Goal: Use online tool/utility: Use online tool/utility

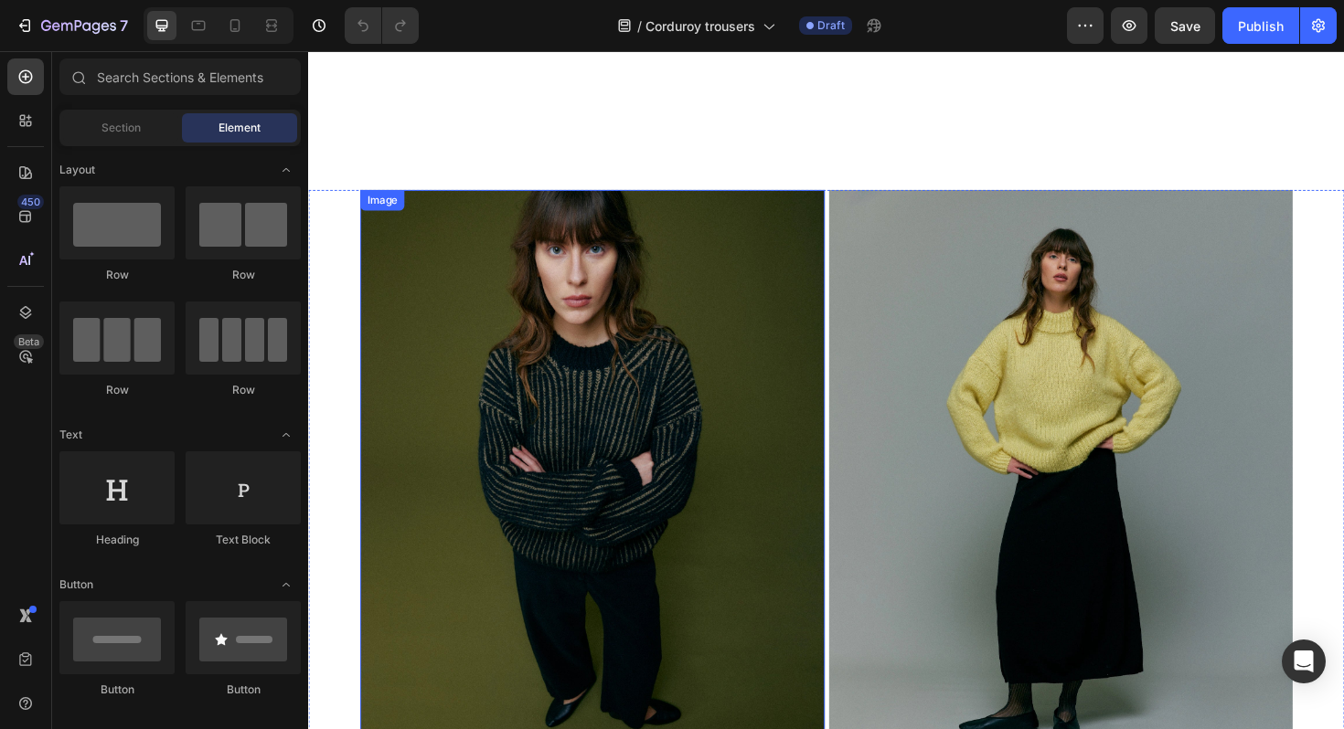
scroll to position [740, 0]
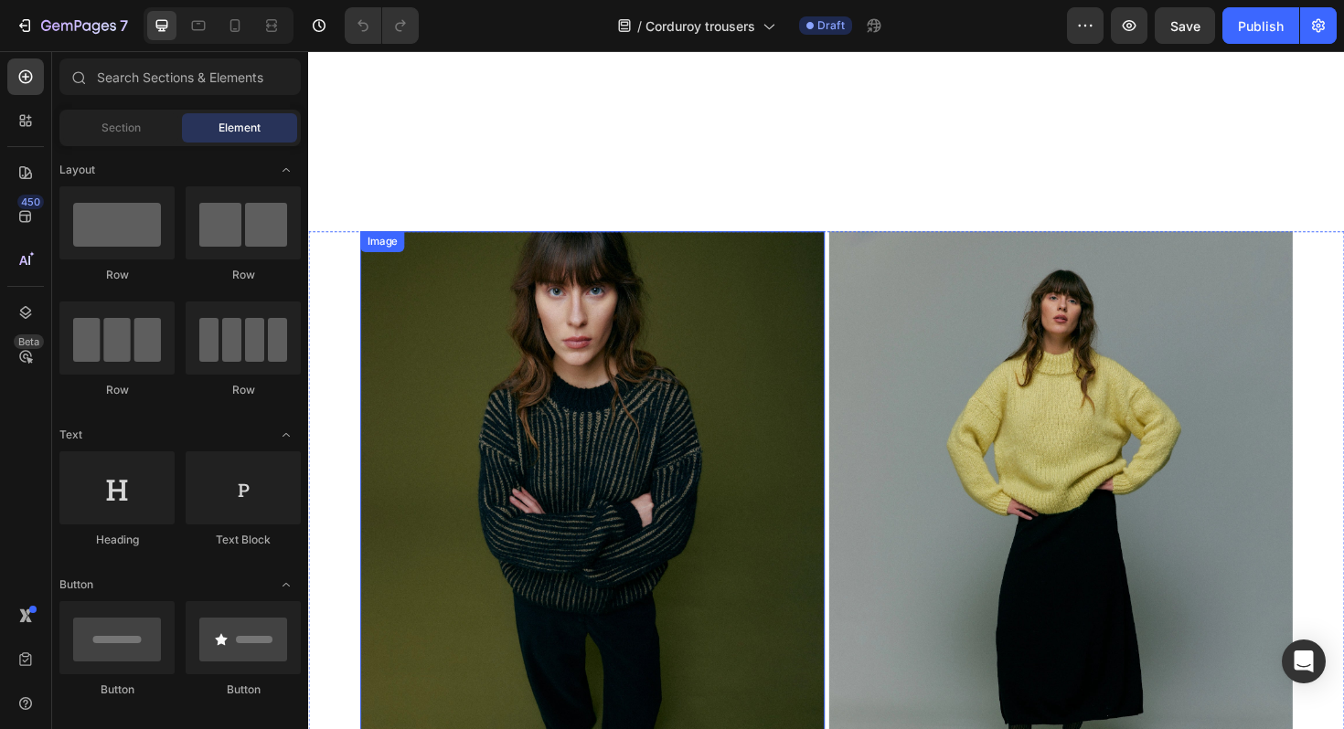
click at [714, 341] on img at bounding box center [609, 549] width 492 height 614
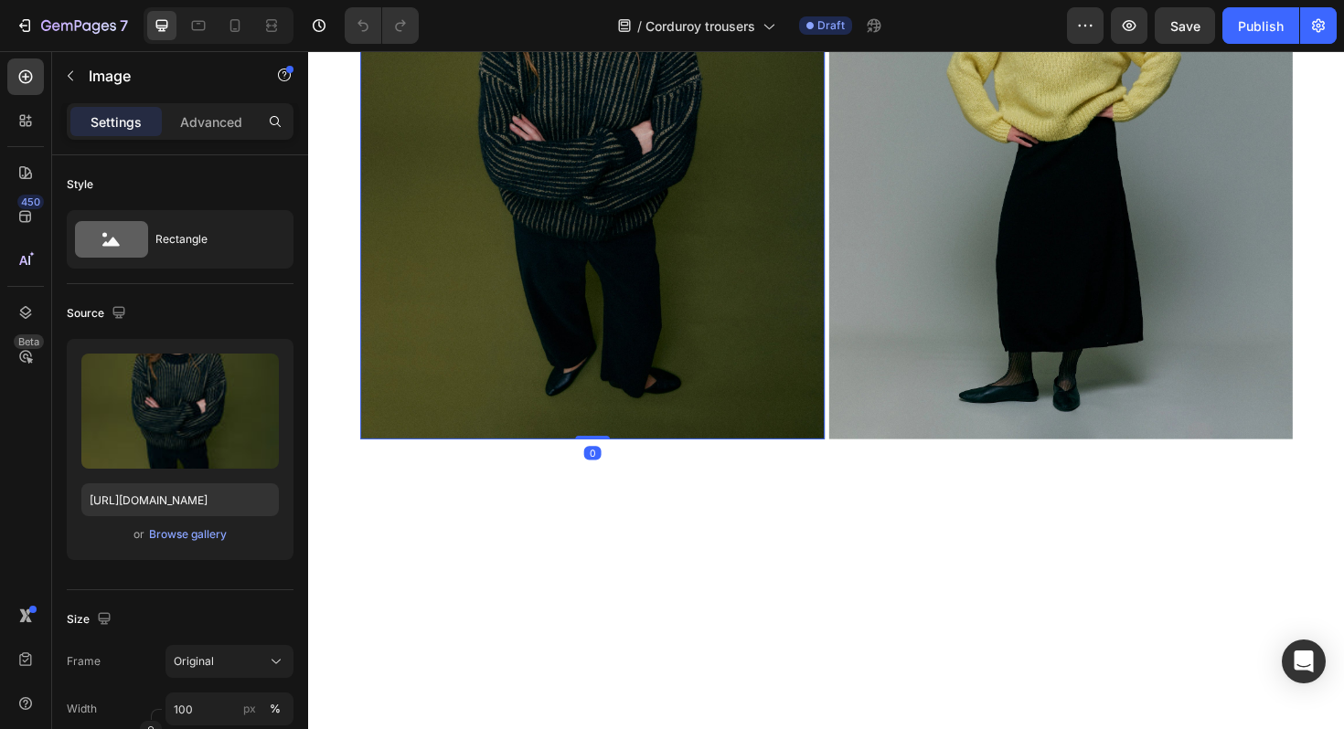
click at [997, 451] on img at bounding box center [1105, 154] width 492 height 614
click at [726, 426] on img at bounding box center [609, 154] width 492 height 614
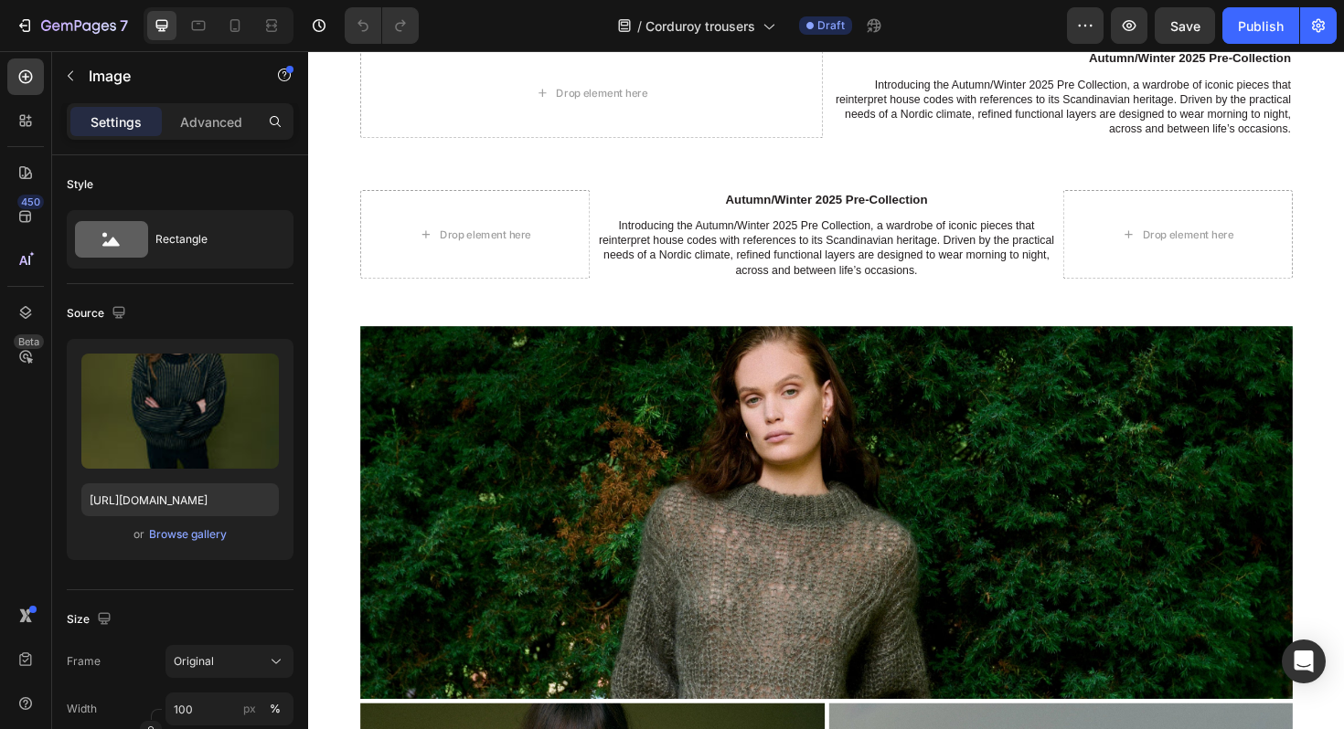
scroll to position [241, 0]
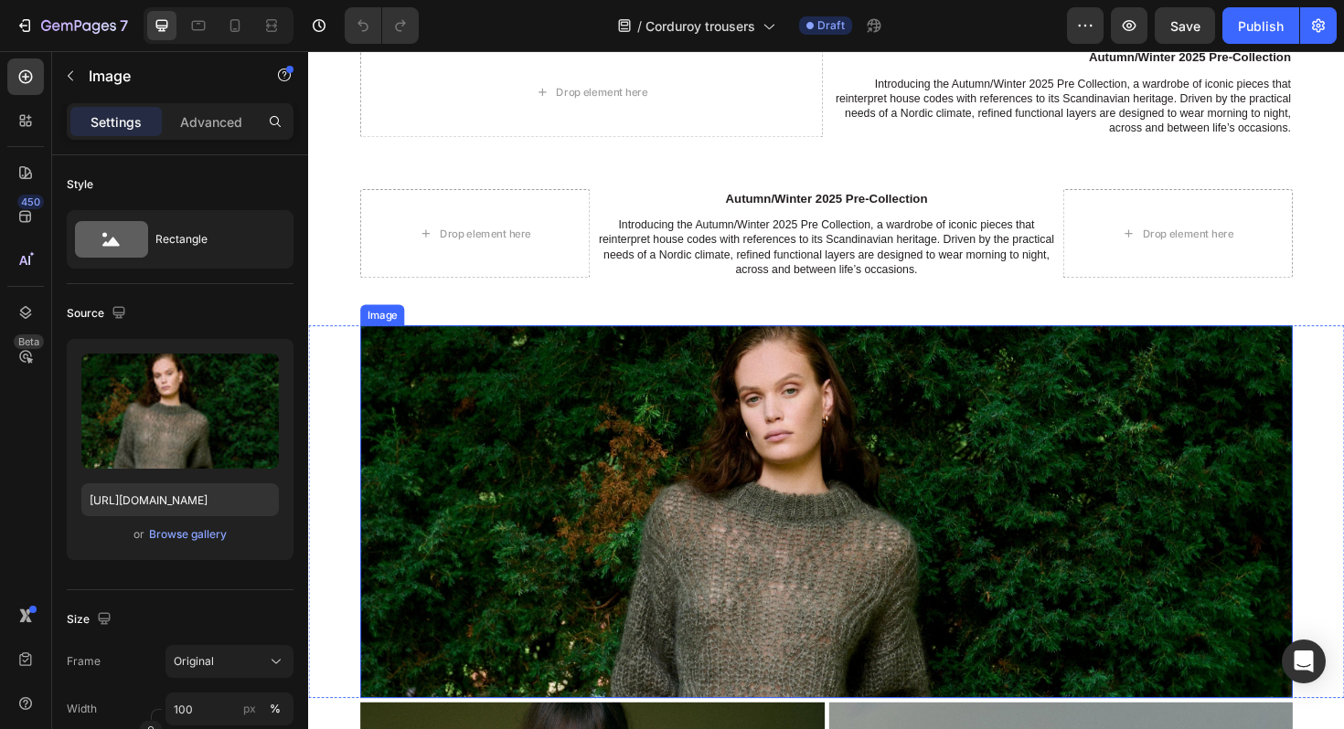
click at [736, 533] on img at bounding box center [856, 539] width 987 height 395
click at [486, 326] on icon at bounding box center [484, 324] width 15 height 15
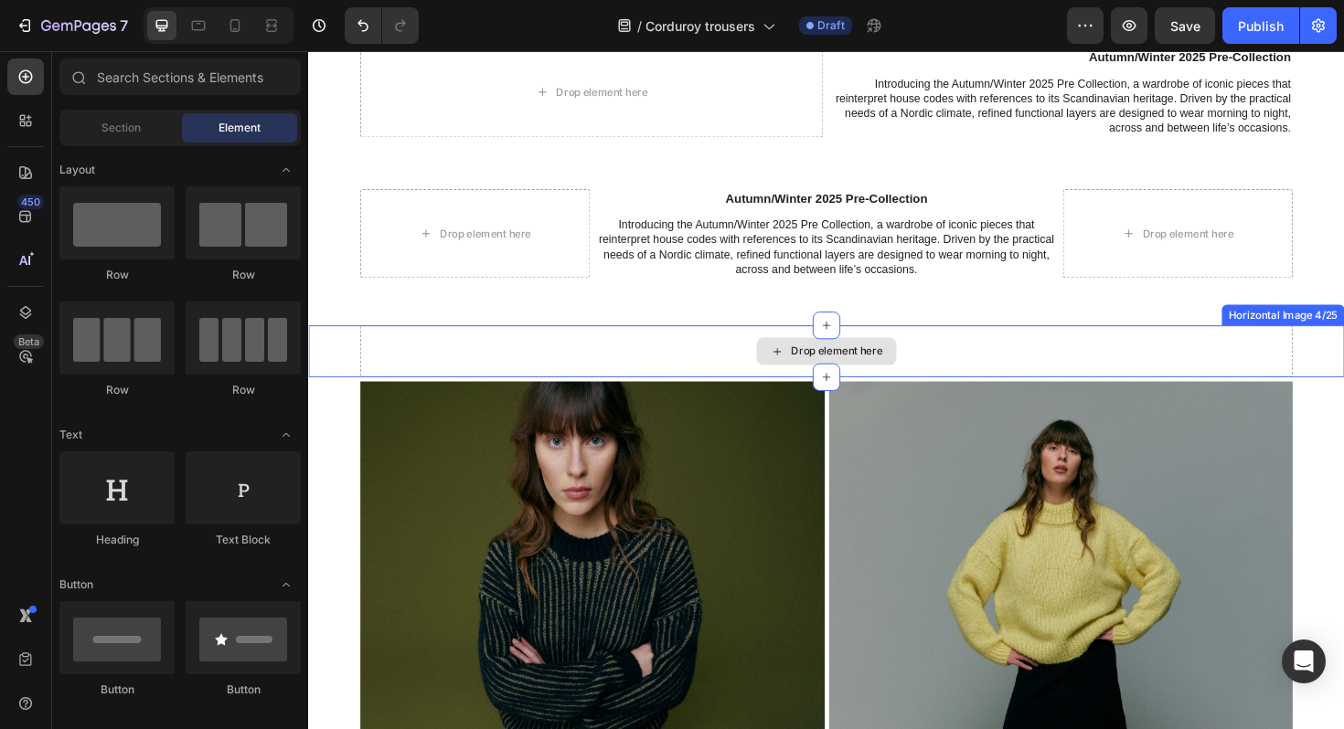
click at [495, 372] on div "Drop element here" at bounding box center [856, 369] width 987 height 55
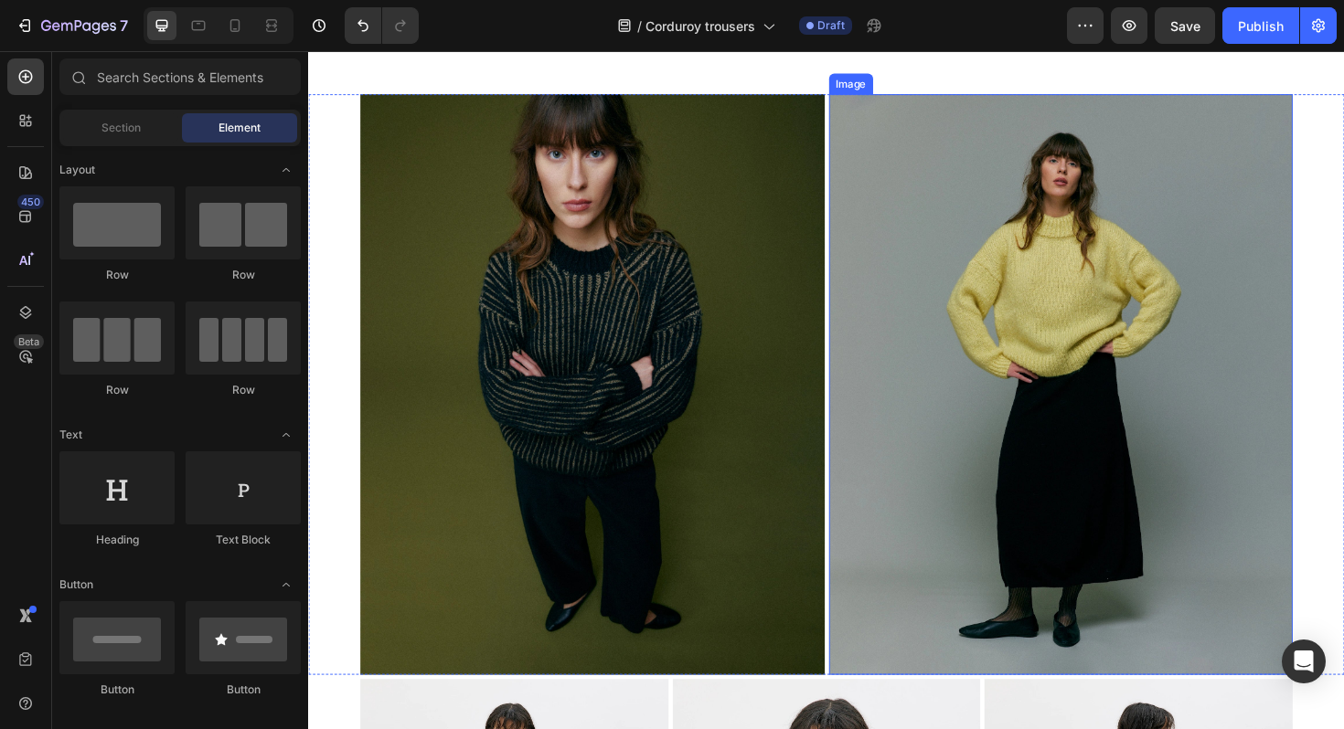
scroll to position [443, 0]
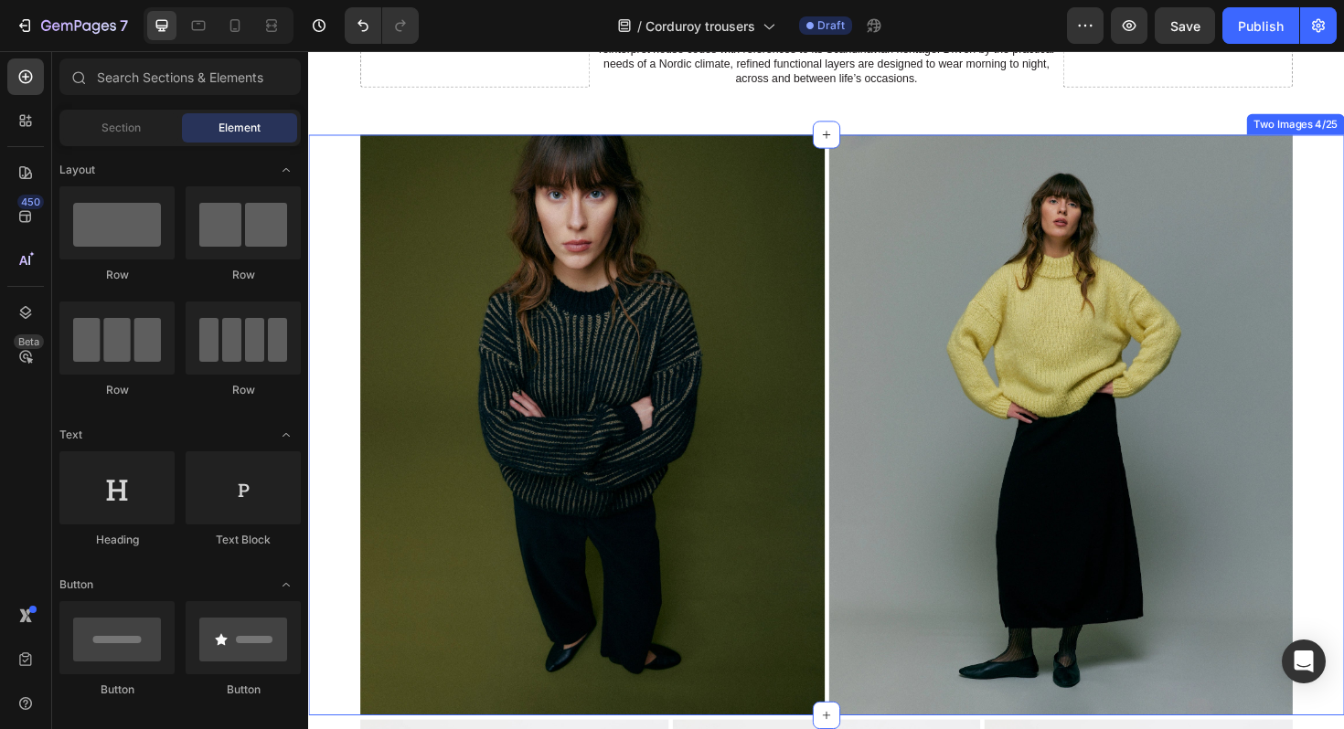
click at [345, 324] on div "Image Image Two Images 4/25" at bounding box center [856, 447] width 1097 height 614
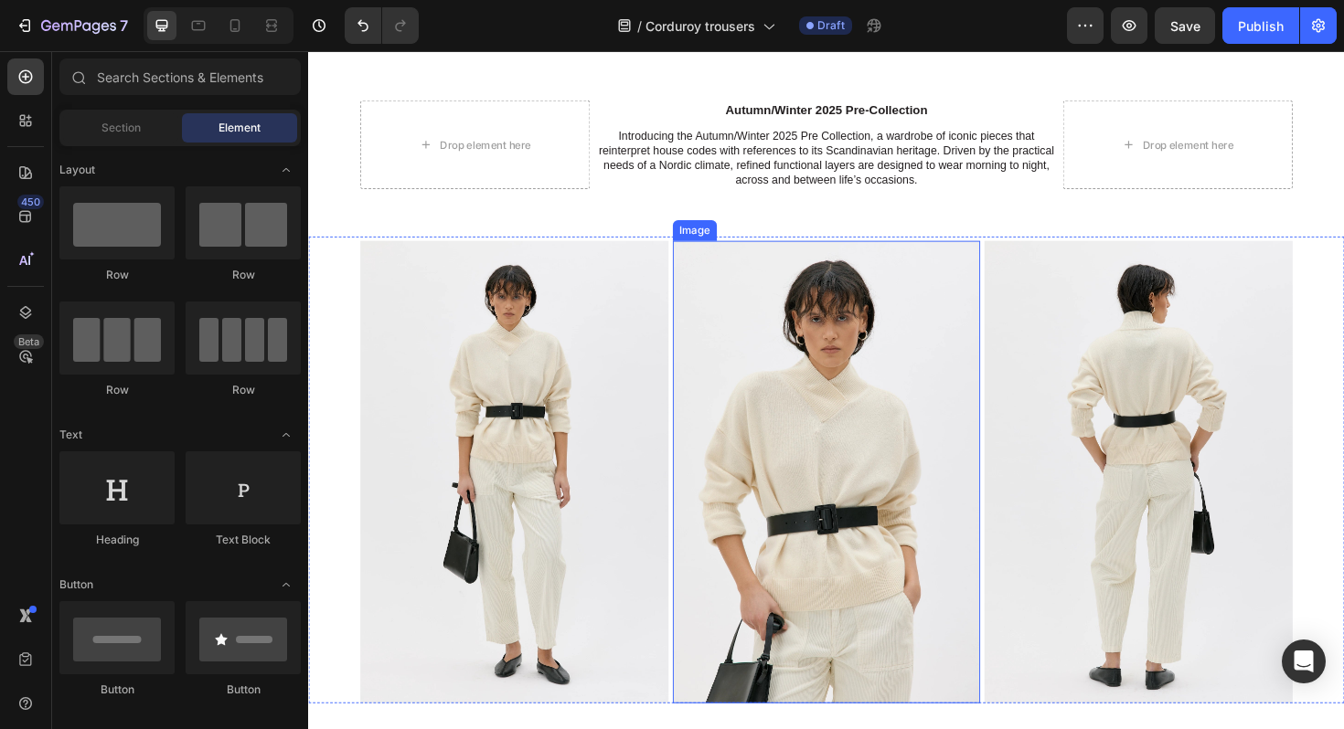
scroll to position [475, 0]
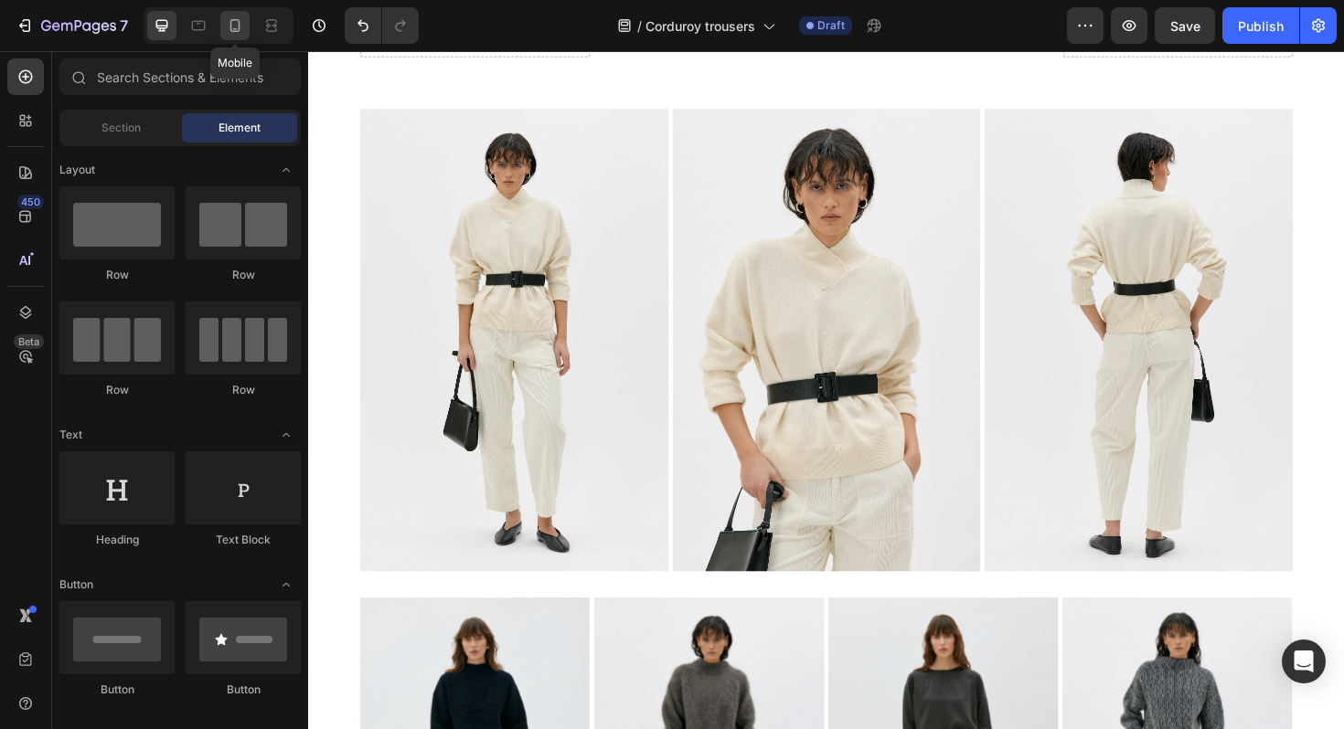
click at [247, 30] on div at bounding box center [234, 25] width 29 height 29
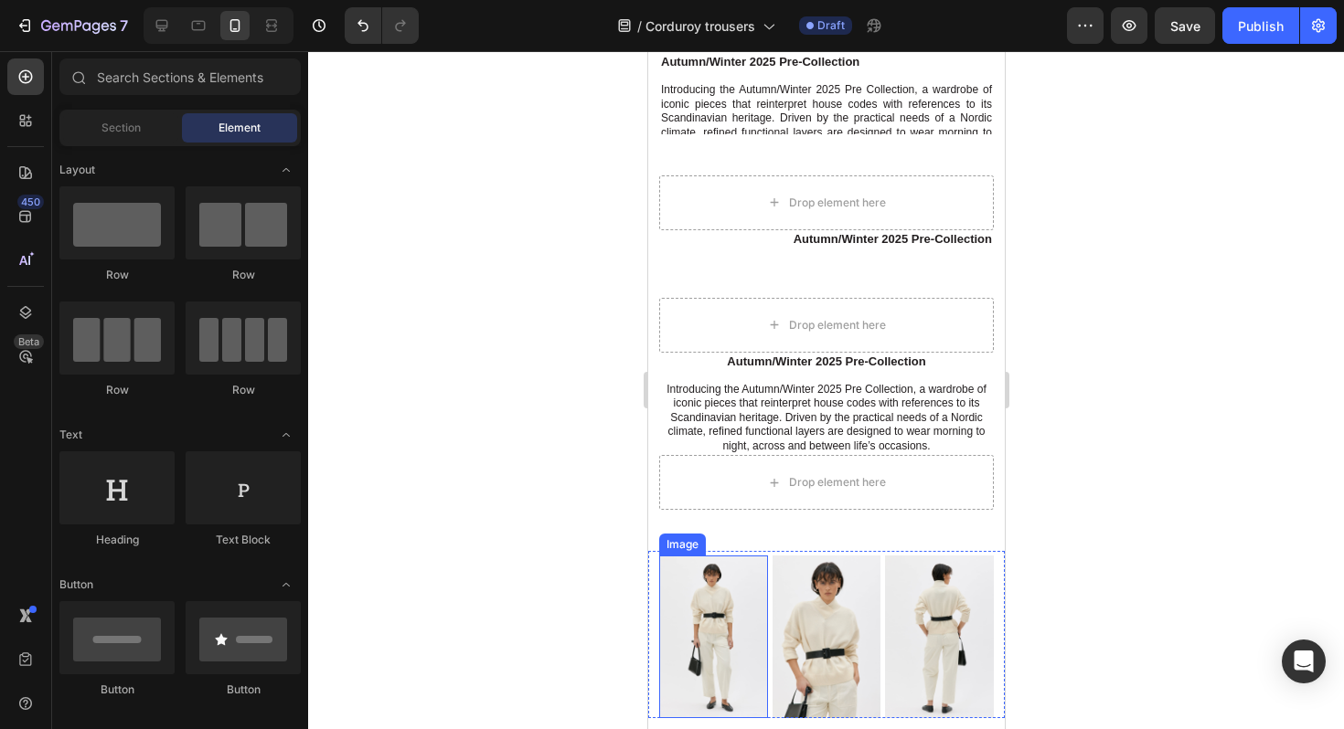
scroll to position [103, 0]
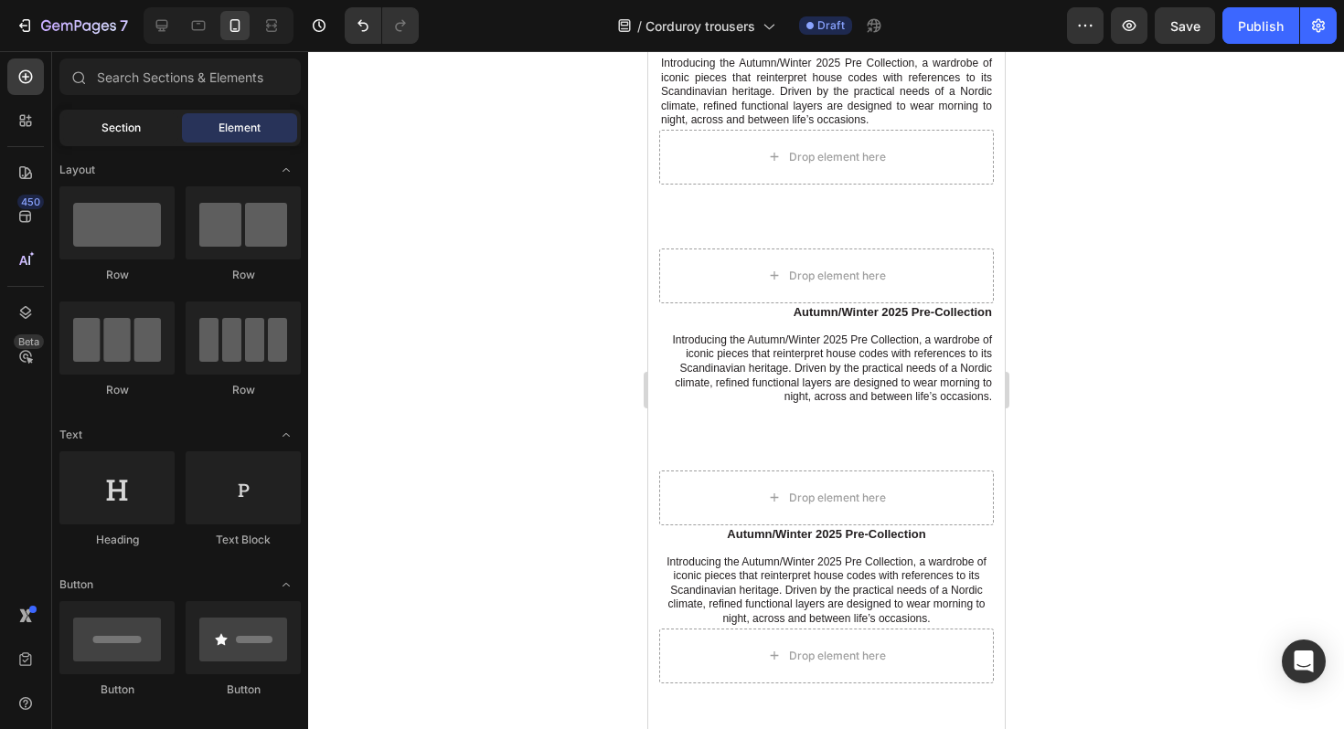
click at [127, 122] on span "Section" at bounding box center [120, 128] width 39 height 16
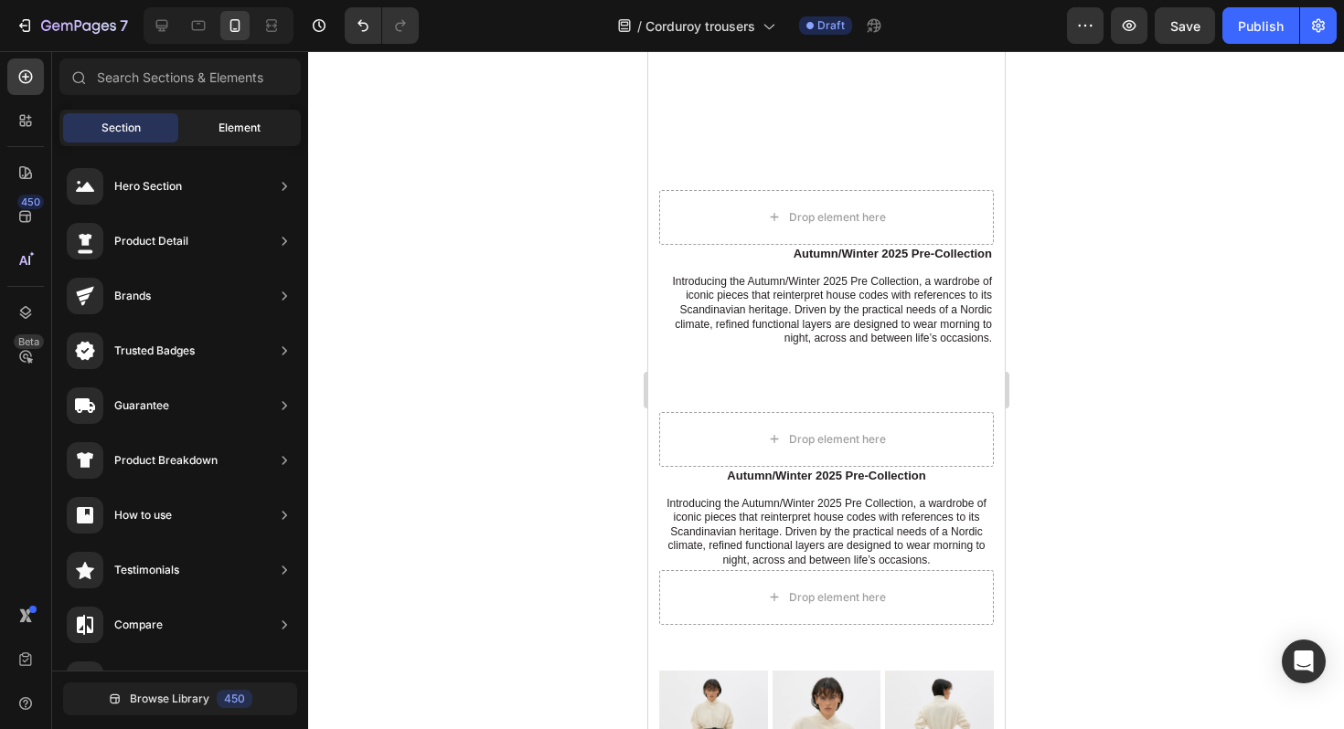
scroll to position [521, 0]
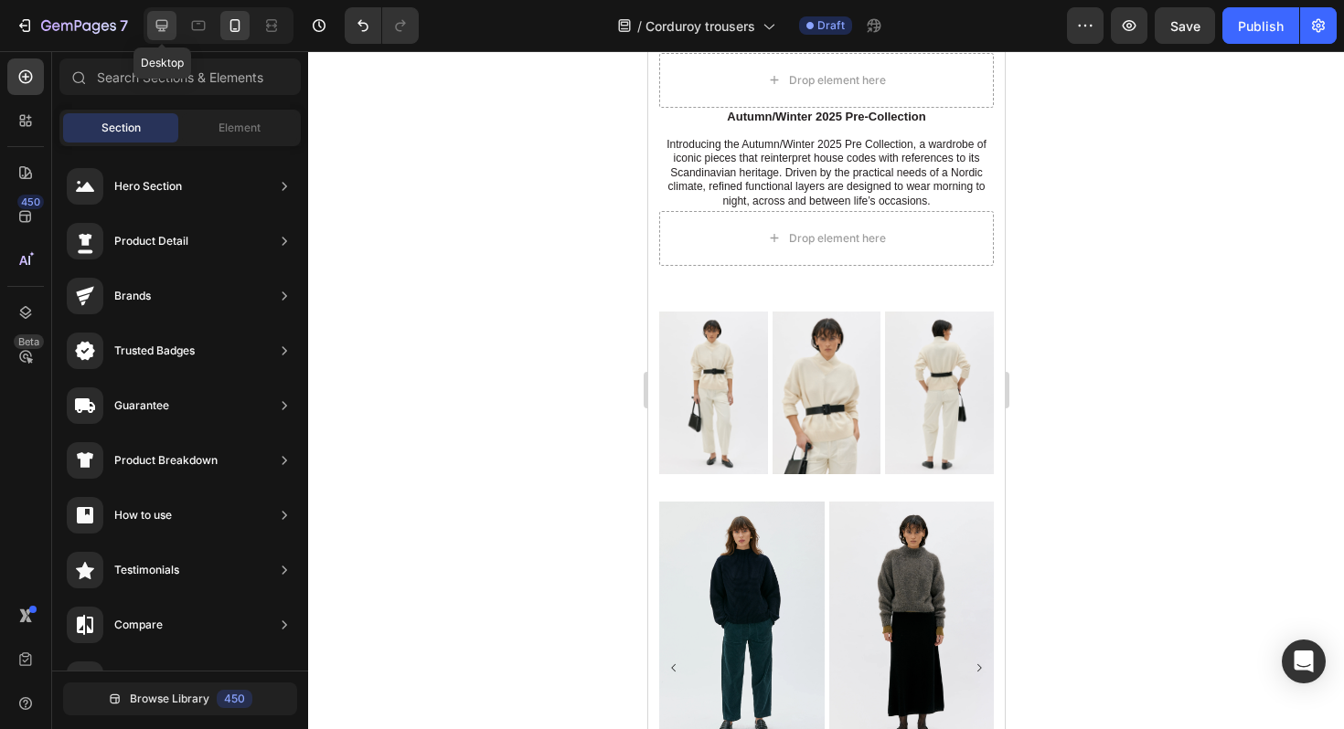
drag, startPoint x: 164, startPoint y: 33, endPoint x: 91, endPoint y: 117, distance: 110.8
click at [164, 33] on icon at bounding box center [162, 25] width 18 height 18
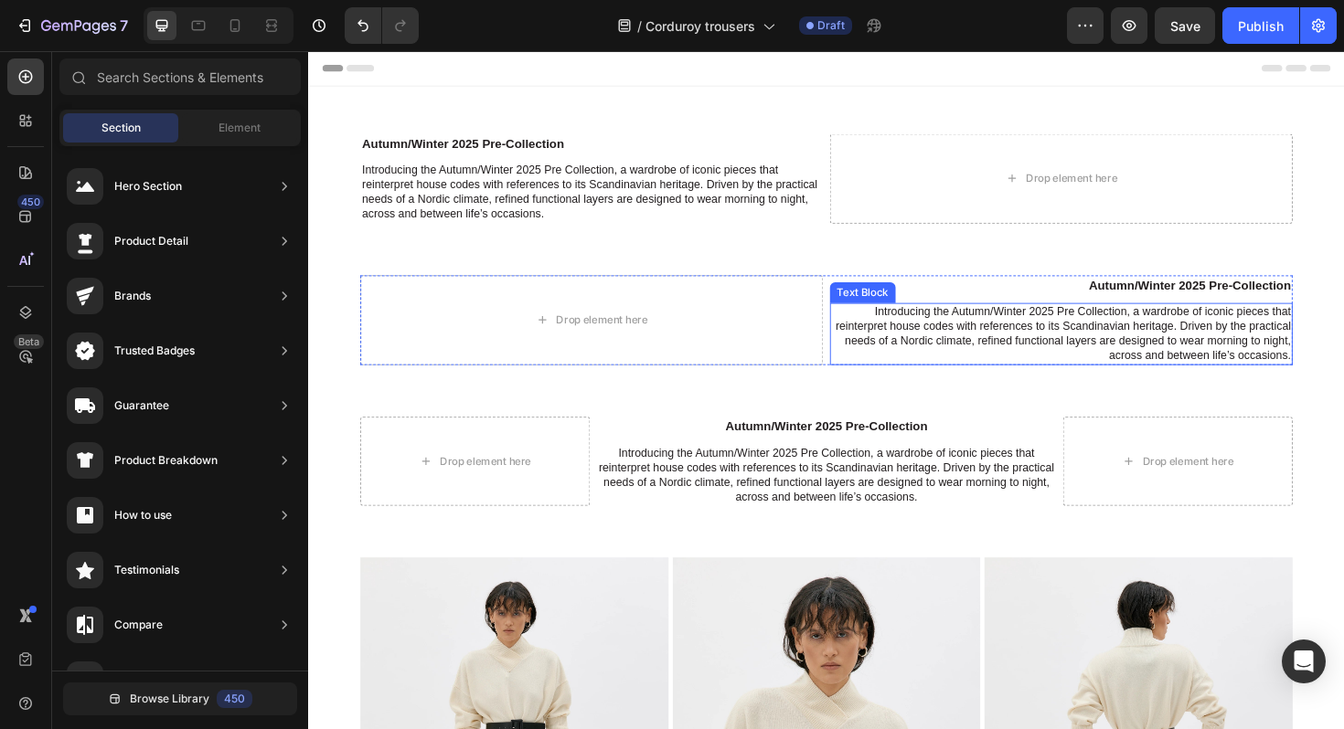
click at [908, 338] on p "Introducing the Autumn/Winter 2025 Pre Collection, a wardrobe of iconic pieces …" at bounding box center [1105, 351] width 486 height 62
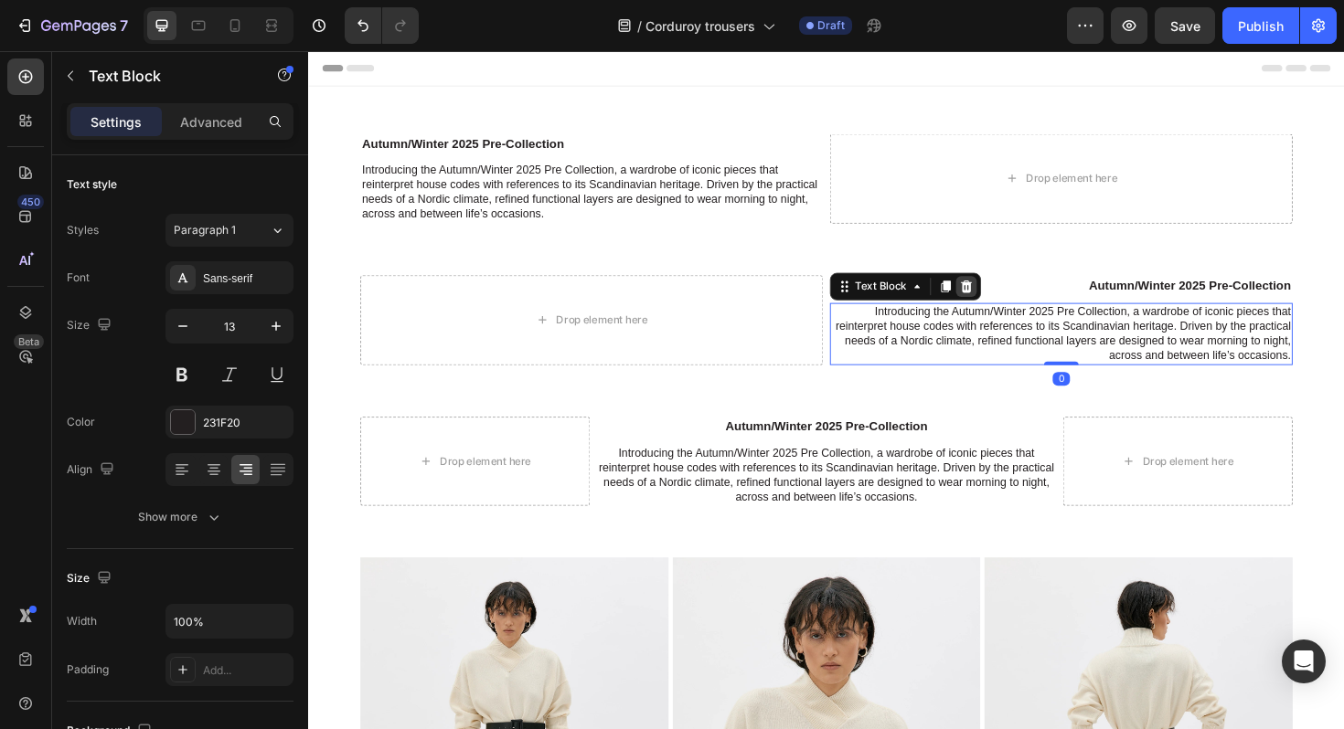
click at [1013, 307] on div at bounding box center [1005, 301] width 22 height 22
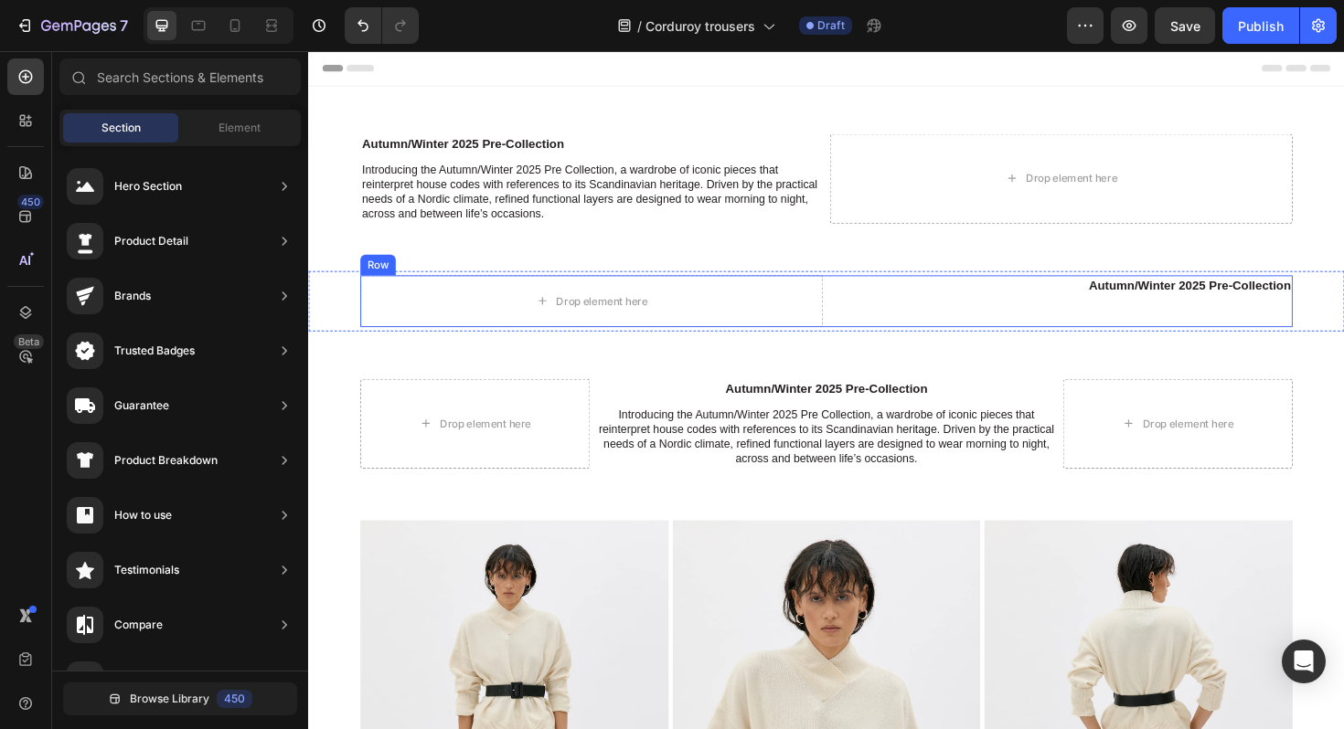
click at [855, 306] on div "Drop element here Autumn/Winter 2025 Pre-Collection Heading Row" at bounding box center [856, 316] width 987 height 55
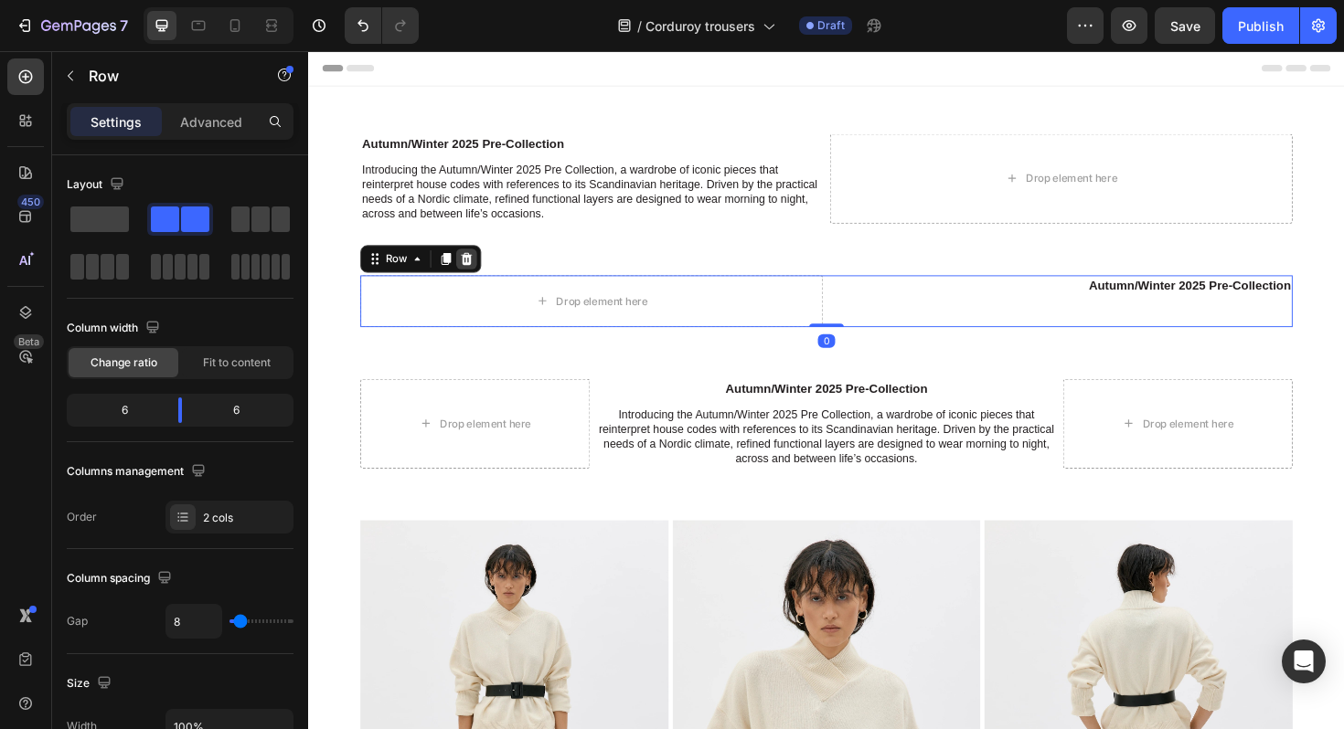
click at [478, 271] on icon at bounding box center [476, 271] width 12 height 13
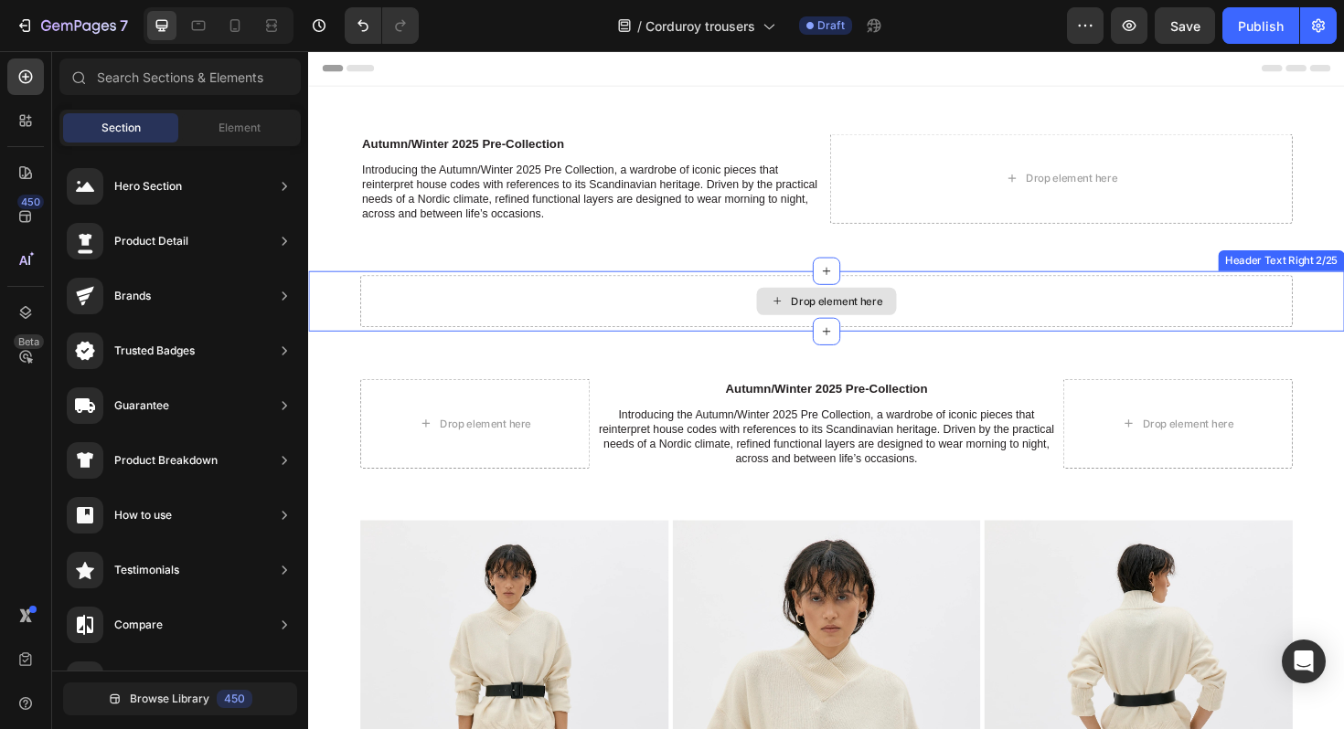
click at [709, 308] on div "Drop element here" at bounding box center [856, 316] width 987 height 55
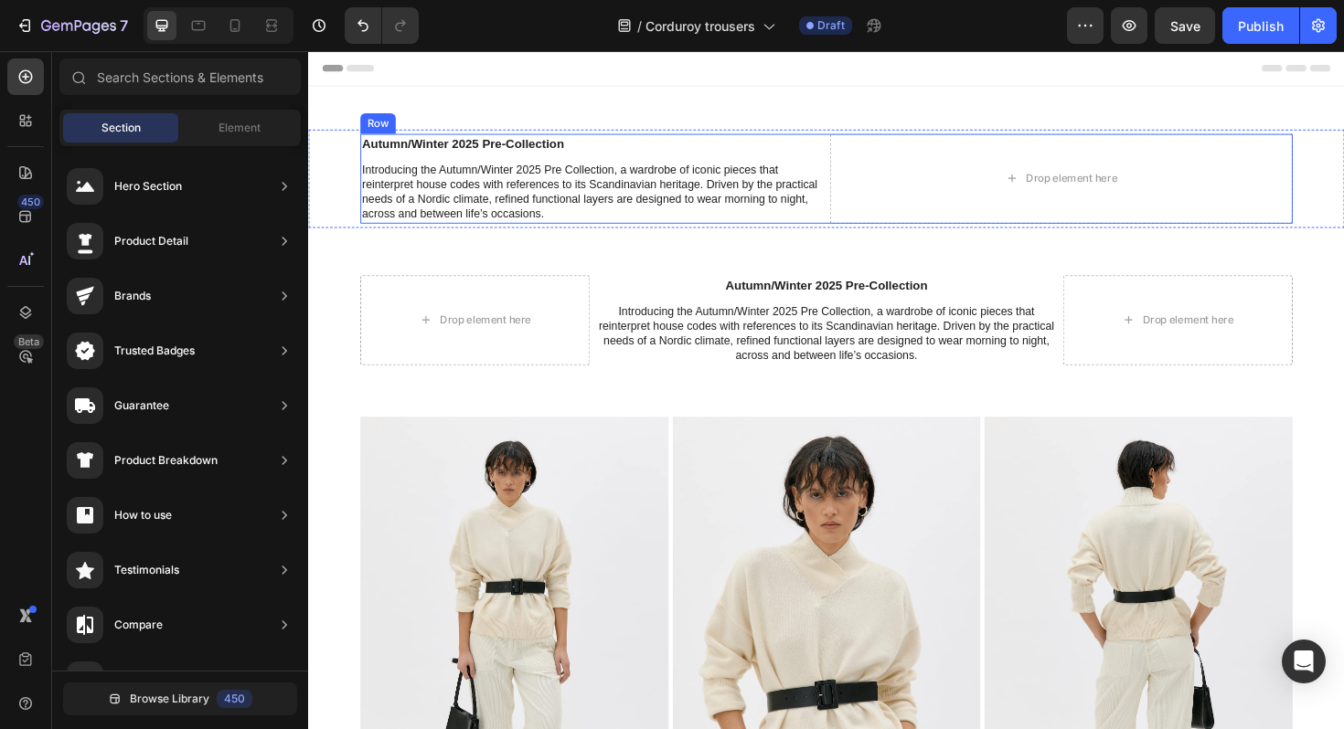
click at [602, 159] on div "Autumn/Winter 2025 Pre-Collection Heading Introducing the Autumn/Winter 2025 Pr…" at bounding box center [608, 186] width 490 height 95
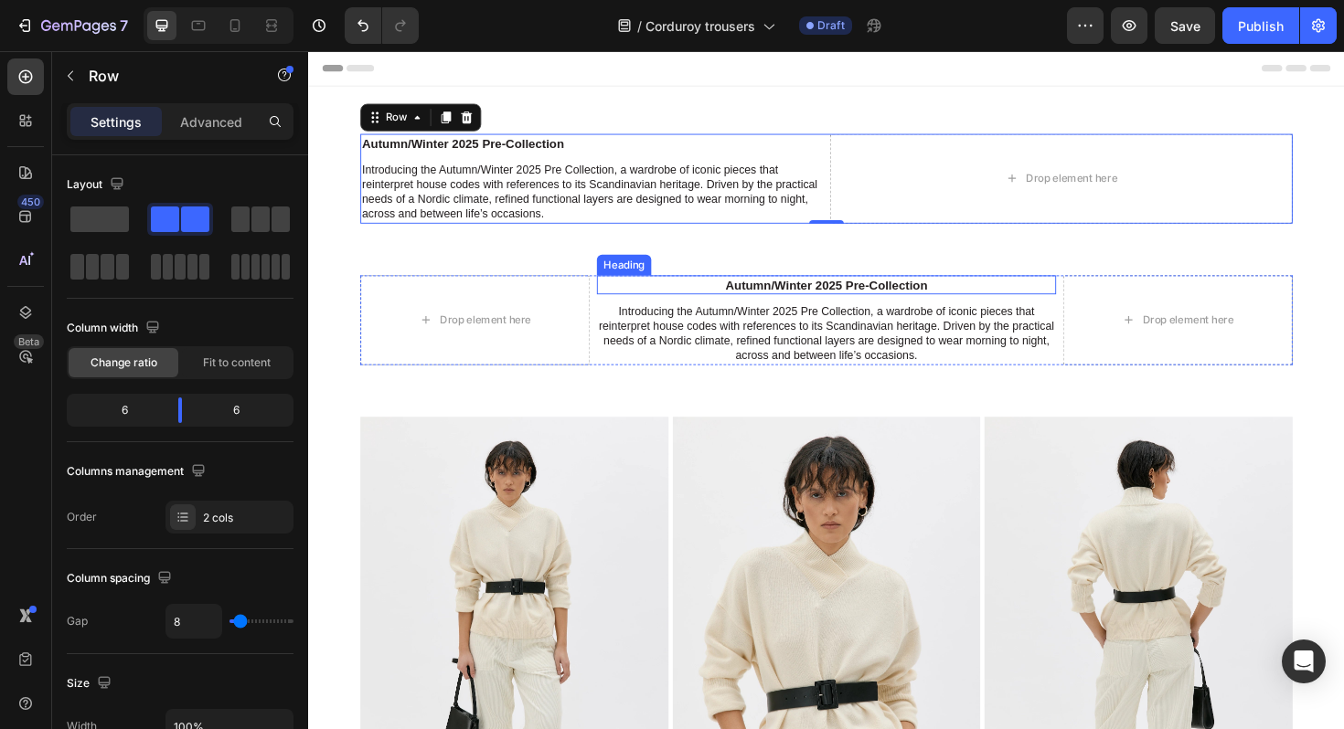
click at [654, 276] on div "Heading" at bounding box center [642, 278] width 50 height 16
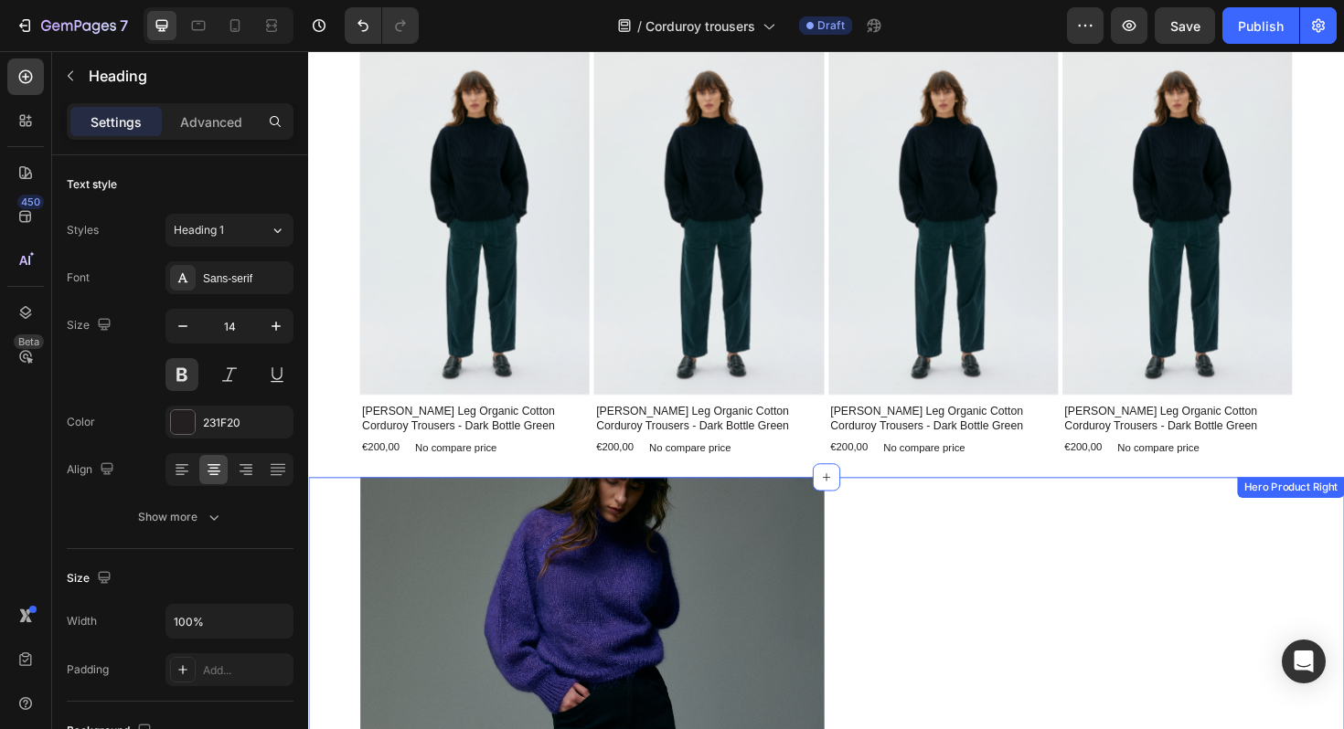
scroll to position [1368, 0]
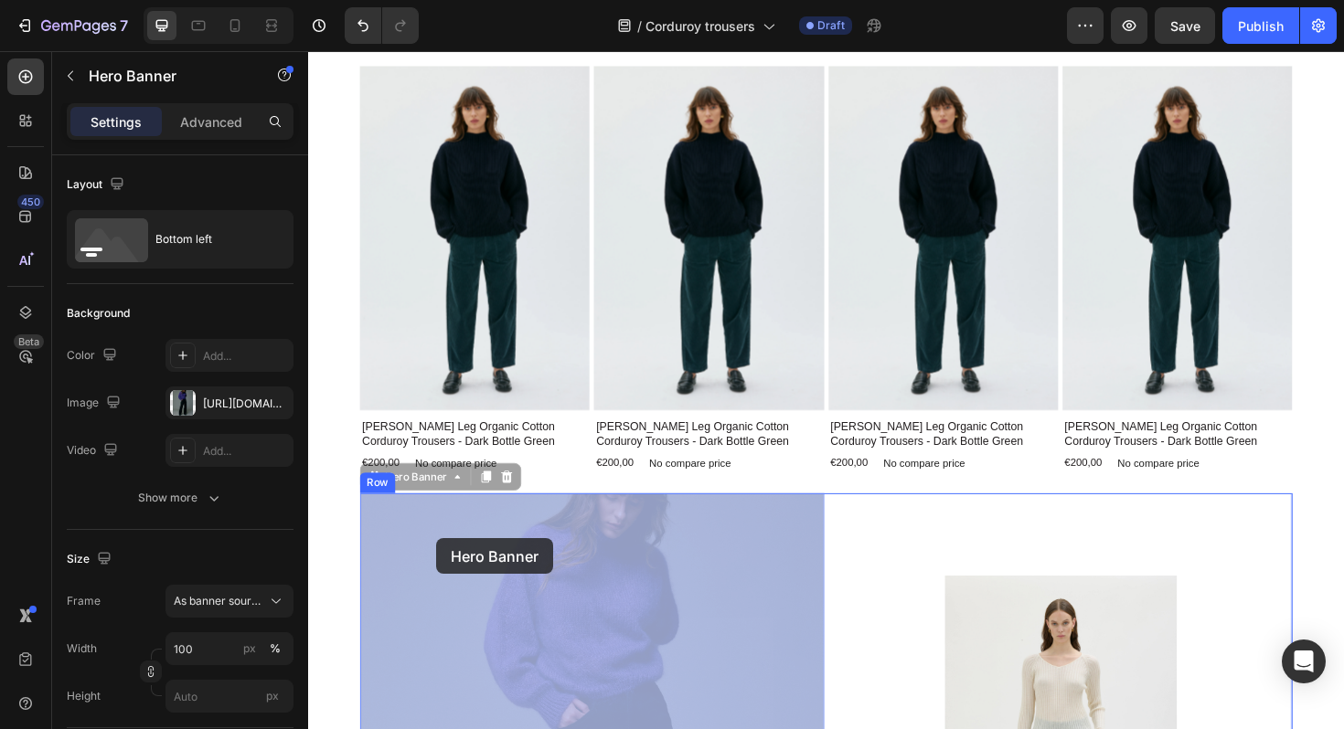
drag, startPoint x: 479, startPoint y: 551, endPoint x: 443, endPoint y: 567, distance: 38.9
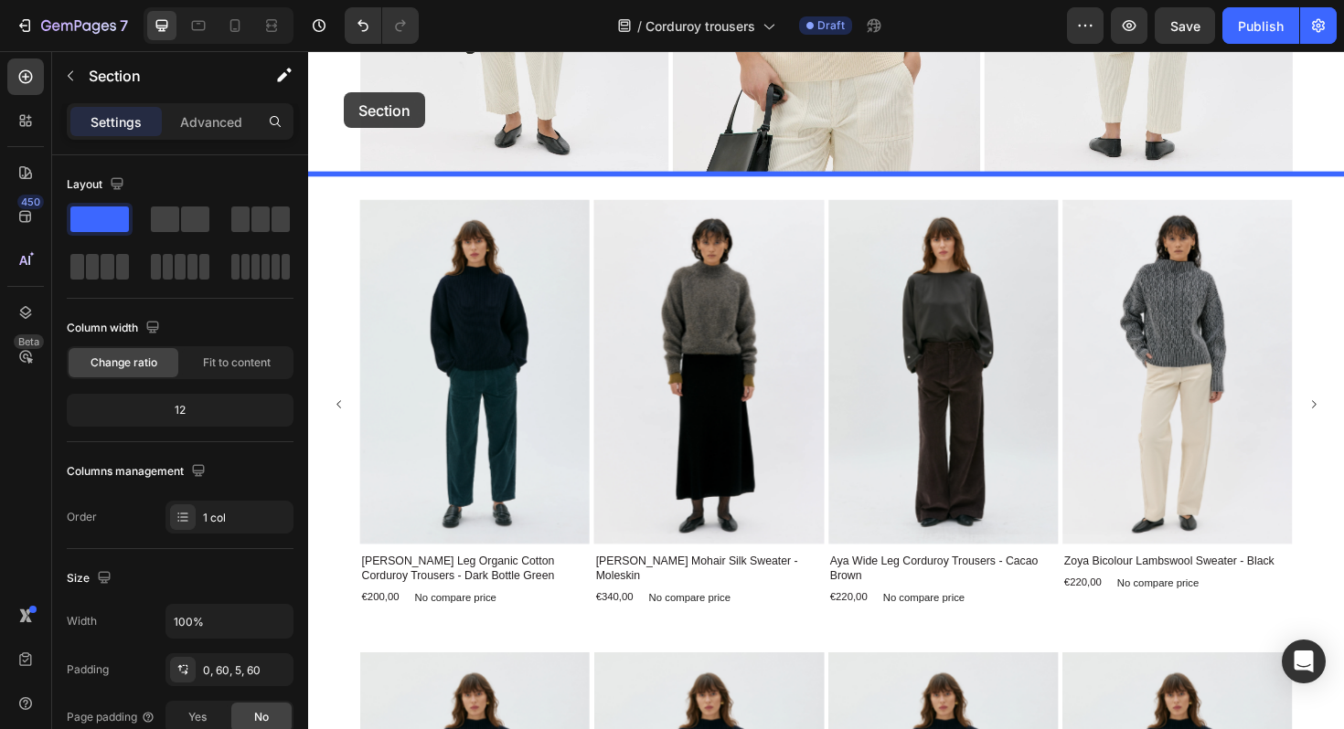
scroll to position [660, 0]
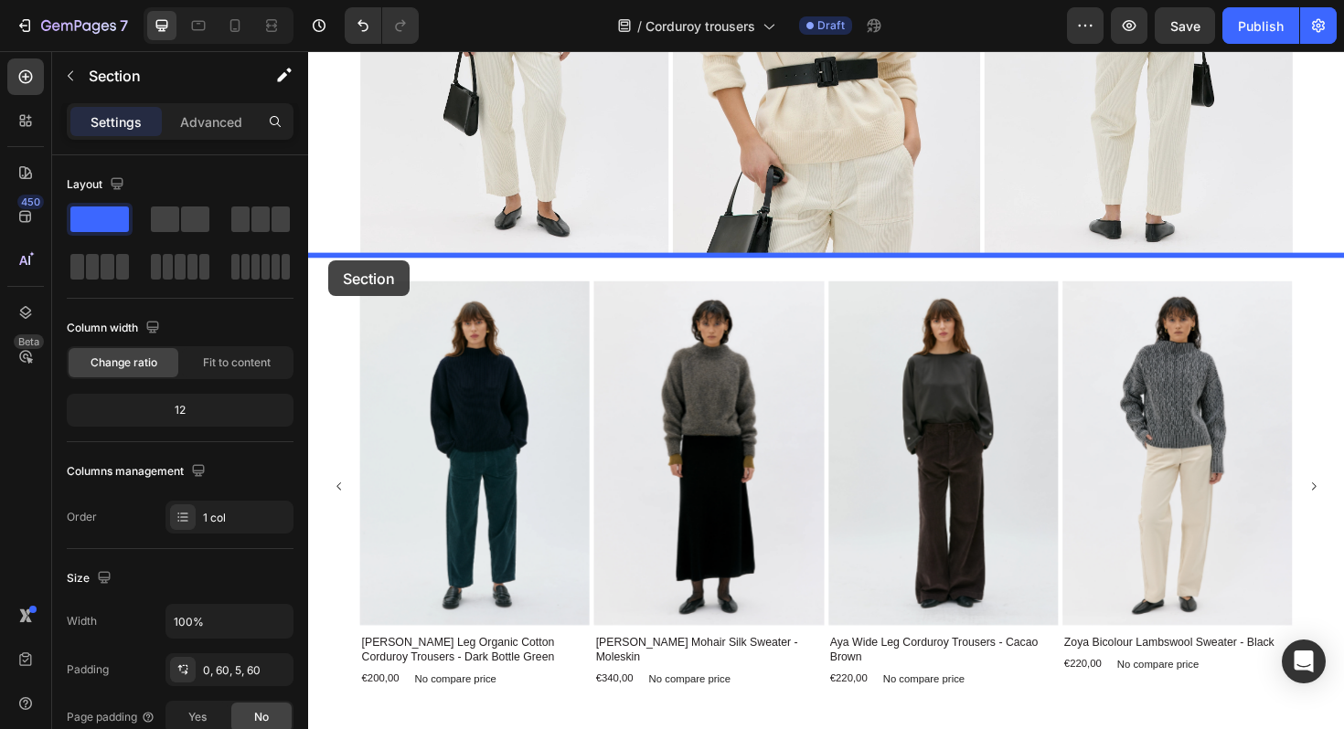
drag, startPoint x: 329, startPoint y: 569, endPoint x: 329, endPoint y: 273, distance: 296.2
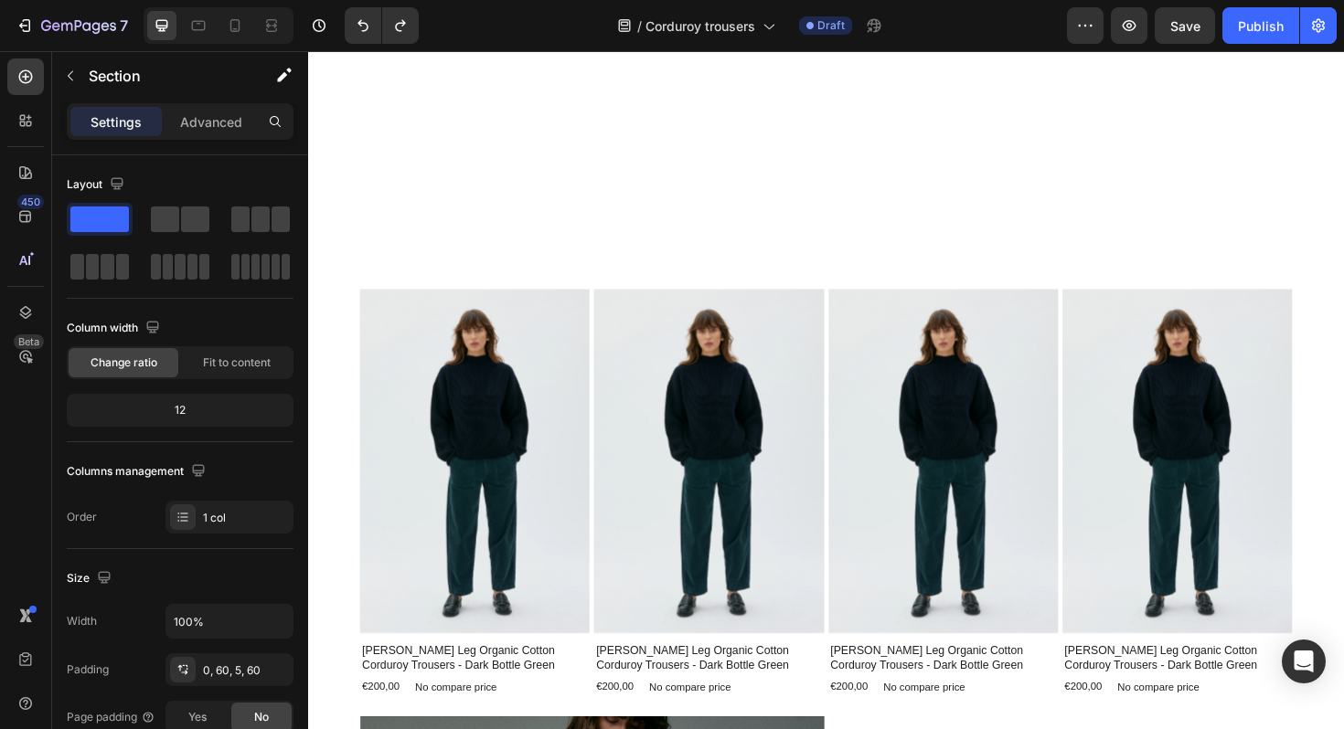
scroll to position [1423, 0]
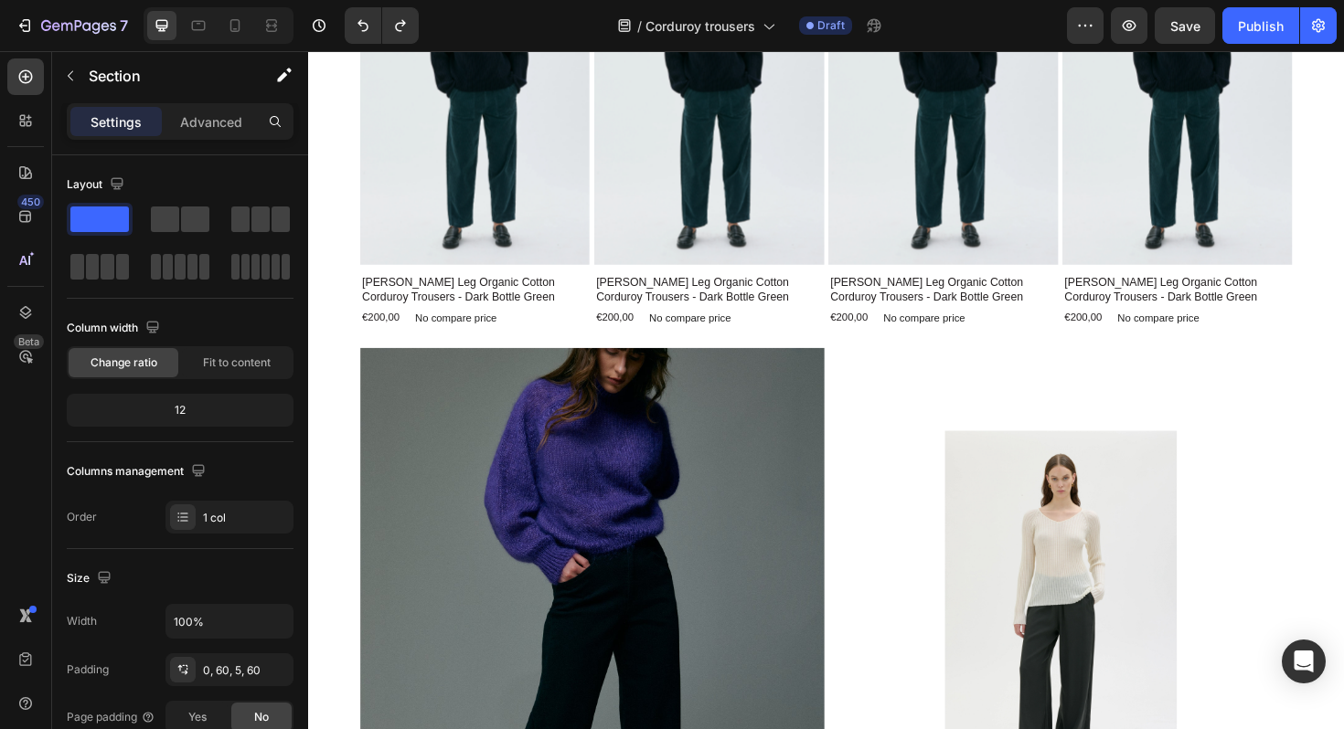
scroll to position [1591, 0]
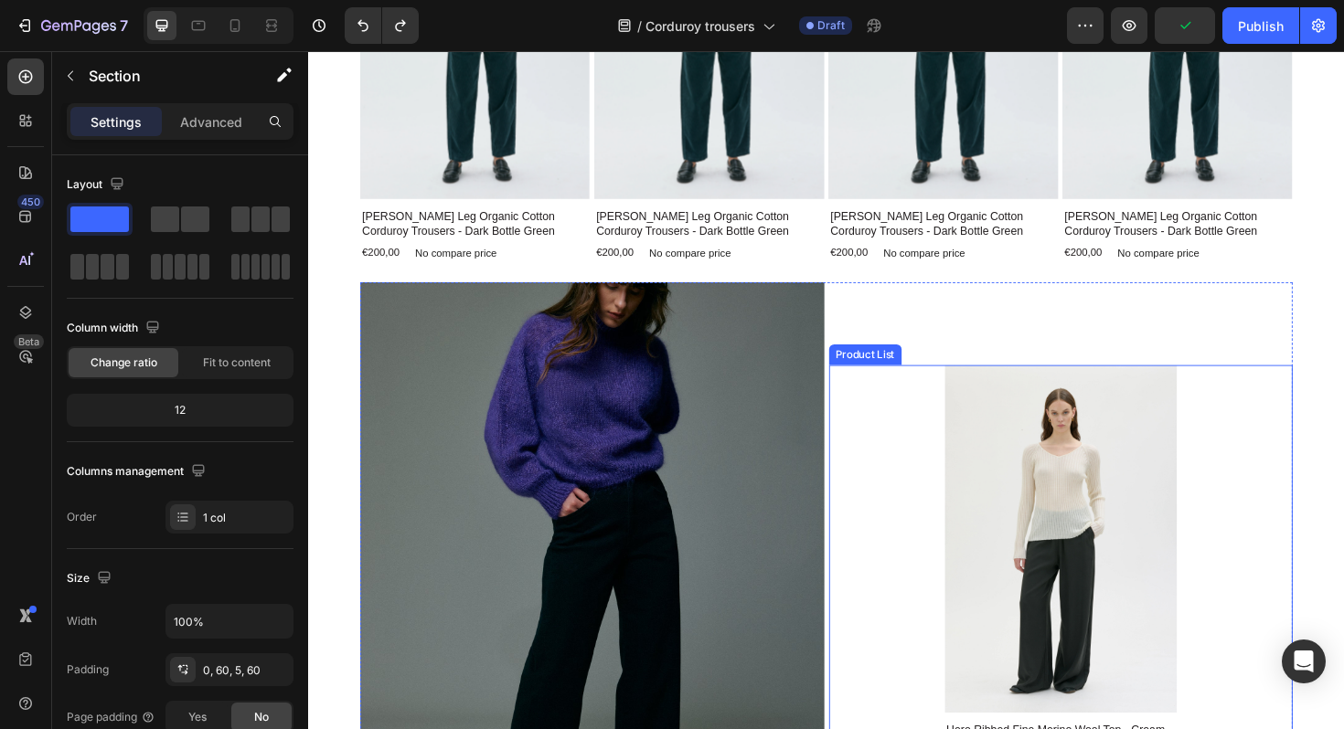
click at [915, 534] on div "Product Images Hero Ribbed Fine Merino Wool Top - Cream White Product Title €20…" at bounding box center [1105, 603] width 492 height 438
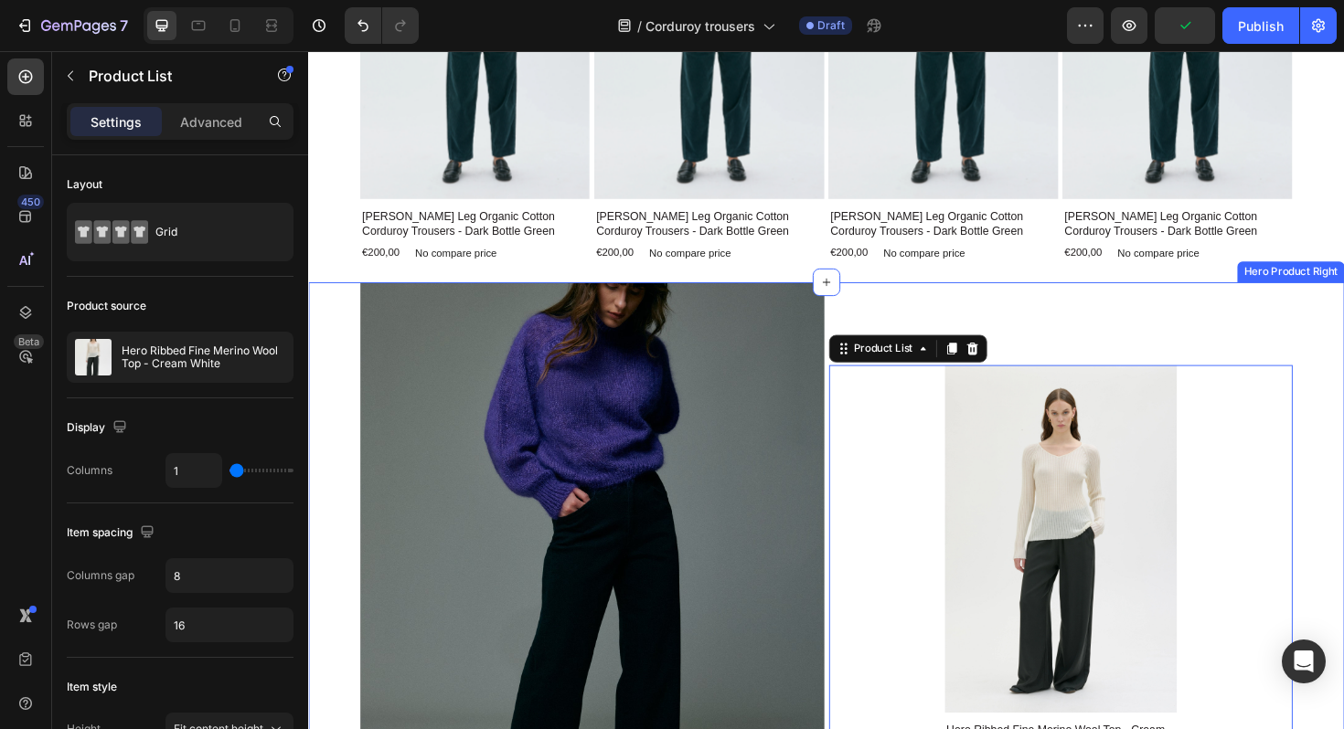
click at [318, 387] on div "The open knit look Heading Discover the perfect blend of comfort and style with…" at bounding box center [856, 605] width 1097 height 619
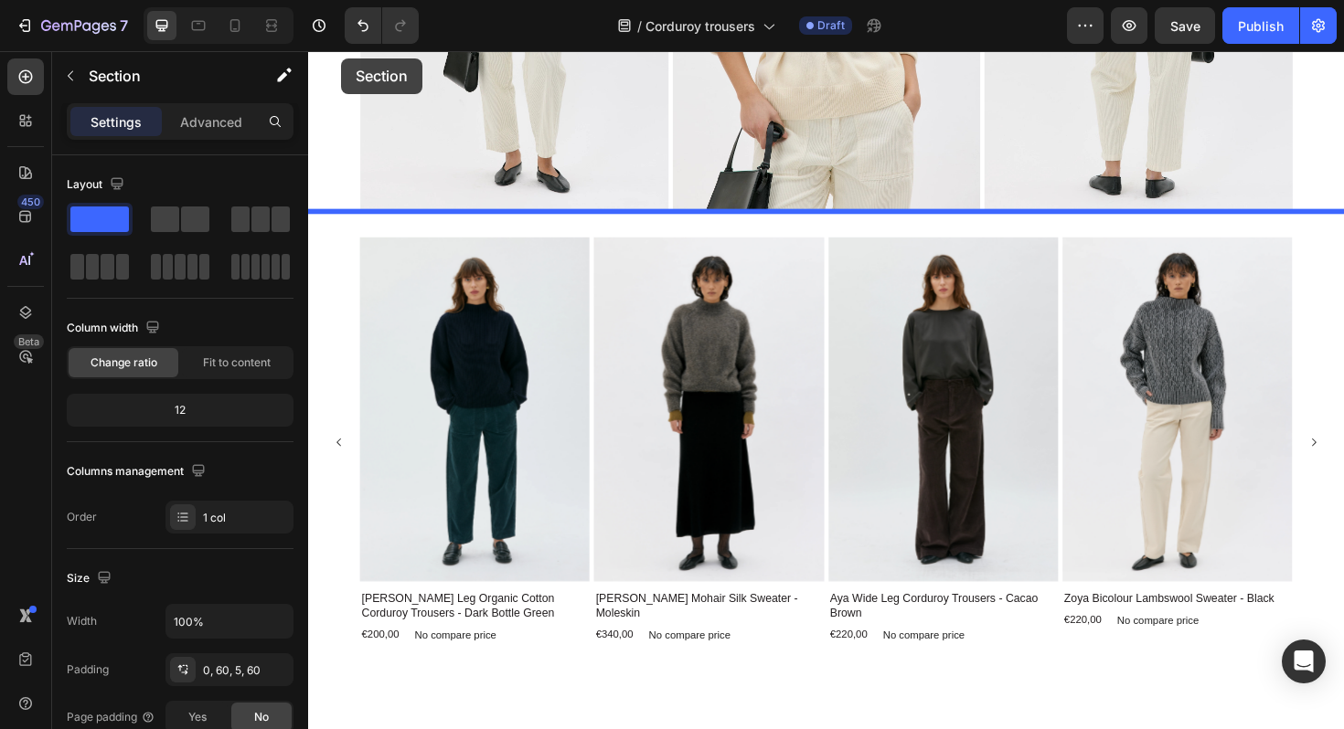
scroll to position [578, 0]
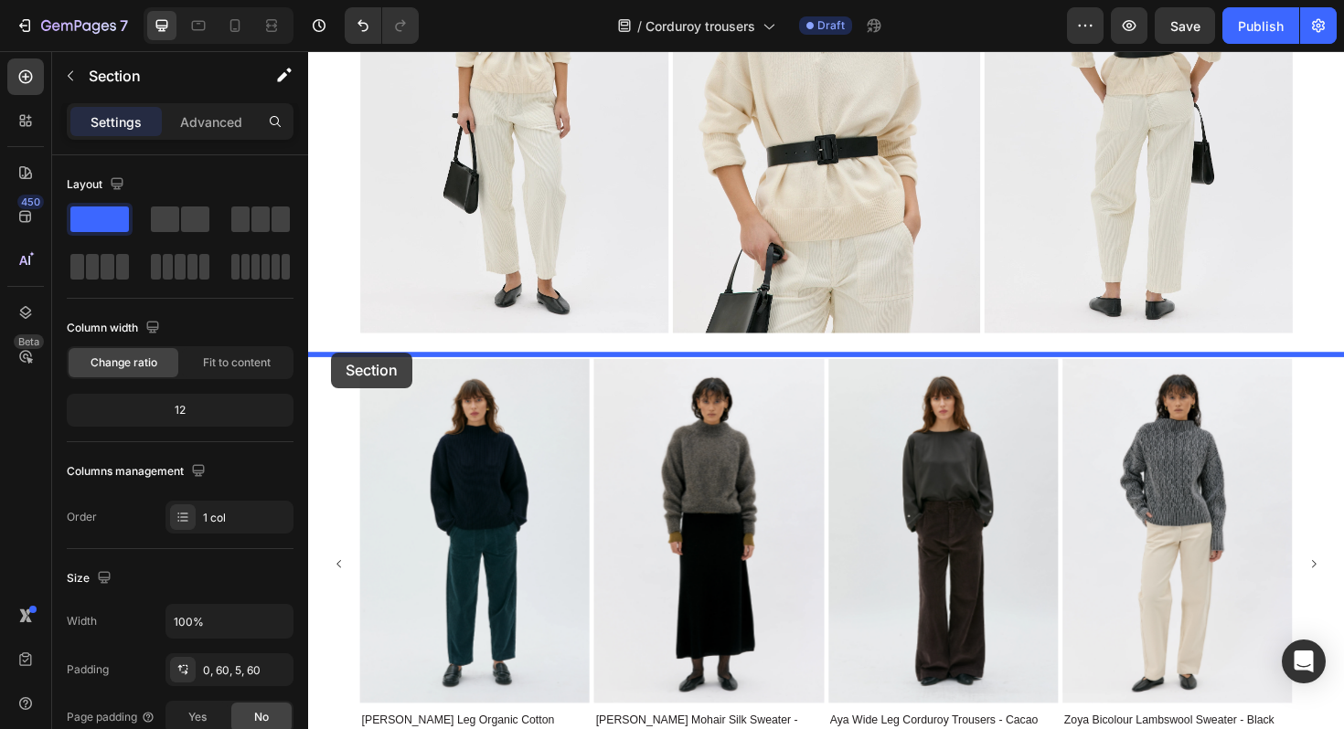
drag, startPoint x: 343, startPoint y: 509, endPoint x: 332, endPoint y: 370, distance: 139.4
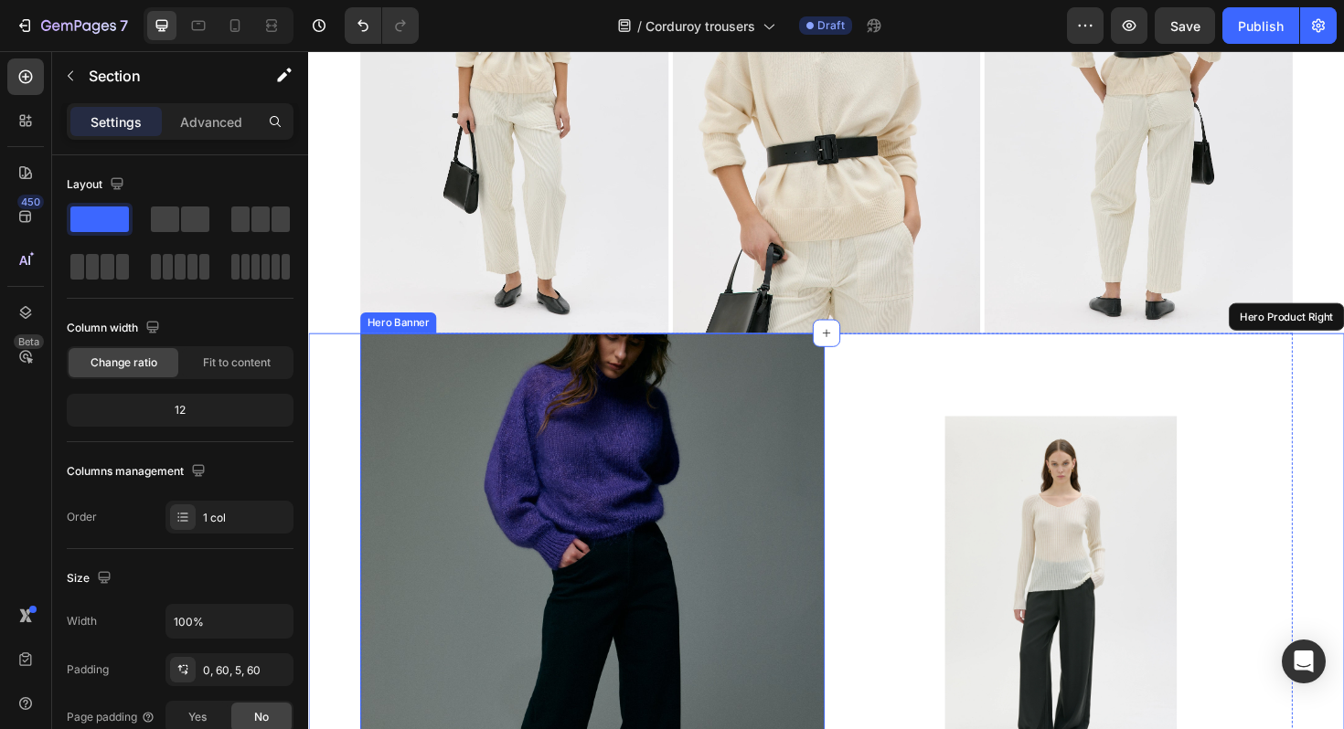
click at [476, 421] on div "Background Image" at bounding box center [609, 657] width 492 height 614
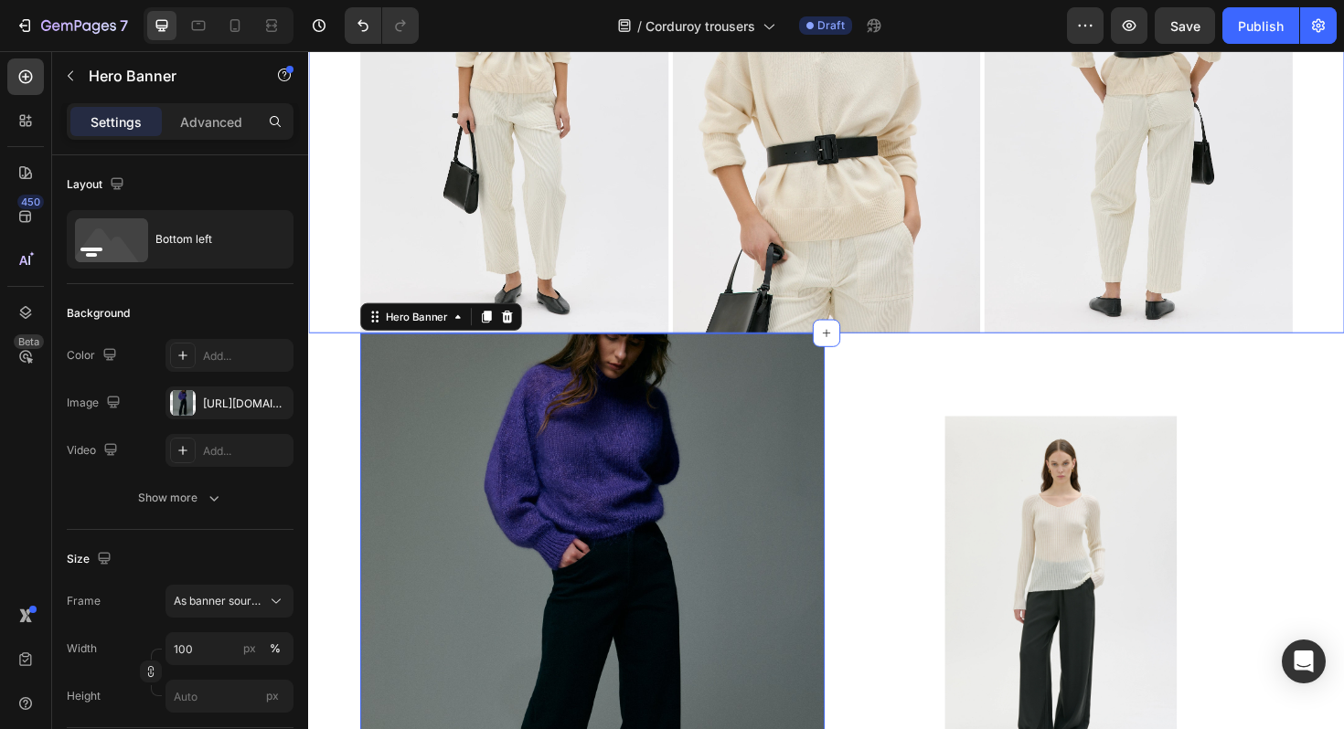
click at [333, 333] on div "Image Image Image Three Images" at bounding box center [856, 103] width 1097 height 494
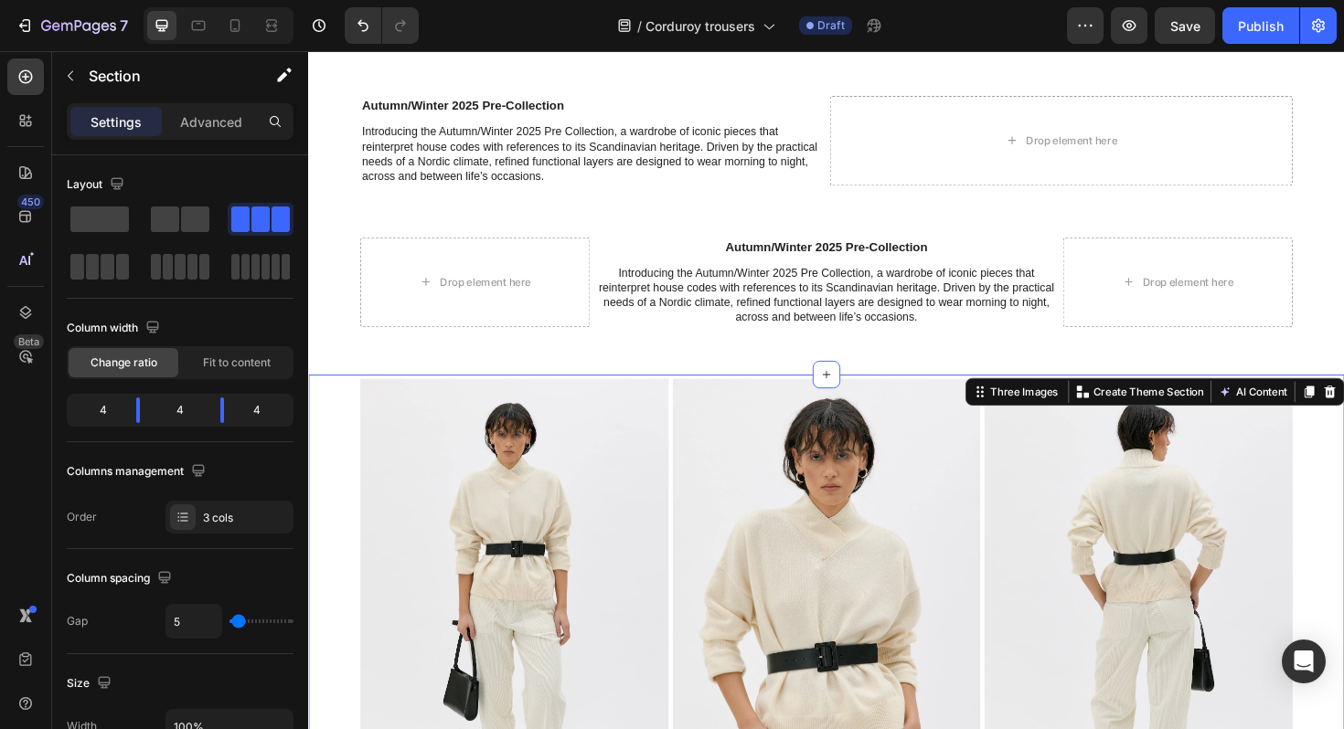
scroll to position [17, 0]
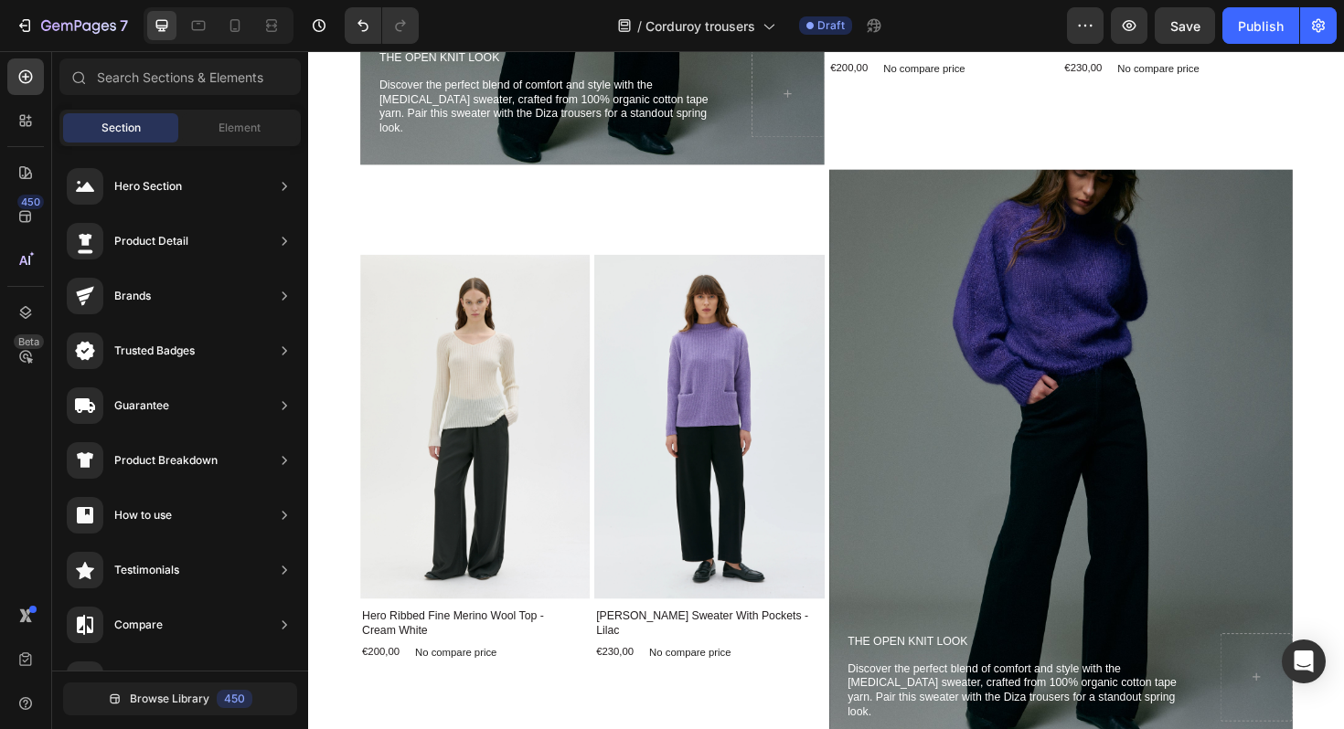
scroll to position [3814, 0]
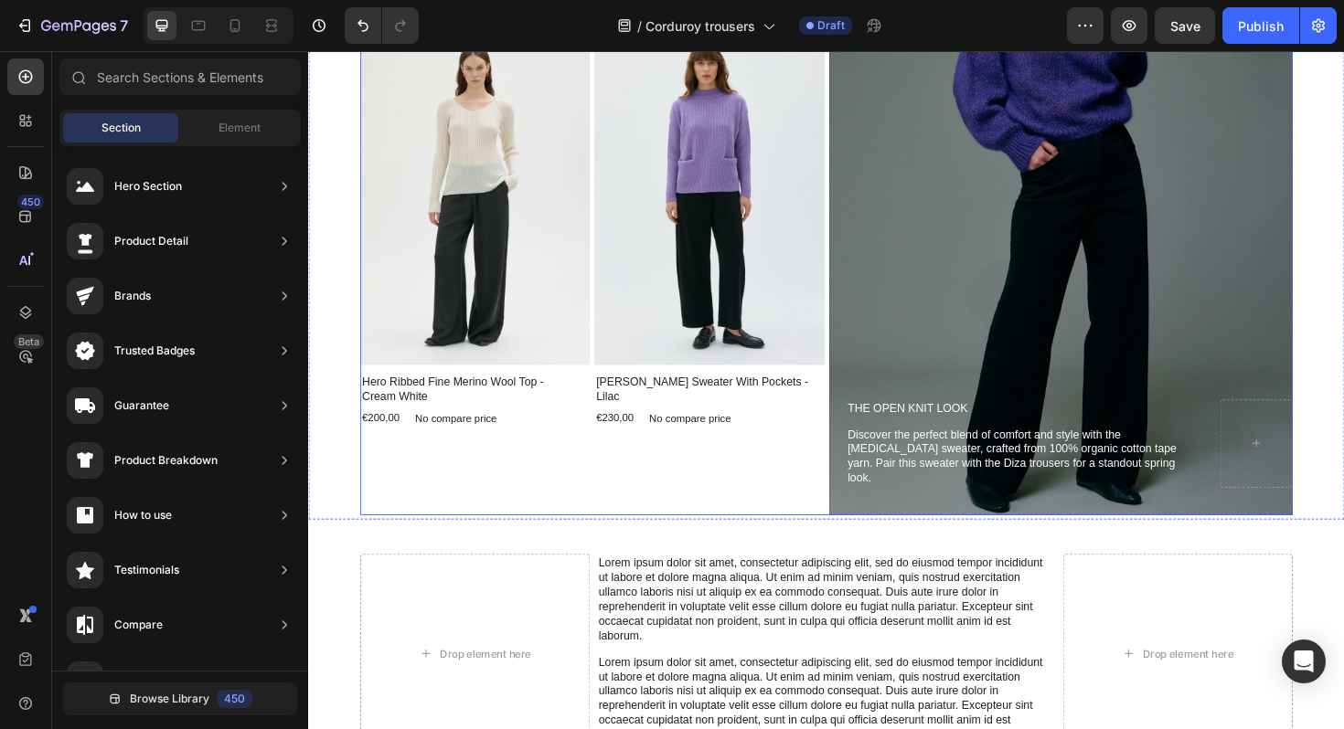
click at [611, 497] on div "Product Images Hero Ribbed Fine Merino Wool Top - Cream White Product Title €20…" at bounding box center [609, 236] width 492 height 614
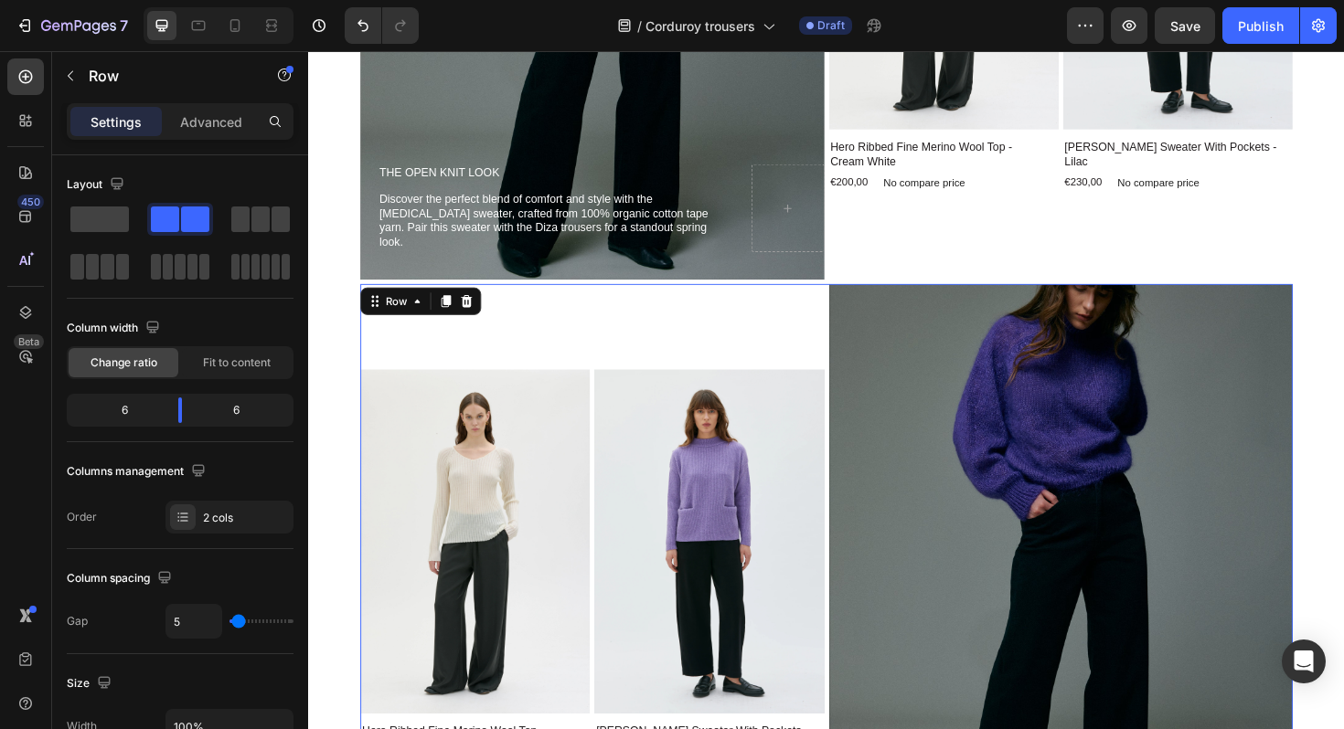
scroll to position [3427, 0]
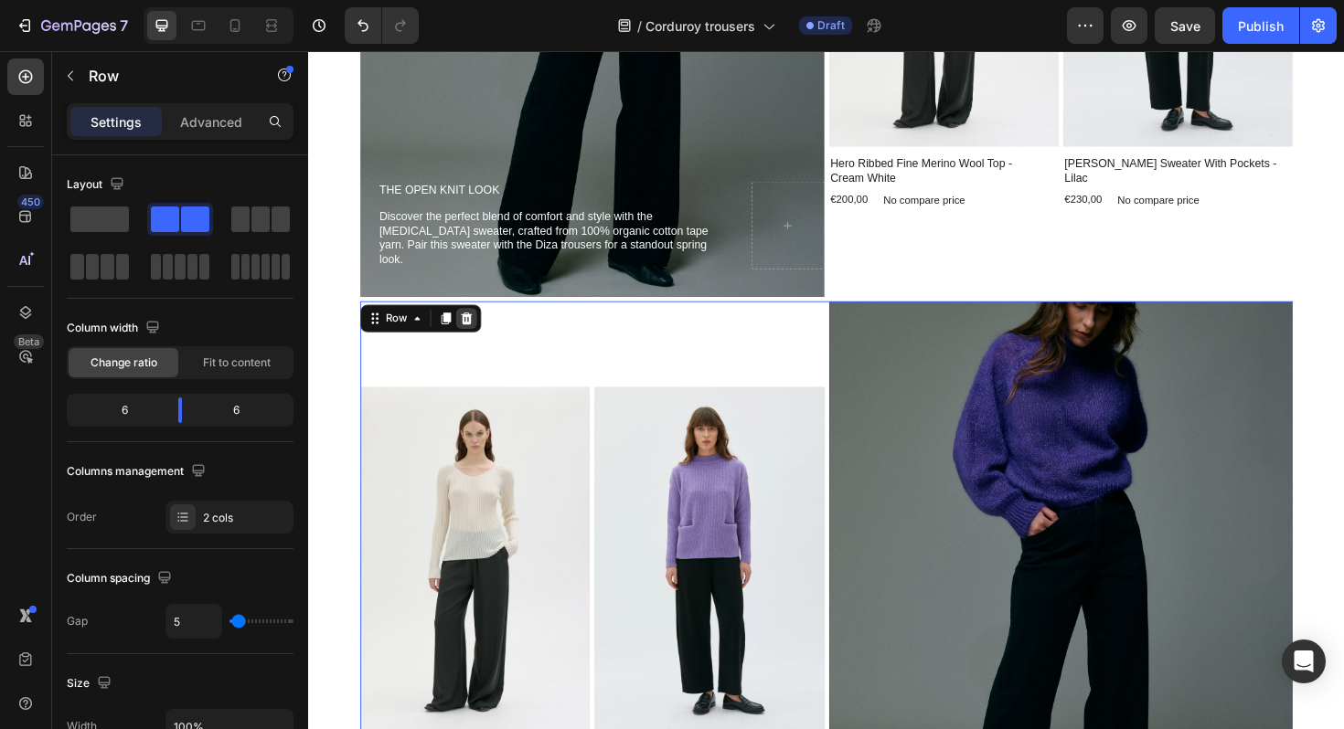
click at [478, 340] on icon at bounding box center [476, 334] width 12 height 13
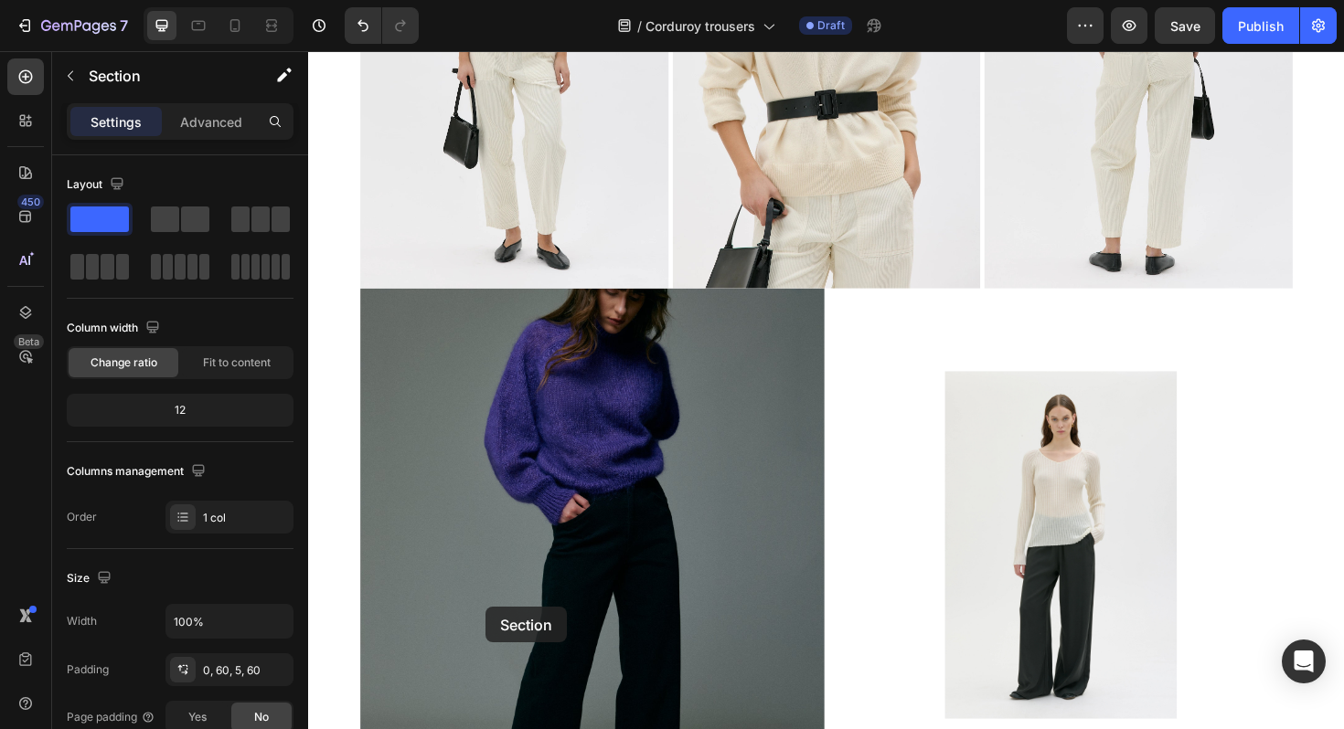
scroll to position [668, 0]
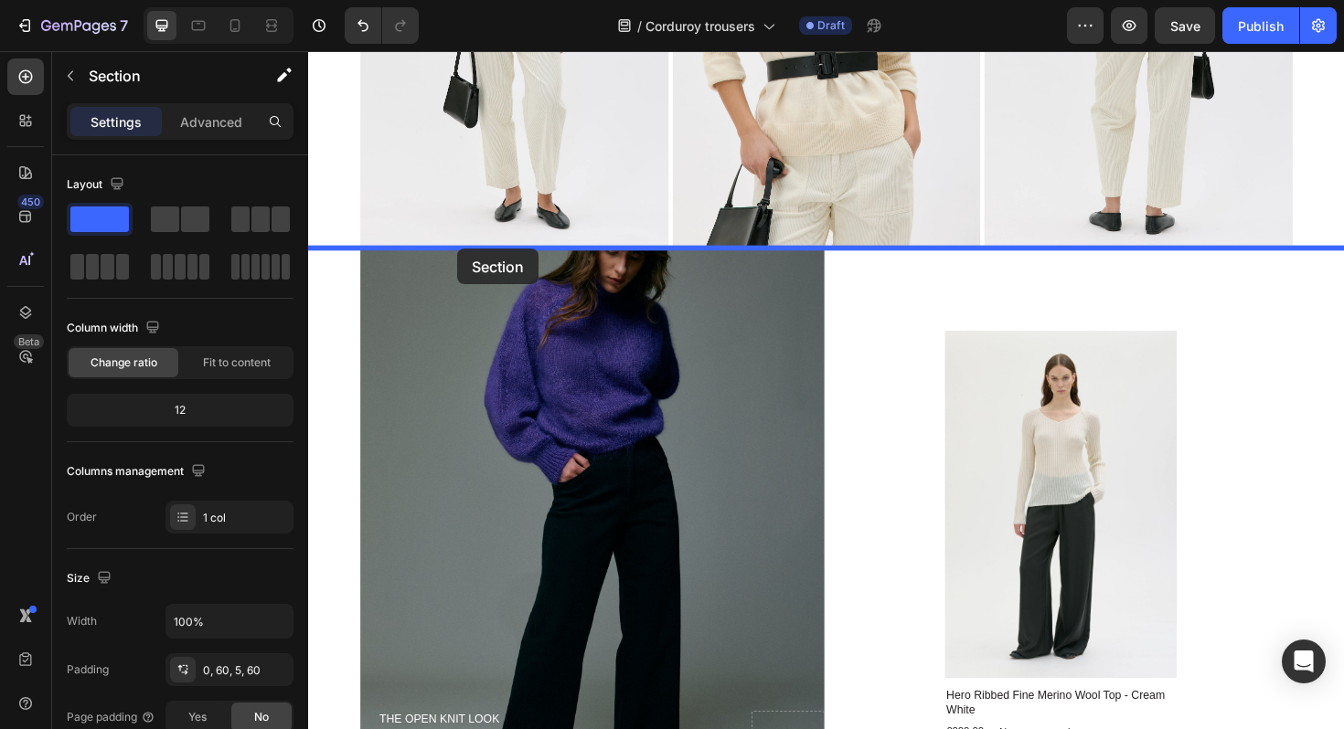
drag, startPoint x: 509, startPoint y: 346, endPoint x: 466, endPoint y: 258, distance: 97.7
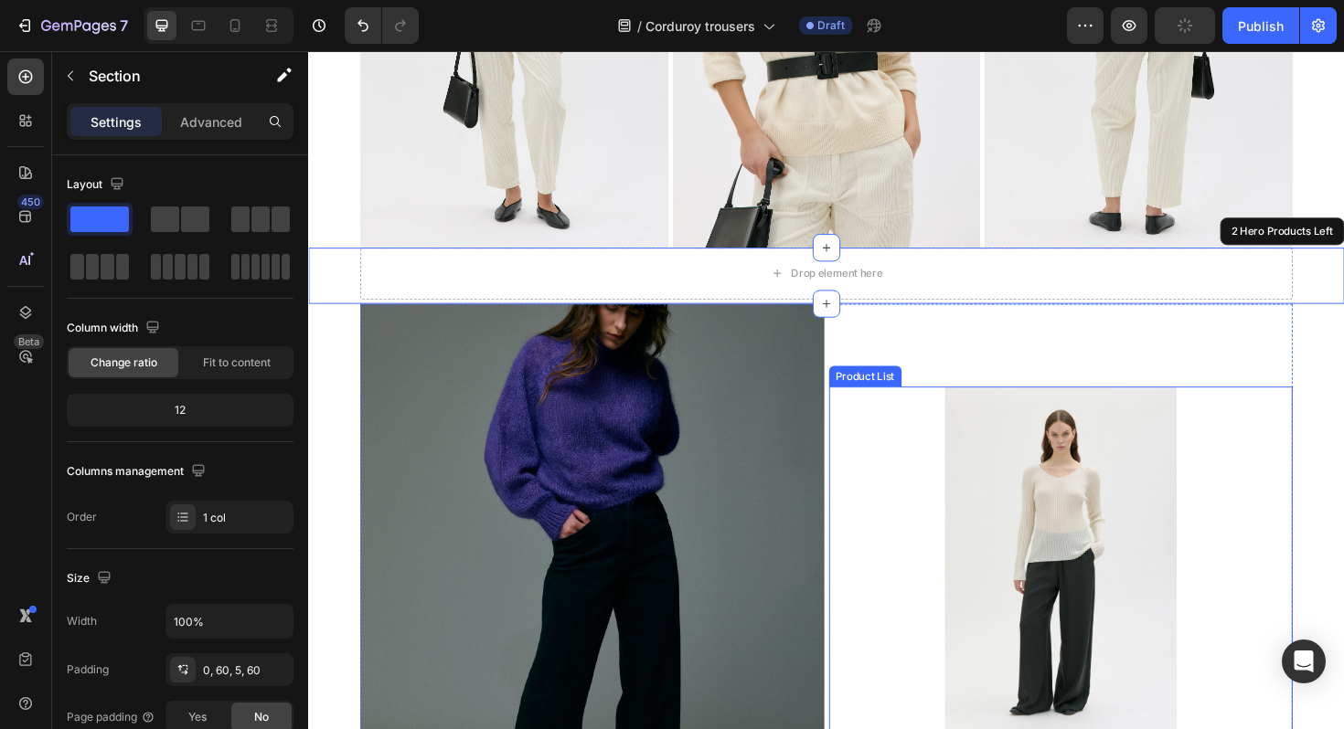
click at [943, 524] on div "Product Images Hero Ribbed Fine Merino Wool Top - Cream White Product Title €20…" at bounding box center [1105, 626] width 492 height 438
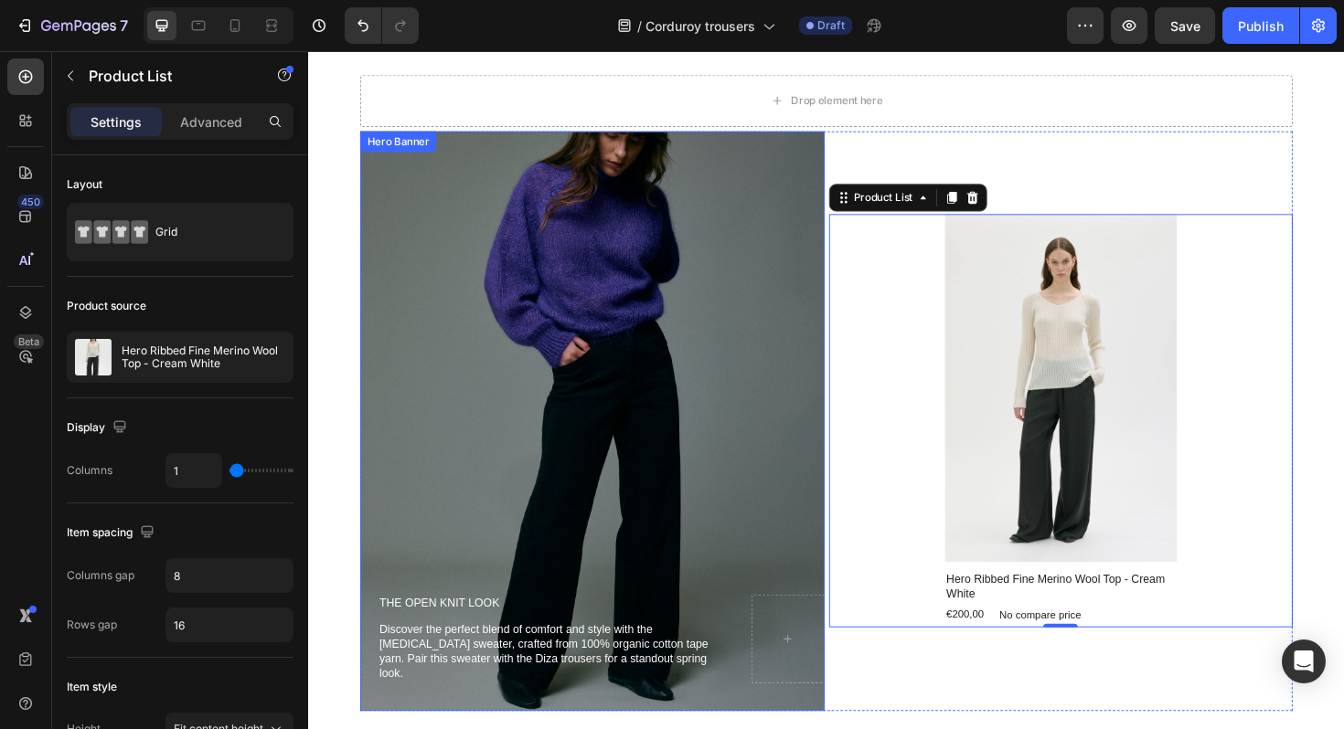
scroll to position [888, 0]
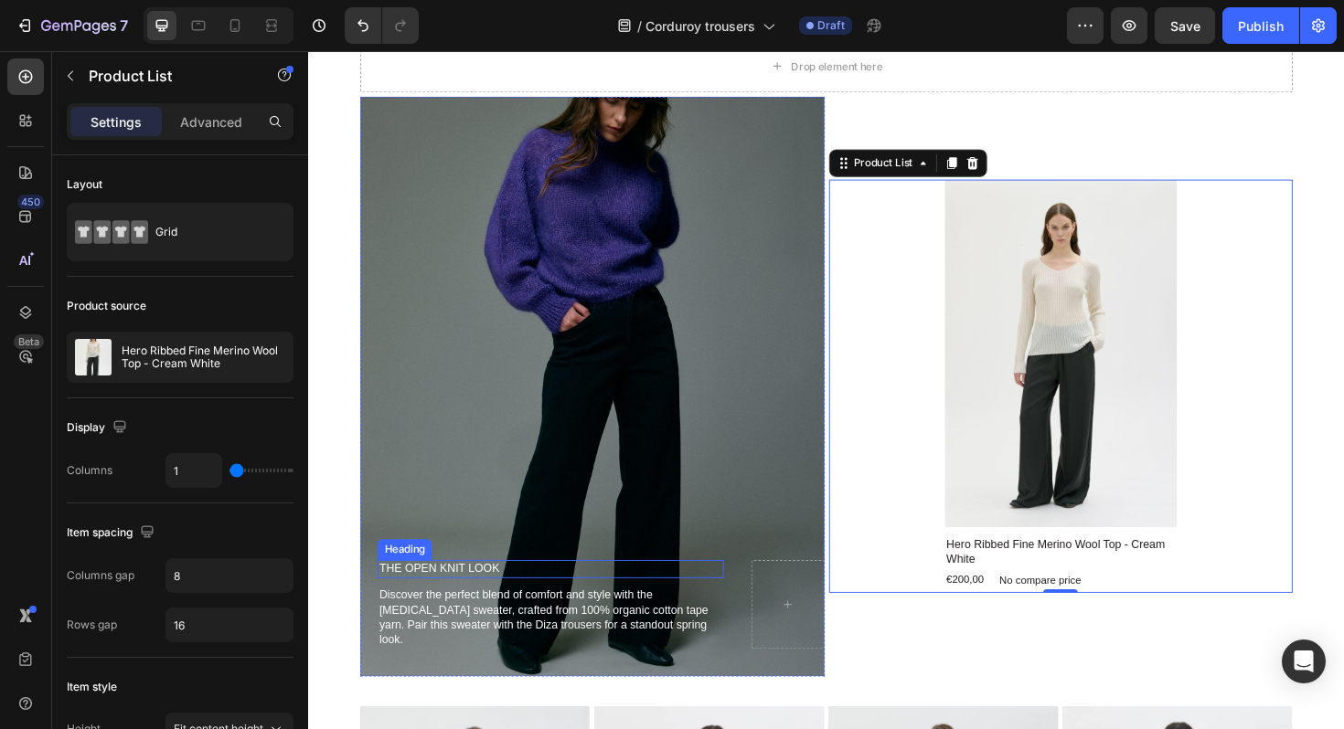
click at [449, 610] on h2 "The open knit look" at bounding box center [564, 599] width 367 height 19
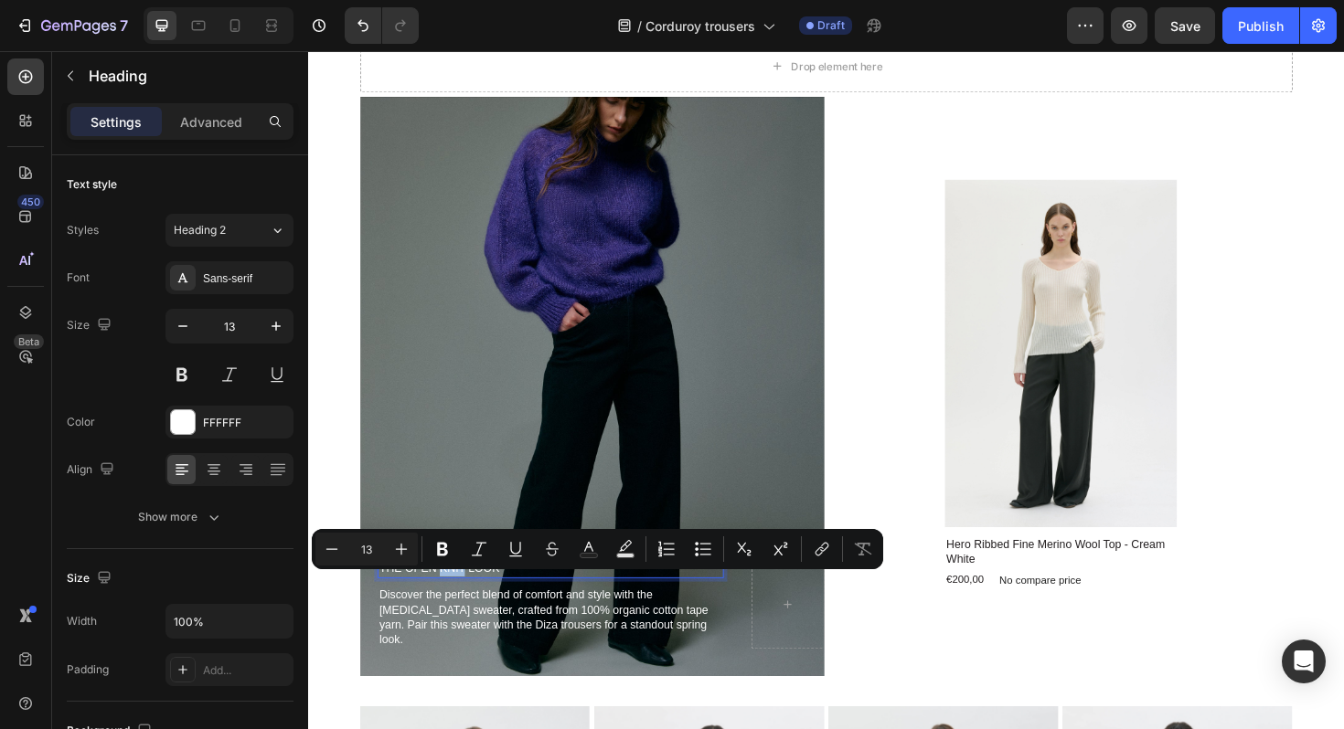
click at [449, 608] on p "The open knit look" at bounding box center [564, 600] width 363 height 16
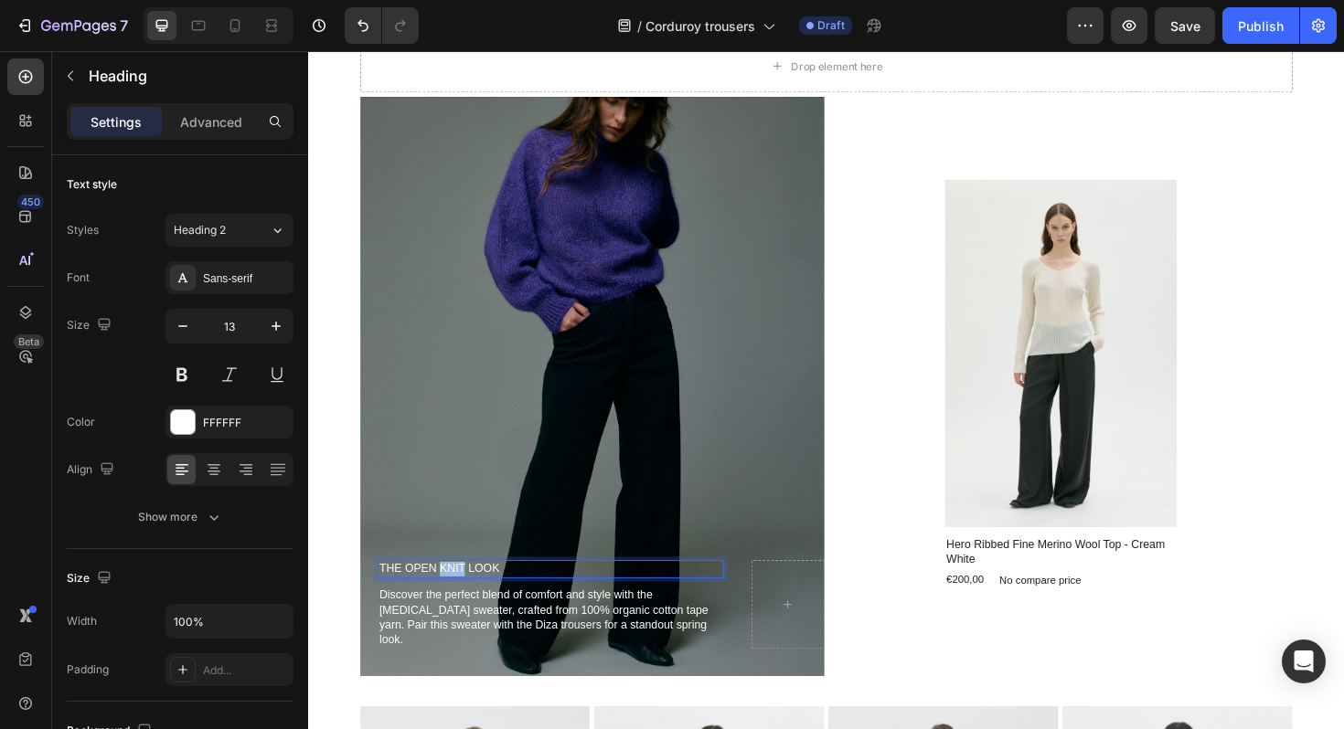
click at [449, 608] on p "The open knit look" at bounding box center [564, 600] width 363 height 16
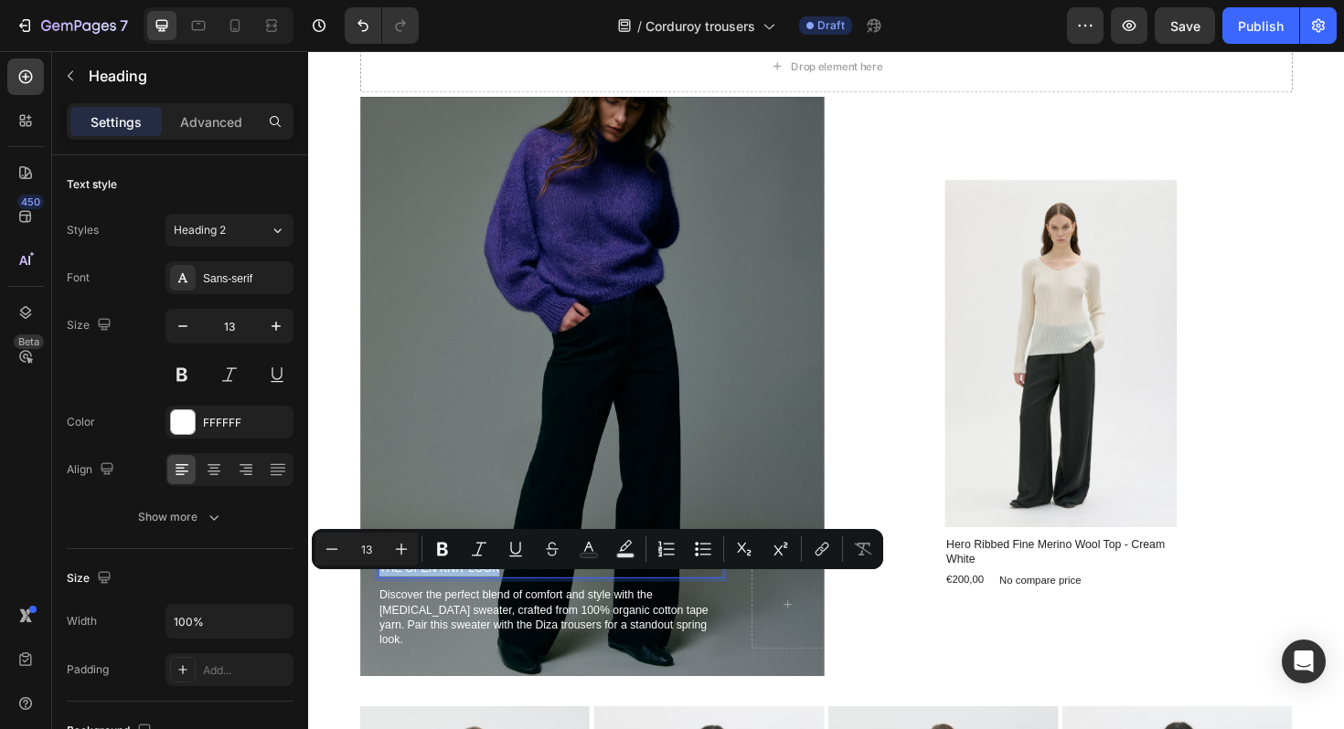
click at [400, 608] on p "The open knit look" at bounding box center [564, 600] width 363 height 16
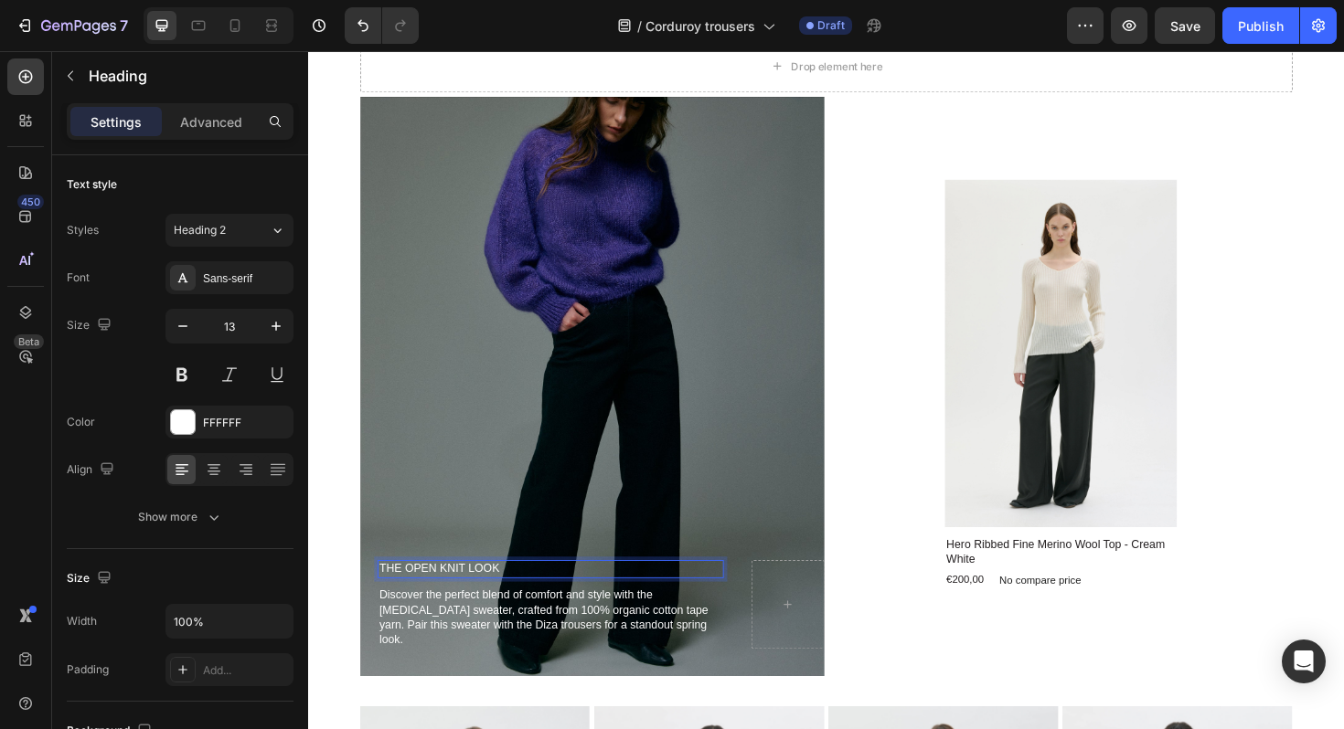
click at [391, 608] on p "The open knit look" at bounding box center [564, 600] width 363 height 16
click at [389, 608] on p "TRUTHhe open knit look" at bounding box center [564, 600] width 363 height 16
drag, startPoint x: 547, startPoint y: 612, endPoint x: 417, endPoint y: 616, distance: 129.9
click at [417, 608] on p "RUTHhe open knit look" at bounding box center [564, 600] width 363 height 16
click at [537, 546] on div "Background Image" at bounding box center [609, 407] width 492 height 614
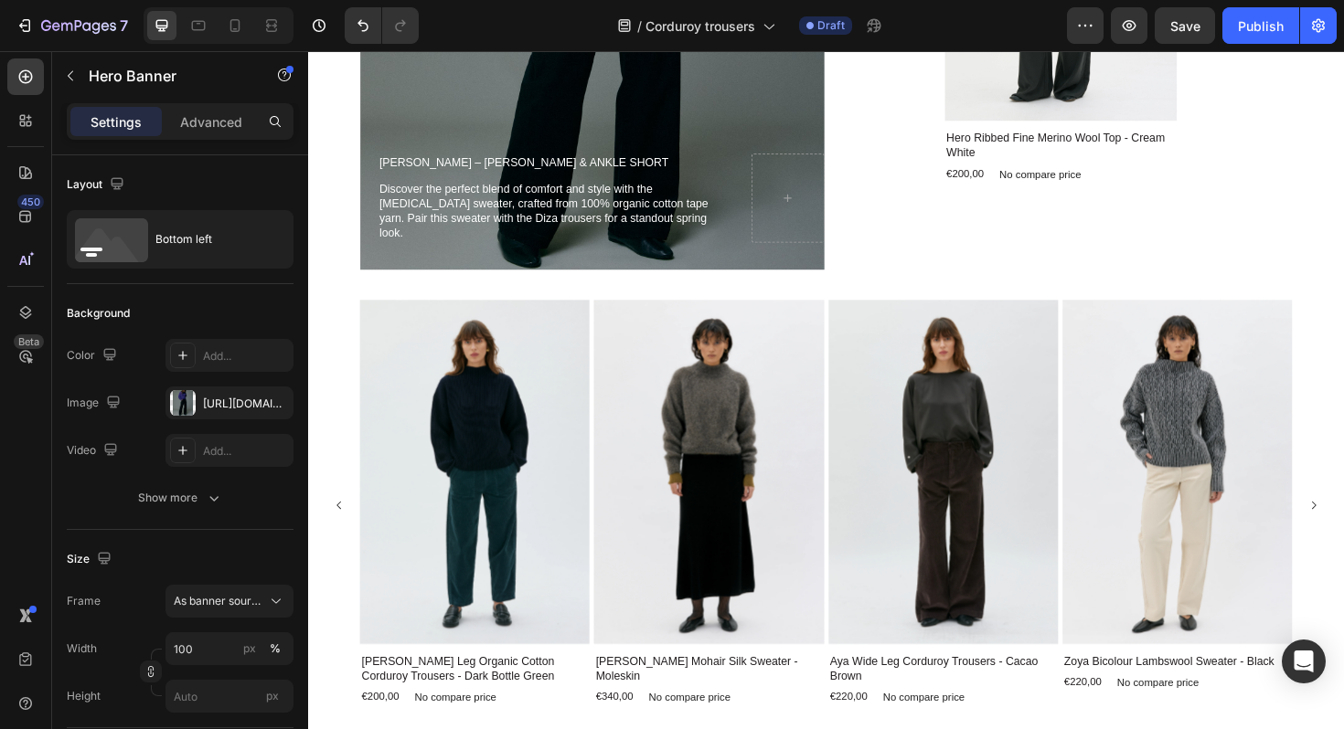
scroll to position [1017, 0]
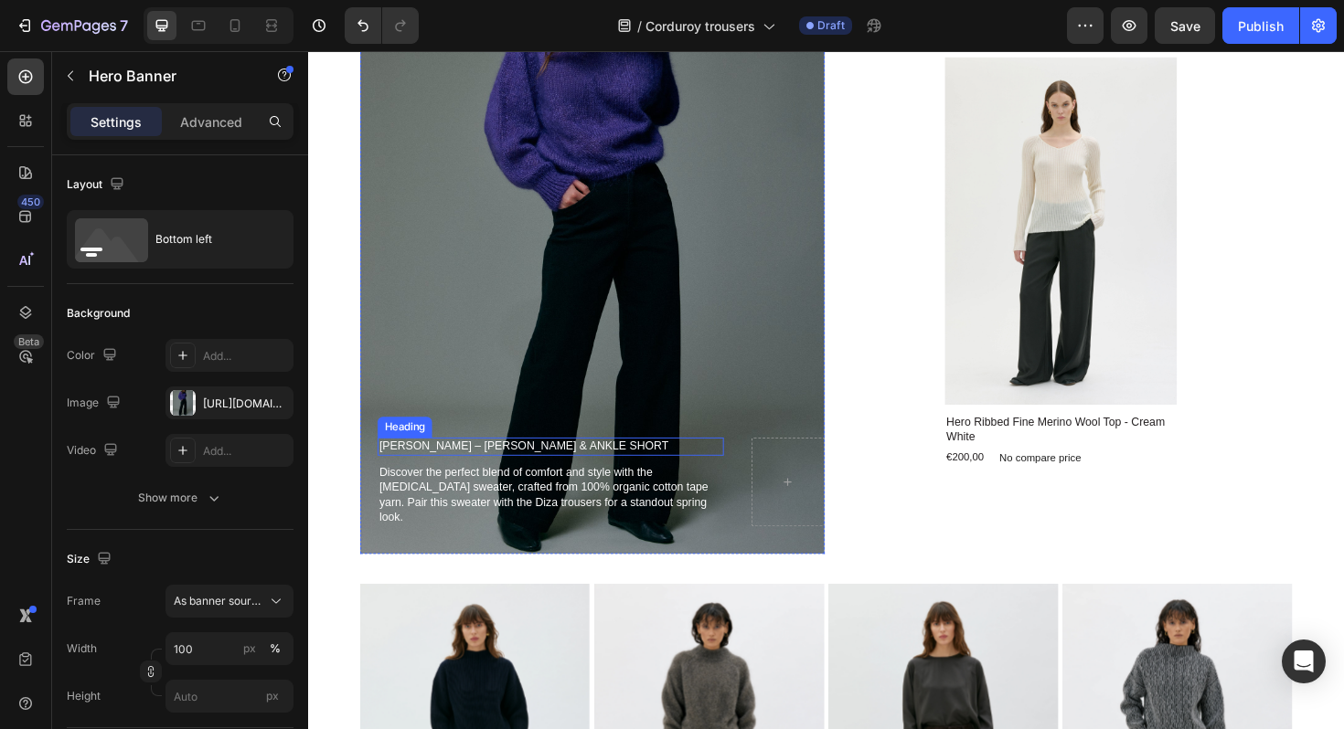
click at [450, 480] on h2 "[PERSON_NAME] – [PERSON_NAME] & ankle short" at bounding box center [564, 470] width 367 height 19
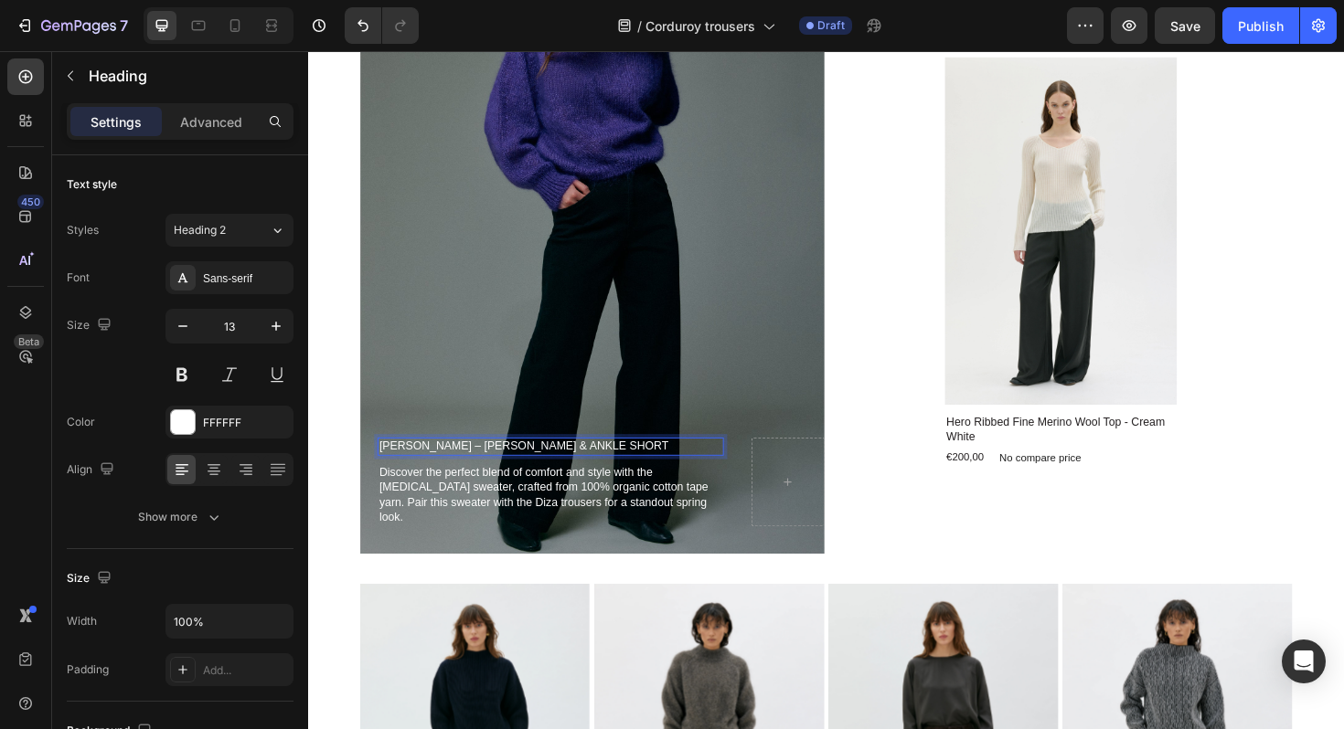
click at [413, 478] on p "[PERSON_NAME] – [PERSON_NAME] & ankle short" at bounding box center [564, 471] width 363 height 16
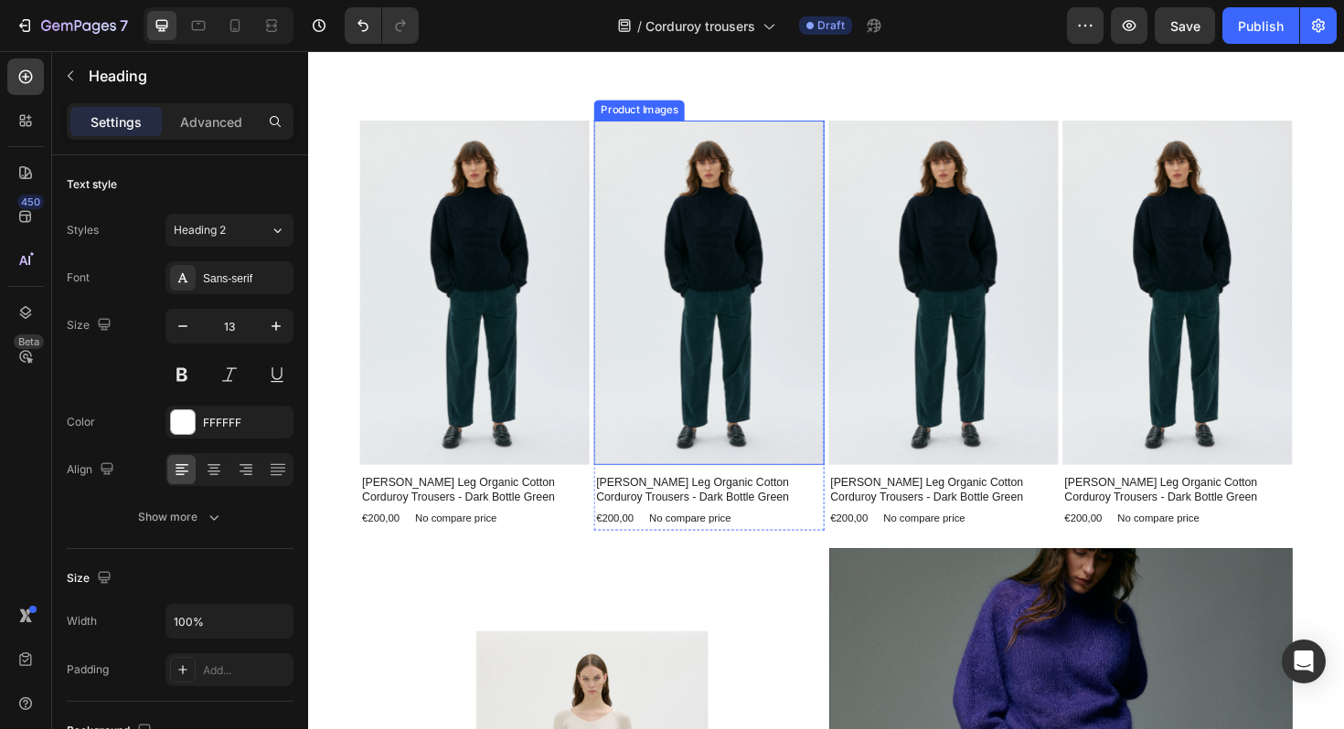
scroll to position [2121, 0]
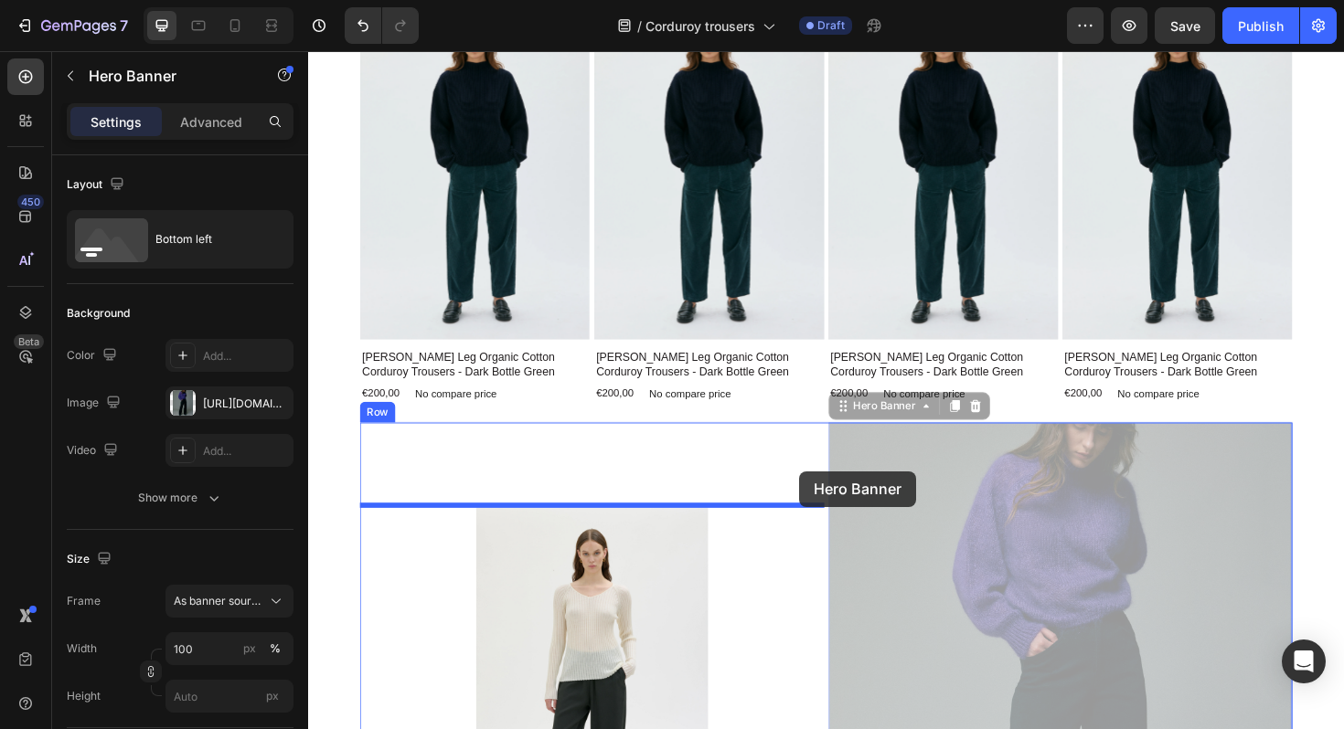
drag, startPoint x: 893, startPoint y: 494, endPoint x: 829, endPoint y: 496, distance: 64.0
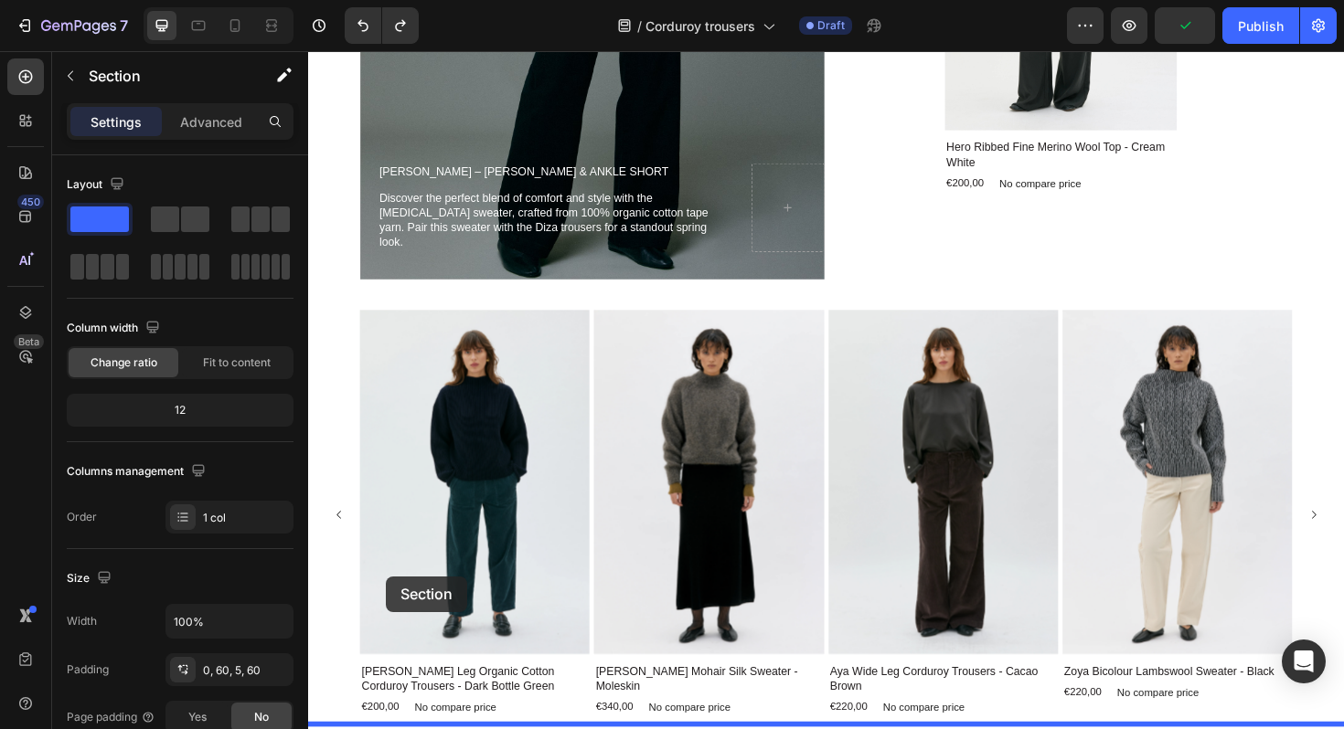
scroll to position [1455, 0]
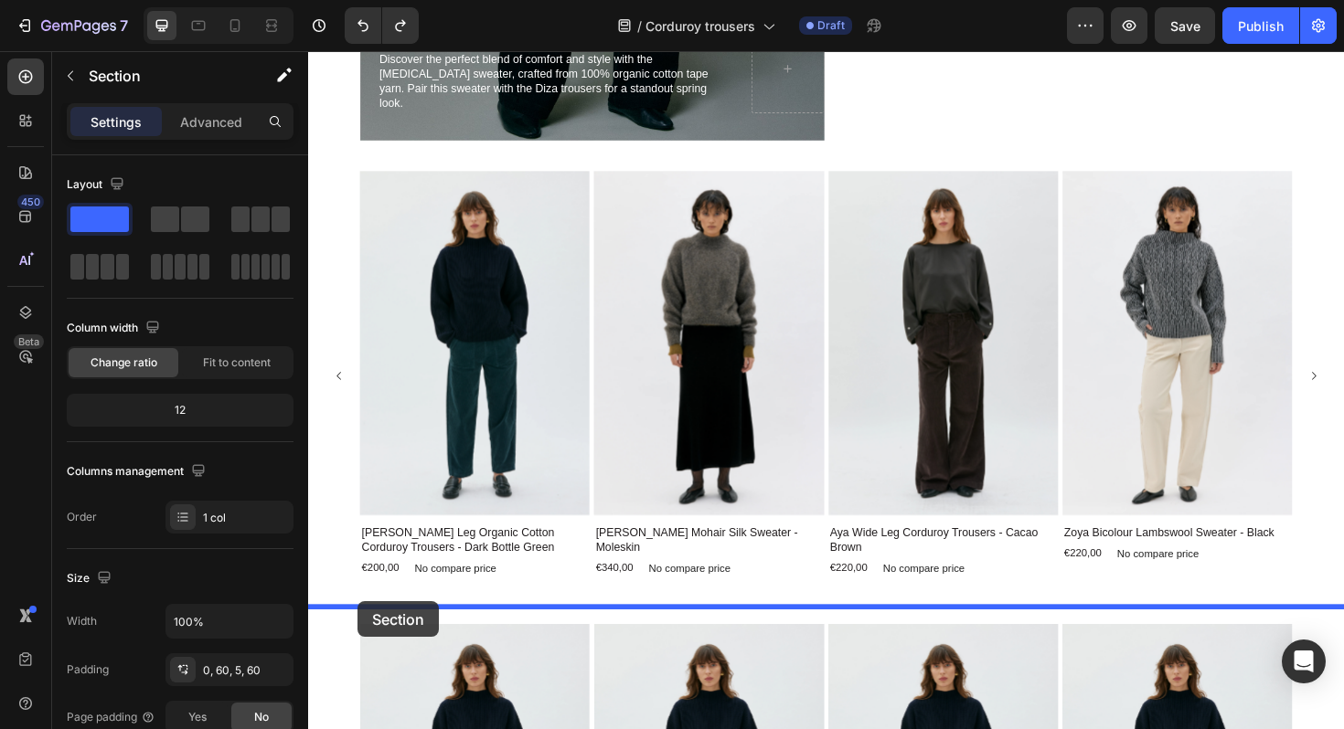
drag, startPoint x: 335, startPoint y: 493, endPoint x: 360, endPoint y: 634, distance: 143.8
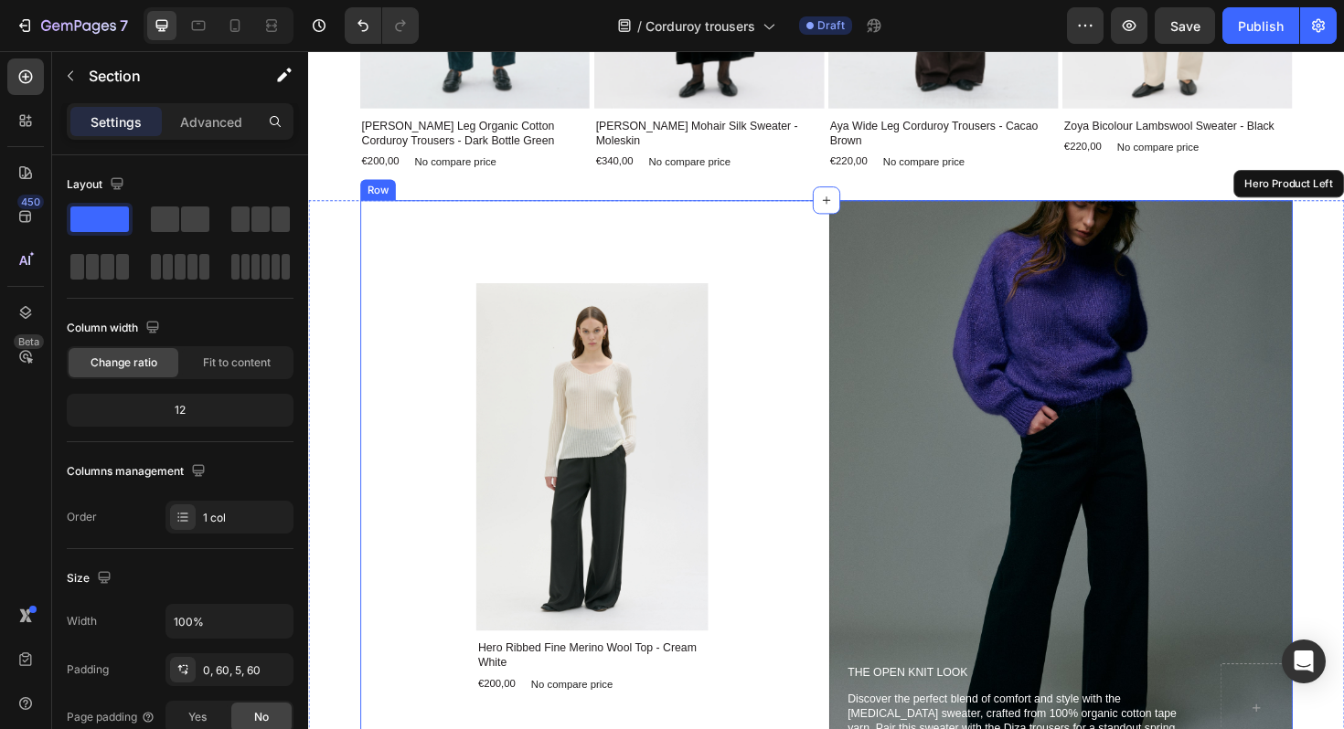
scroll to position [1942, 0]
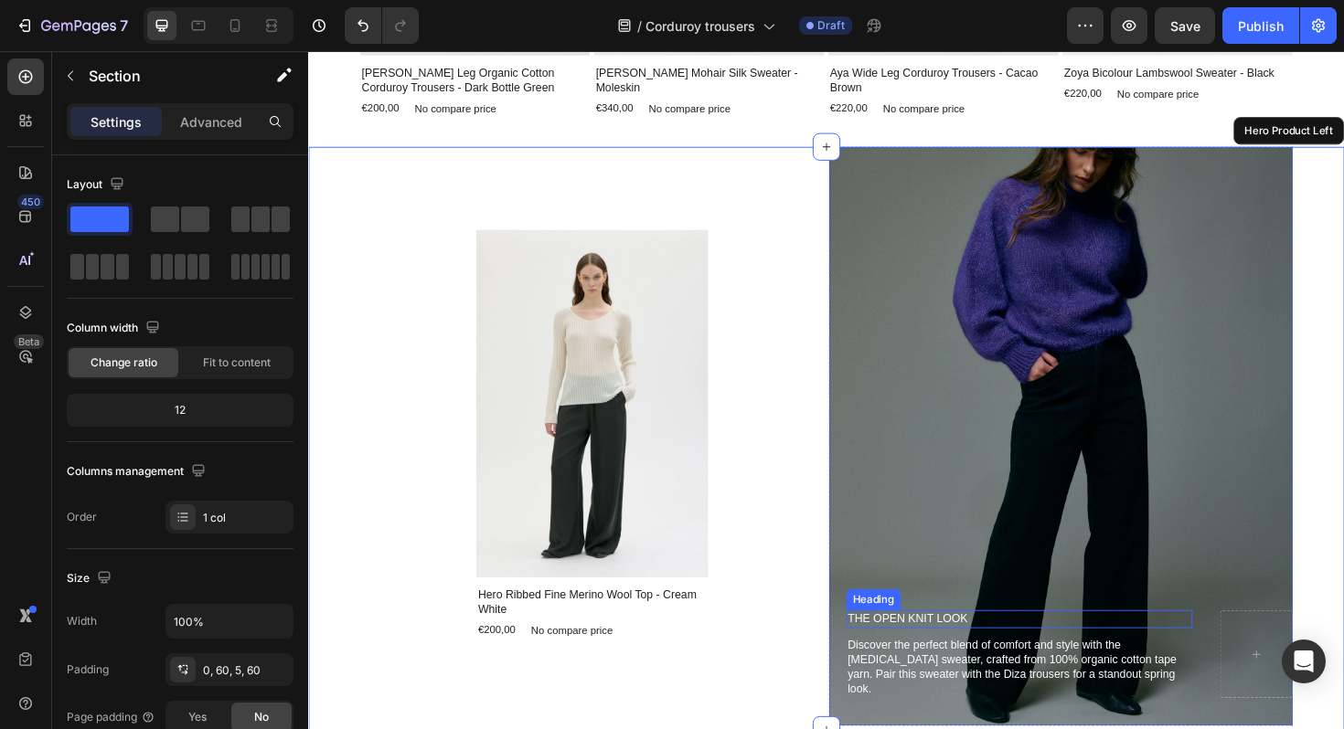
click at [922, 662] on h2 "The open knit look" at bounding box center [1061, 653] width 367 height 19
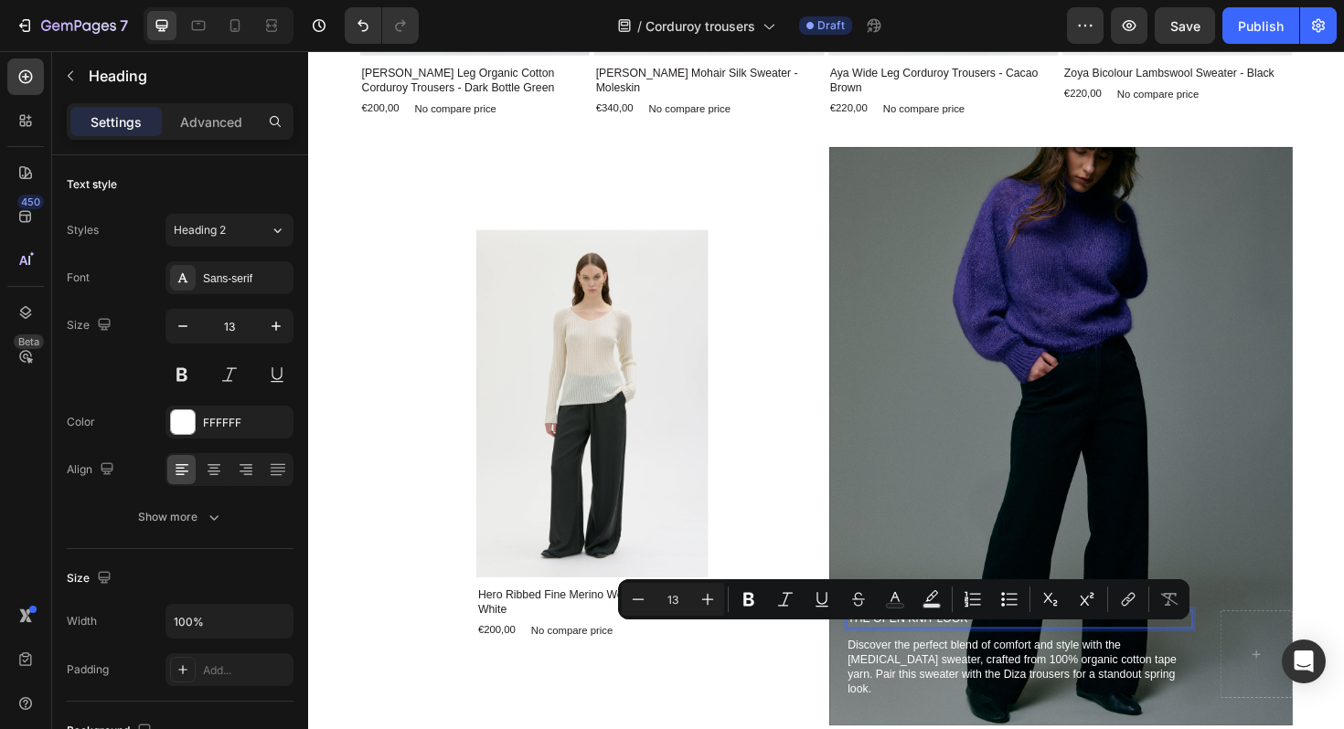
click at [955, 661] on p "The open knit look" at bounding box center [1060, 653] width 363 height 16
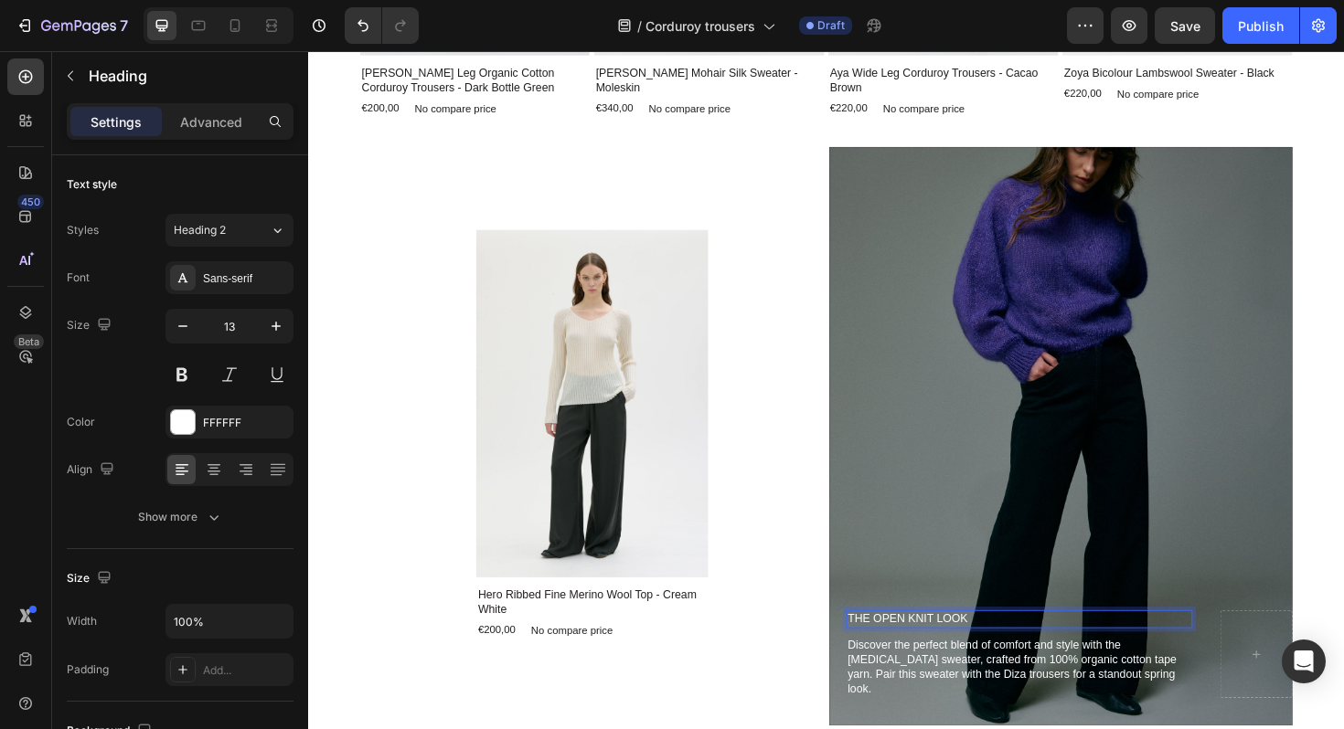
click at [1002, 661] on p "The open knit look" at bounding box center [1060, 653] width 363 height 16
drag, startPoint x: 1010, startPoint y: 667, endPoint x: 881, endPoint y: 671, distance: 128.9
click at [881, 661] on p "The open knit look" at bounding box center [1060, 653] width 363 height 16
click at [947, 554] on div "Background Image" at bounding box center [1105, 460] width 492 height 614
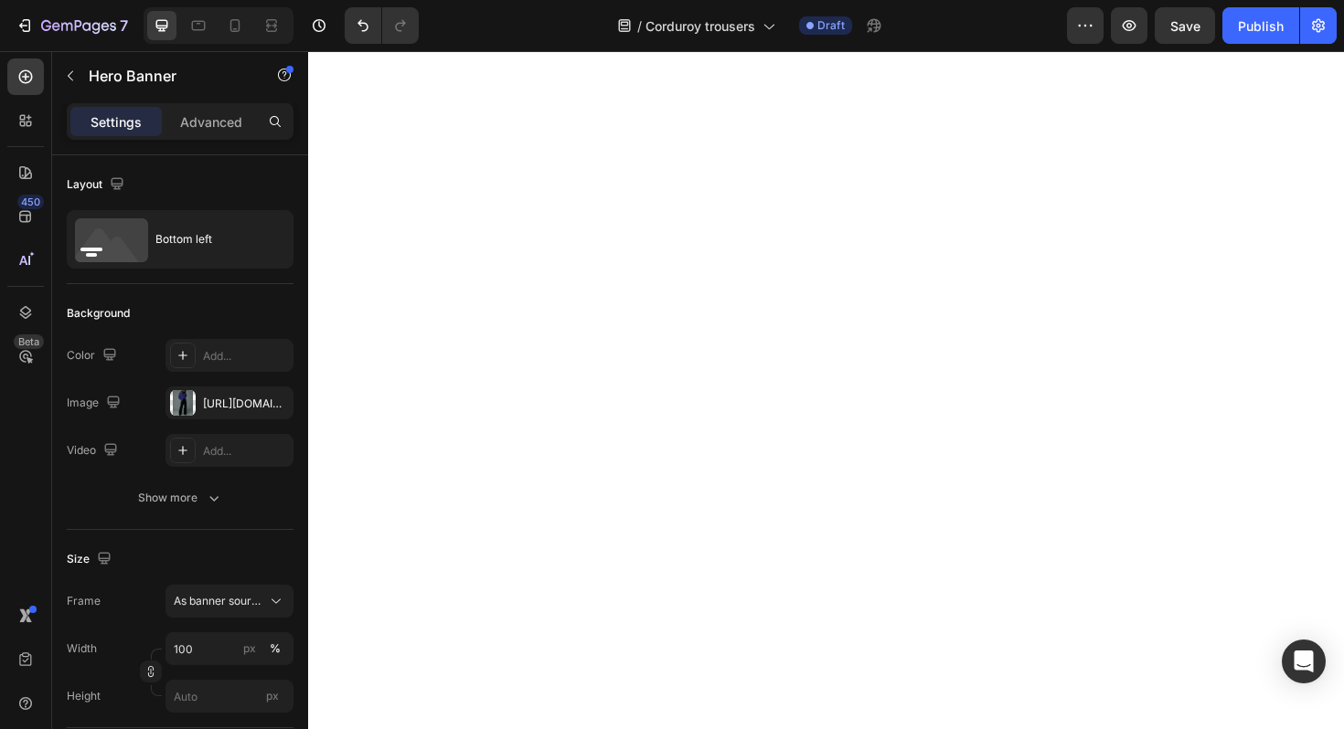
scroll to position [1233, 0]
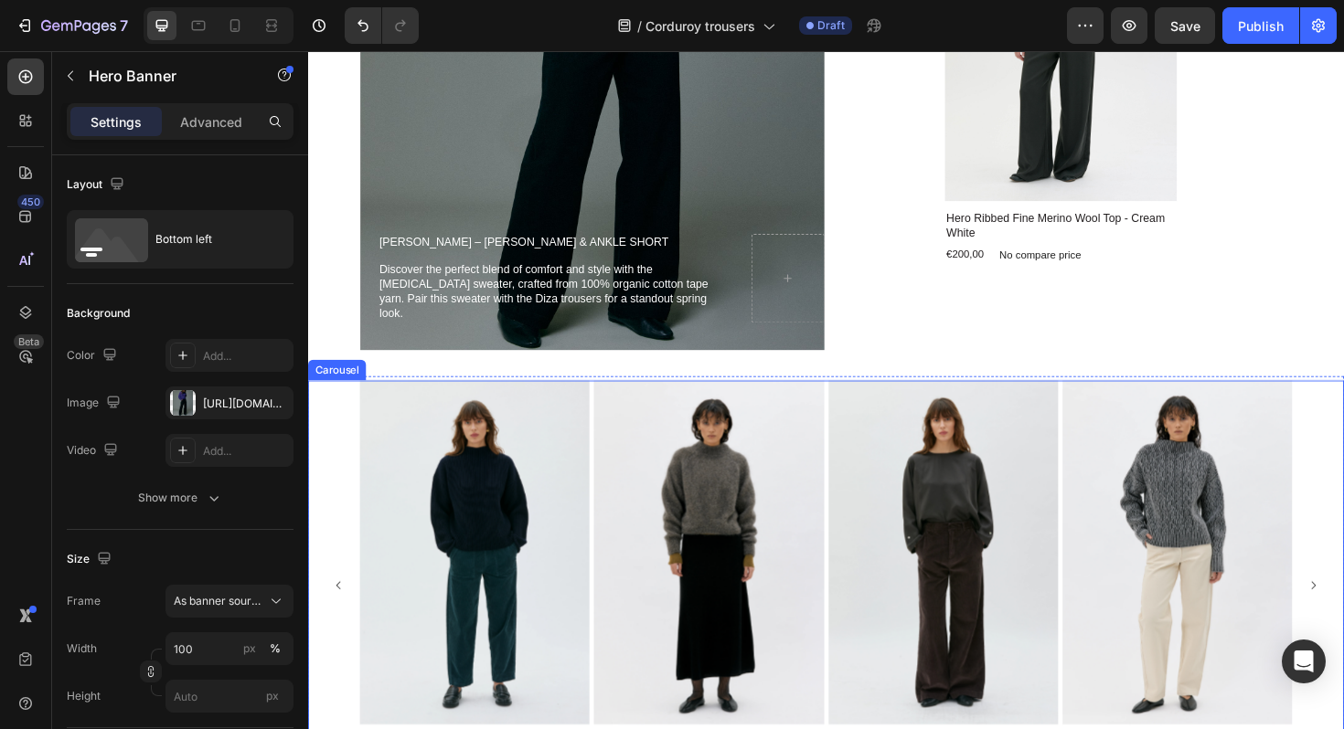
click at [336, 463] on div "Product Images [PERSON_NAME] Leg Organic Cotton Corduroy Trousers - Dark Bottle…" at bounding box center [856, 617] width 1079 height 434
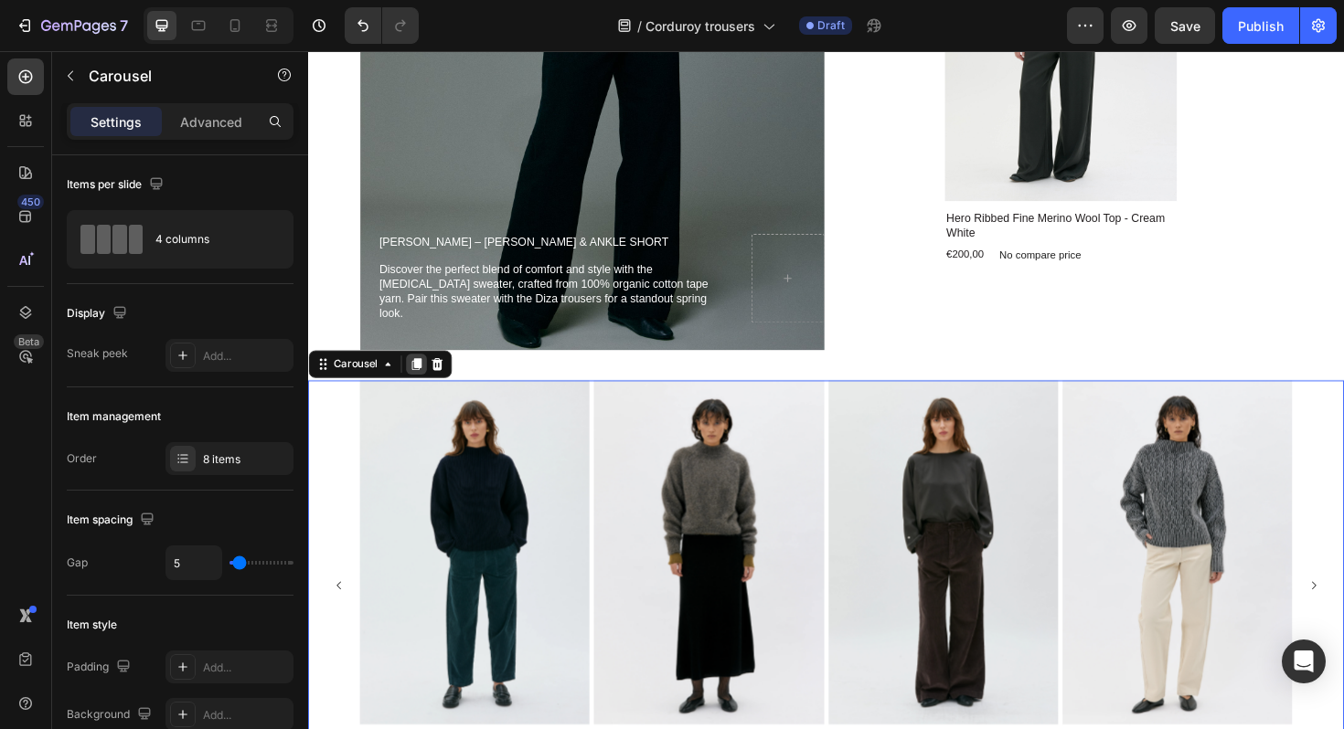
click at [425, 385] on icon at bounding box center [423, 383] width 10 height 13
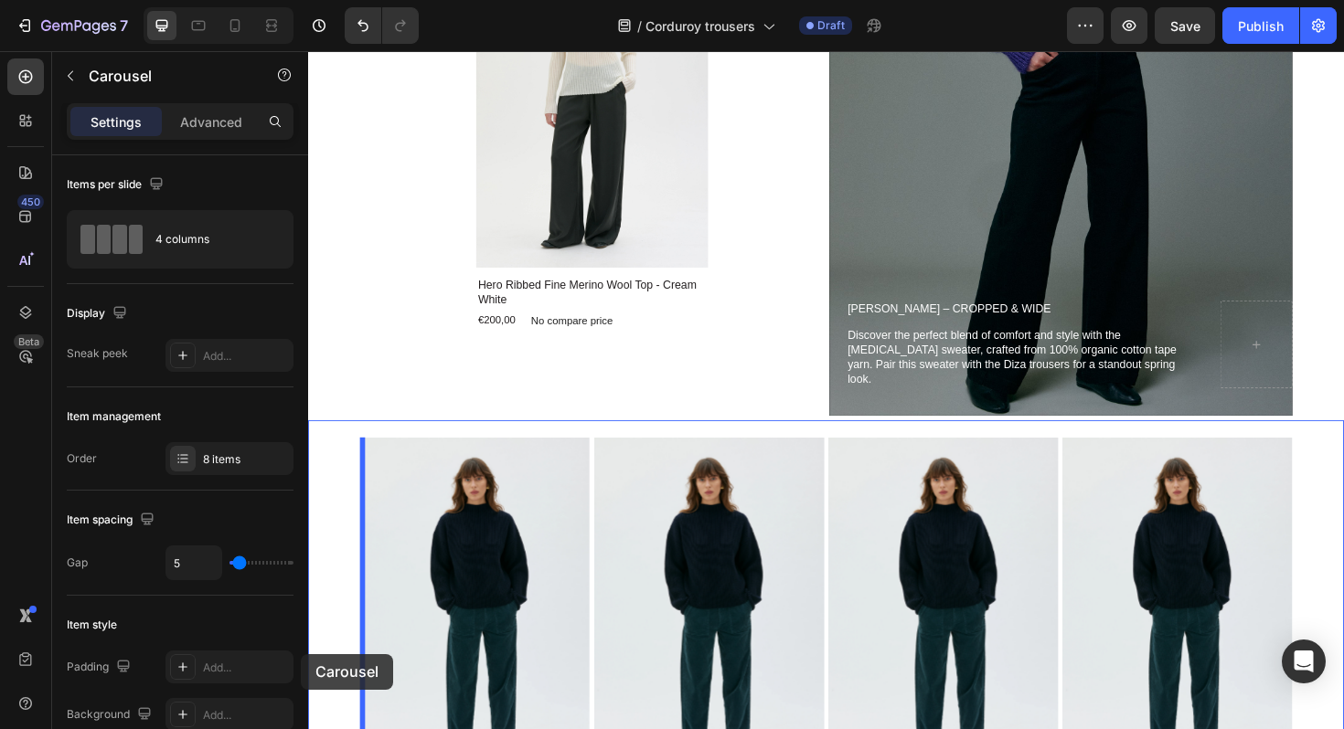
scroll to position [2777, 0]
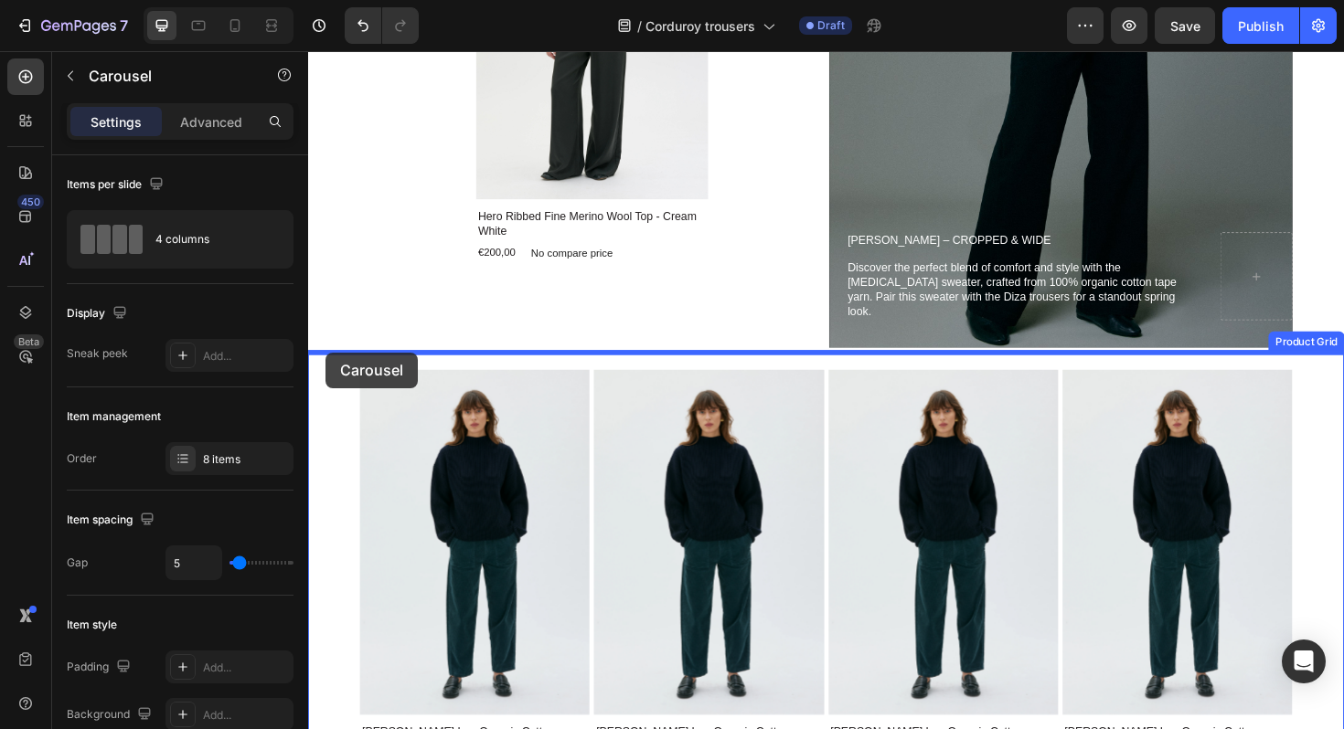
drag, startPoint x: 327, startPoint y: 197, endPoint x: 326, endPoint y: 370, distance: 173.7
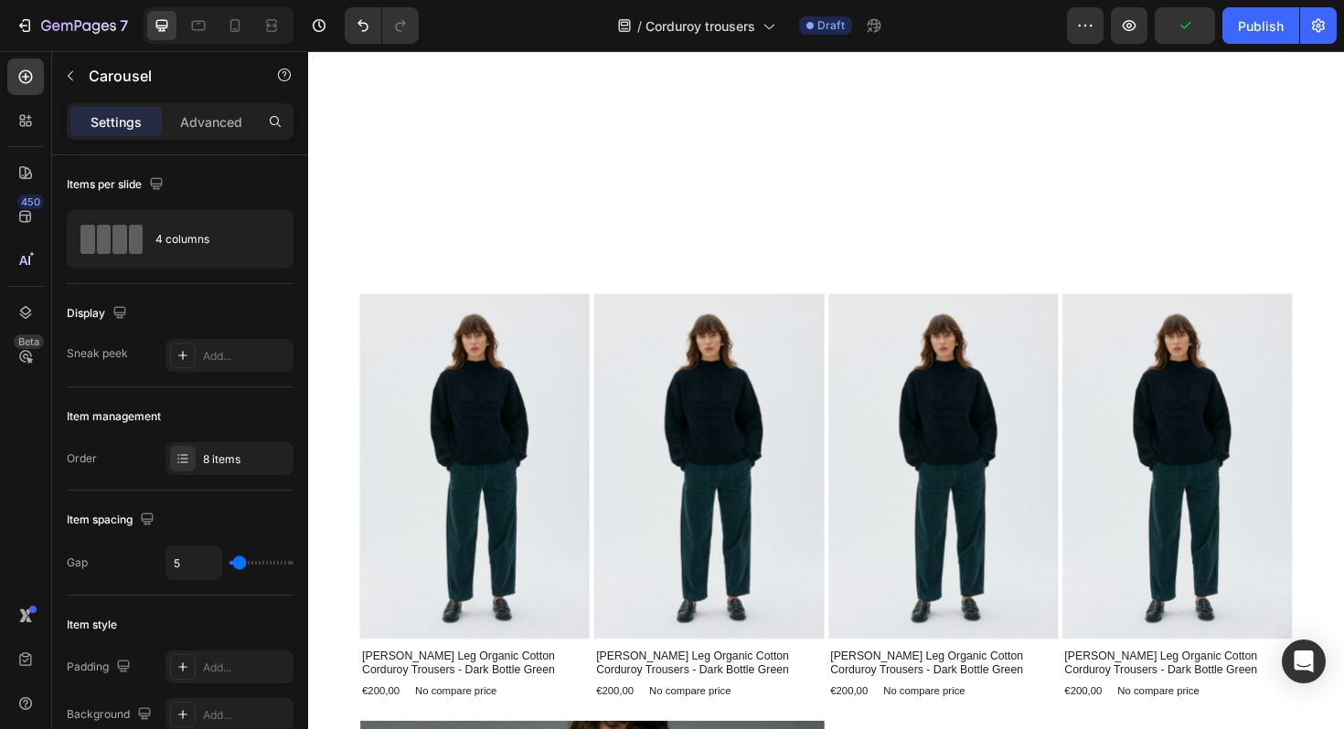
scroll to position [3738, 0]
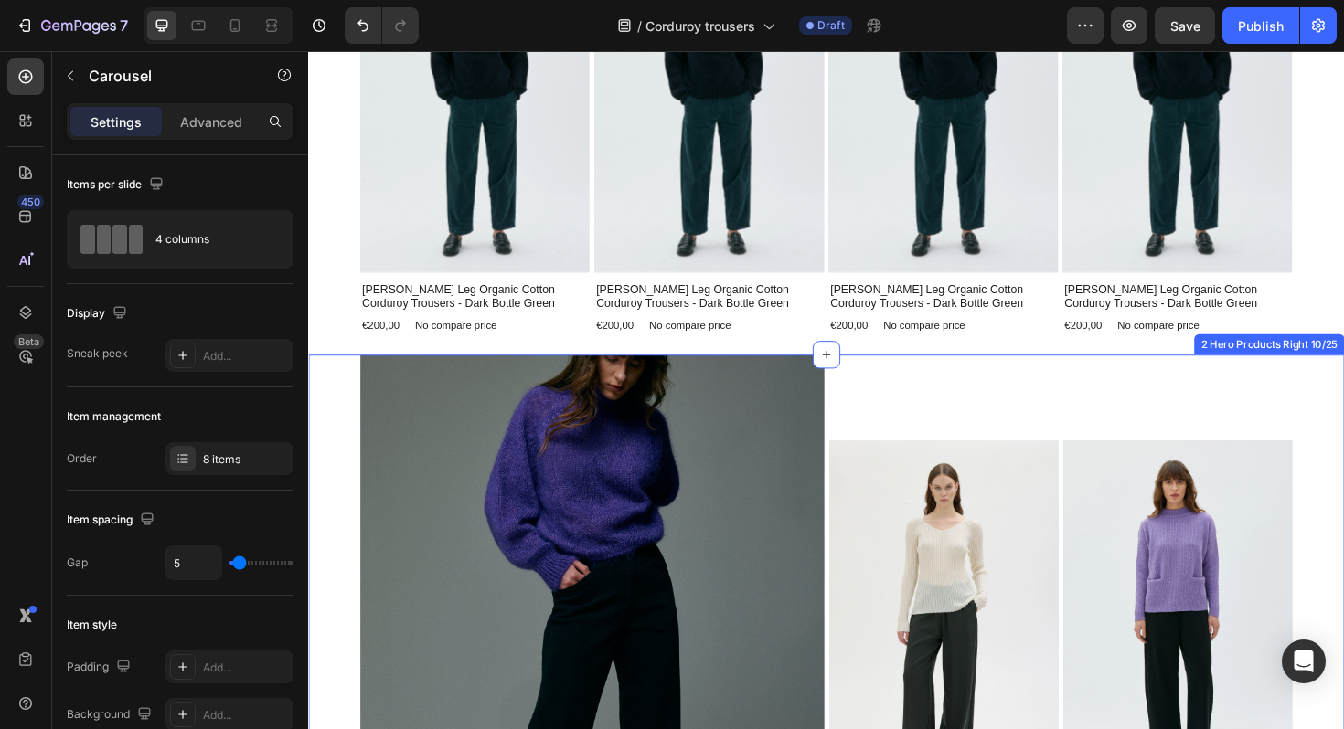
click at [322, 437] on div "The open knit look Heading Discover the perfect blend of comfort and style with…" at bounding box center [856, 682] width 1097 height 619
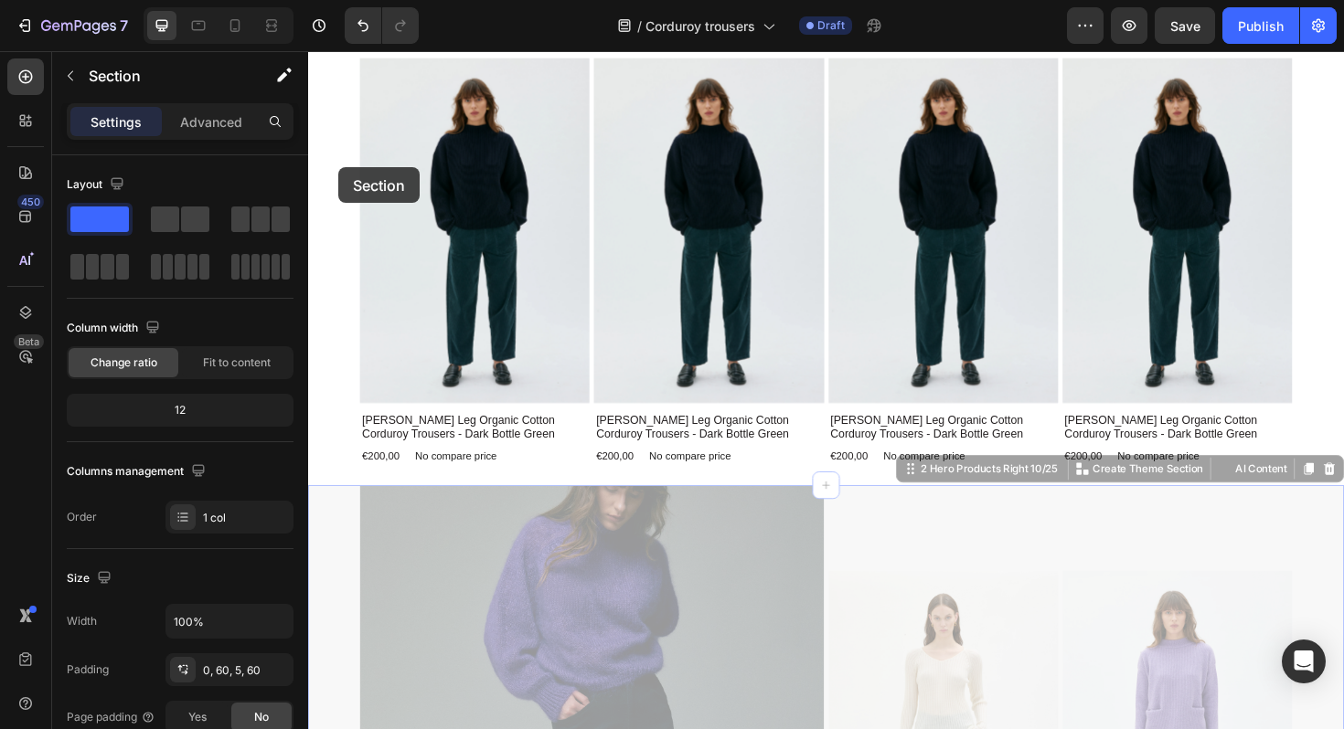
scroll to position [3467, 0]
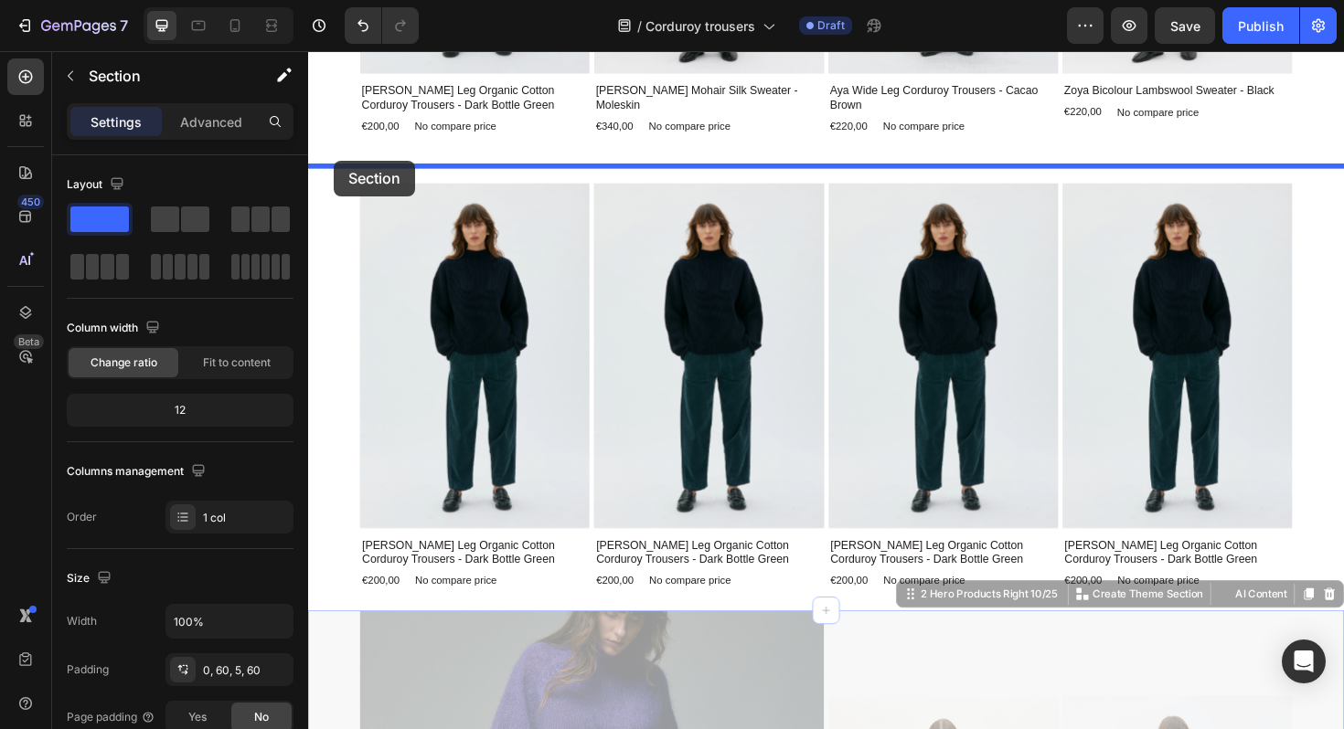
drag, startPoint x: 327, startPoint y: 434, endPoint x: 335, endPoint y: 168, distance: 266.1
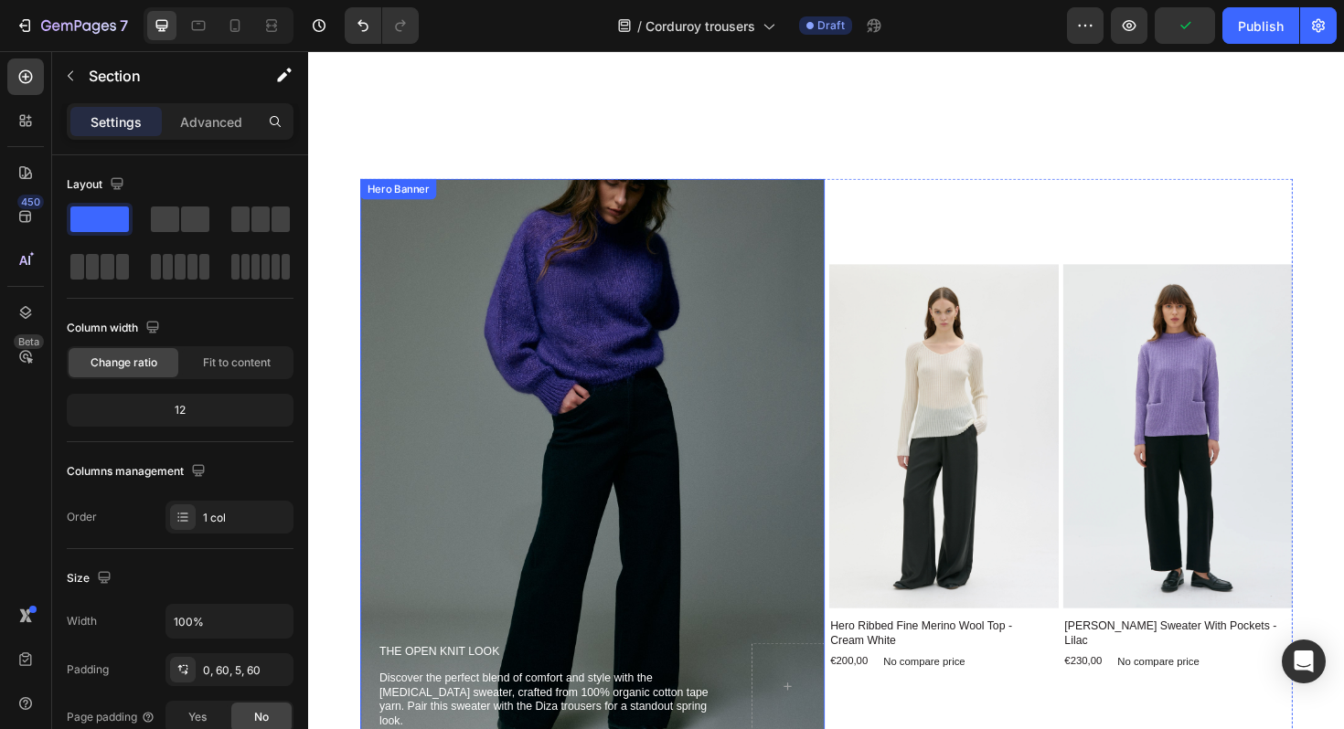
scroll to position [3633, 0]
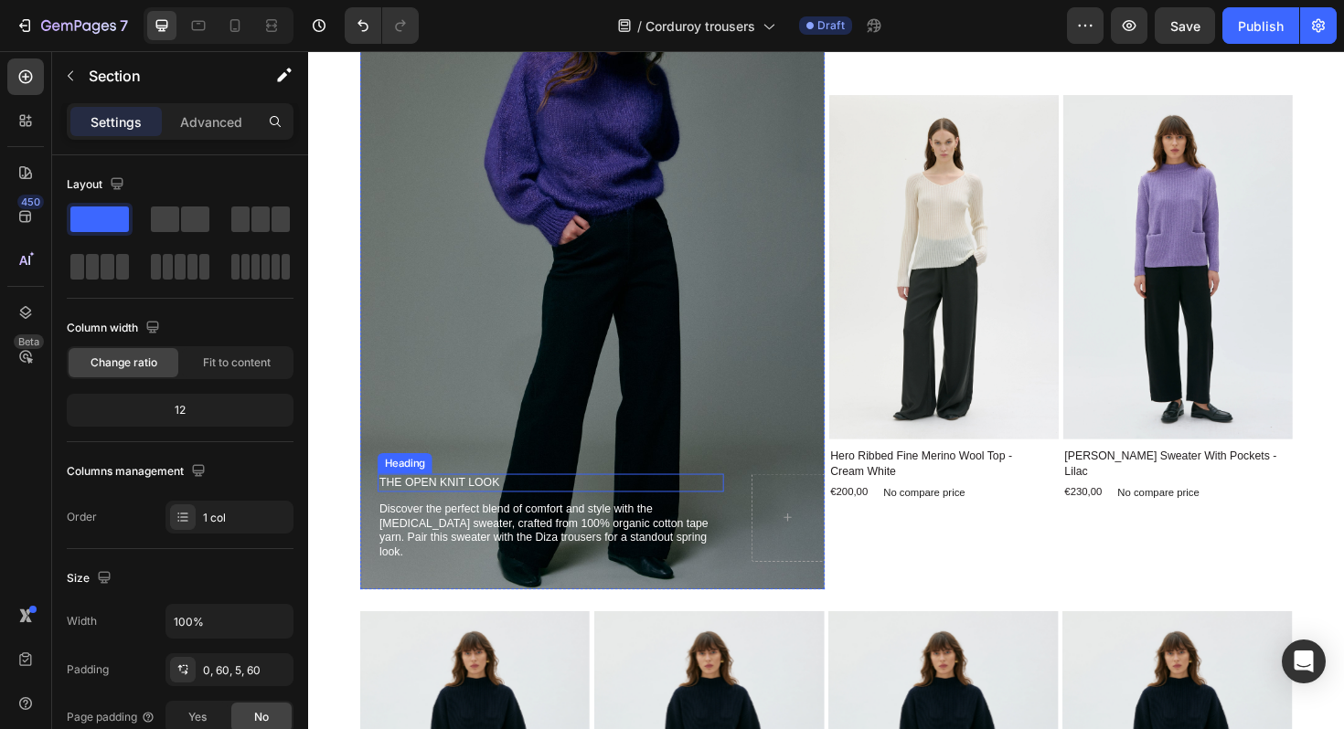
click at [485, 518] on h2 "The open knit look" at bounding box center [564, 508] width 367 height 19
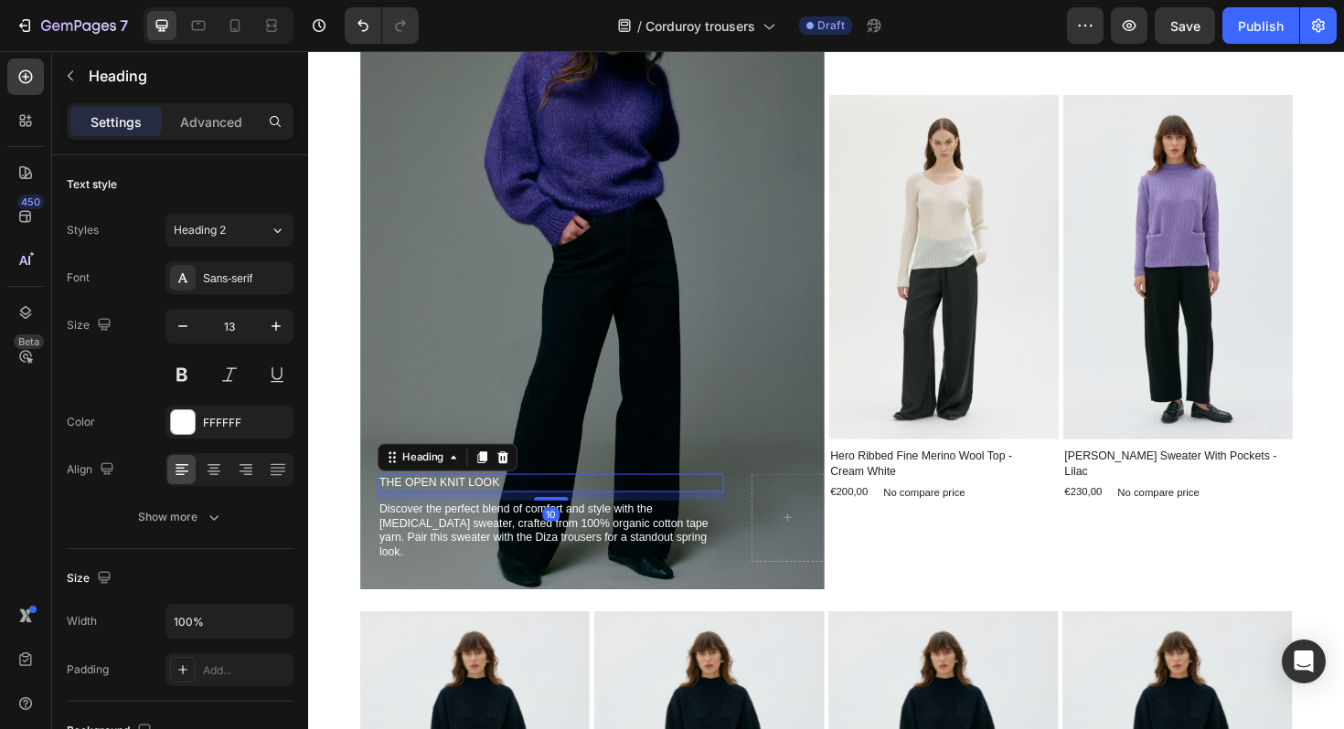
click at [485, 518] on h2 "The open knit look" at bounding box center [564, 508] width 367 height 19
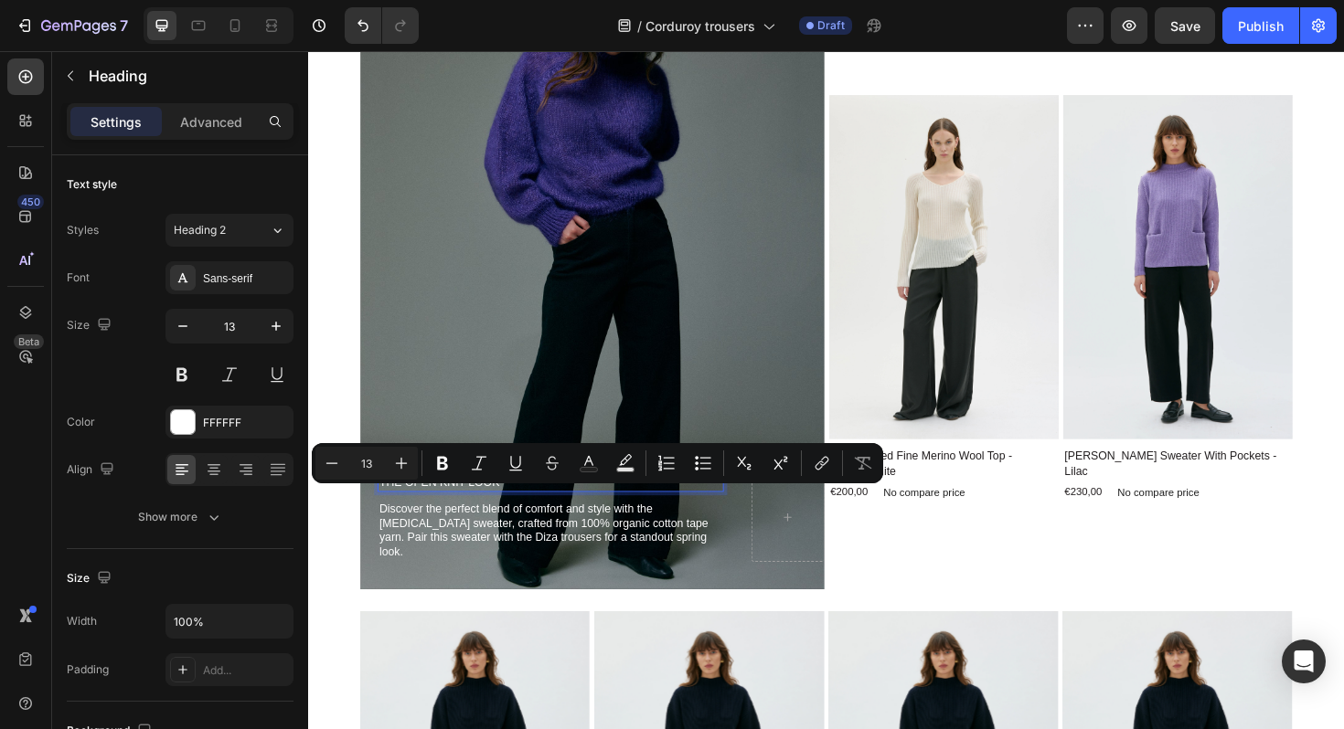
click at [485, 516] on p "The open knit look" at bounding box center [564, 509] width 363 height 16
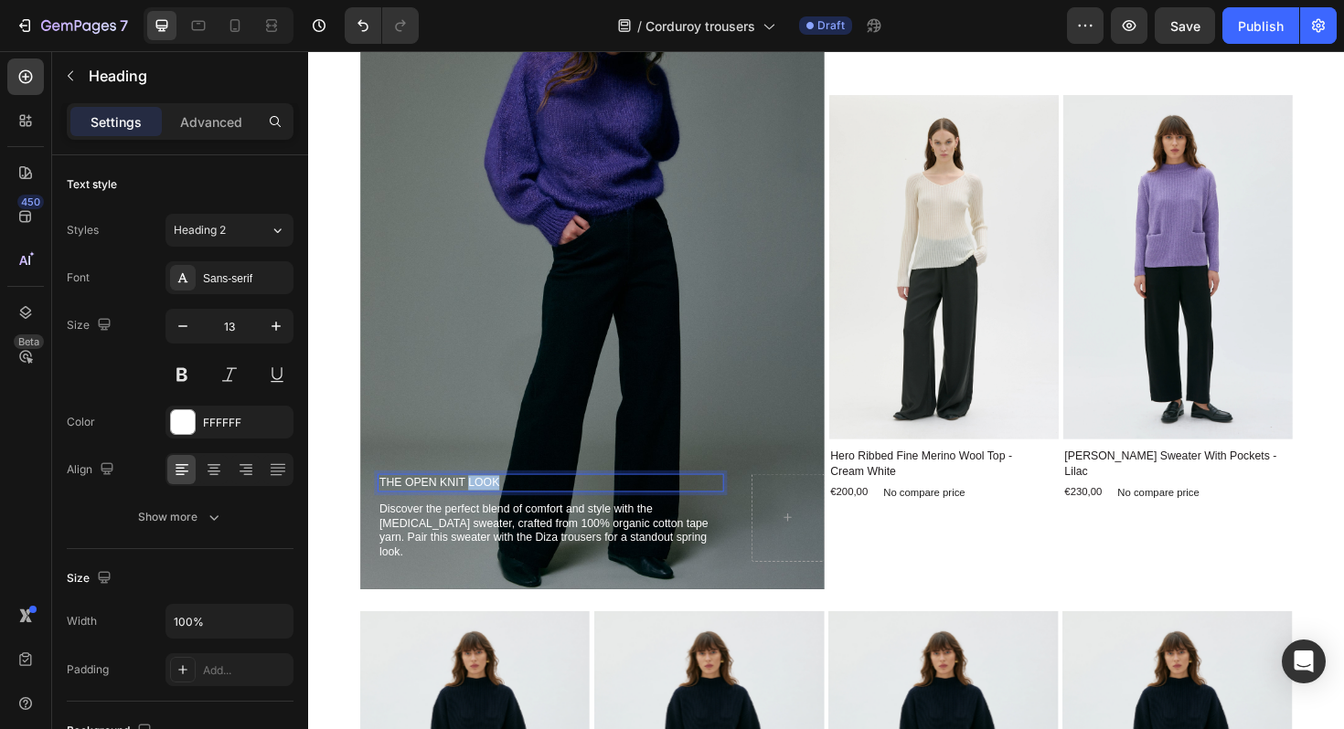
click at [485, 516] on p "The open knit look" at bounding box center [564, 509] width 363 height 16
click at [621, 438] on div "Background Image" at bounding box center [609, 314] width 492 height 614
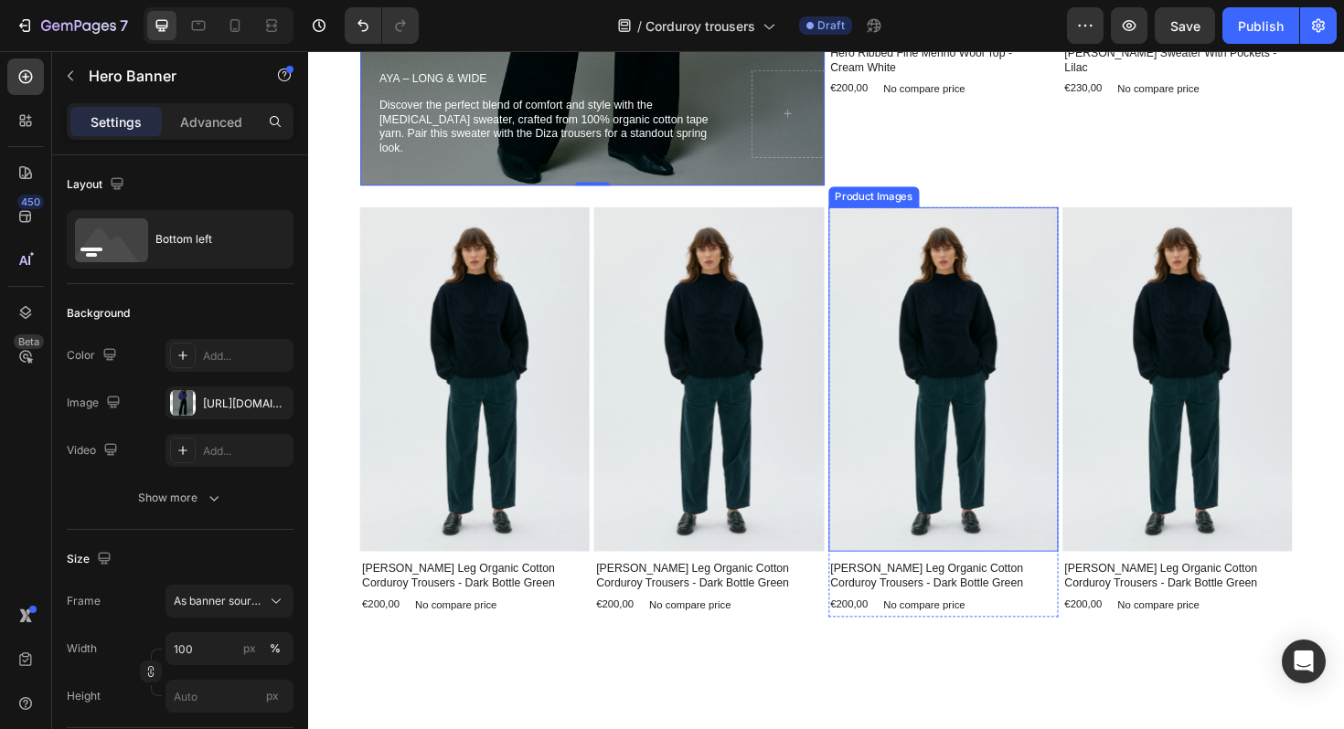
scroll to position [4313, 0]
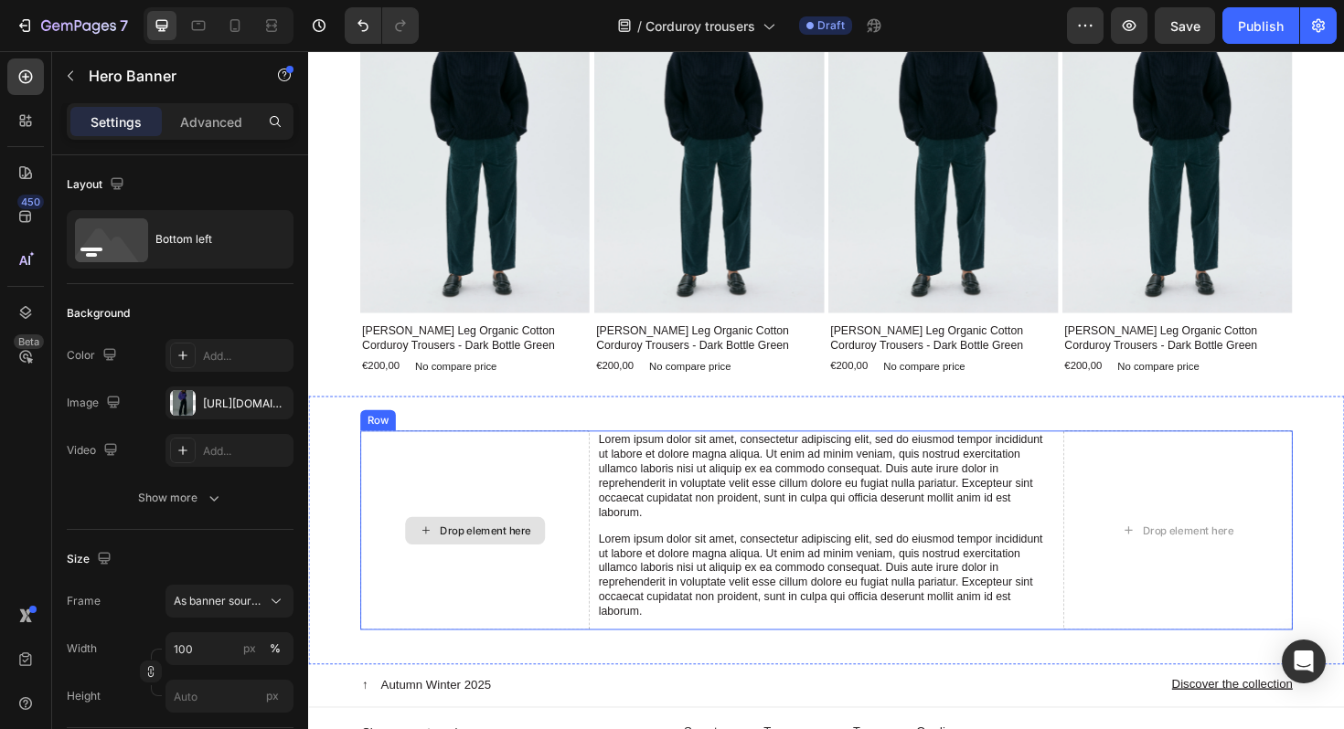
click at [452, 521] on div "Drop element here" at bounding box center [484, 558] width 243 height 211
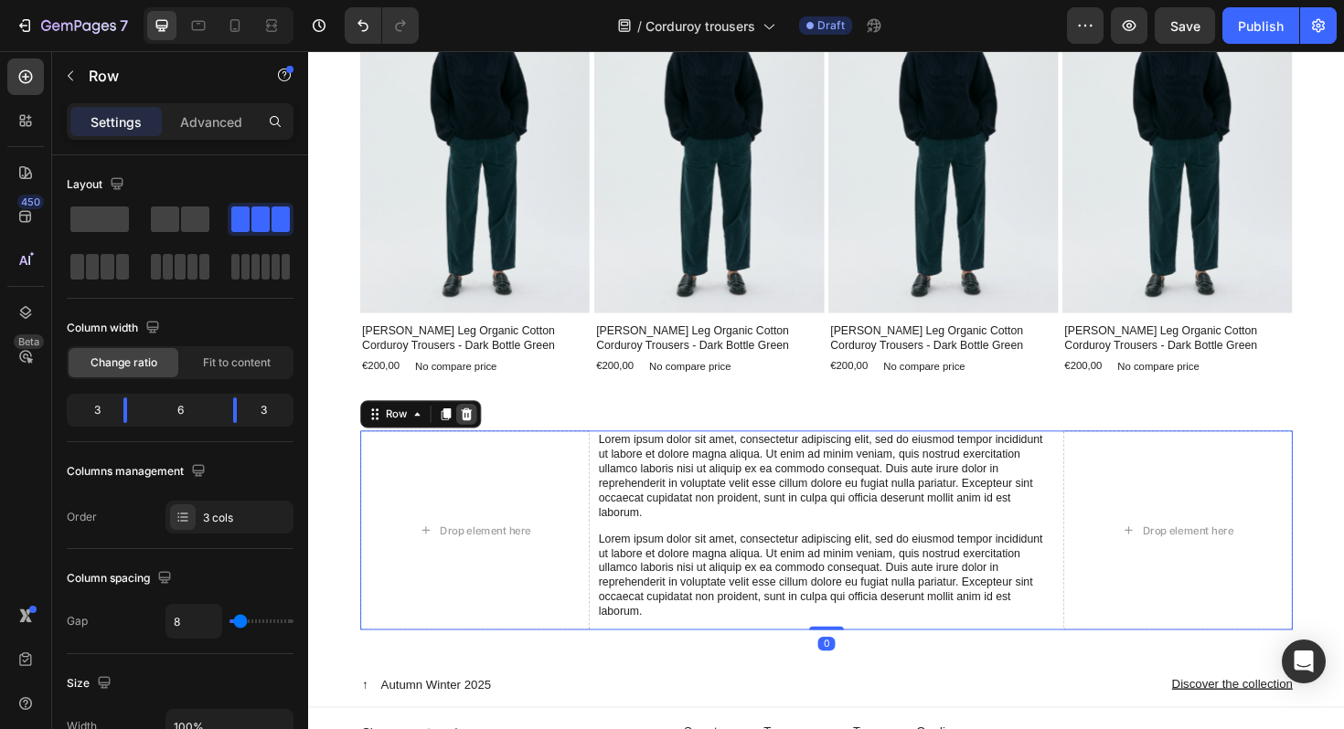
click at [476, 436] on icon at bounding box center [475, 436] width 15 height 15
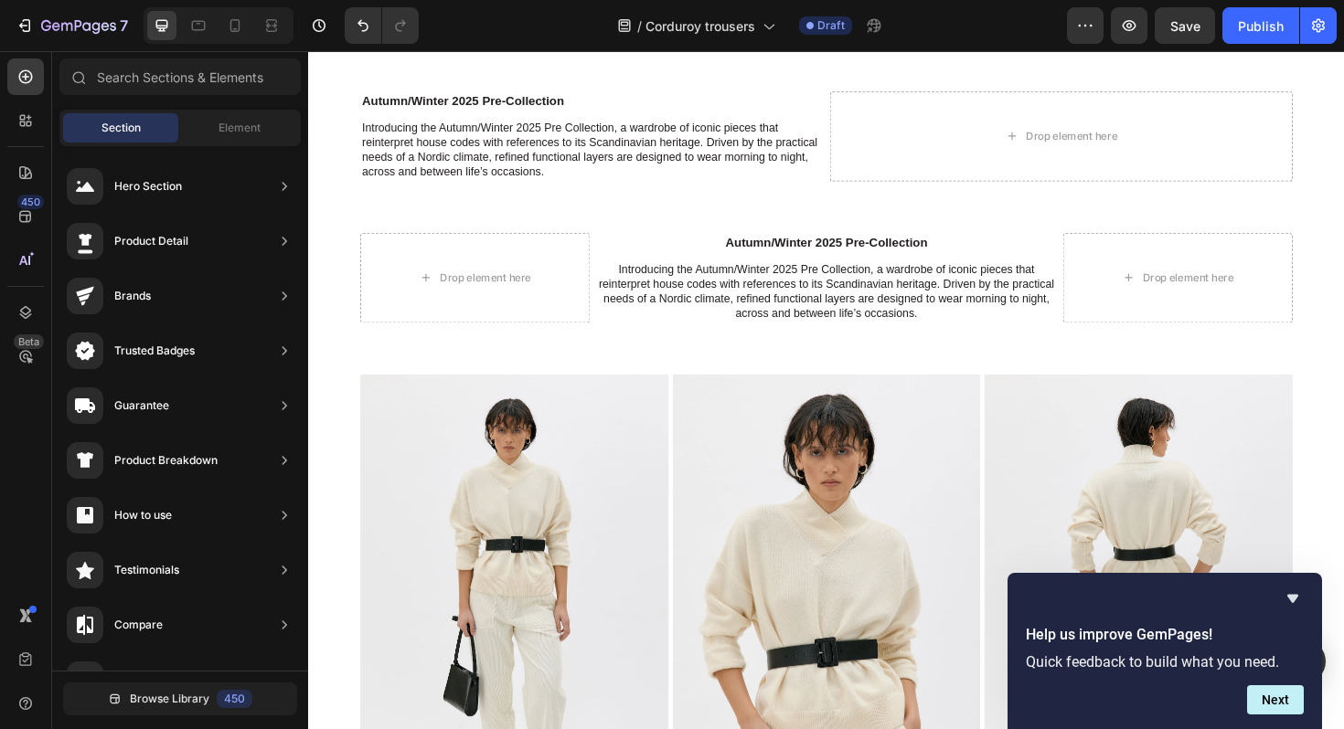
scroll to position [0, 0]
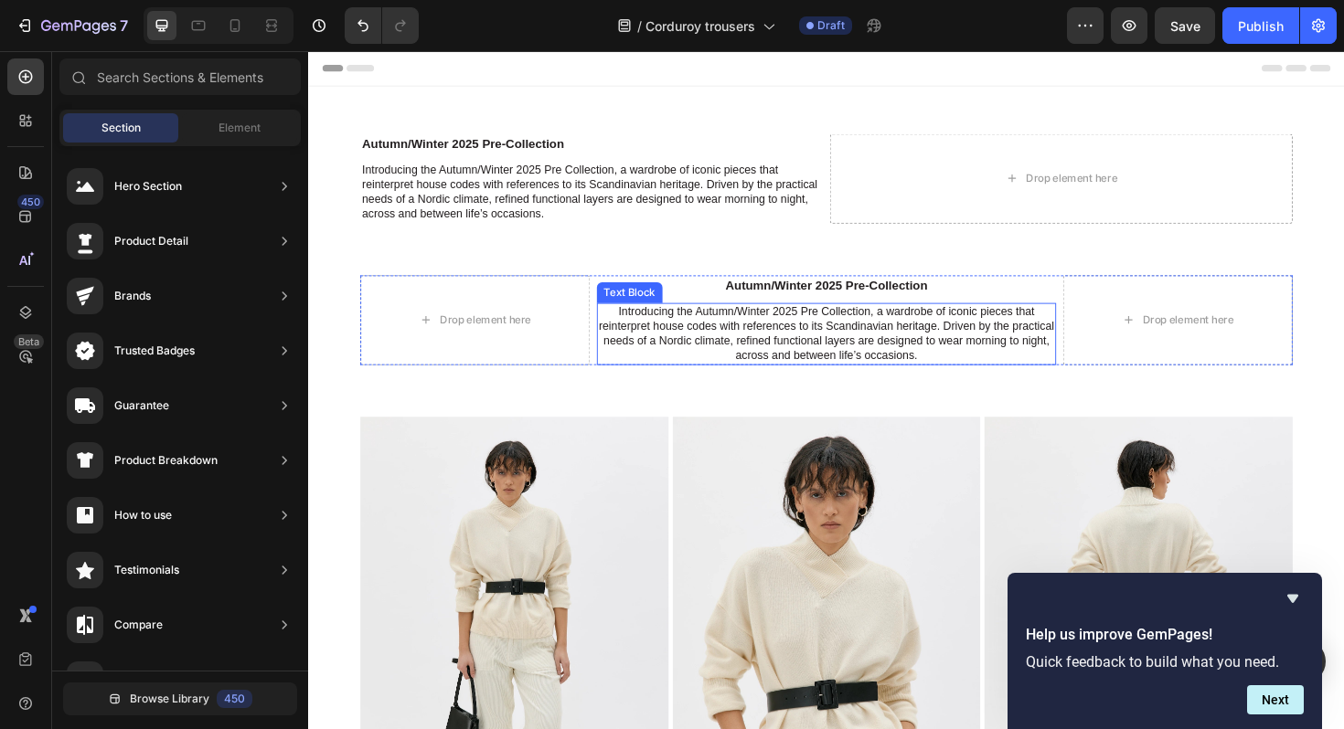
click at [878, 354] on p "Introducing the Autumn/Winter 2025 Pre Collection, a wardrobe of iconic pieces …" at bounding box center [856, 351] width 483 height 62
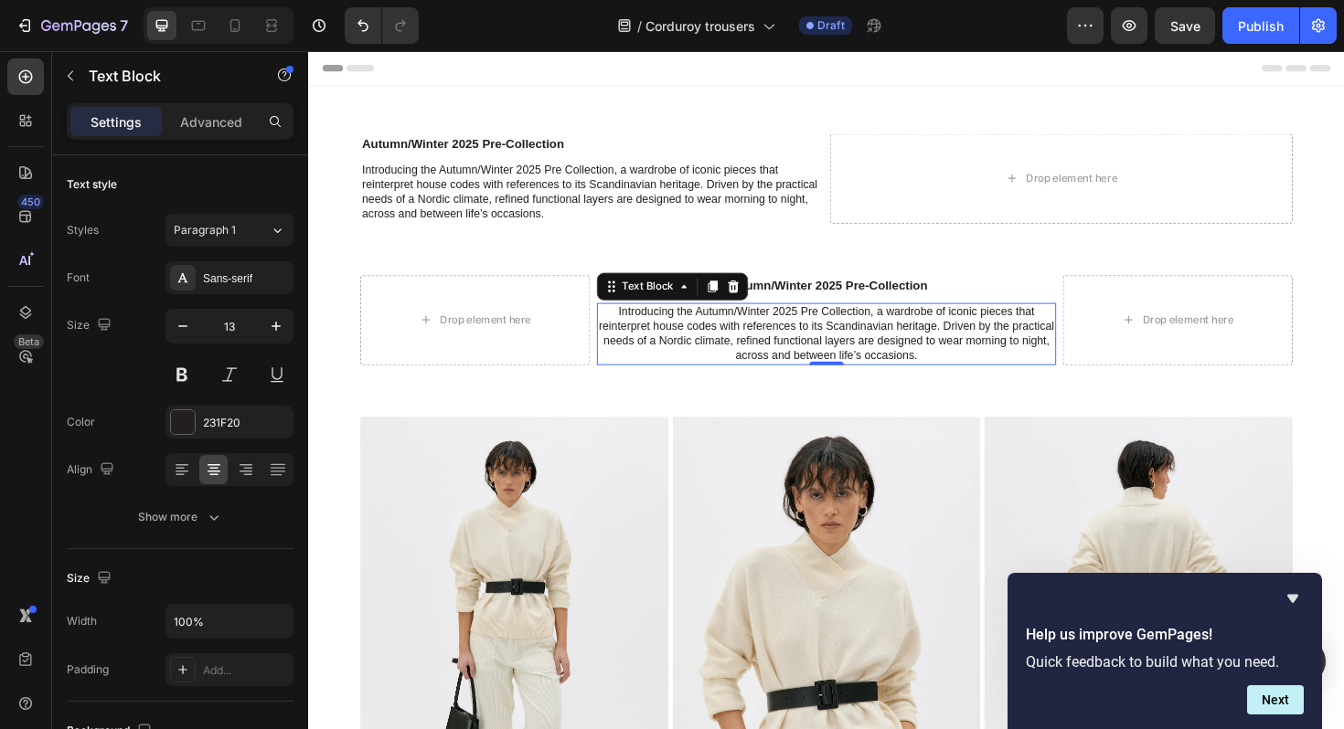
click at [878, 354] on p "Introducing the Autumn/Winter 2025 Pre Collection, a wardrobe of iconic pieces …" at bounding box center [856, 351] width 483 height 62
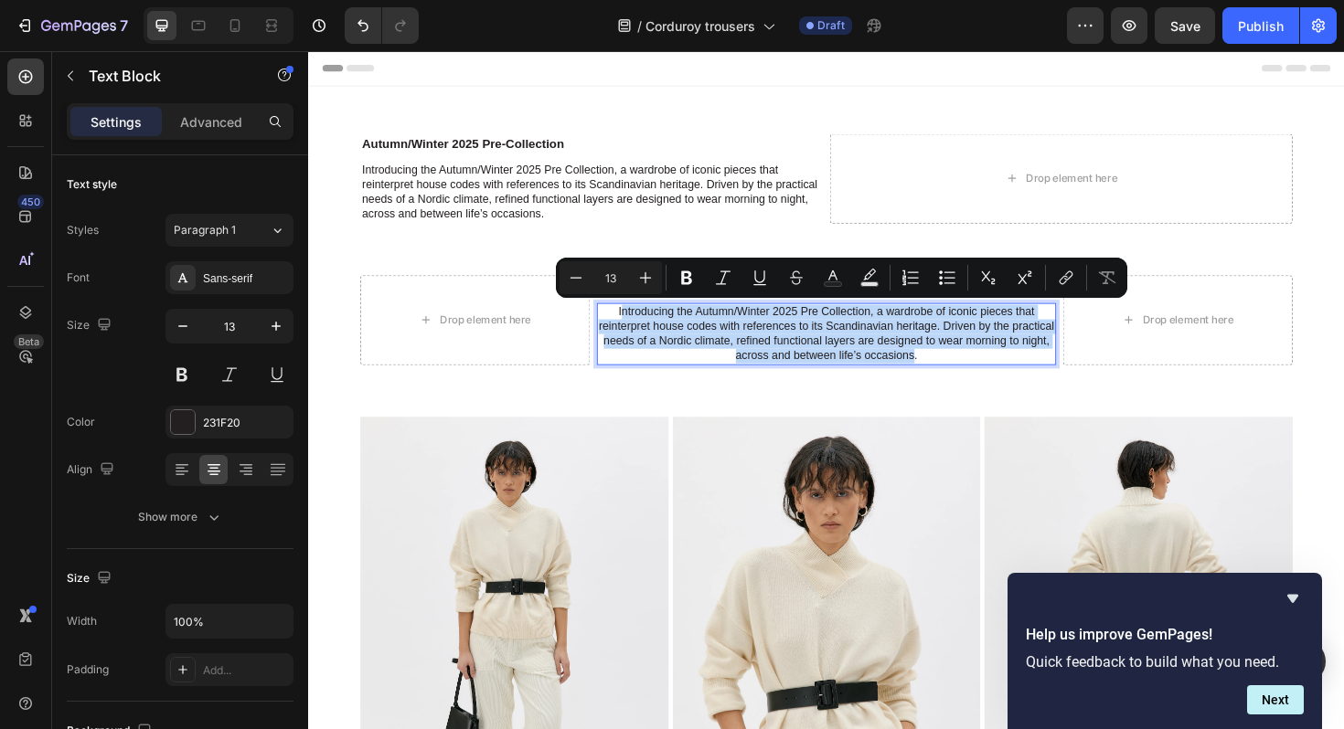
drag, startPoint x: 948, startPoint y: 374, endPoint x: 641, endPoint y: 327, distance: 310.6
click at [641, 327] on p "Introducing the Autumn/Winter 2025 Pre Collection, a wardrobe of iconic pieces …" at bounding box center [856, 351] width 483 height 62
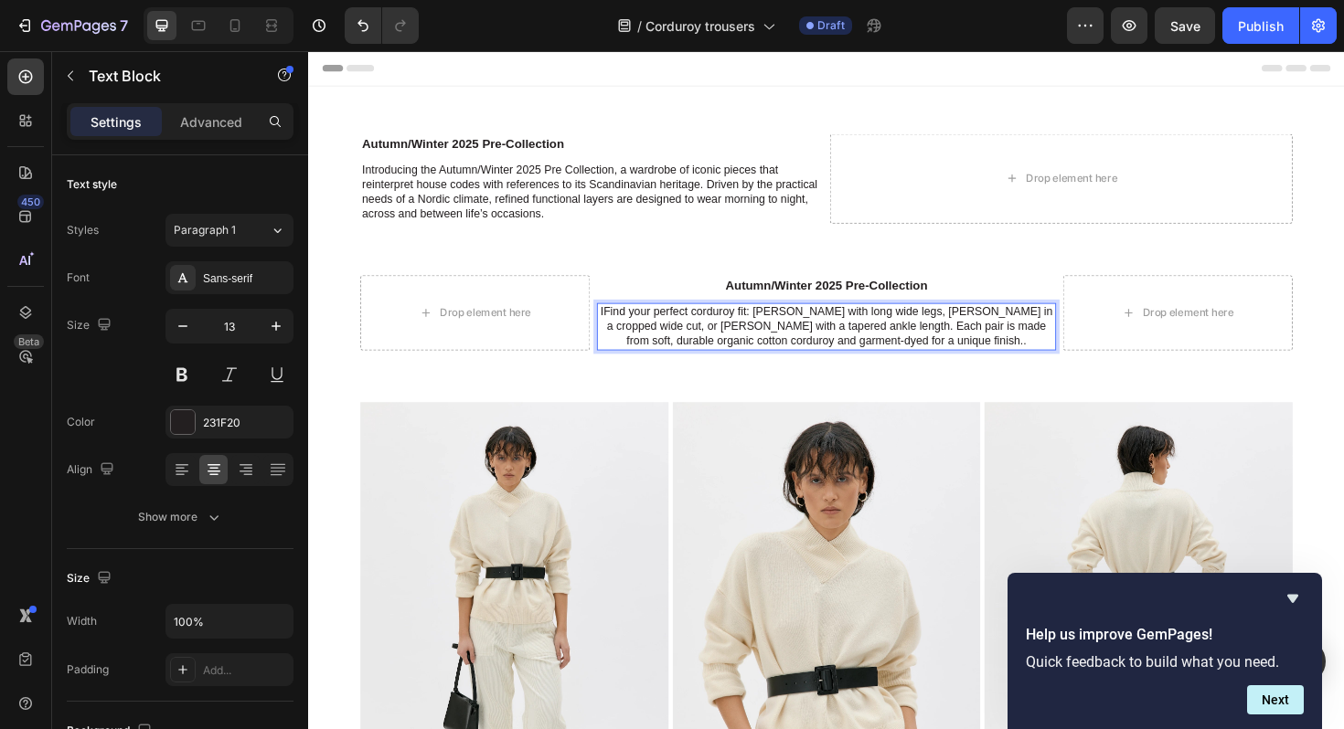
click at [623, 327] on p "IFind your perfect corduroy fit: [PERSON_NAME] with long wide legs, [PERSON_NAM…" at bounding box center [856, 343] width 483 height 47
click at [985, 360] on p "Find your perfect corduroy fit: [PERSON_NAME] with long wide legs, [PERSON_NAME…" at bounding box center [856, 343] width 483 height 47
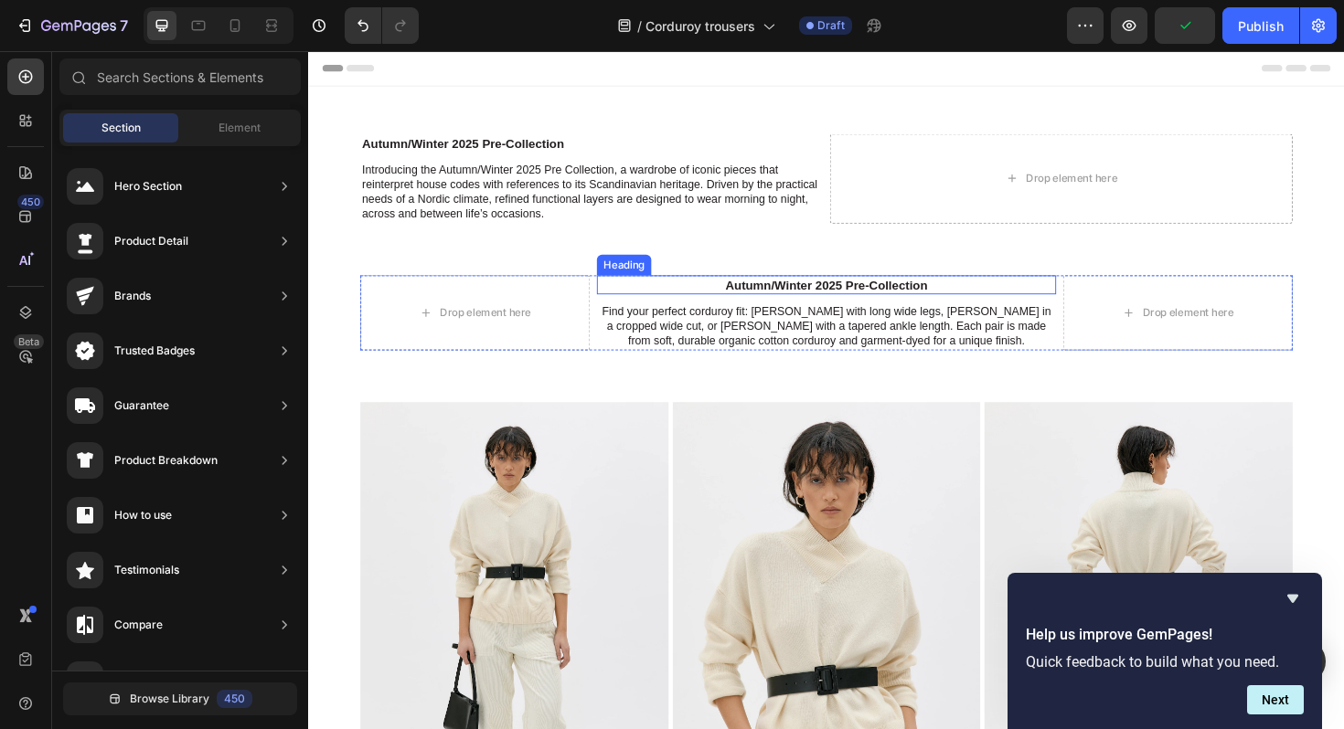
click at [951, 294] on h2 "Autumn/Winter 2025 Pre-Collection" at bounding box center [856, 299] width 486 height 20
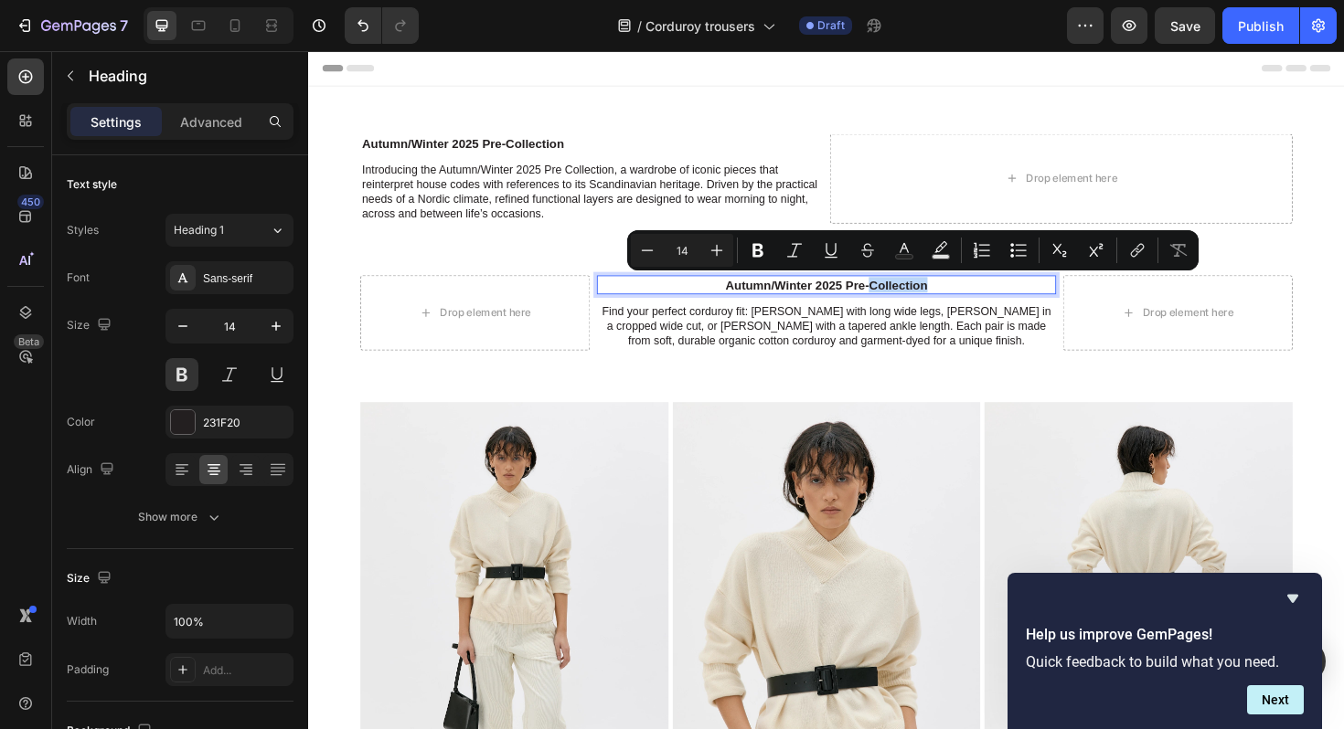
click at [955, 296] on p "Autumn/Winter 2025 Pre-Collection" at bounding box center [856, 299] width 483 height 16
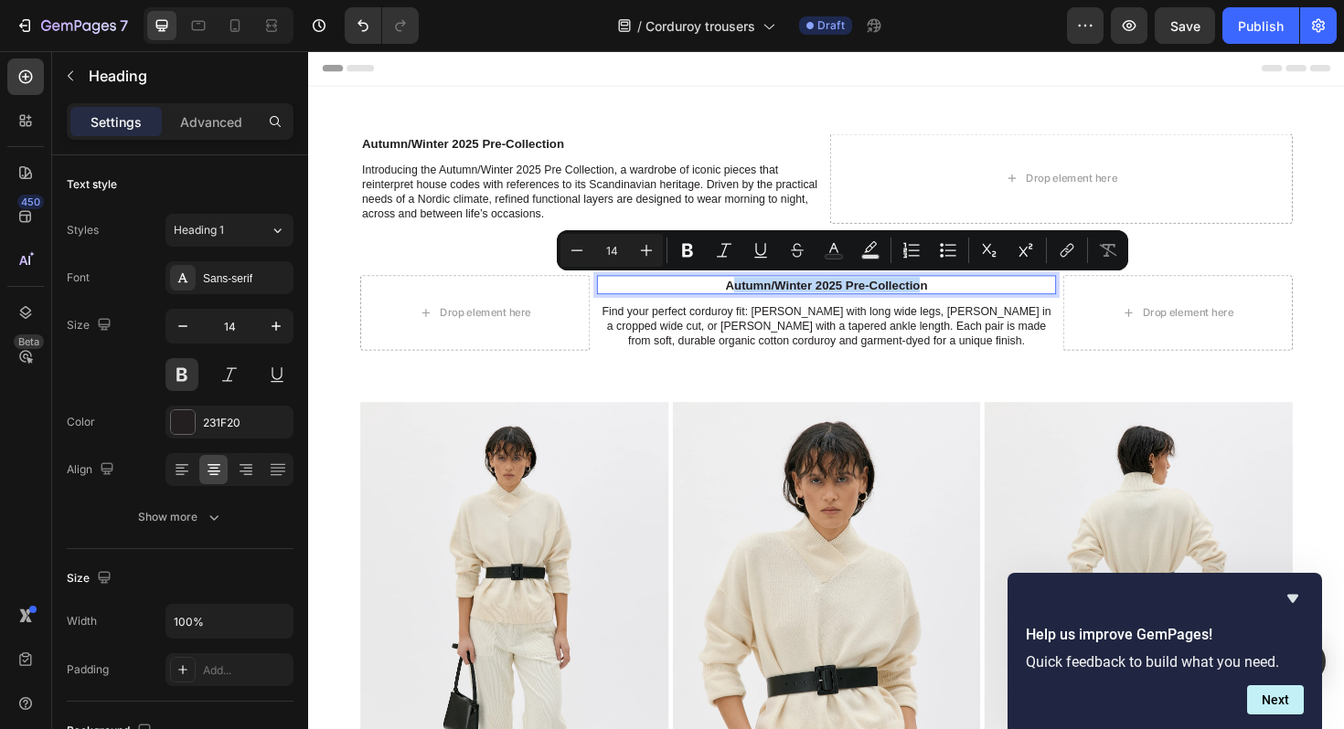
drag, startPoint x: 955, startPoint y: 296, endPoint x: 758, endPoint y: 300, distance: 197.5
click at [758, 300] on p "Autumn/Winter 2025 Pre-Collection" at bounding box center [856, 299] width 483 height 16
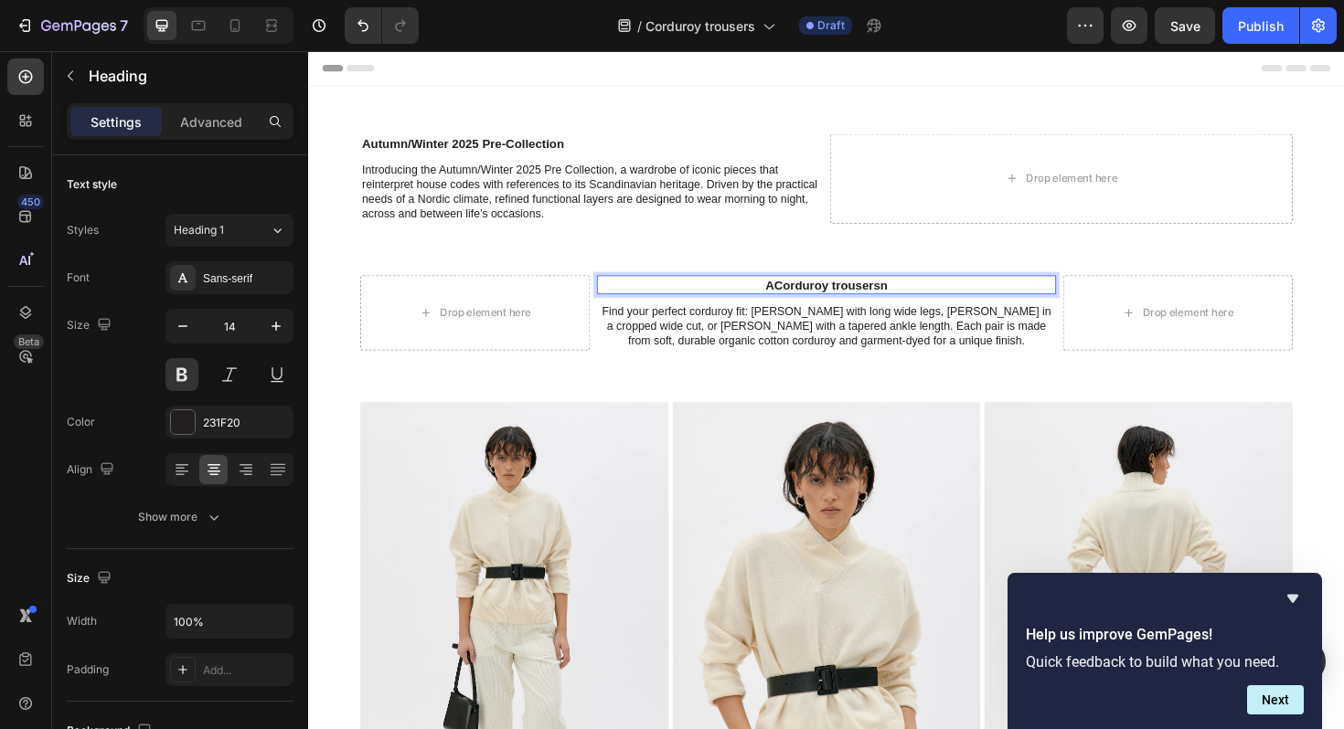
click at [942, 296] on p "ACorduroy trousersn" at bounding box center [856, 299] width 483 height 16
click at [806, 300] on p "ACorduroy trousers" at bounding box center [856, 299] width 483 height 16
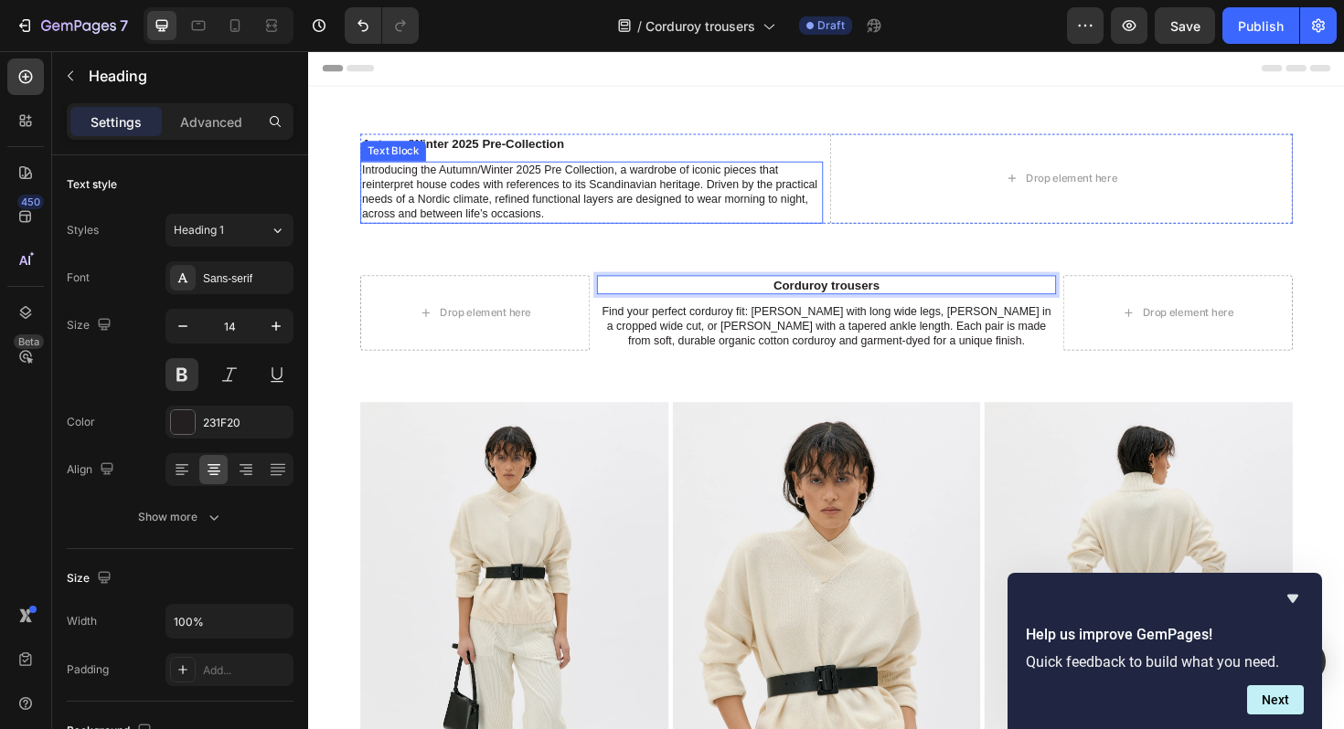
click at [852, 226] on div "Introducing the Autumn/Winter 2025 Pre Collection, a wardrobe of iconic pieces …" at bounding box center [608, 201] width 490 height 66
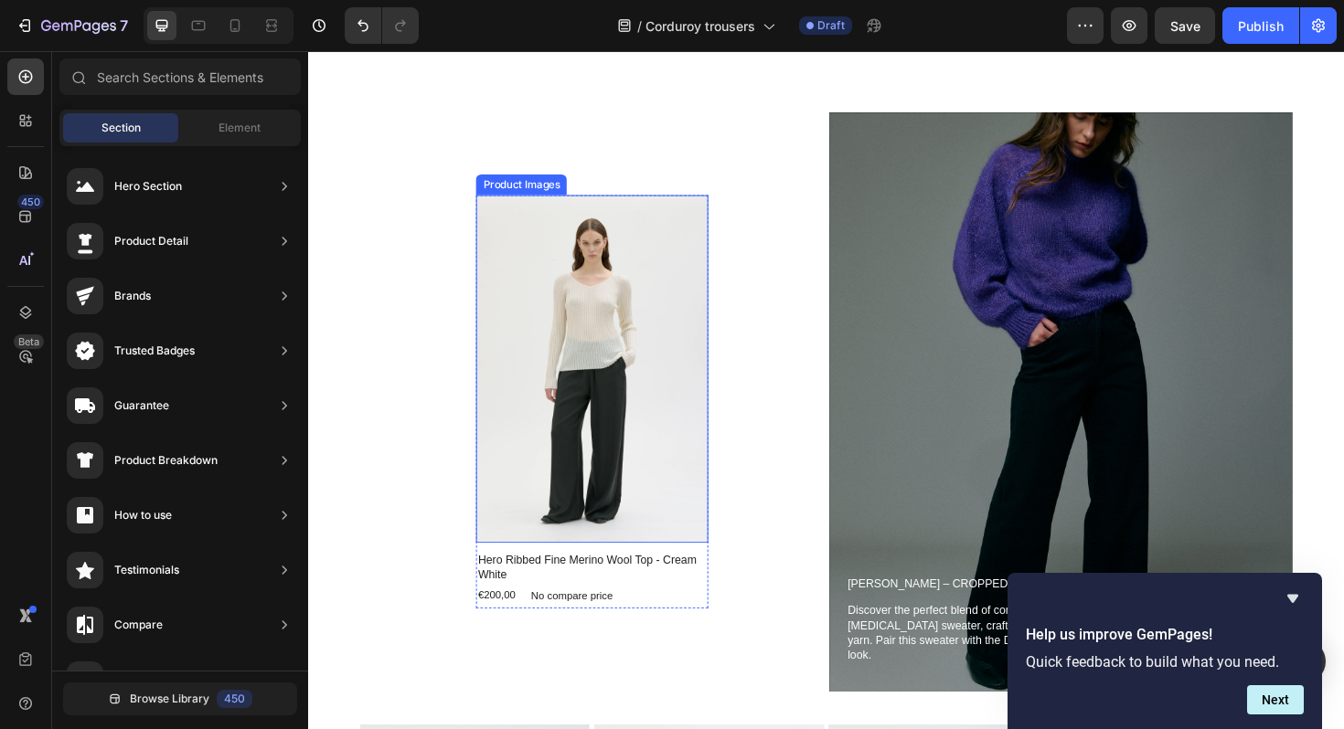
scroll to position [2015, 0]
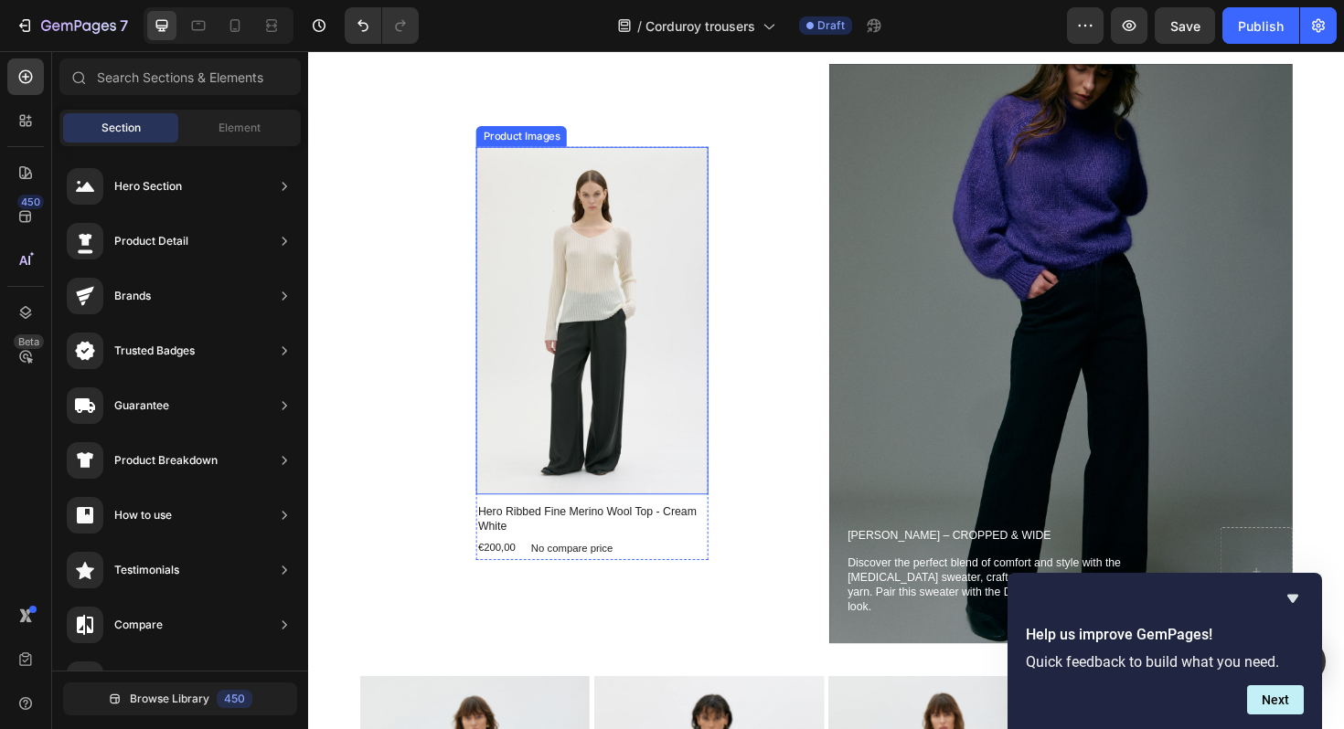
click at [601, 305] on img at bounding box center [608, 337] width 246 height 368
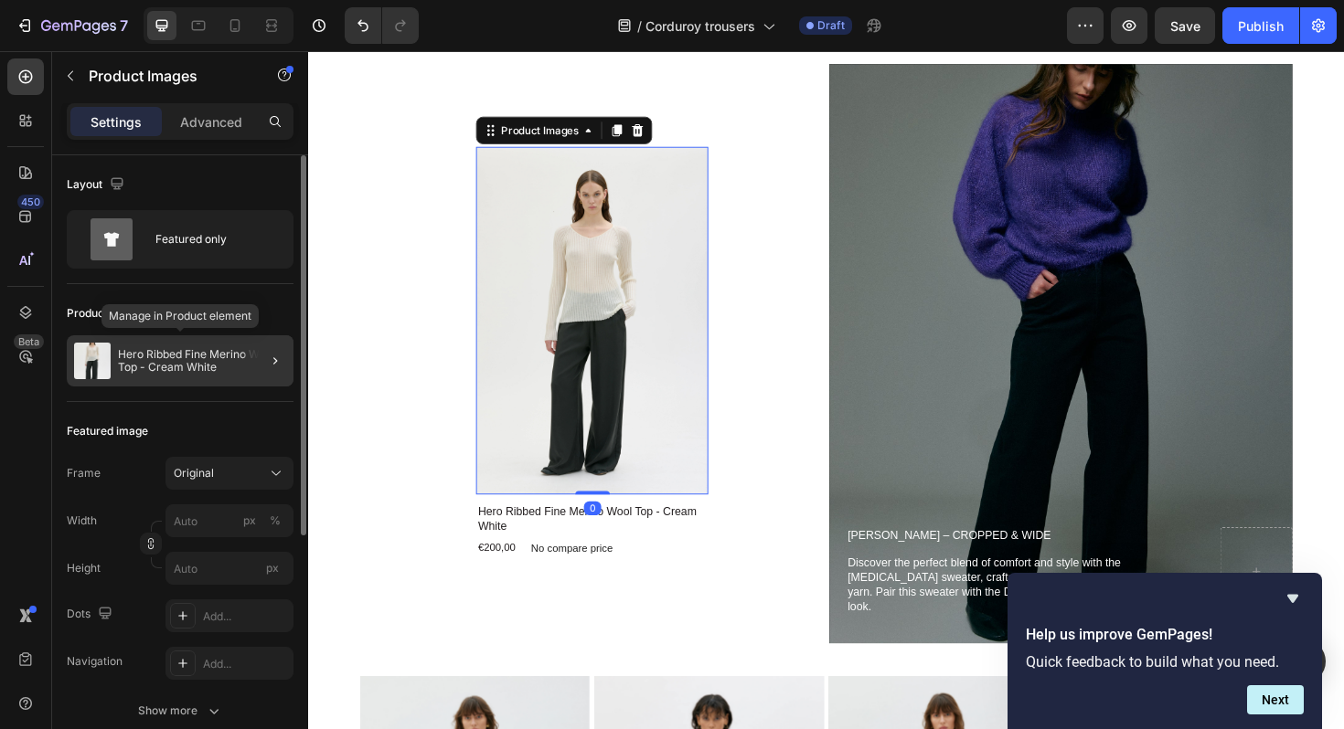
click at [136, 364] on p "Hero Ribbed Fine Merino Wool Top - Cream White" at bounding box center [202, 361] width 168 height 26
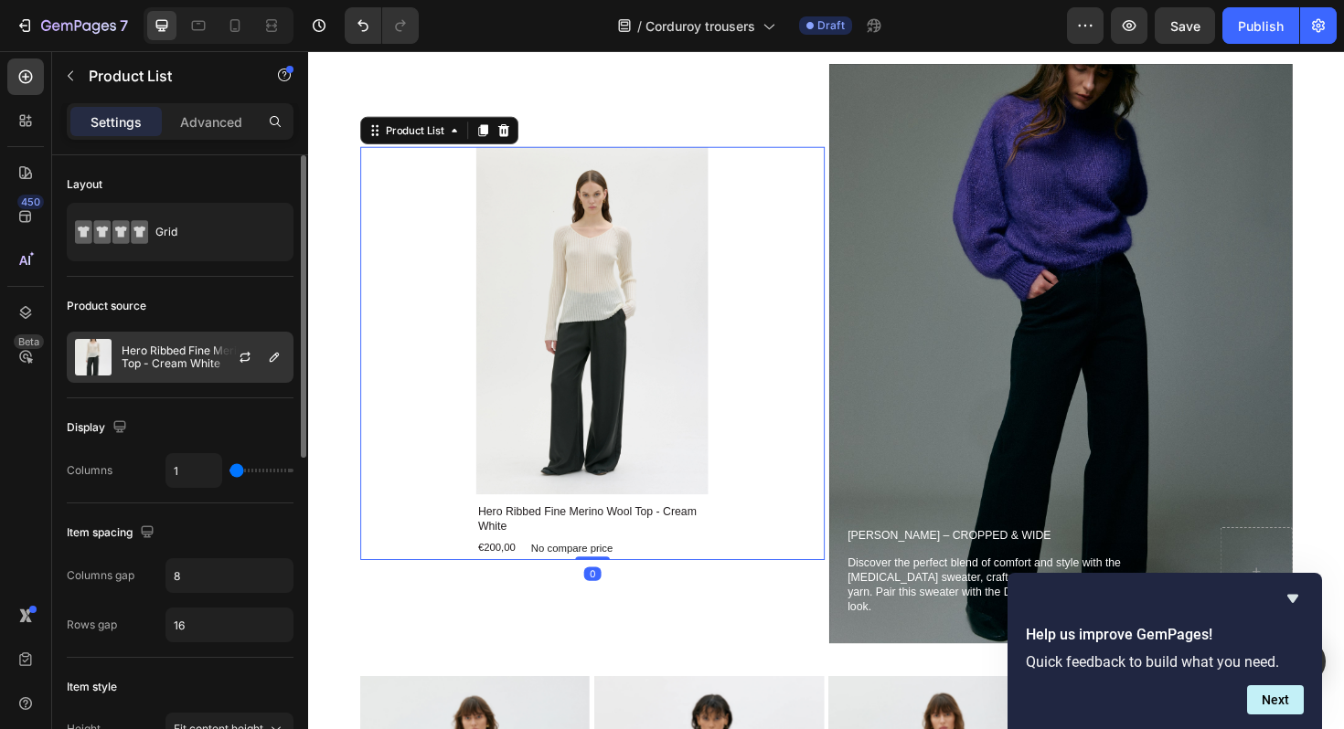
click at [171, 361] on p "Hero Ribbed Fine Merino Wool Top - Cream White" at bounding box center [204, 358] width 164 height 26
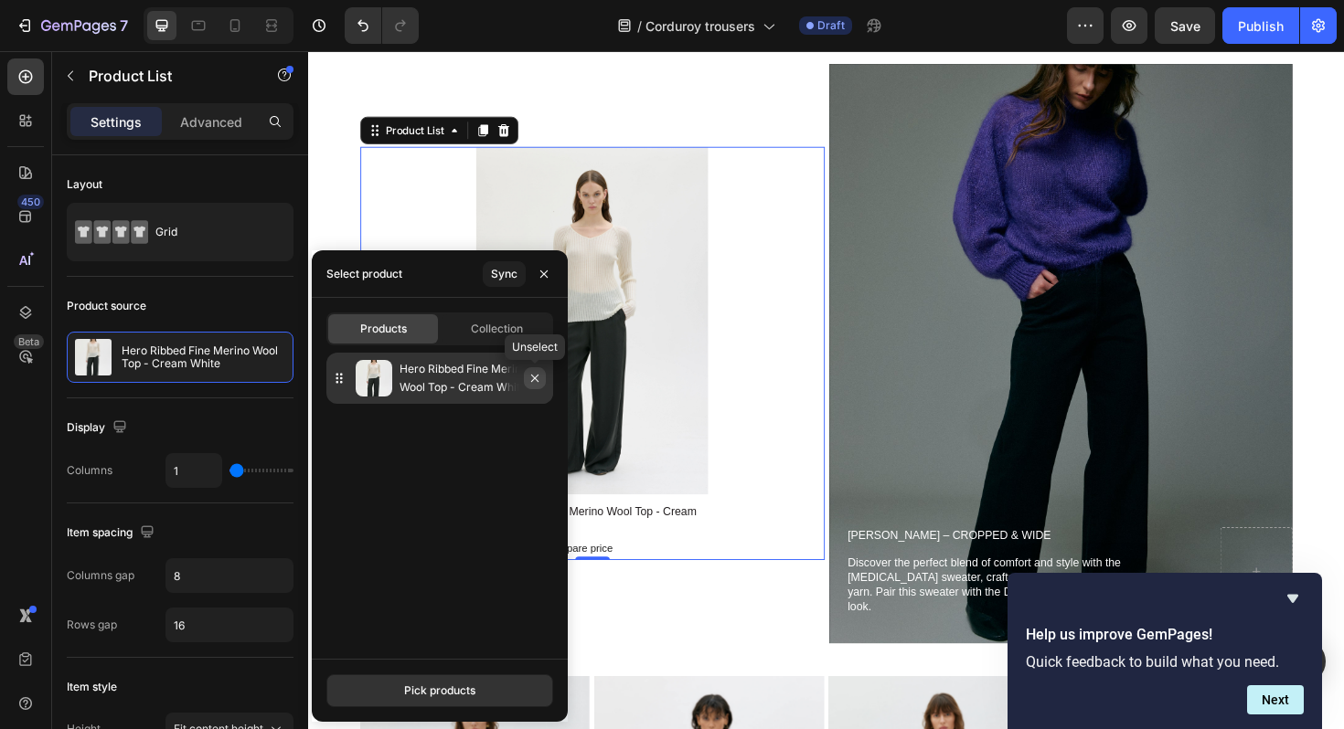
click at [530, 377] on icon "button" at bounding box center [534, 378] width 15 height 15
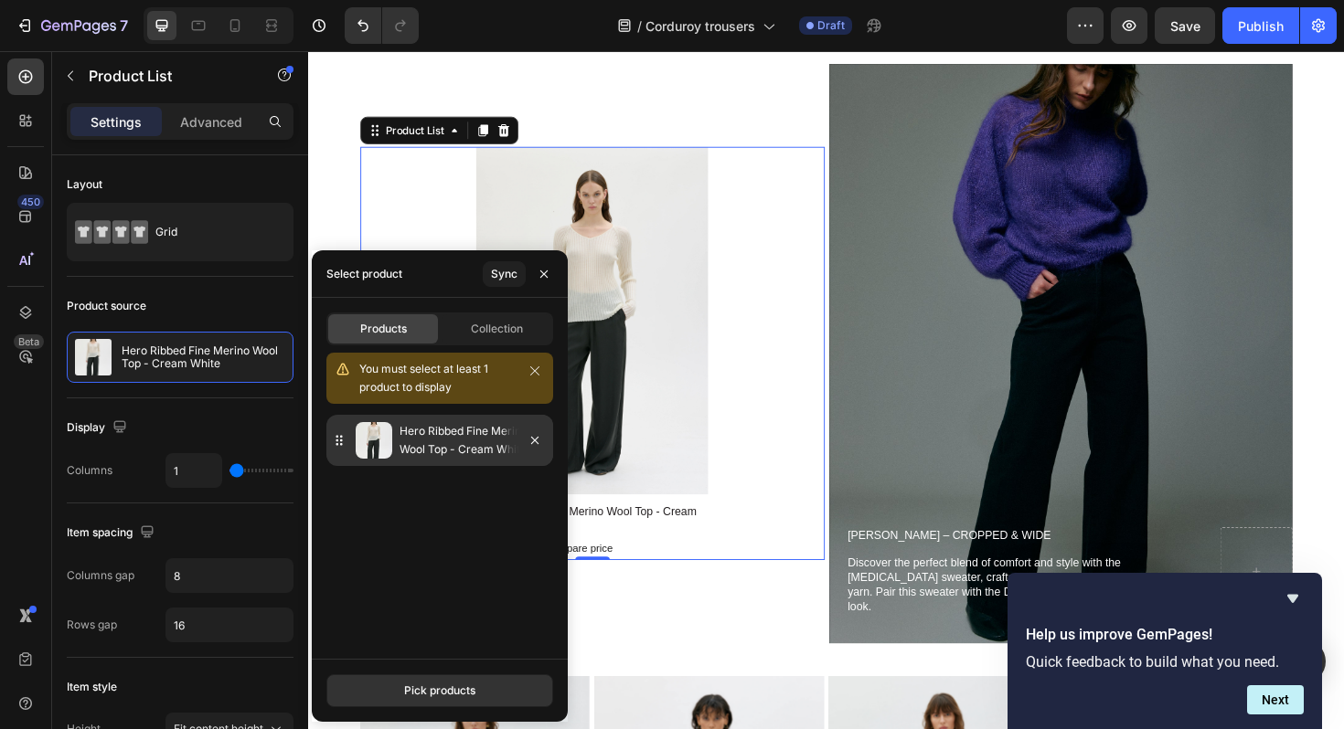
click at [388, 461] on div "Hero Ribbed Fine Merino Wool Top - Cream White" at bounding box center [439, 440] width 227 height 51
click at [461, 698] on div "Pick products" at bounding box center [439, 691] width 71 height 16
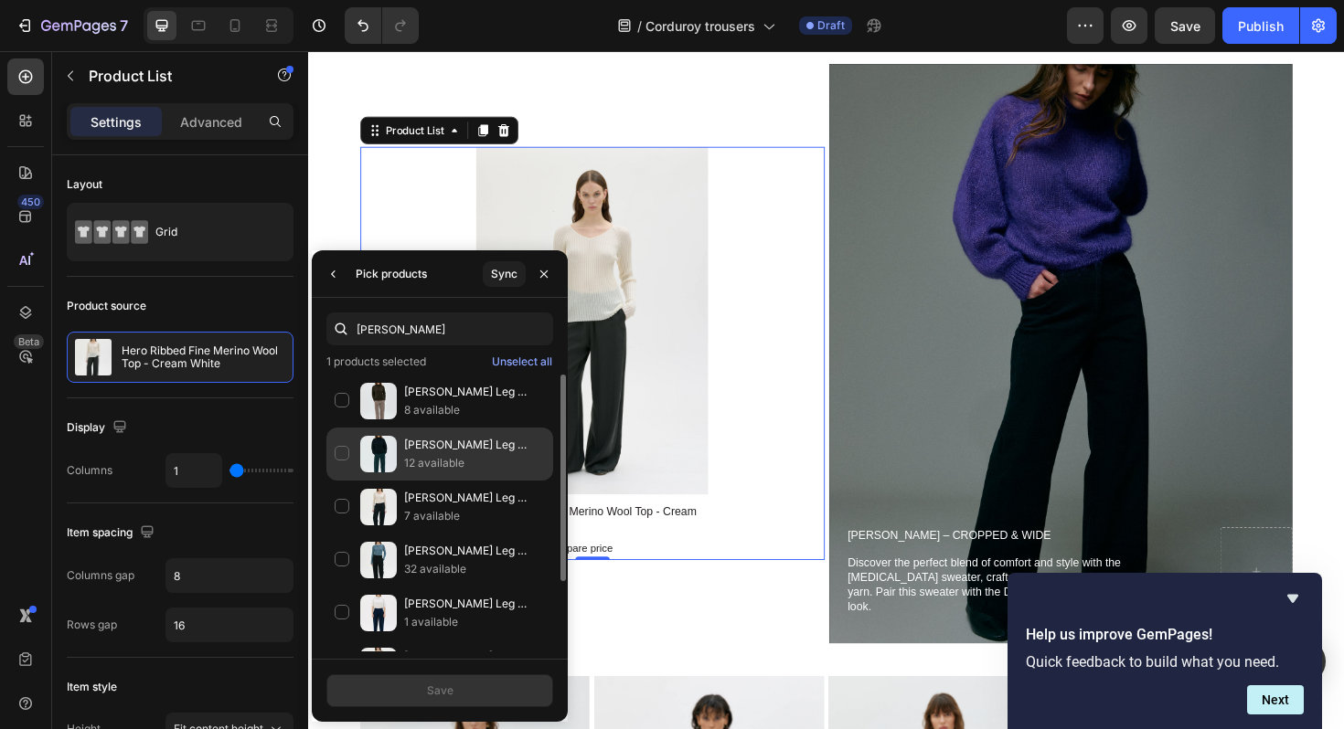
click at [344, 448] on div "[PERSON_NAME] Leg Organic Cotton Corduroy Trousers - Dark Bottle Green 12 avail…" at bounding box center [439, 454] width 227 height 53
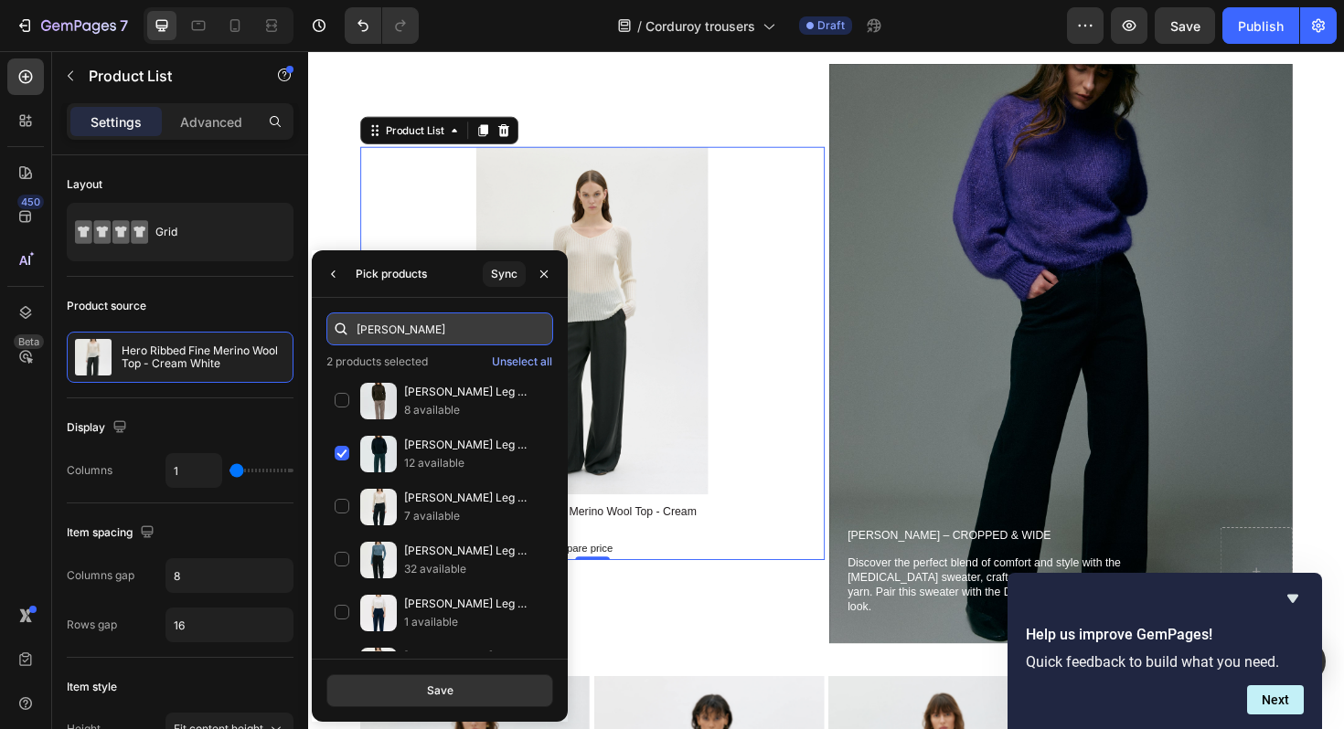
click at [386, 339] on input "[PERSON_NAME]" at bounding box center [439, 329] width 227 height 33
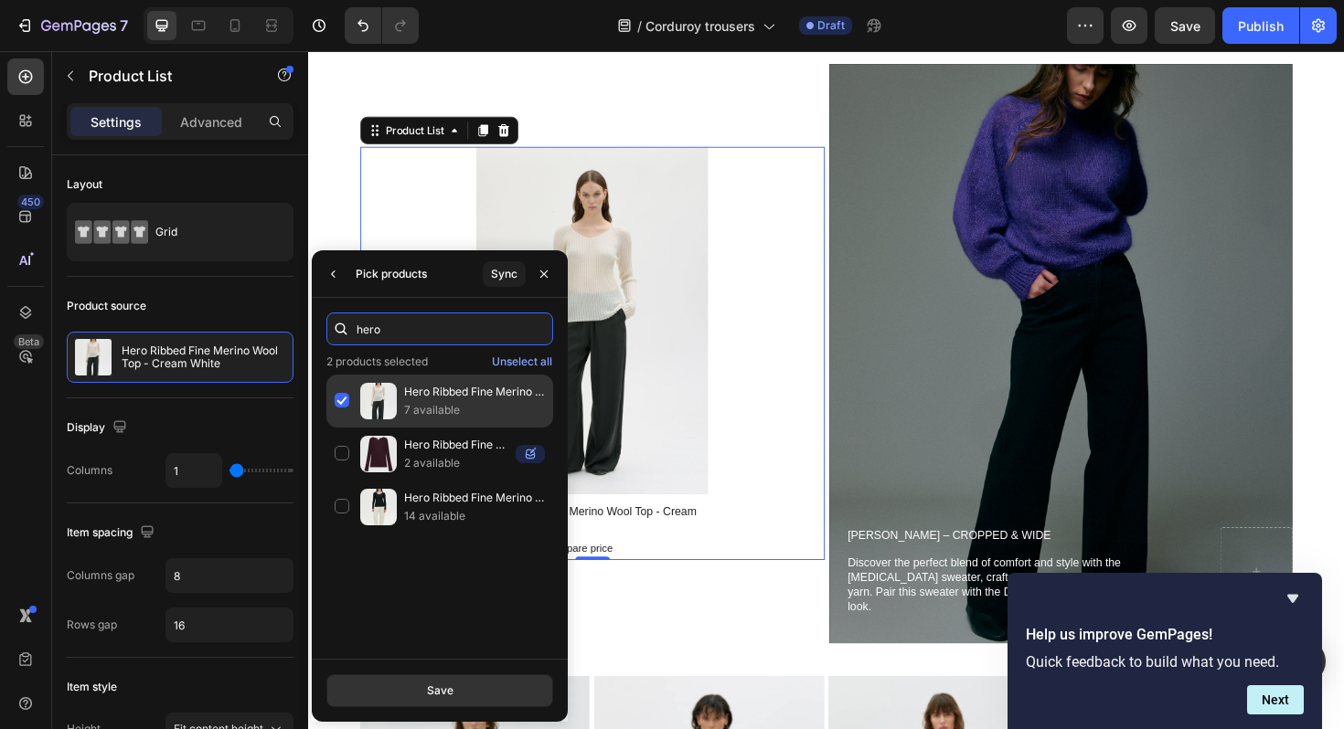
type input "hero"
click at [348, 391] on div "Hero Ribbed Fine Merino Wool Top - Cream White 7 available" at bounding box center [439, 401] width 227 height 53
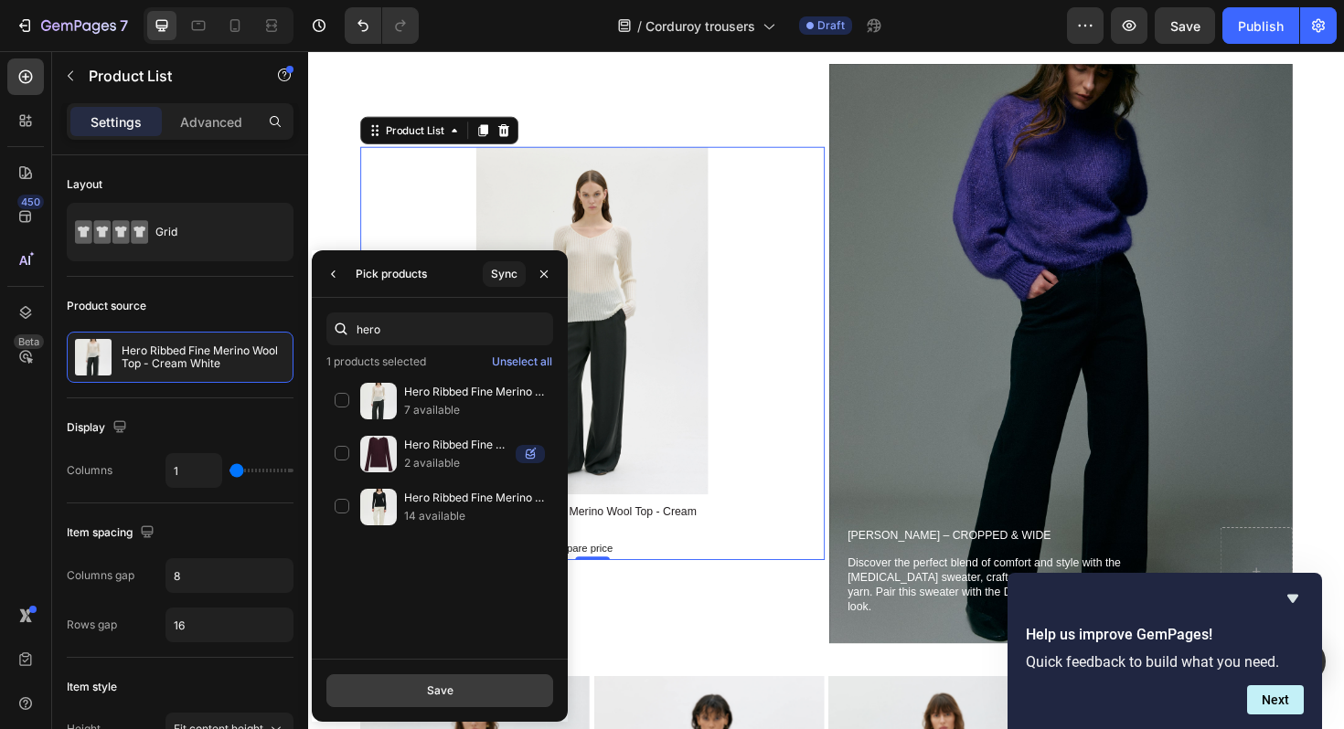
click at [417, 686] on button "Save" at bounding box center [439, 691] width 227 height 33
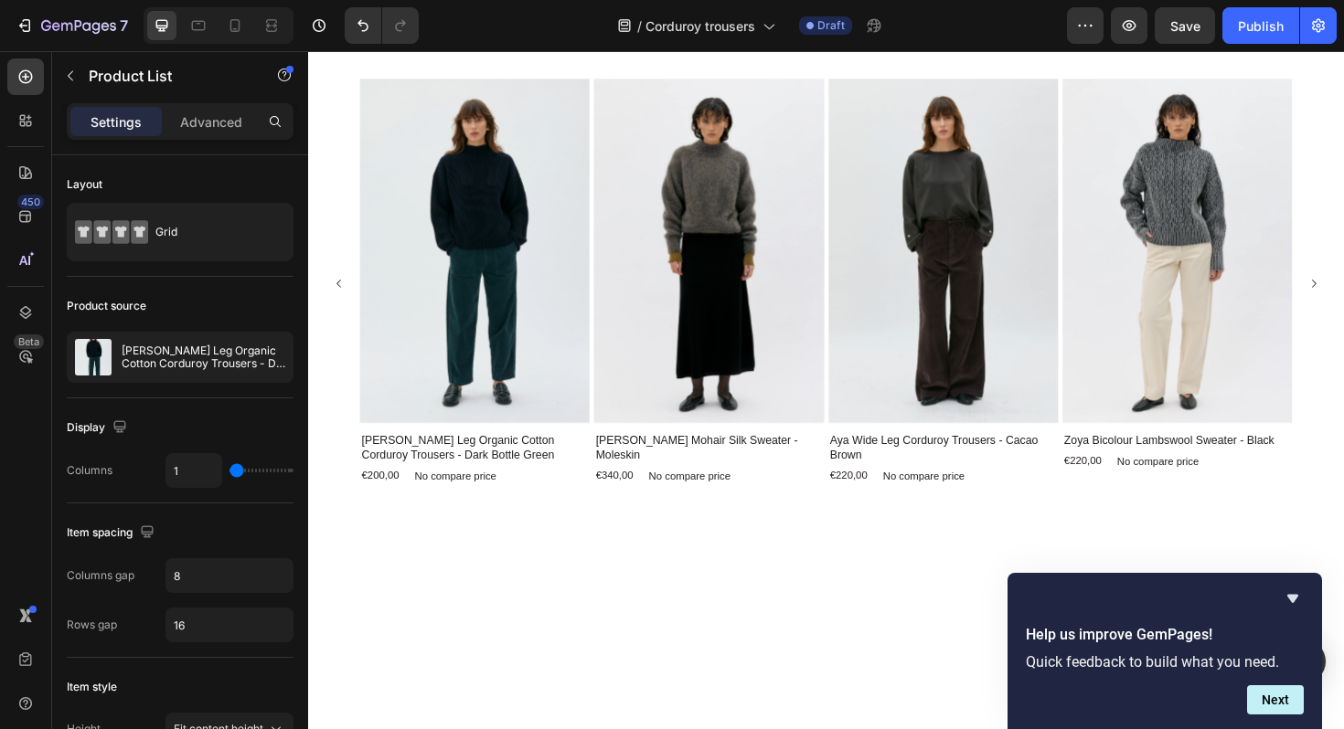
scroll to position [1075, 0]
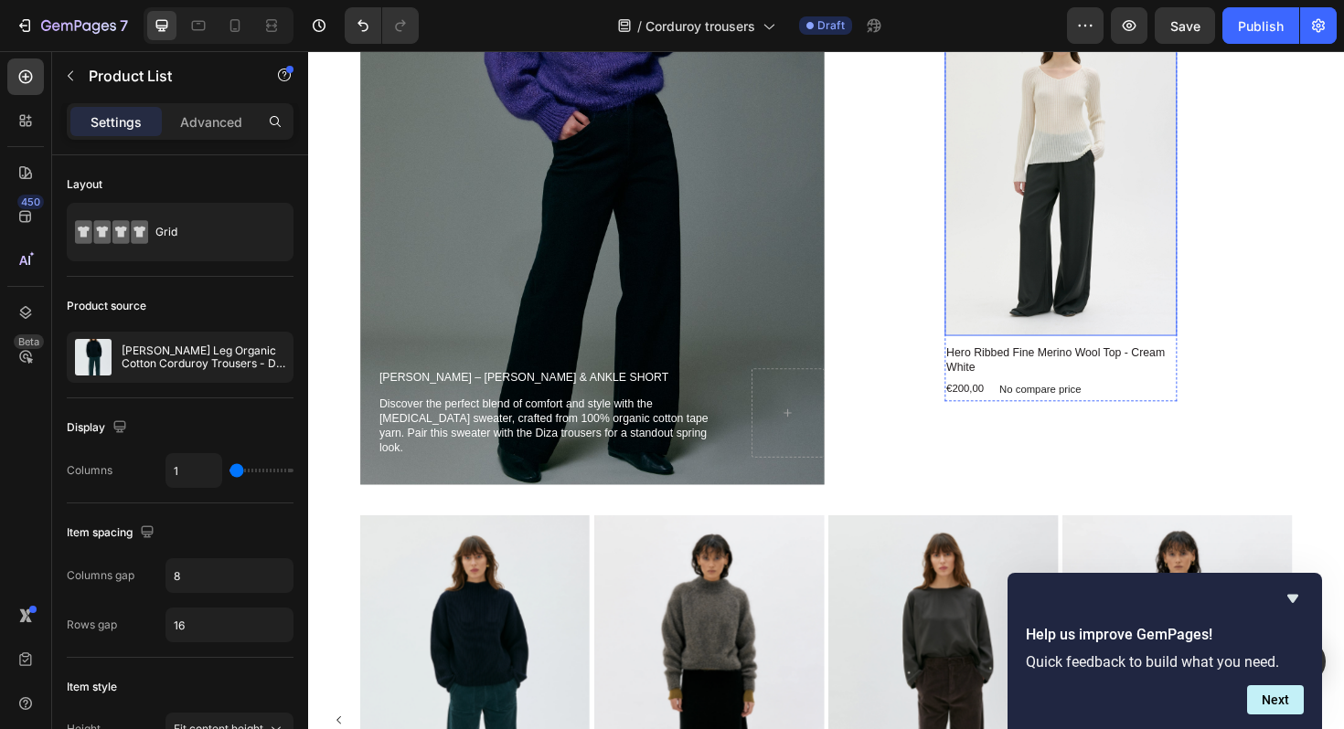
click at [1032, 324] on img at bounding box center [1105, 168] width 246 height 368
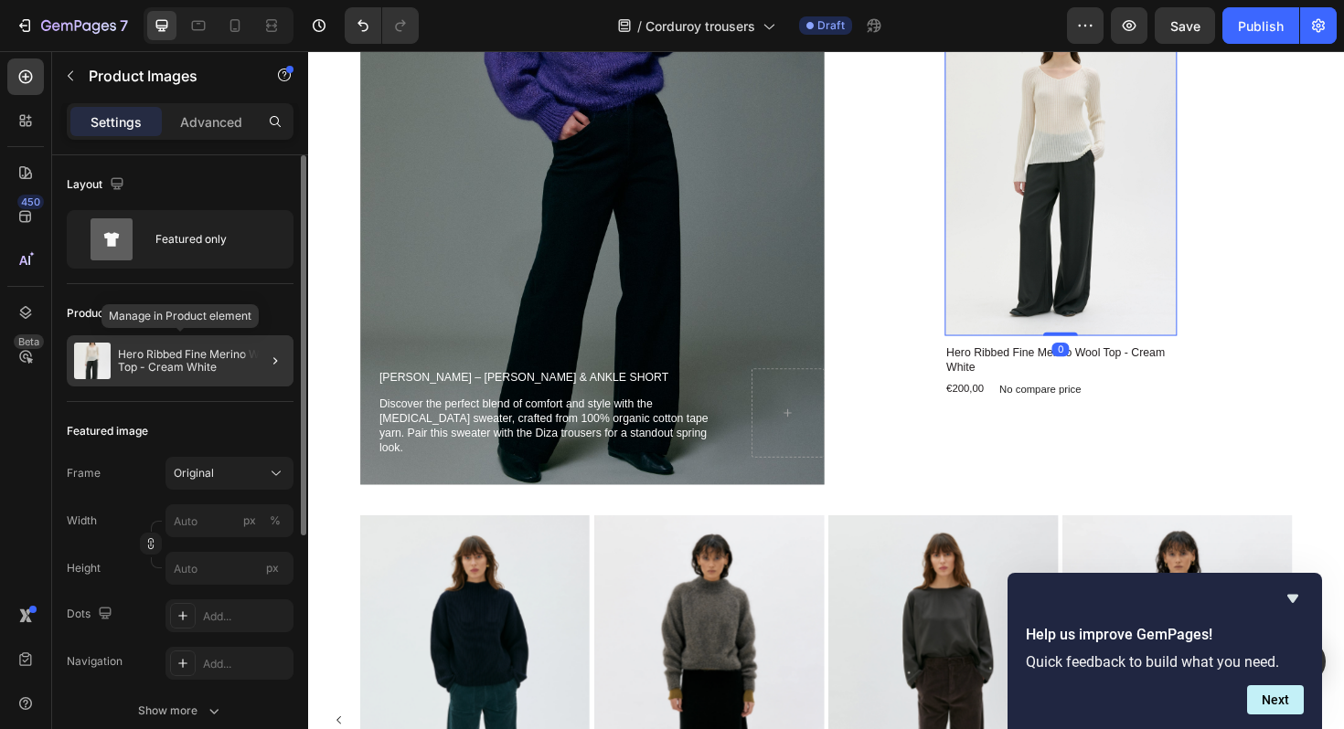
click at [186, 357] on p "Hero Ribbed Fine Merino Wool Top - Cream White" at bounding box center [202, 361] width 168 height 26
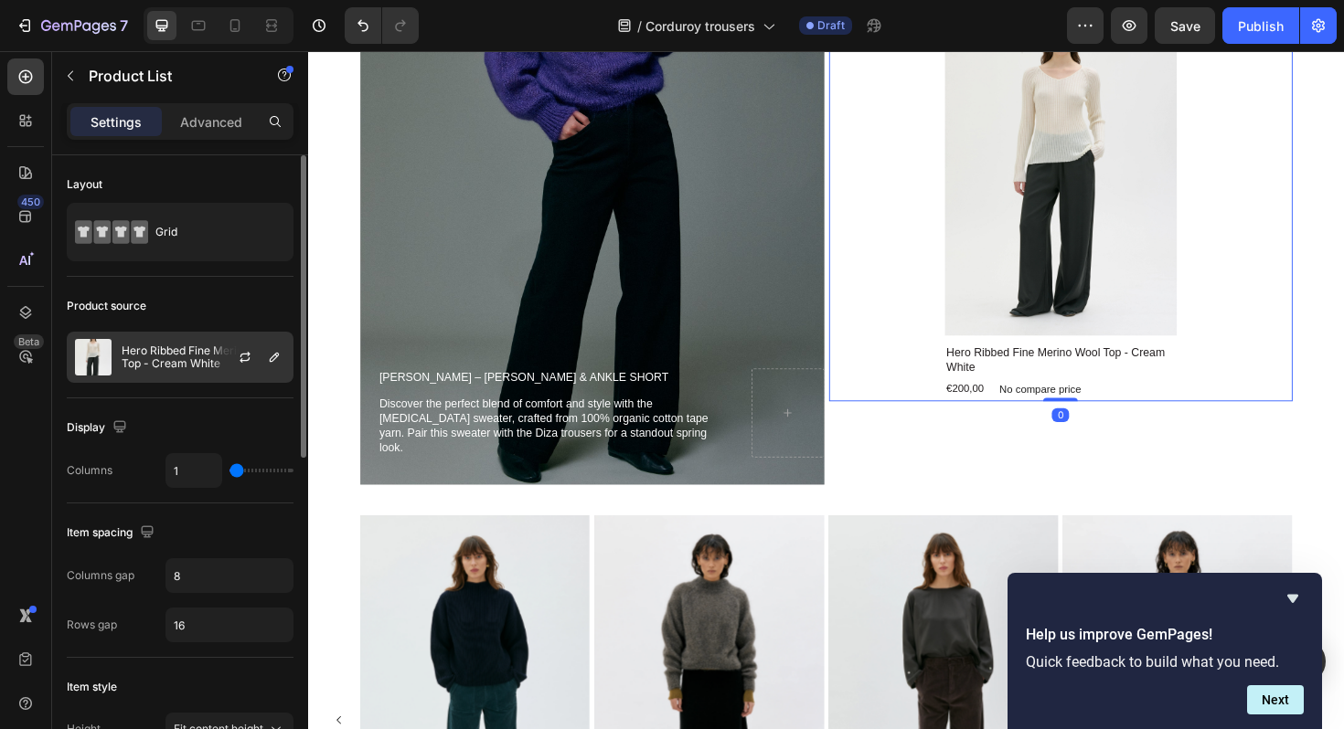
click at [166, 351] on p "Hero Ribbed Fine Merino Wool Top - Cream White" at bounding box center [204, 358] width 164 height 26
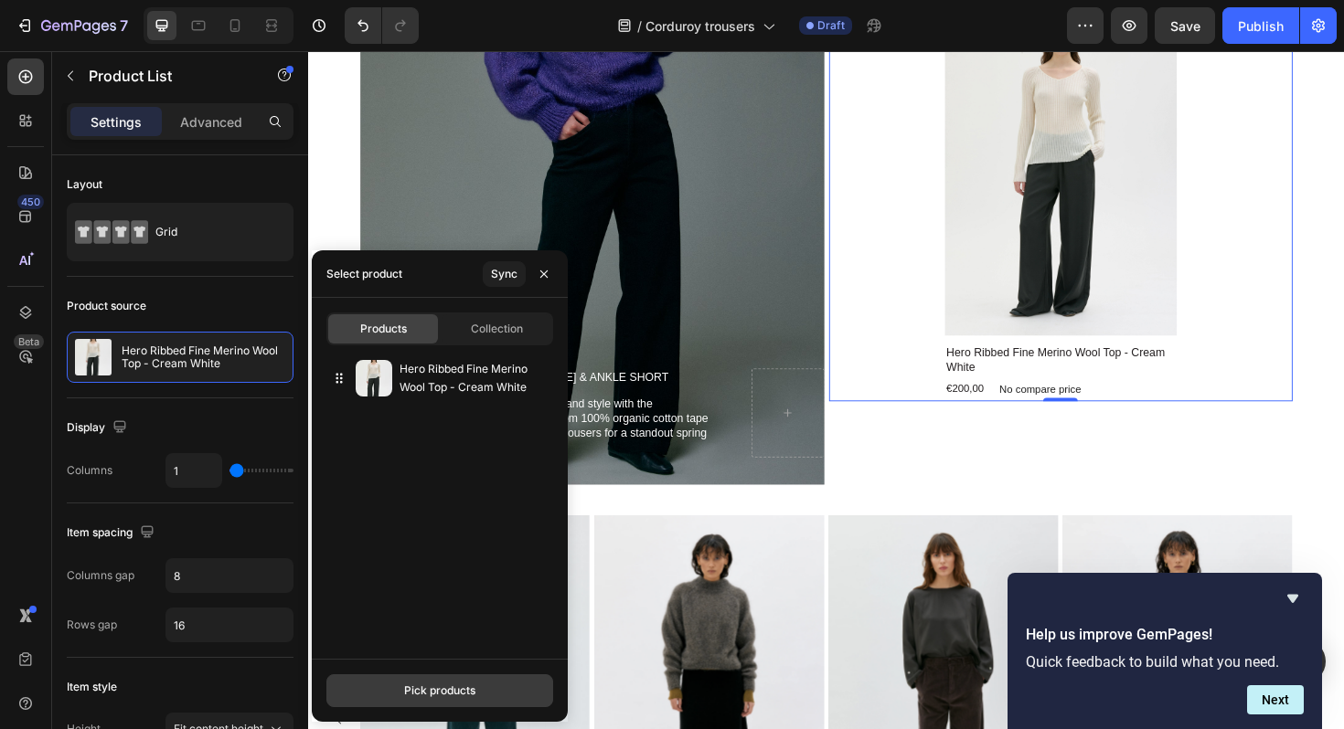
click at [432, 691] on div "Pick products" at bounding box center [439, 691] width 71 height 16
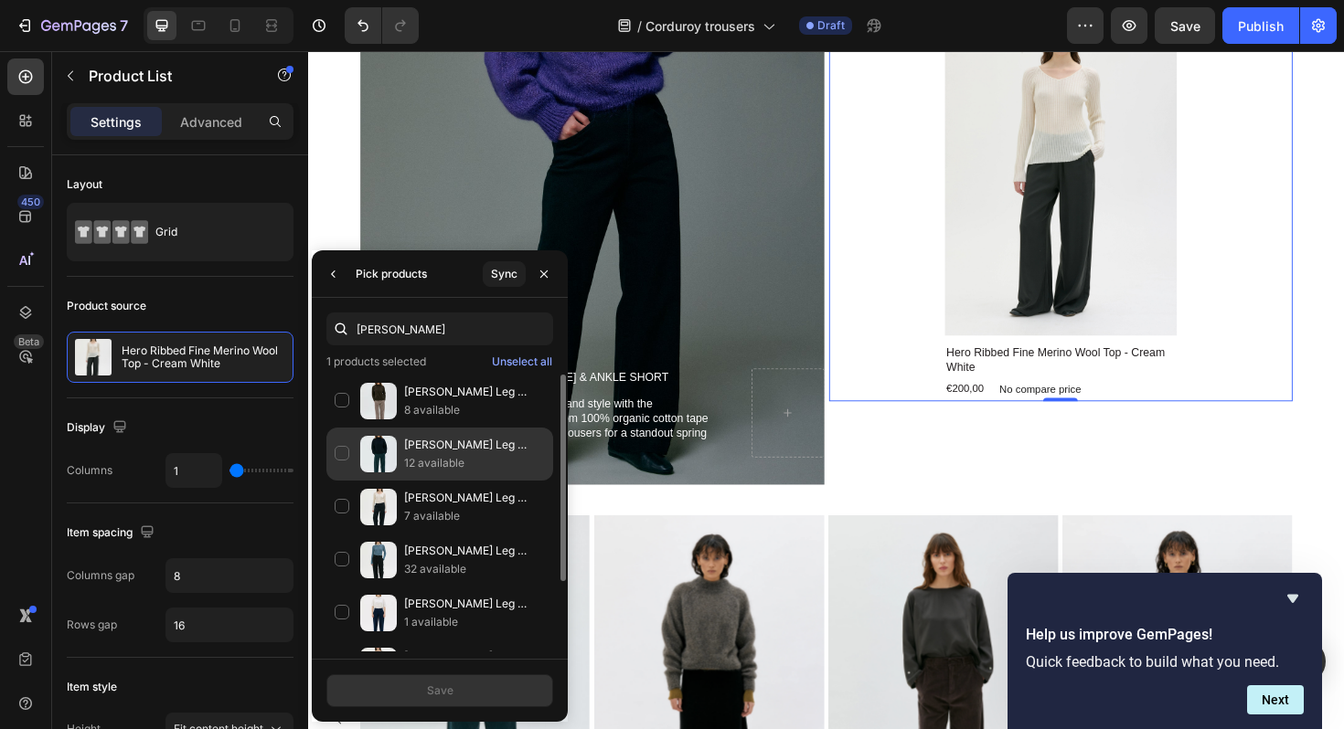
type input "[PERSON_NAME]"
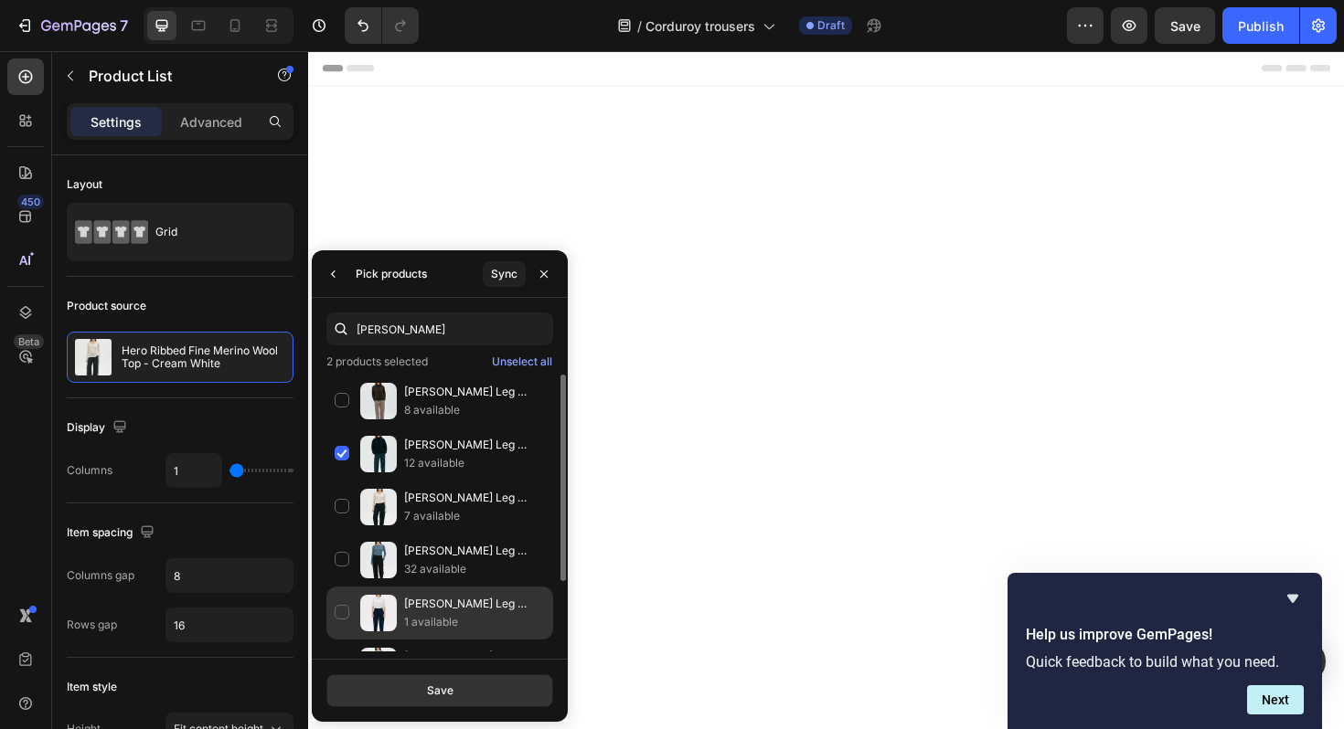
scroll to position [1075, 0]
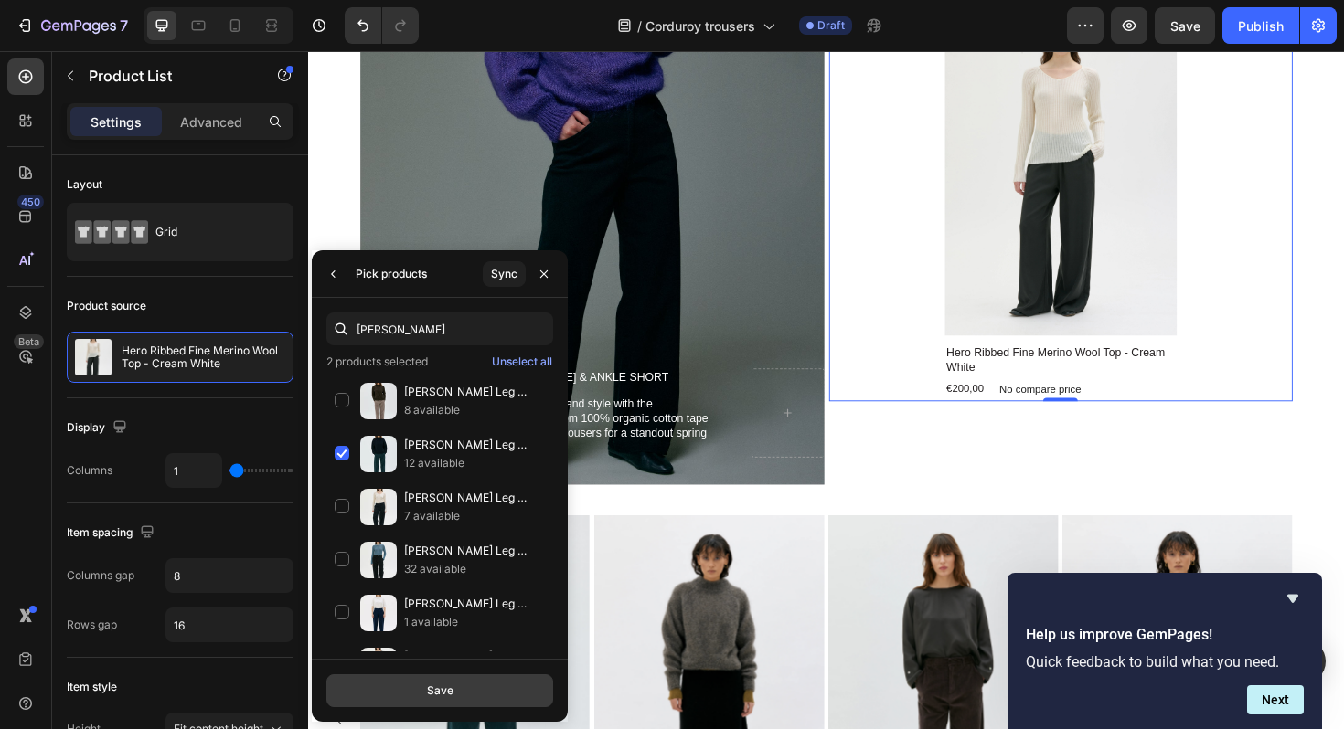
click at [395, 682] on button "Save" at bounding box center [439, 691] width 227 height 33
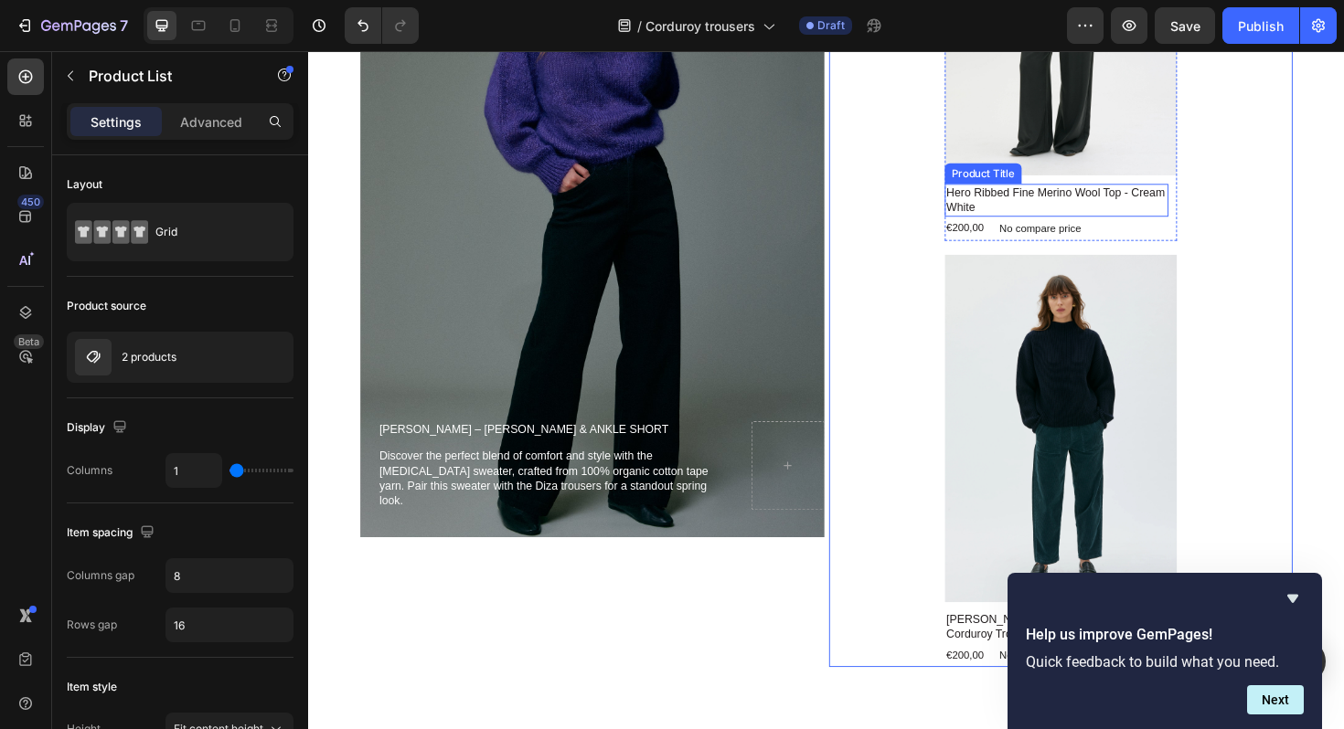
scroll to position [965, 0]
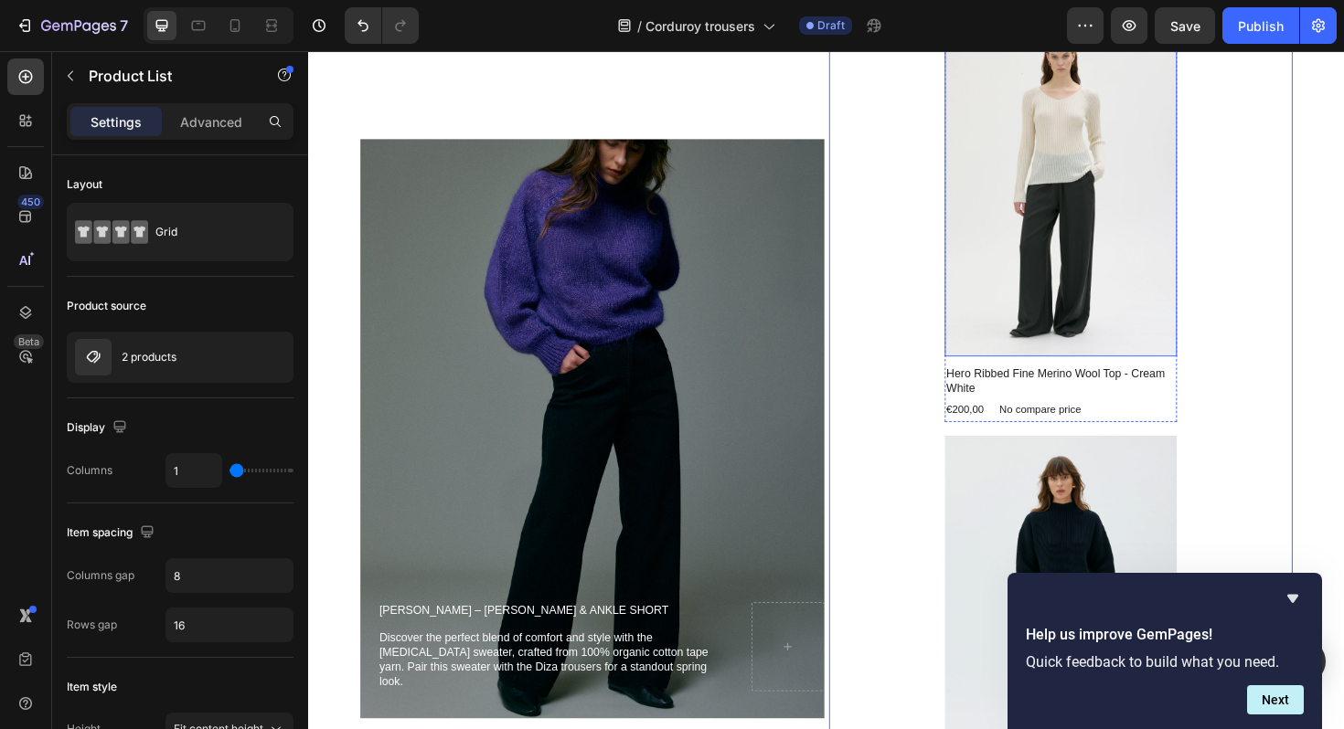
click at [1042, 234] on img at bounding box center [1105, 190] width 246 height 368
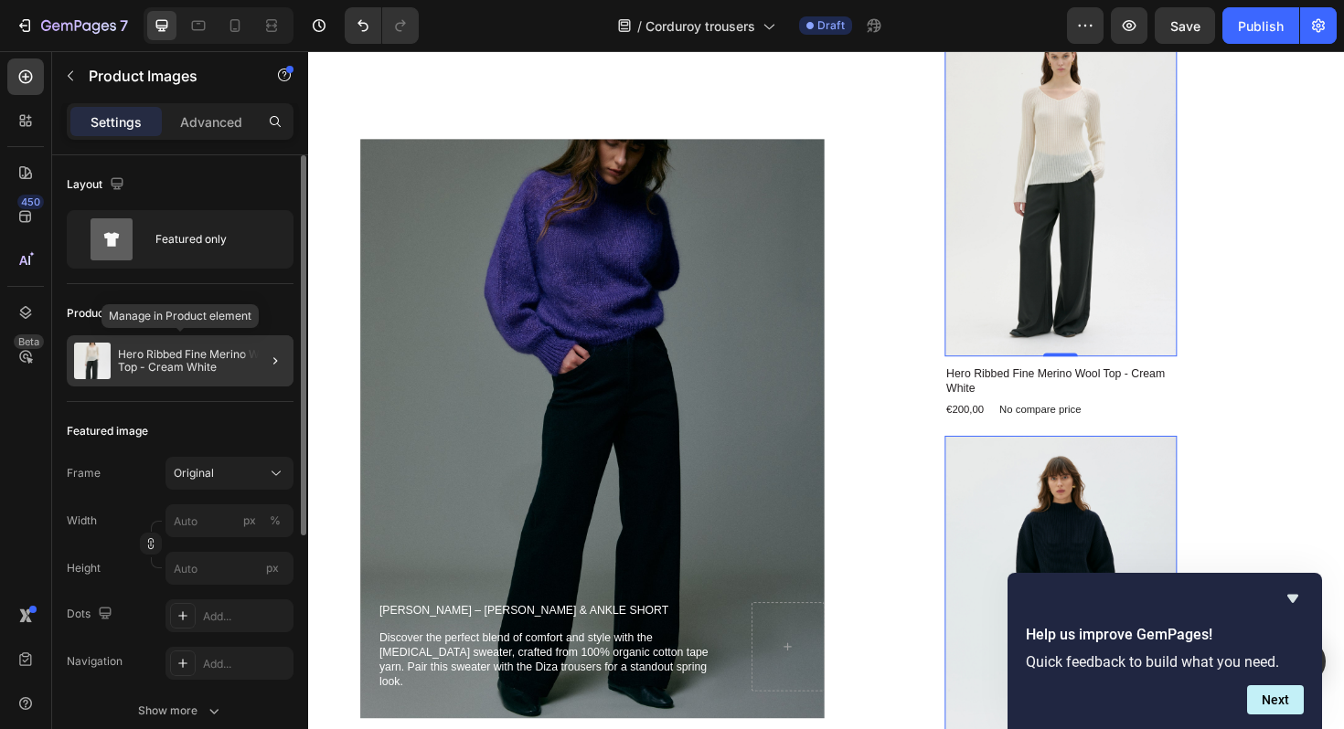
click at [163, 370] on p "Hero Ribbed Fine Merino Wool Top - Cream White" at bounding box center [202, 361] width 168 height 26
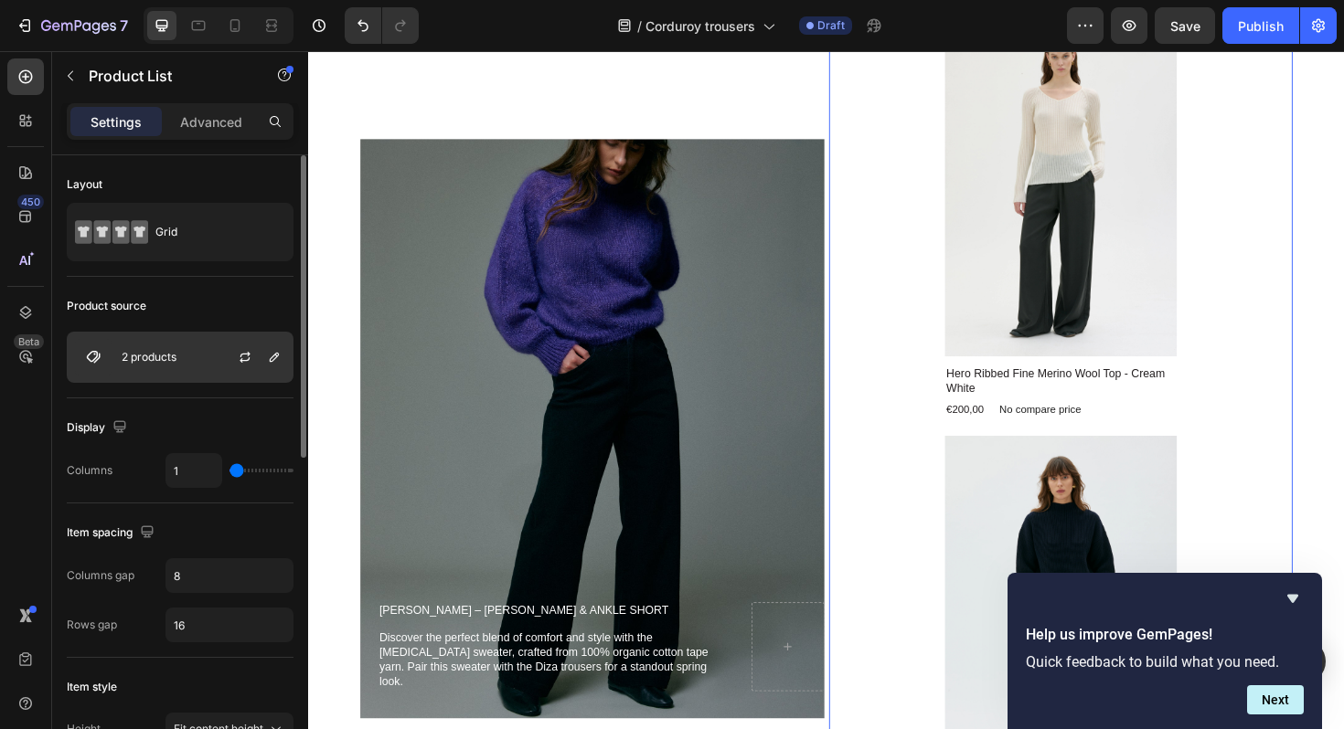
click at [157, 359] on p "2 products" at bounding box center [149, 357] width 55 height 13
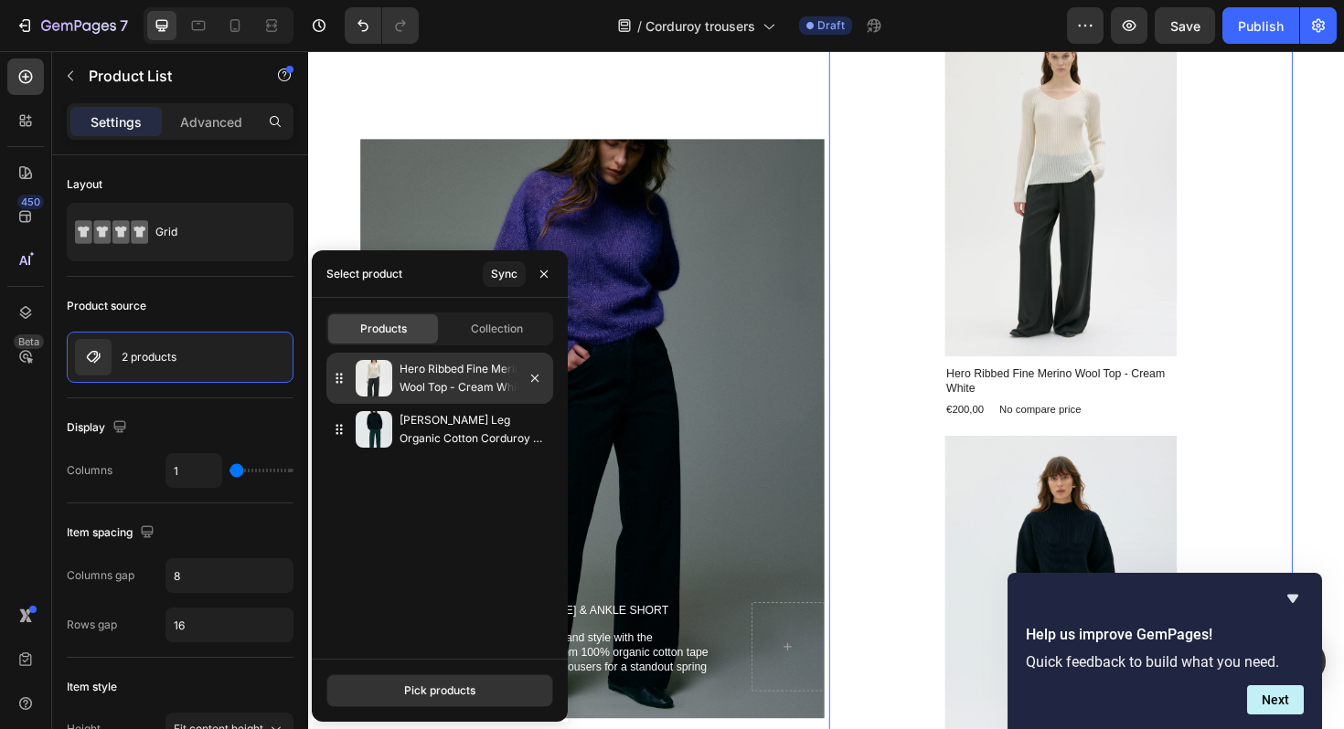
click at [413, 387] on p "Hero Ribbed Fine Merino Wool Top - Cream White" at bounding box center [472, 378] width 146 height 37
click at [534, 379] on icon "button" at bounding box center [534, 378] width 7 height 7
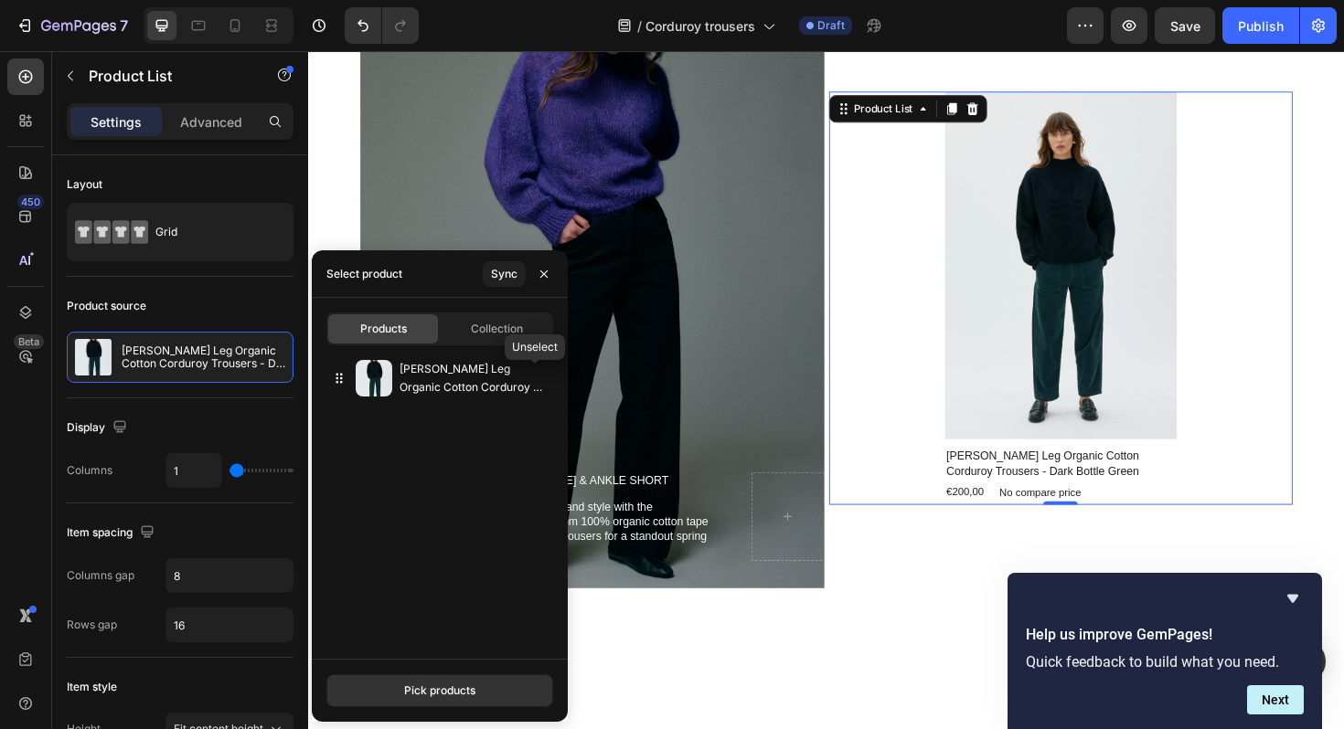
scroll to position [828, 0]
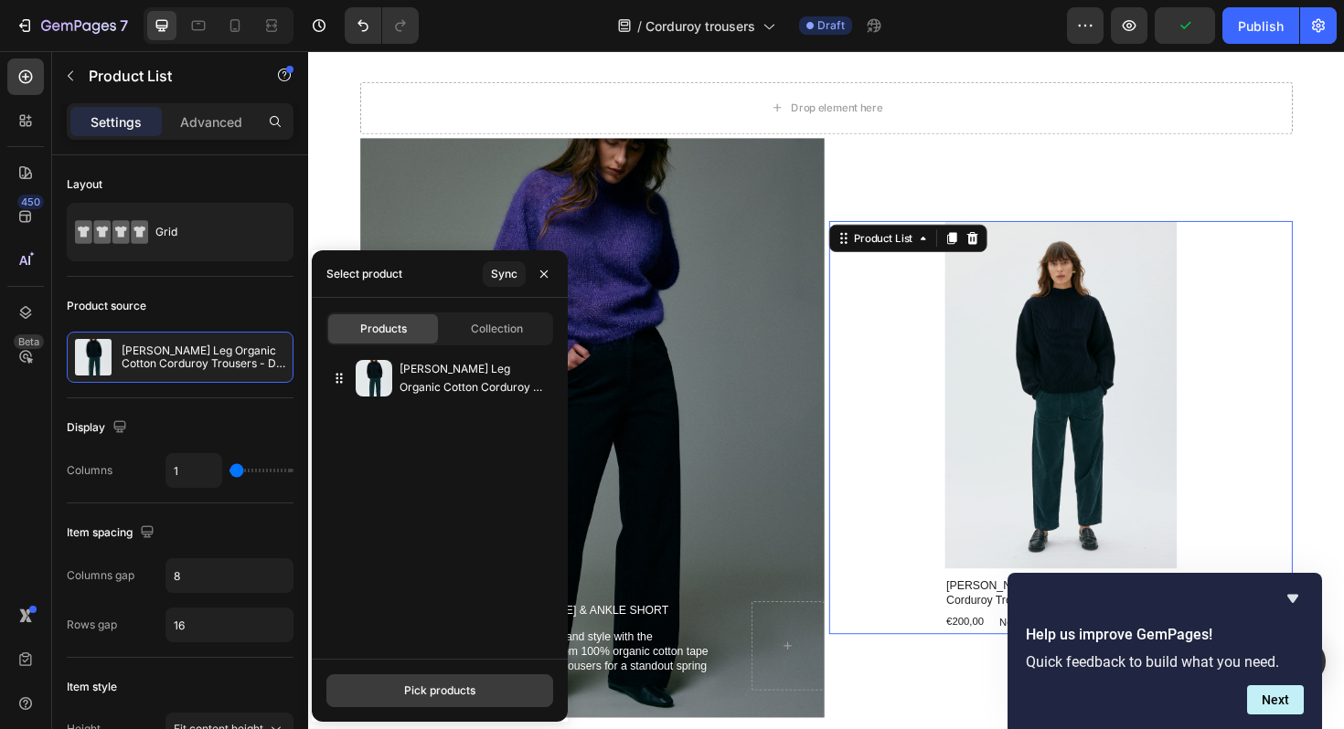
click at [425, 693] on div "Pick products" at bounding box center [439, 691] width 71 height 16
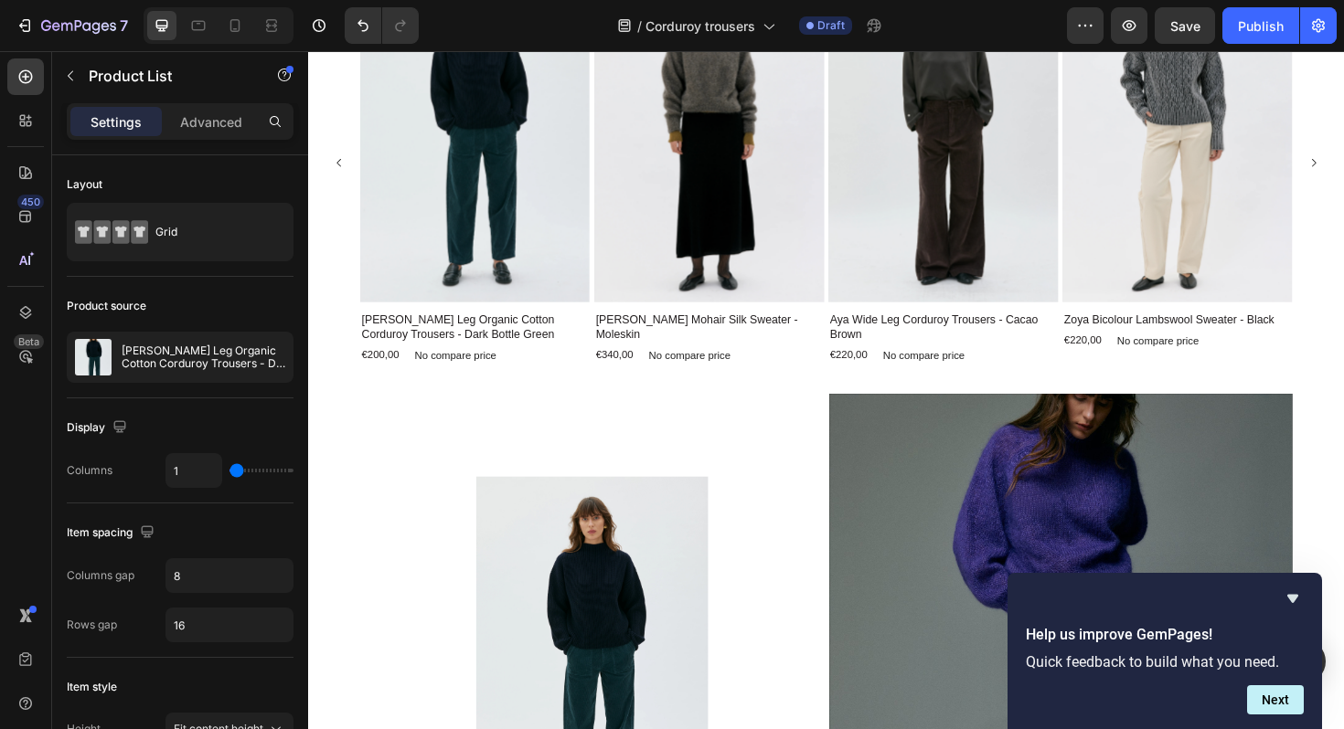
scroll to position [1726, 0]
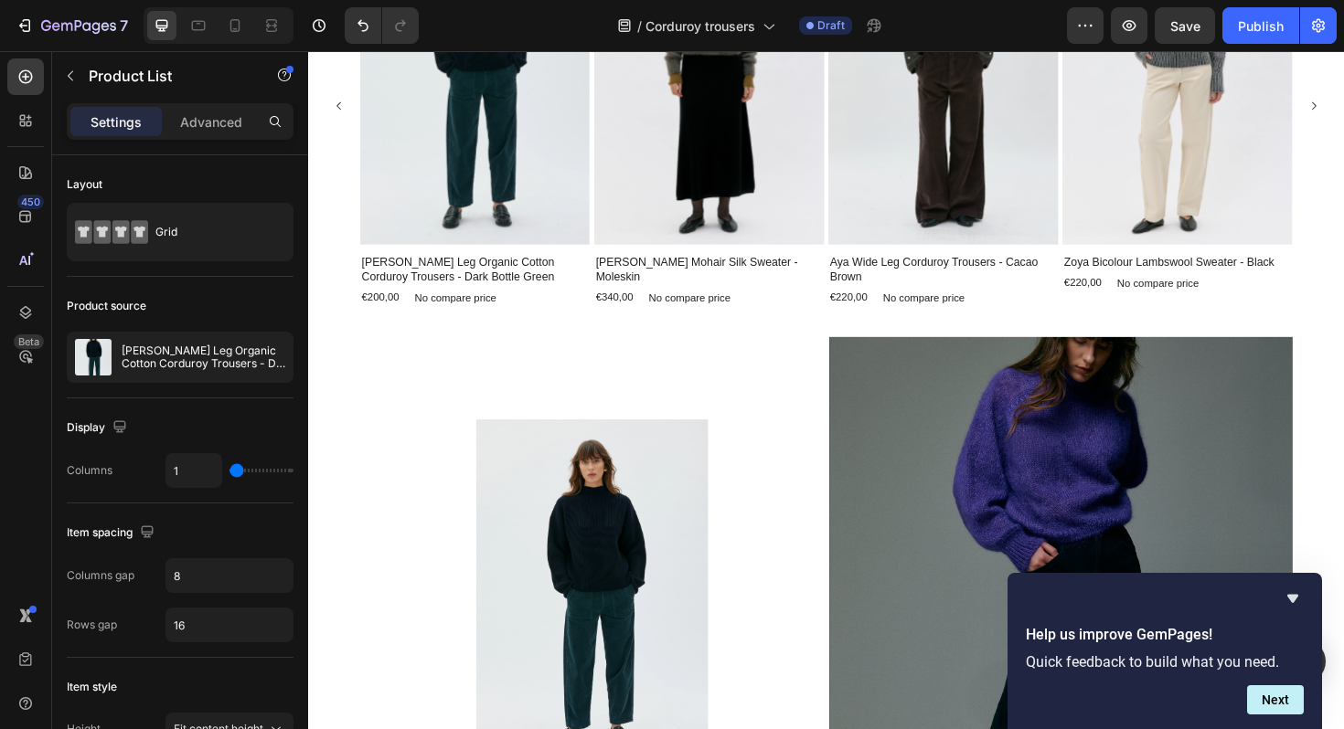
click at [594, 442] on img at bounding box center [608, 626] width 246 height 368
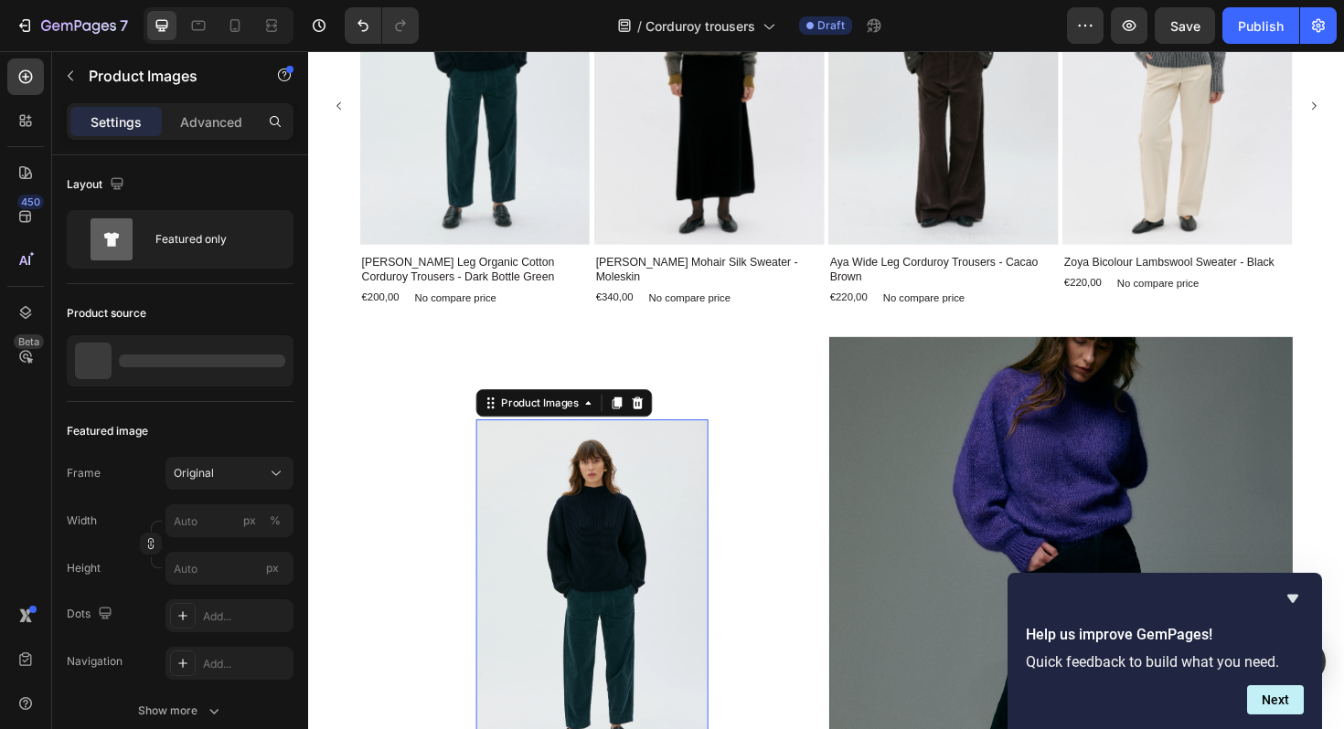
scroll to position [1969, 0]
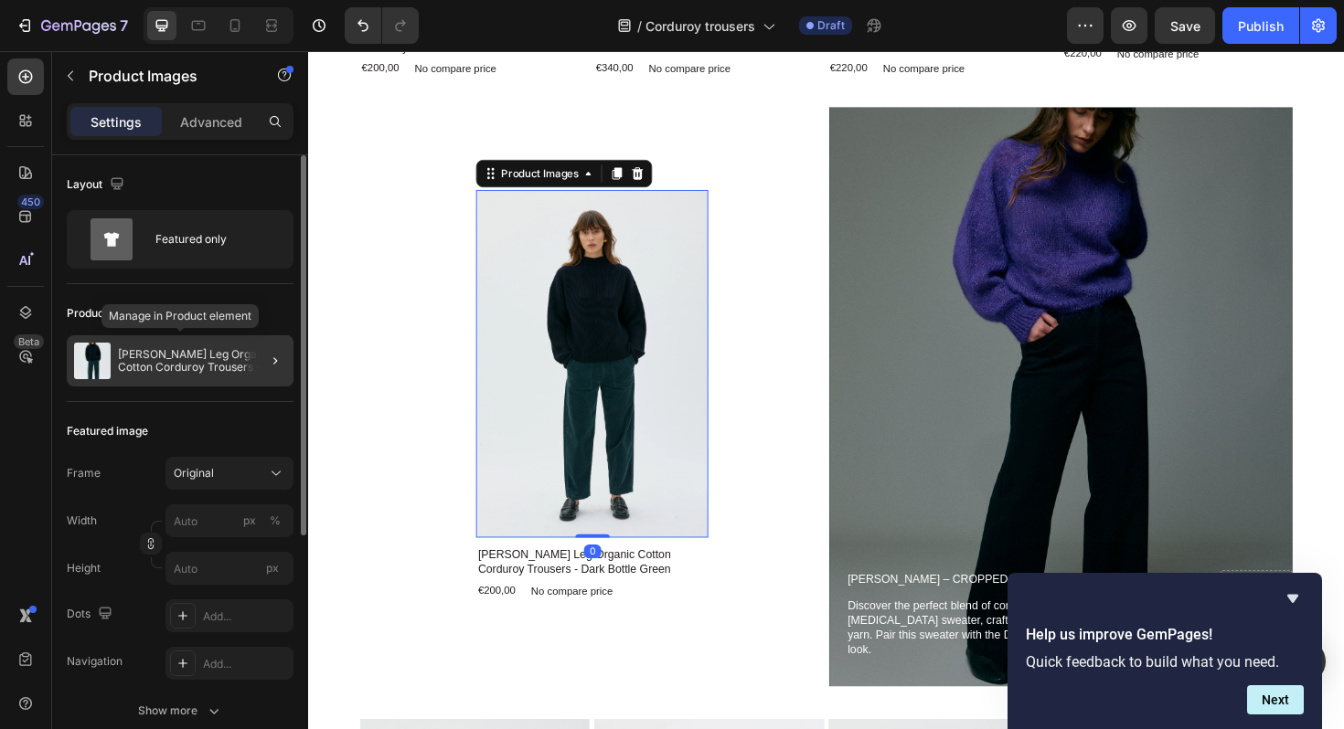
click at [145, 358] on p "[PERSON_NAME] Leg Organic Cotton Corduroy Trousers - Dark Bottle Green" at bounding box center [202, 361] width 168 height 26
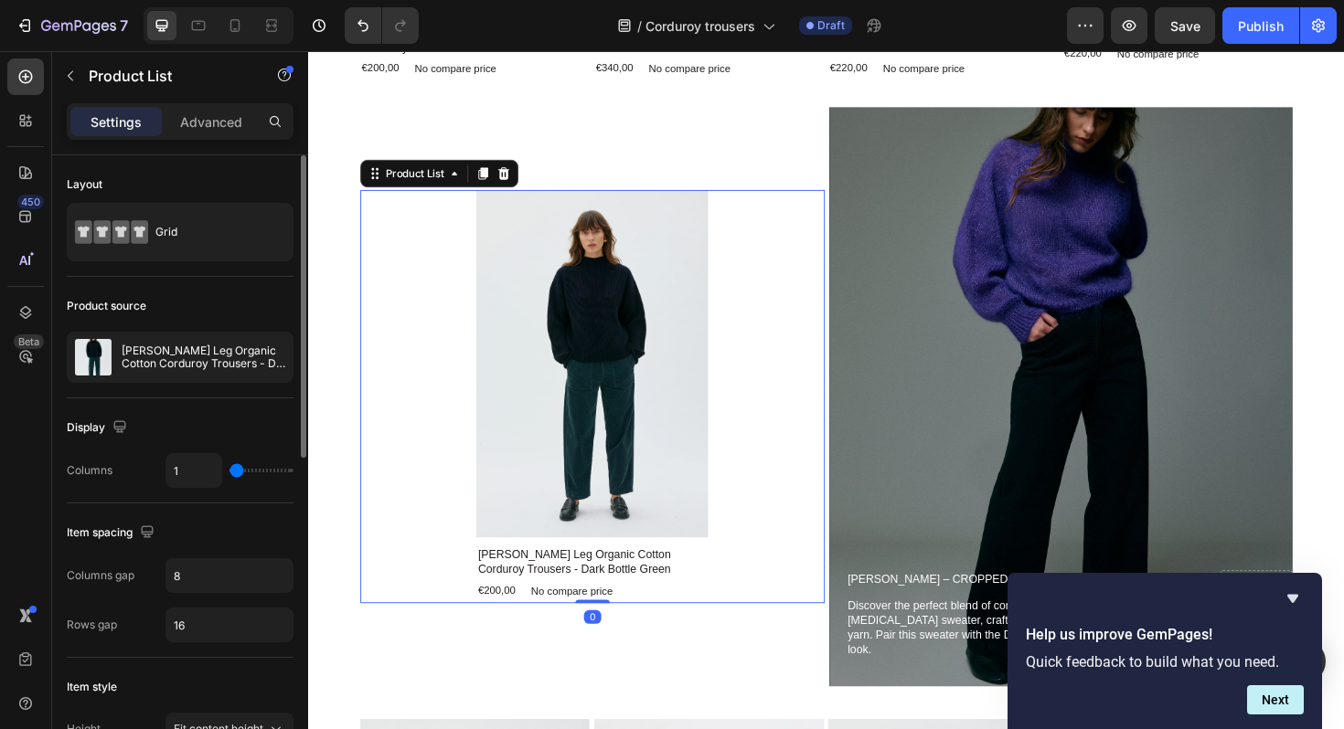
click at [145, 358] on p "[PERSON_NAME] Leg Organic Cotton Corduroy Trousers - Dark Bottle Green" at bounding box center [204, 358] width 164 height 26
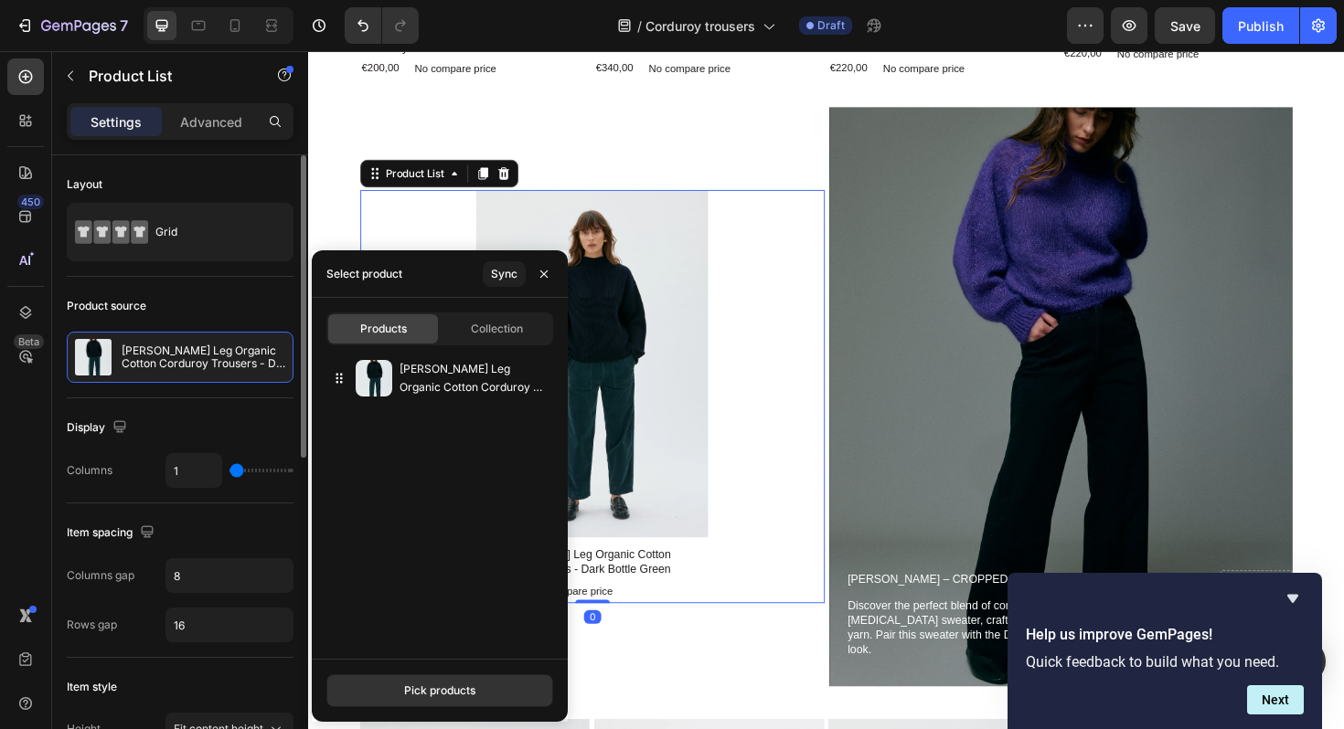
click at [388, 344] on div "Products Collection" at bounding box center [439, 329] width 227 height 33
click at [380, 331] on span "Products" at bounding box center [383, 329] width 47 height 16
click at [417, 688] on div "Pick products" at bounding box center [439, 691] width 71 height 16
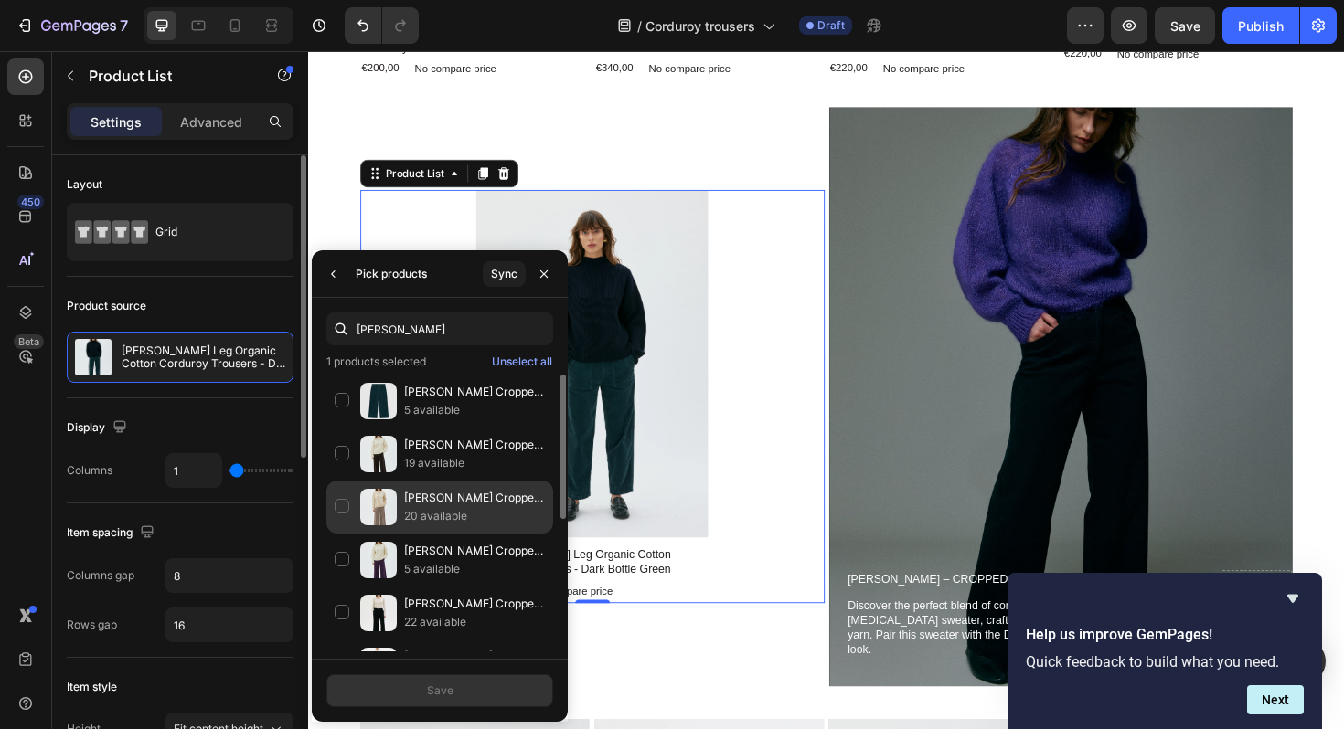
type input "lail"
click at [337, 501] on div "Lail Cropped Corduroy Trousers - Taupe Melange 20 available" at bounding box center [439, 507] width 227 height 53
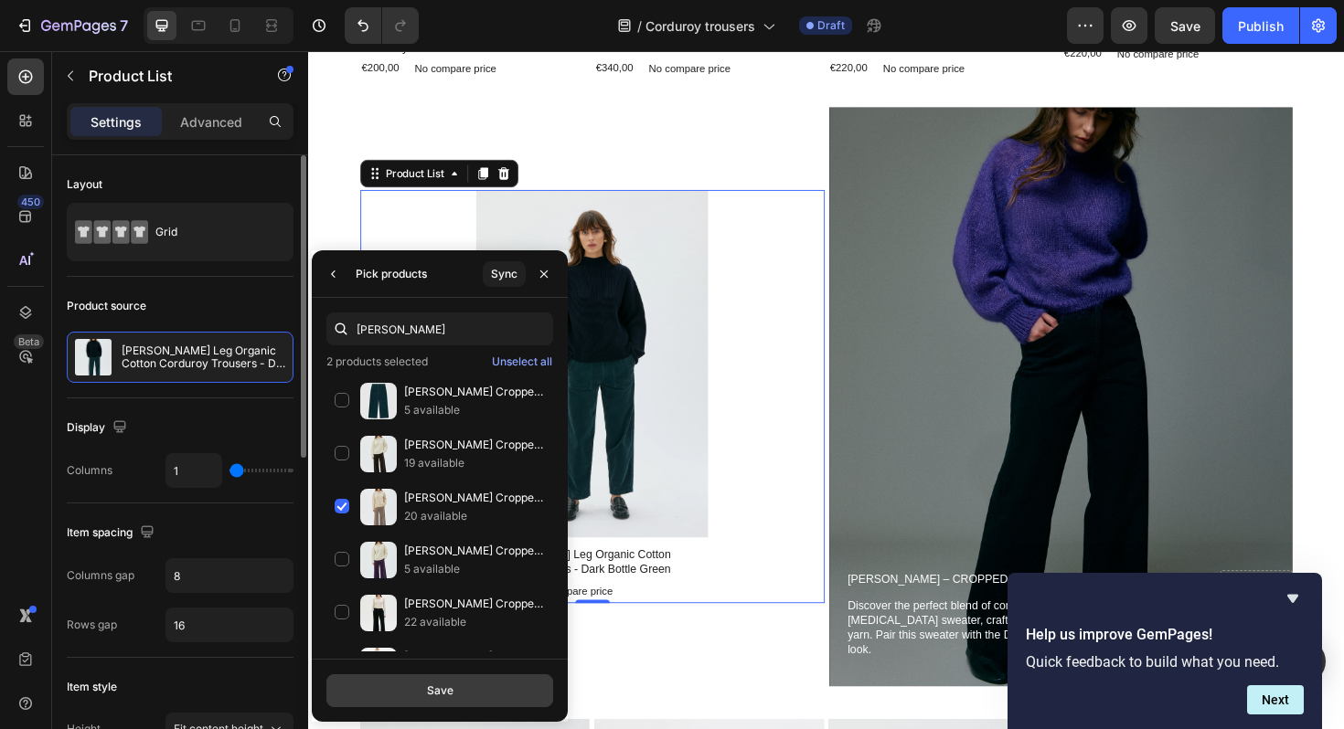
click at [405, 691] on button "Save" at bounding box center [439, 691] width 227 height 33
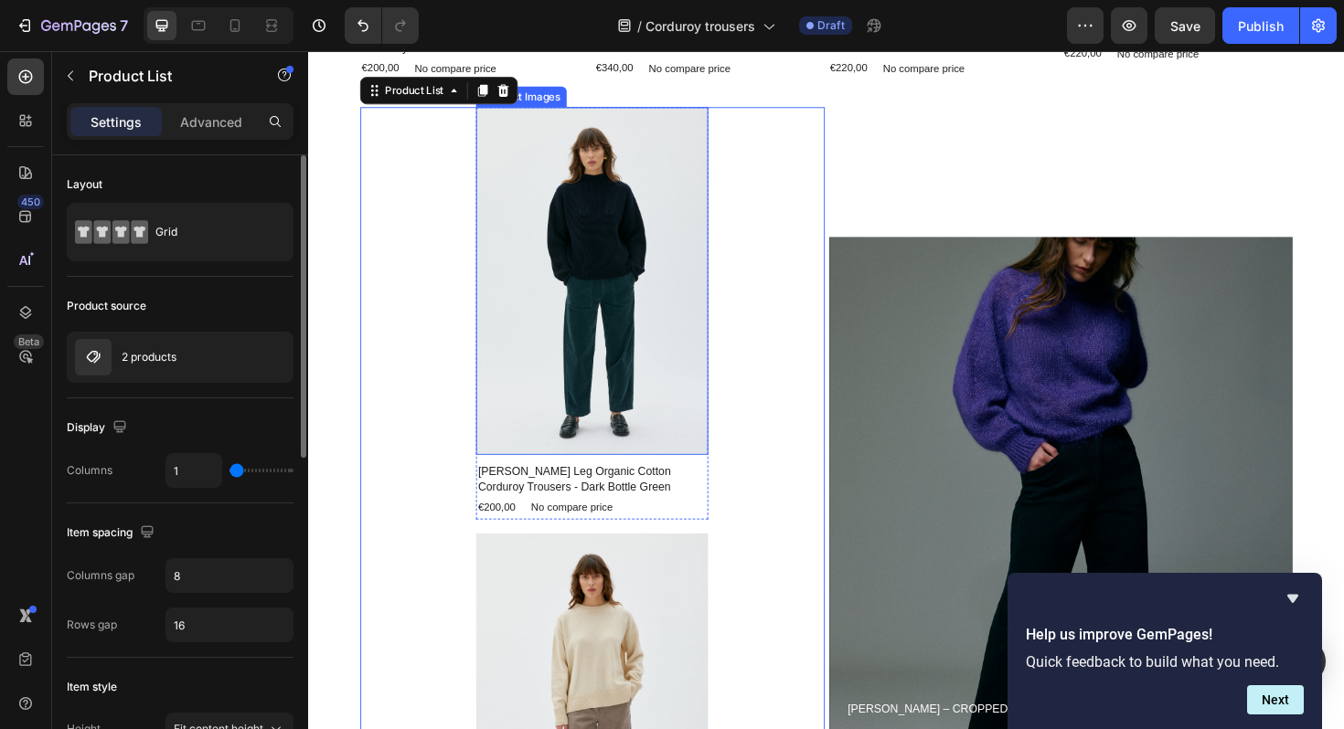
click at [589, 430] on img at bounding box center [608, 295] width 246 height 368
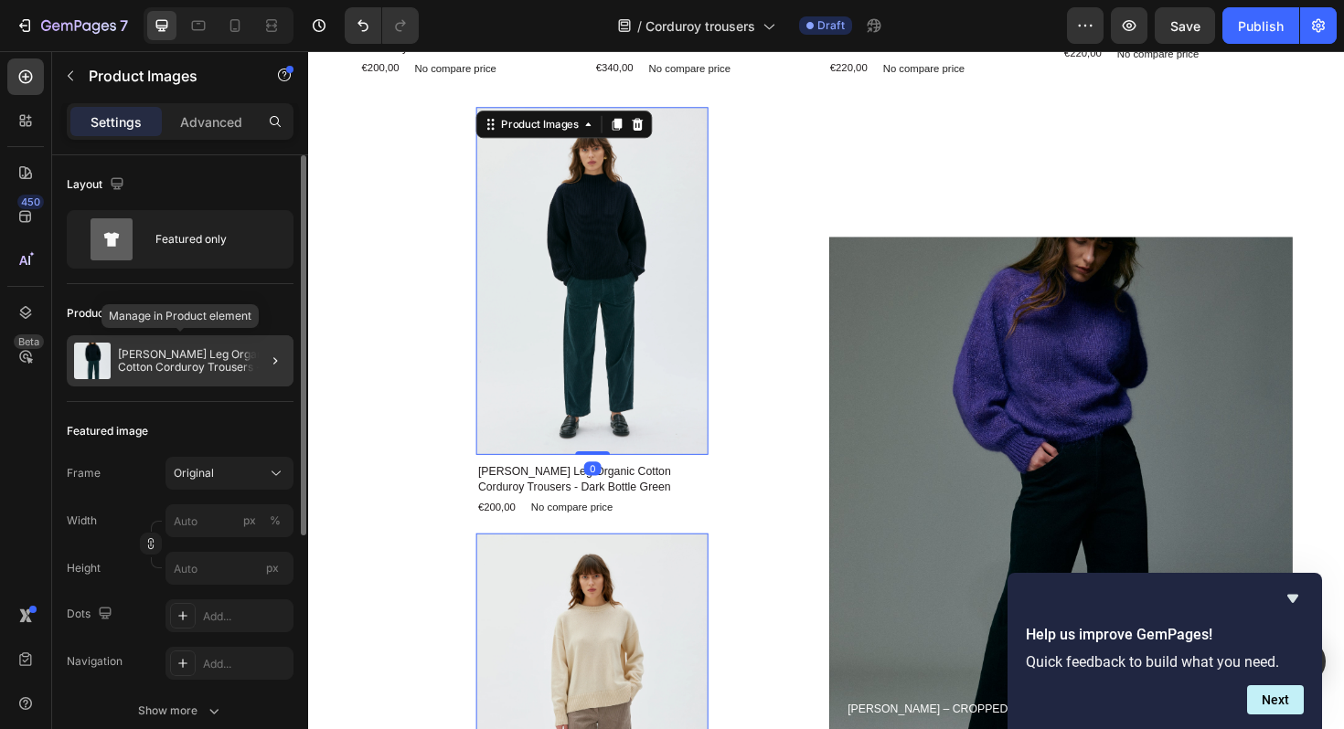
click at [169, 361] on p "[PERSON_NAME] Leg Organic Cotton Corduroy Trousers - Dark Bottle Green" at bounding box center [202, 361] width 168 height 26
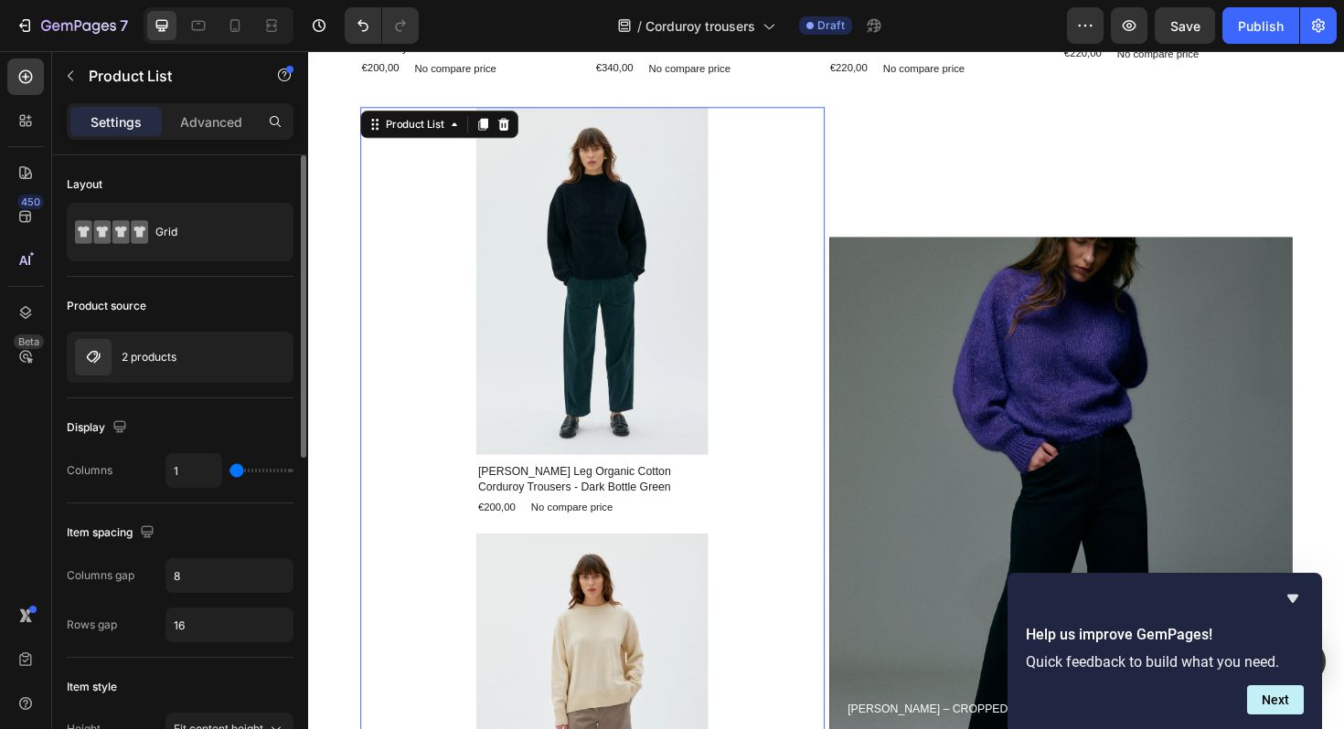
click at [169, 361] on p "2 products" at bounding box center [149, 357] width 55 height 13
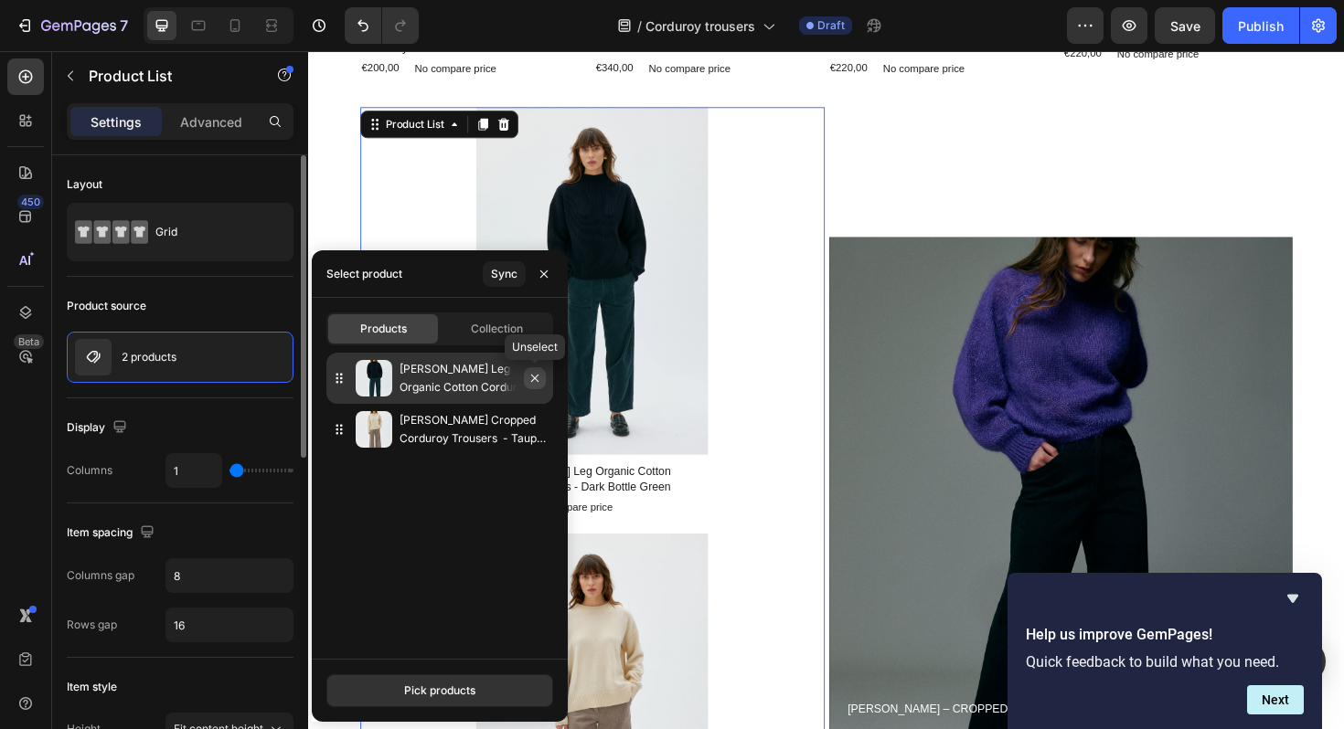
click at [537, 379] on icon "button" at bounding box center [534, 378] width 15 height 15
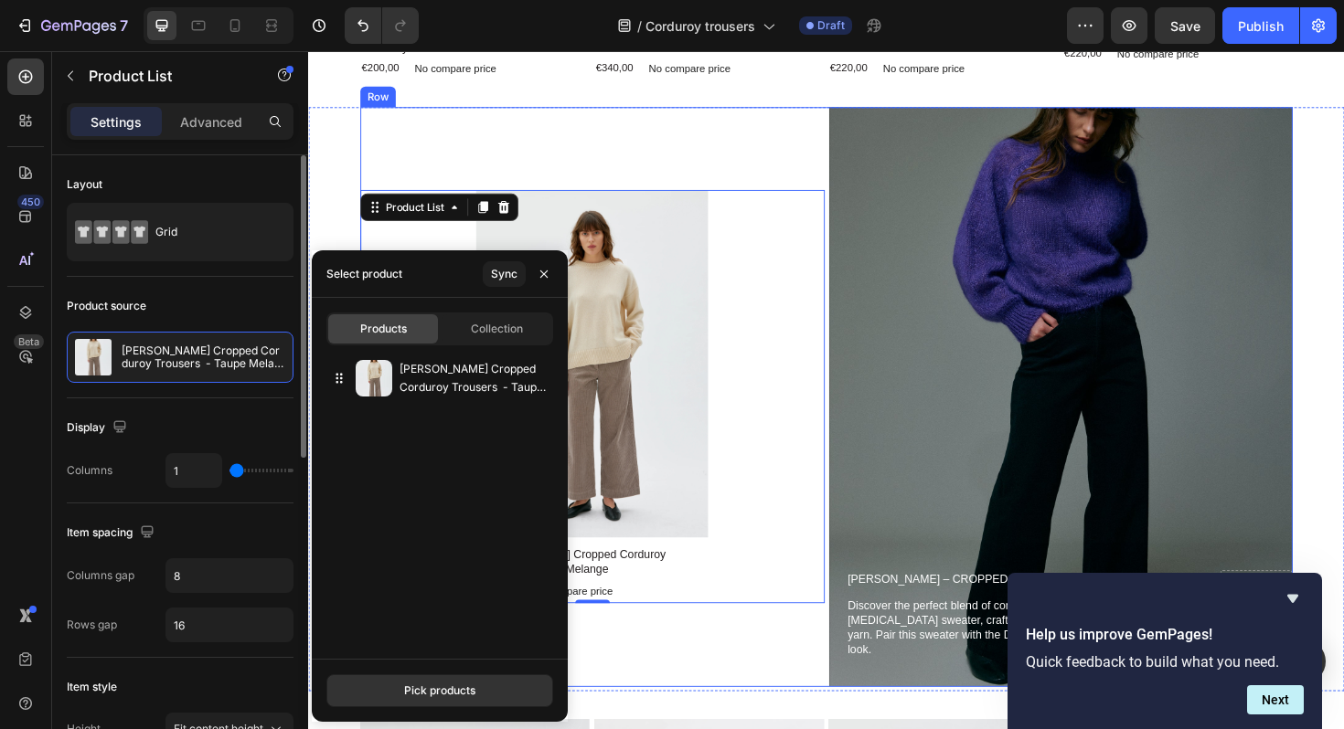
click at [664, 703] on div "Product Images Lail Cropped Corduroy Trousers - Taupe Melange Product Title €21…" at bounding box center [609, 418] width 492 height 614
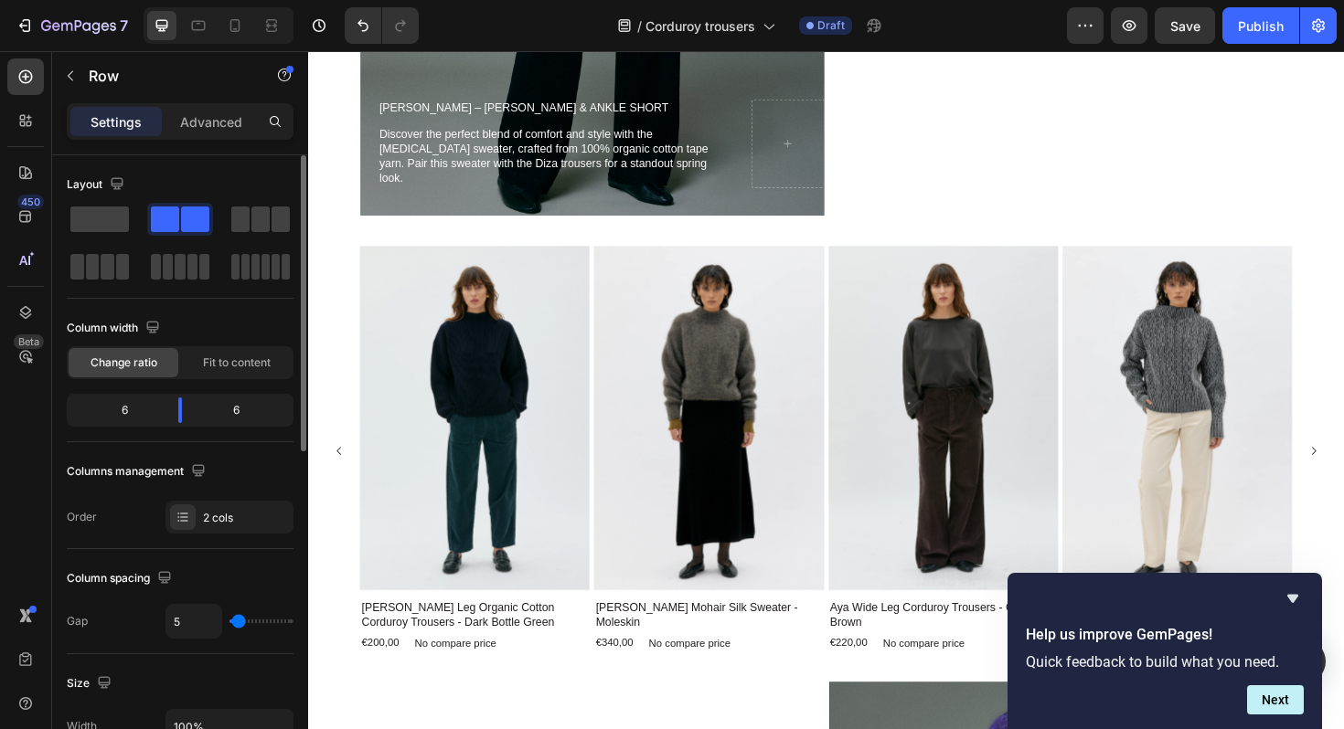
scroll to position [1306, 0]
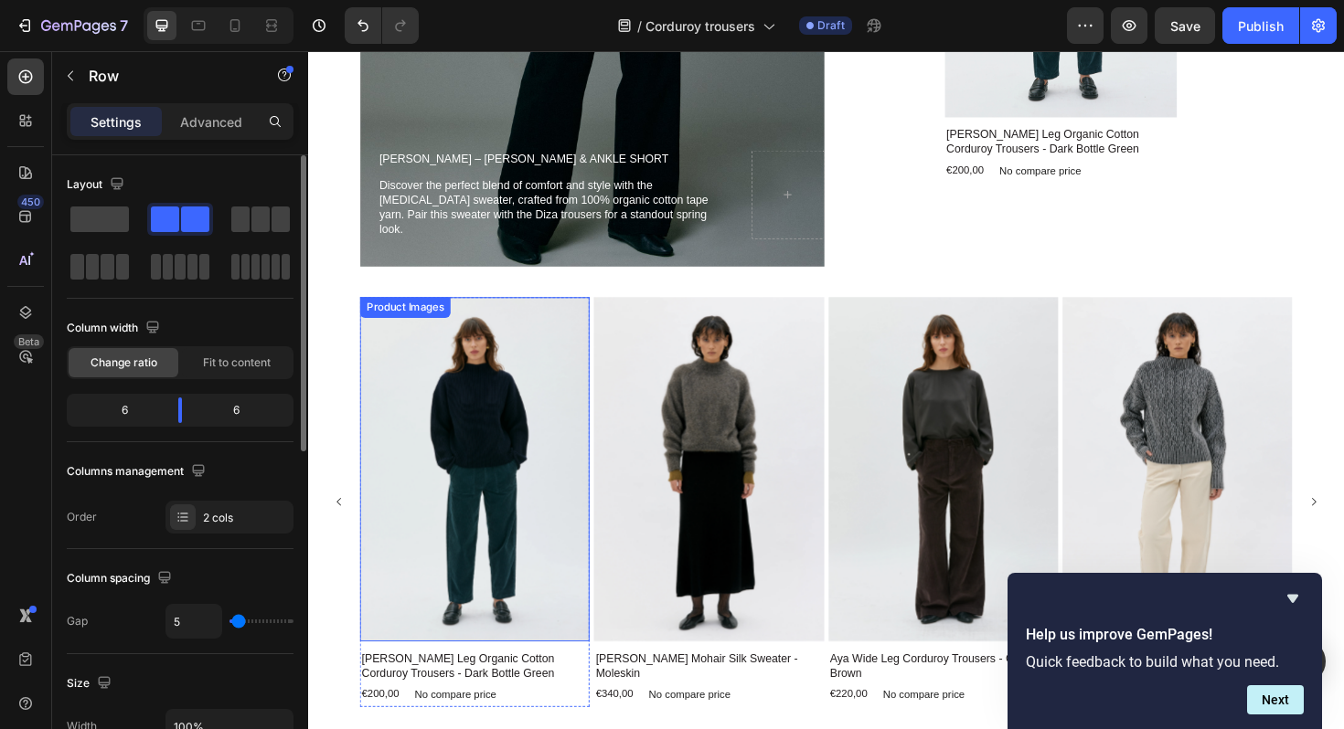
click at [488, 463] on img at bounding box center [484, 494] width 243 height 365
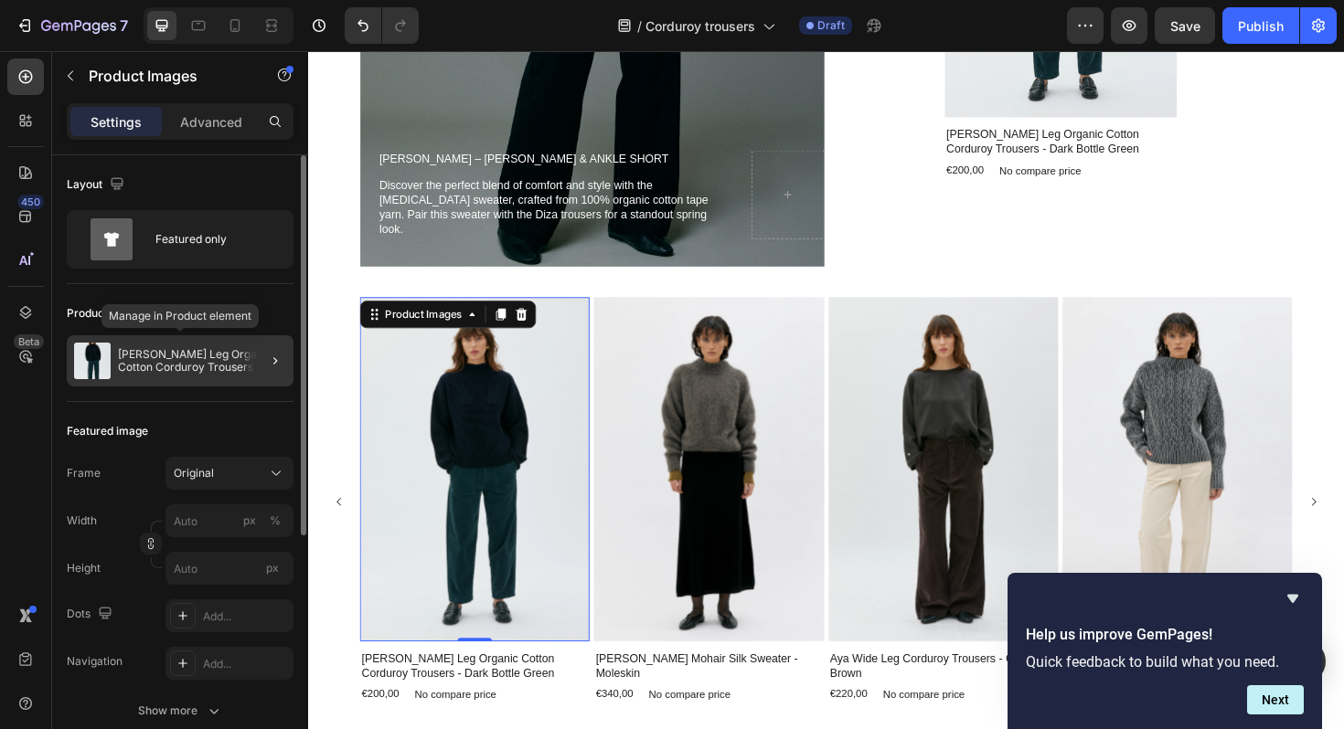
click at [193, 364] on p "[PERSON_NAME] Leg Organic Cotton Corduroy Trousers - Dark Bottle Green" at bounding box center [202, 361] width 168 height 26
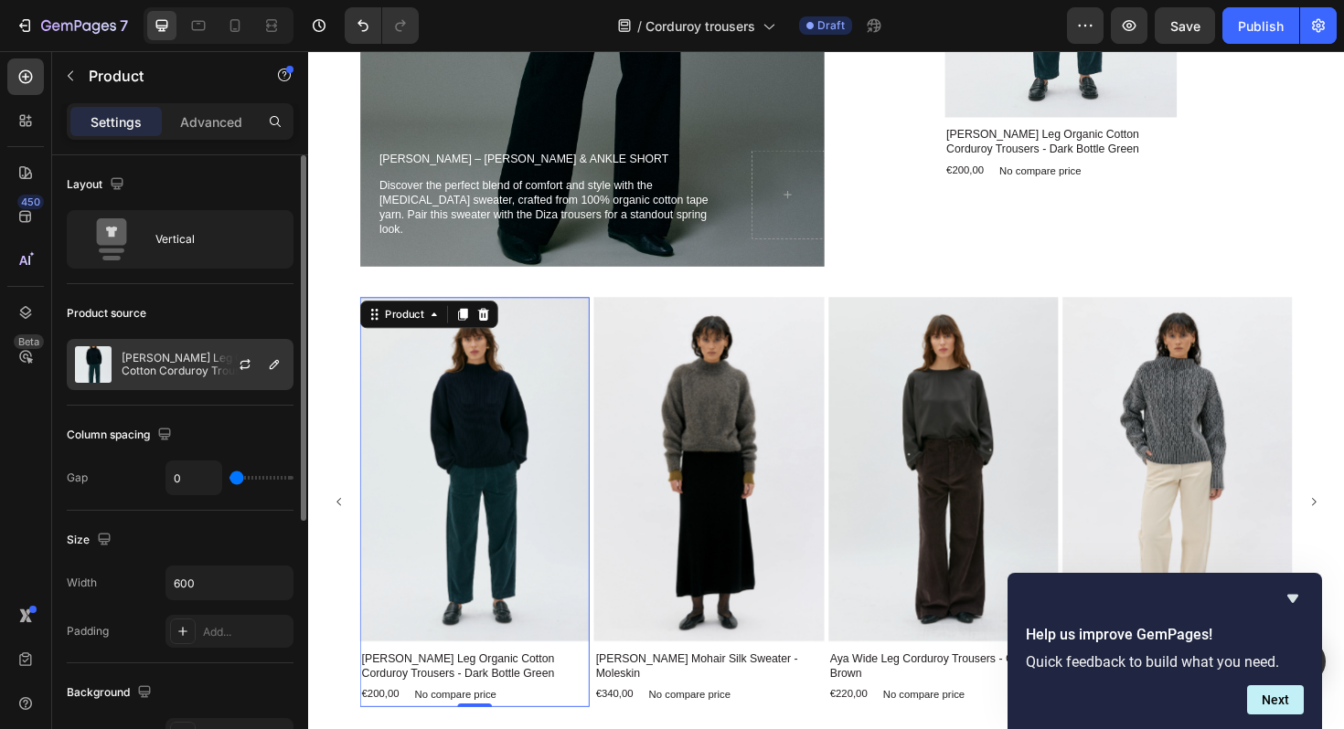
click at [179, 354] on p "[PERSON_NAME] Leg Organic Cotton Corduroy Trousers - Dark Bottle Green" at bounding box center [204, 365] width 164 height 26
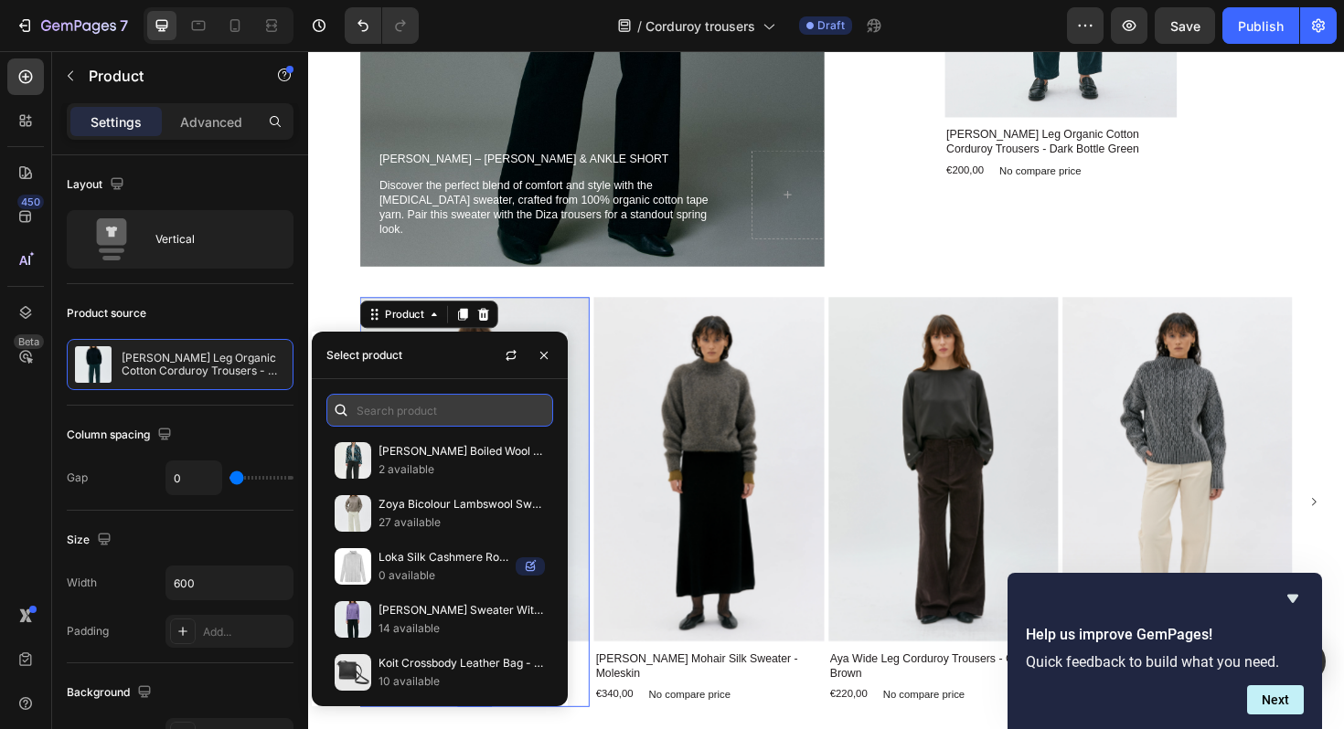
click at [399, 410] on input "text" at bounding box center [439, 410] width 227 height 33
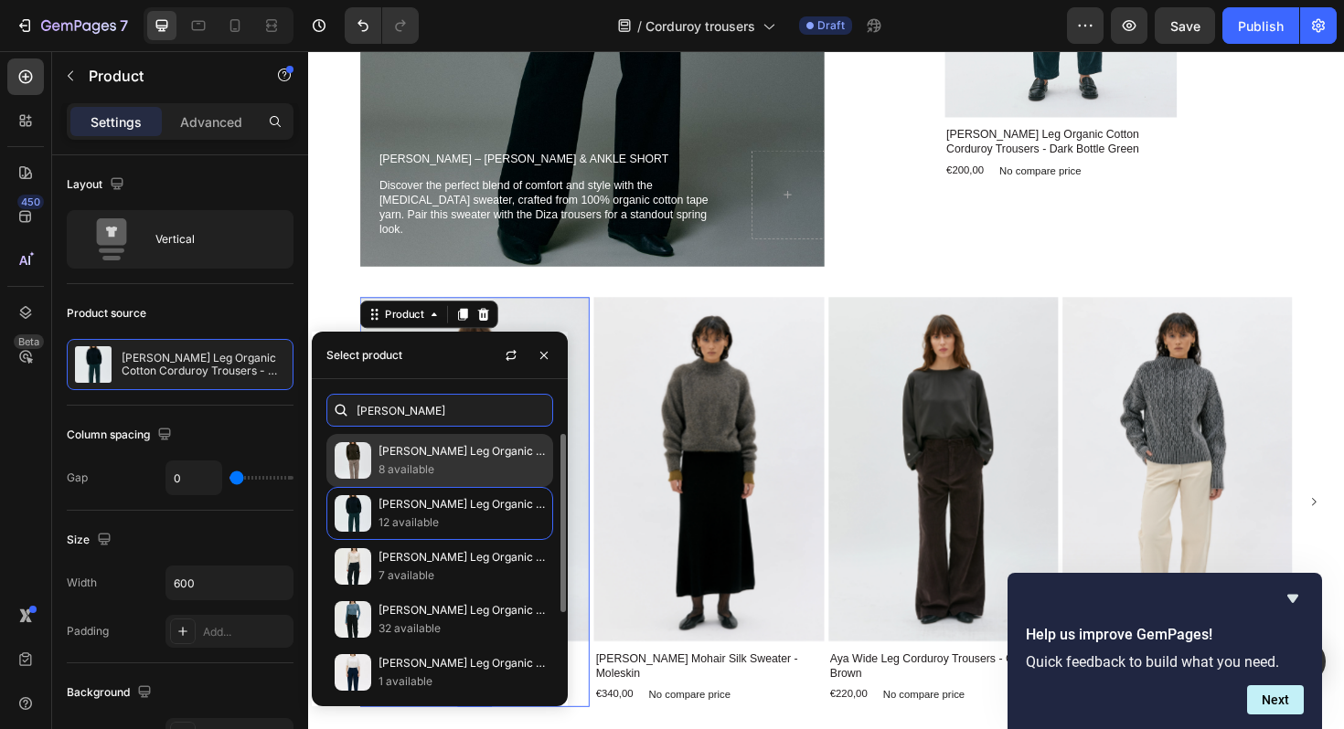
type input "[PERSON_NAME]"
click at [426, 460] on p "[PERSON_NAME] Leg Organic Cotton Corduroy Trousers - Taupe Melange" at bounding box center [461, 451] width 166 height 18
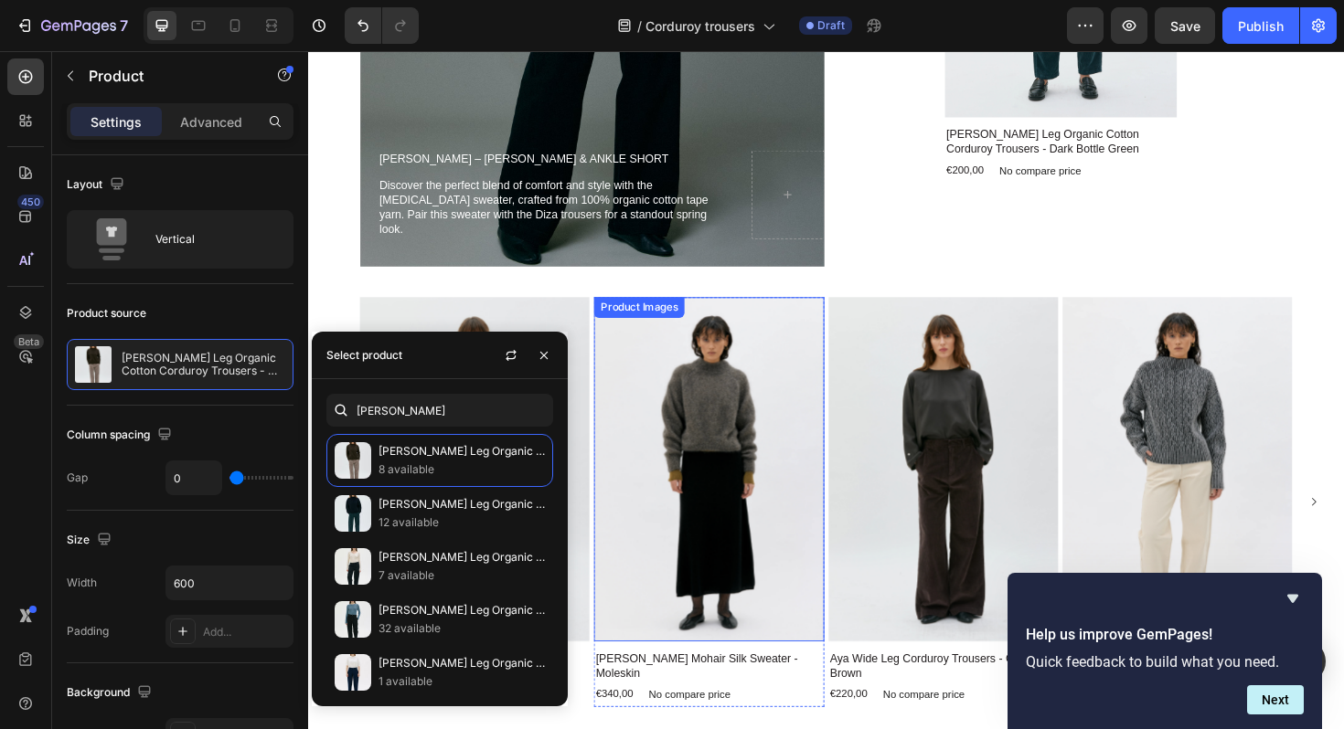
click at [698, 437] on img at bounding box center [732, 494] width 243 height 365
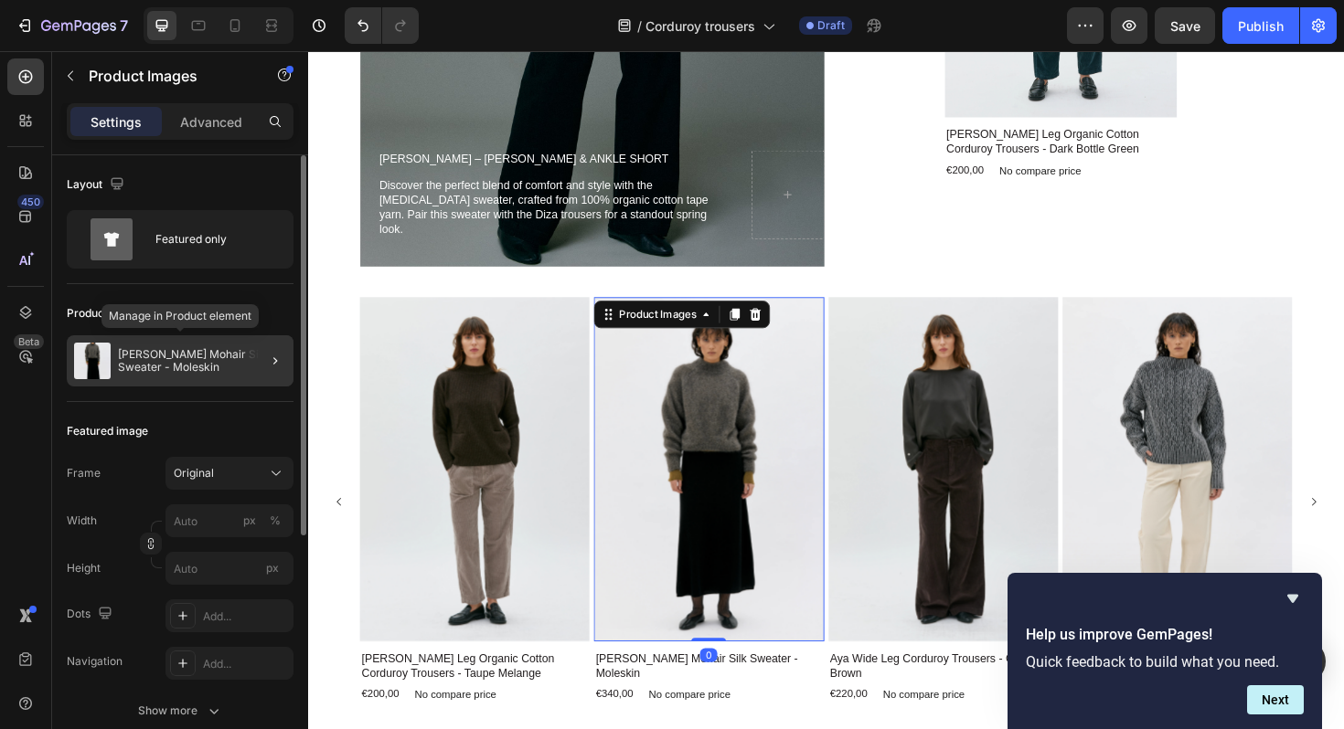
click at [169, 366] on p "[PERSON_NAME] Mohair Silk Sweater - Moleskin" at bounding box center [202, 361] width 168 height 26
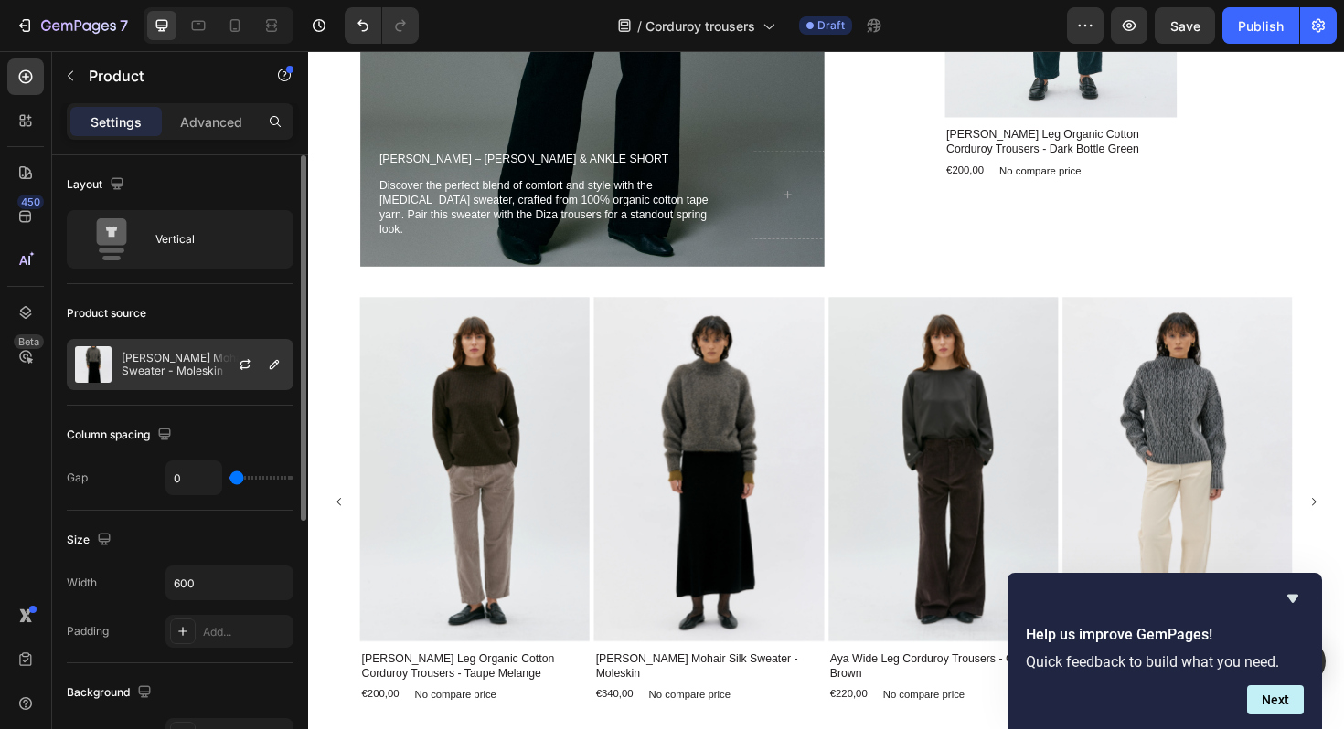
click at [174, 365] on p "[PERSON_NAME] Mohair Silk Sweater - Moleskin" at bounding box center [204, 365] width 164 height 26
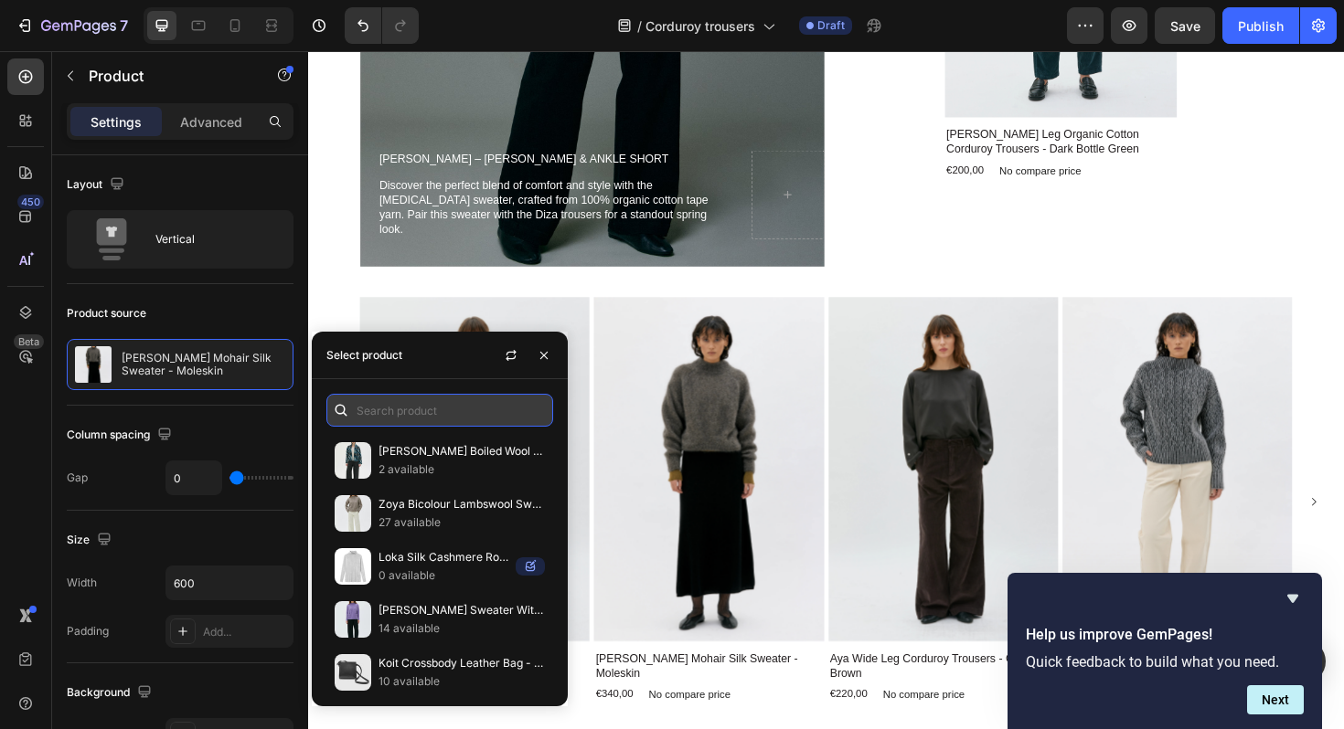
click at [380, 418] on input "text" at bounding box center [439, 410] width 227 height 33
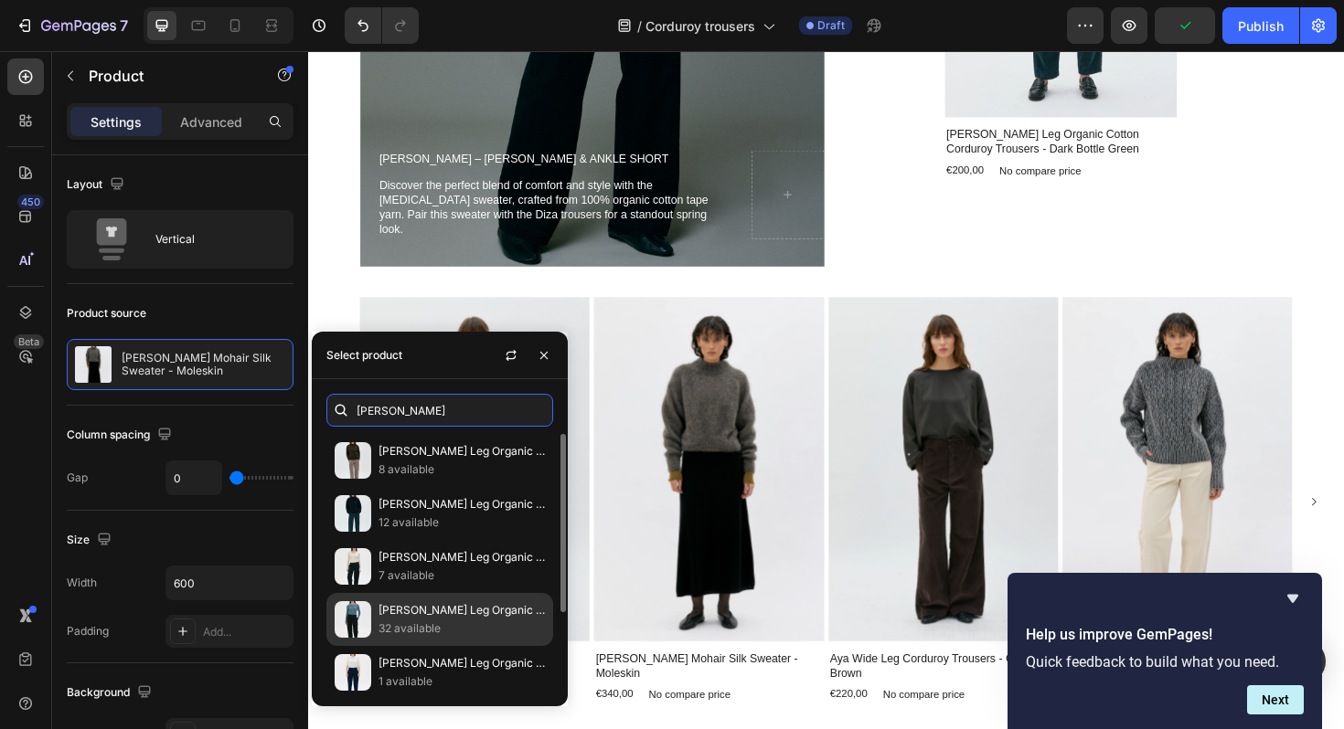
type input "[PERSON_NAME]"
click at [391, 620] on p "32 available" at bounding box center [461, 629] width 166 height 18
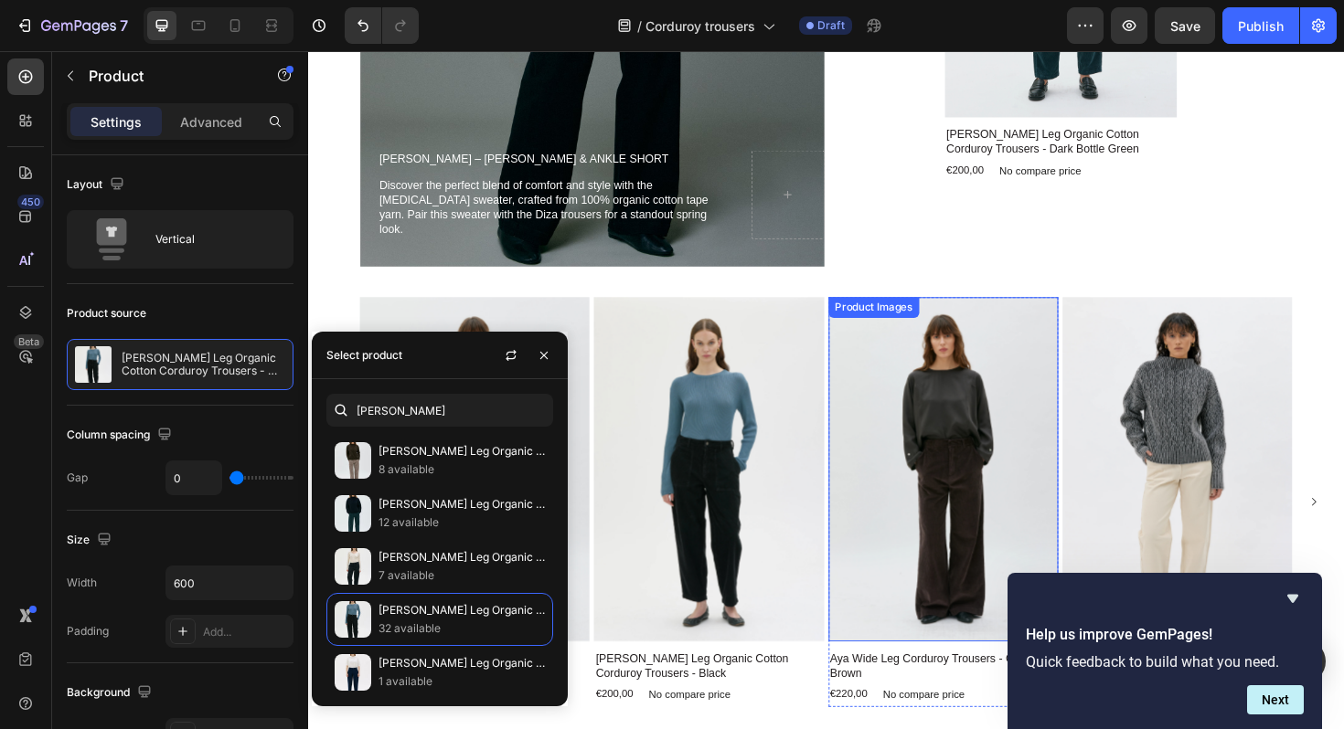
click at [918, 495] on img at bounding box center [980, 494] width 243 height 365
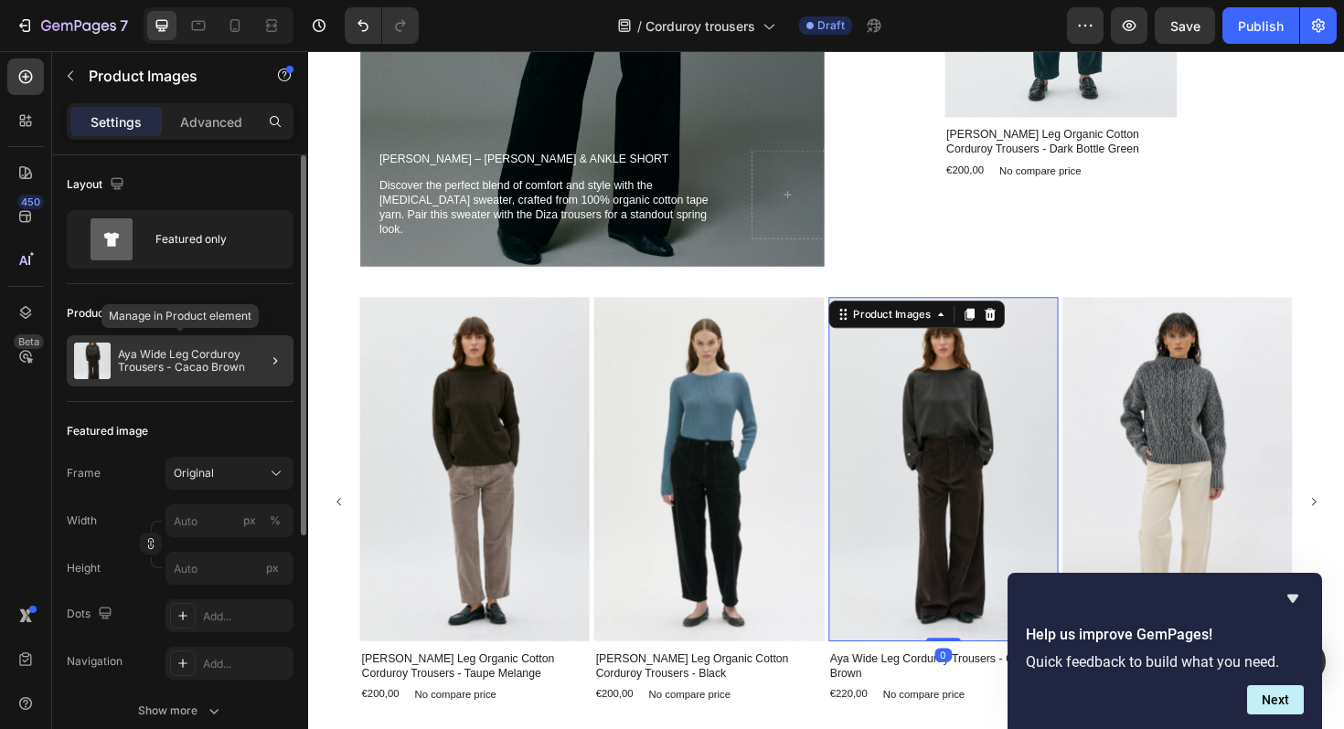
click at [157, 363] on p "Aya Wide Leg Corduroy Trousers - Cacao Brown" at bounding box center [202, 361] width 168 height 26
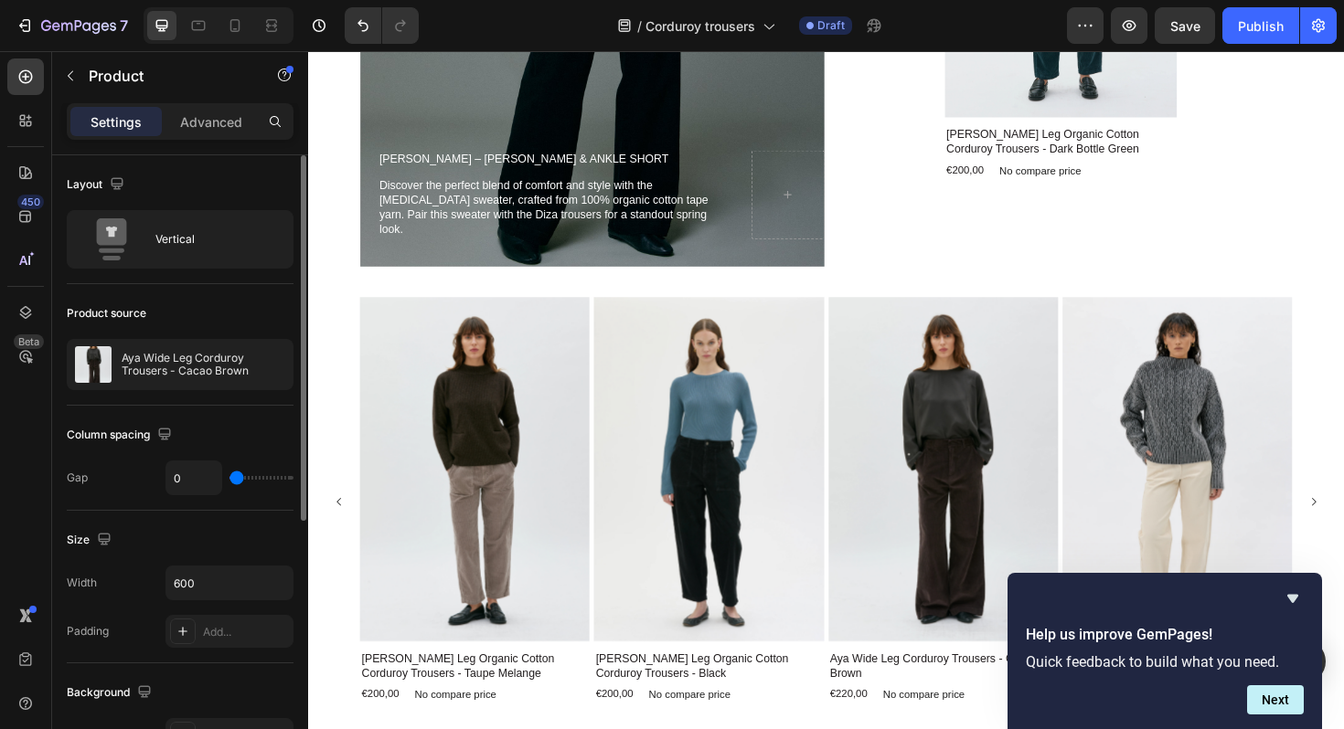
click at [157, 363] on p "Aya Wide Leg Corduroy Trousers - Cacao Brown" at bounding box center [204, 365] width 164 height 26
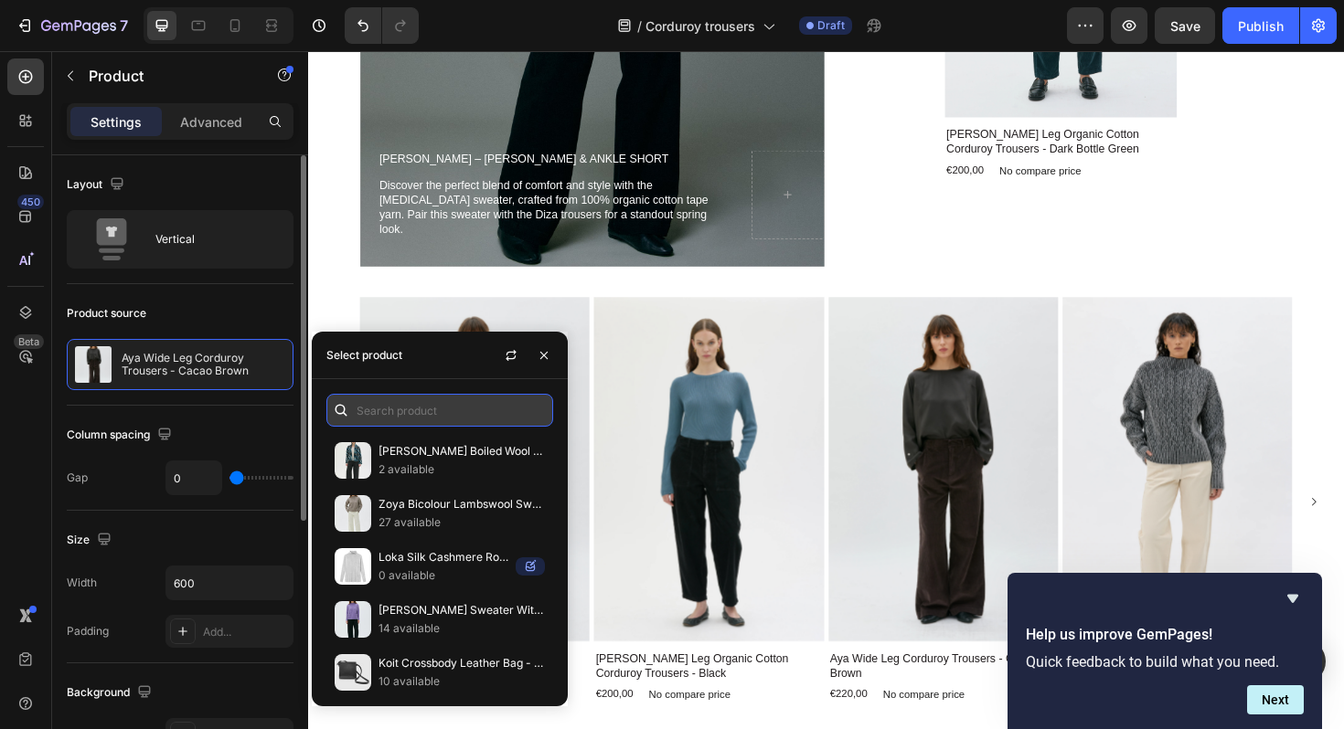
click at [374, 409] on input "text" at bounding box center [439, 410] width 227 height 33
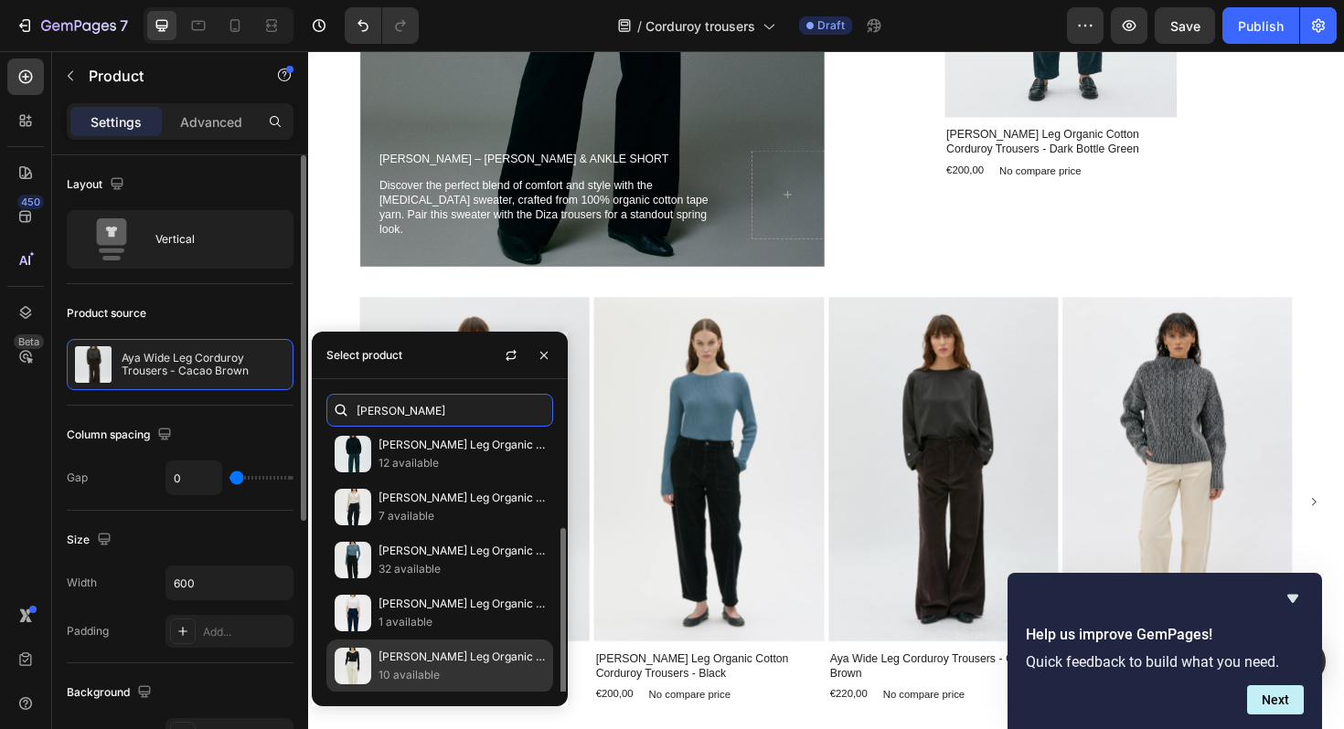
scroll to position [113, 0]
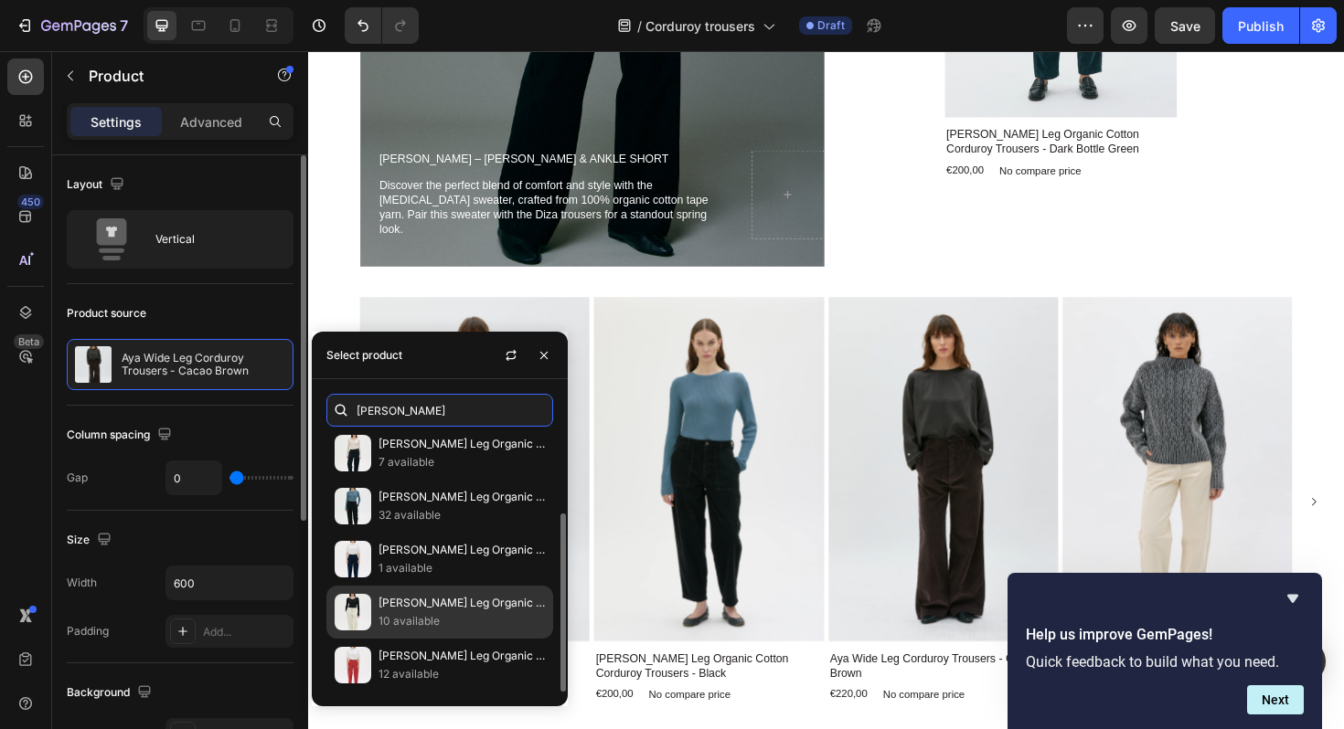
type input "[PERSON_NAME]"
click at [404, 609] on p "[PERSON_NAME] Leg Organic Cotton Corduroy Trousers - White" at bounding box center [461, 603] width 166 height 18
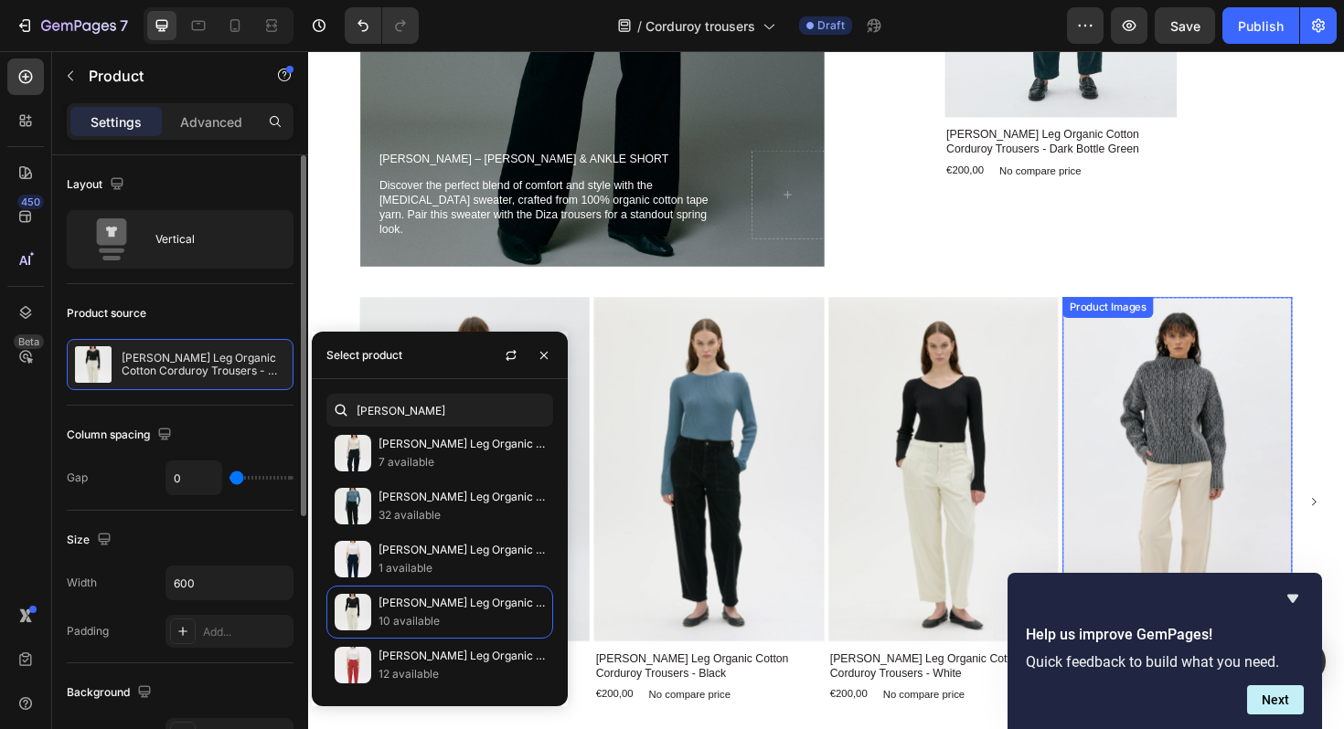
click at [1153, 458] on img at bounding box center [1228, 494] width 243 height 365
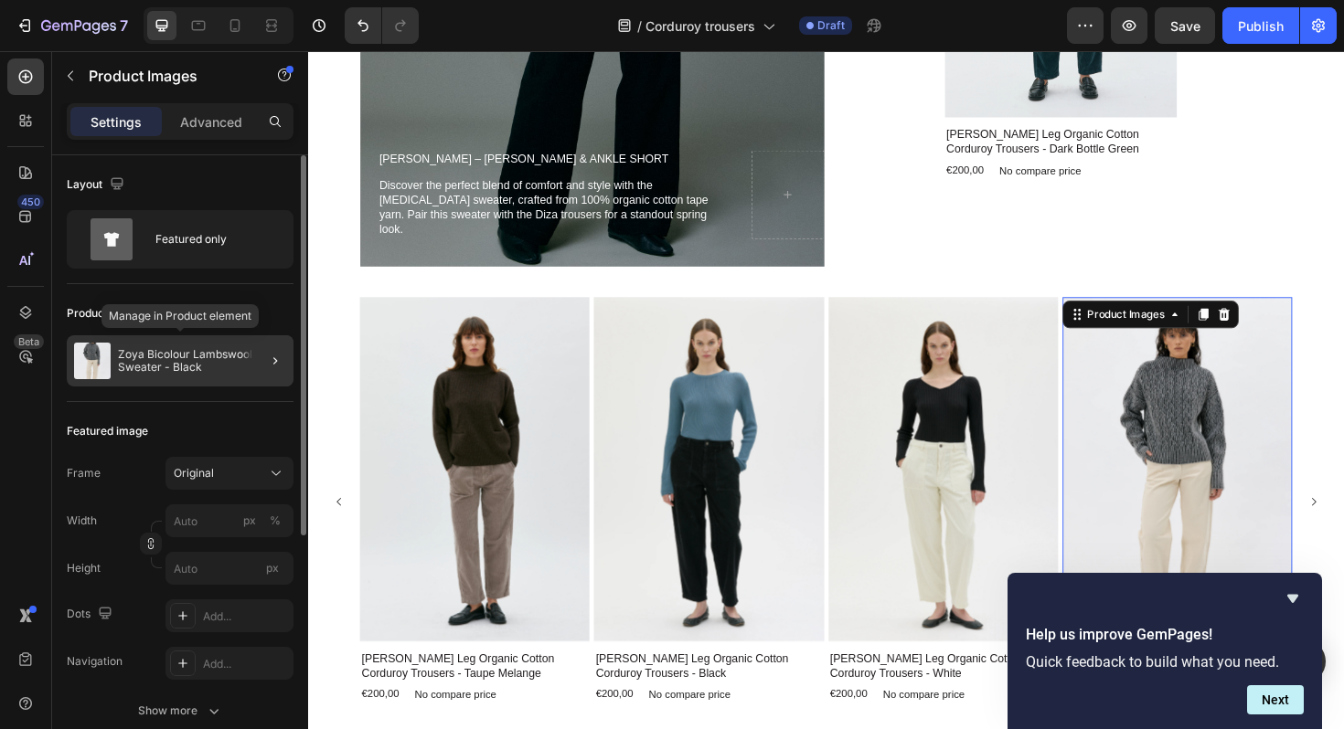
click at [179, 359] on p "Zoya Bicolour Lambswool Sweater - Black" at bounding box center [202, 361] width 168 height 26
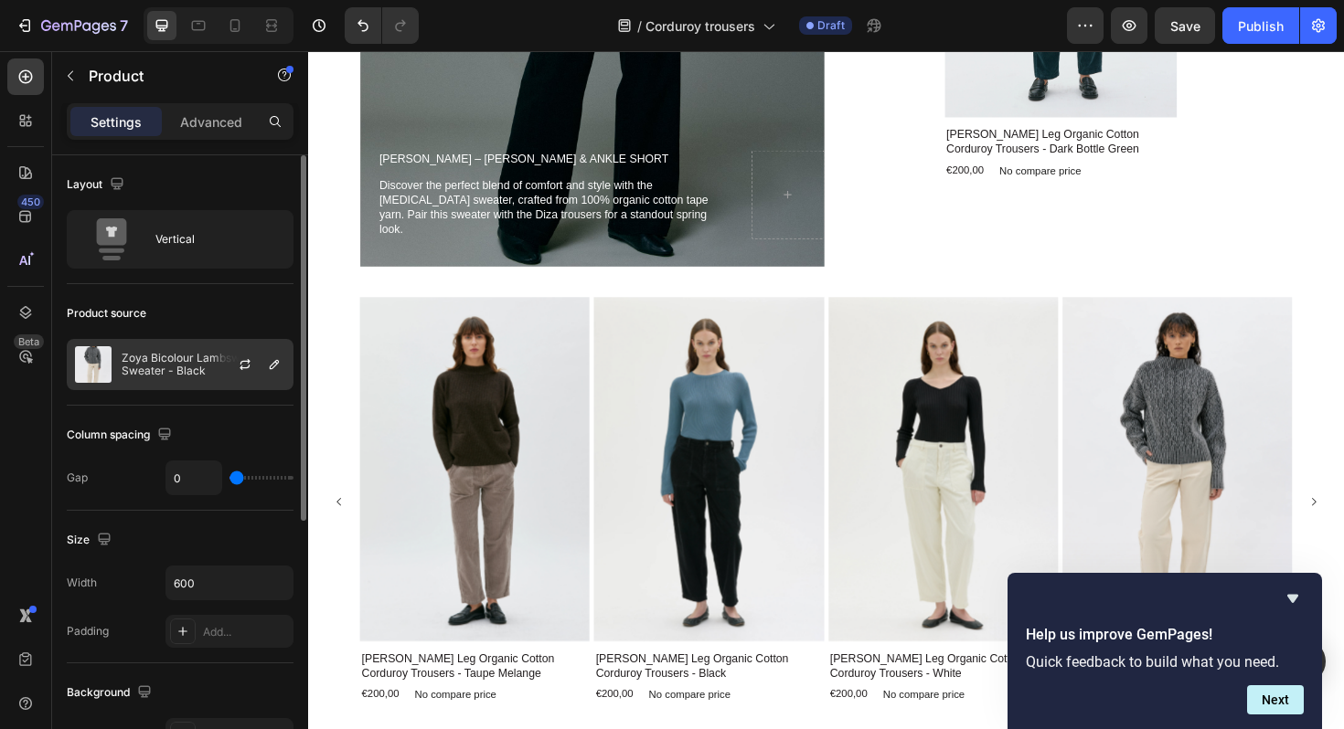
click at [143, 361] on p "Zoya Bicolour Lambswool Sweater - Black" at bounding box center [204, 365] width 164 height 26
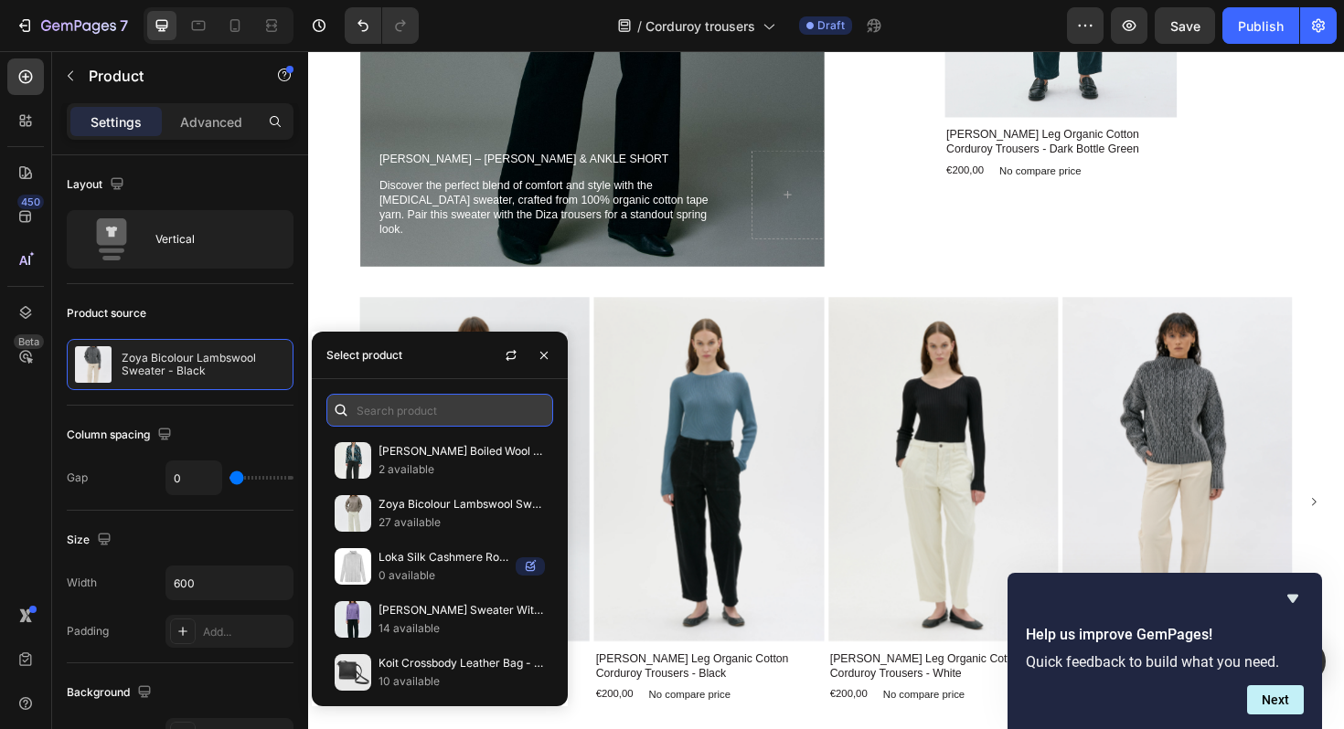
click at [376, 407] on input "text" at bounding box center [439, 410] width 227 height 33
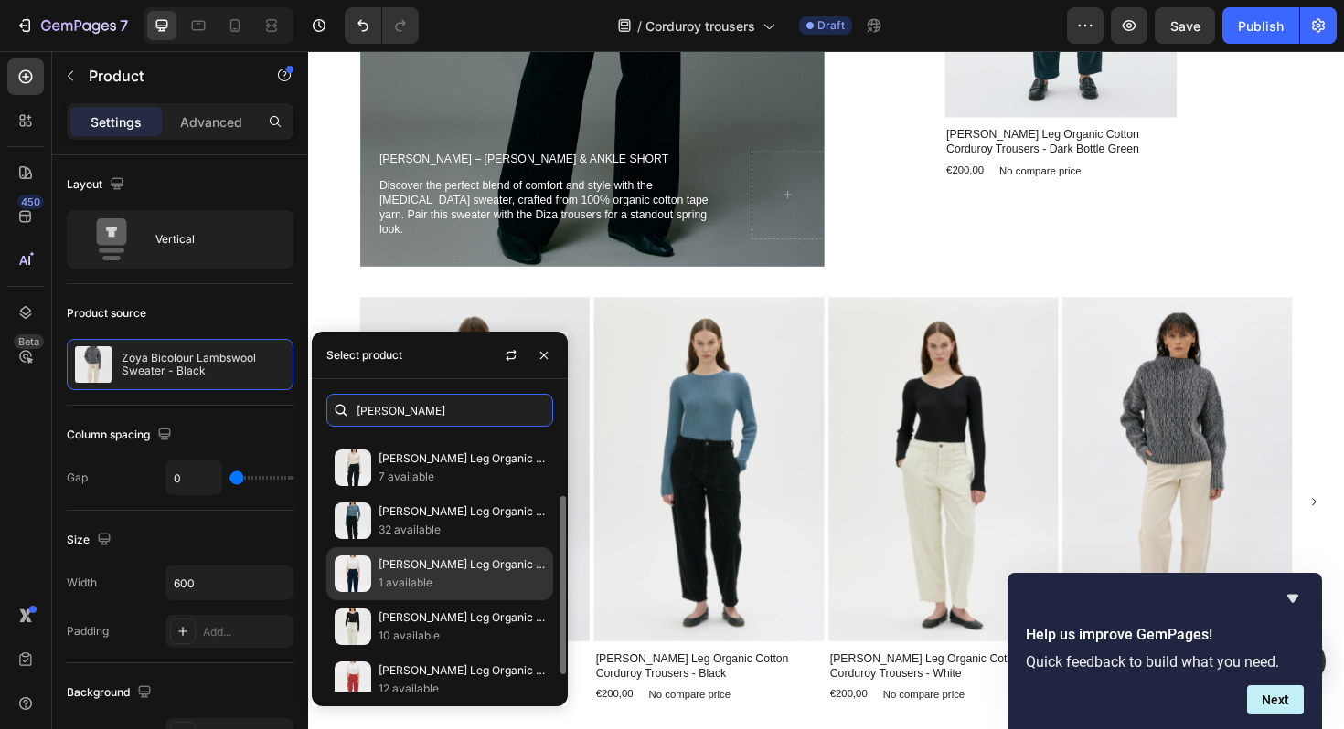
scroll to position [95, 0]
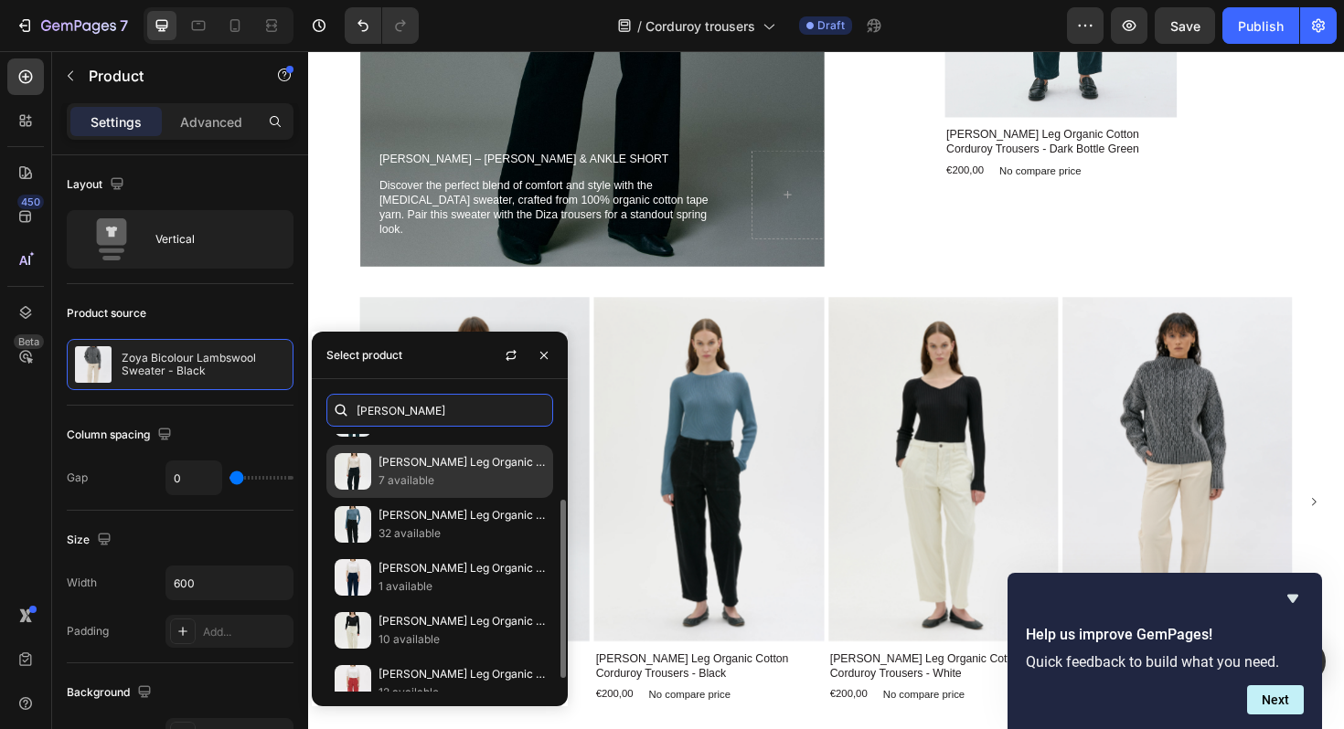
type input "[PERSON_NAME]"
click at [424, 482] on p "7 available" at bounding box center [461, 481] width 166 height 18
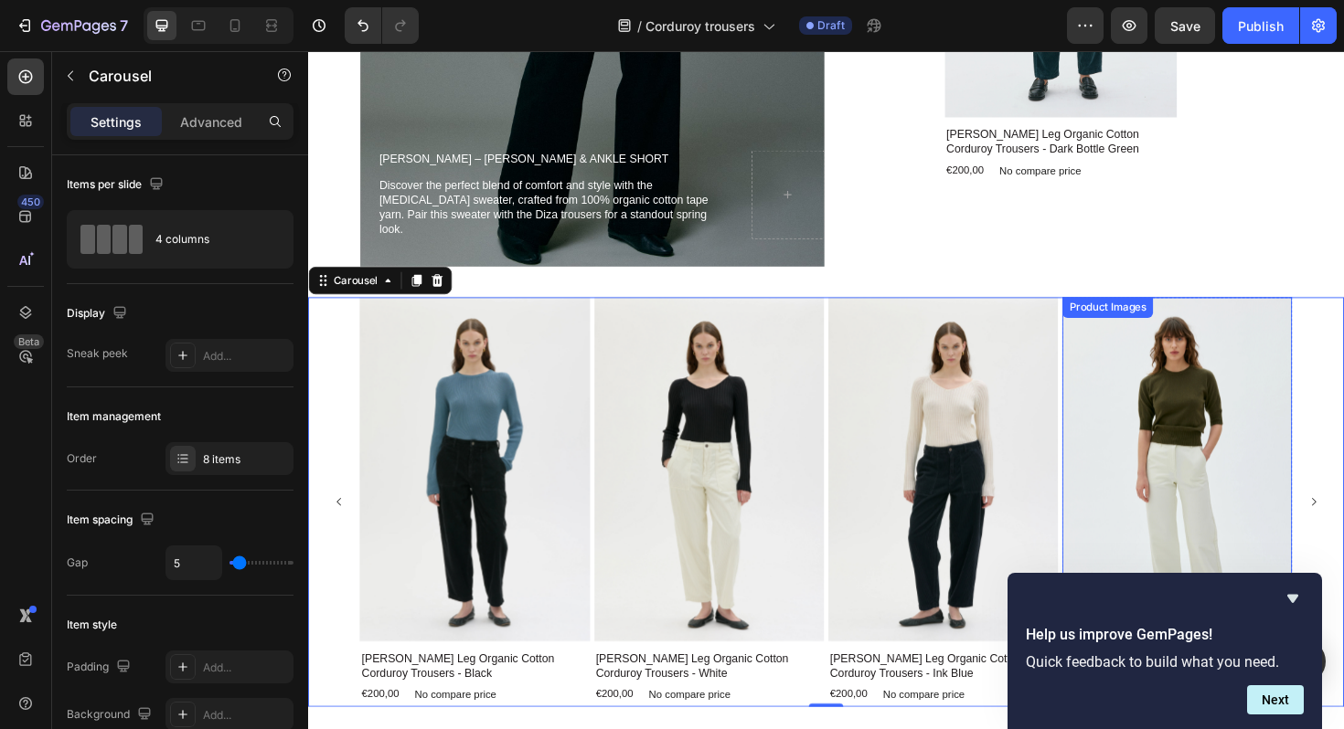
click at [1186, 429] on img at bounding box center [1228, 494] width 243 height 365
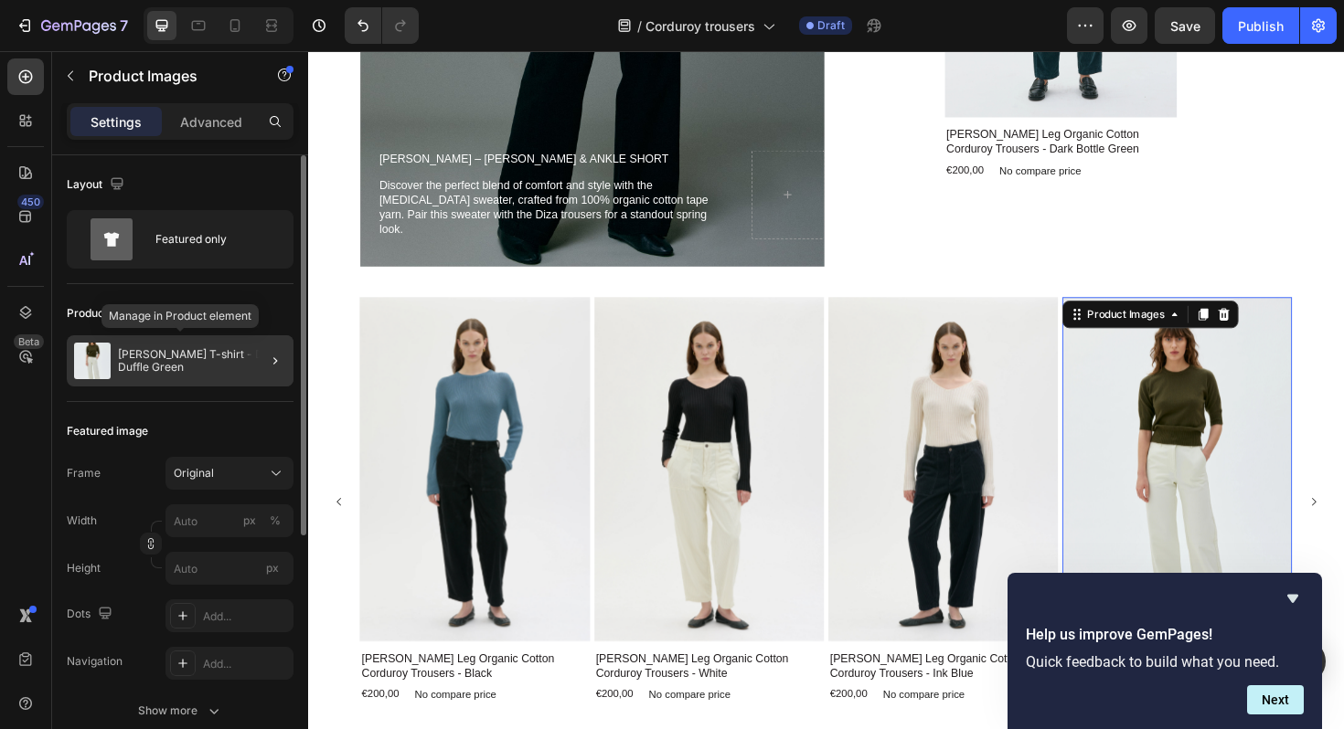
click at [171, 373] on p "[PERSON_NAME] T-shirt - Dark Duffle Green" at bounding box center [202, 361] width 168 height 26
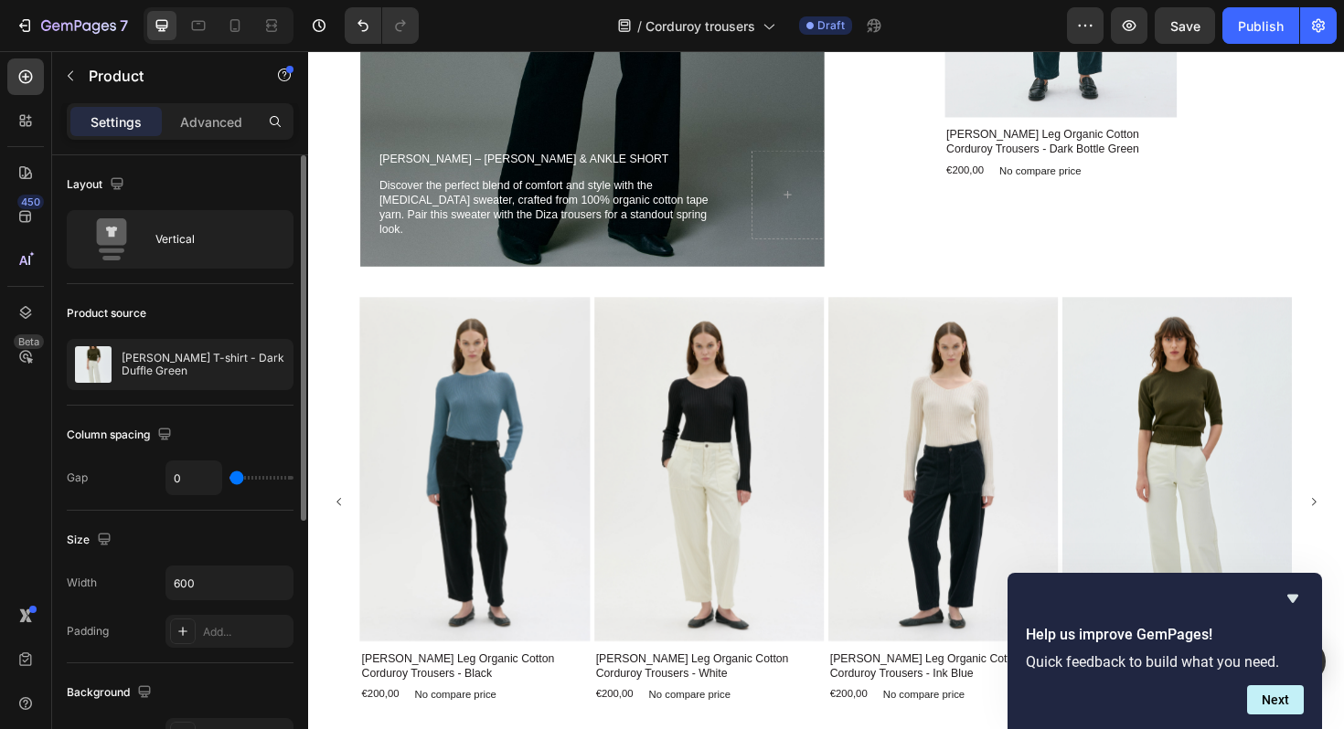
click at [153, 362] on p "[PERSON_NAME] T-shirt - Dark Duffle Green" at bounding box center [204, 365] width 164 height 26
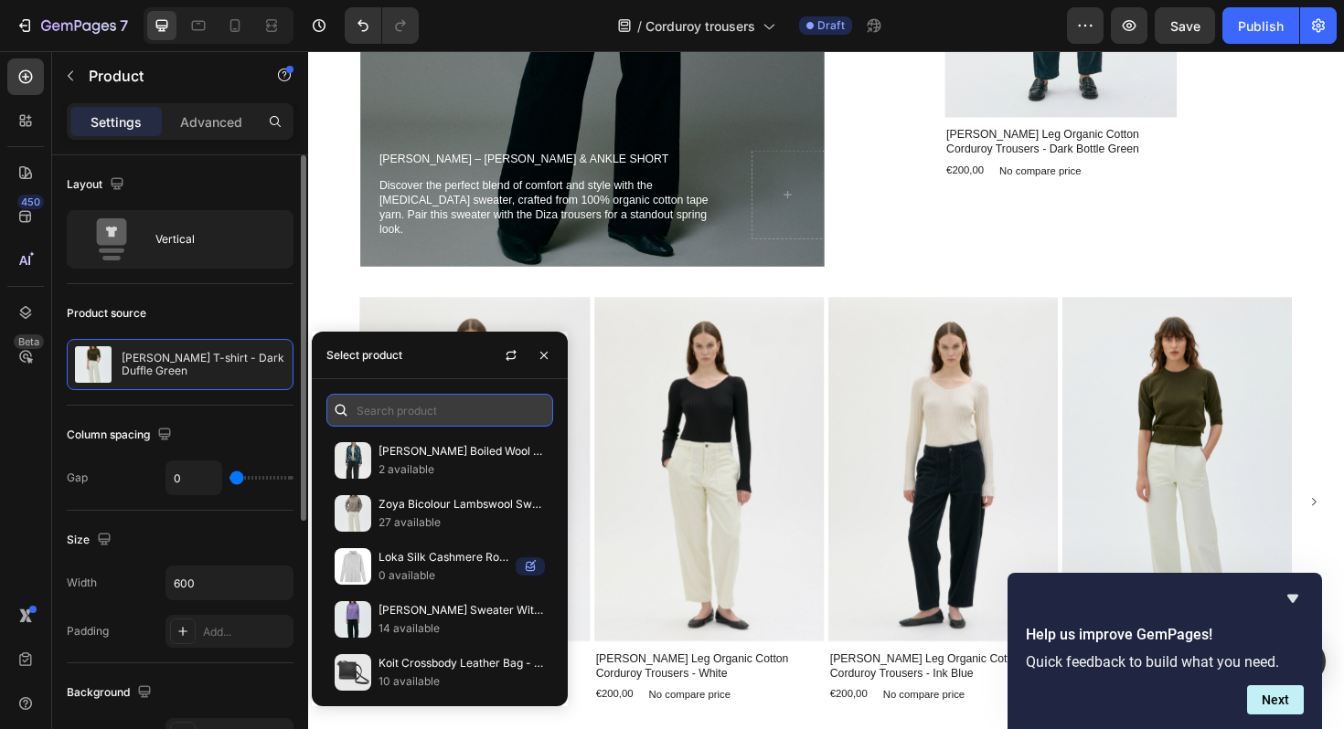
click at [400, 406] on input "text" at bounding box center [439, 410] width 227 height 33
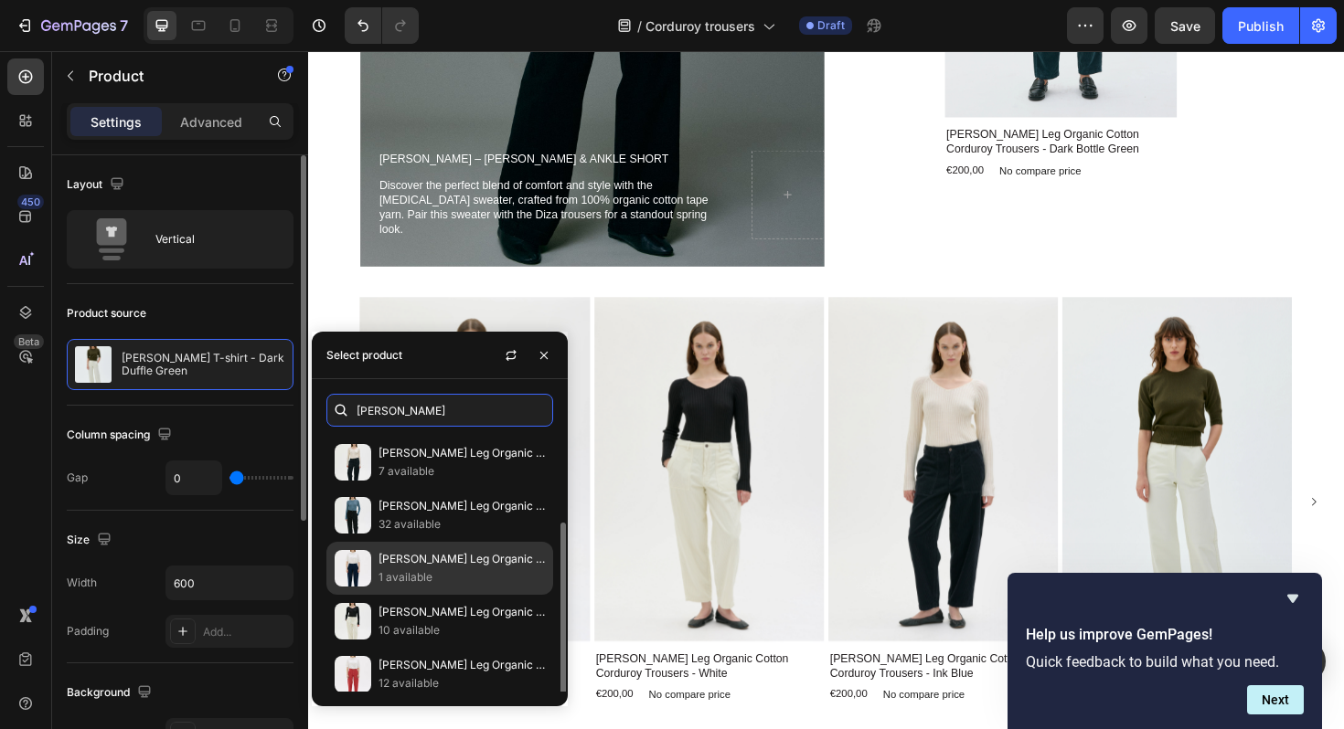
scroll to position [113, 0]
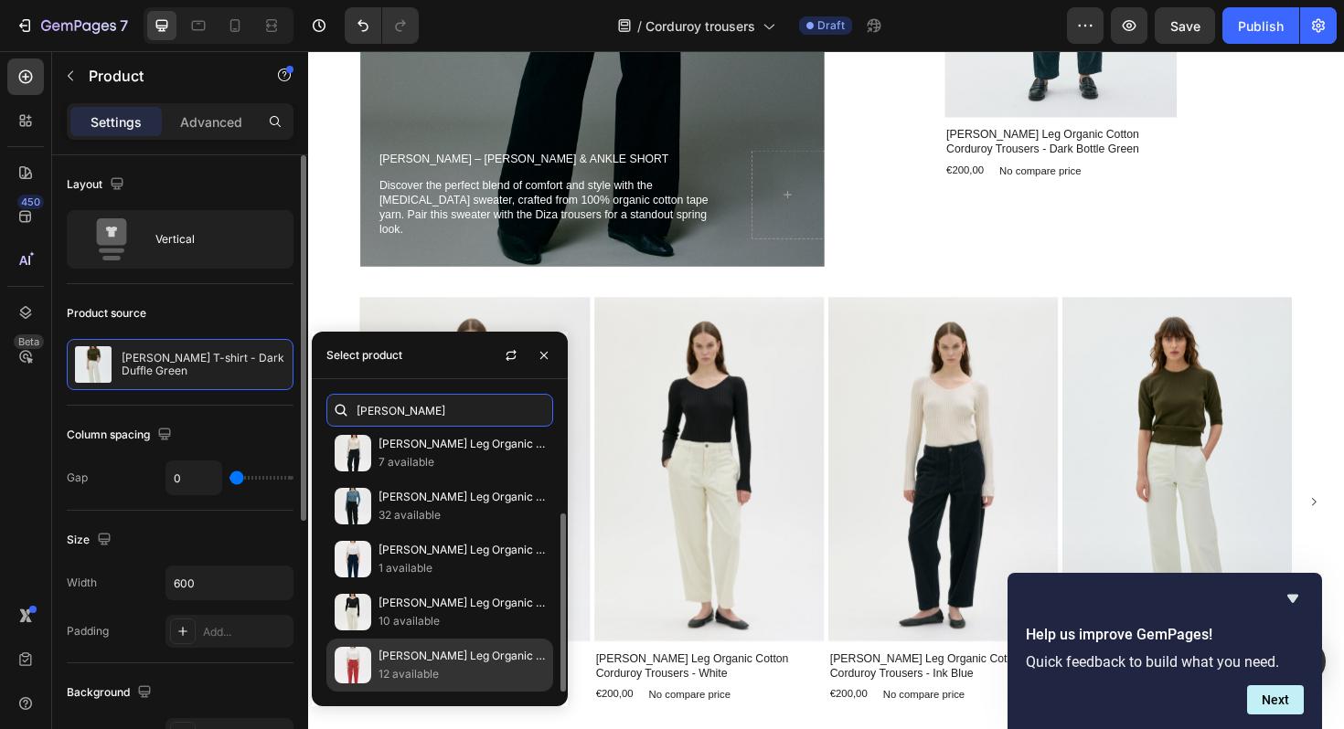
type input "[PERSON_NAME]"
click at [425, 663] on p "[PERSON_NAME] Leg Organic Cotton Corduroy Trousers - Begonia Pink" at bounding box center [461, 656] width 166 height 18
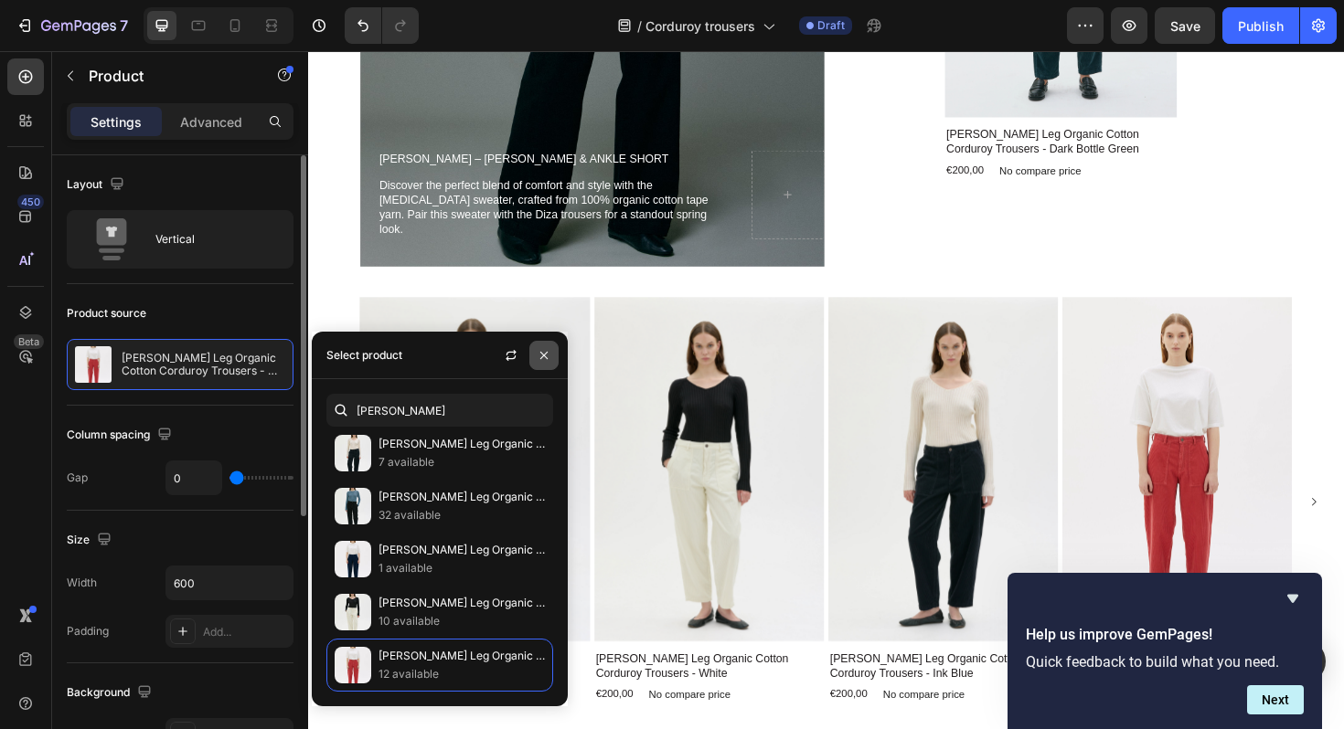
click at [549, 362] on button "button" at bounding box center [543, 355] width 29 height 29
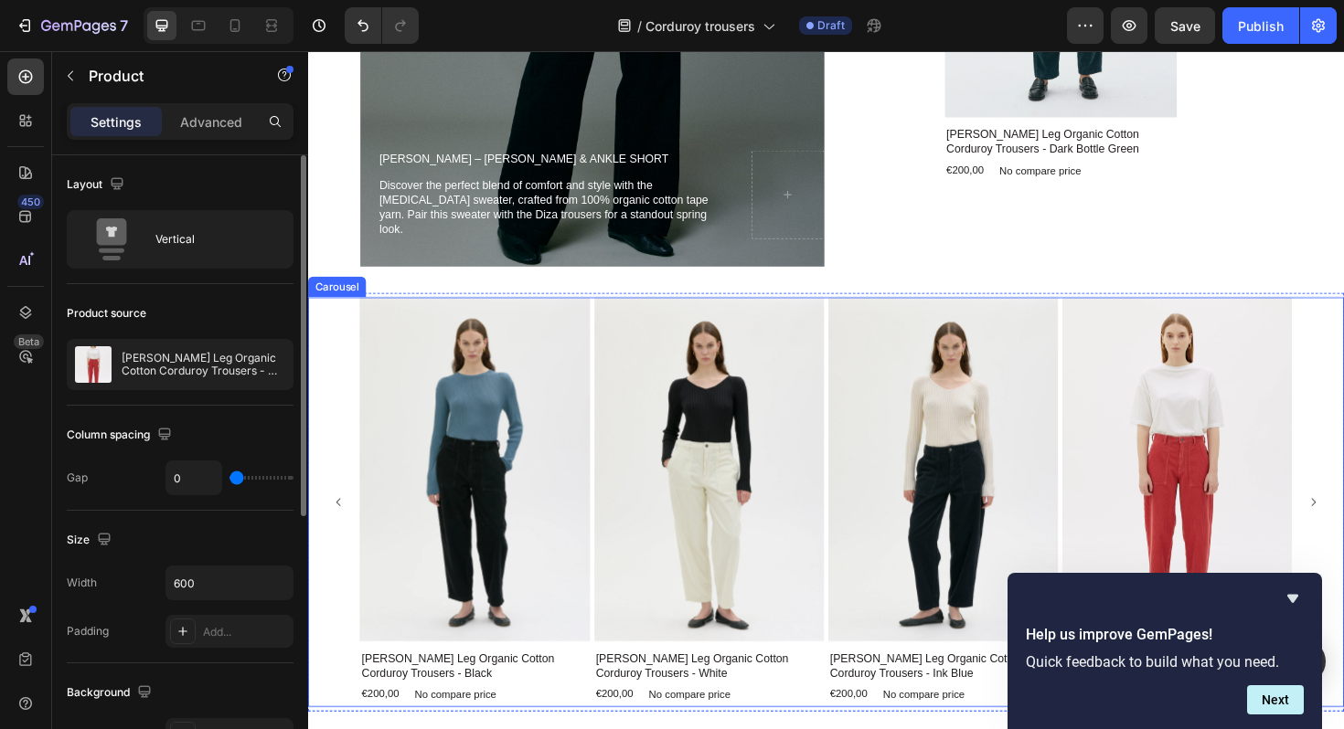
click at [343, 523] on icon "Carousel Back Arrow" at bounding box center [341, 529] width 12 height 12
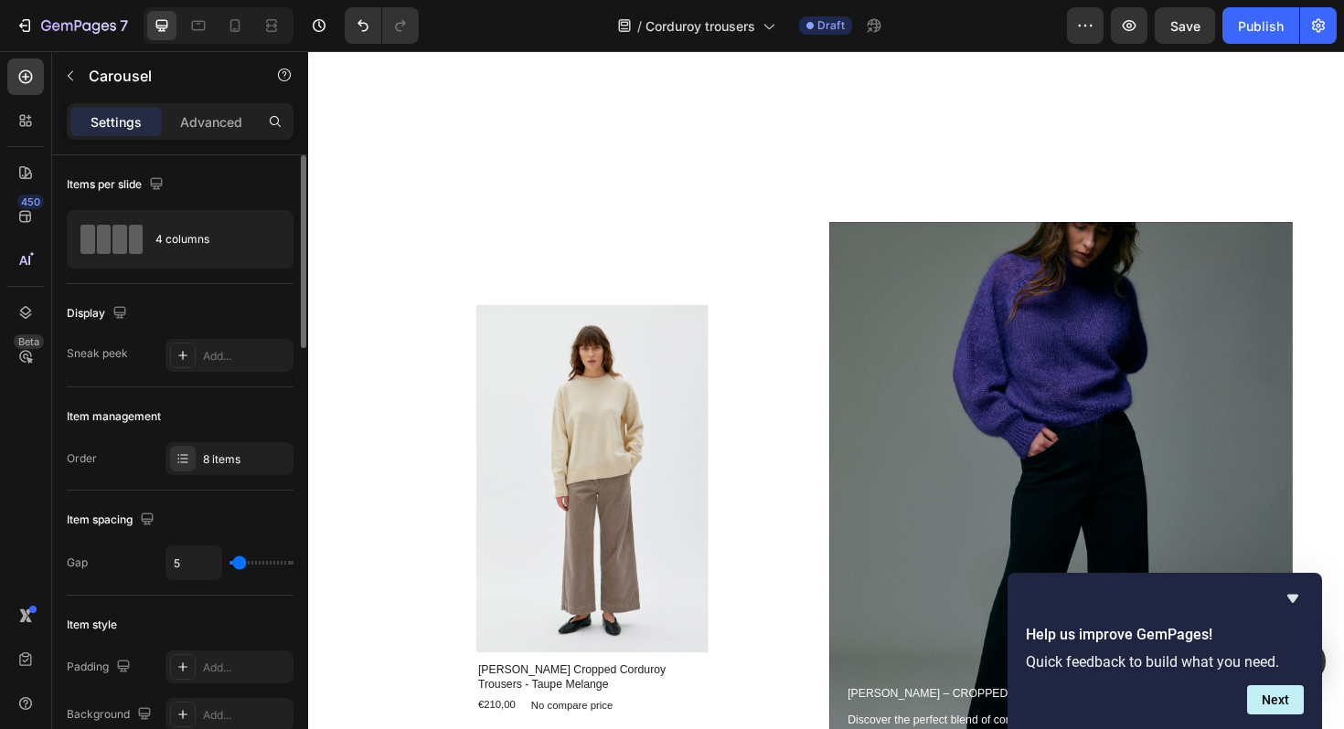
scroll to position [2648, 0]
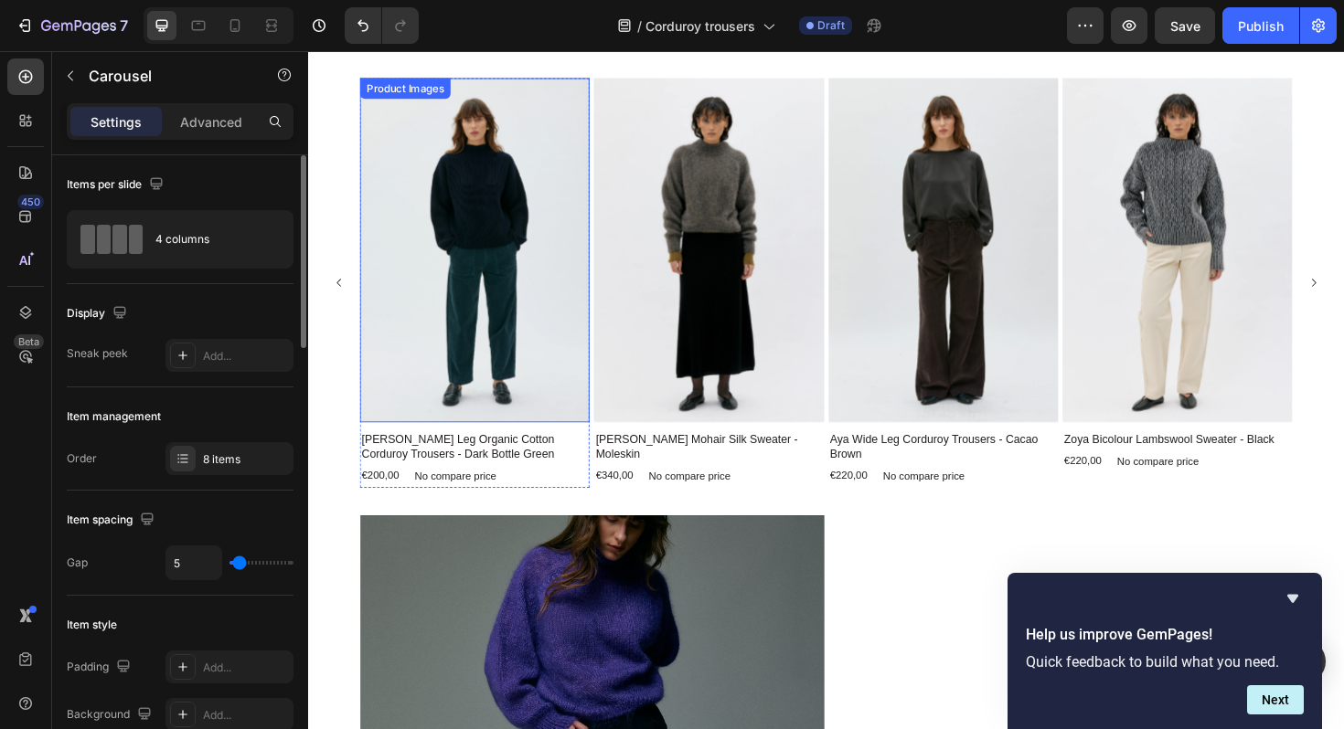
click at [461, 279] on img at bounding box center [484, 262] width 243 height 365
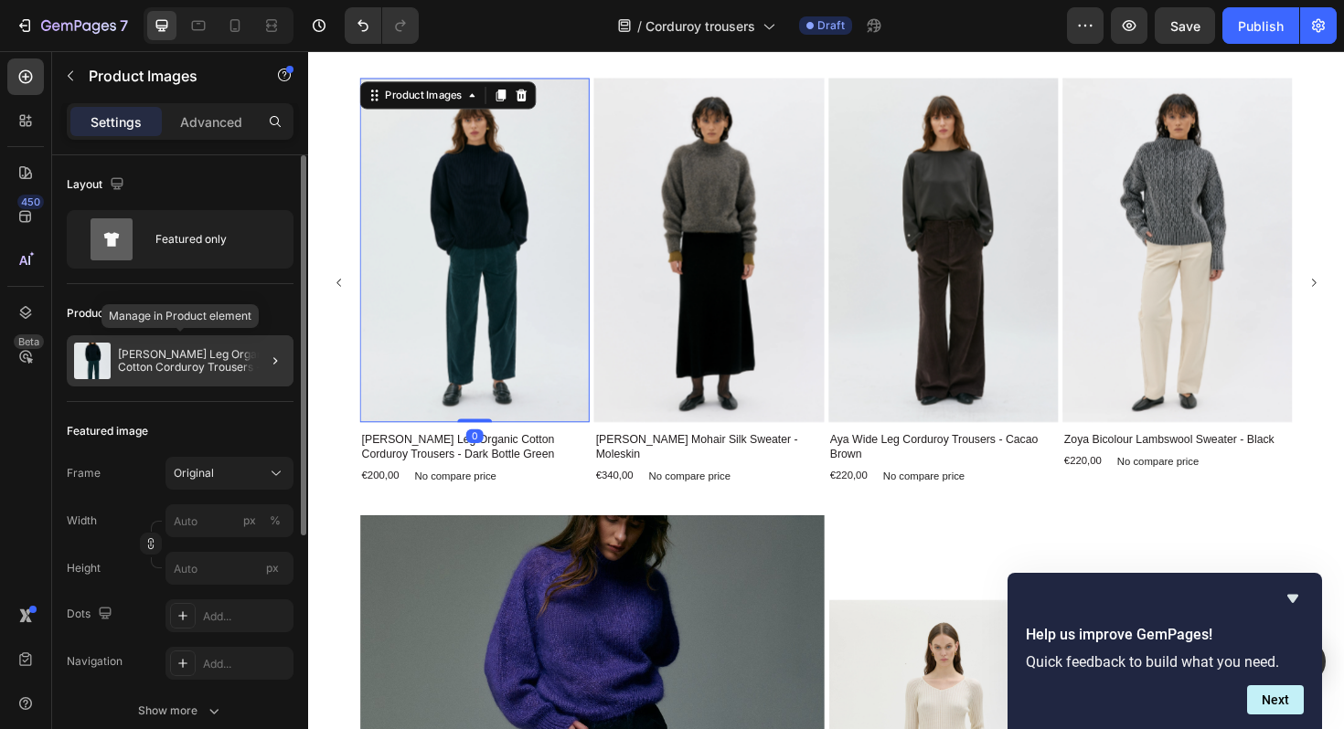
click at [144, 362] on p "[PERSON_NAME] Leg Organic Cotton Corduroy Trousers - Dark Bottle Green" at bounding box center [202, 361] width 168 height 26
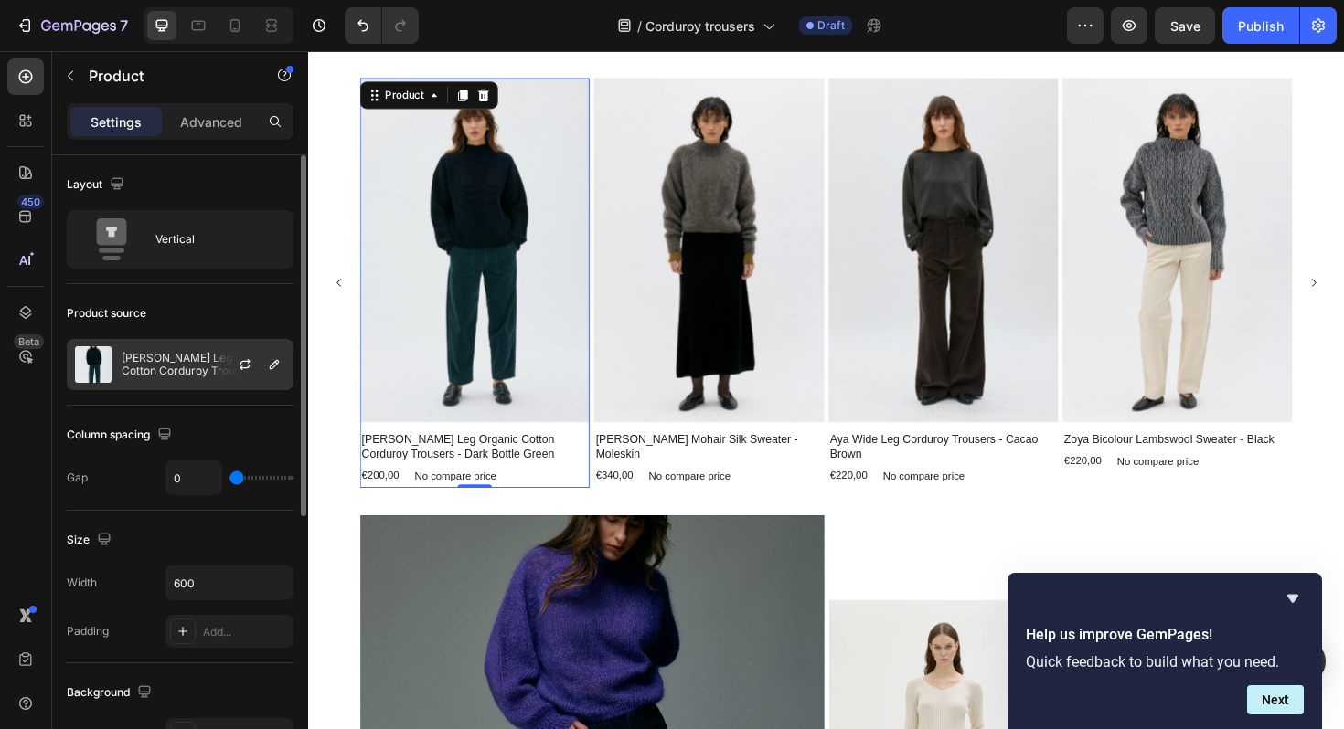
click at [133, 372] on p "[PERSON_NAME] Leg Organic Cotton Corduroy Trousers - Dark Bottle Green" at bounding box center [204, 365] width 164 height 26
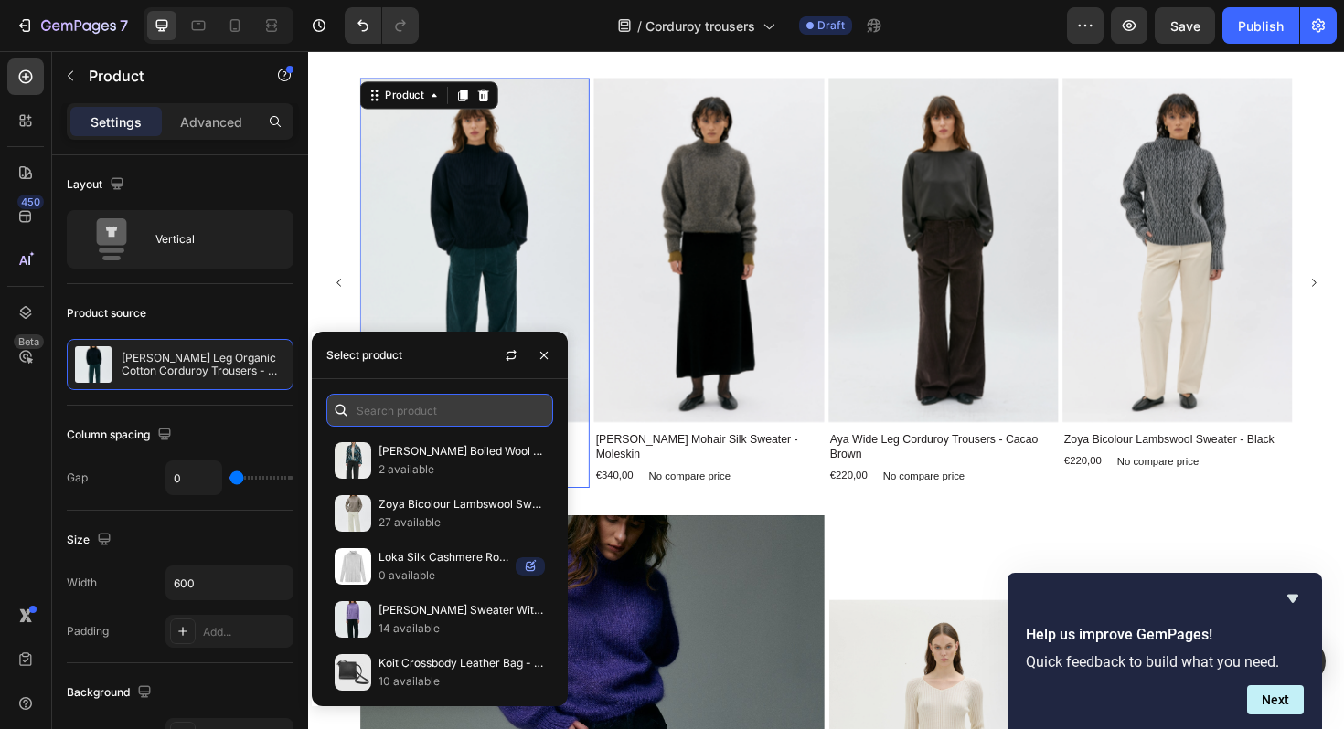
click at [391, 414] on input "text" at bounding box center [439, 410] width 227 height 33
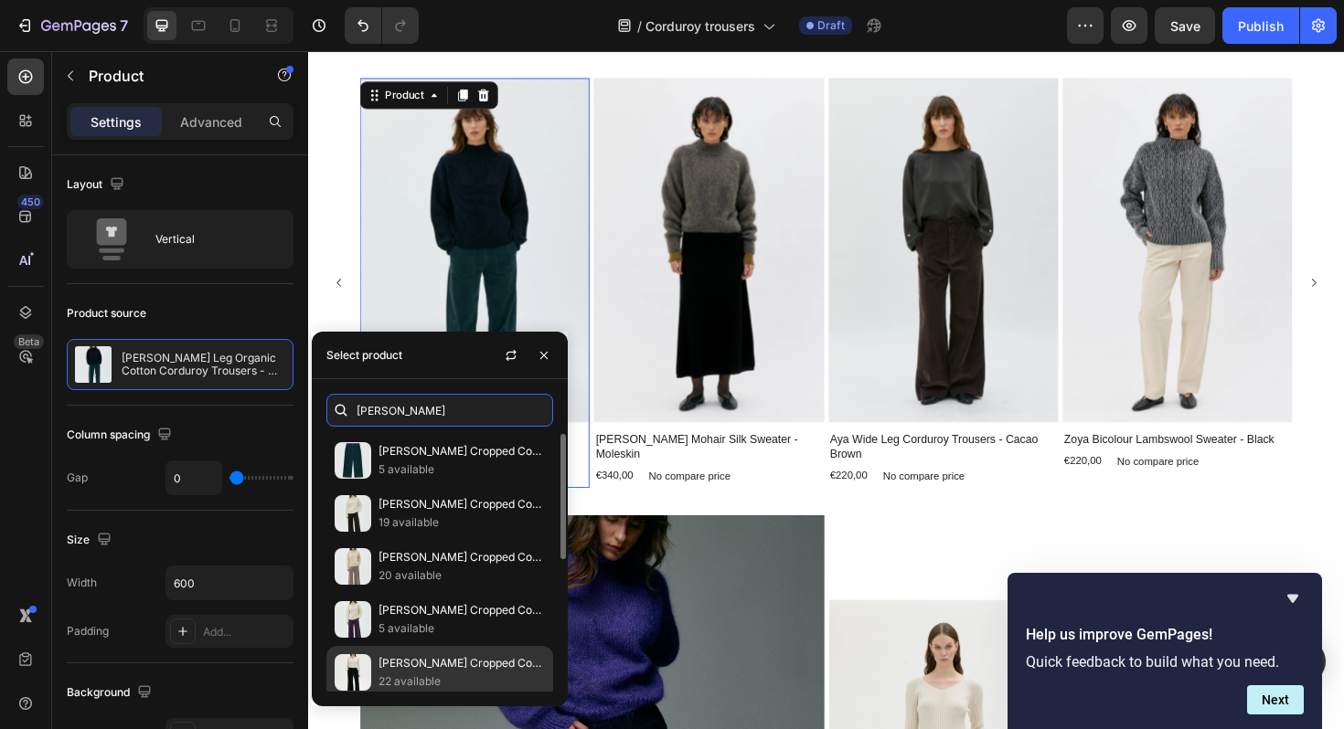
type input "lail"
click at [434, 660] on p "Lail Cropped Corduroy Trousers - Black" at bounding box center [461, 663] width 166 height 18
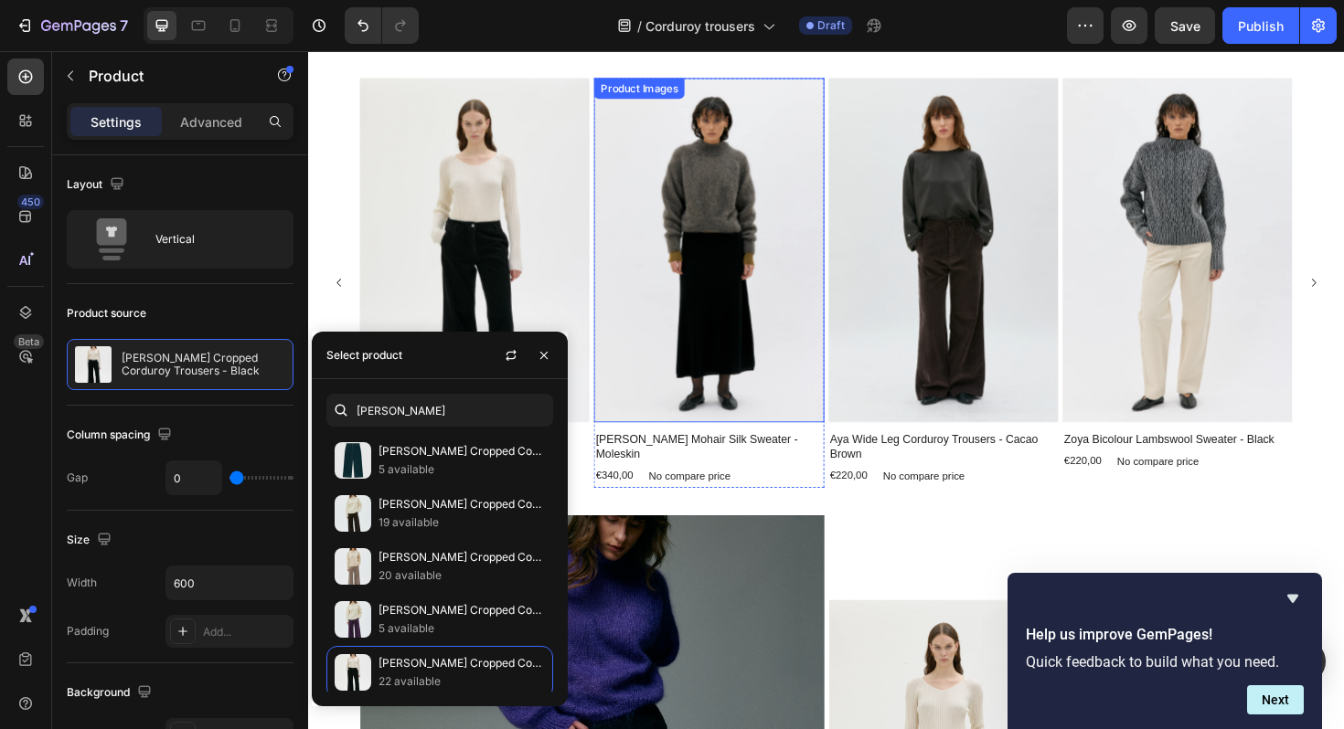
click at [732, 288] on img at bounding box center [732, 262] width 243 height 365
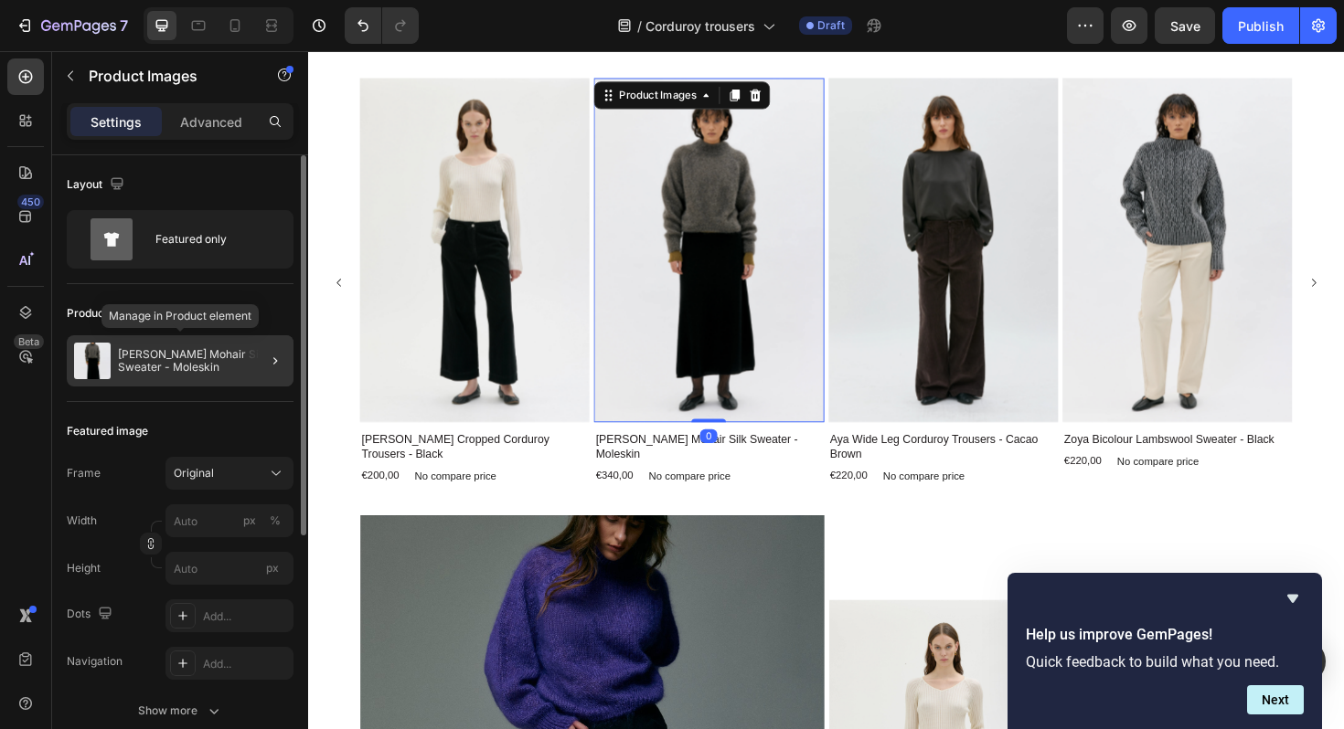
click at [163, 363] on p "[PERSON_NAME] Mohair Silk Sweater - Moleskin" at bounding box center [202, 361] width 168 height 26
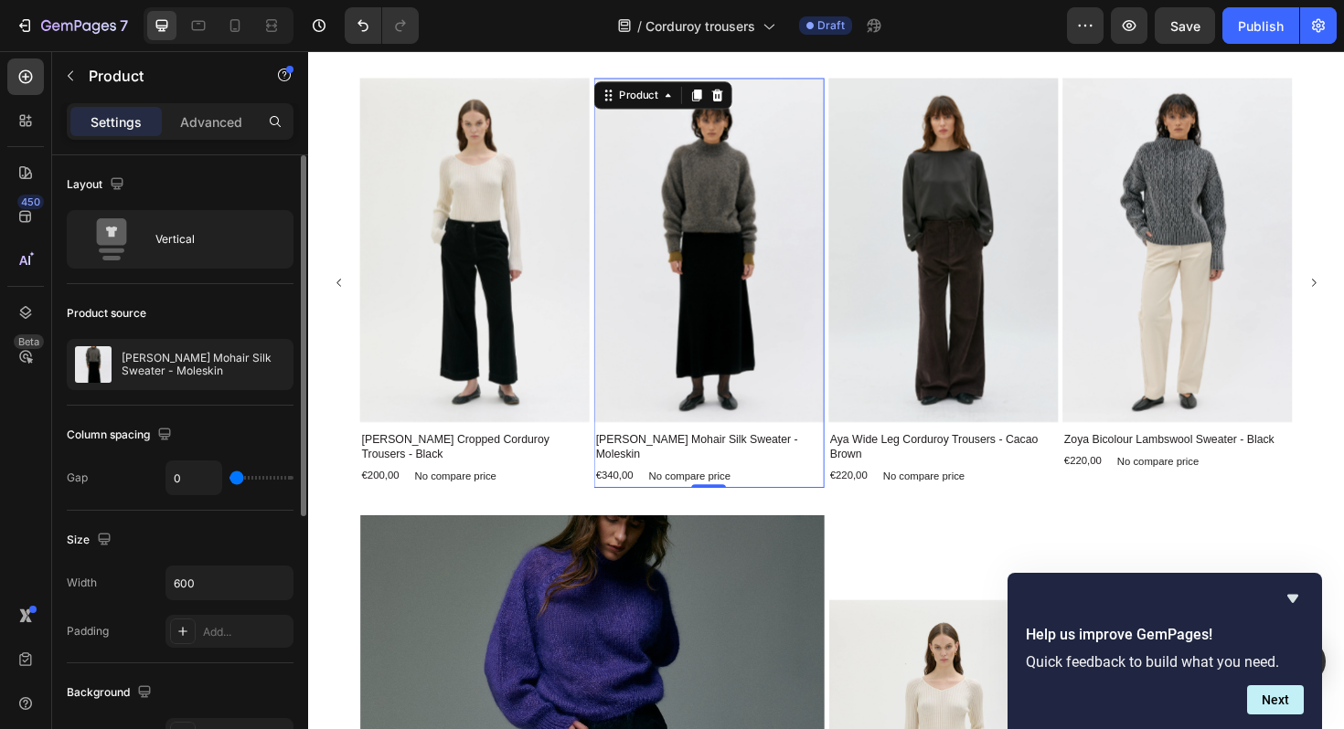
click at [163, 363] on p "[PERSON_NAME] Mohair Silk Sweater - Moleskin" at bounding box center [204, 365] width 164 height 26
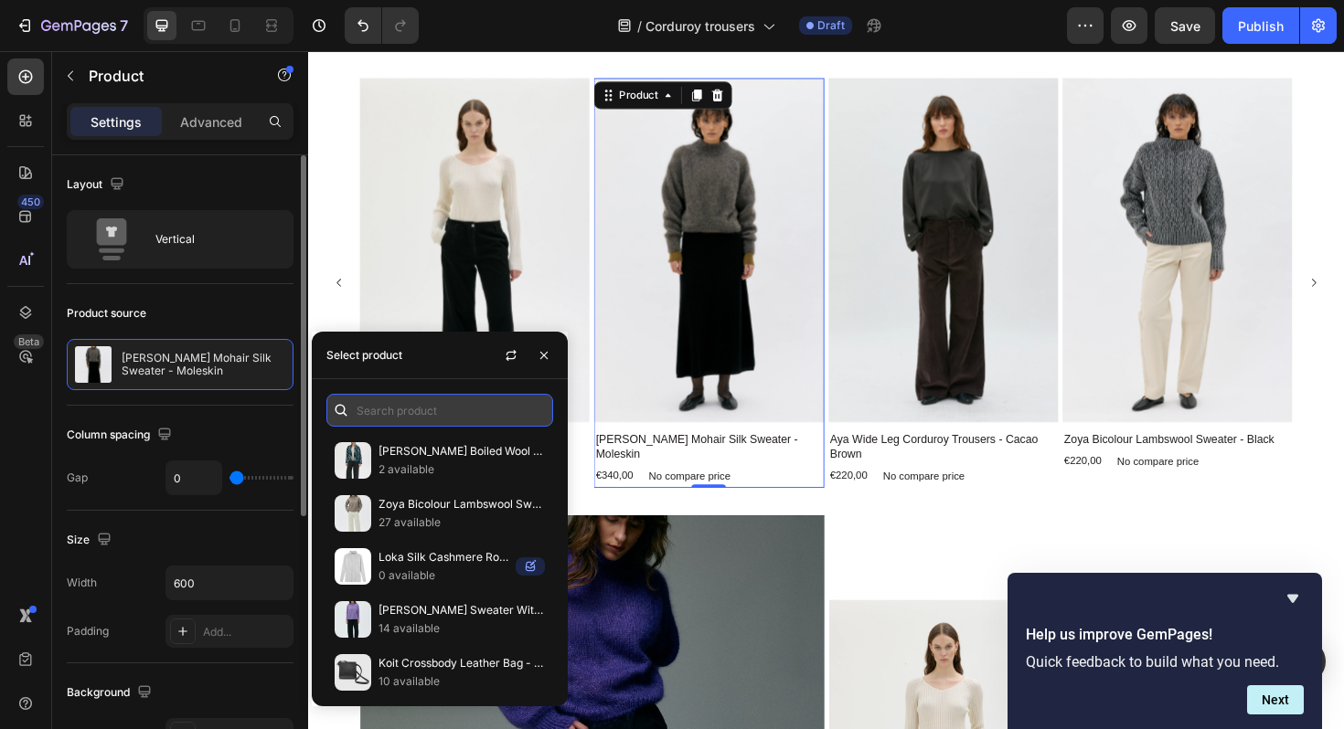
click at [388, 401] on input "text" at bounding box center [439, 410] width 227 height 33
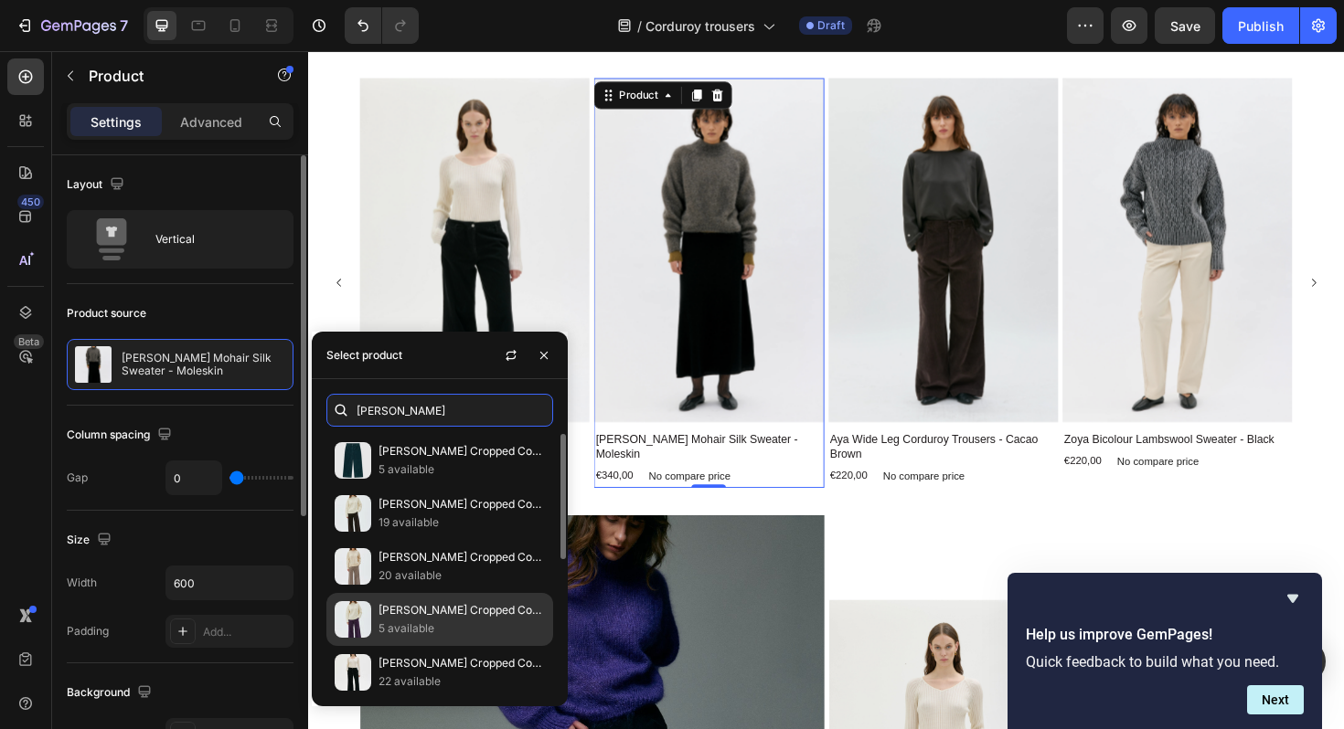
type input "lail"
click at [399, 618] on p "Lail Cropped Corduroy Trousers - Elderberry" at bounding box center [461, 610] width 166 height 18
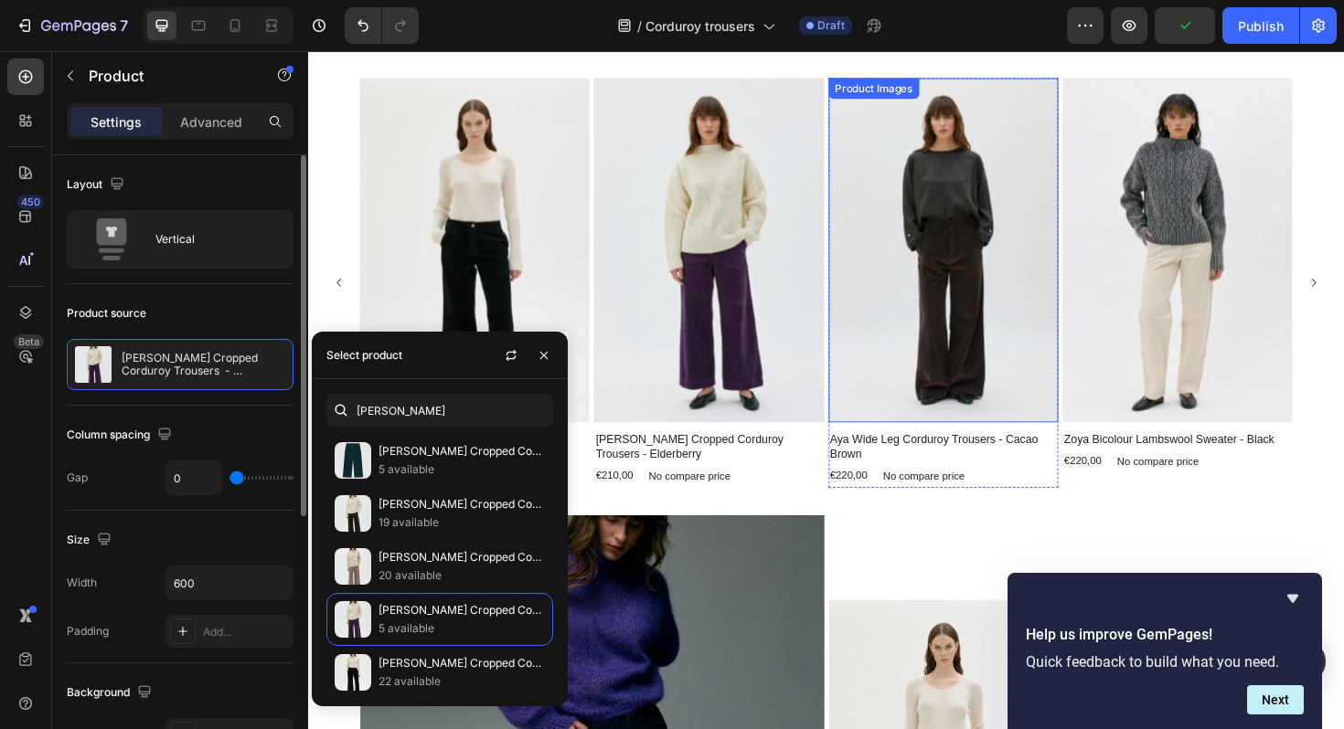
click at [944, 238] on img at bounding box center [980, 262] width 243 height 365
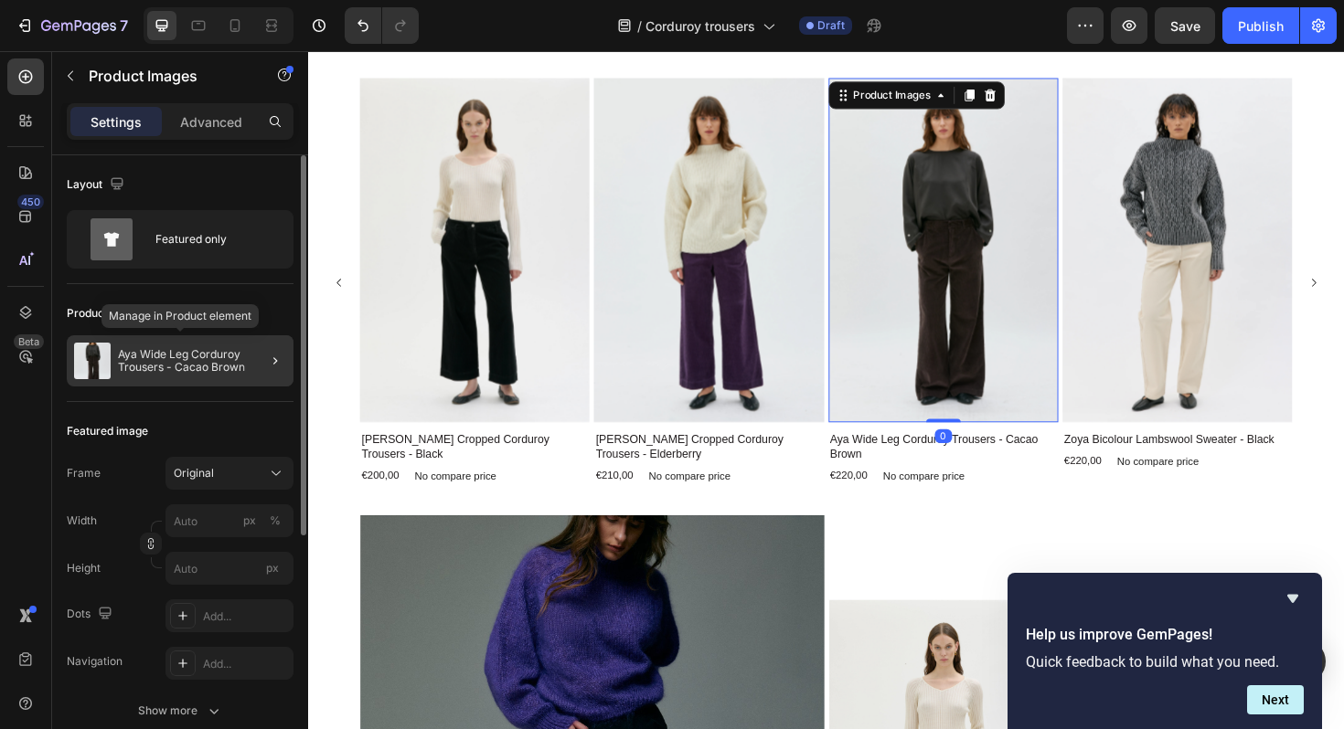
click at [137, 369] on p "Aya Wide Leg Corduroy Trousers - Cacao Brown" at bounding box center [202, 361] width 168 height 26
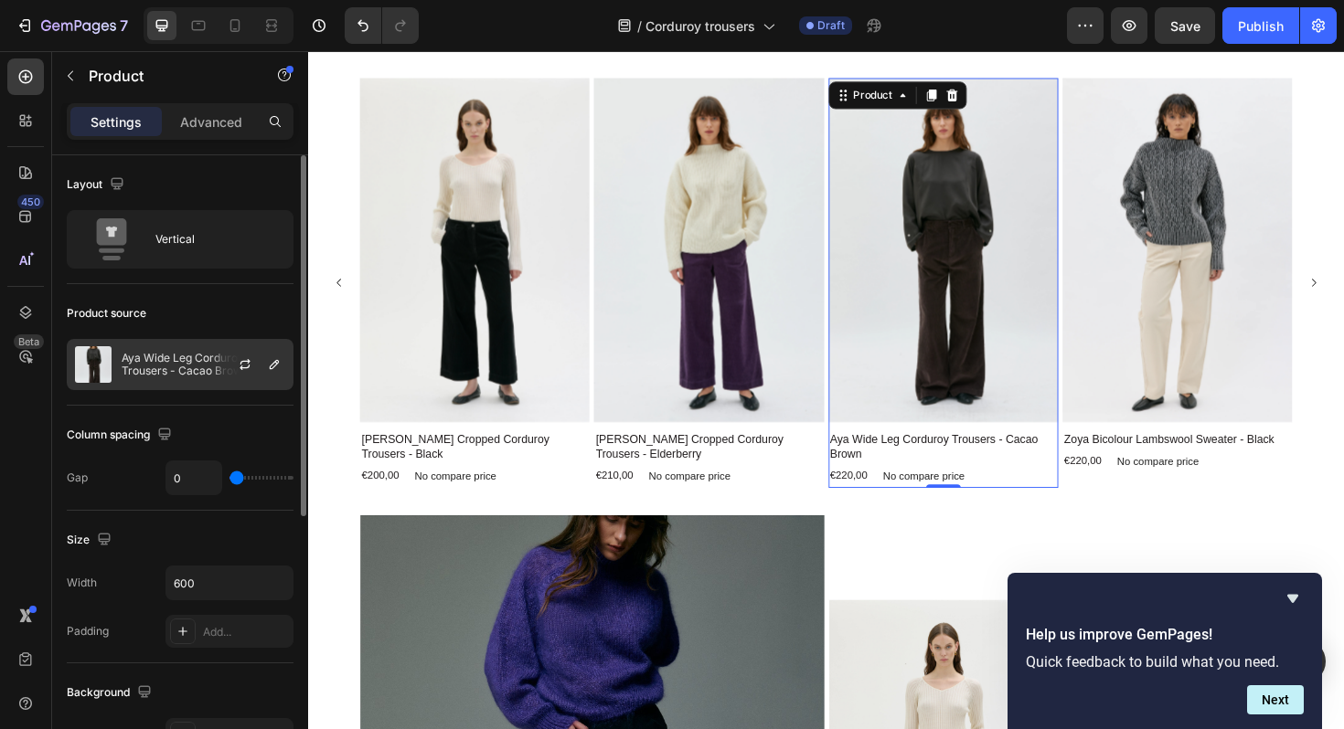
click at [153, 369] on p "Aya Wide Leg Corduroy Trousers - Cacao Brown" at bounding box center [204, 365] width 164 height 26
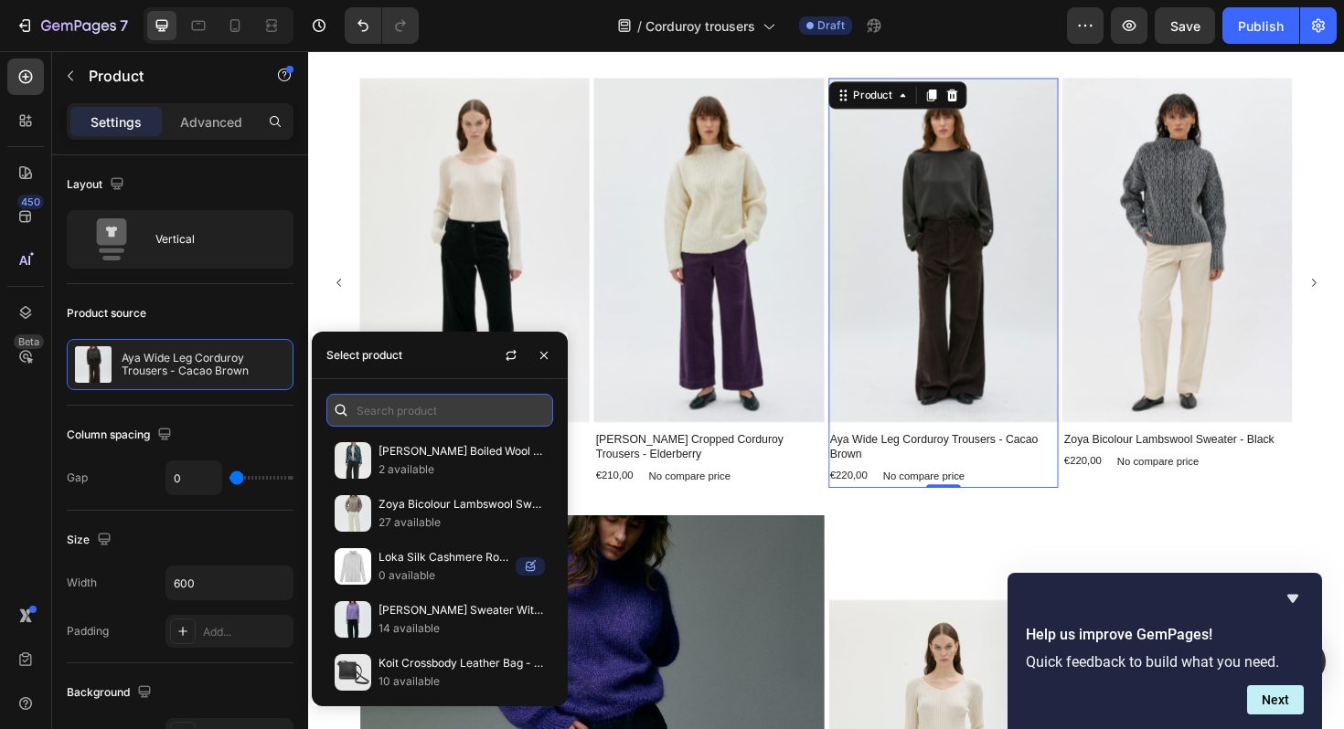
click at [394, 406] on input "text" at bounding box center [439, 410] width 227 height 33
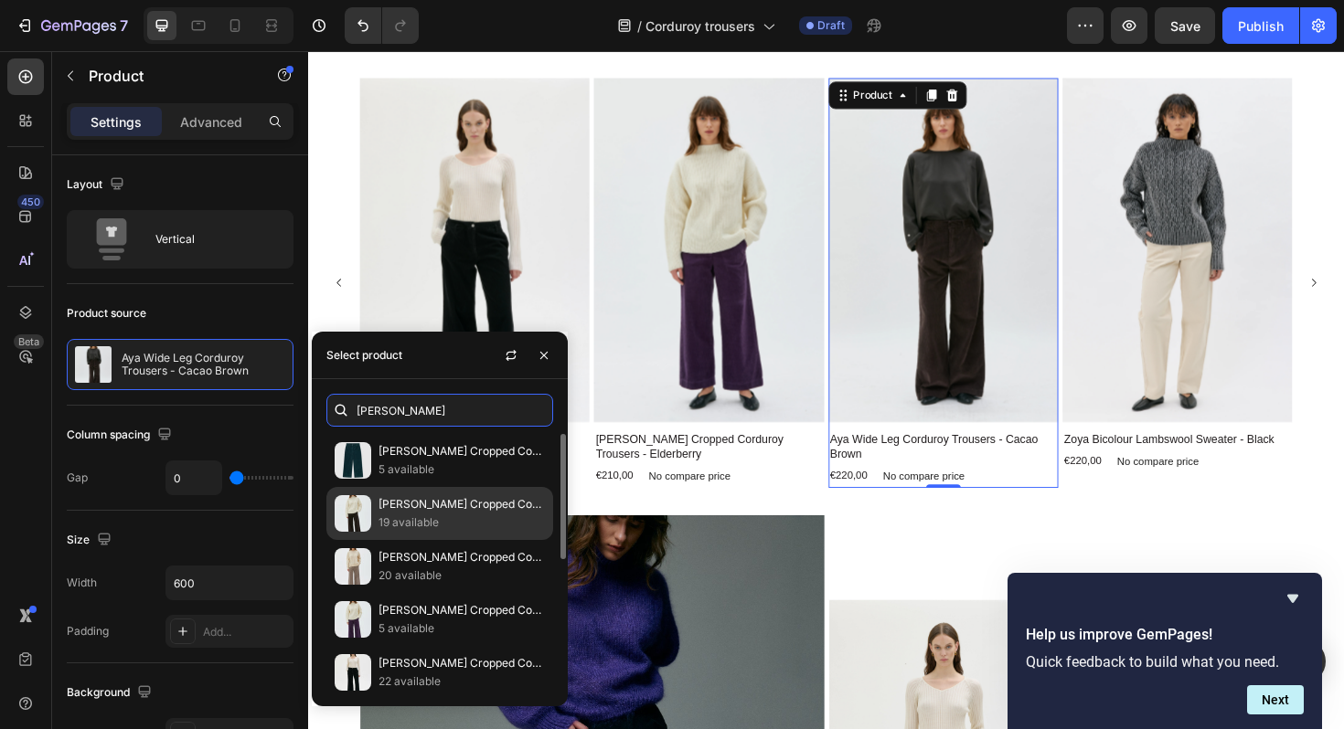
type input "lail"
click at [404, 518] on p "19 available" at bounding box center [461, 523] width 166 height 18
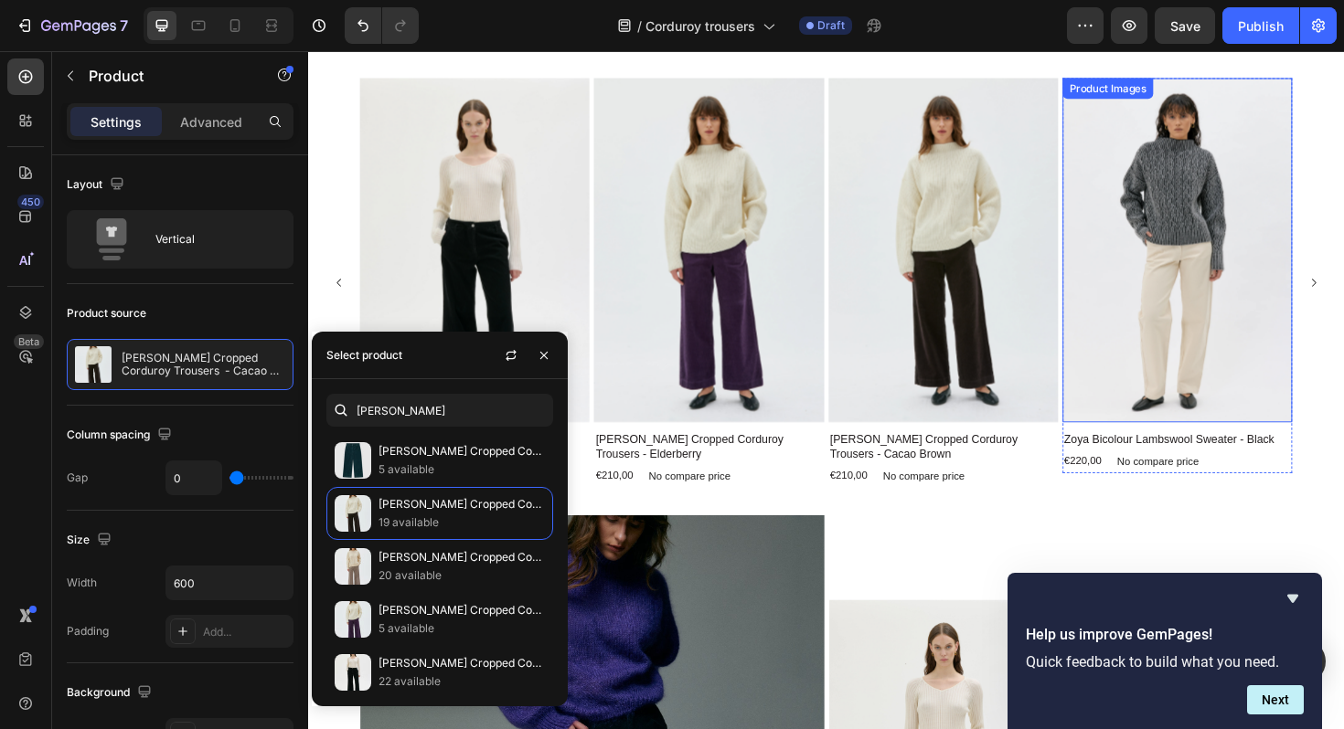
click at [1219, 258] on img at bounding box center [1228, 262] width 243 height 365
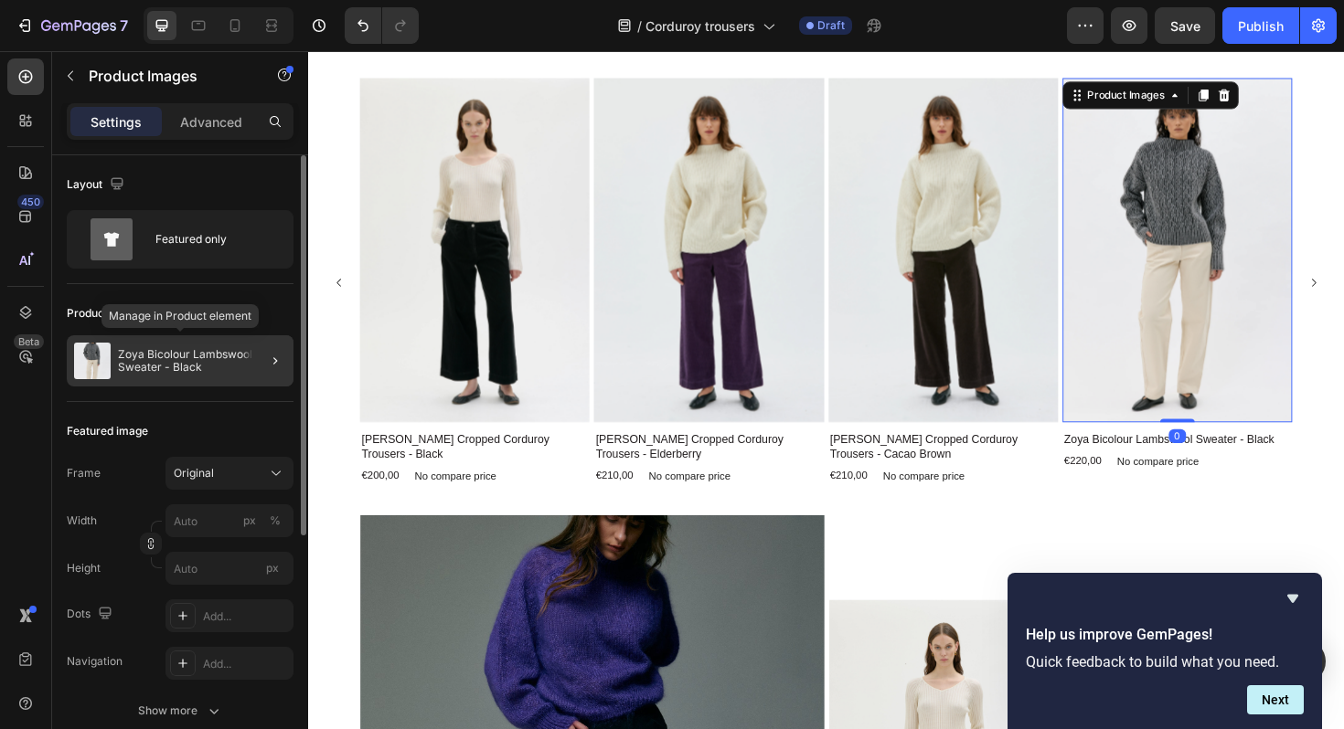
click at [129, 376] on div "Zoya Bicolour Lambswool Sweater - Black" at bounding box center [180, 360] width 227 height 51
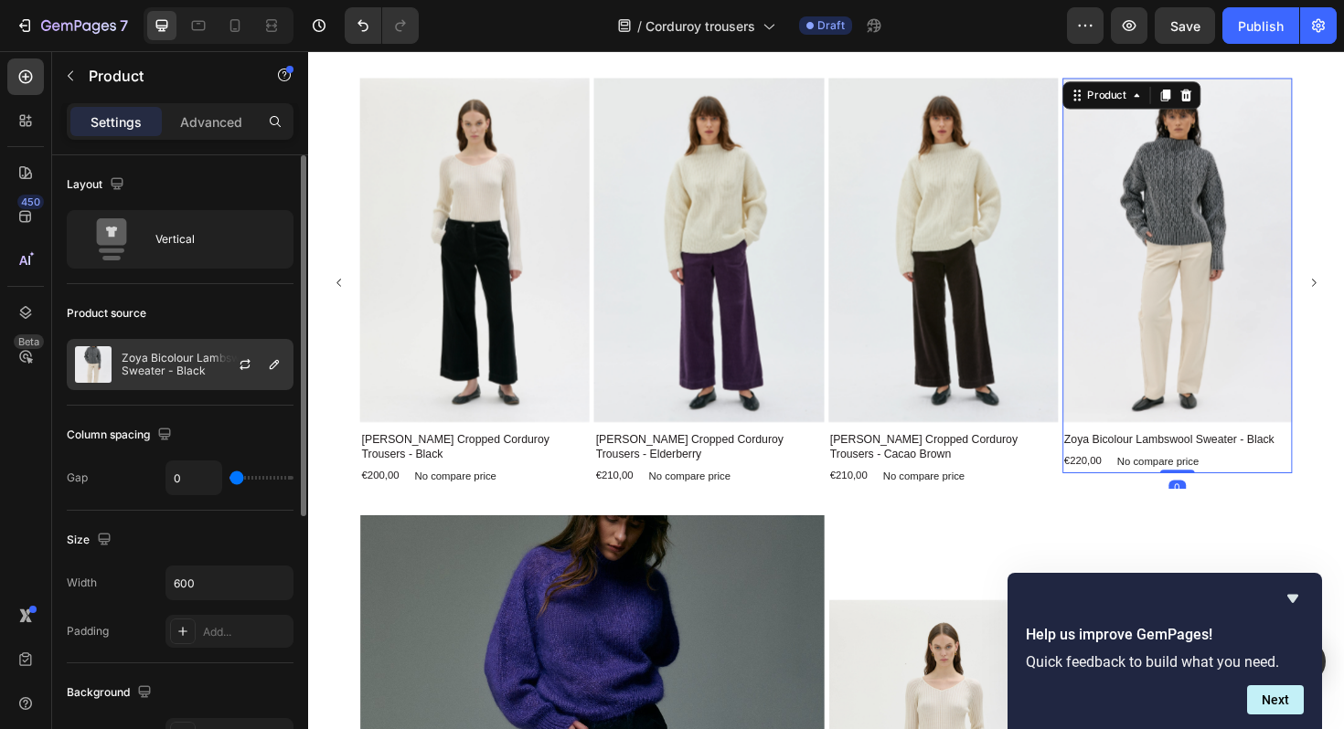
click at [147, 375] on p "Zoya Bicolour Lambswool Sweater - Black" at bounding box center [204, 365] width 164 height 26
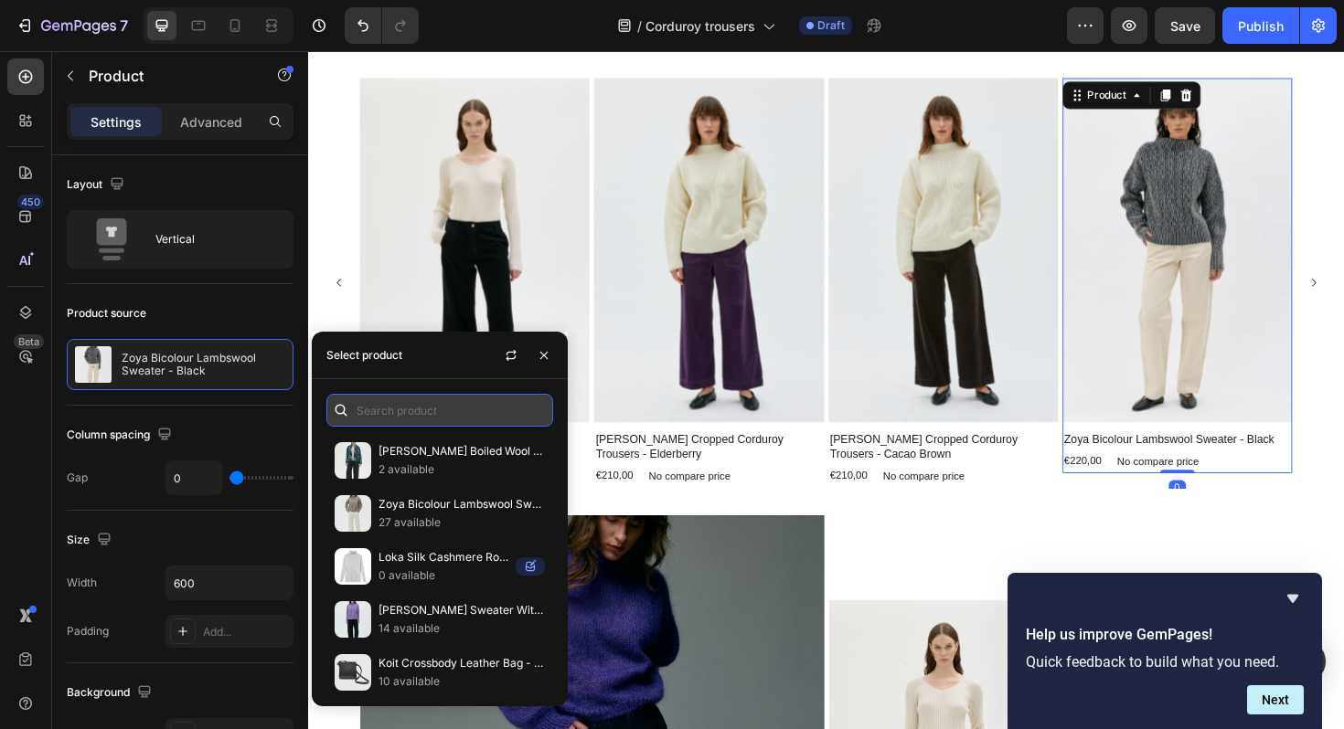
click at [362, 404] on input "text" at bounding box center [439, 410] width 227 height 33
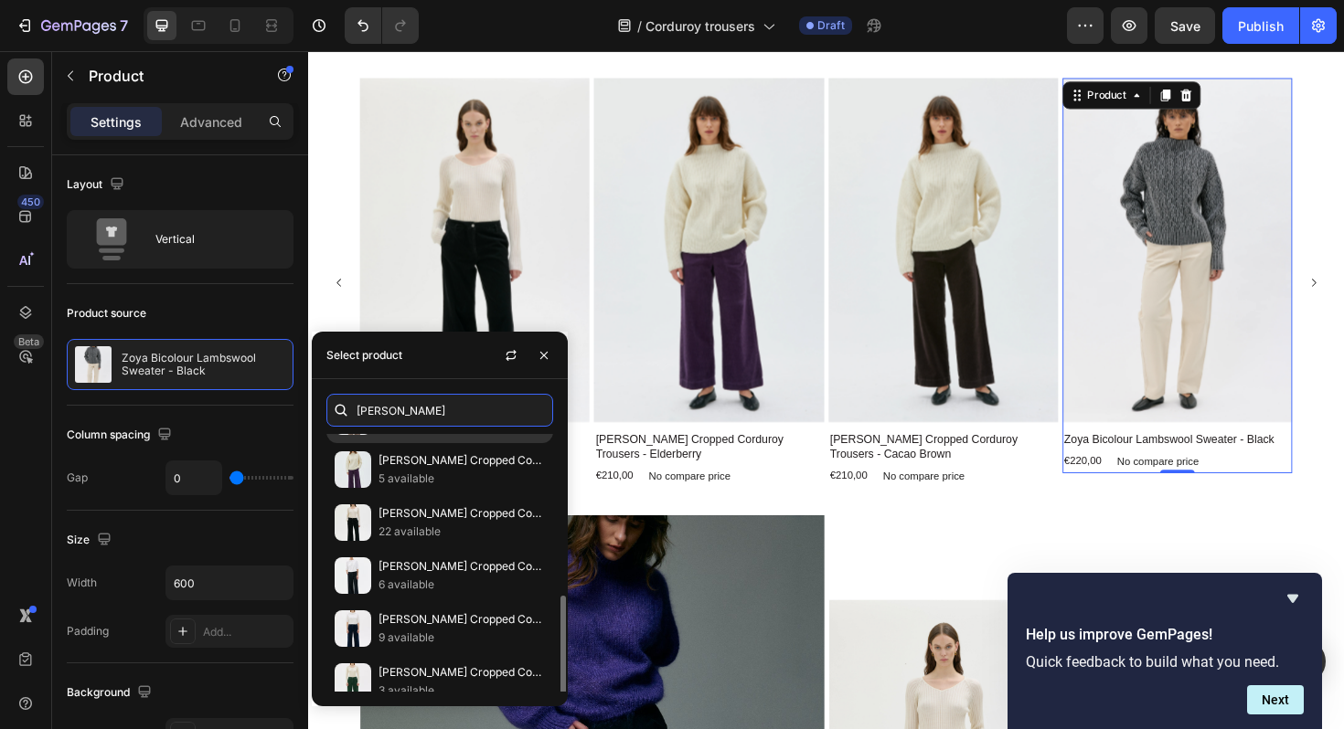
scroll to position [225, 0]
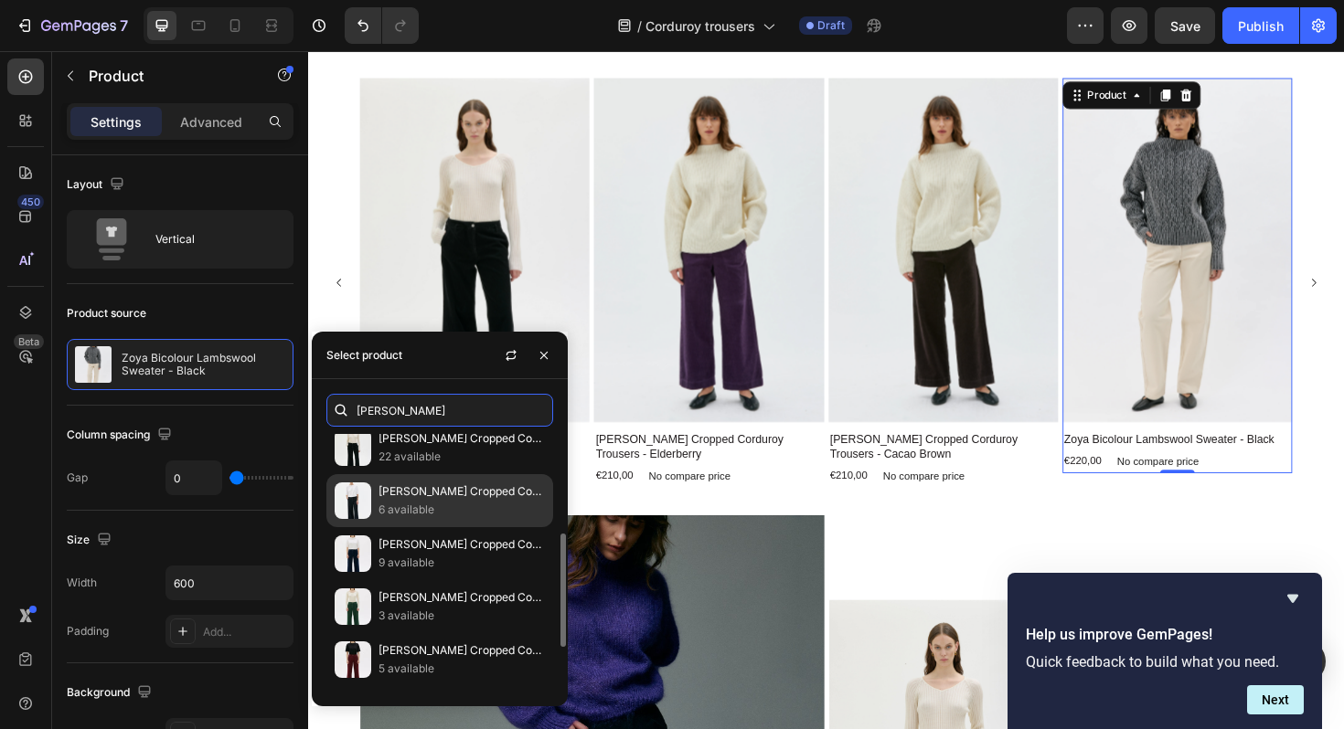
type input "lail"
click at [399, 504] on p "6 available" at bounding box center [461, 510] width 166 height 18
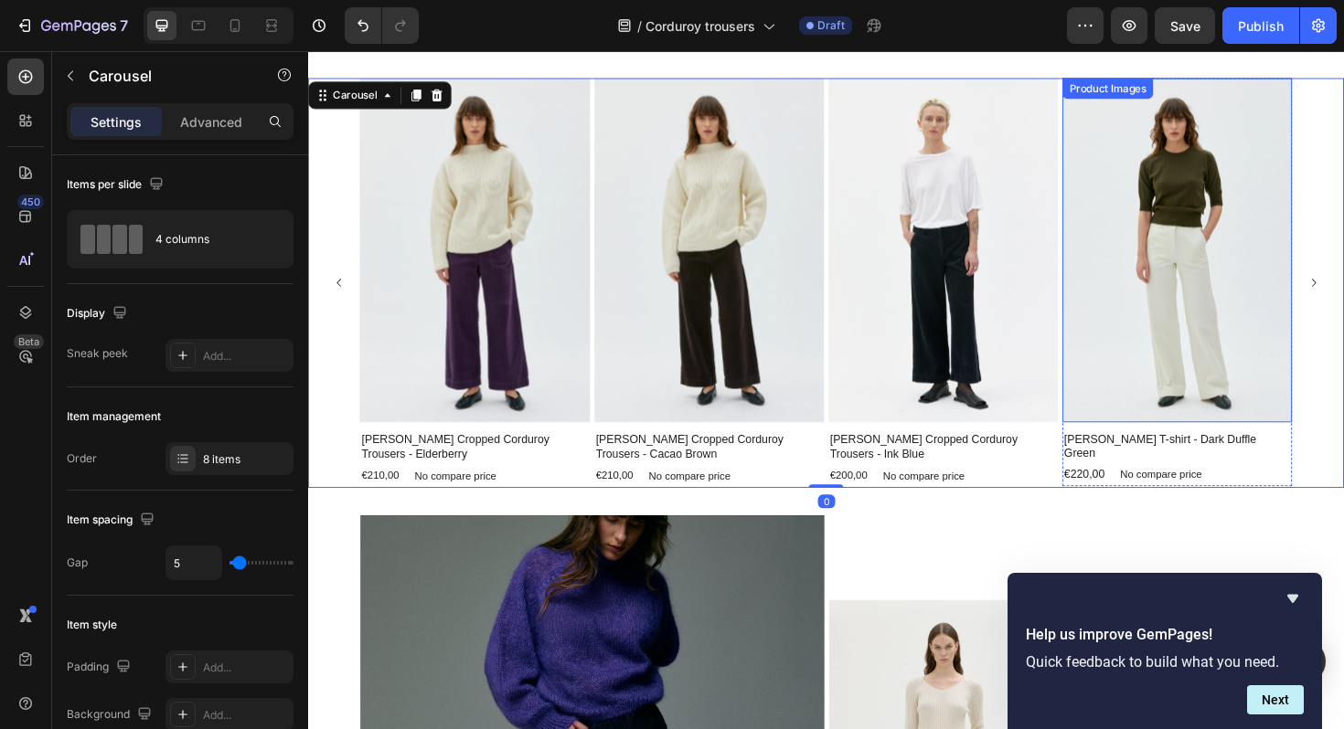
click at [1178, 273] on img at bounding box center [1228, 262] width 243 height 365
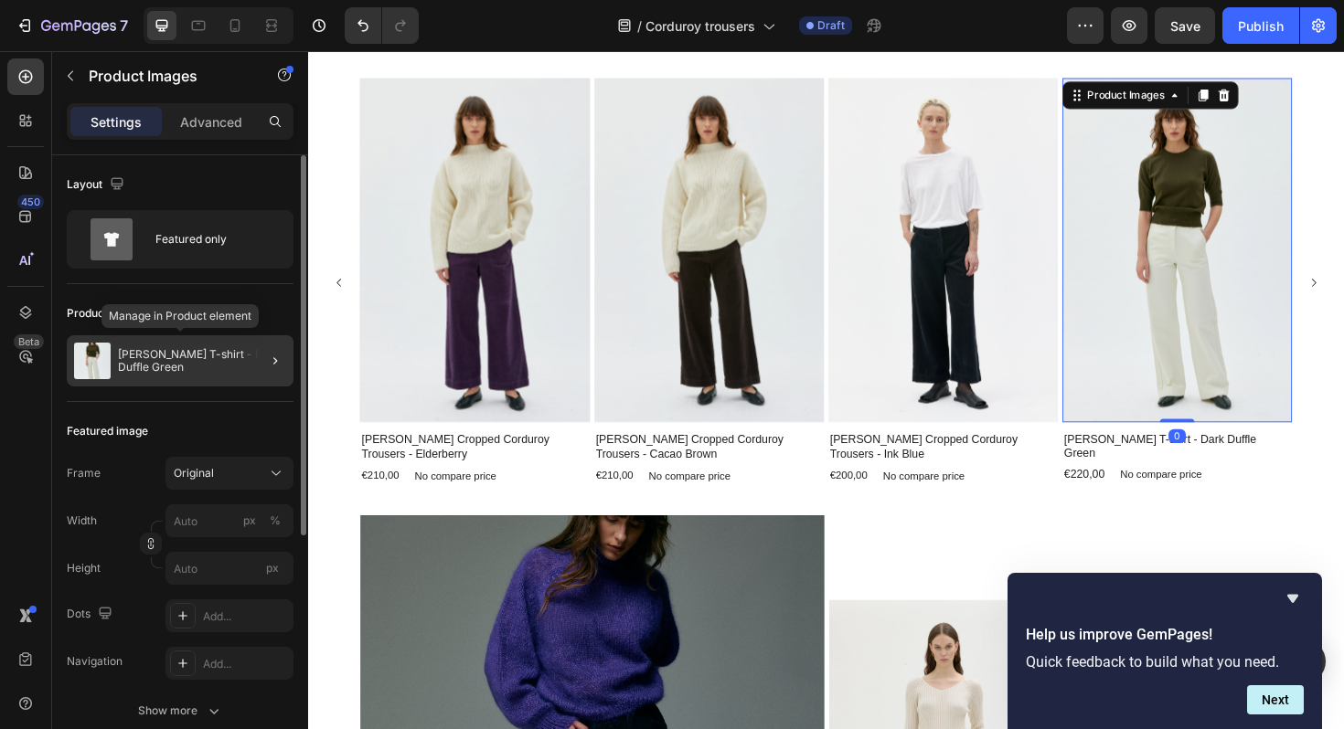
click at [132, 365] on p "[PERSON_NAME] T-shirt - Dark Duffle Green" at bounding box center [202, 361] width 168 height 26
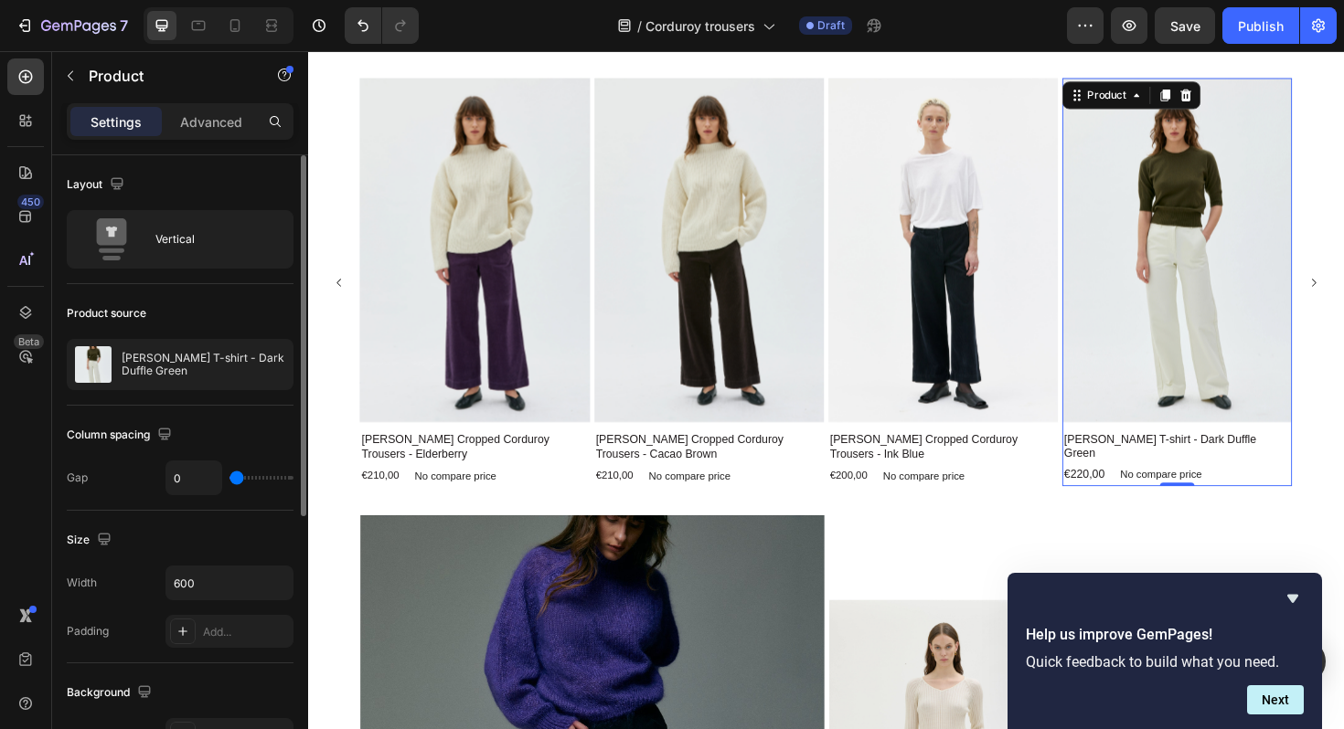
click at [132, 365] on p "[PERSON_NAME] T-shirt - Dark Duffle Green" at bounding box center [204, 365] width 164 height 26
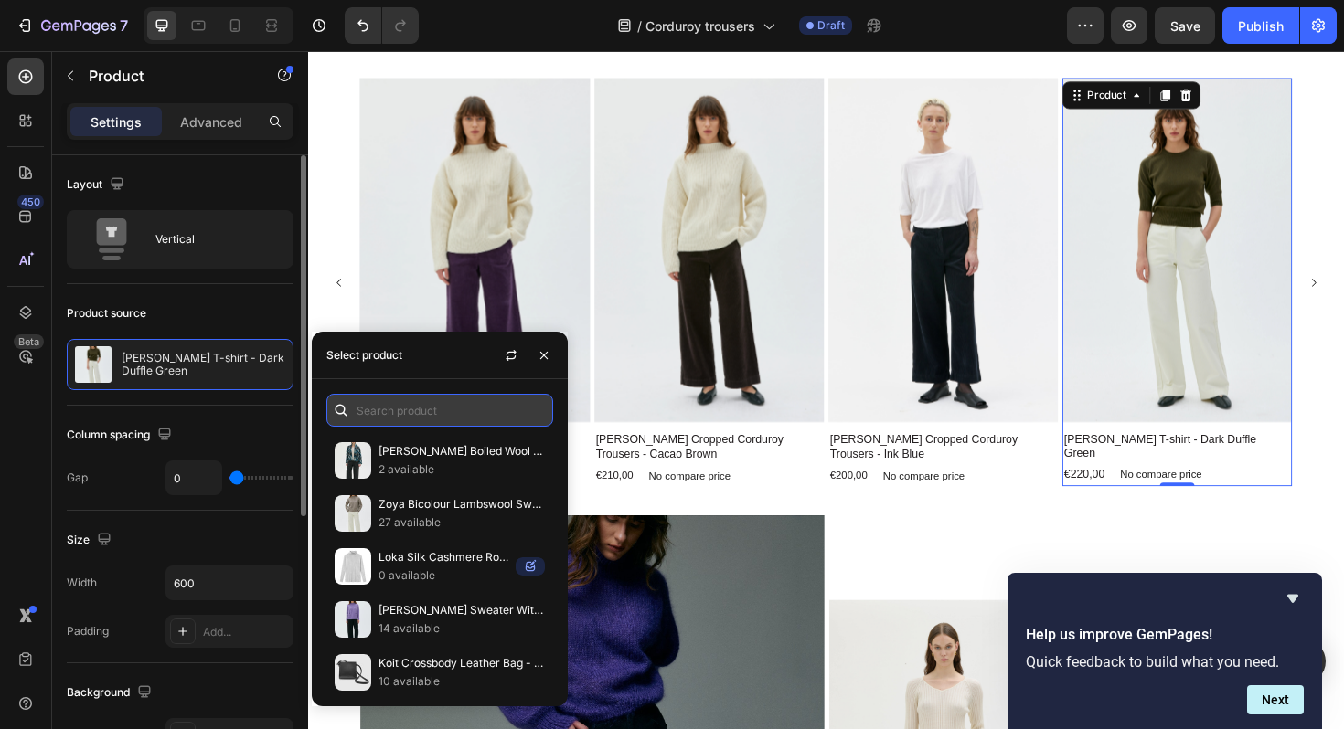
click at [400, 412] on input "text" at bounding box center [439, 410] width 227 height 33
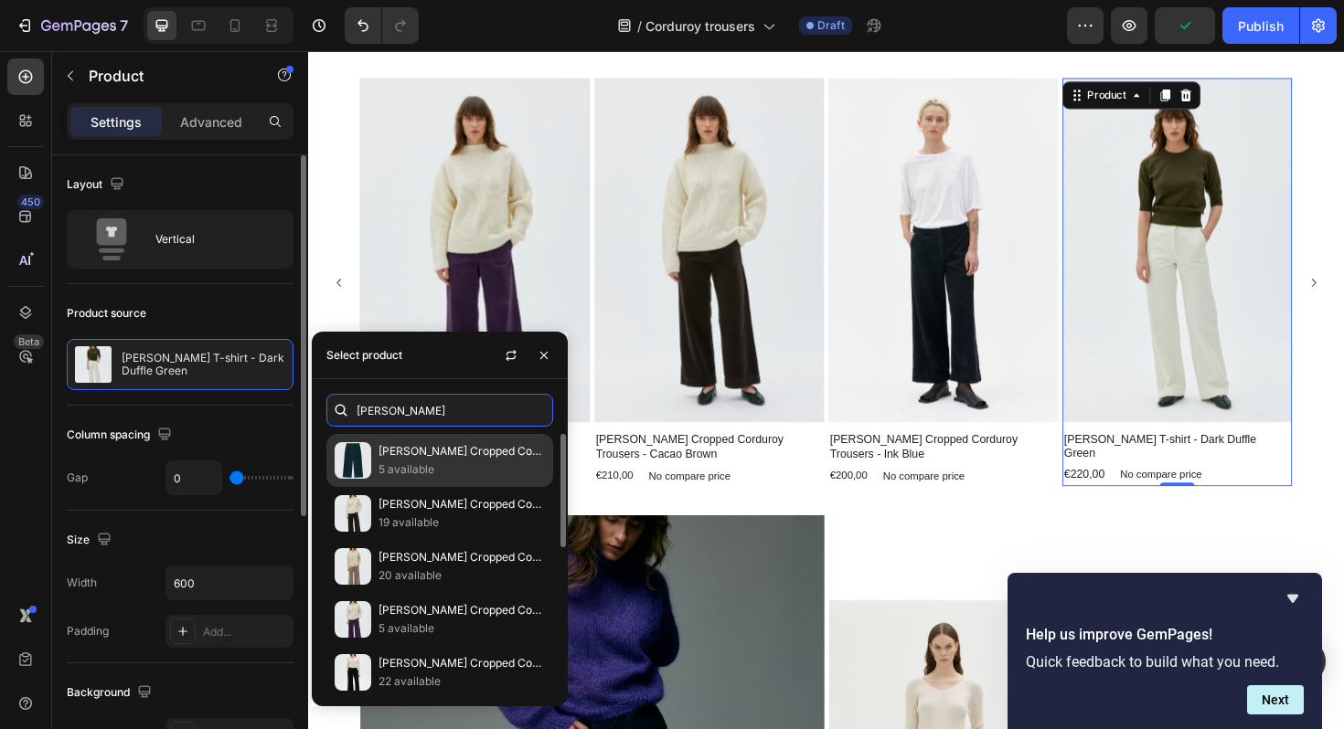
type input "lail"
click at [460, 460] on p "Lail Cropped Corduroy Trousers - Dark Bottle Green" at bounding box center [461, 451] width 166 height 18
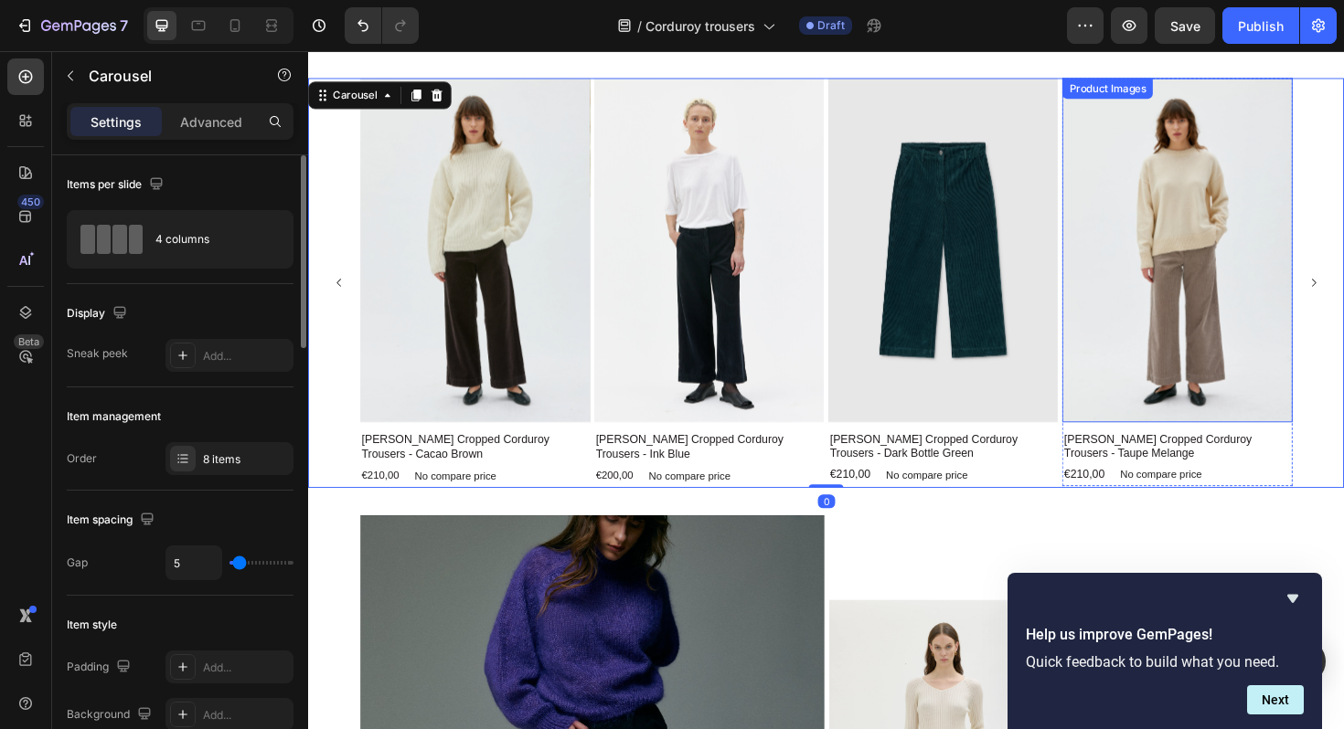
click at [1165, 271] on img at bounding box center [1228, 262] width 243 height 365
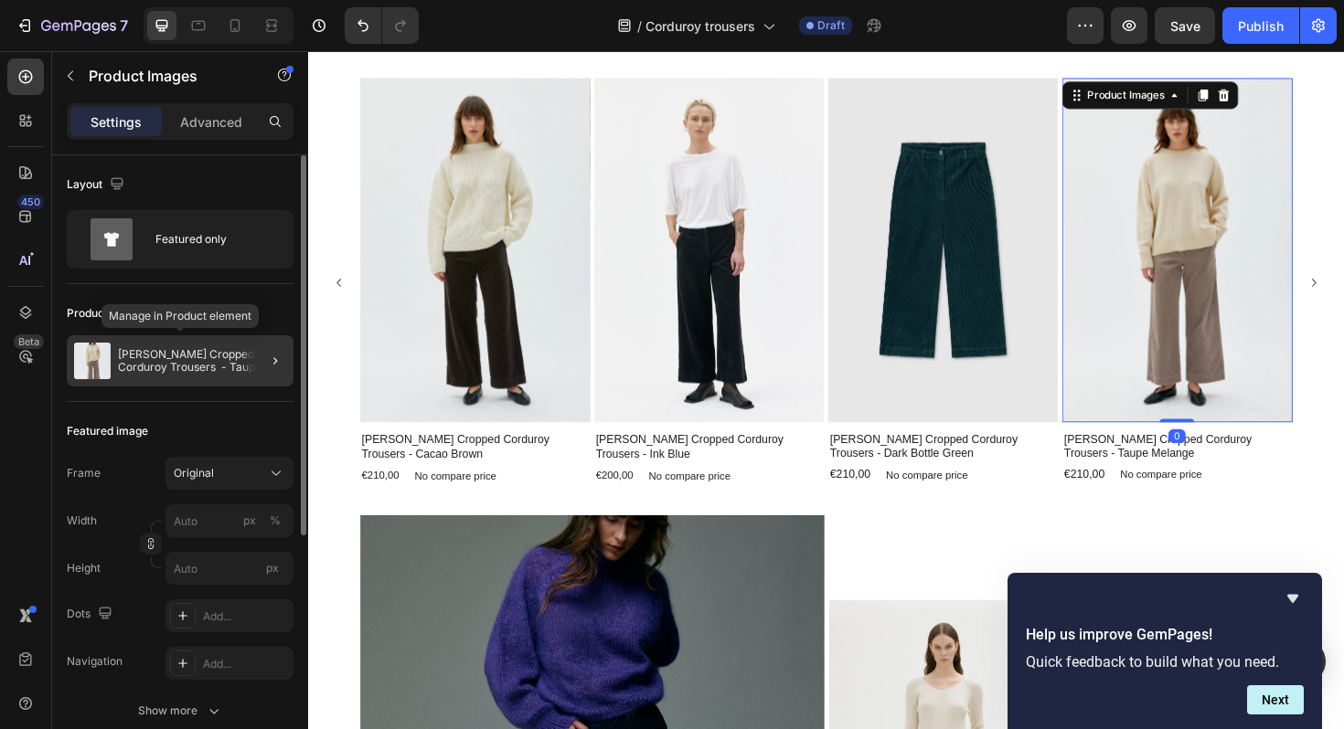
click at [156, 363] on p "[PERSON_NAME] Cropped Corduroy Trousers - Taupe Melange" at bounding box center [202, 361] width 168 height 26
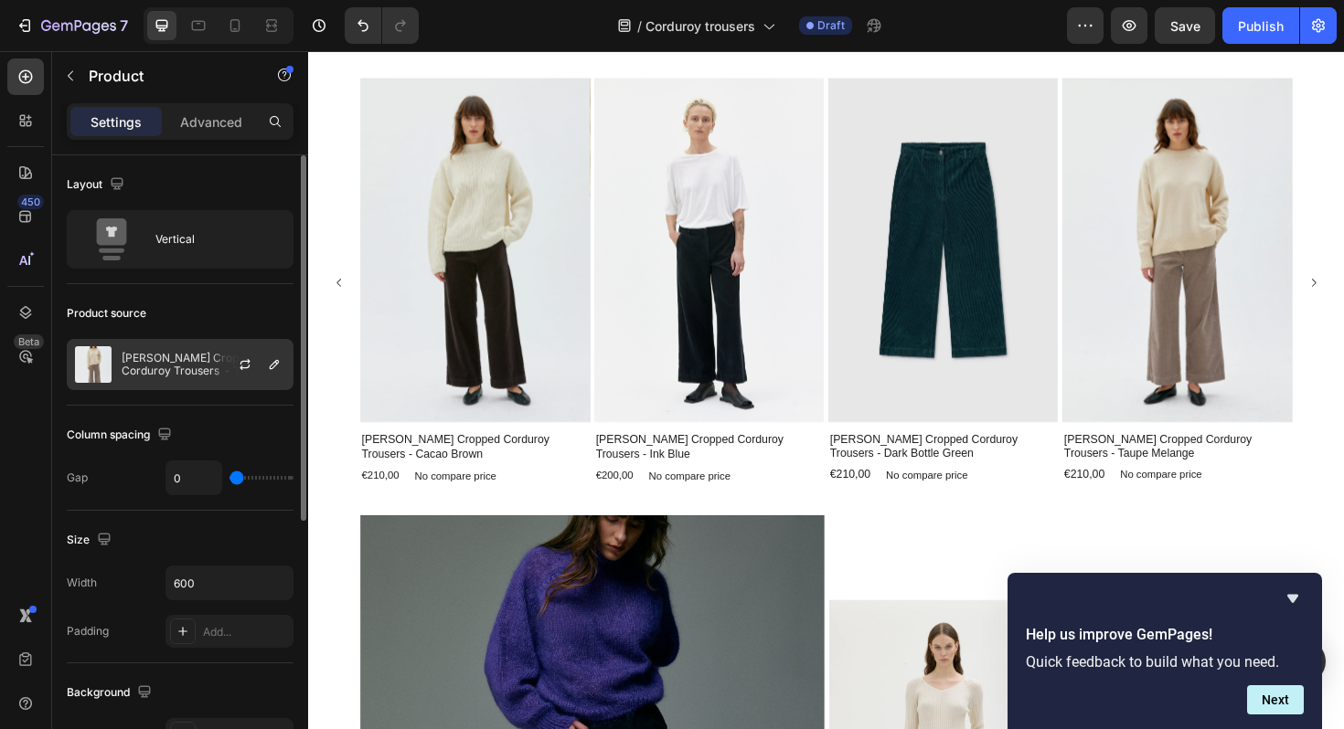
click at [147, 360] on p "[PERSON_NAME] Cropped Corduroy Trousers - Taupe Melange" at bounding box center [204, 365] width 164 height 26
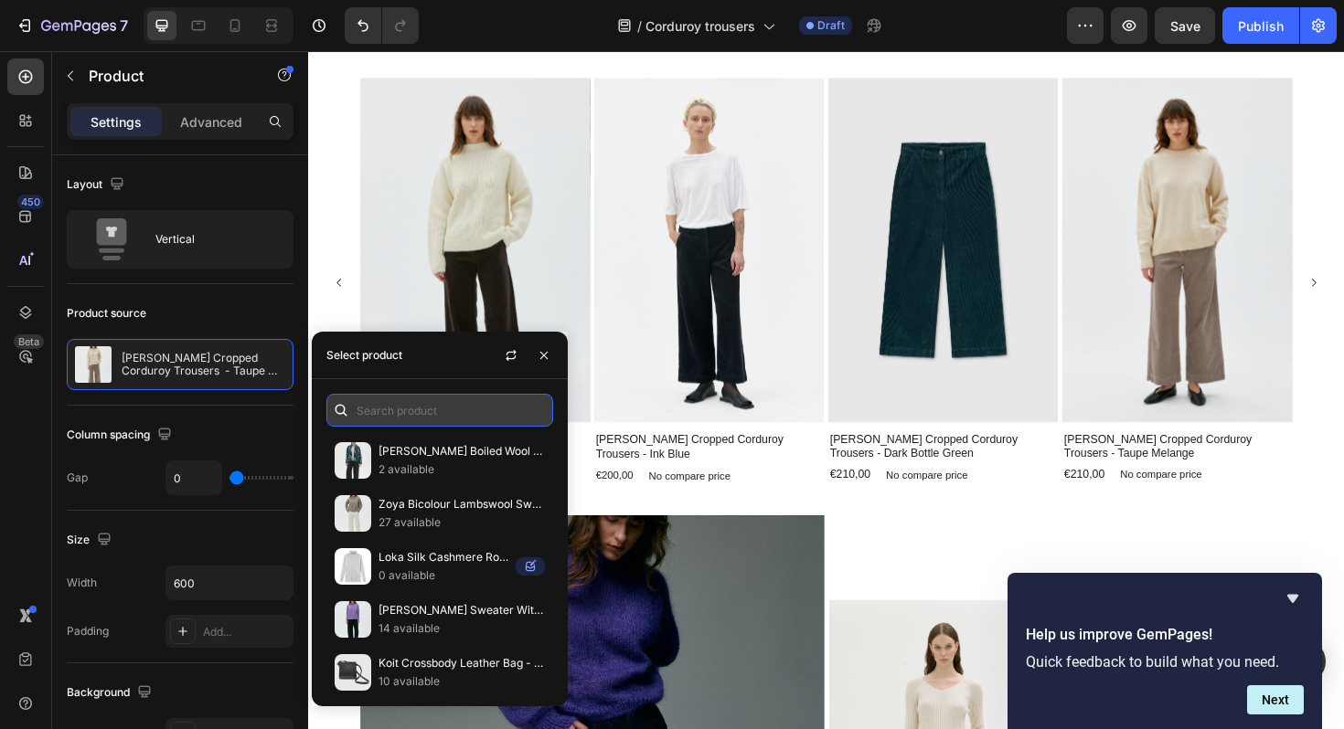
click at [396, 408] on input "text" at bounding box center [439, 410] width 227 height 33
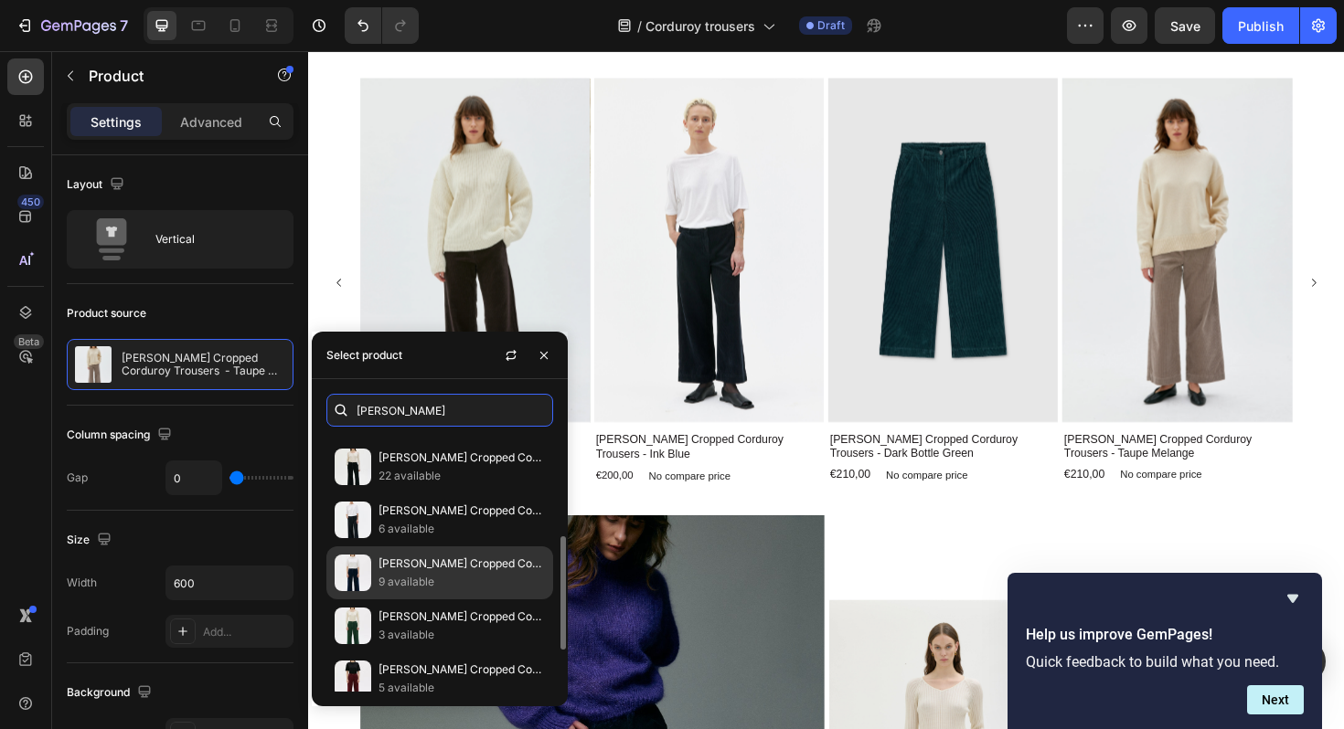
scroll to position [214, 0]
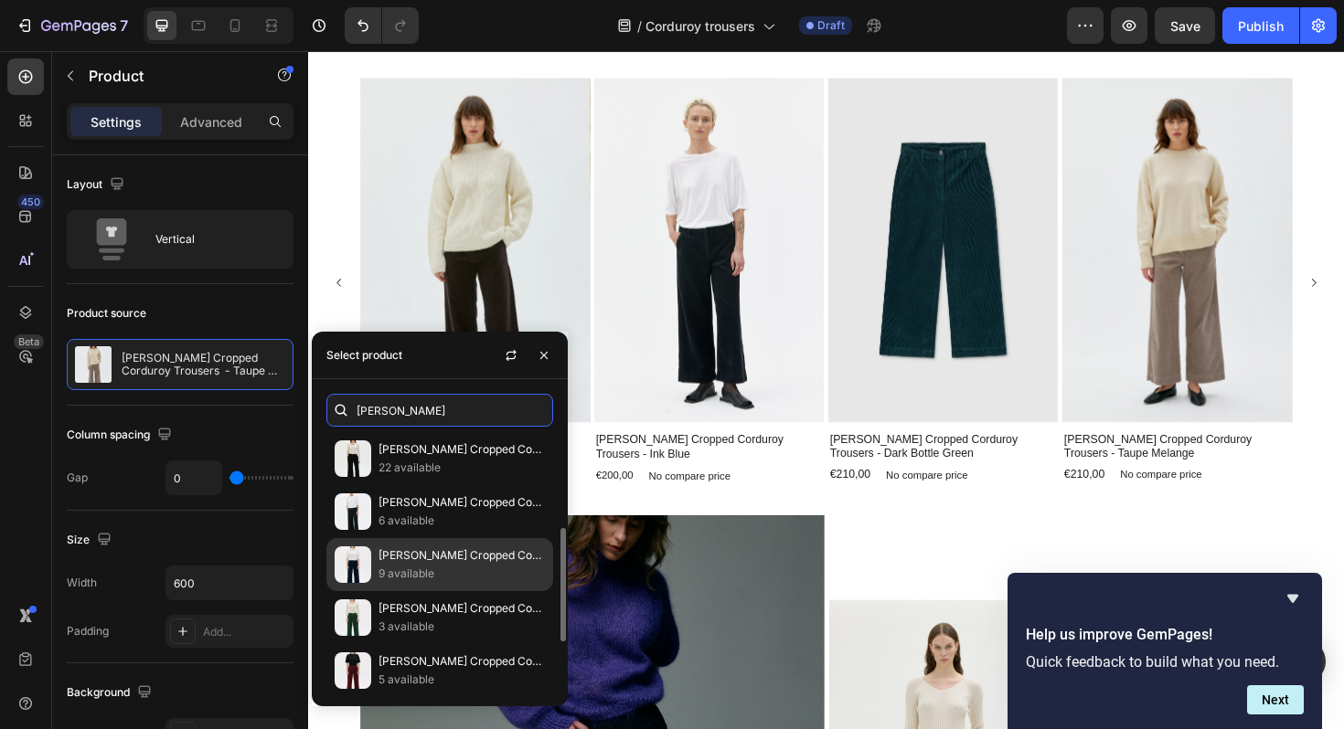
type input "lail"
click at [404, 569] on p "9 available" at bounding box center [461, 574] width 166 height 18
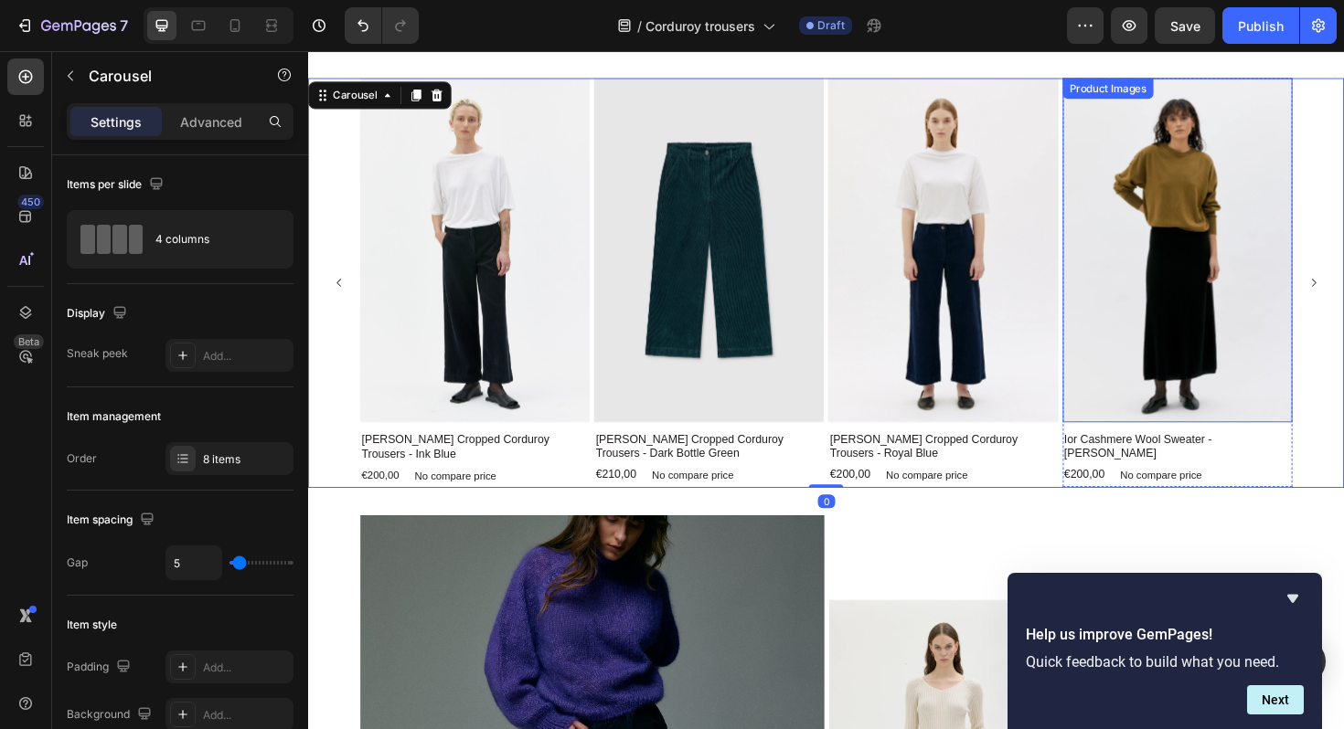
click at [1242, 276] on img at bounding box center [1228, 262] width 243 height 365
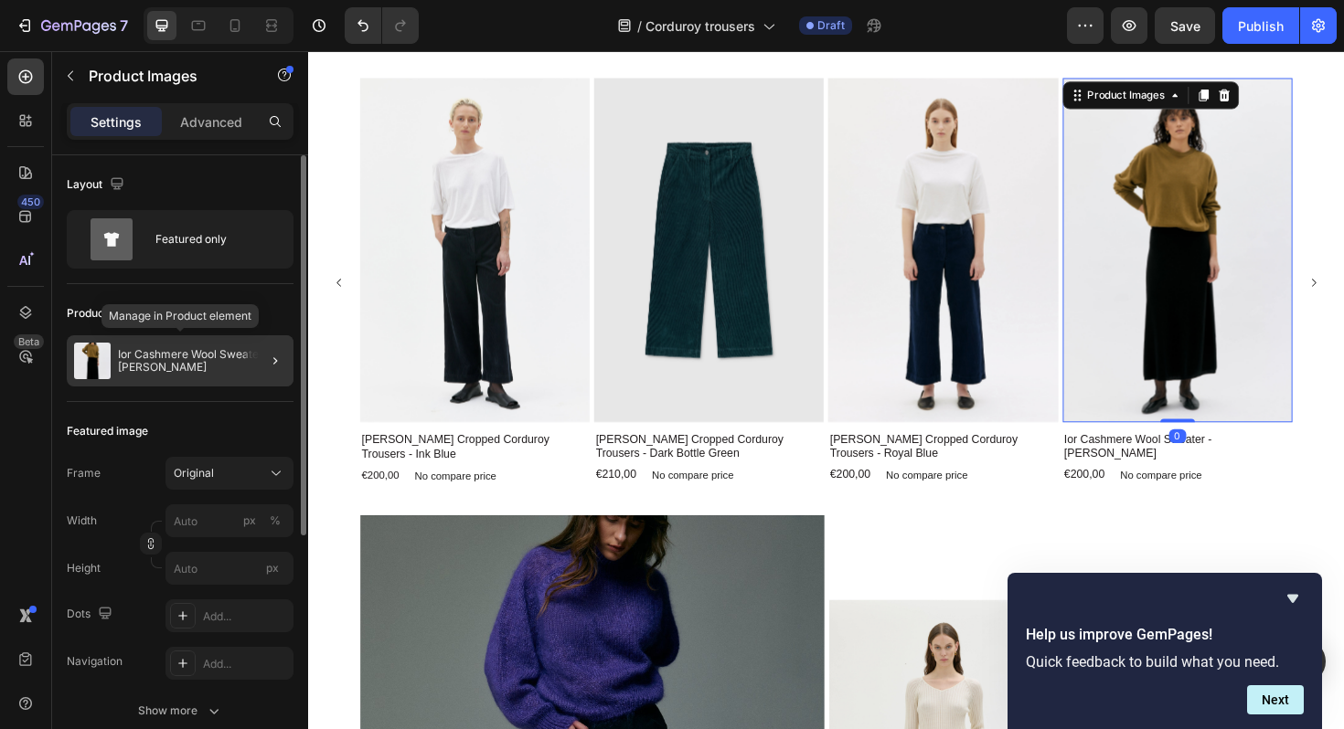
click at [156, 357] on p "Ior Cashmere Wool Sweater - [PERSON_NAME]" at bounding box center [202, 361] width 168 height 26
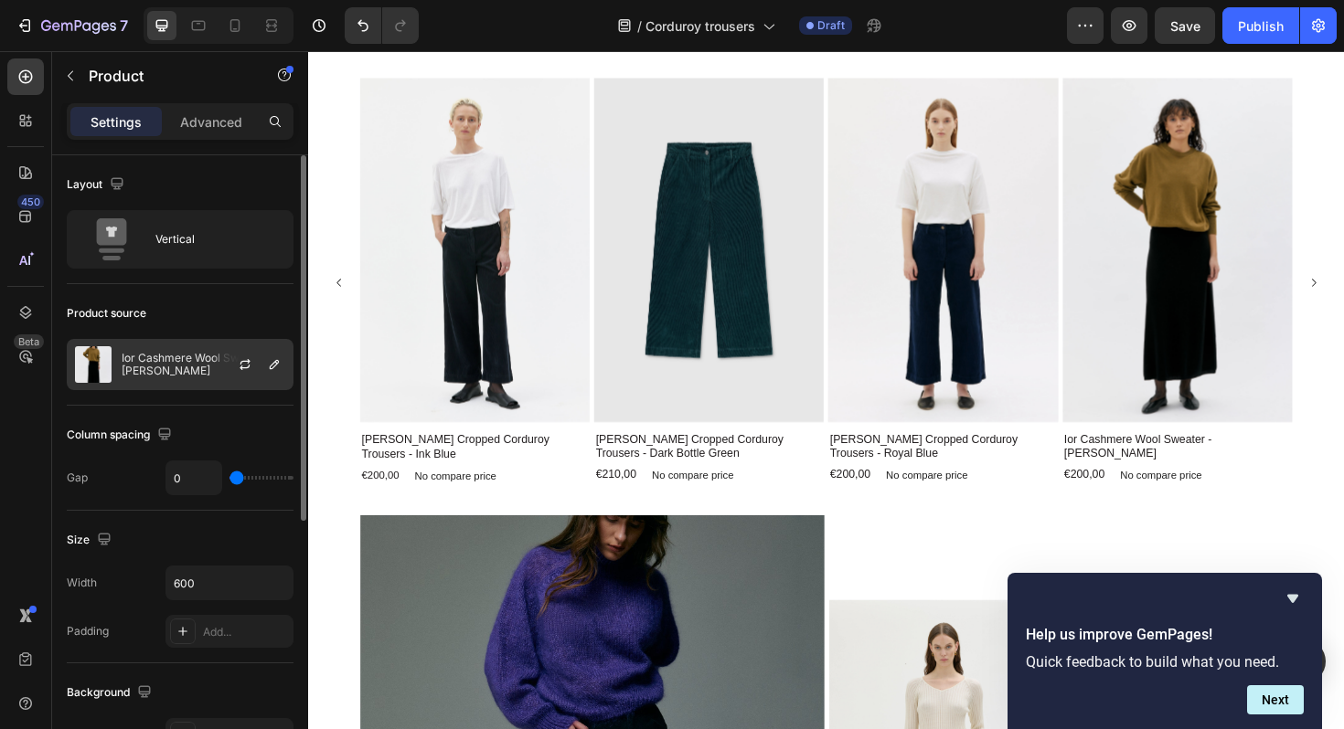
click at [133, 363] on p "Ior Cashmere Wool Sweater - [PERSON_NAME]" at bounding box center [204, 365] width 164 height 26
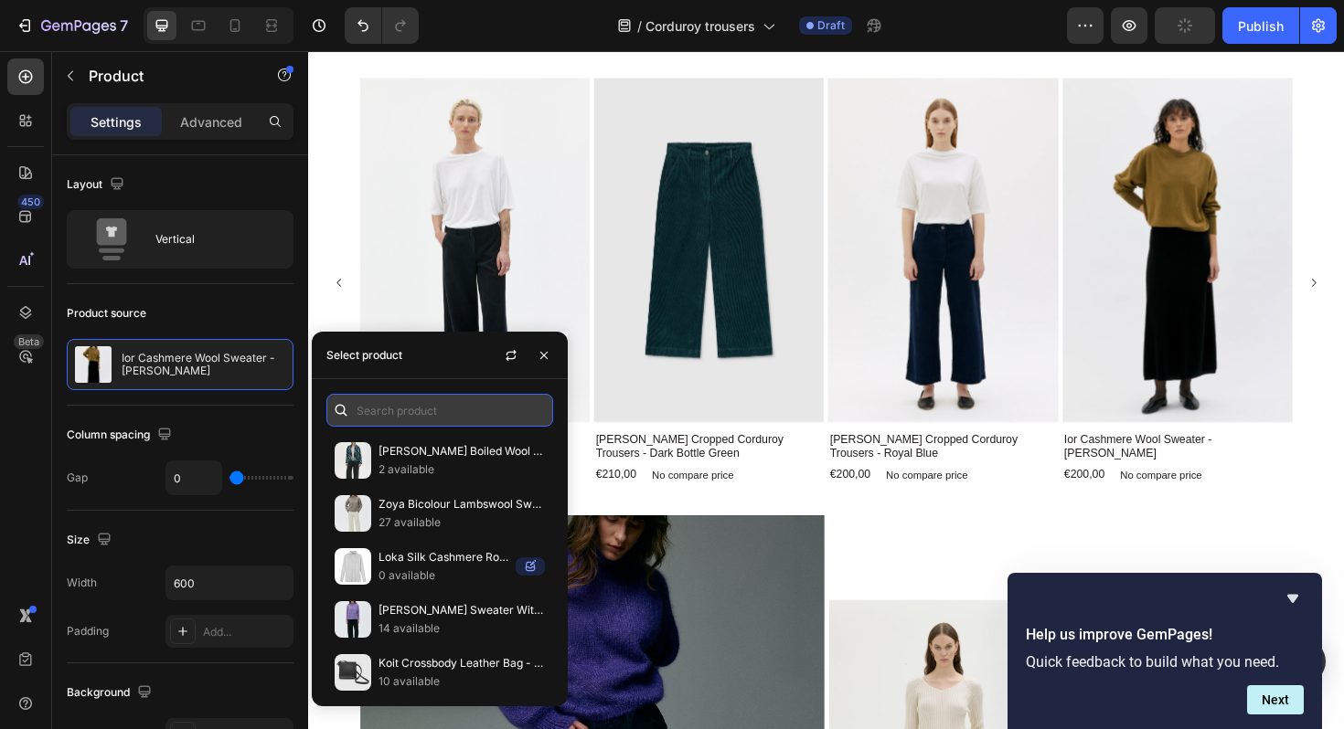
click at [406, 410] on input "text" at bounding box center [439, 410] width 227 height 33
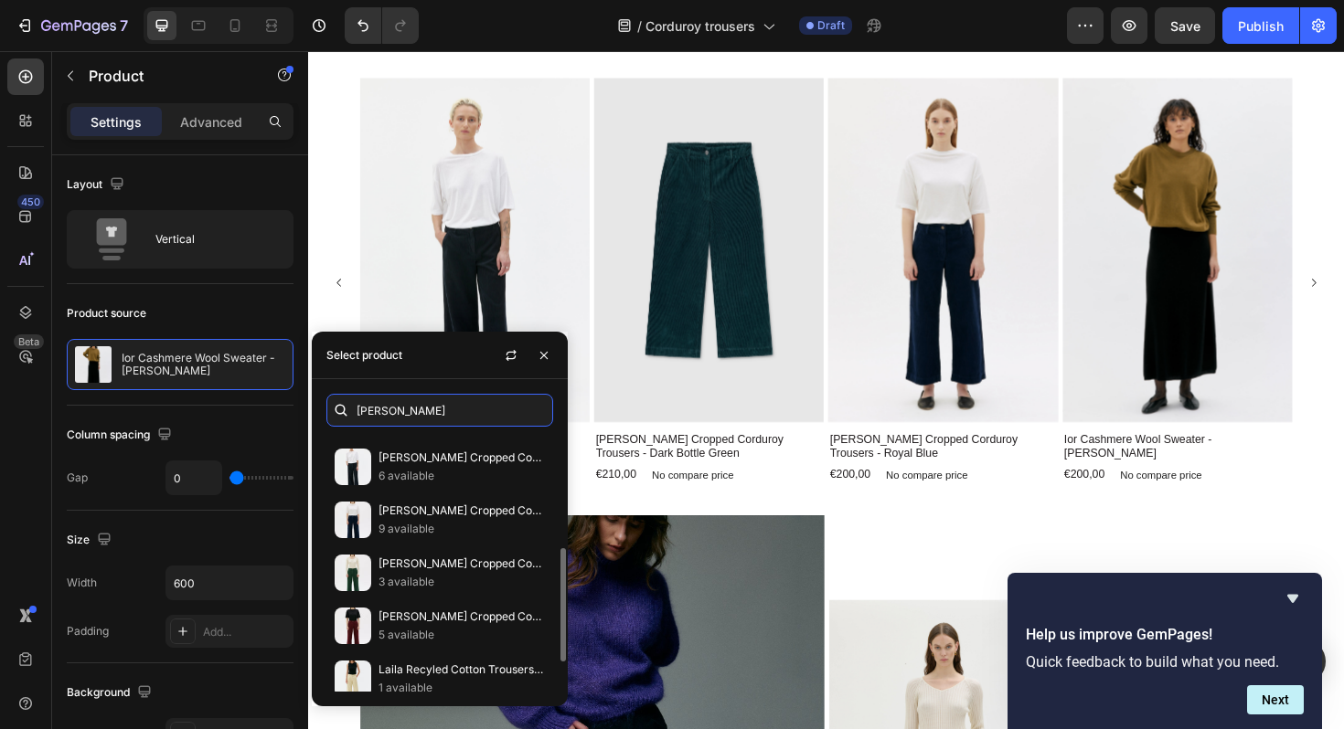
scroll to position [325, 0]
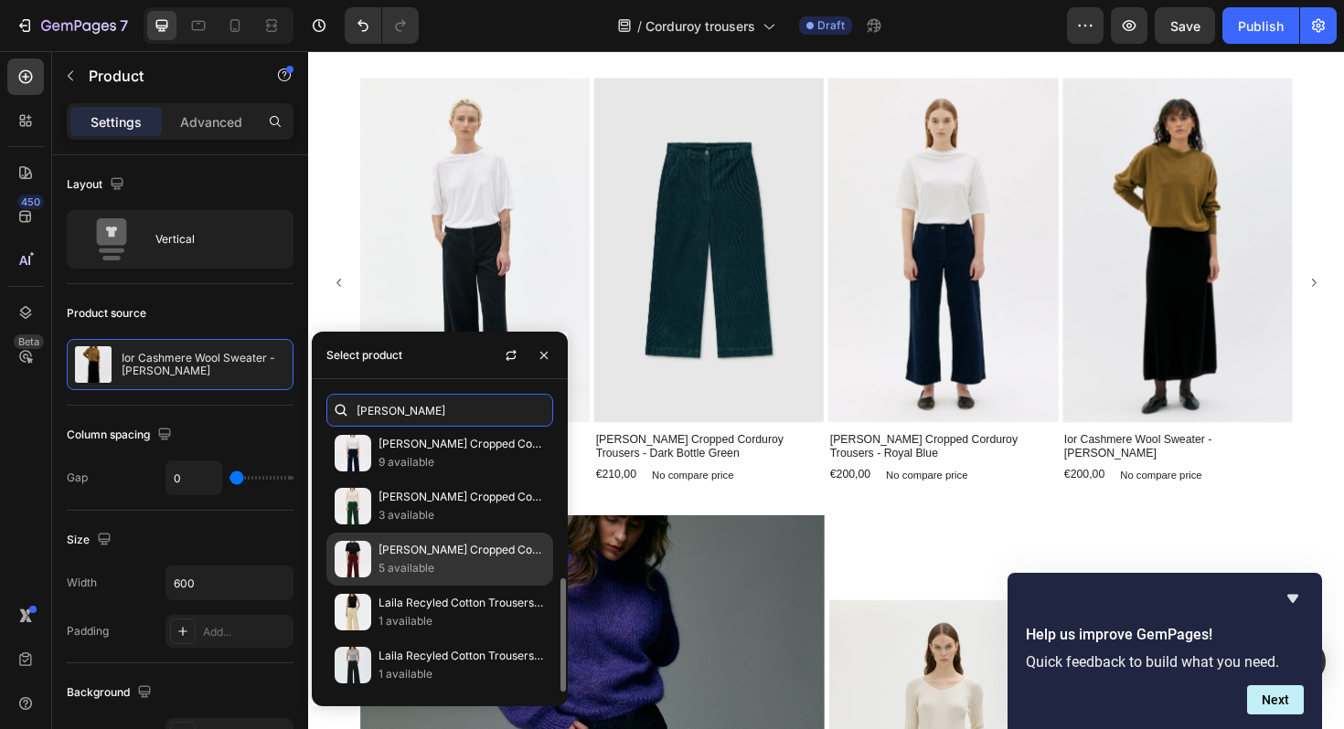
type input "lail"
click at [392, 559] on p "Lail Cropped Corduroy Trousers - Bourdeaux" at bounding box center [461, 550] width 166 height 18
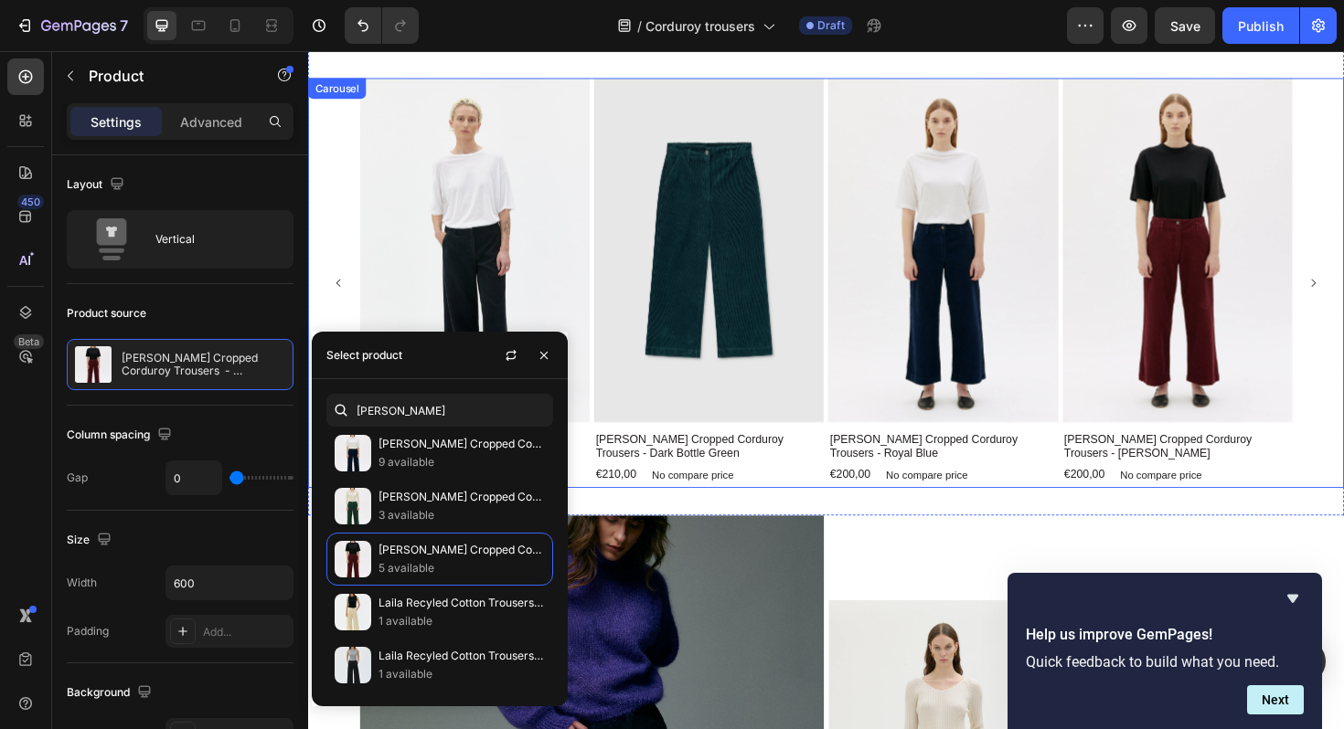
click at [341, 296] on icon "Carousel Back Arrow" at bounding box center [341, 297] width 12 height 12
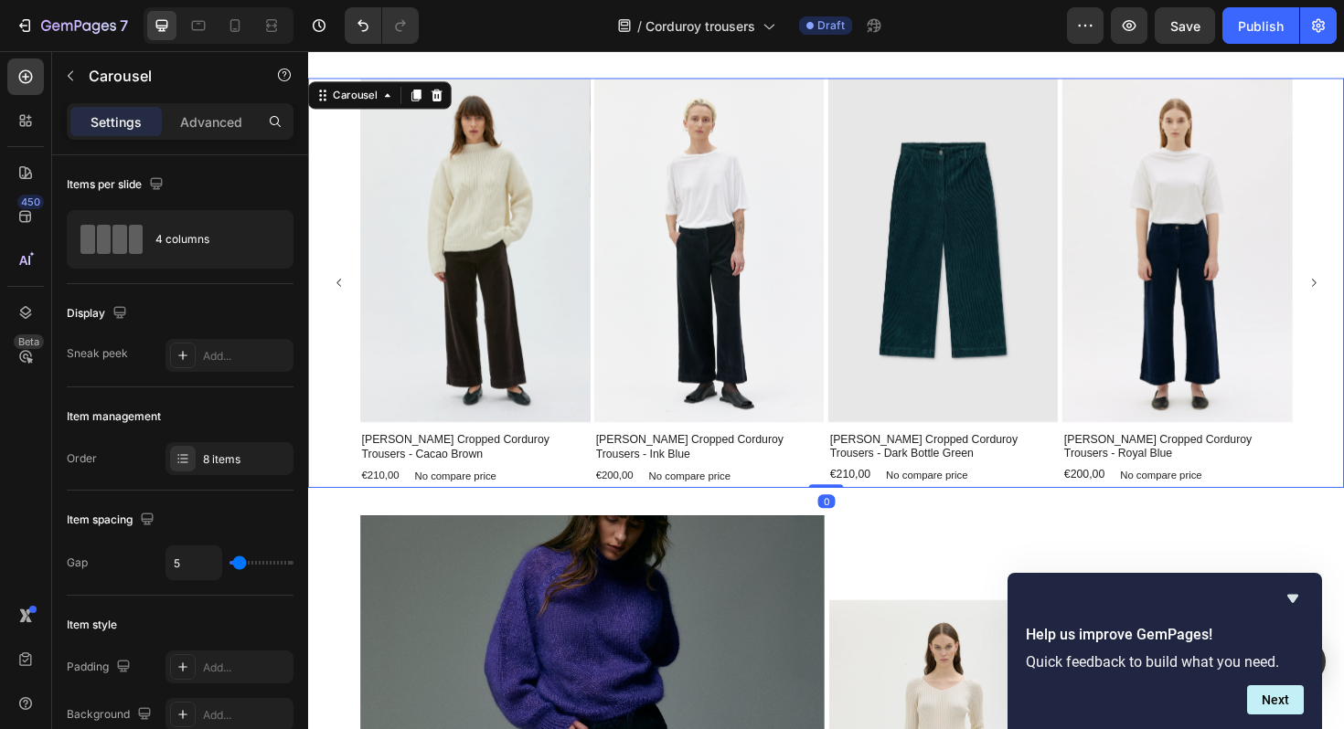
click at [341, 296] on icon "Carousel Back Arrow" at bounding box center [341, 297] width 12 height 12
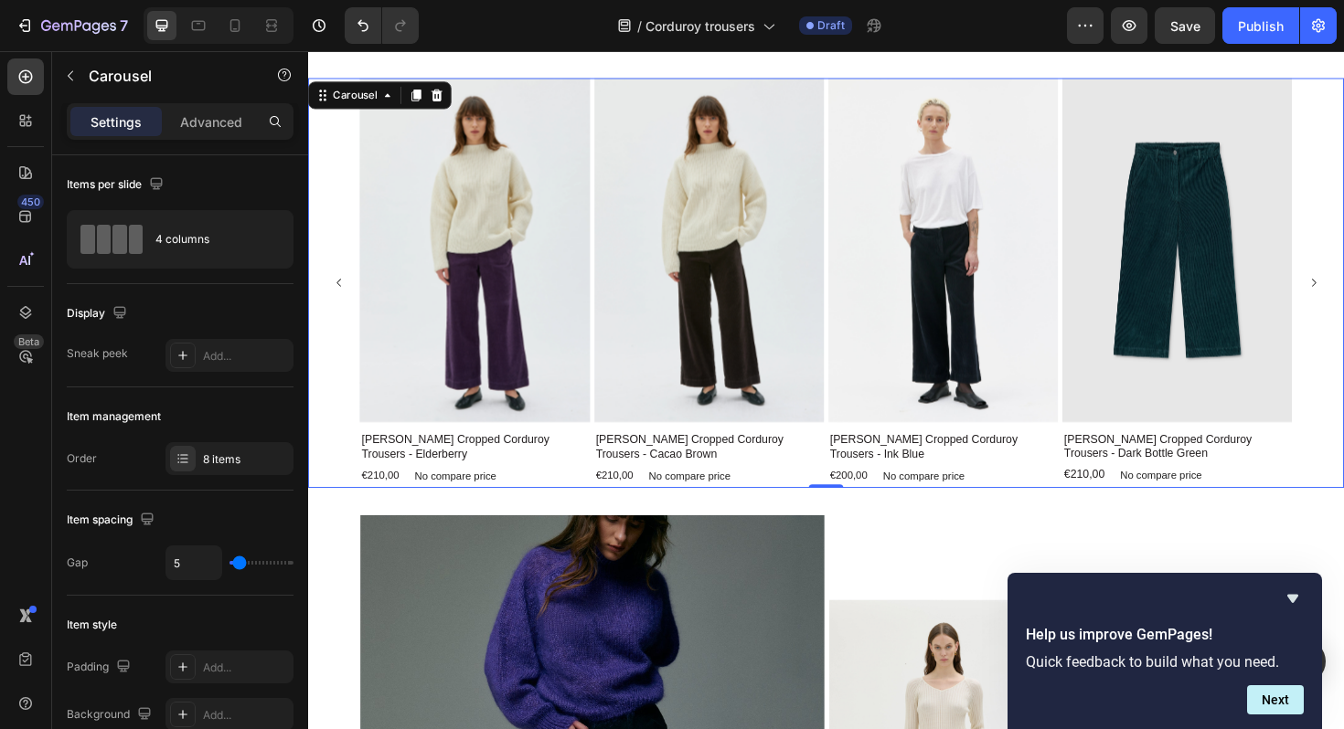
click at [341, 296] on icon "Carousel Back Arrow" at bounding box center [341, 297] width 12 height 12
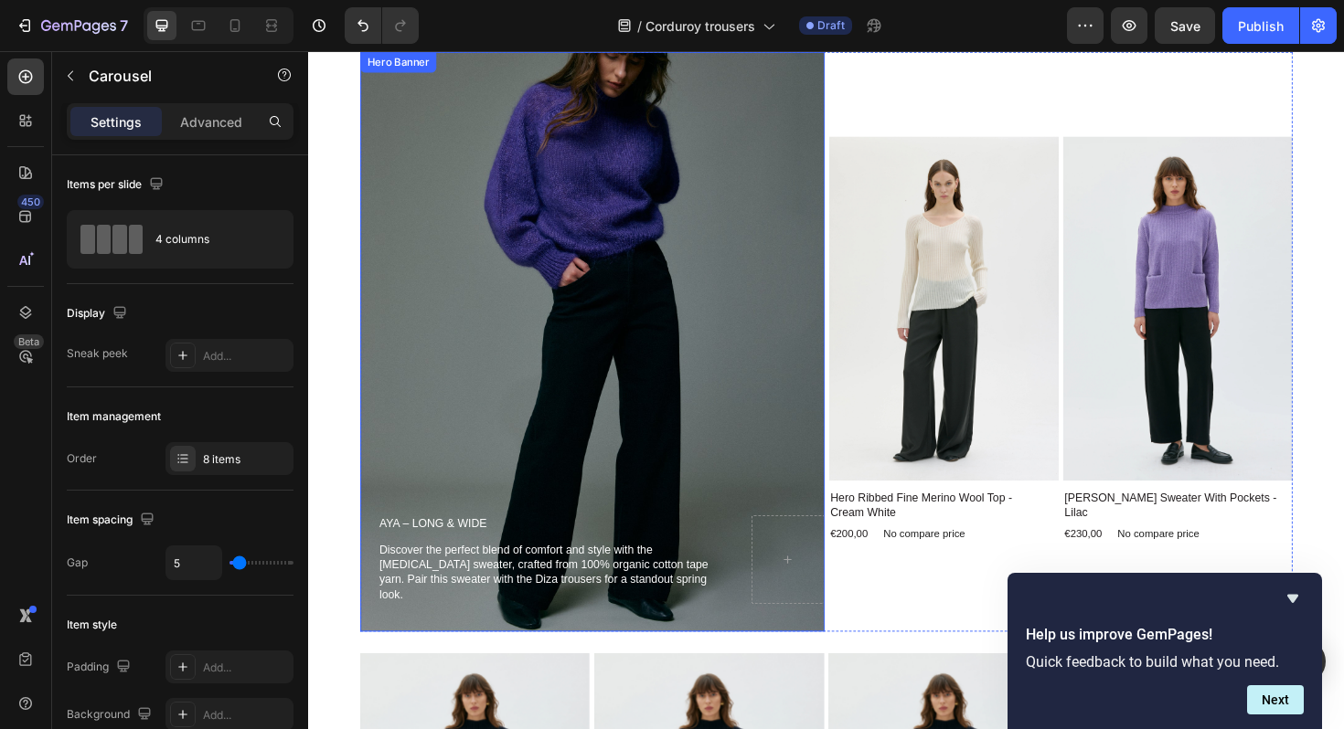
scroll to position [3503, 0]
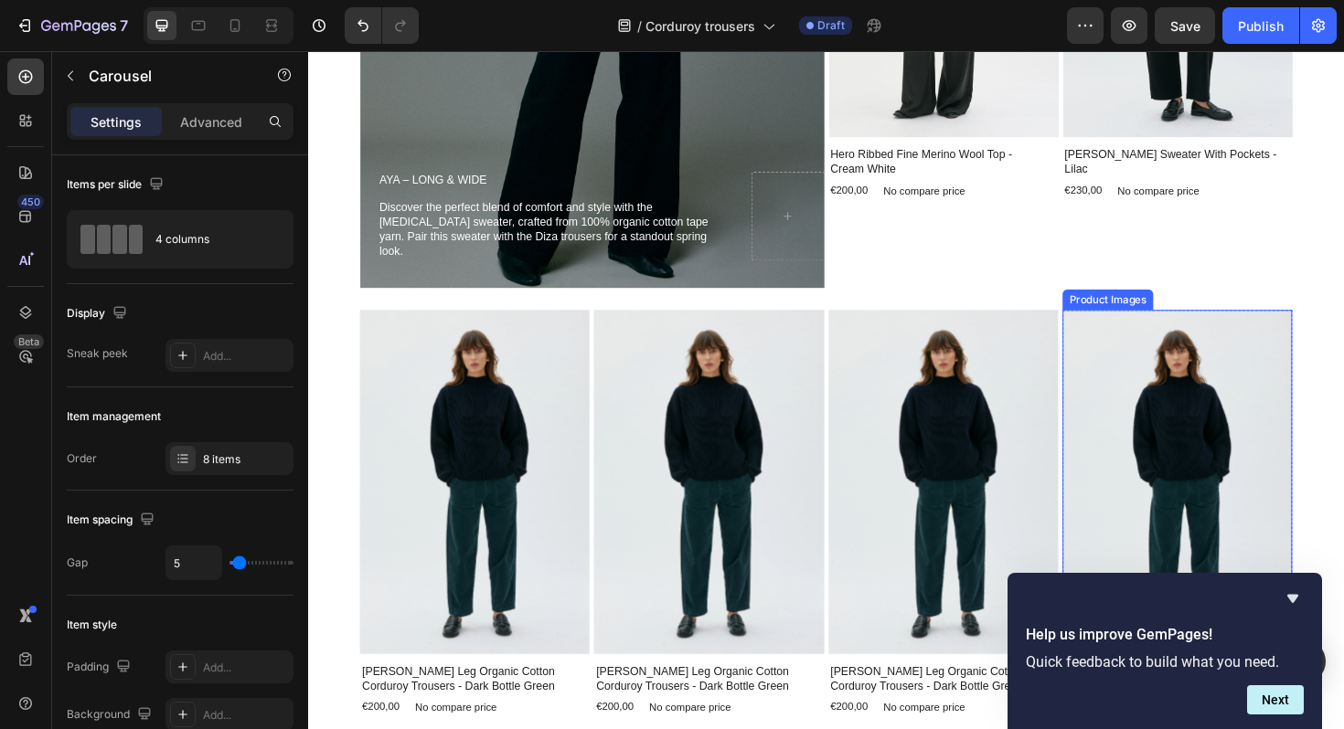
click at [1184, 415] on img at bounding box center [1228, 507] width 243 height 365
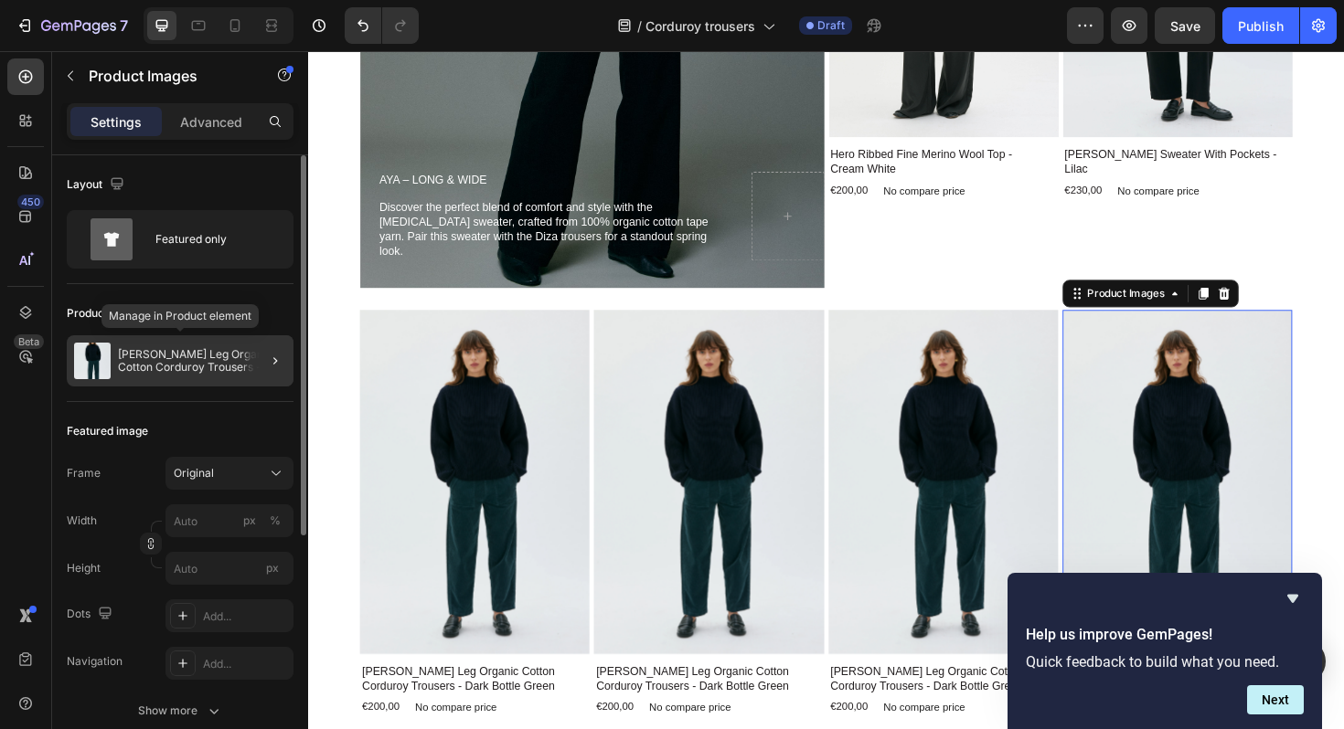
click at [229, 373] on p "[PERSON_NAME] Leg Organic Cotton Corduroy Trousers - Dark Bottle Green" at bounding box center [202, 361] width 168 height 26
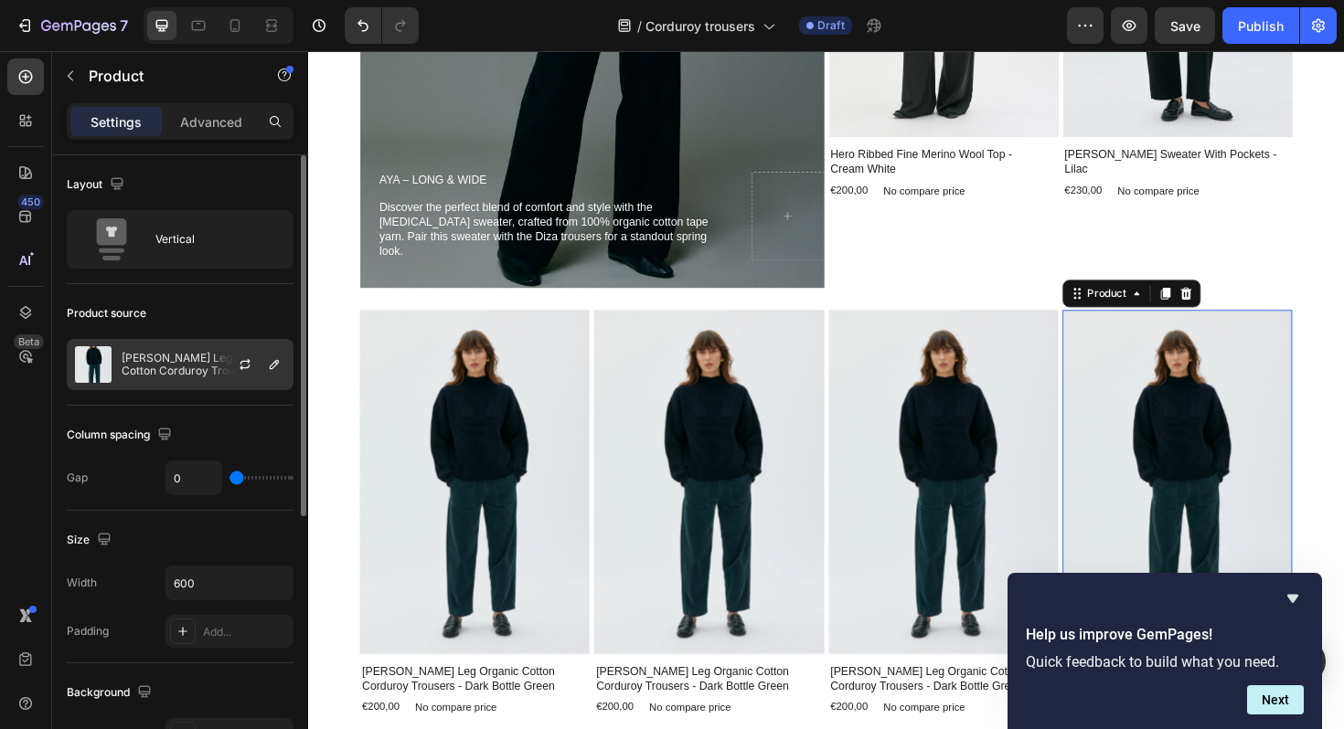
click at [203, 363] on p "[PERSON_NAME] Leg Organic Cotton Corduroy Trousers - Dark Bottle Green" at bounding box center [204, 365] width 164 height 26
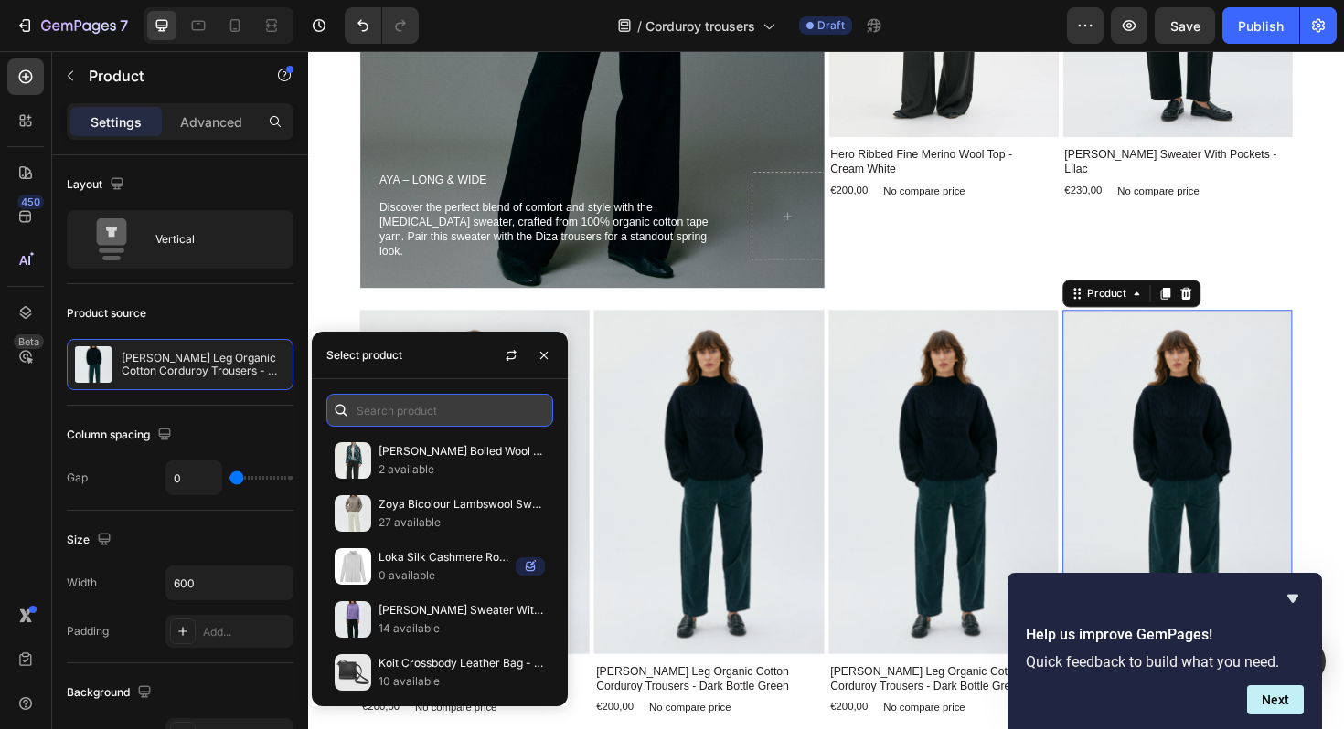
click at [380, 415] on input "text" at bounding box center [439, 410] width 227 height 33
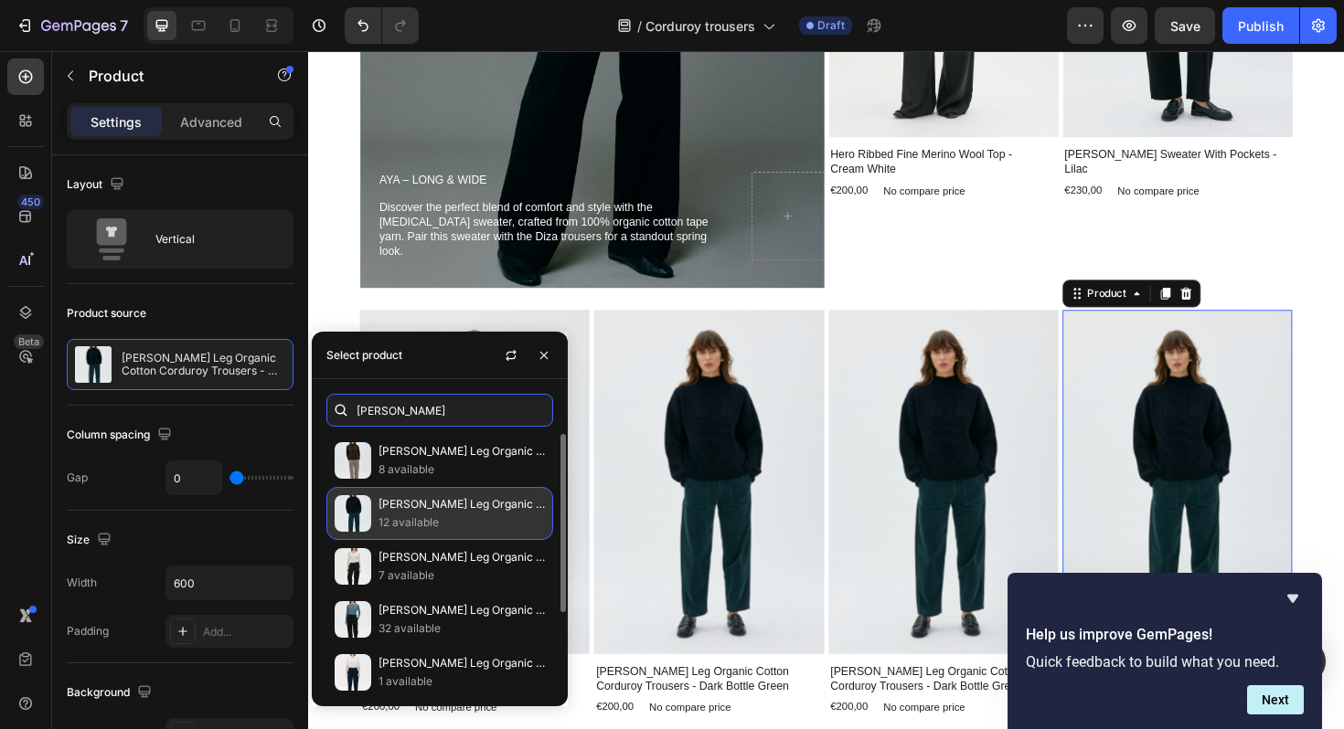
type input "[PERSON_NAME]"
click at [436, 516] on p "12 available" at bounding box center [461, 523] width 166 height 18
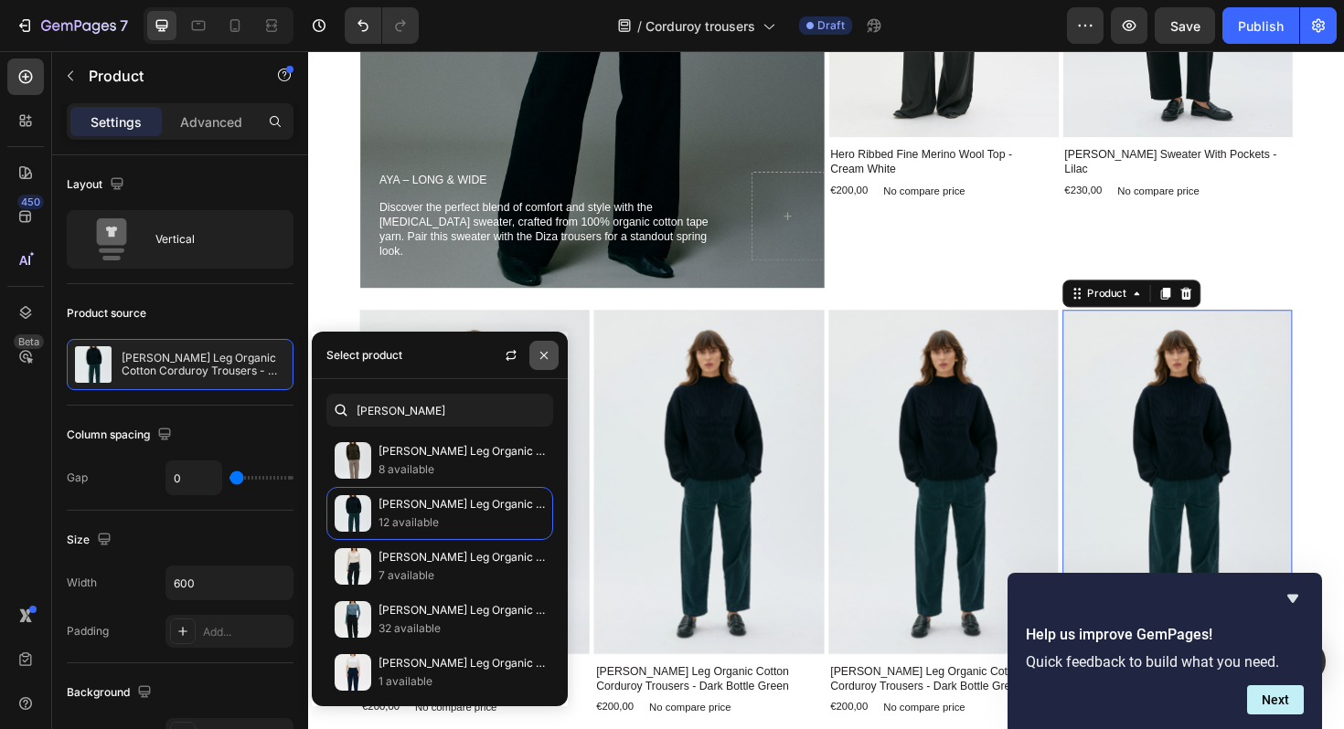
click at [545, 356] on icon "button" at bounding box center [543, 354] width 7 height 7
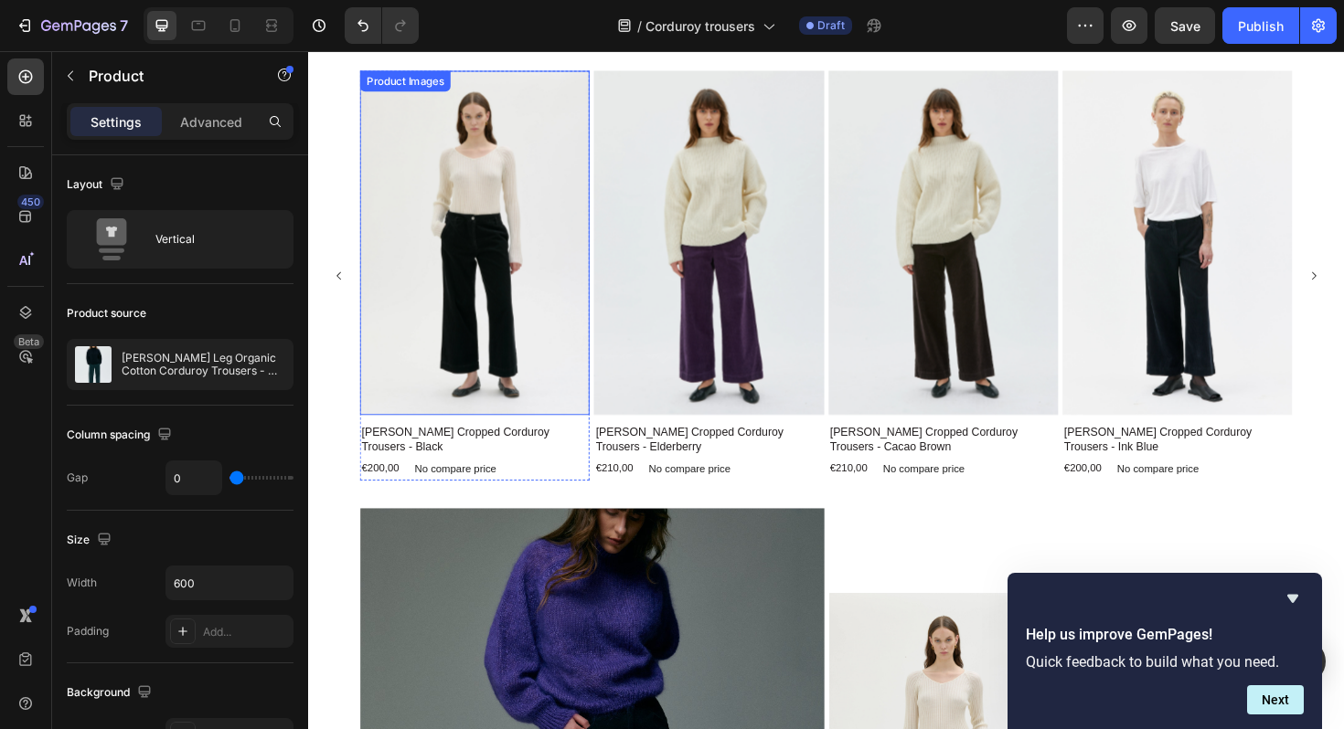
scroll to position [2522, 0]
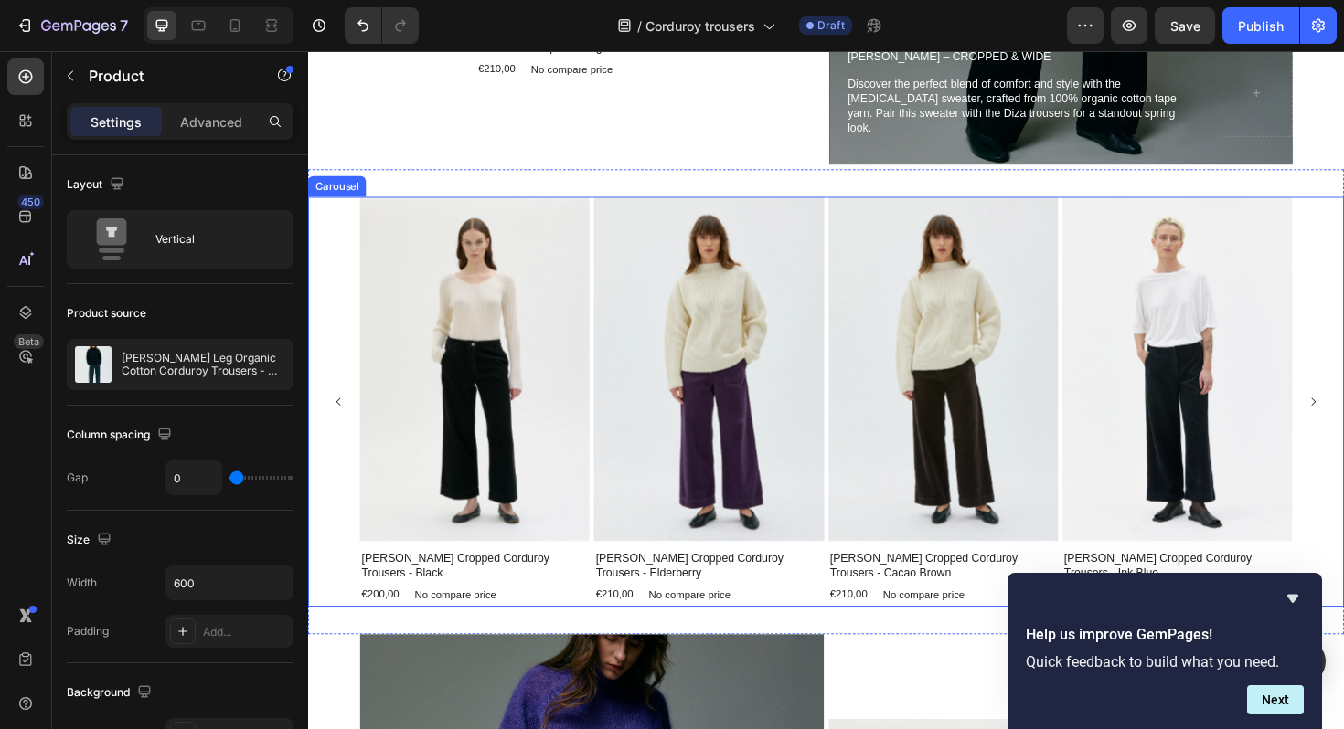
click at [336, 346] on div "Product Images Lail Cropped Corduroy Trousers - Black Product Title €200,00 Pro…" at bounding box center [856, 423] width 1079 height 434
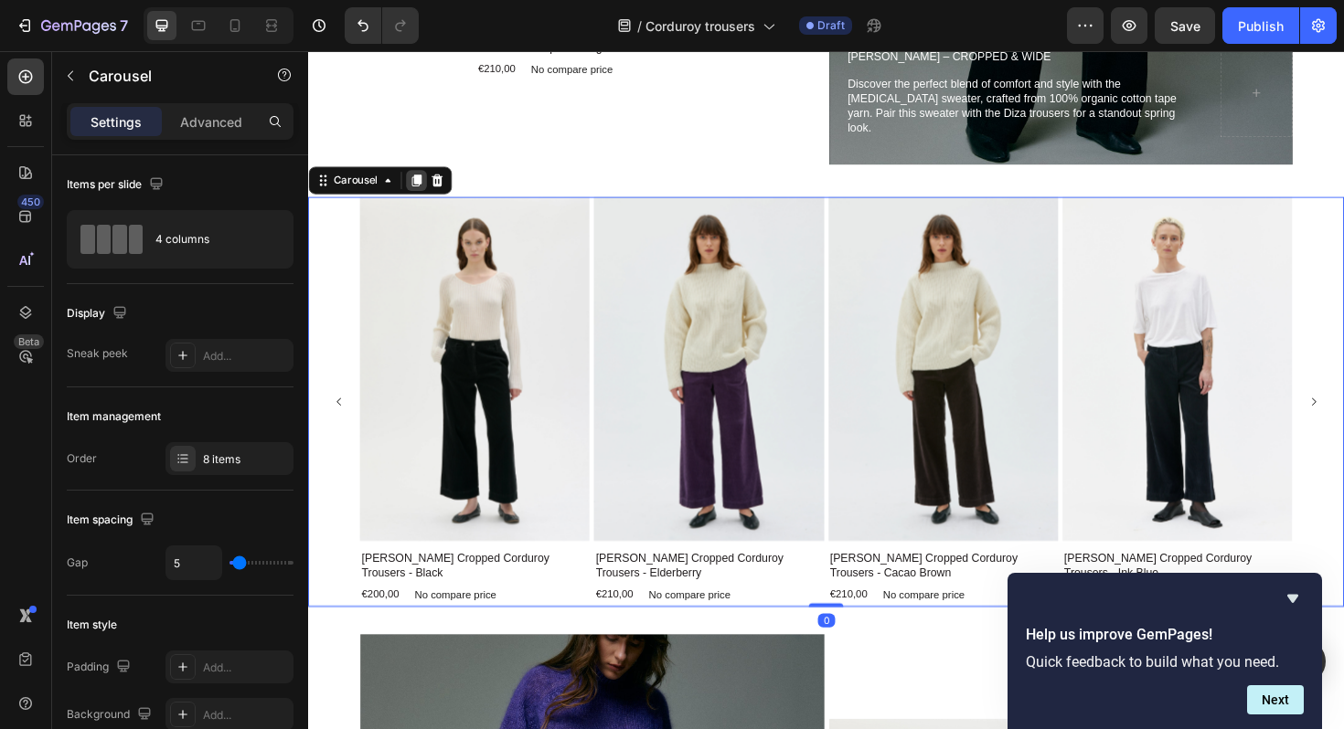
click at [423, 192] on icon at bounding box center [422, 188] width 15 height 15
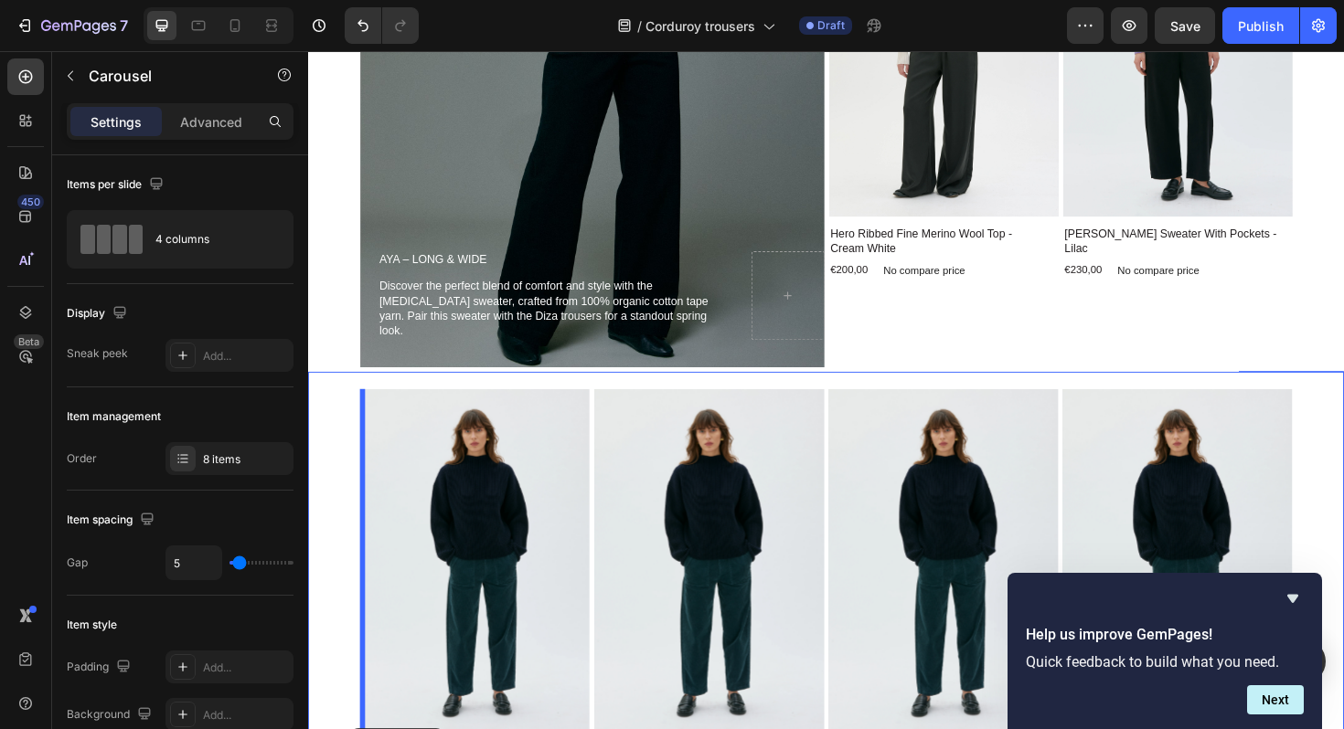
scroll to position [3973, 0]
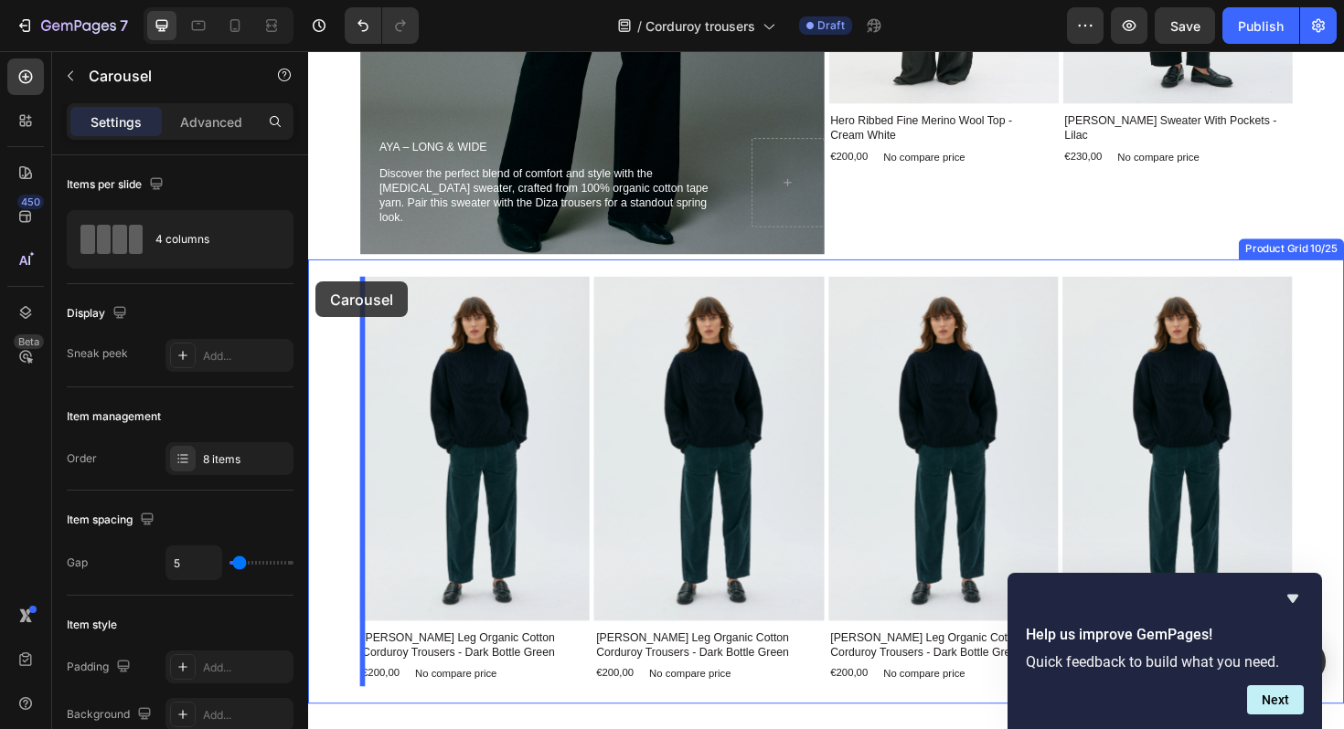
drag, startPoint x: 332, startPoint y: 426, endPoint x: 316, endPoint y: 295, distance: 131.6
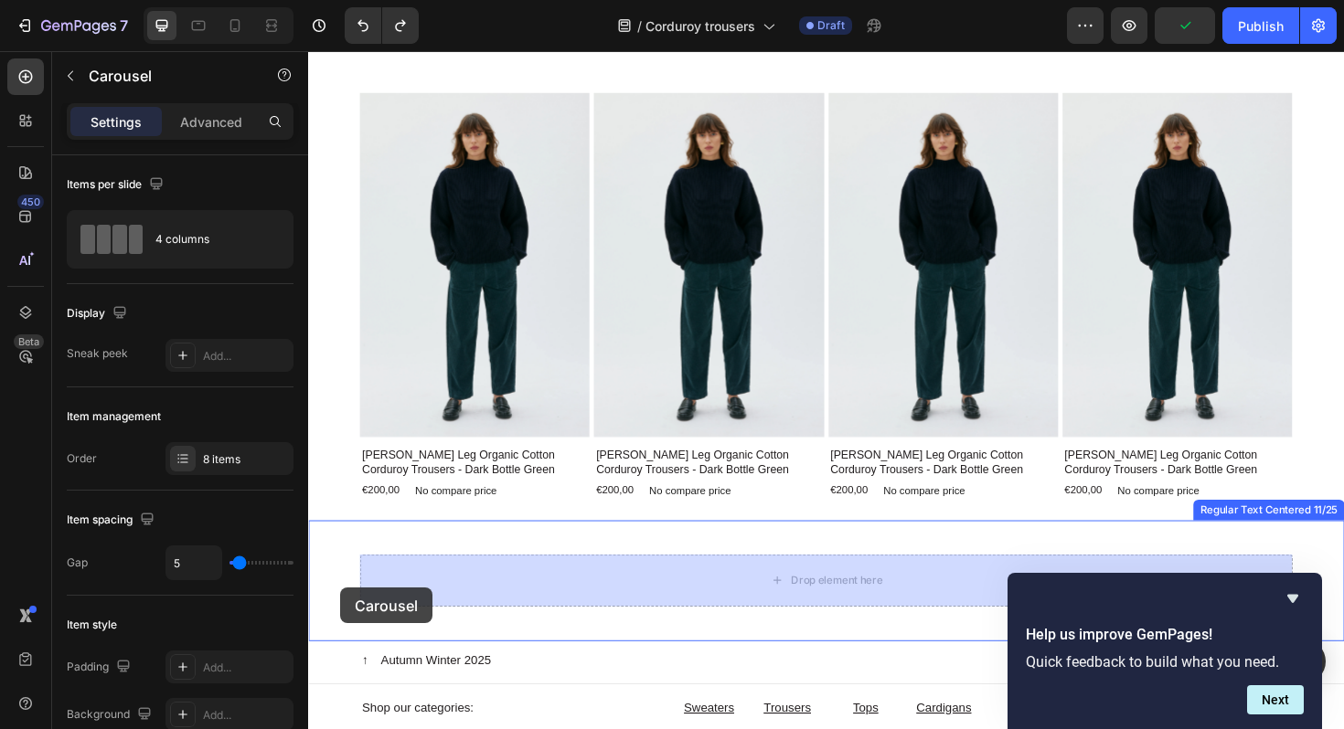
scroll to position [4240, 0]
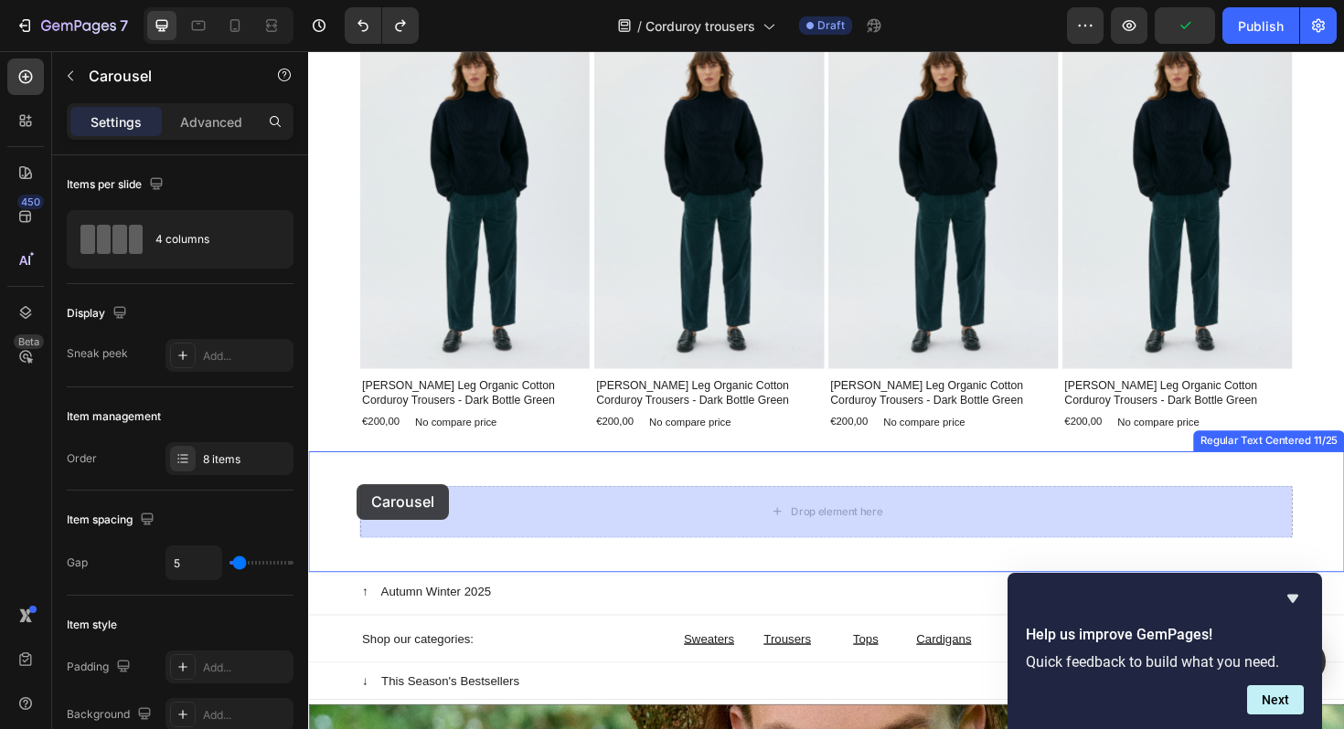
drag, startPoint x: 334, startPoint y: 398, endPoint x: 358, endPoint y: 510, distance: 115.1
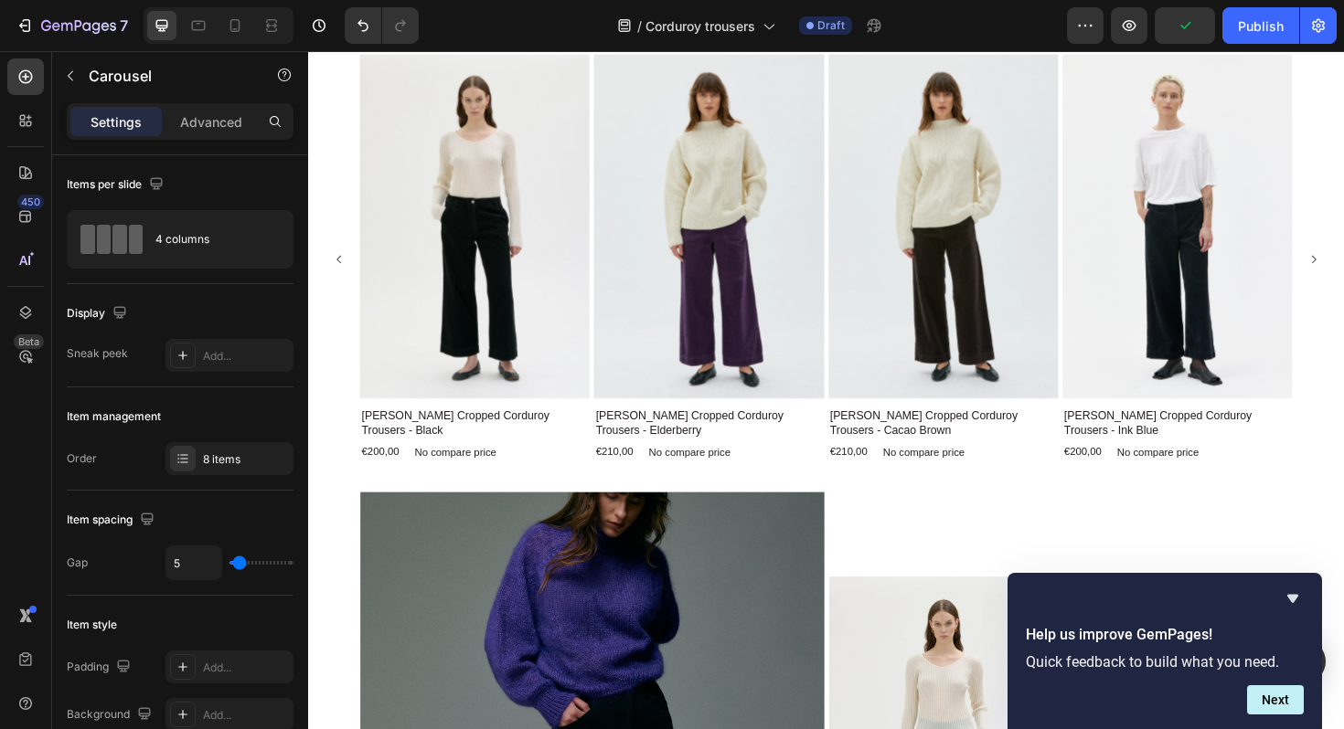
scroll to position [2456, 0]
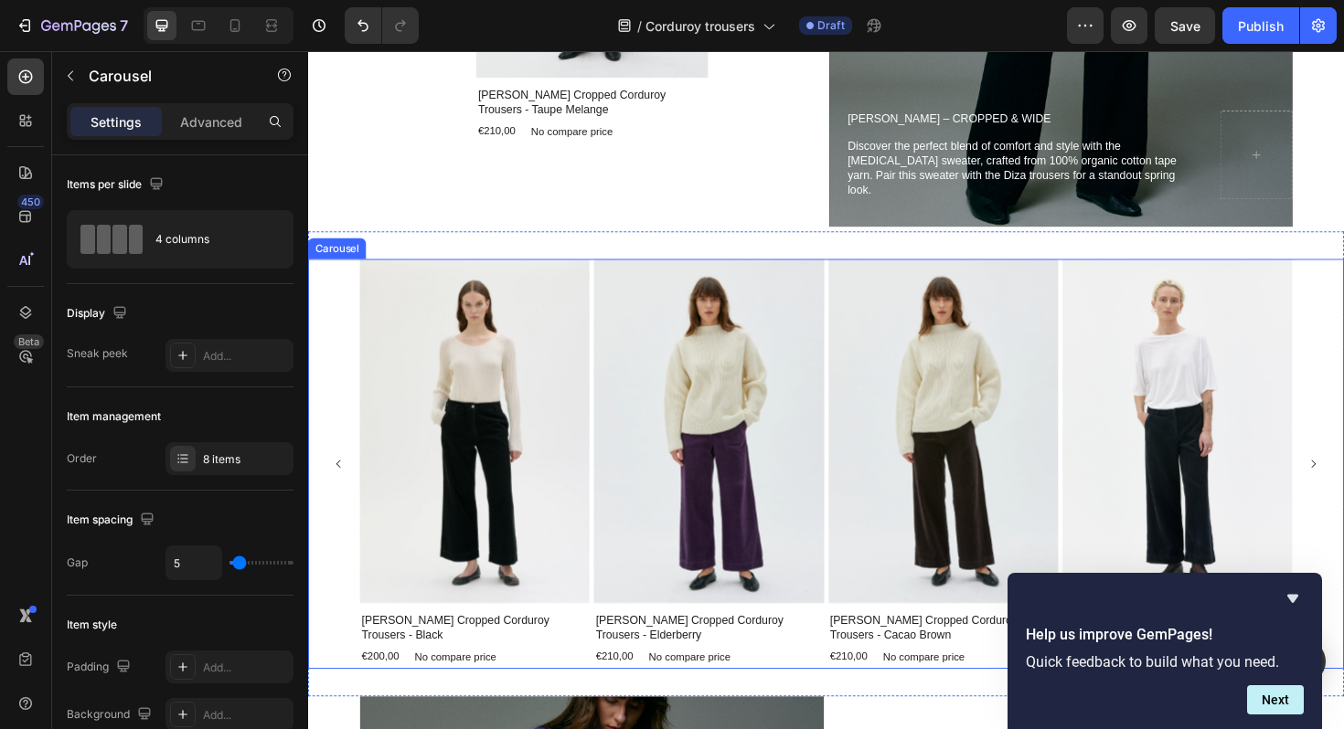
click at [333, 559] on div "Product Images Lail Cropped Corduroy Trousers - Black Product Title €200,00 Pro…" at bounding box center [856, 488] width 1079 height 434
click at [425, 249] on icon at bounding box center [423, 254] width 10 height 13
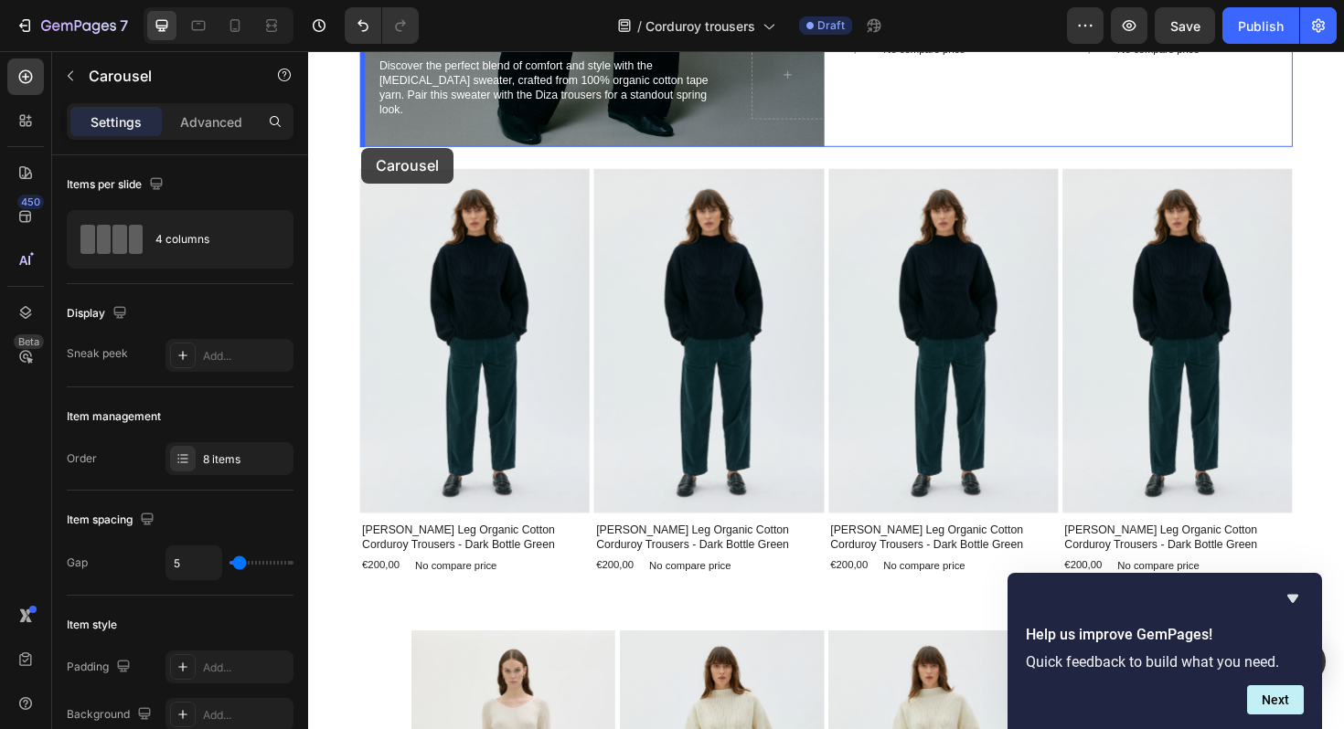
scroll to position [3991, 0]
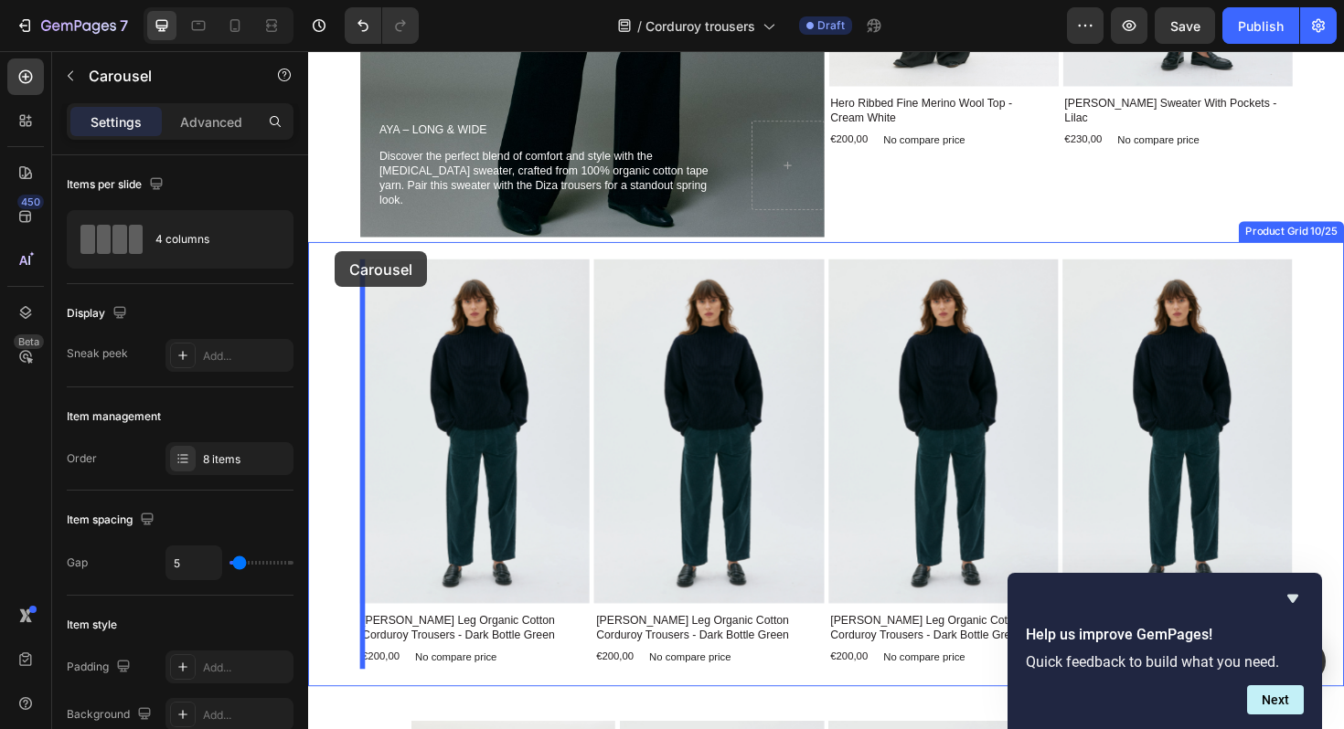
drag, startPoint x: 330, startPoint y: 543, endPoint x: 335, endPoint y: 264, distance: 278.8
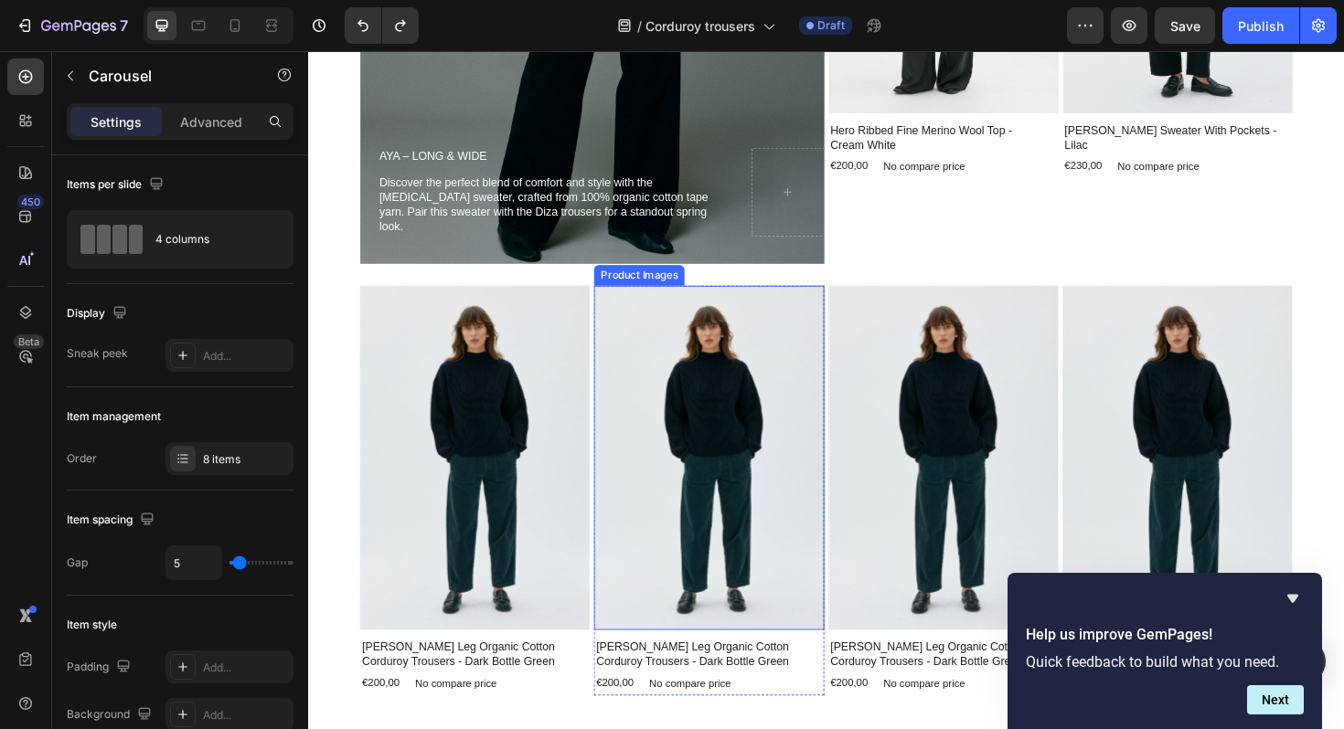
scroll to position [3579, 0]
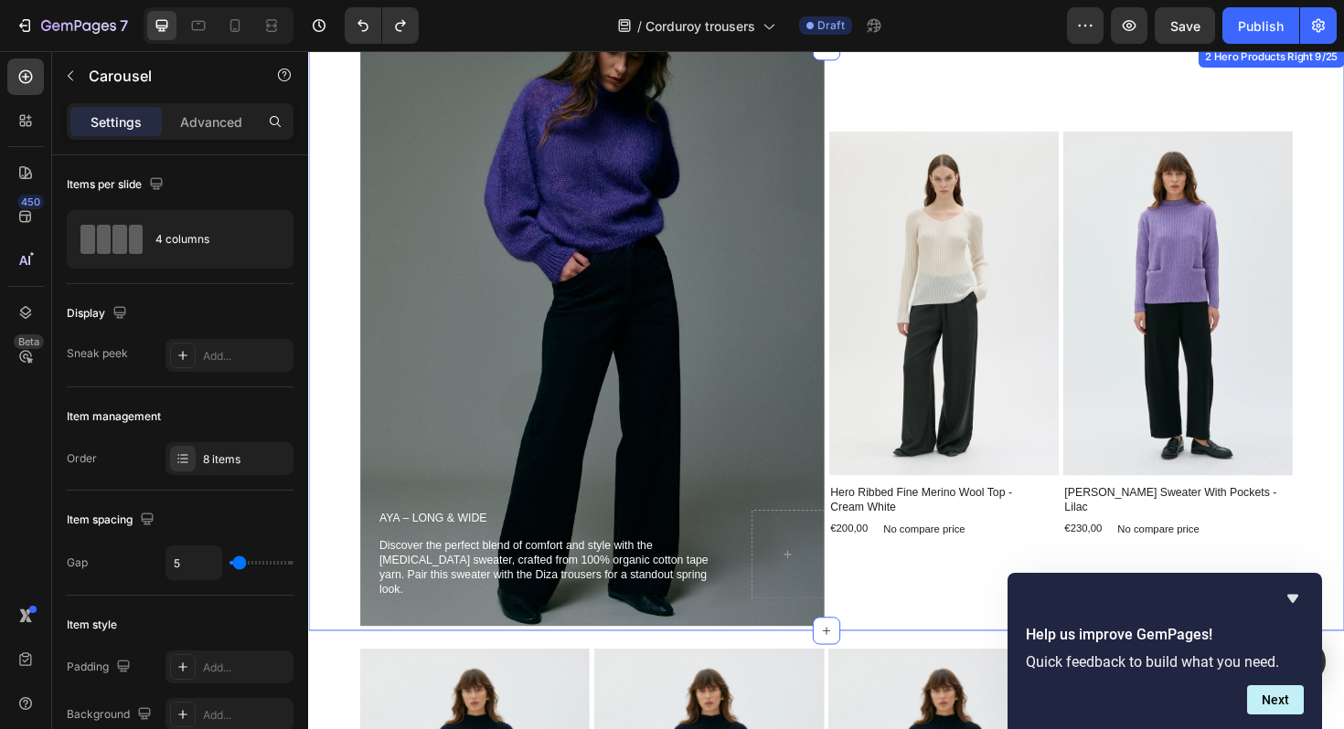
click at [341, 415] on div "AYA – LONG & Wide Heading Discover the perfect blend of comfort and style with …" at bounding box center [856, 356] width 1097 height 619
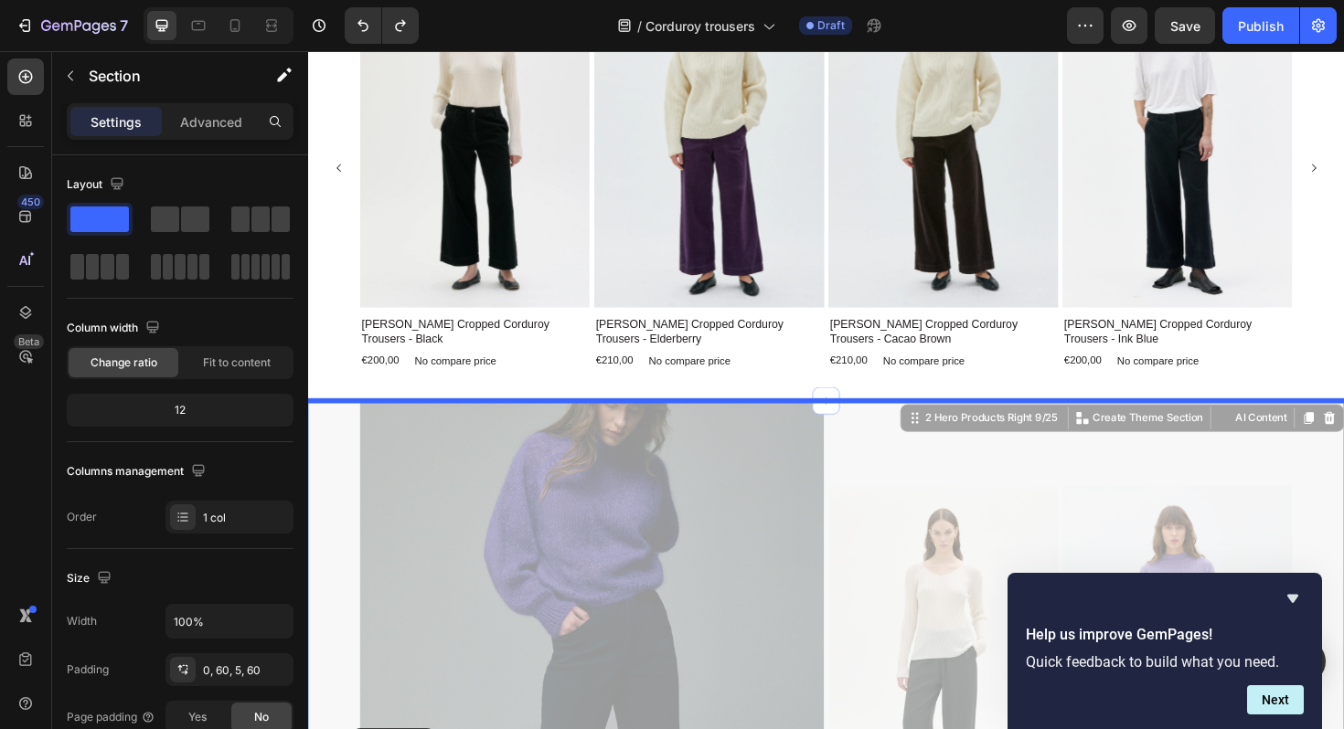
scroll to position [3396, 0]
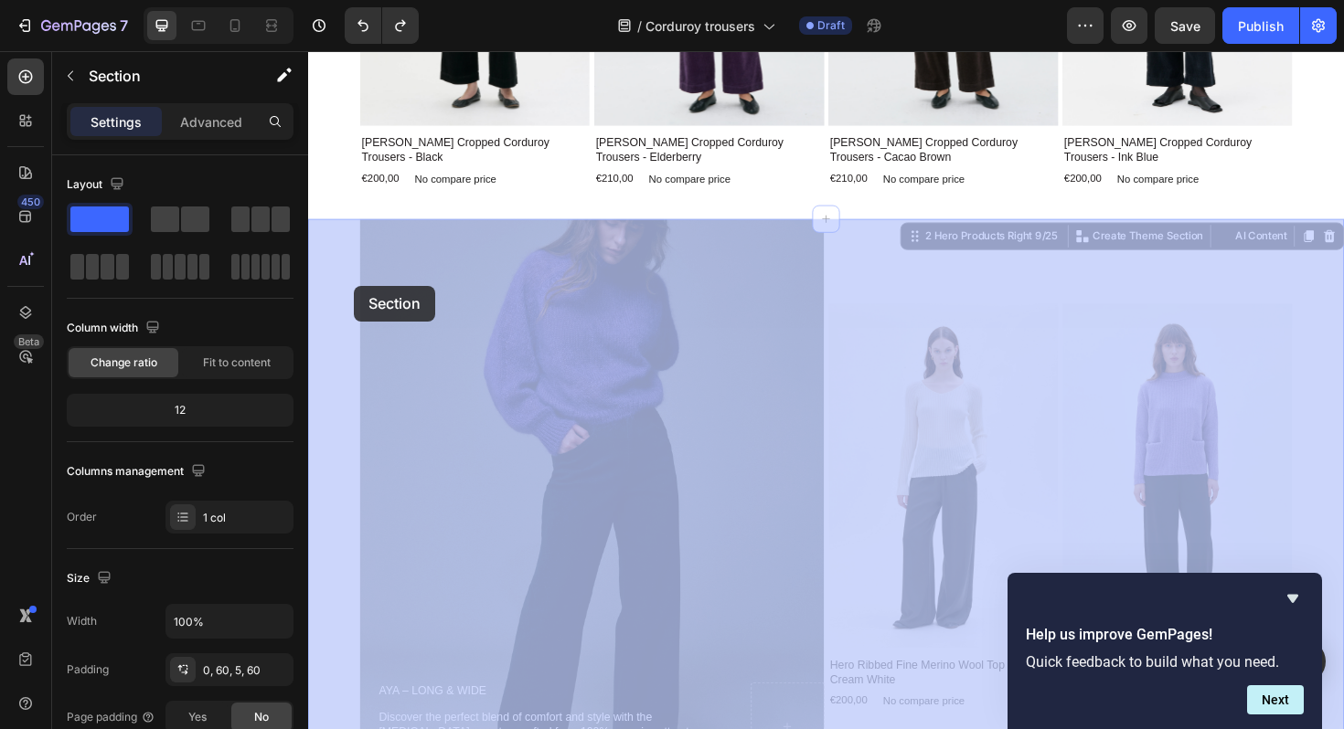
drag, startPoint x: 328, startPoint y: 739, endPoint x: 643, endPoint y: 263, distance: 569.9
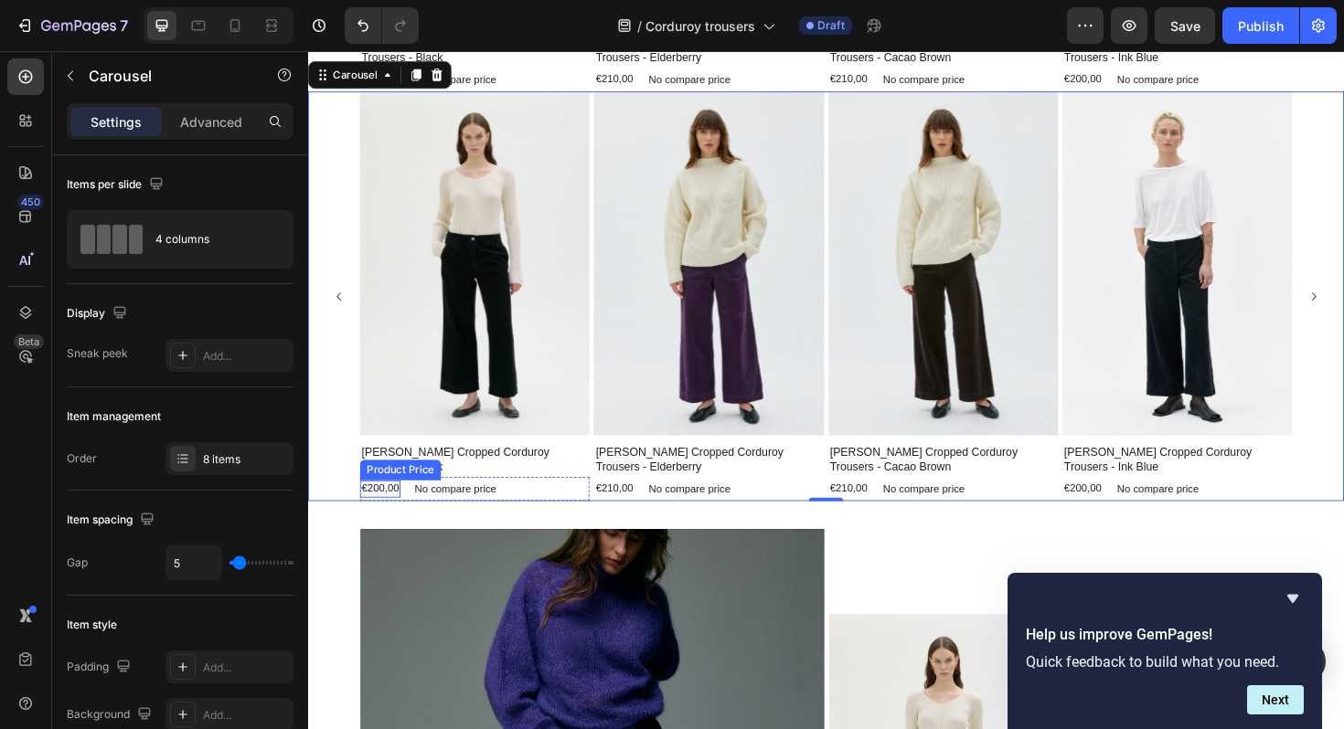
scroll to position [3463, 0]
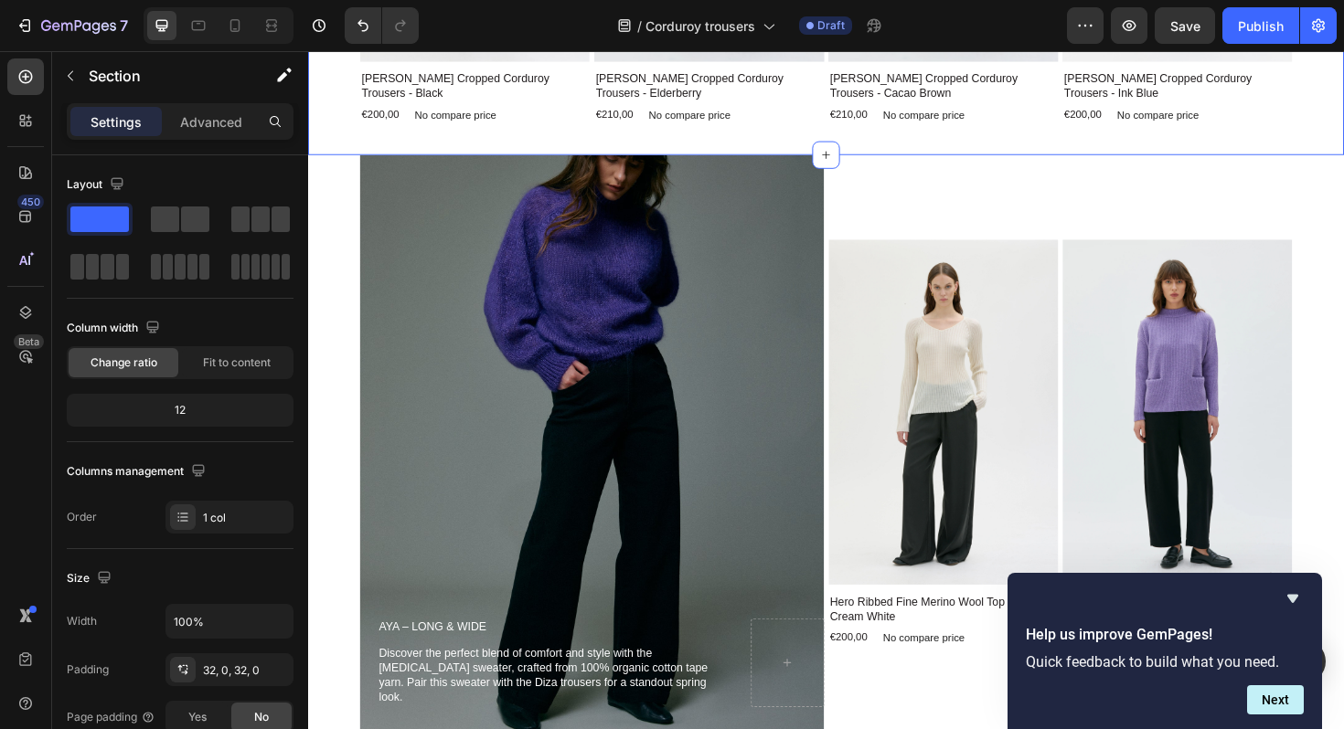
drag, startPoint x: 344, startPoint y: 141, endPoint x: 346, endPoint y: 364, distance: 223.0
click at [362, 411] on div "AYA – LONG & Wide Heading Discover the perfect blend of comfort and style with …" at bounding box center [856, 471] width 1097 height 619
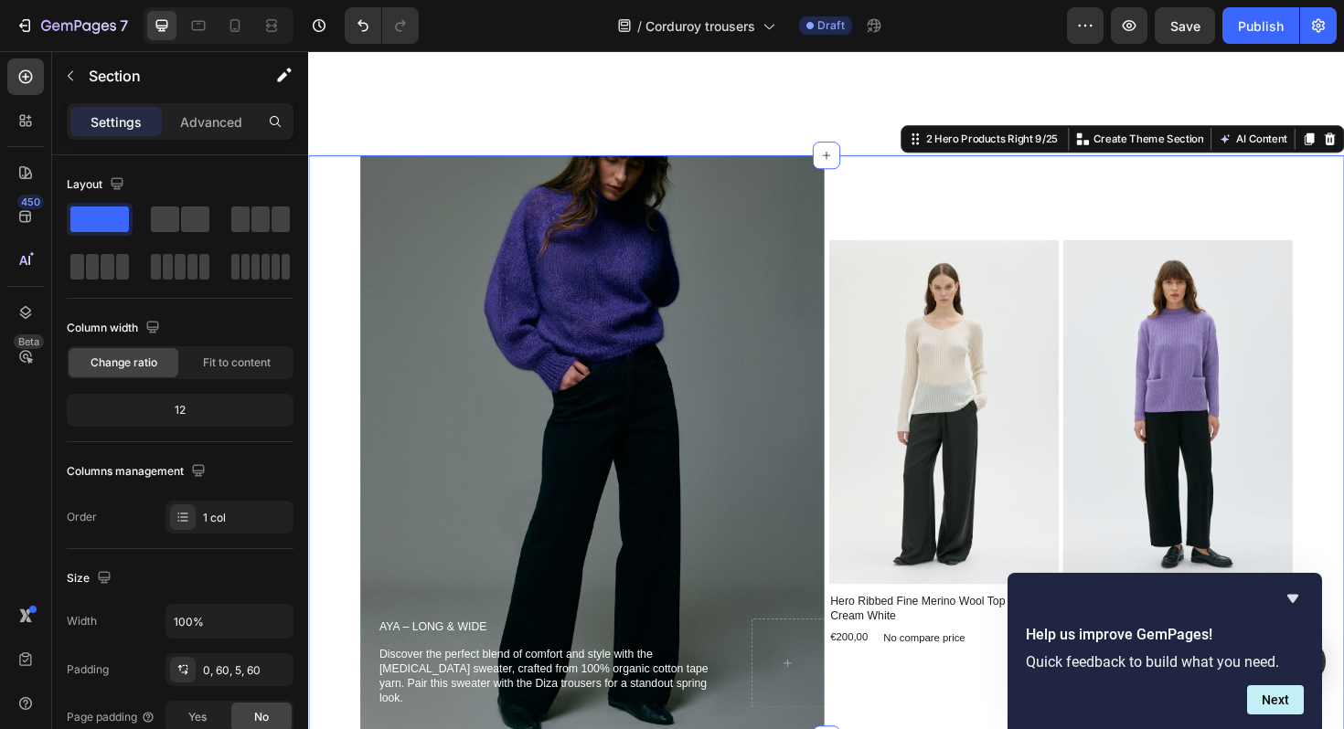
scroll to position [3547, 0]
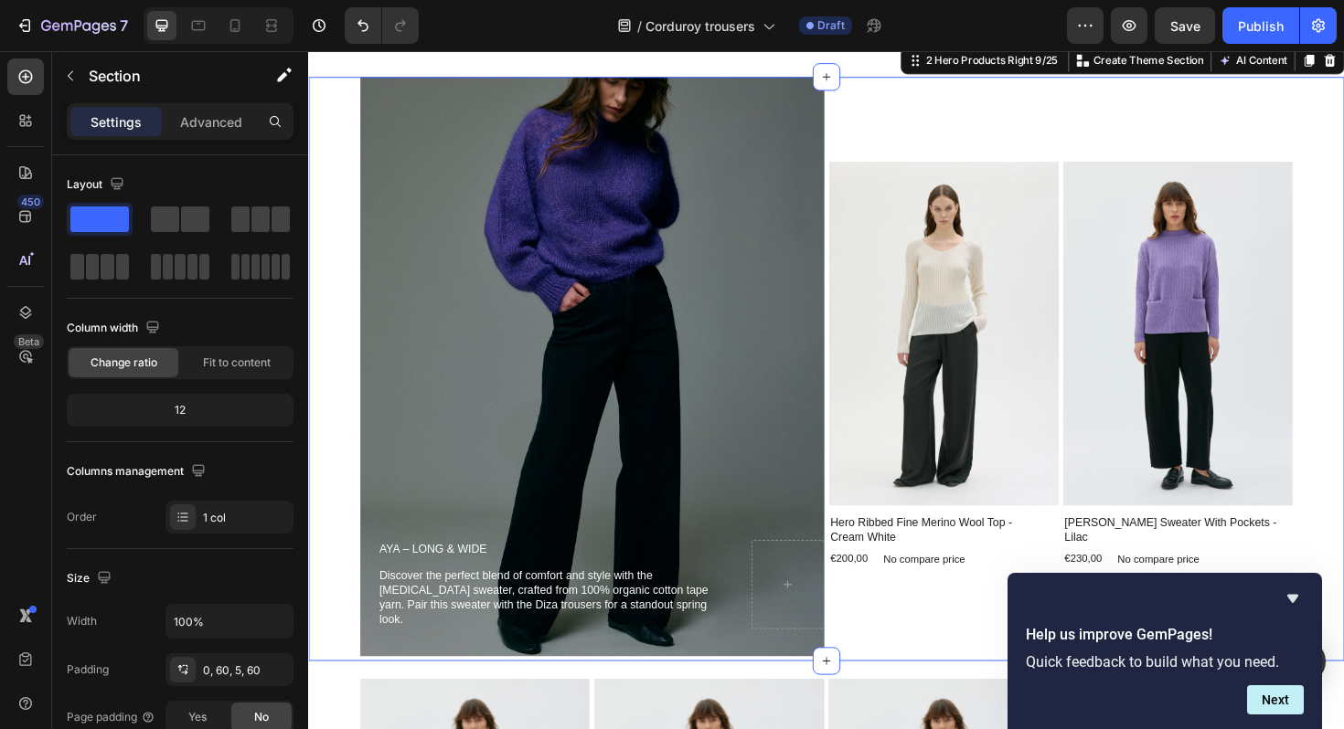
click at [341, 469] on div "AYA – LONG & Wide Heading Discover the perfect blend of comfort and style with …" at bounding box center [856, 388] width 1097 height 619
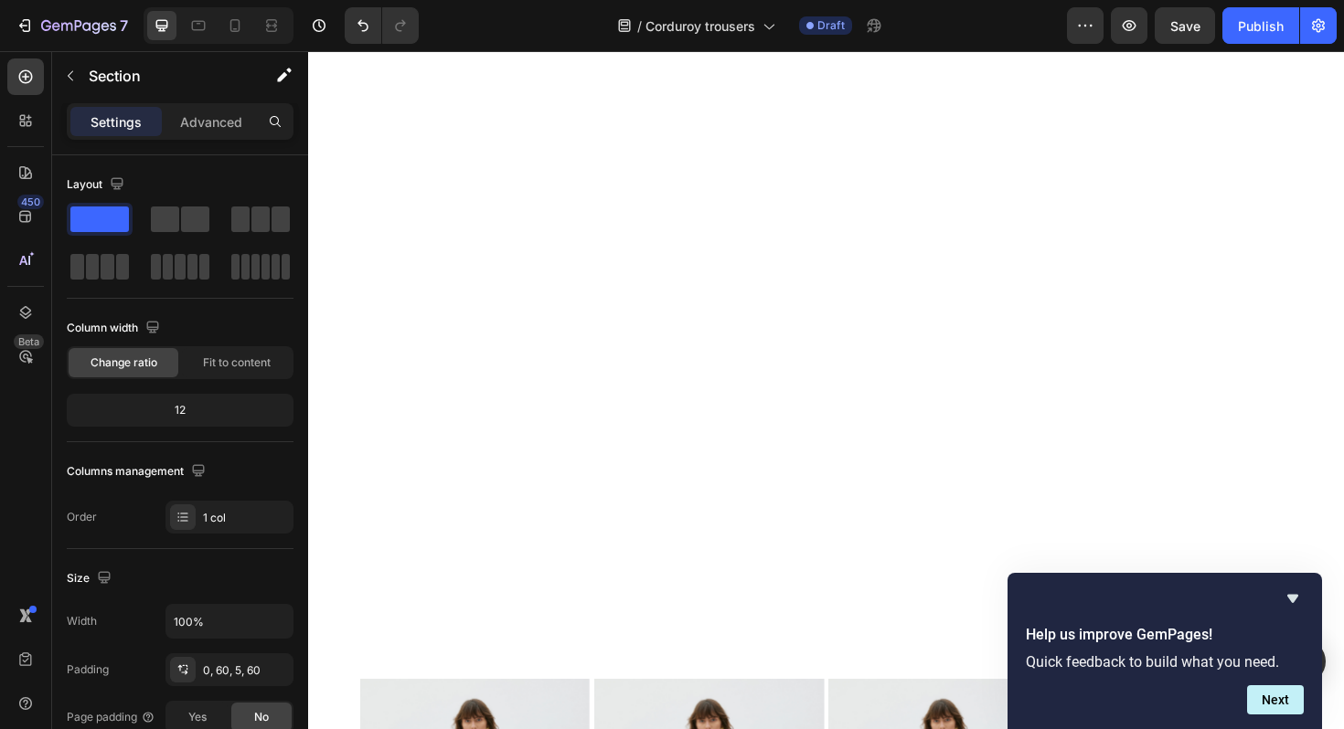
scroll to position [4225, 0]
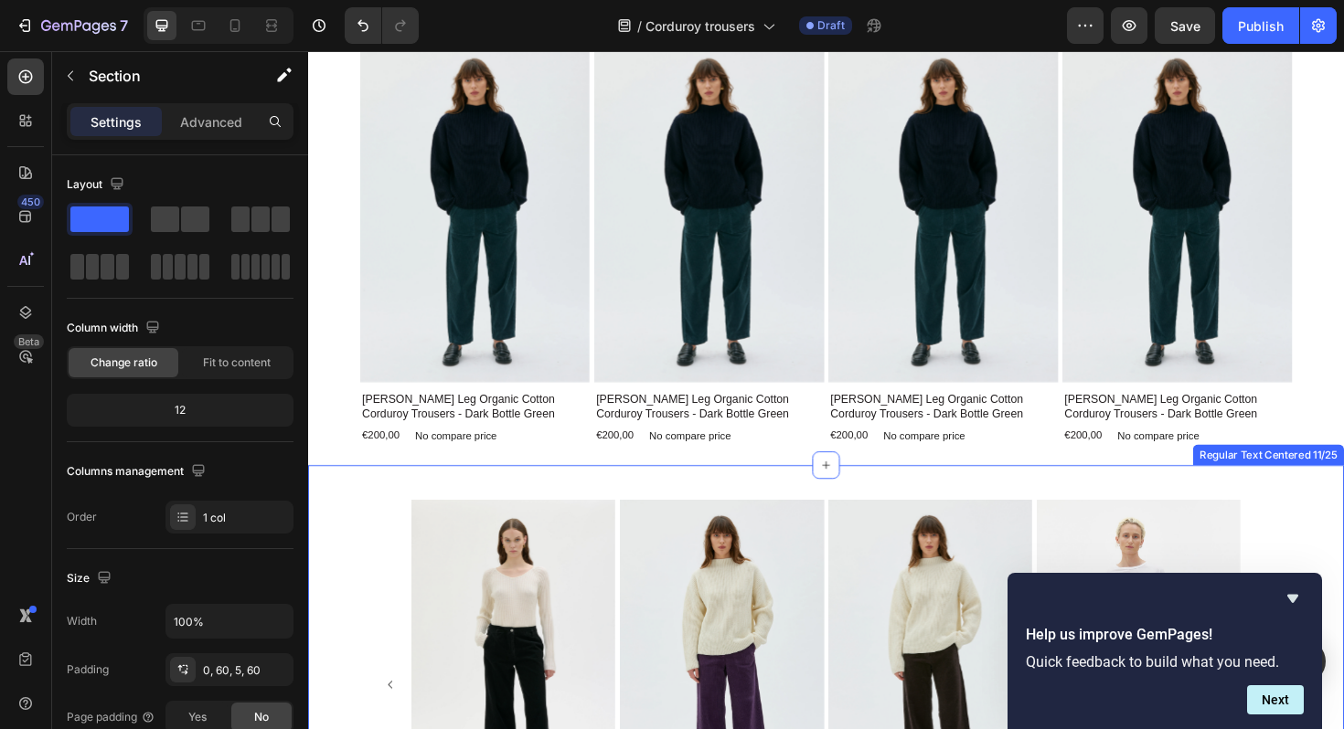
click at [345, 560] on div "Product Images Lail Cropped Corduroy Trousers - Black Product Title €200,00 Pro…" at bounding box center [856, 723] width 1097 height 466
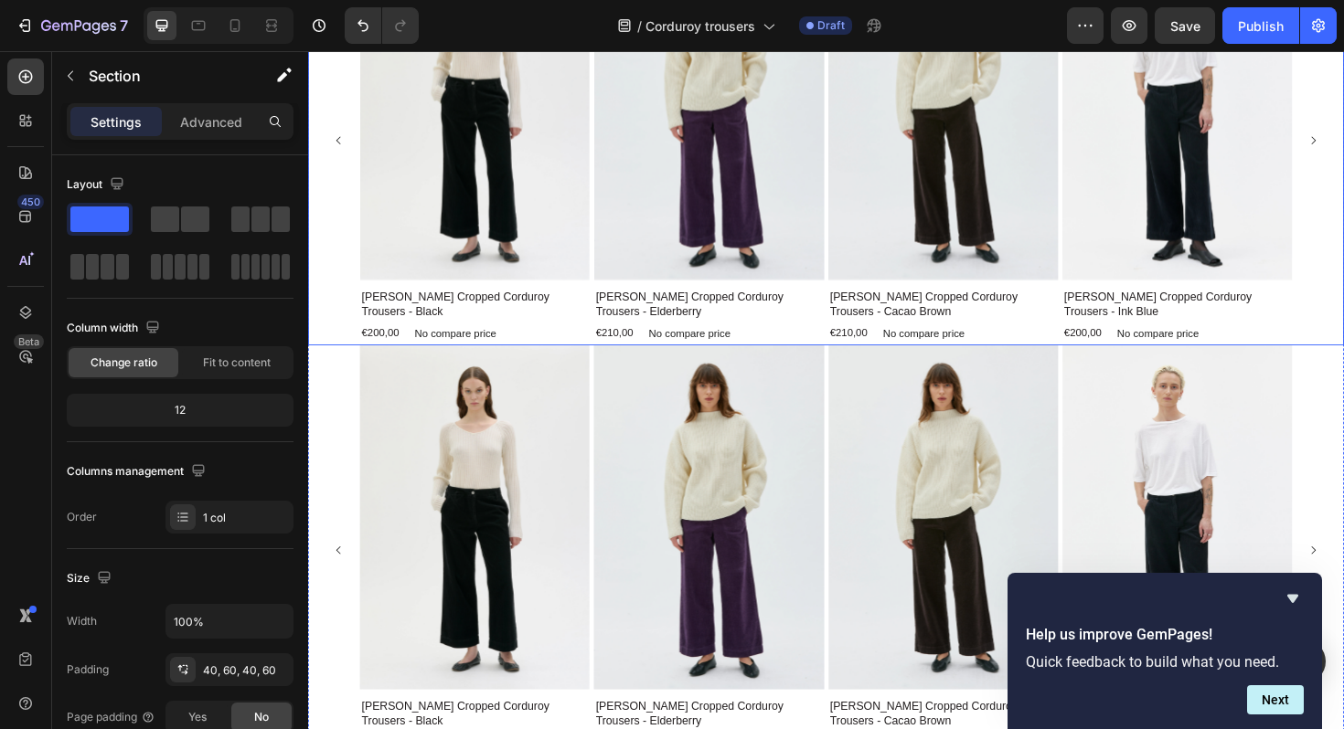
scroll to position [2803, 0]
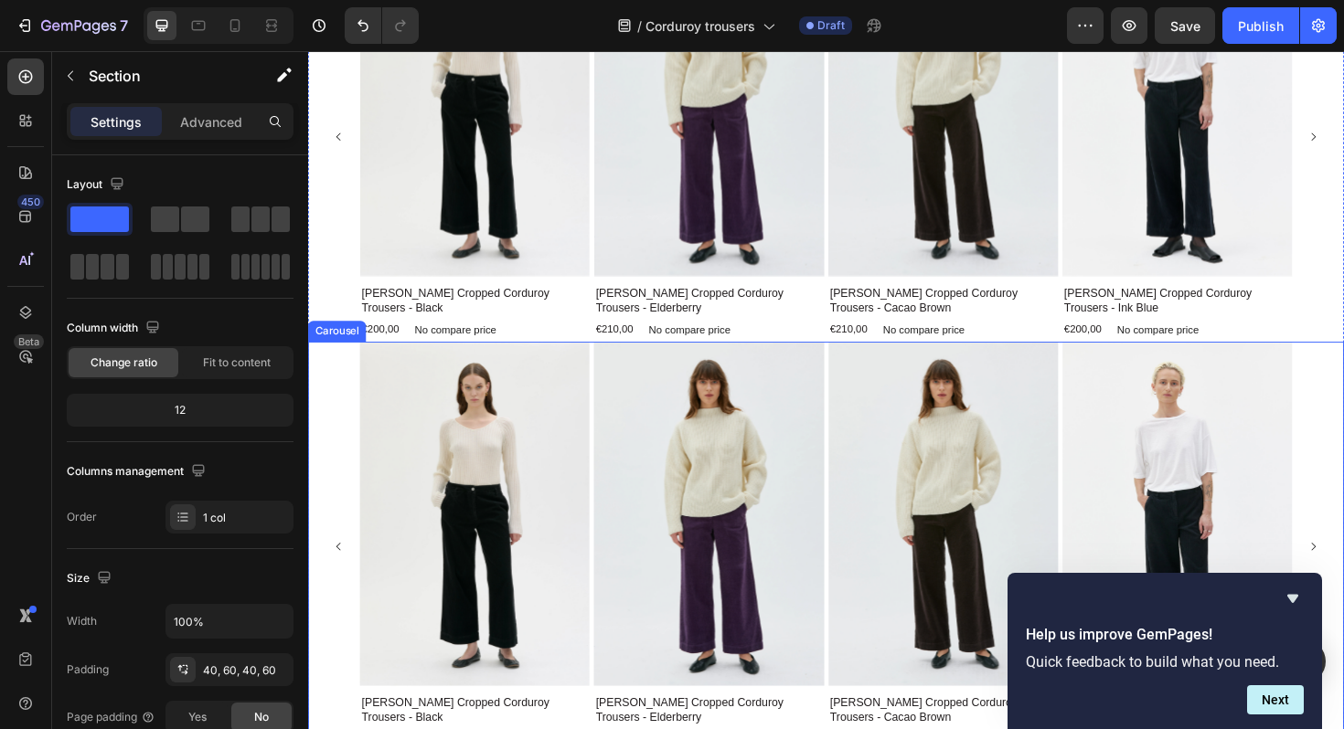
click at [332, 442] on div "Product Images Lail Cropped Corduroy Trousers - Black Product Title €200,00 Pro…" at bounding box center [856, 576] width 1079 height 434
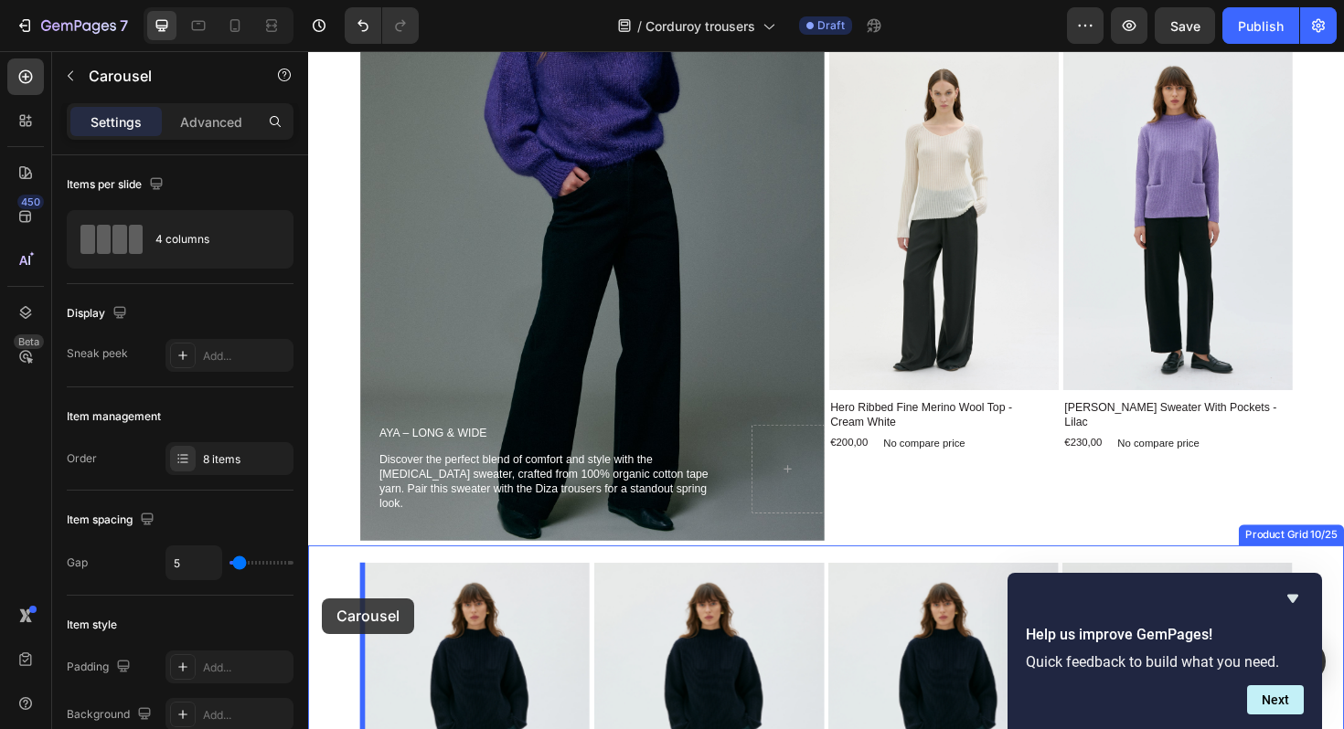
scroll to position [3889, 0]
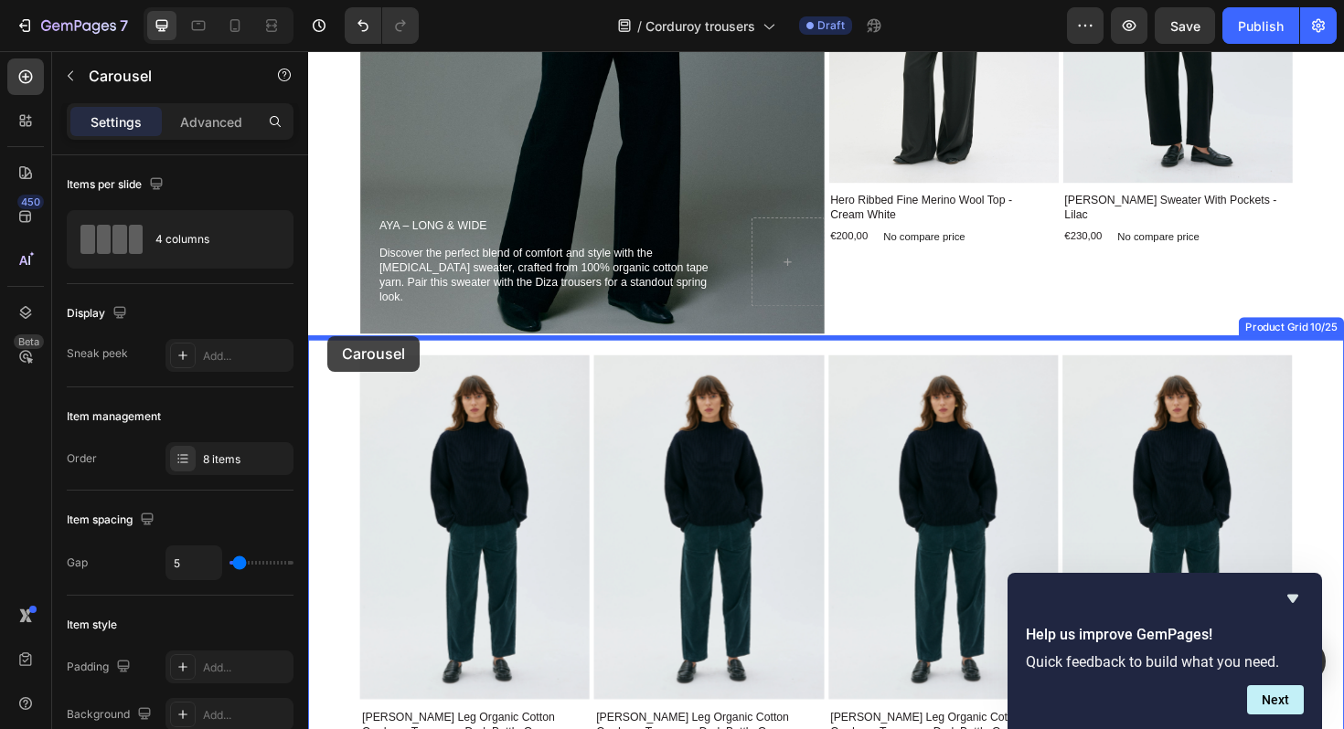
drag, startPoint x: 324, startPoint y: 268, endPoint x: 328, endPoint y: 353, distance: 85.1
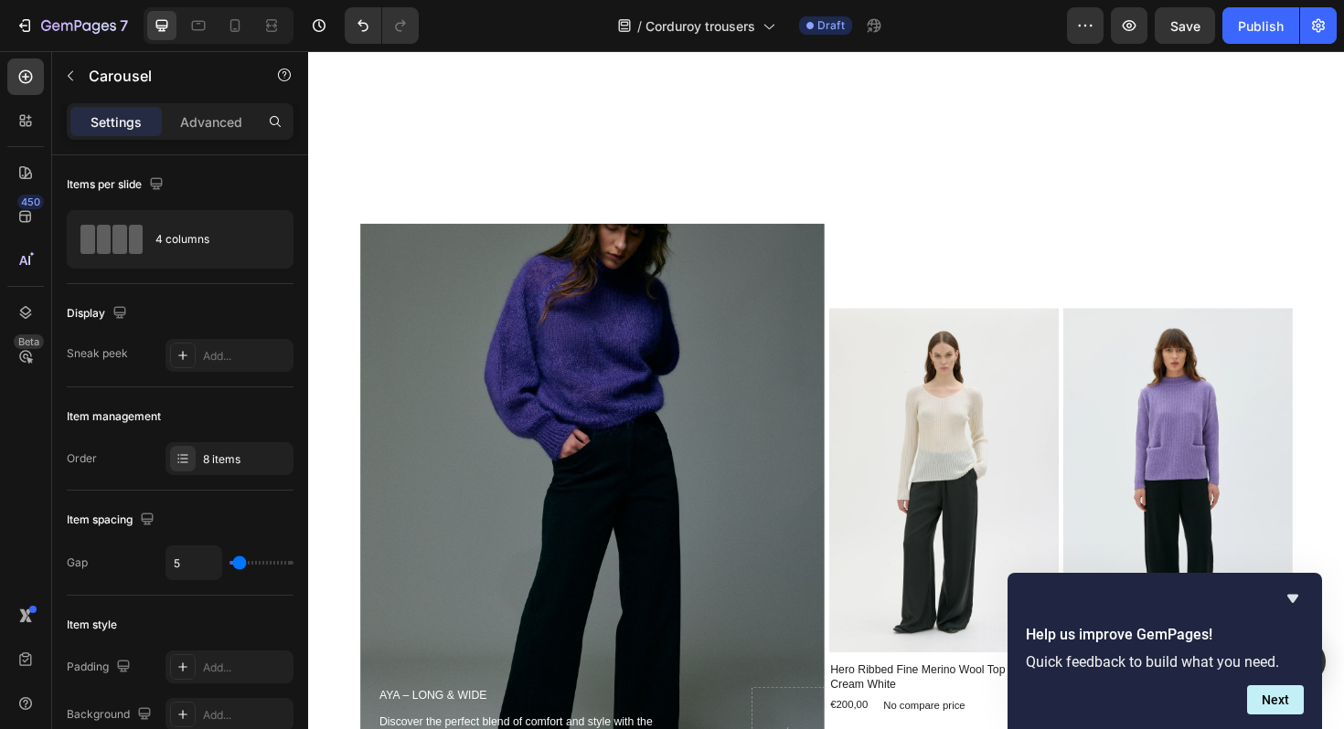
scroll to position [3576, 0]
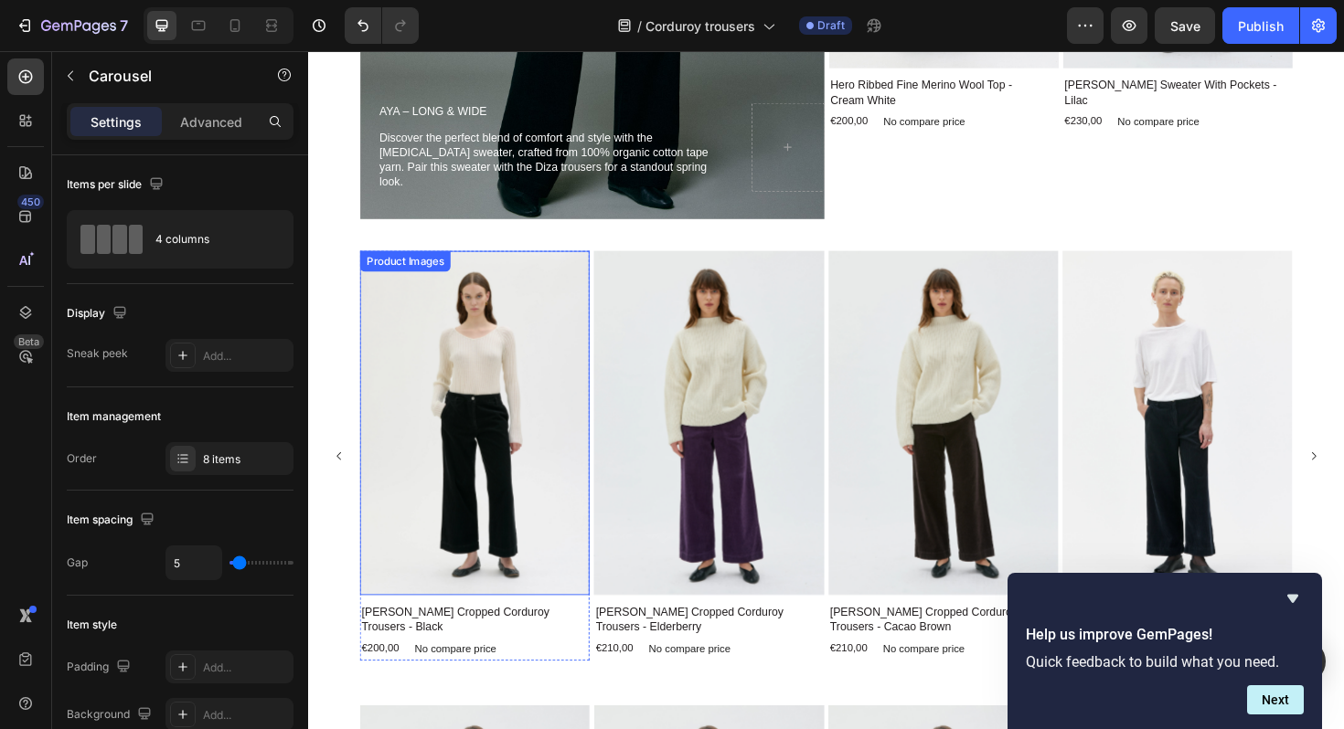
click at [481, 410] on img at bounding box center [484, 445] width 243 height 365
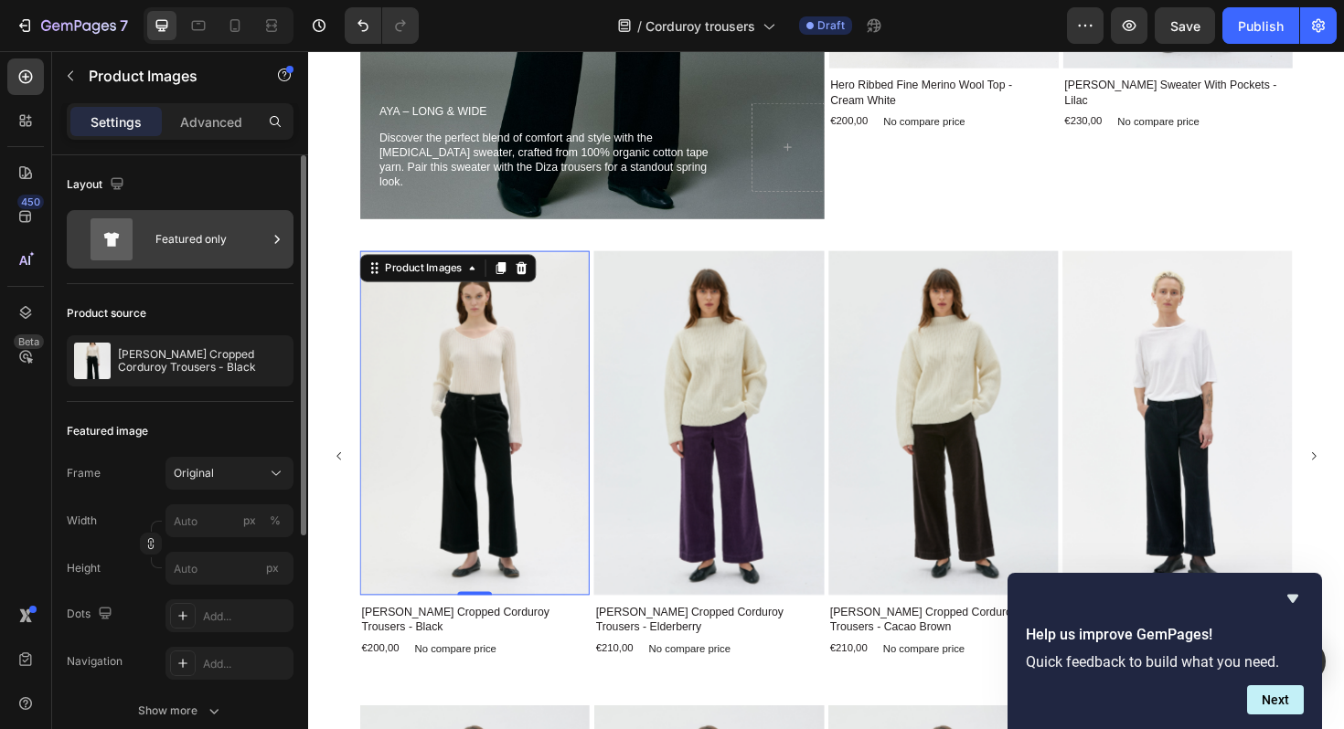
click at [187, 239] on div "Featured only" at bounding box center [211, 239] width 112 height 42
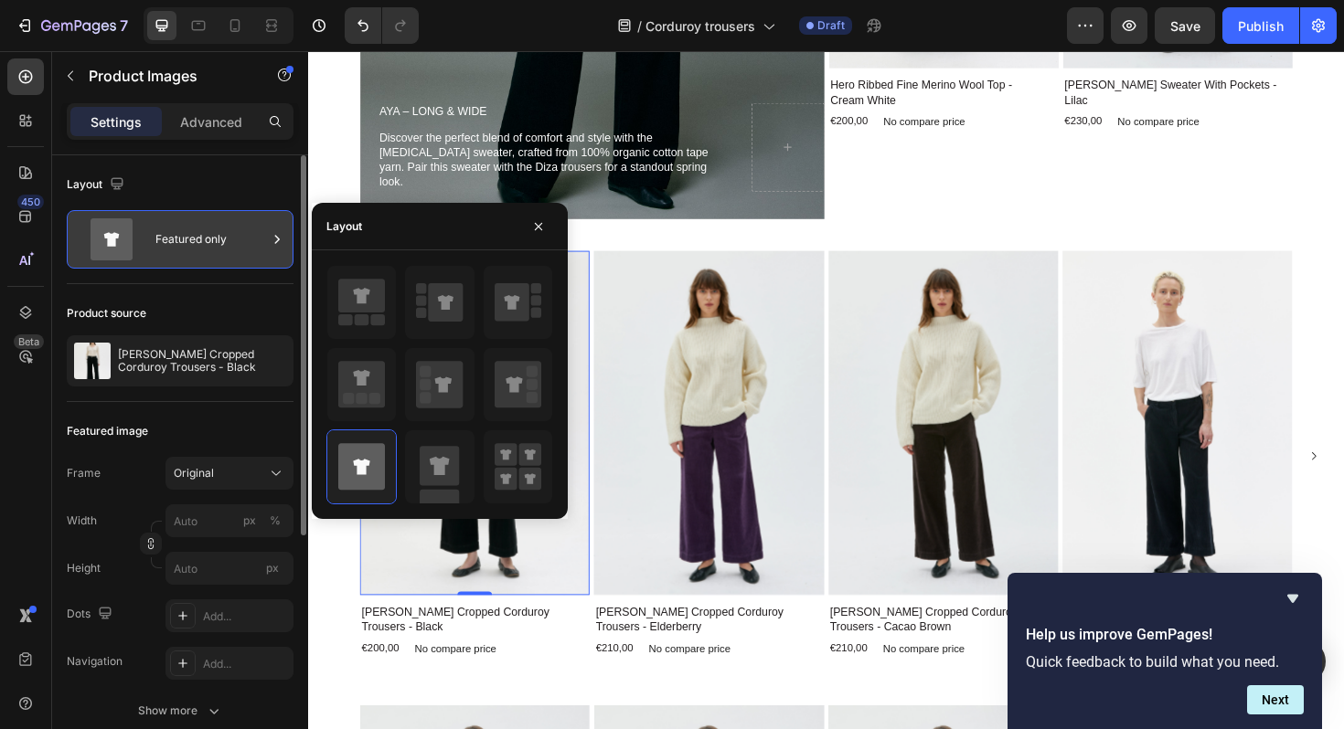
click at [187, 239] on div "Featured only" at bounding box center [211, 239] width 112 height 42
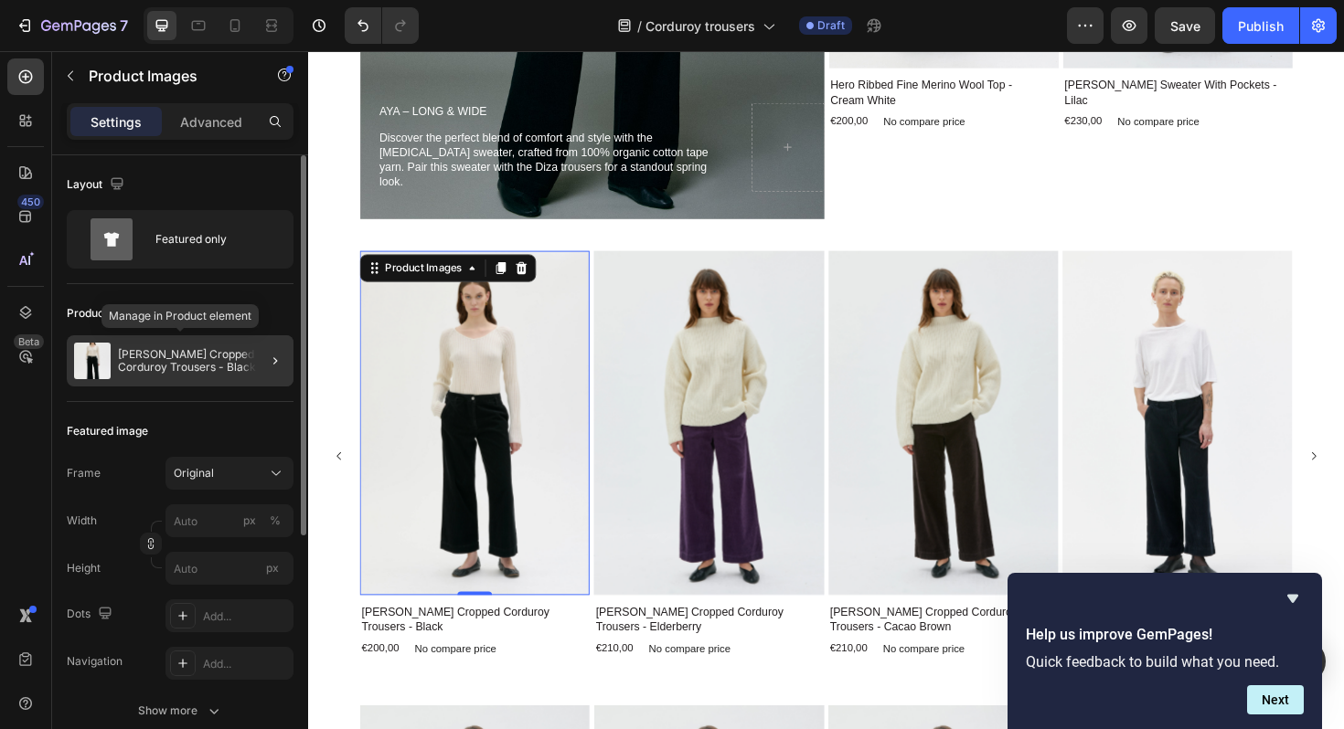
click at [158, 371] on p "Lail Cropped Corduroy Trousers - Black" at bounding box center [202, 361] width 168 height 26
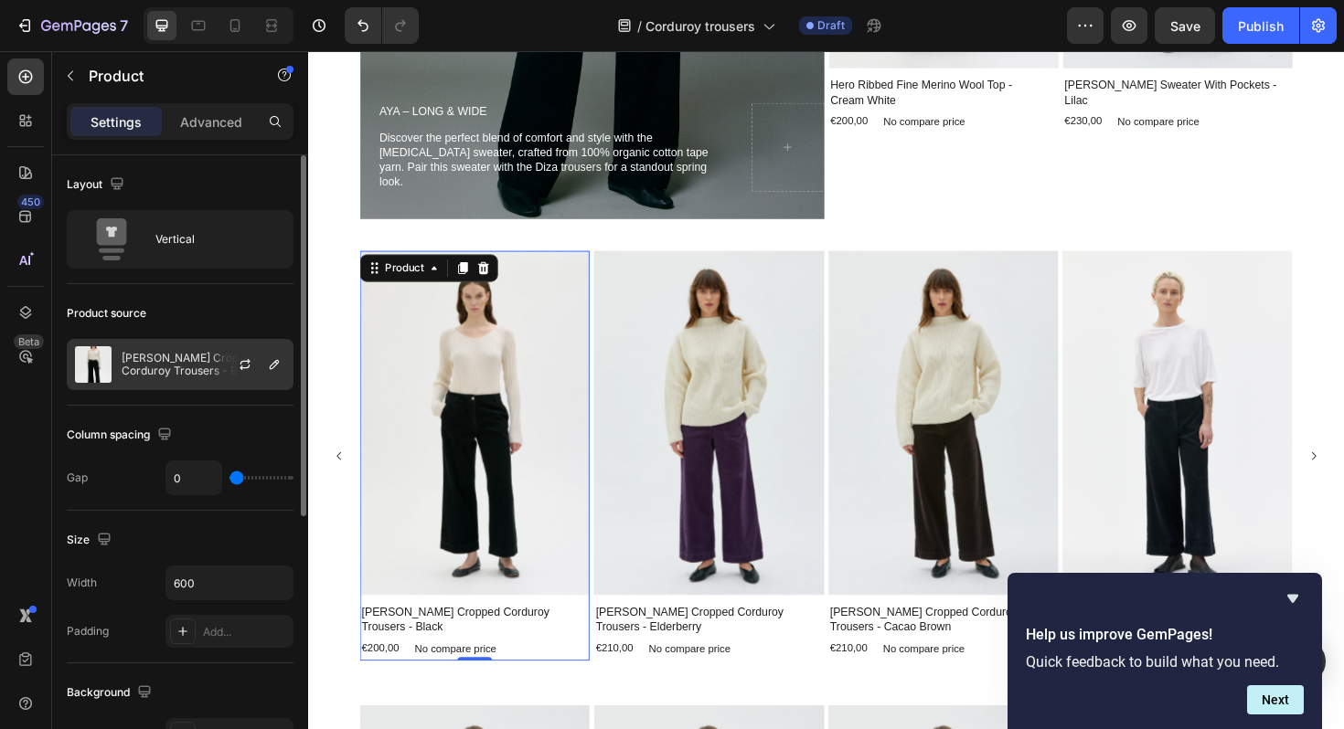
click at [155, 370] on p "Lail Cropped Corduroy Trousers - Black" at bounding box center [204, 365] width 164 height 26
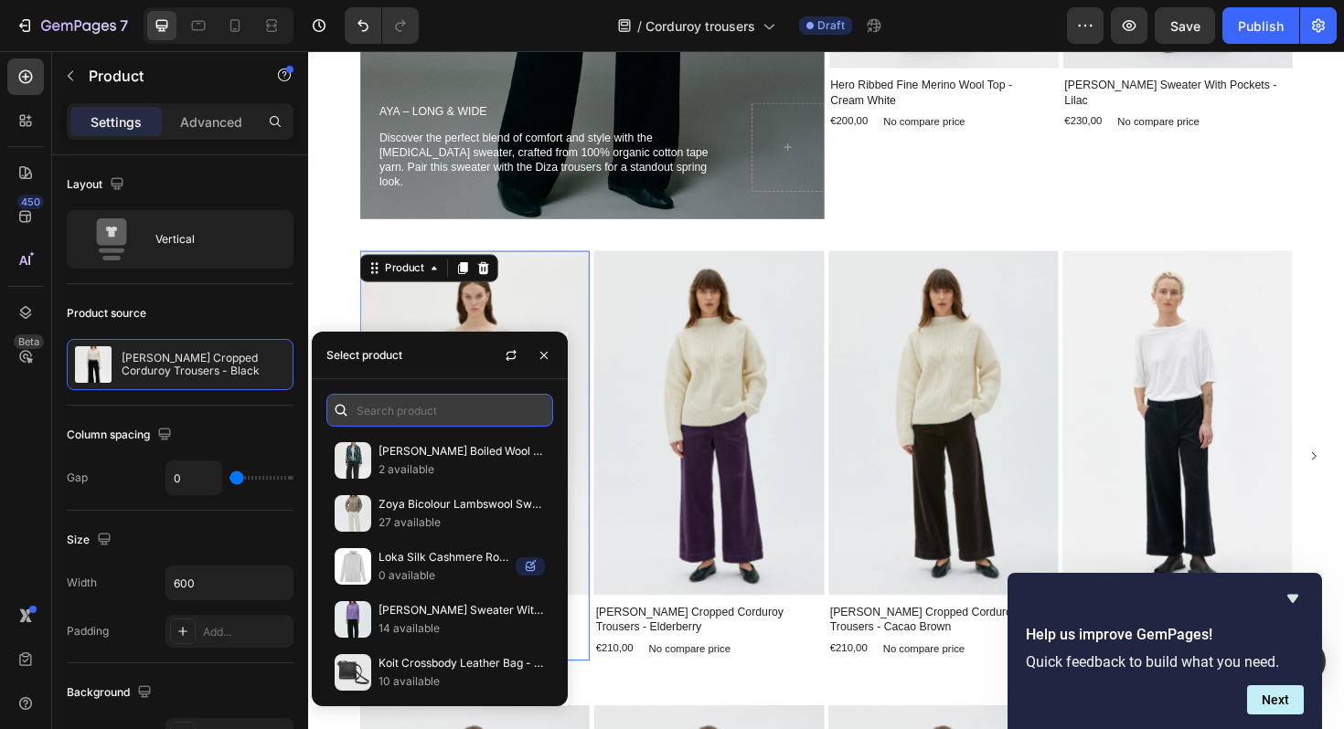
click at [394, 410] on input "text" at bounding box center [439, 410] width 227 height 33
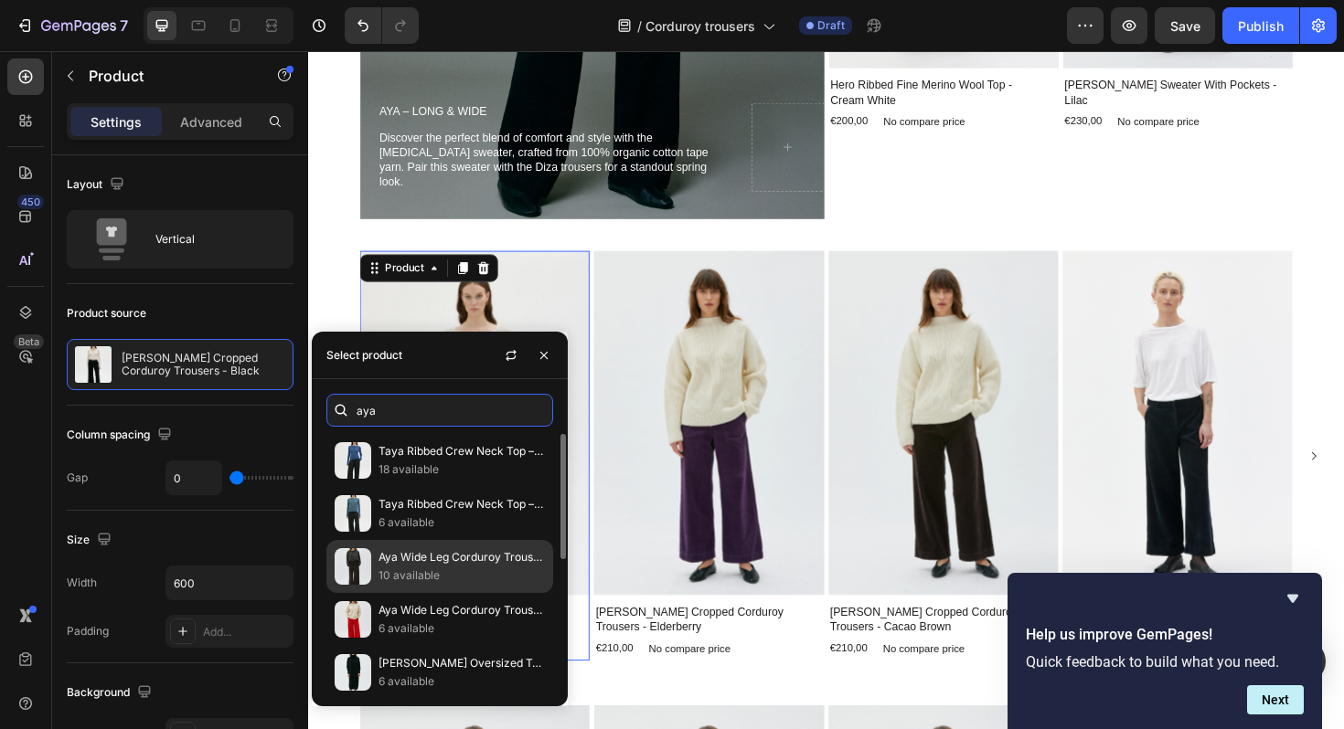
type input "aya"
click at [420, 557] on p "Aya Wide Leg Corduroy Trousers - Cacao Brown" at bounding box center [461, 557] width 166 height 18
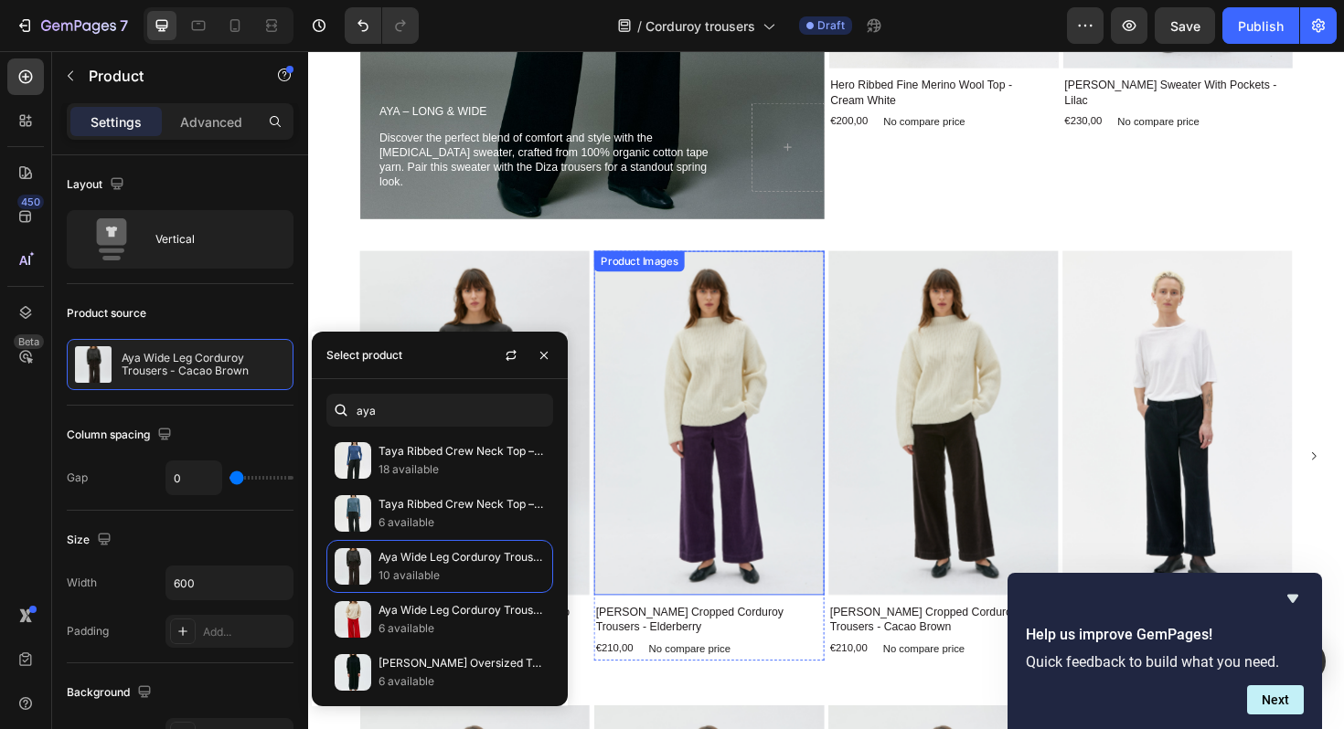
click at [750, 410] on img at bounding box center [732, 445] width 243 height 365
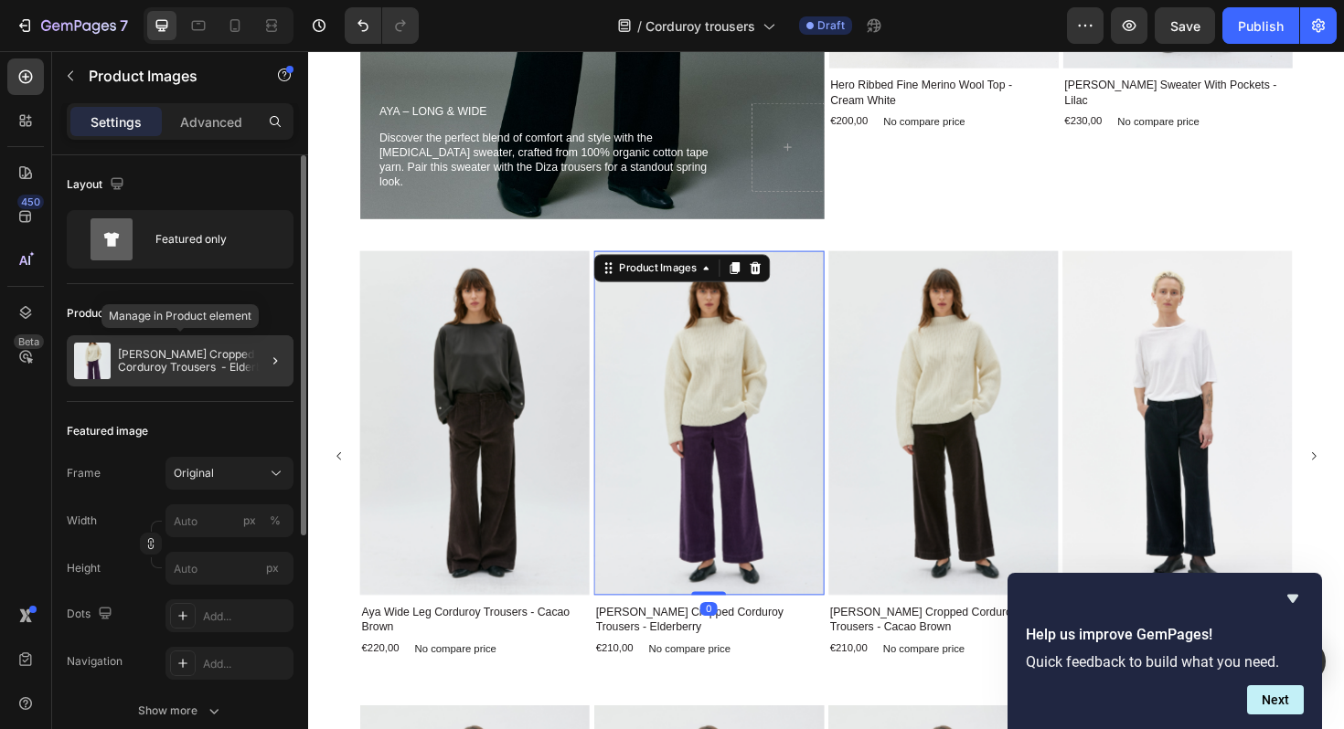
click at [155, 370] on p "Lail Cropped Corduroy Trousers - Elderberry" at bounding box center [202, 361] width 168 height 26
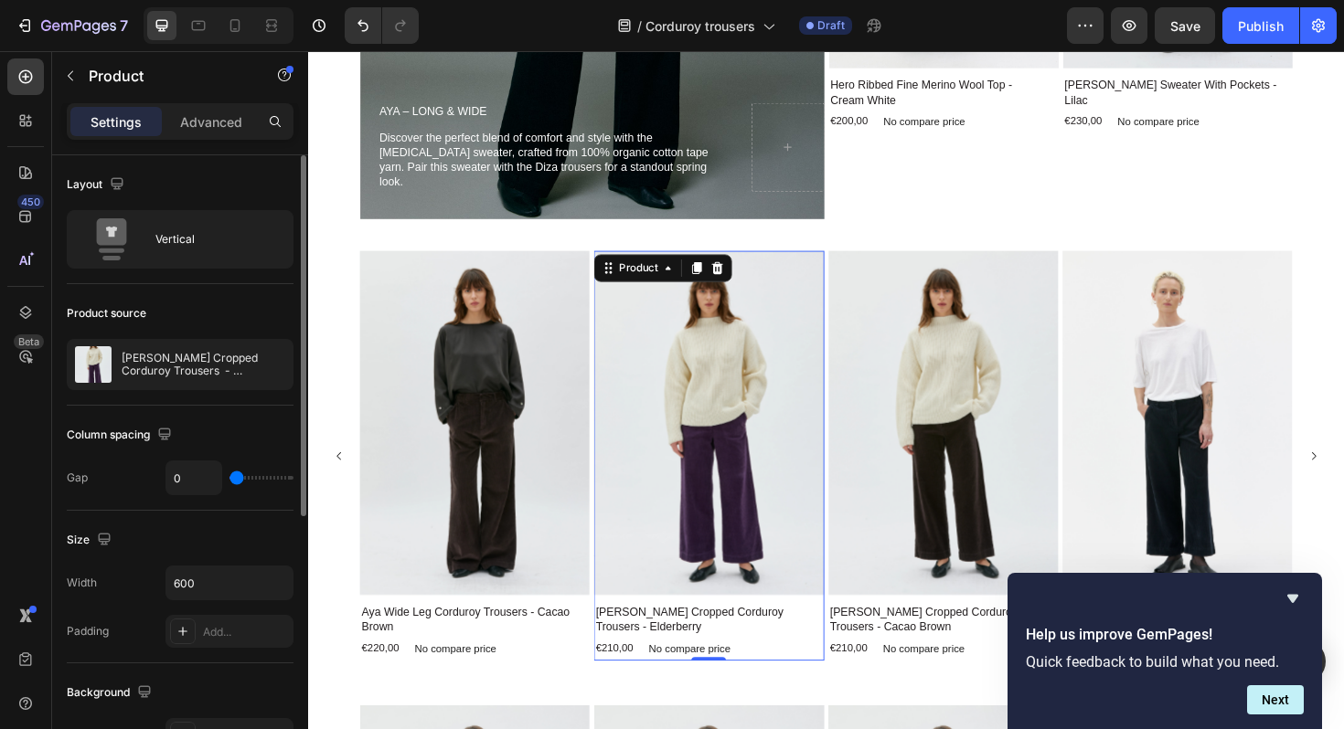
click at [155, 370] on p "Lail Cropped Corduroy Trousers - Elderberry" at bounding box center [204, 365] width 164 height 26
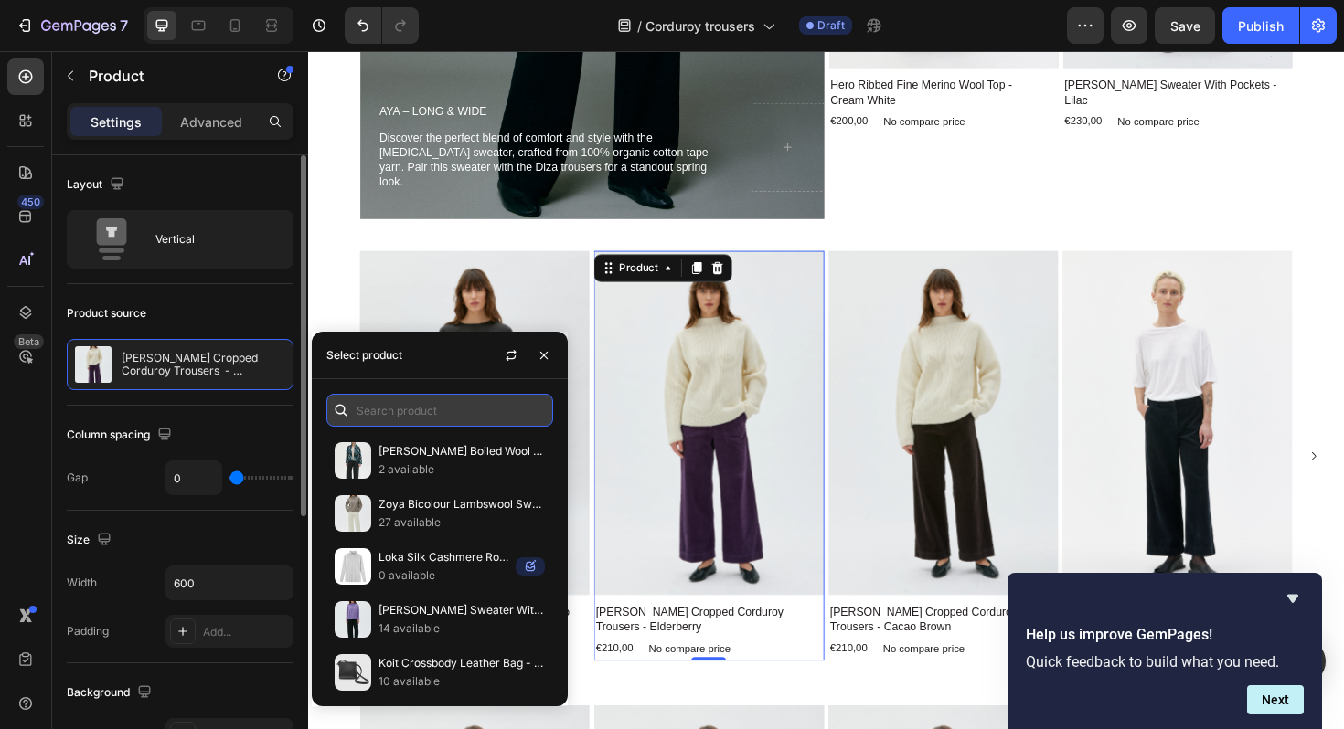
click at [418, 420] on input "text" at bounding box center [439, 410] width 227 height 33
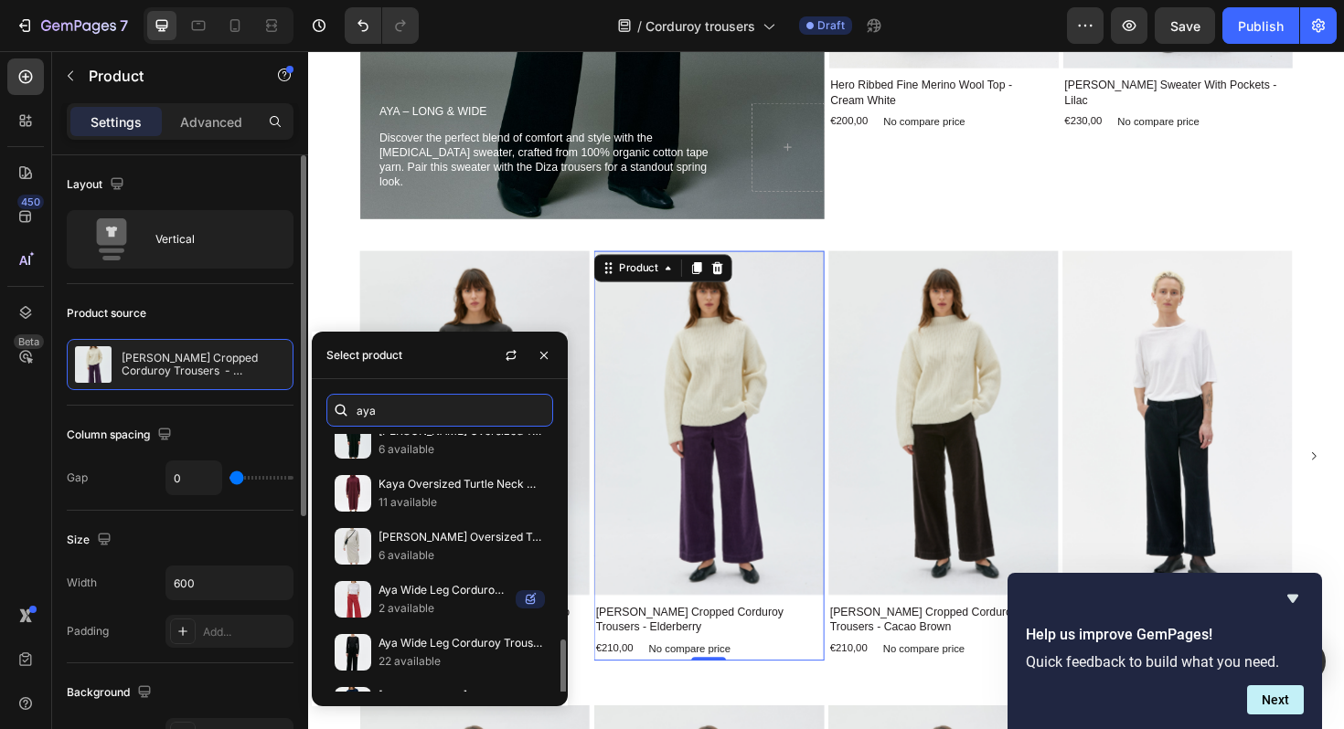
scroll to position [305, 0]
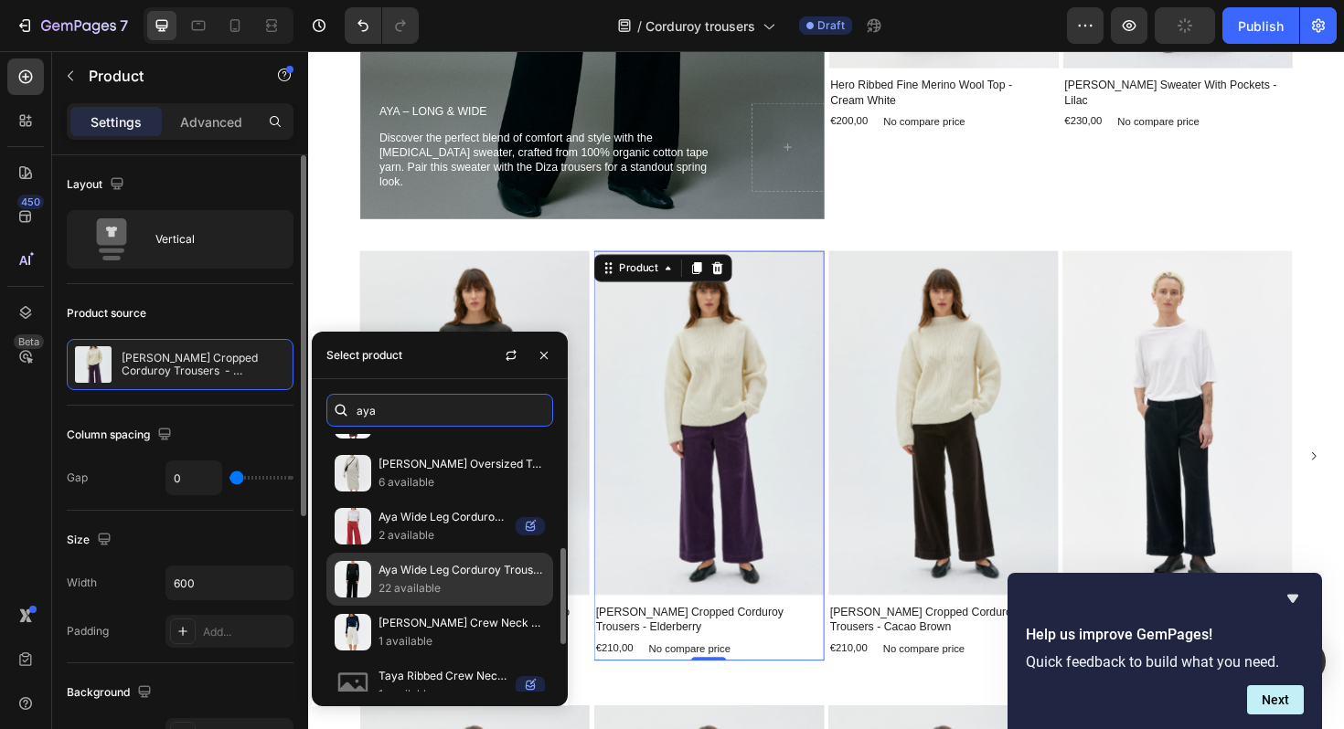
type input "aya"
click at [420, 577] on p "Aya Wide Leg Corduroy Trousers - Black" at bounding box center [461, 570] width 166 height 18
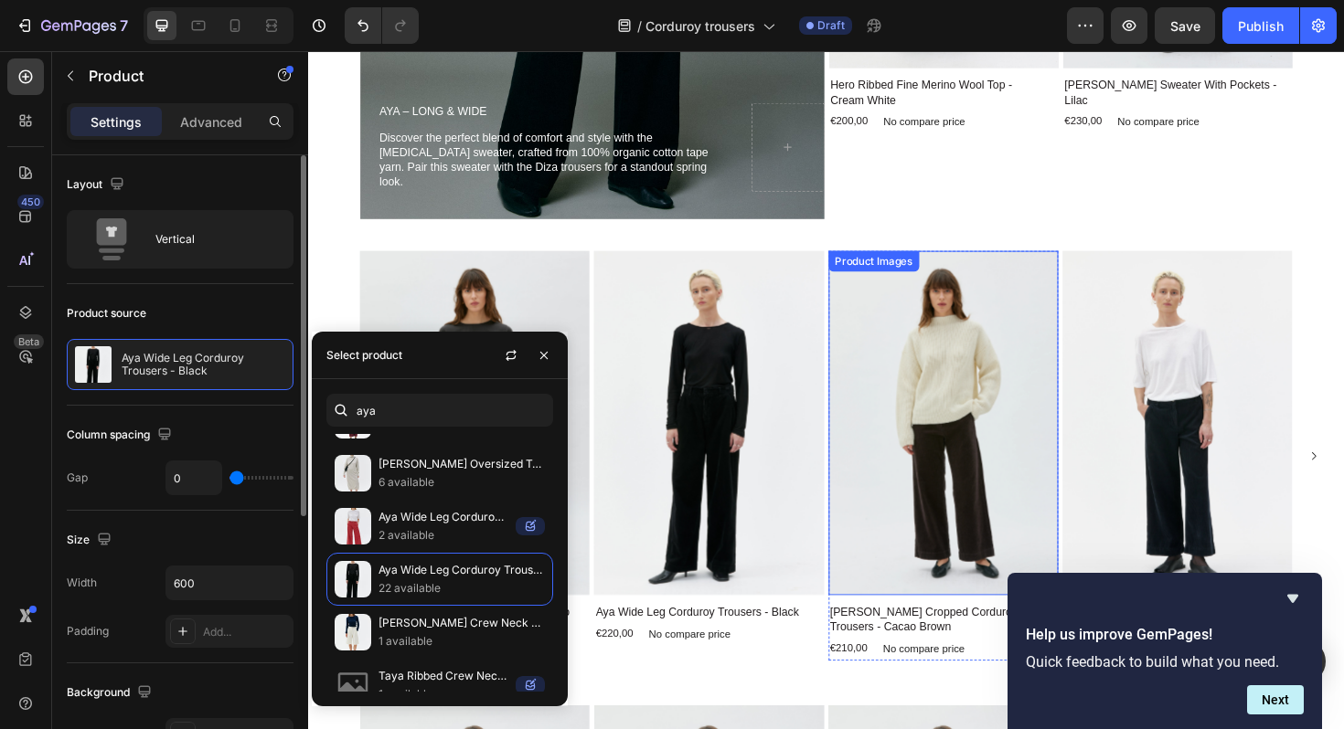
click at [958, 396] on img at bounding box center [980, 445] width 243 height 365
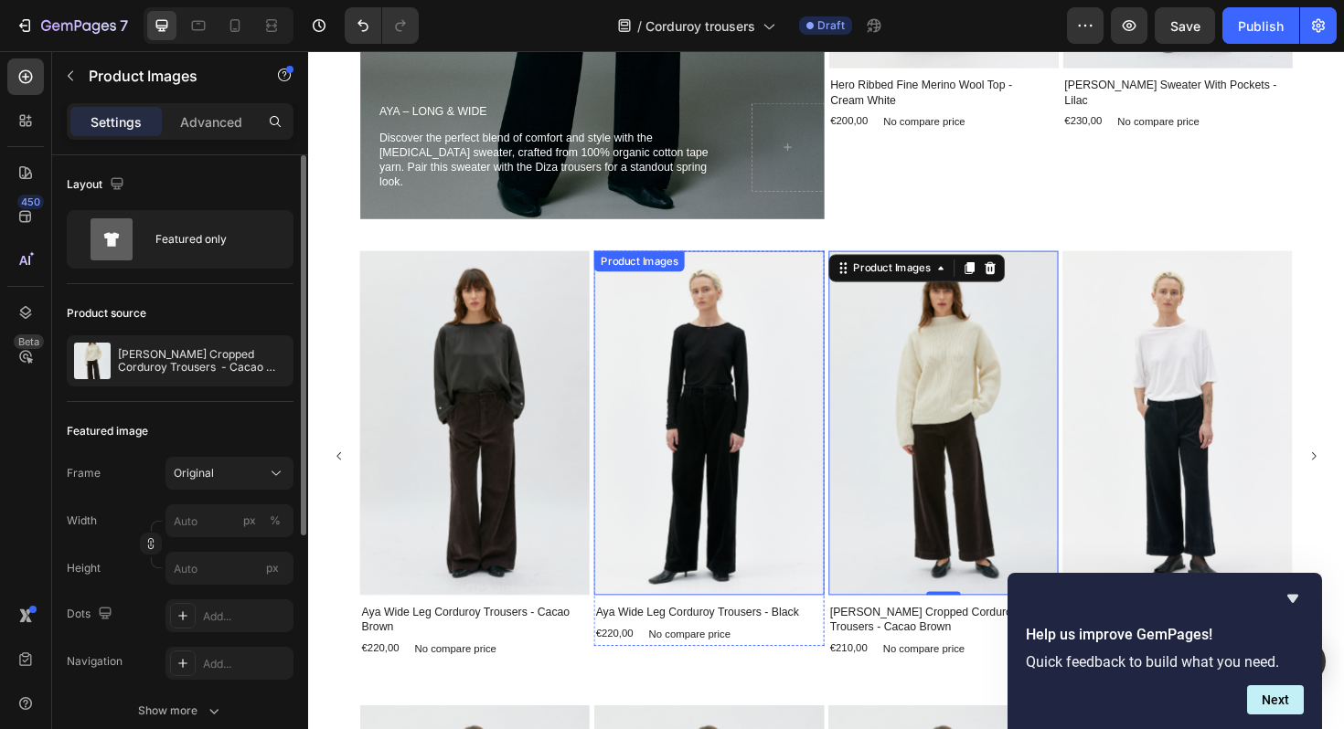
click at [761, 395] on img at bounding box center [732, 445] width 243 height 365
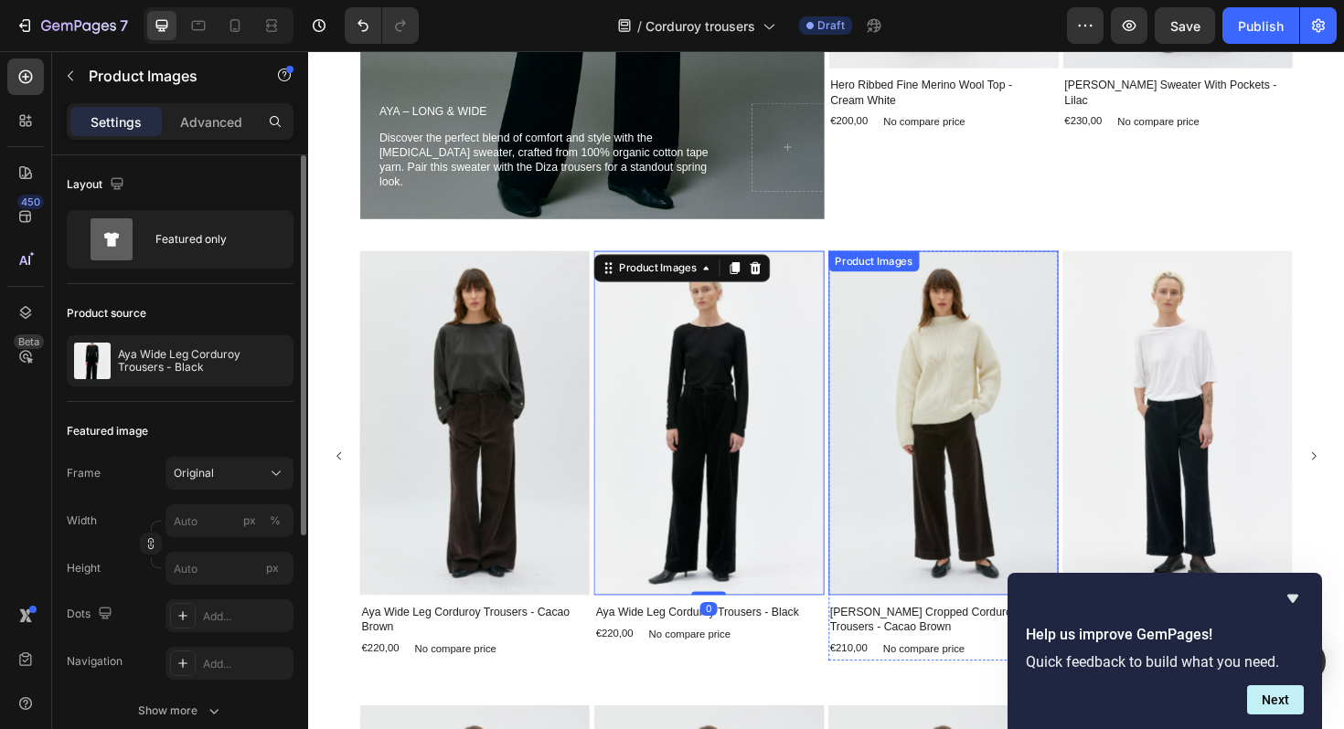
click at [937, 401] on img at bounding box center [980, 445] width 243 height 365
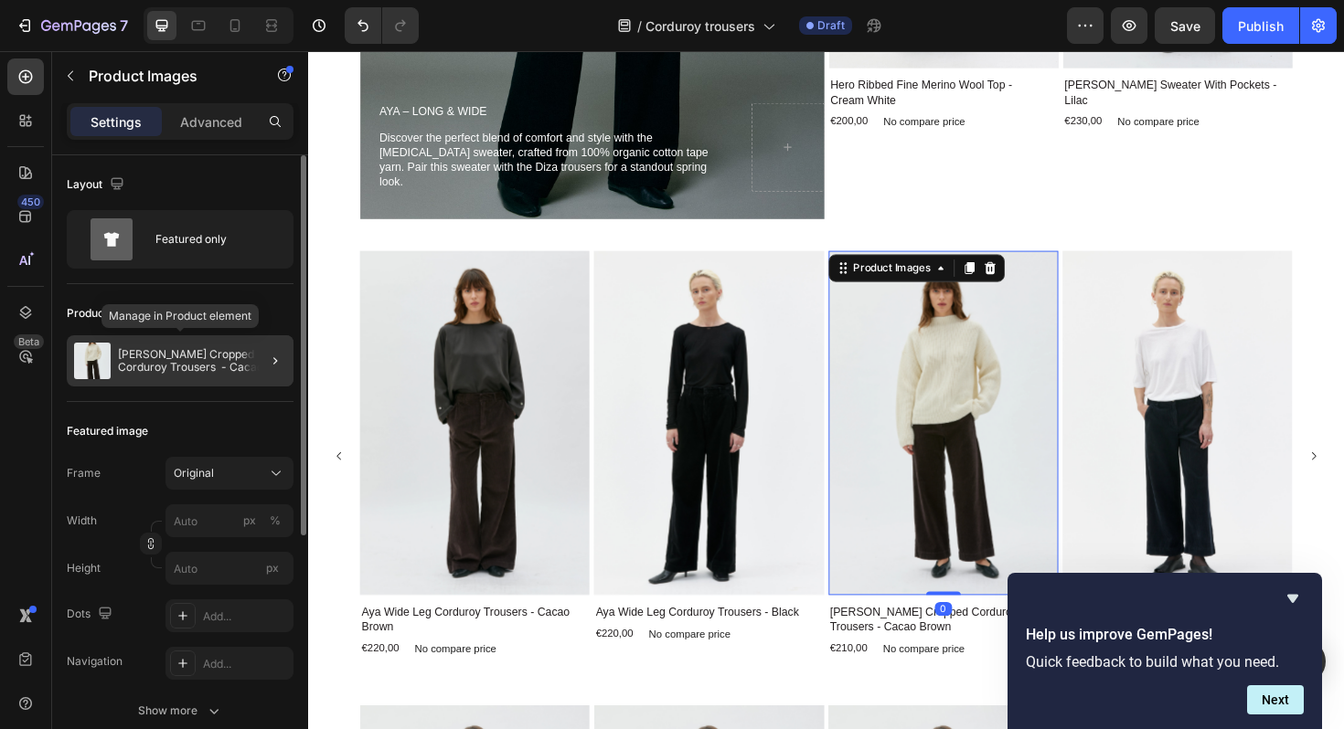
click at [163, 368] on p "Lail Cropped Corduroy Trousers - Cacao Brown" at bounding box center [202, 361] width 168 height 26
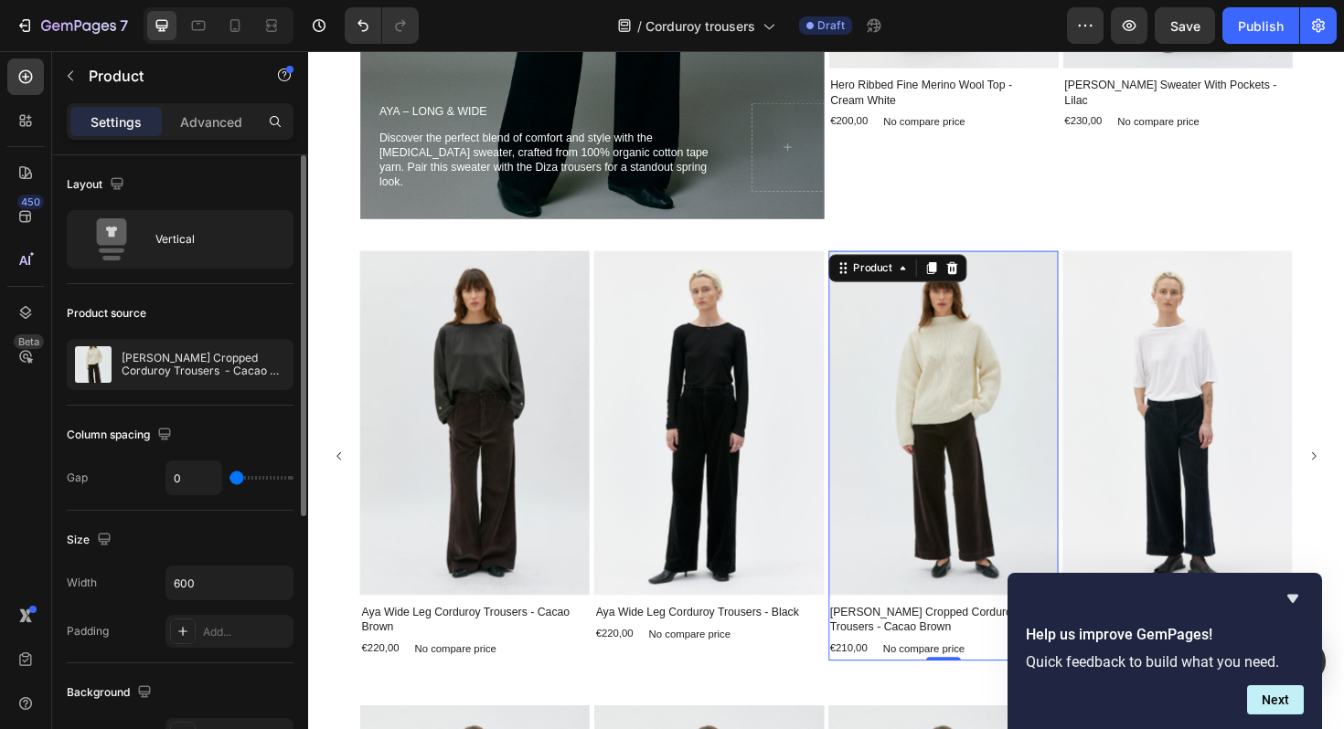
click at [163, 368] on p "Lail Cropped Corduroy Trousers - Cacao Brown" at bounding box center [204, 365] width 164 height 26
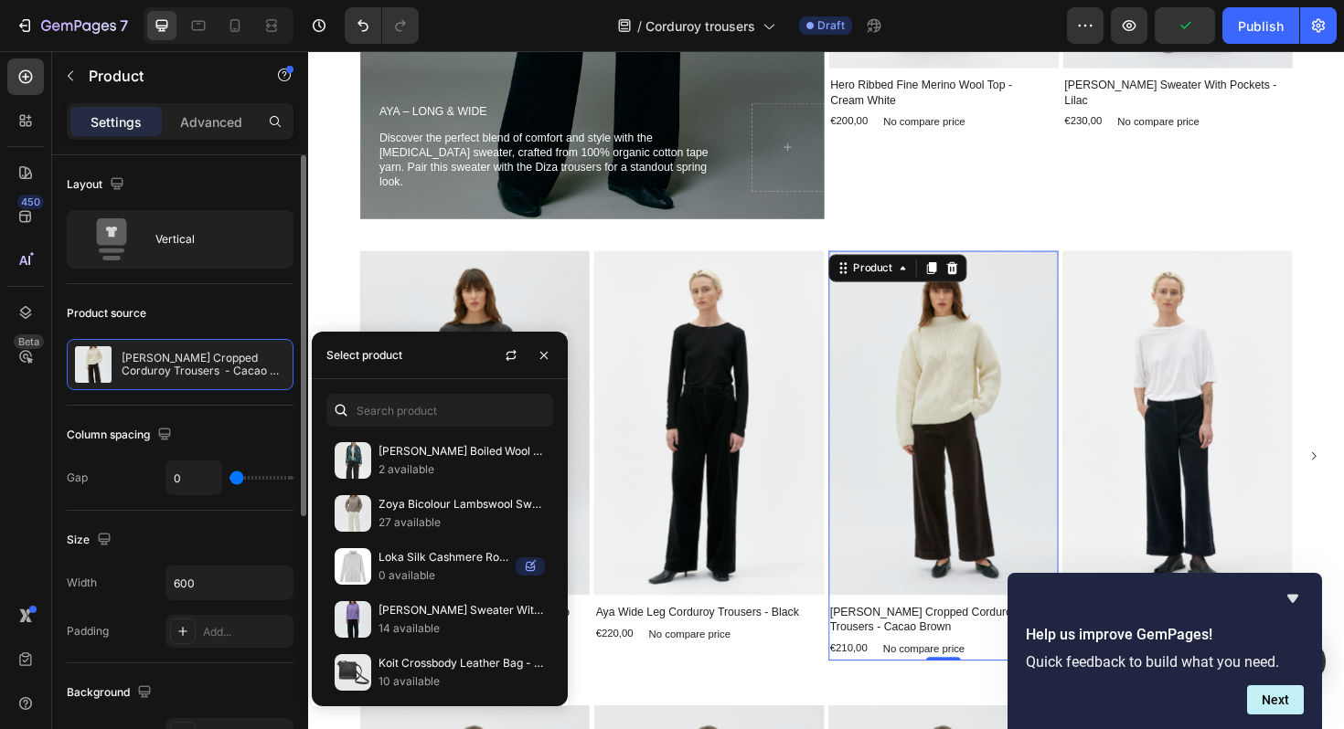
click at [163, 368] on p "Lail Cropped Corduroy Trousers - Cacao Brown" at bounding box center [204, 365] width 164 height 26
click at [743, 349] on img at bounding box center [732, 445] width 243 height 365
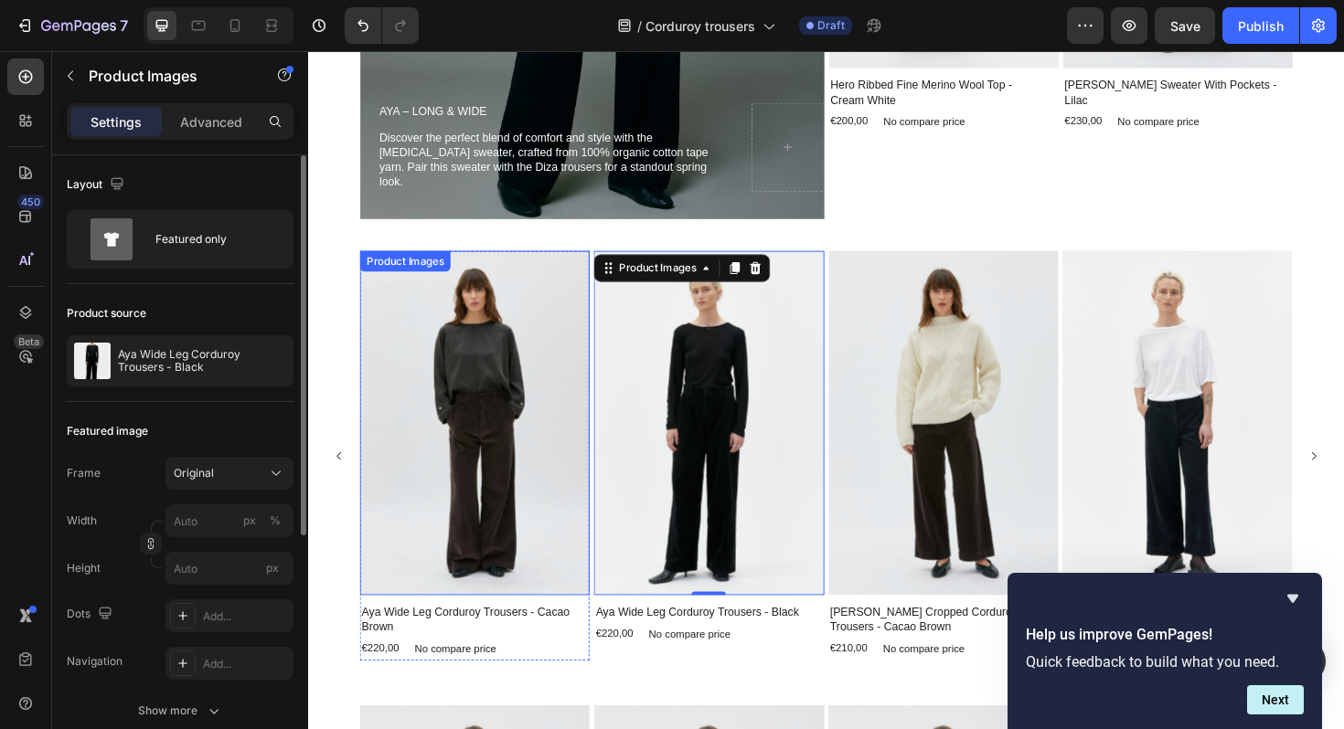
click at [505, 445] on img at bounding box center [484, 445] width 243 height 365
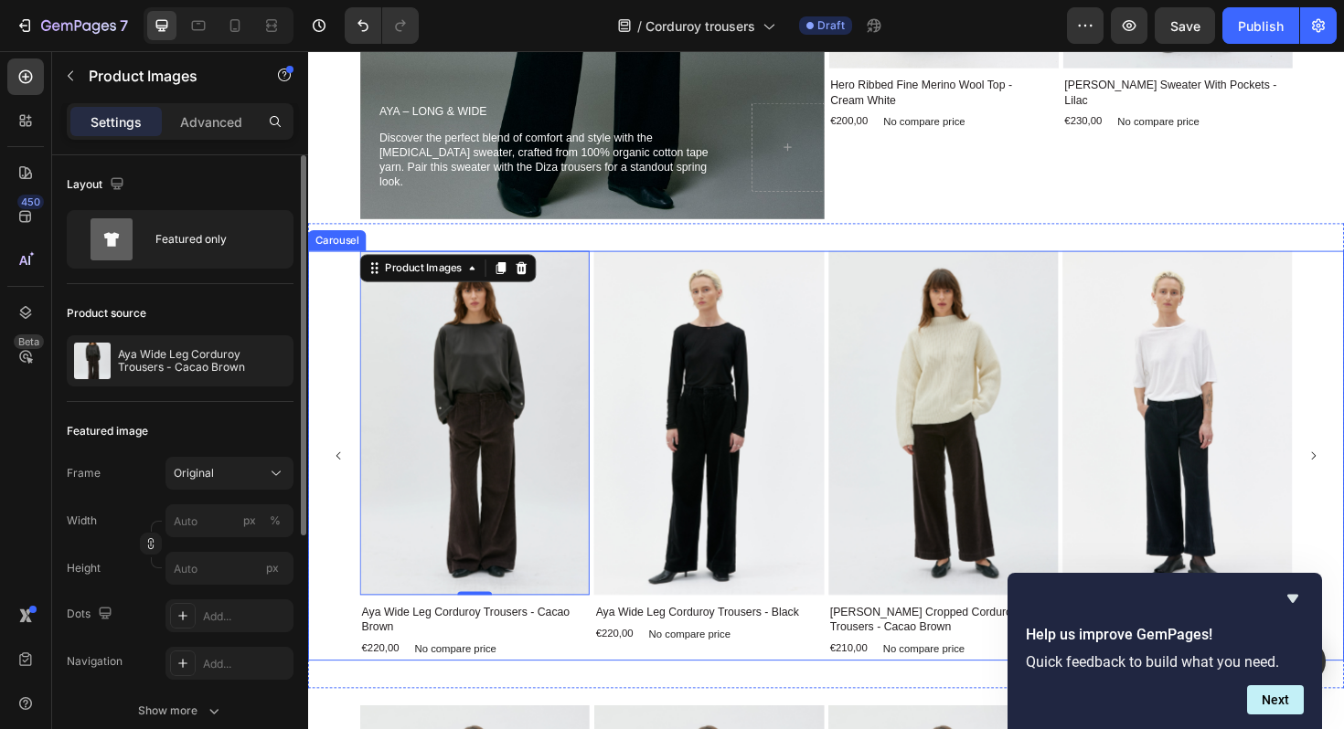
click at [340, 379] on div "Product Images 0 Aya Wide Leg Corduroy Trousers - Cacao Brown Product Title €22…" at bounding box center [856, 480] width 1079 height 434
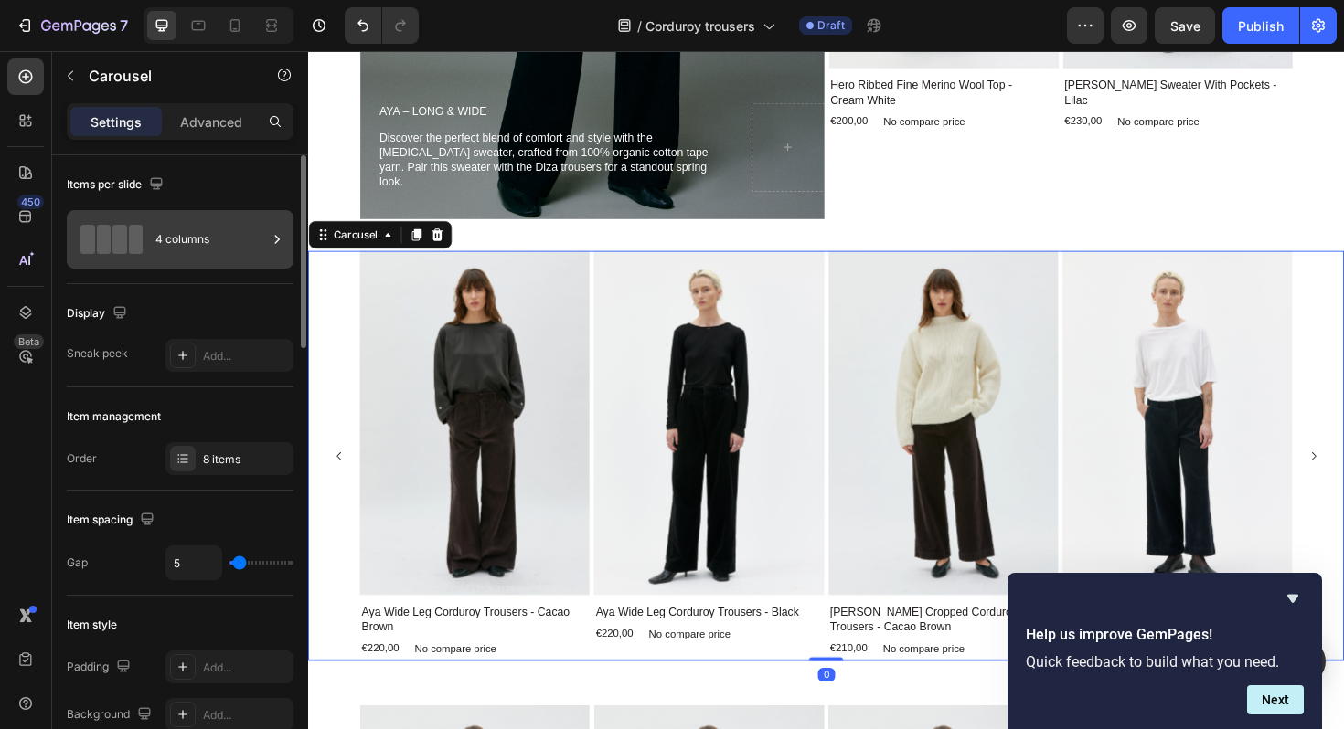
click at [209, 260] on div "4 columns" at bounding box center [211, 239] width 112 height 42
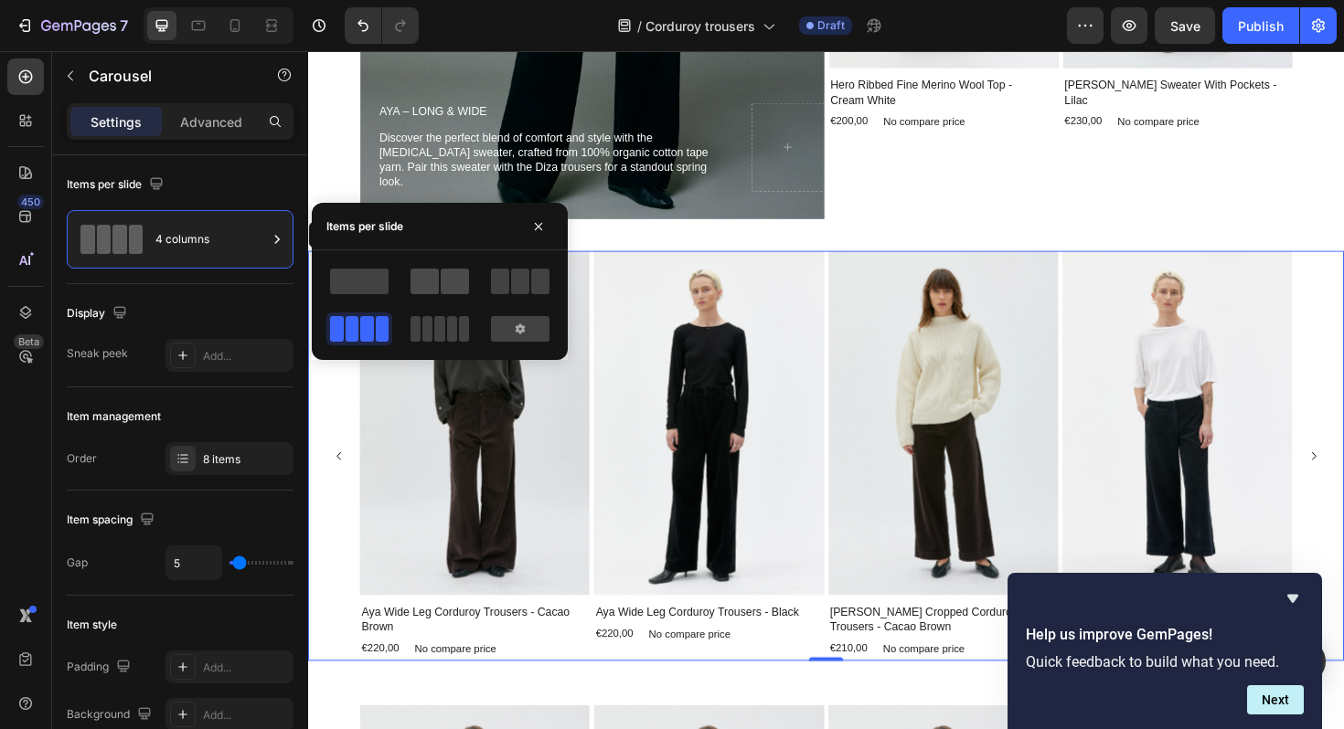
click at [463, 286] on span at bounding box center [455, 282] width 28 height 26
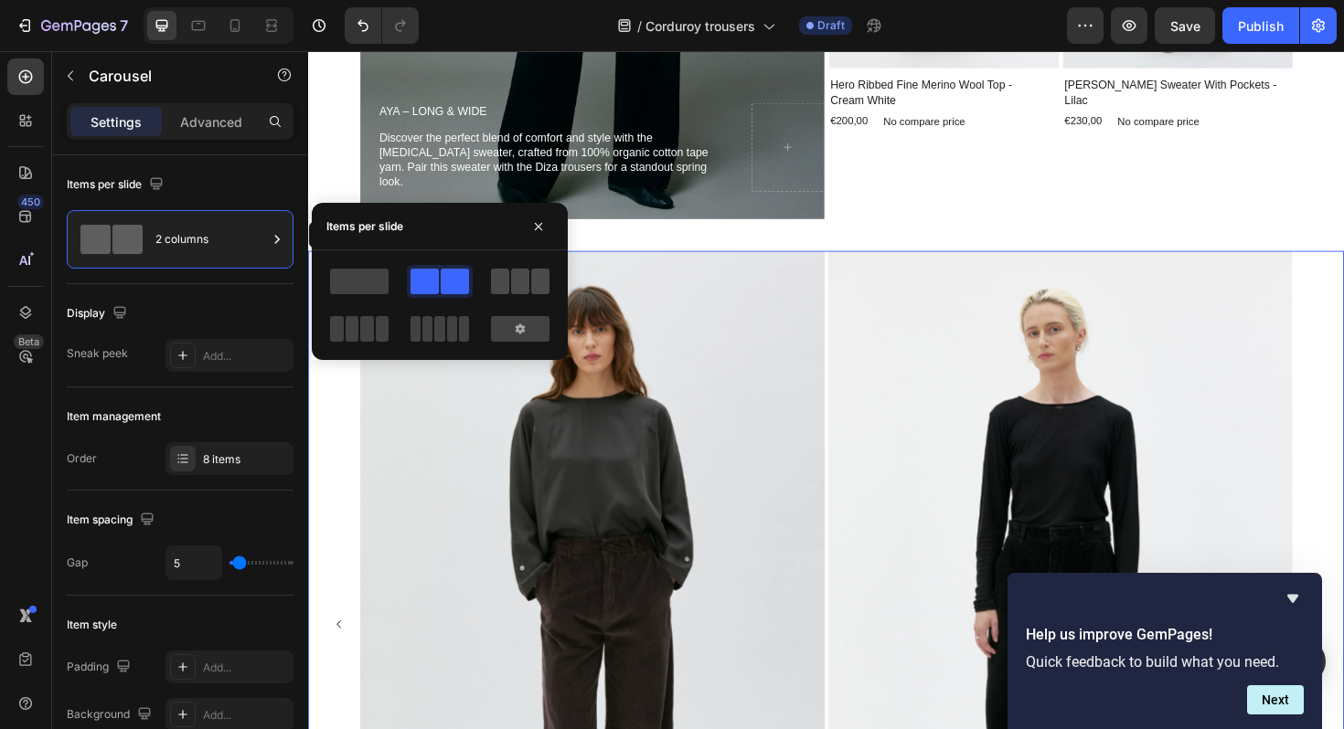
click at [538, 291] on span at bounding box center [540, 282] width 18 height 26
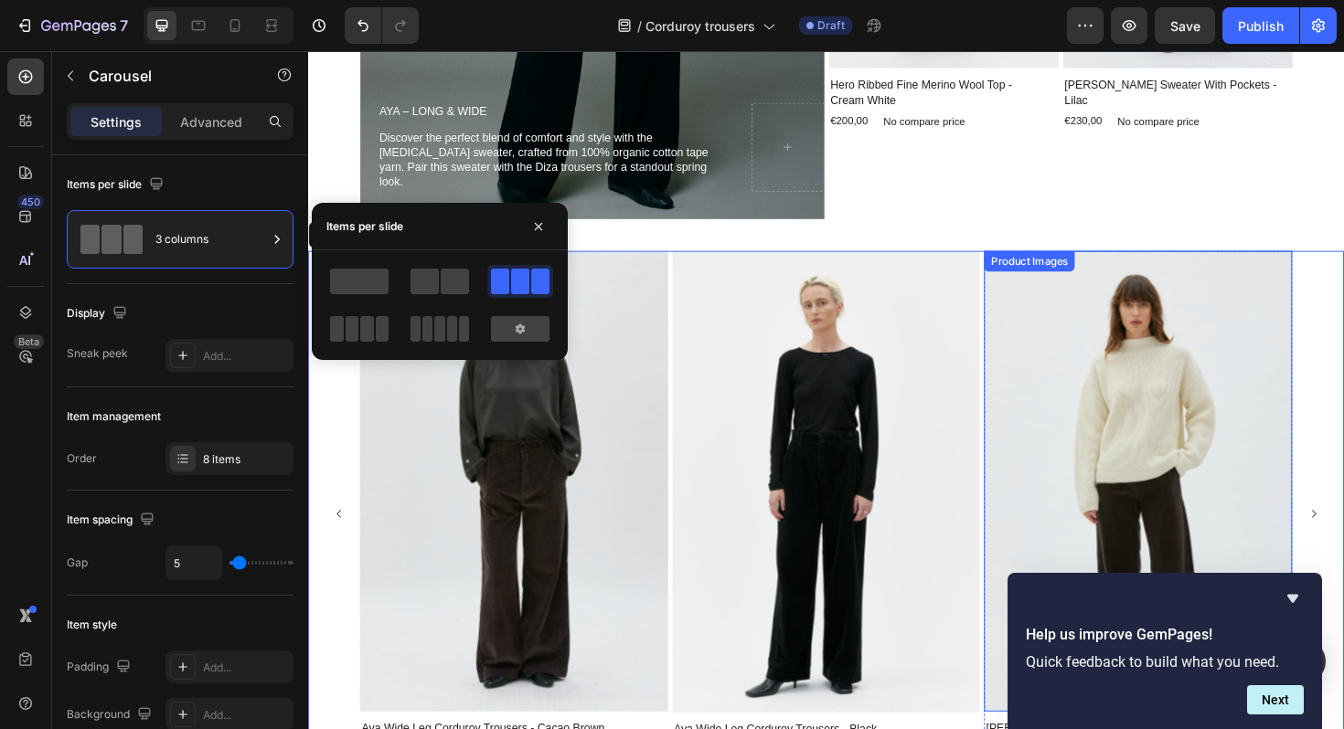
click at [1122, 428] on img at bounding box center [1187, 507] width 326 height 489
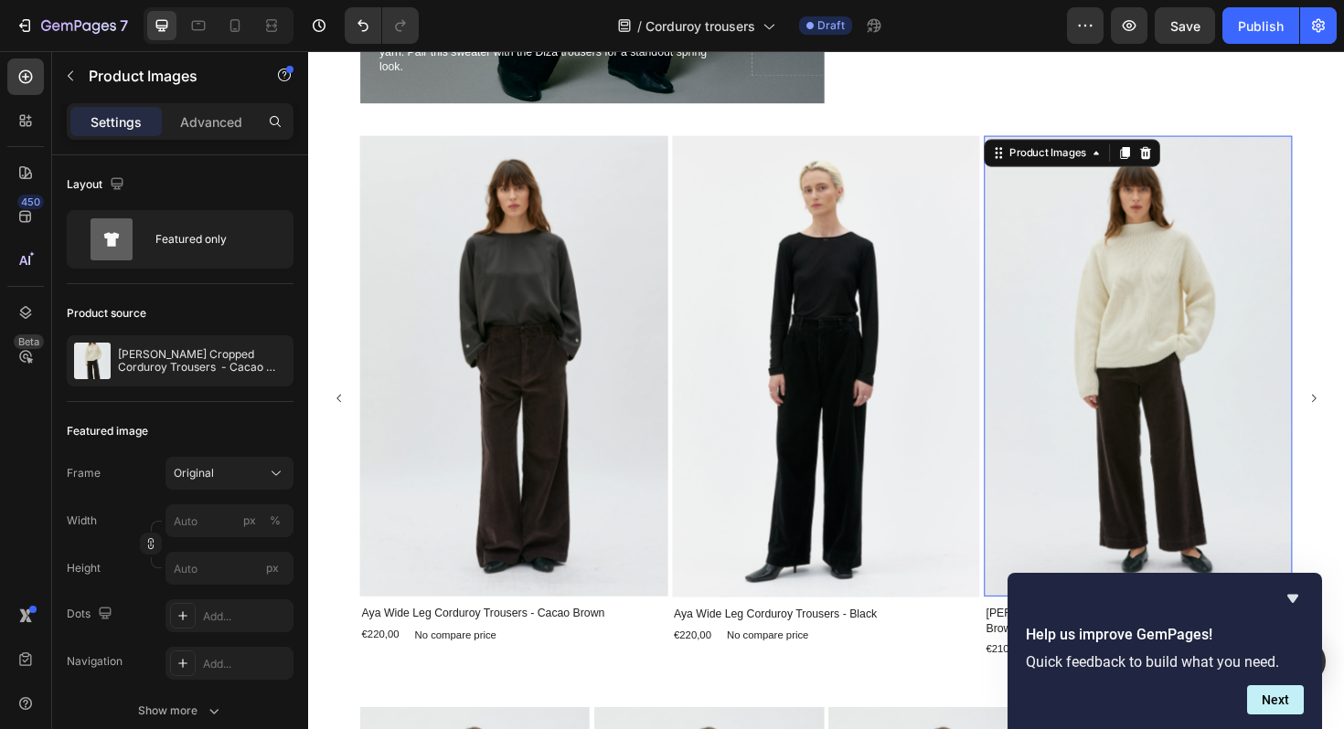
scroll to position [3633, 0]
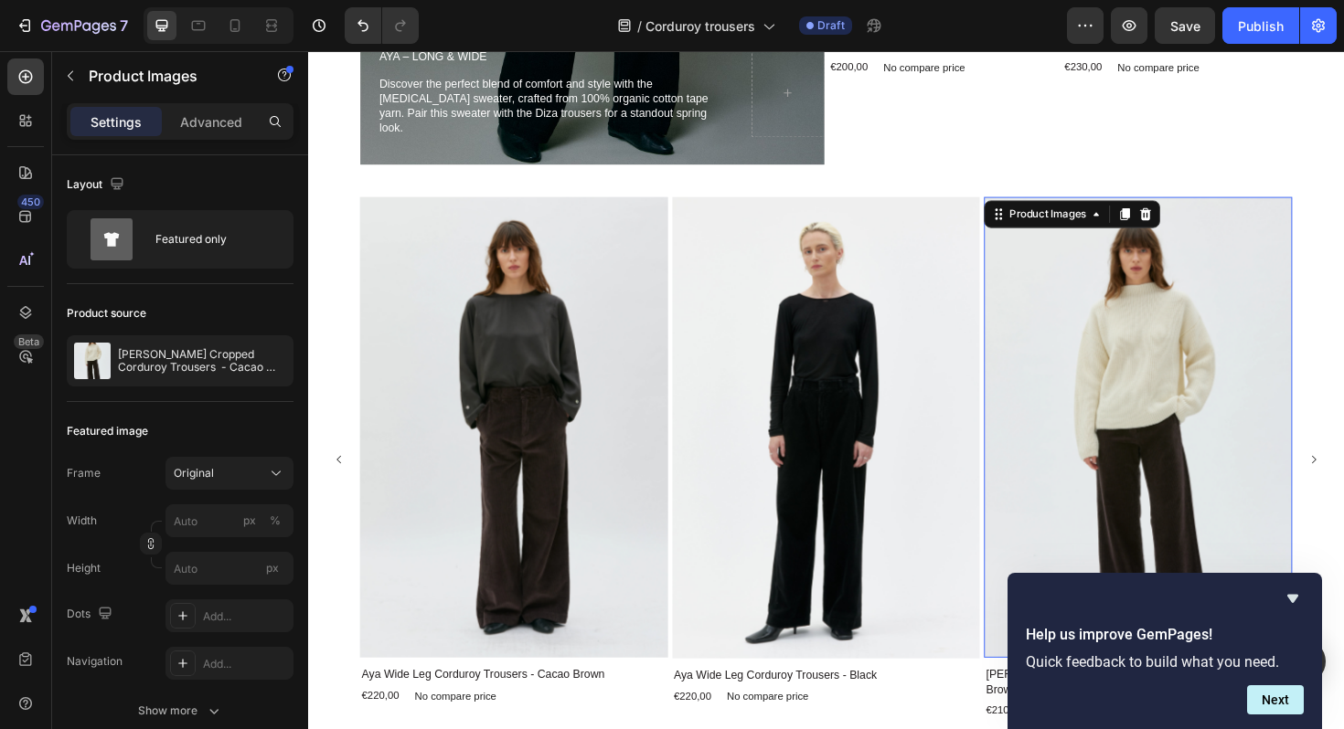
click at [1196, 372] on img at bounding box center [1187, 450] width 326 height 489
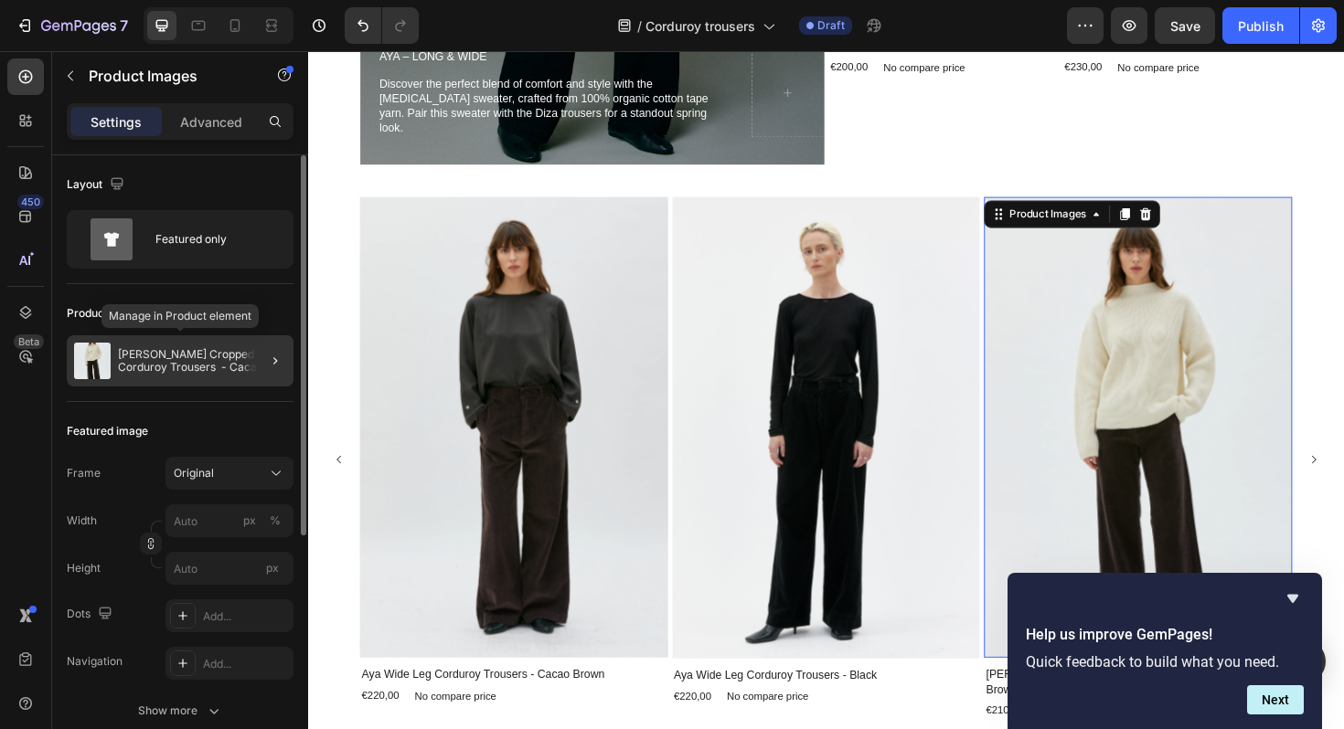
click at [146, 368] on p "Lail Cropped Corduroy Trousers - Cacao Brown" at bounding box center [202, 361] width 168 height 26
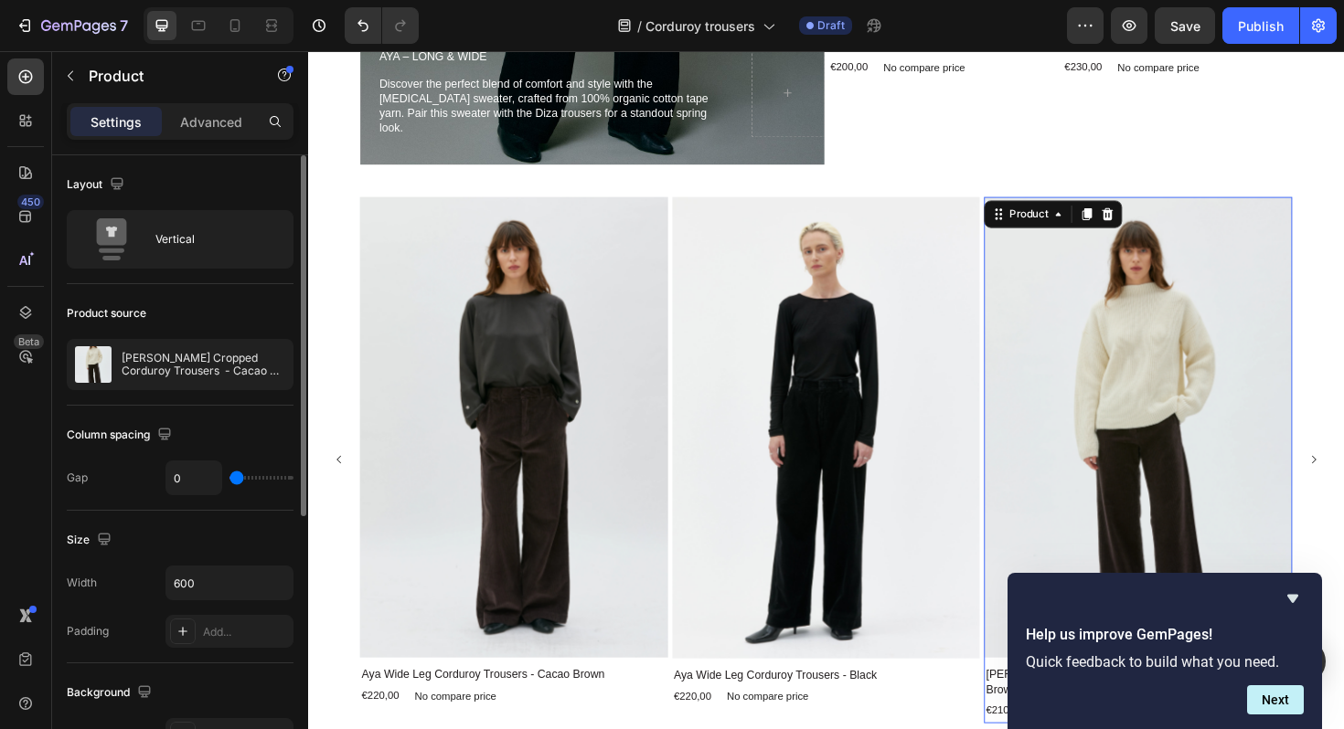
click at [146, 368] on p "Lail Cropped Corduroy Trousers - Cacao Brown" at bounding box center [204, 365] width 164 height 26
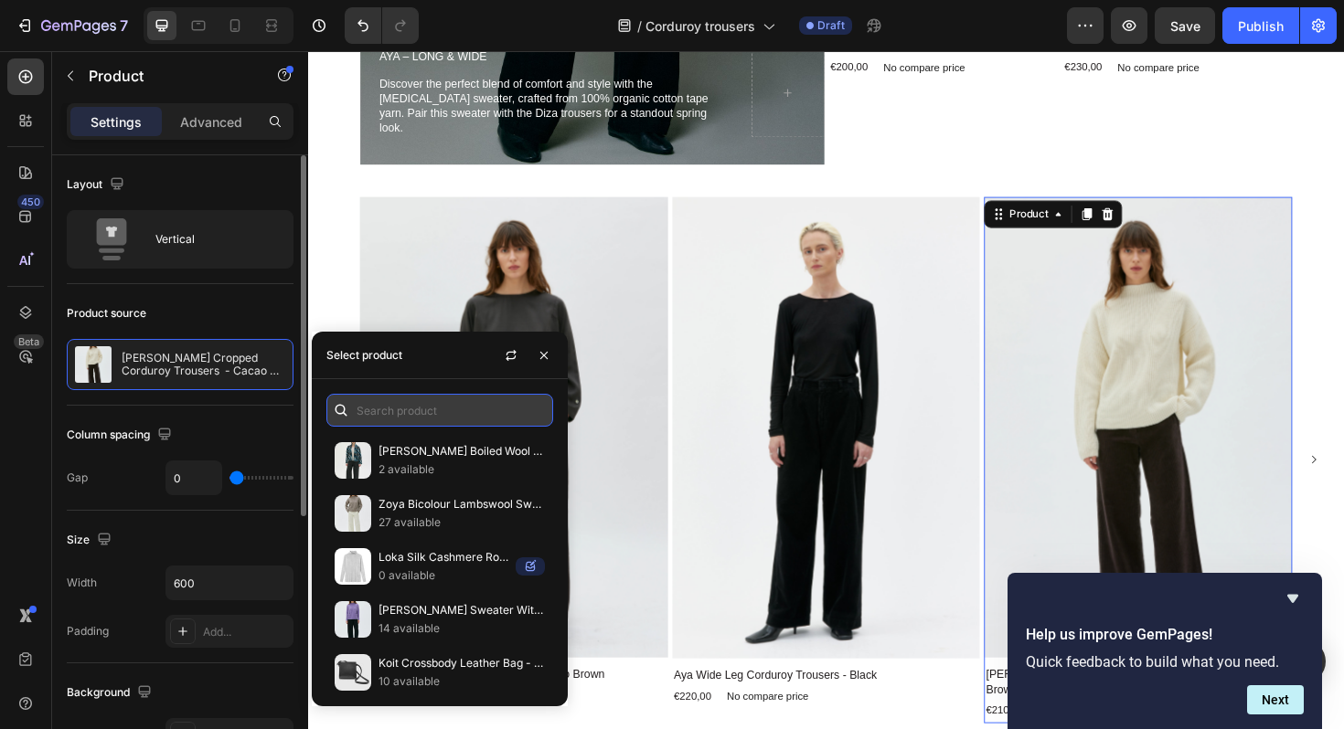
click at [381, 406] on input "text" at bounding box center [439, 410] width 227 height 33
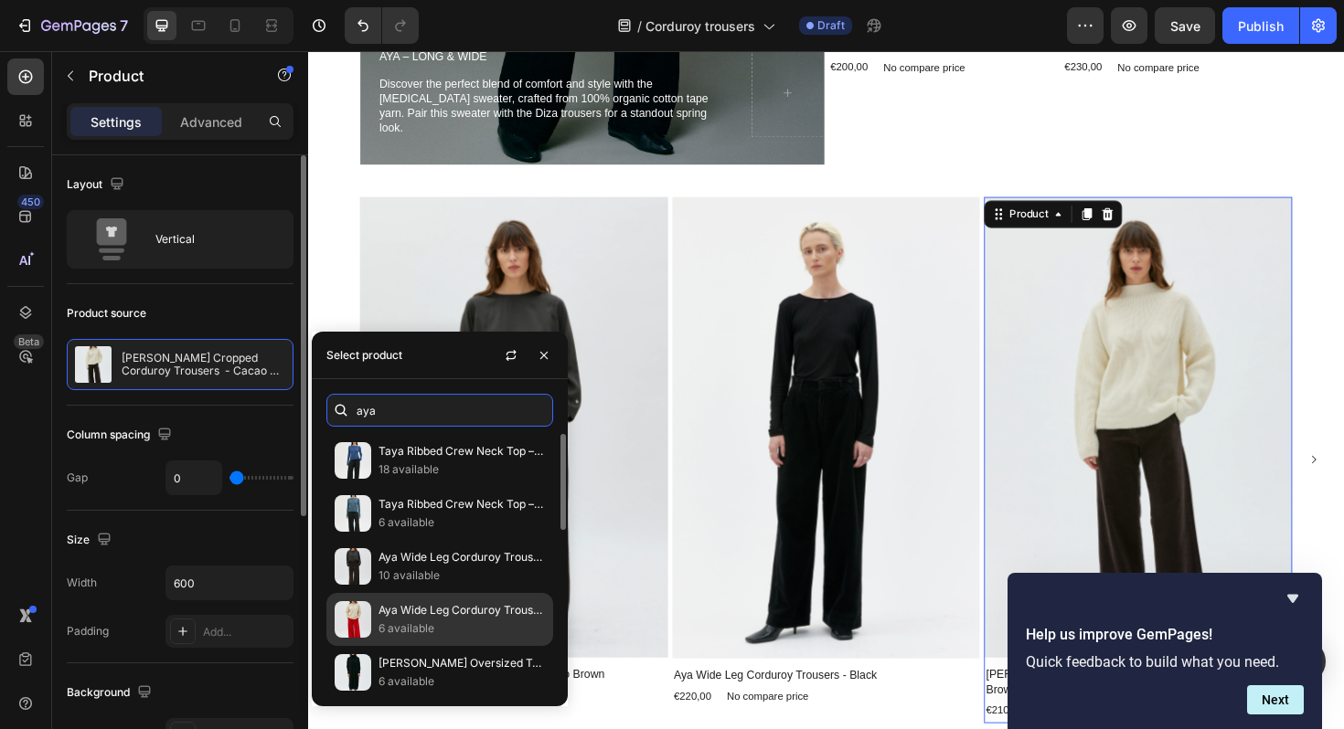
type input "aya"
click at [429, 619] on p "Aya Wide Leg Corduroy Trousers - Poppy Red" at bounding box center [461, 610] width 166 height 18
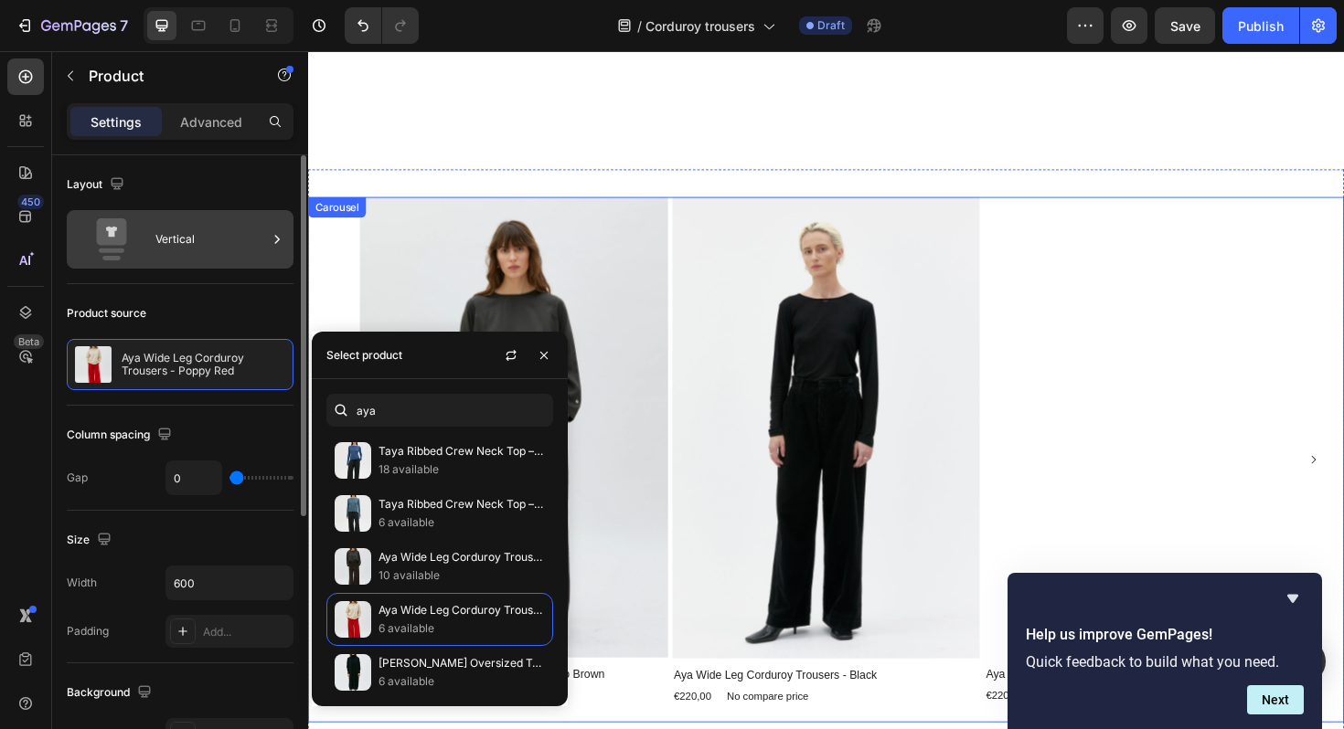
scroll to position [3838, 0]
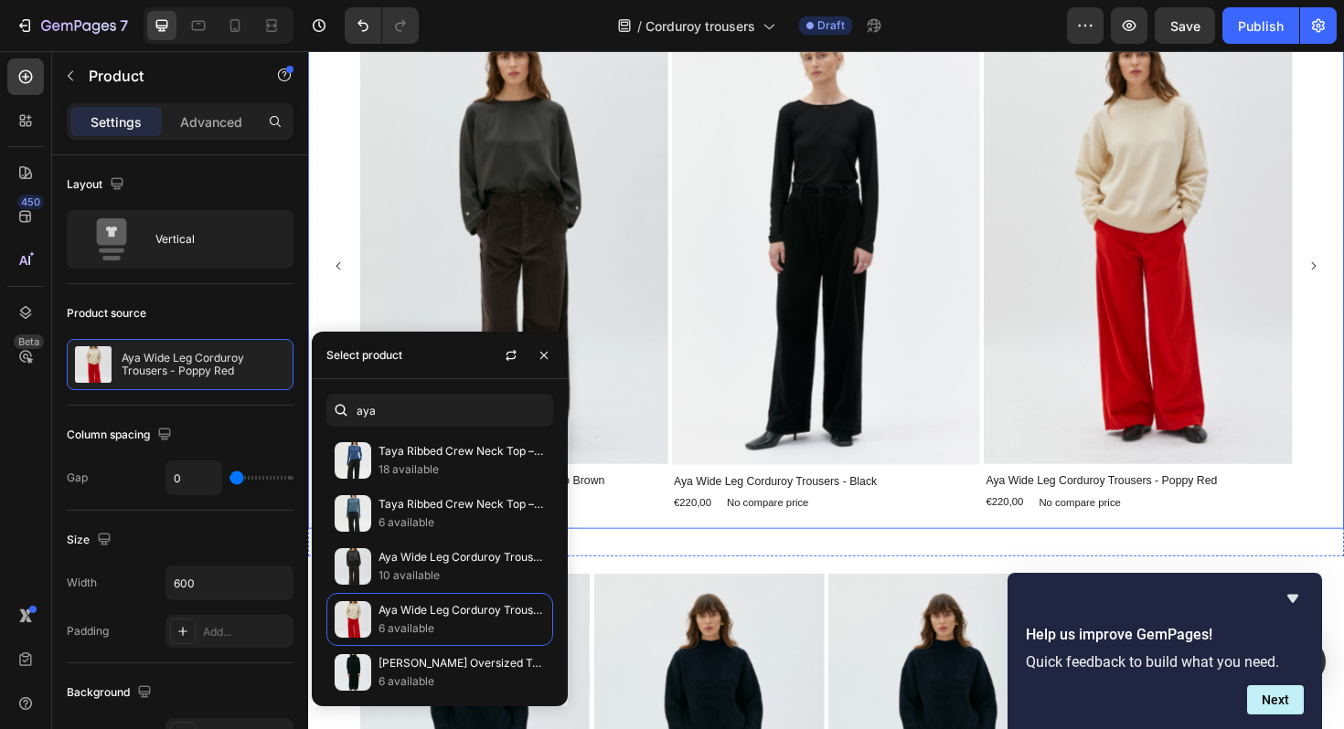
click at [336, 209] on div "Product Images Aya Wide Leg Corduroy Trousers - Cacao Brown Product Title €220,…" at bounding box center [856, 279] width 1079 height 557
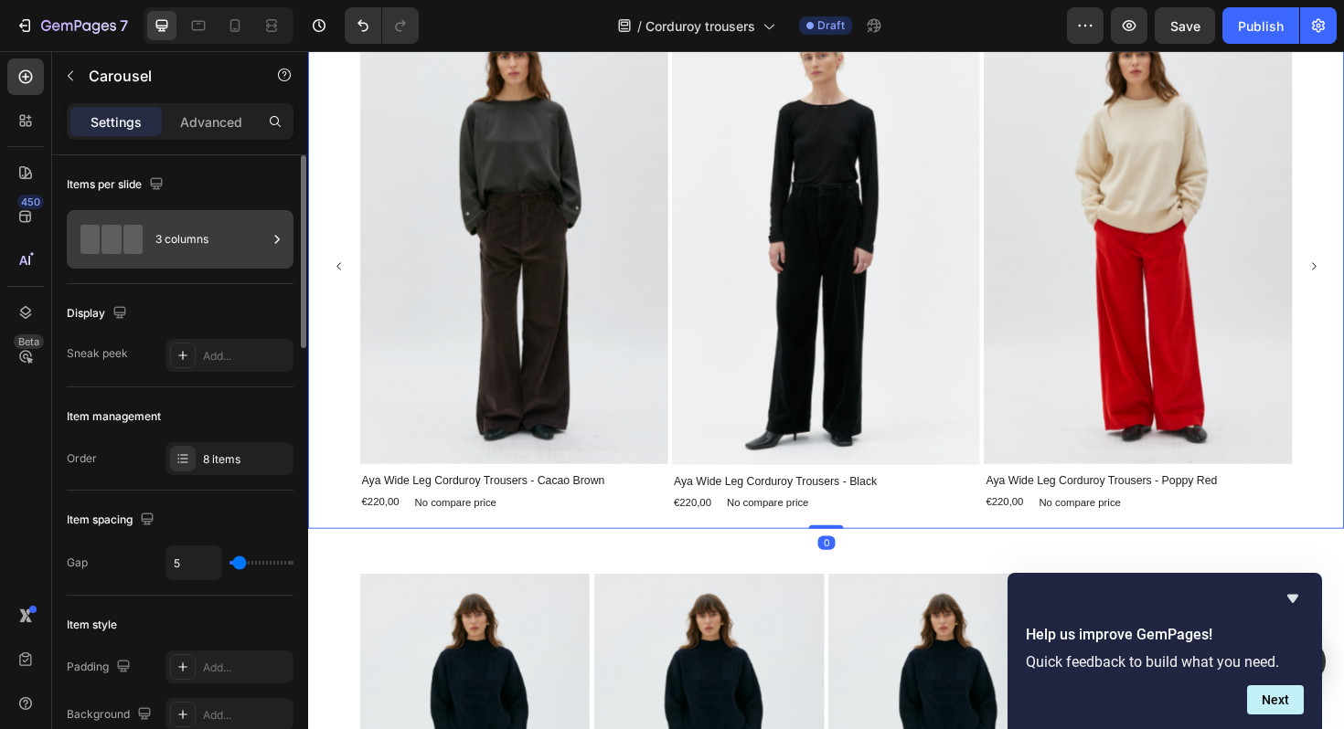
click at [213, 241] on div "3 columns" at bounding box center [211, 239] width 112 height 42
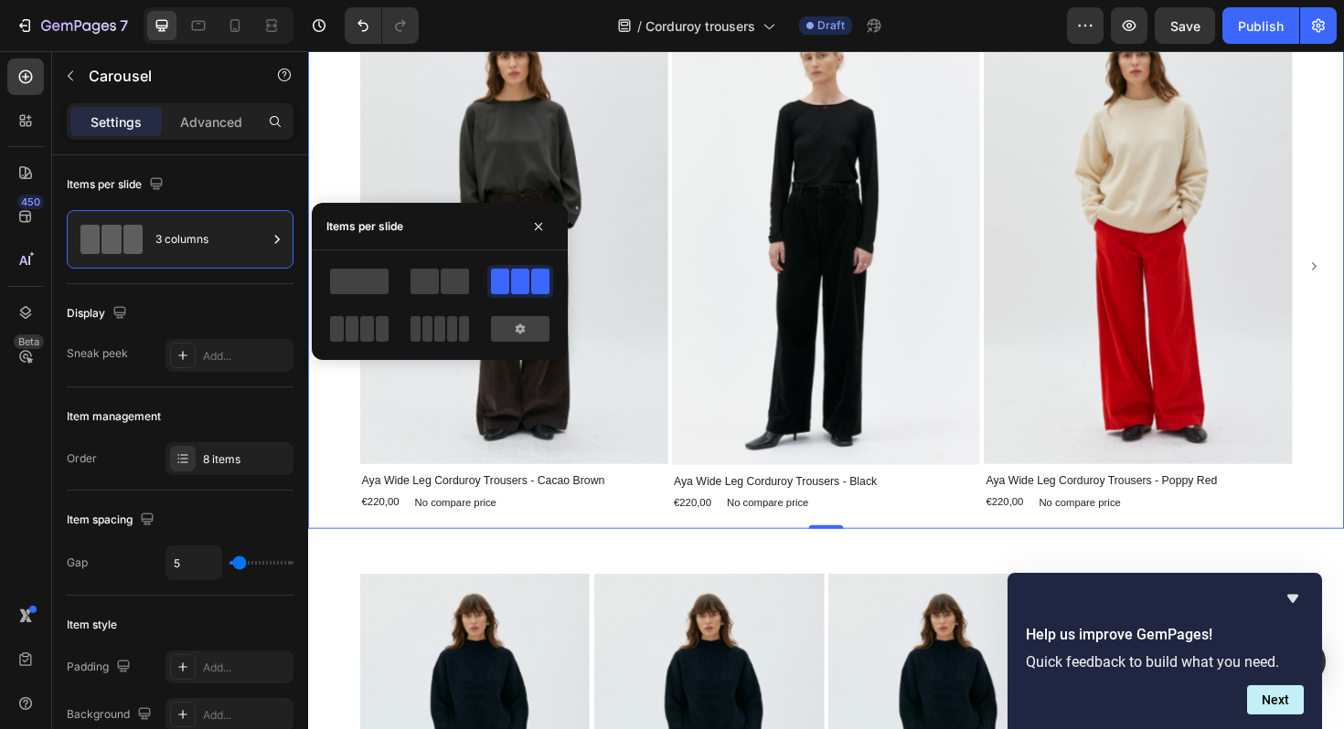
click at [337, 136] on div "Product Images Aya Wide Leg Corduroy Trousers - Cacao Brown Product Title €220,…" at bounding box center [856, 279] width 1079 height 557
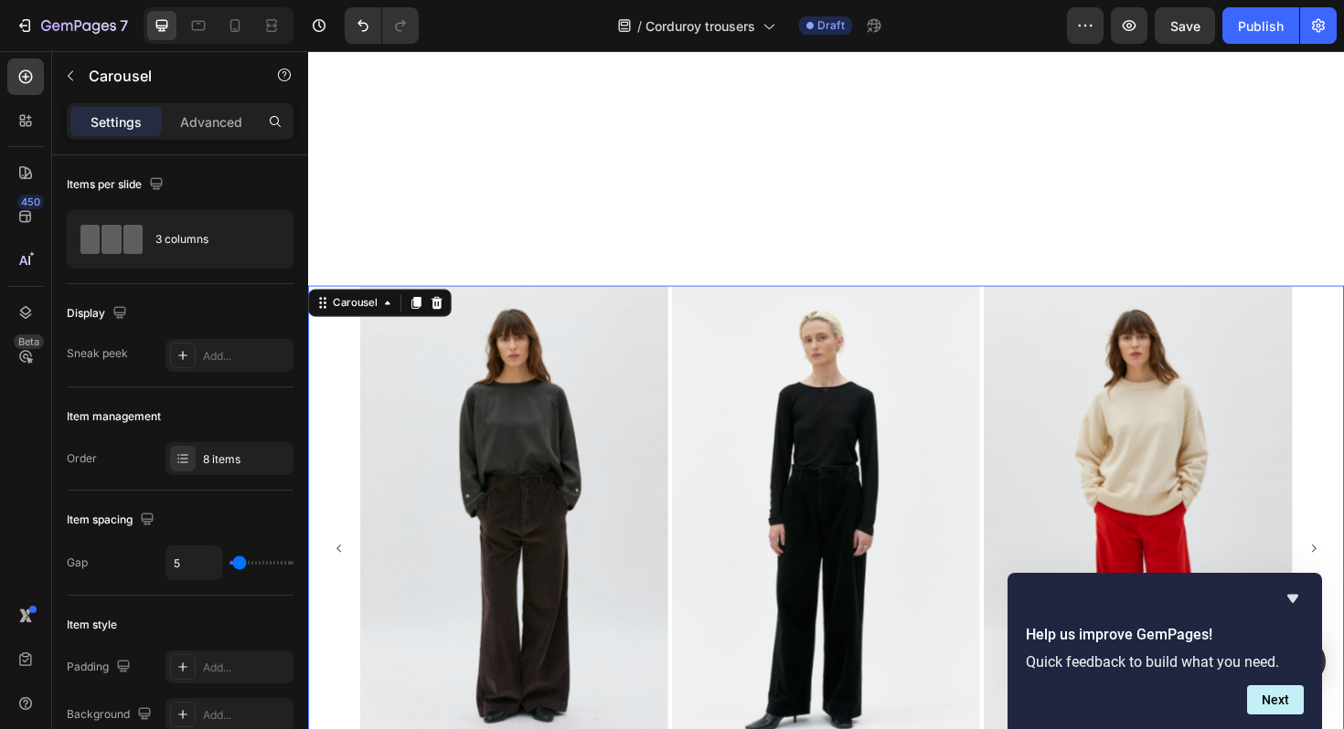
scroll to position [3901, 0]
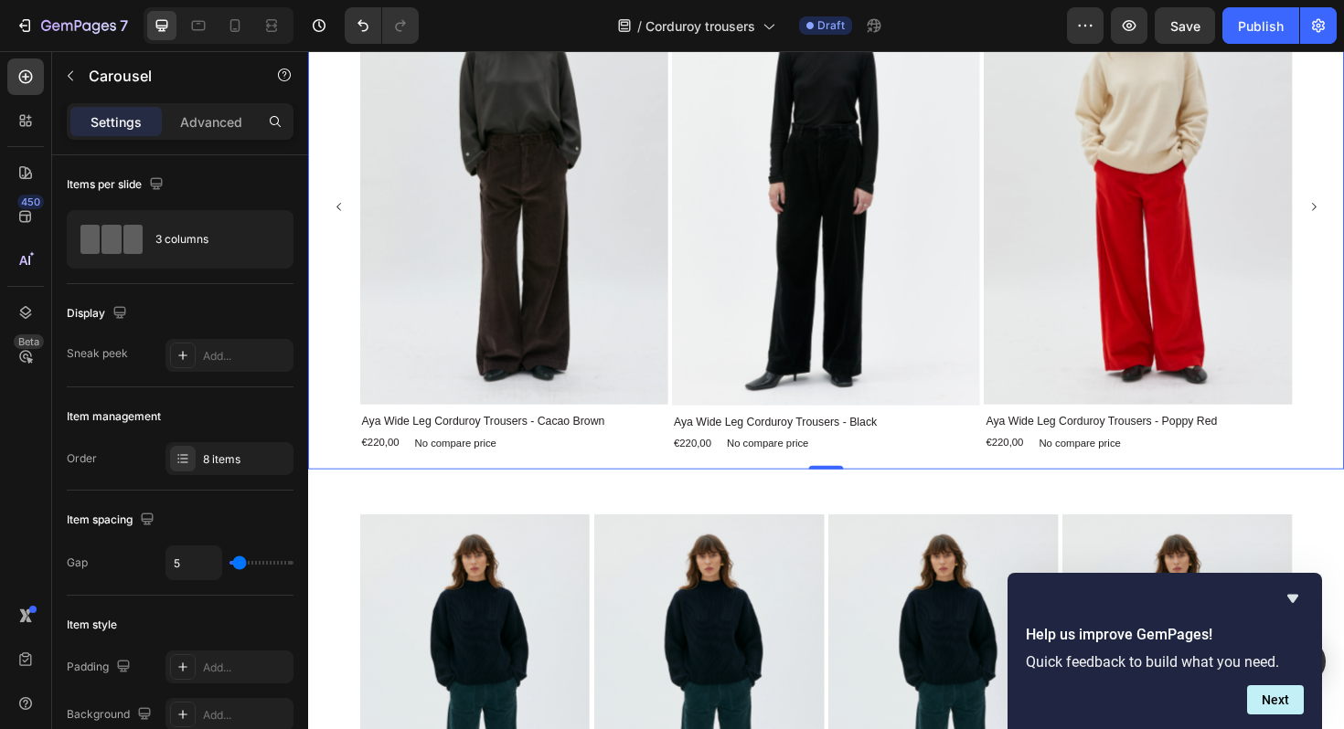
click at [337, 280] on div "Product Images Aya Wide Leg Corduroy Trousers - Cacao Brown Product Title €220,…" at bounding box center [856, 216] width 1079 height 557
click at [209, 261] on div "3 columns" at bounding box center [180, 239] width 227 height 59
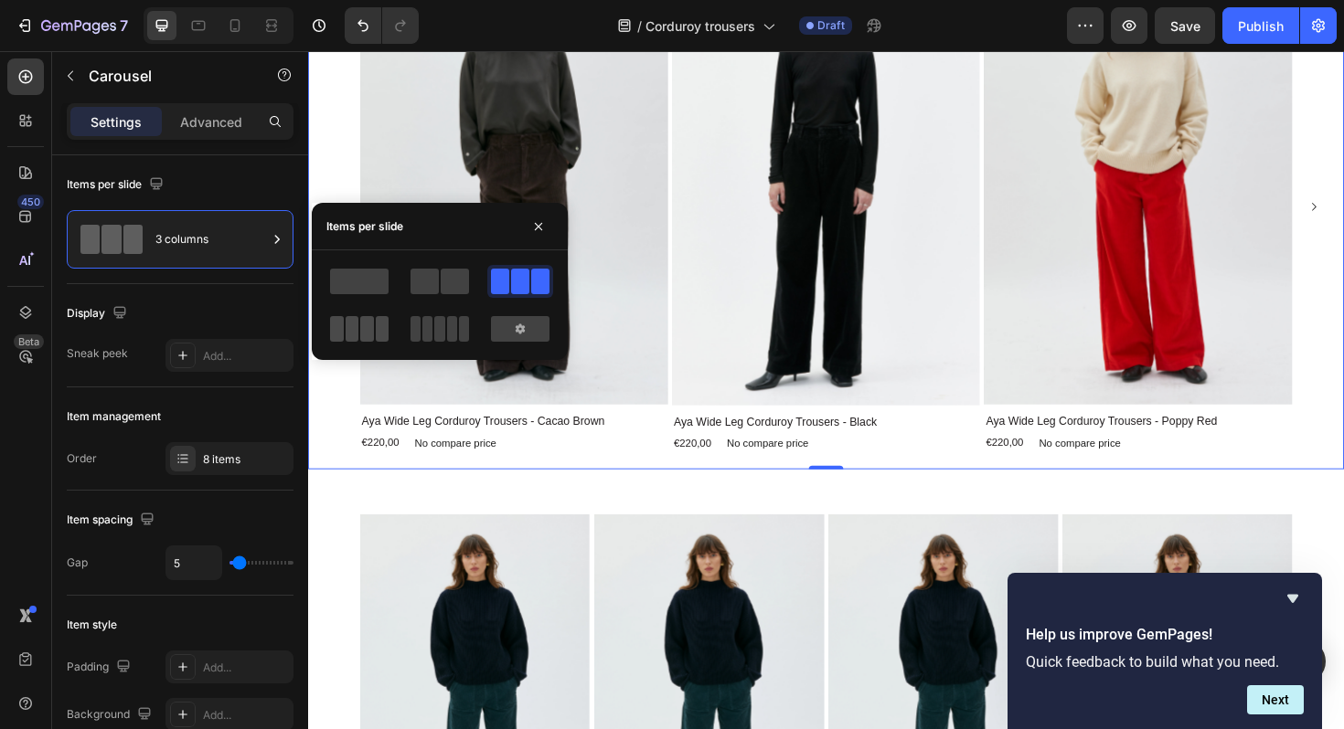
click at [367, 335] on span at bounding box center [367, 329] width 14 height 26
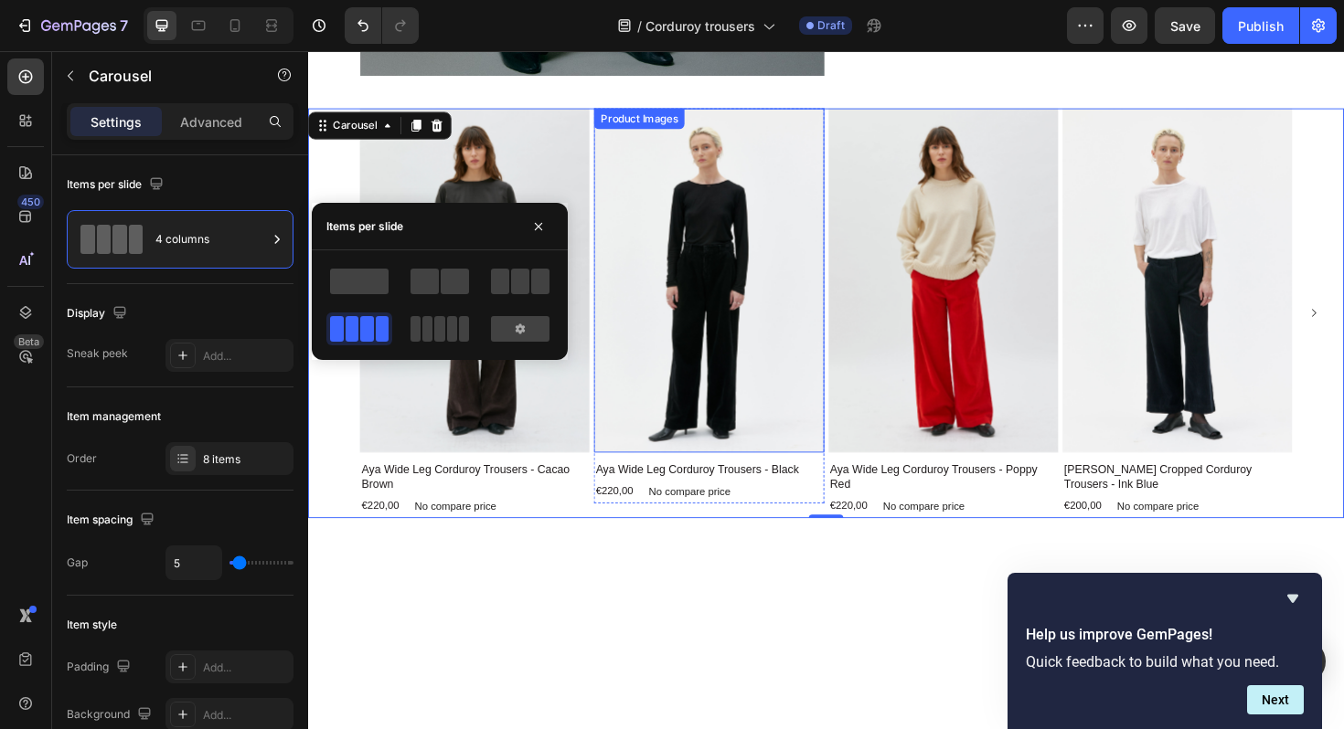
scroll to position [3528, 0]
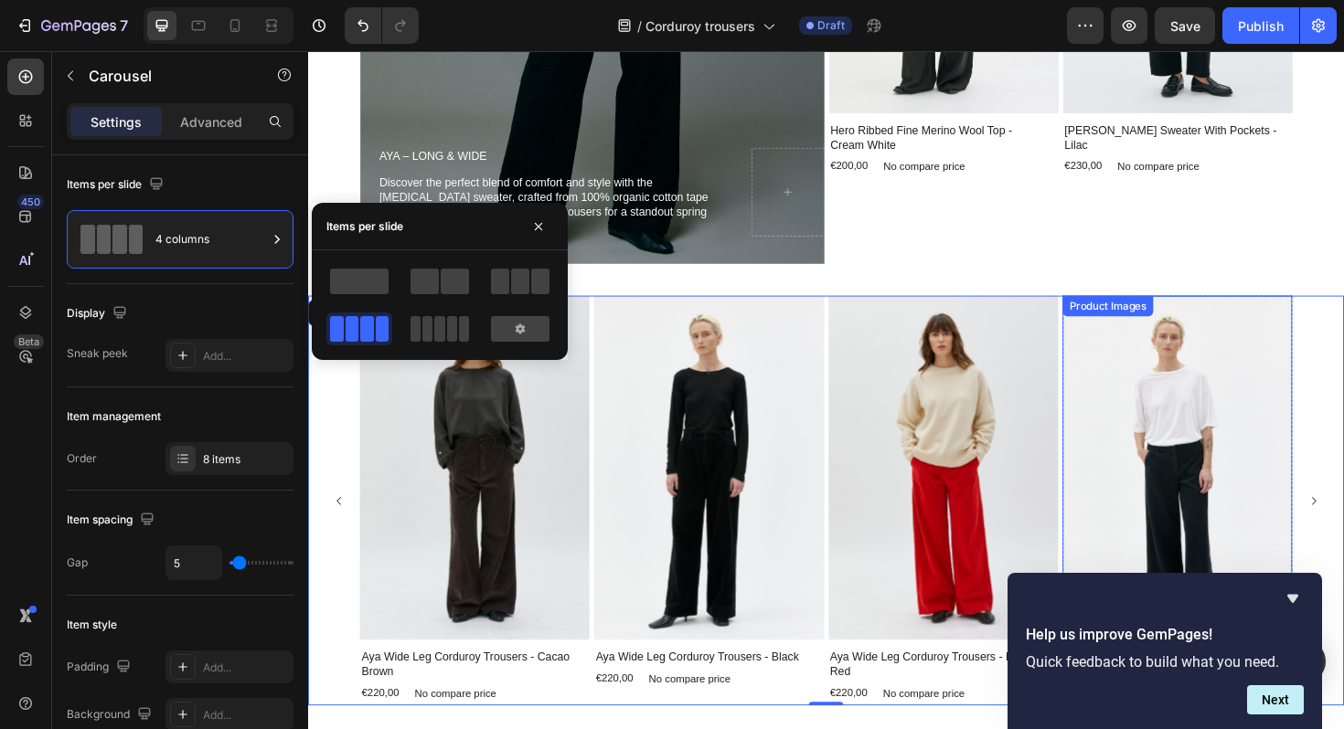
click at [1241, 473] on img at bounding box center [1228, 493] width 243 height 365
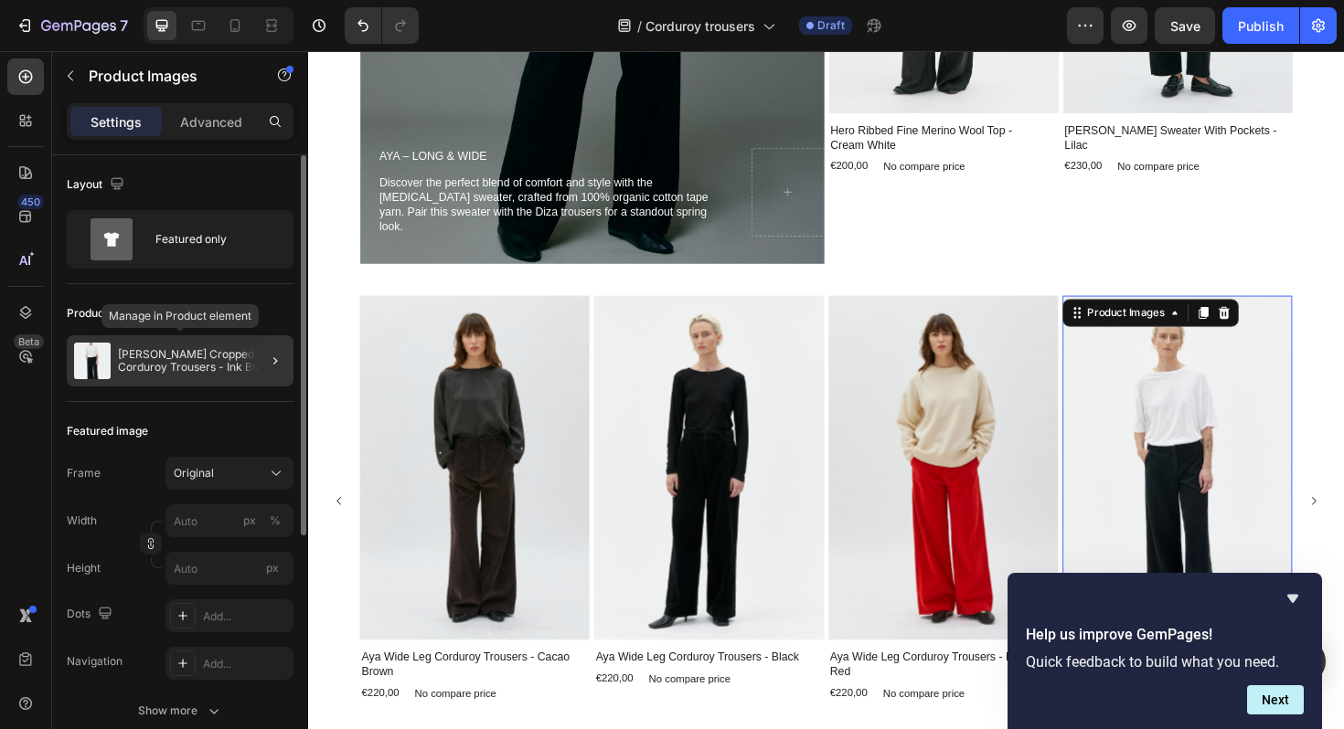
click at [165, 355] on p "Lail Cropped Corduroy Trousers - Ink Blue" at bounding box center [202, 361] width 168 height 26
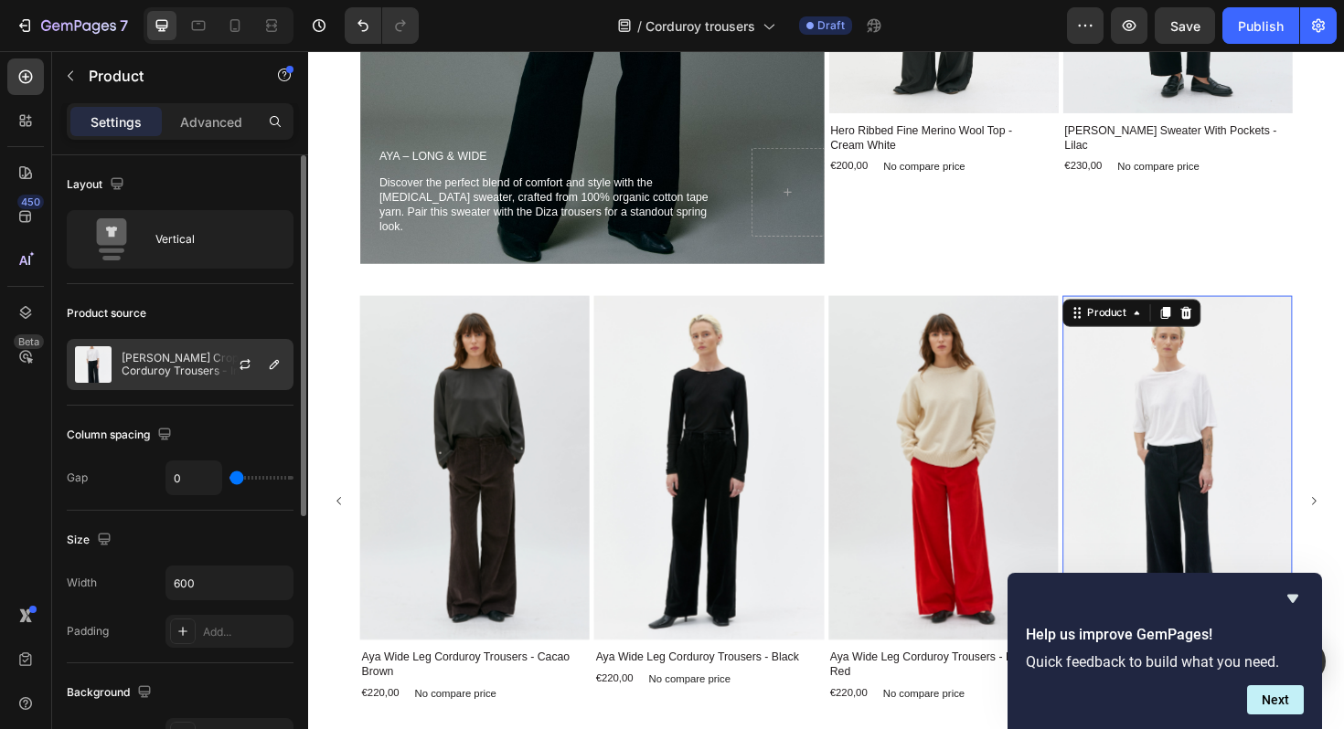
click at [147, 366] on p "Lail Cropped Corduroy Trousers - Ink Blue" at bounding box center [204, 365] width 164 height 26
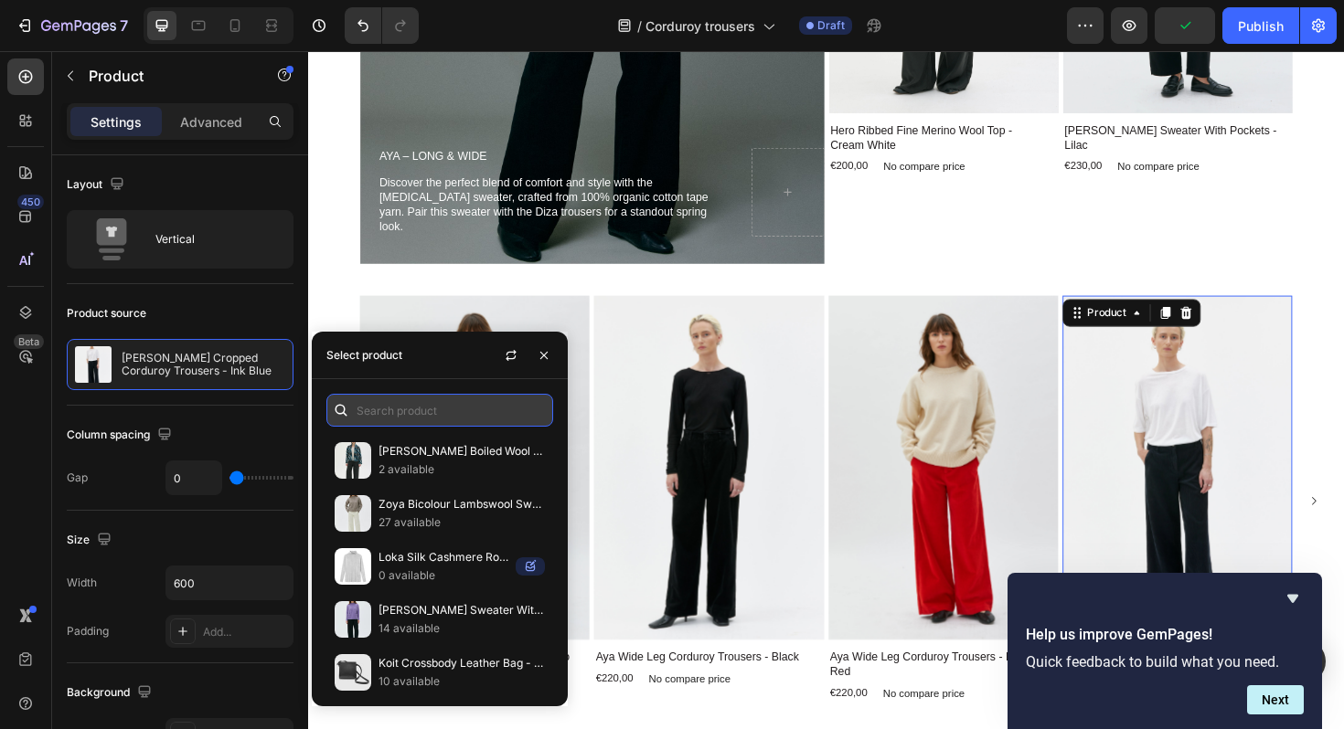
click at [418, 412] on input "text" at bounding box center [439, 410] width 227 height 33
click at [1239, 328] on icon at bounding box center [1237, 329] width 15 height 15
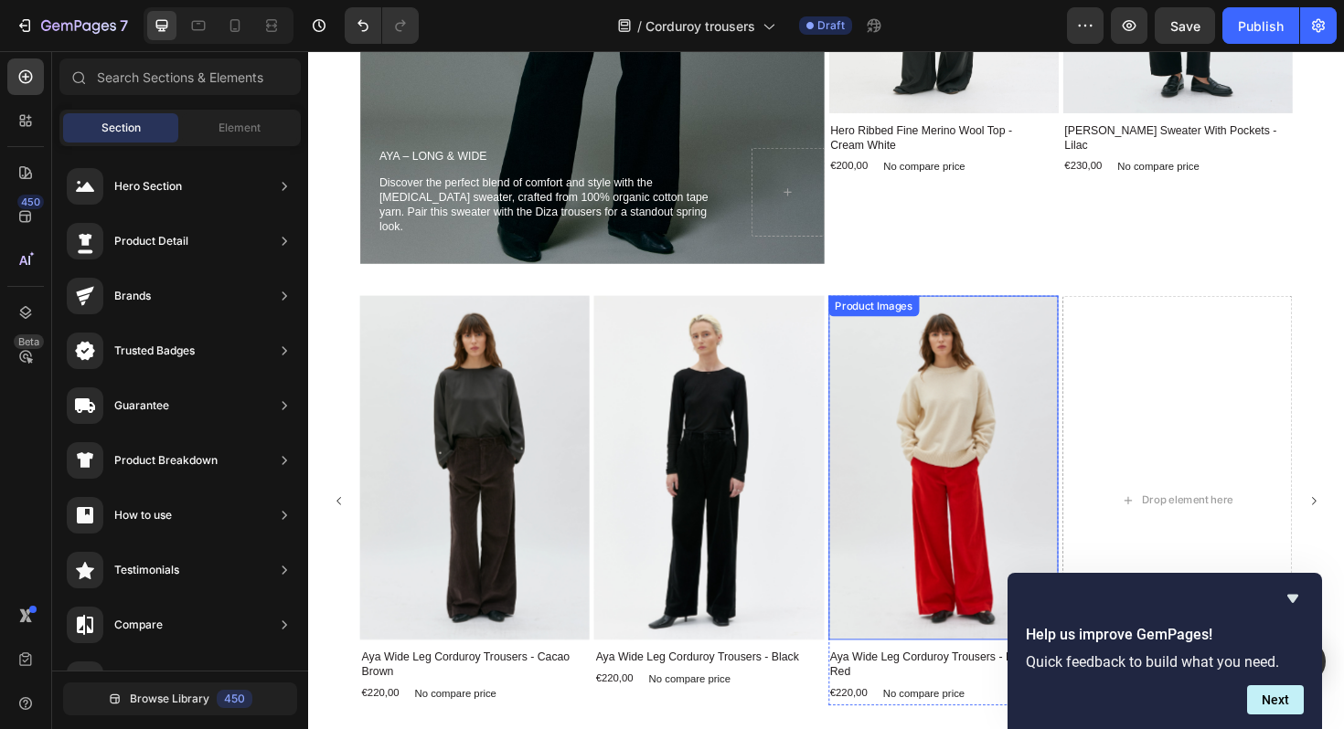
click at [1040, 363] on img at bounding box center [980, 493] width 243 height 365
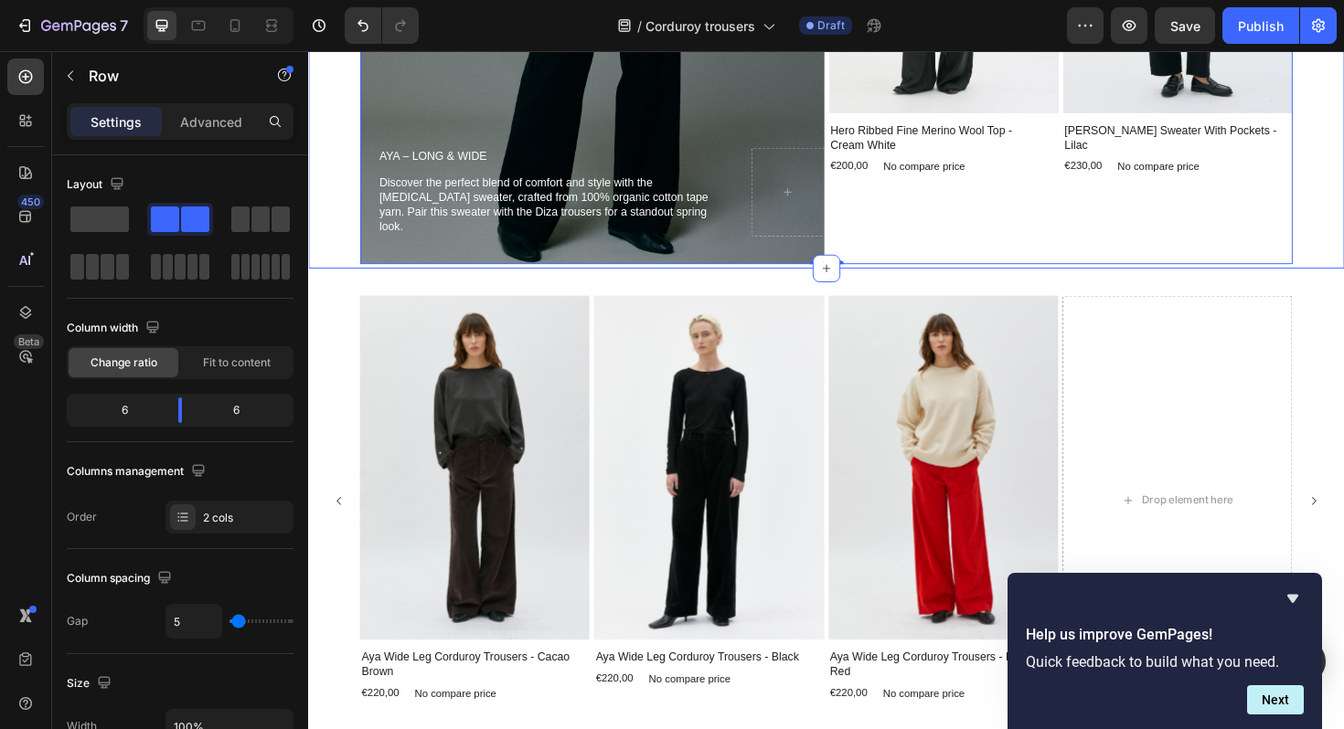
scroll to position [3753, 0]
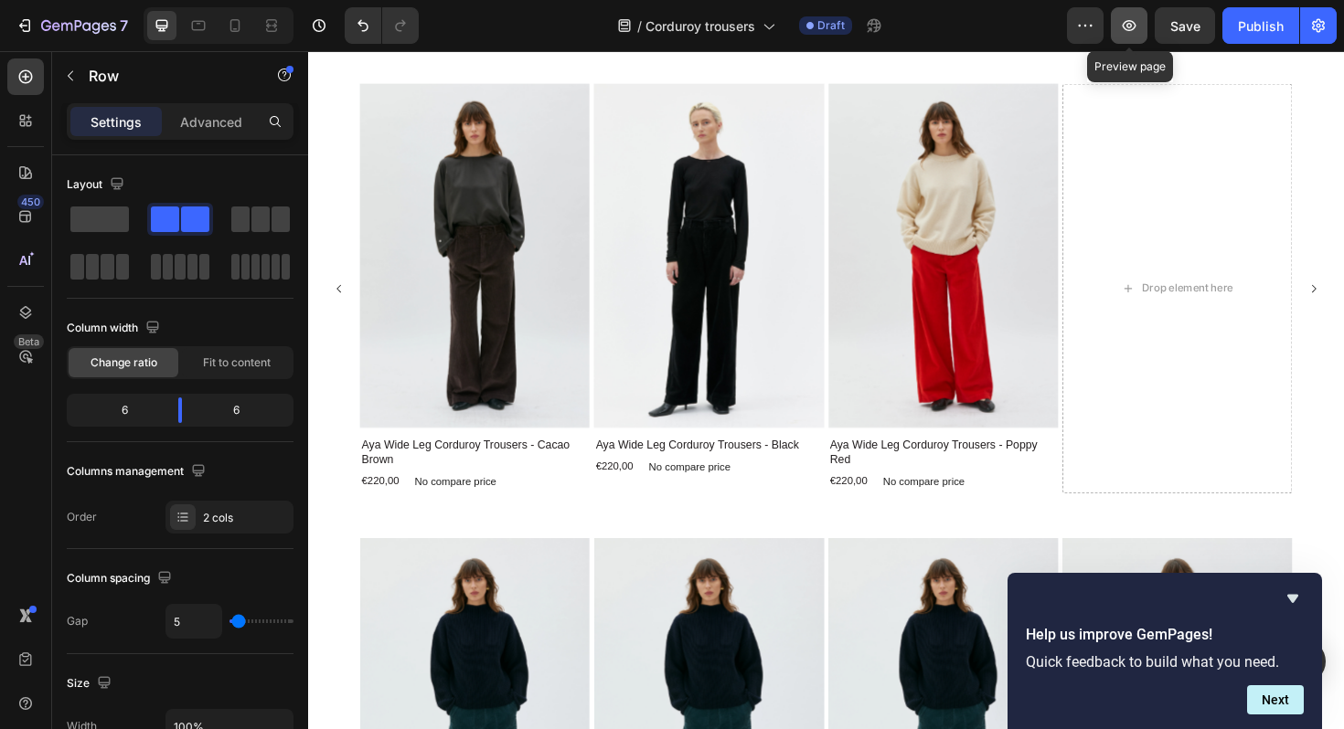
click at [1131, 29] on icon "button" at bounding box center [1129, 25] width 14 height 11
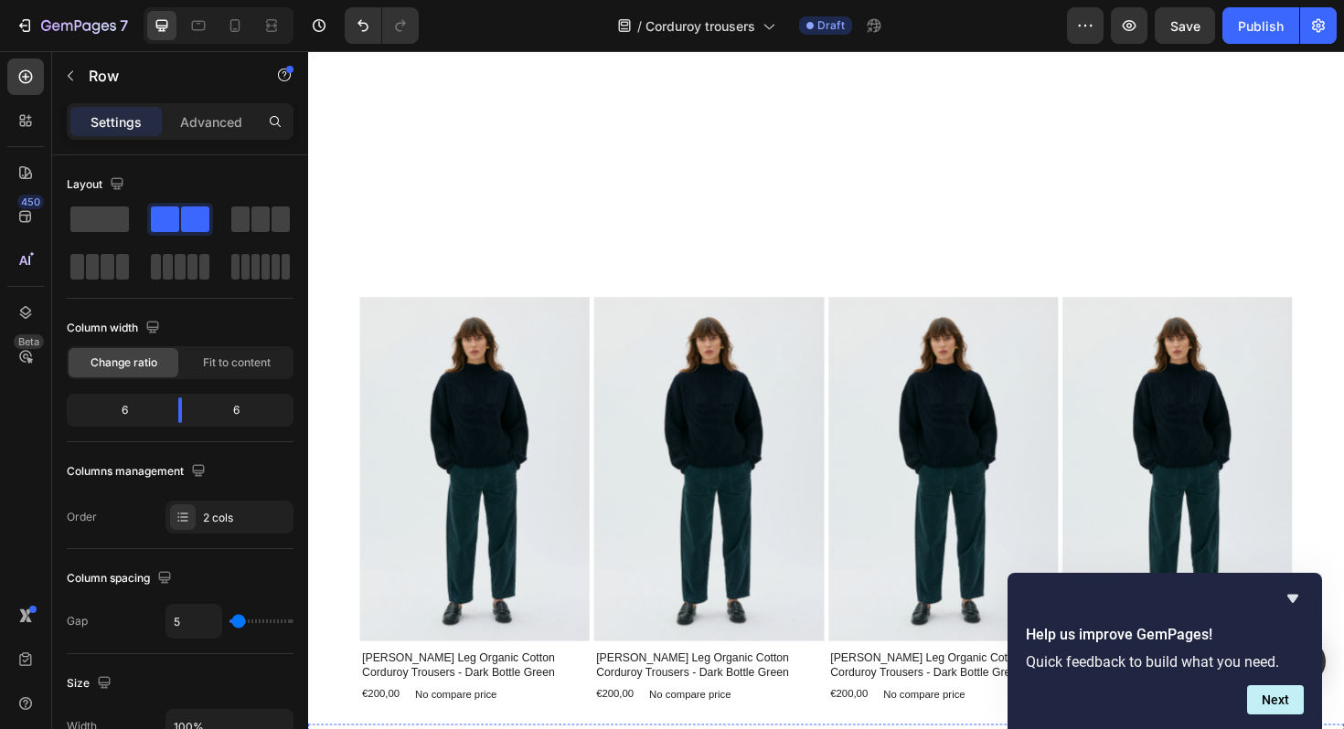
scroll to position [4690, 0]
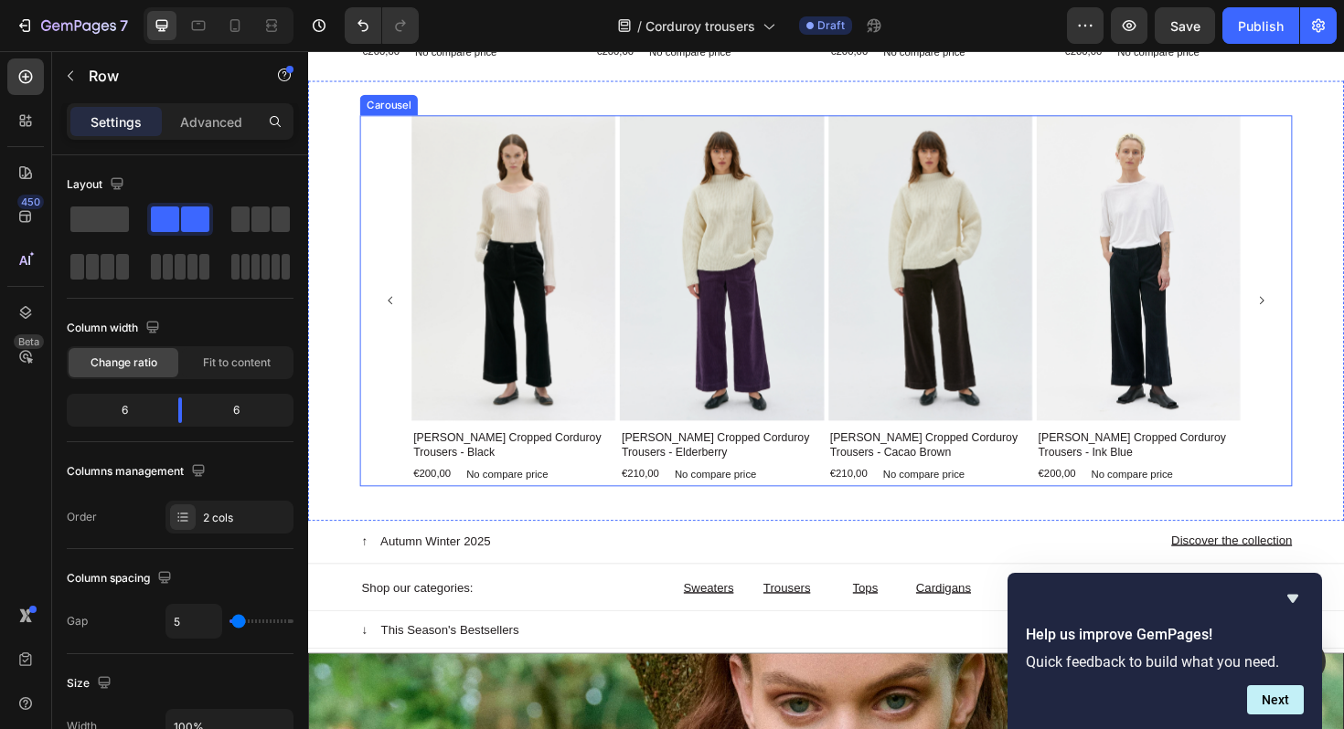
click at [391, 241] on div "Product Images Lail Cropped Corduroy Trousers - Black Product Title €200,00 Pro…" at bounding box center [856, 316] width 969 height 393
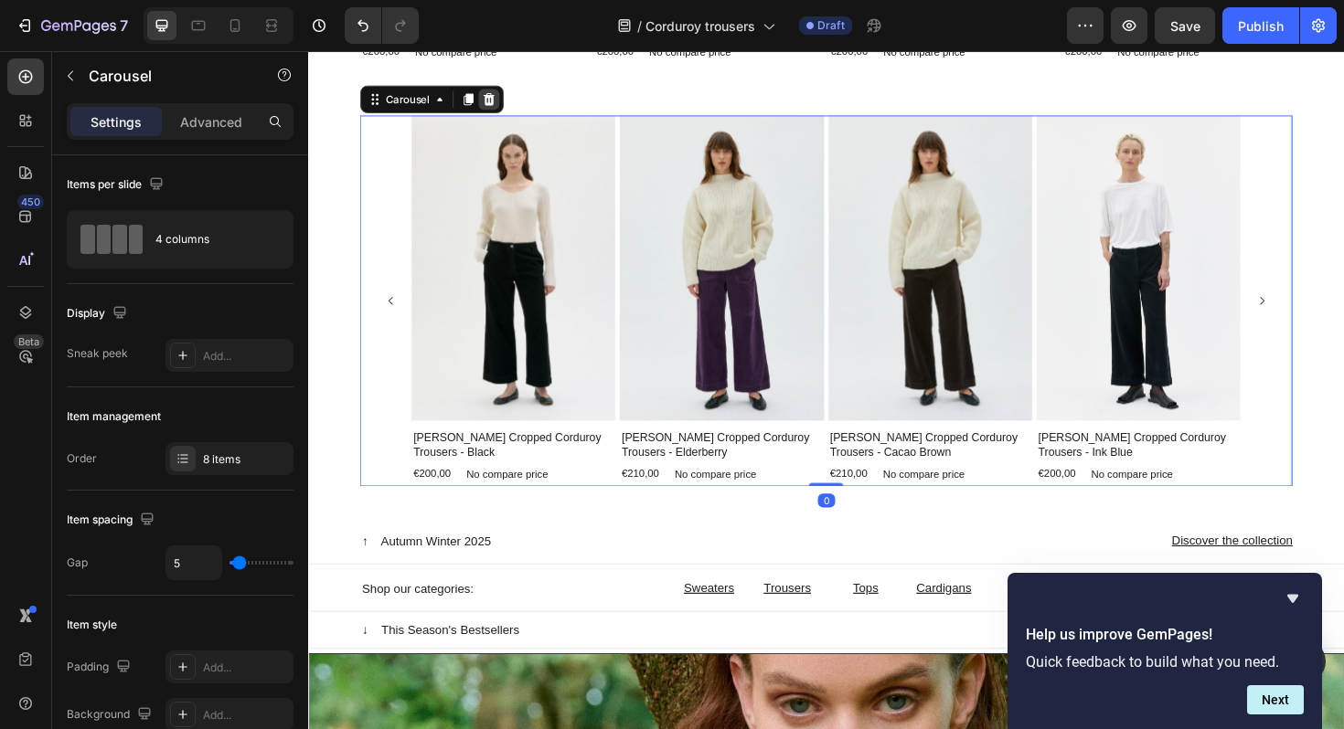
click at [495, 112] on div at bounding box center [499, 102] width 22 height 22
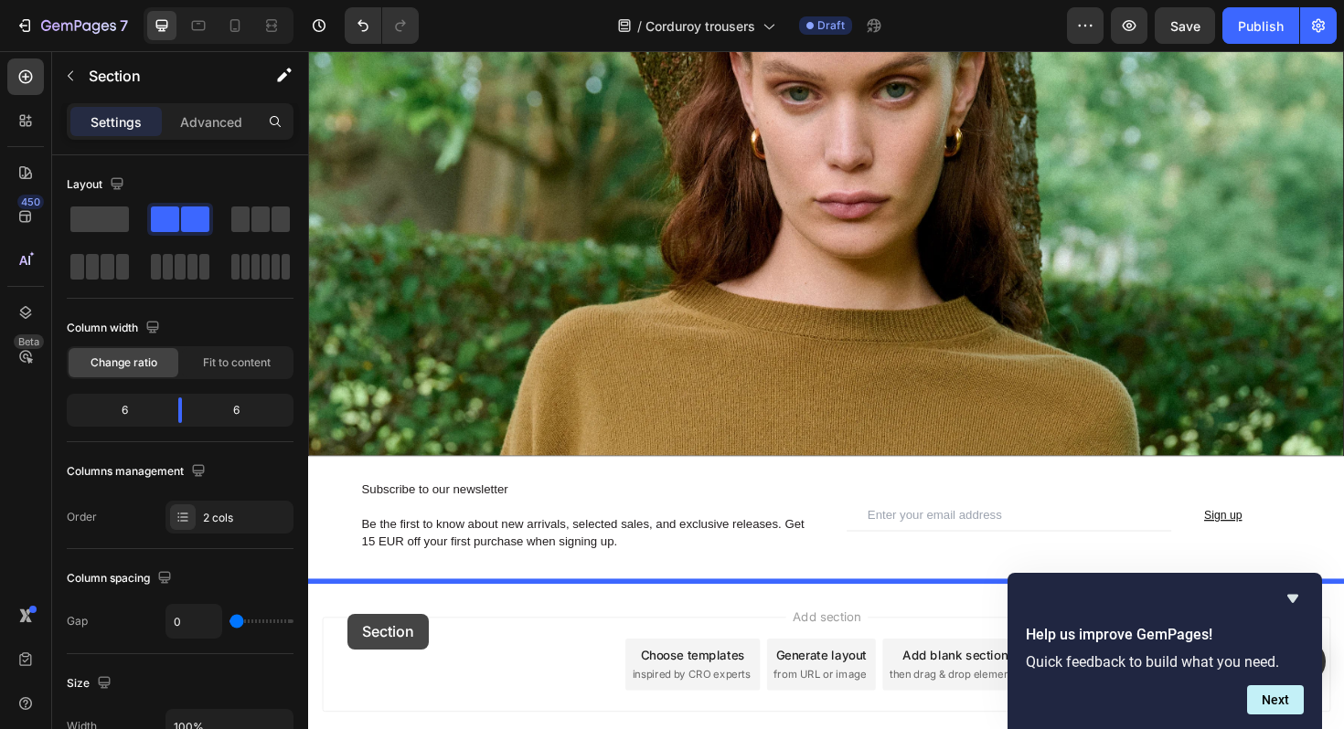
scroll to position [5045, 0]
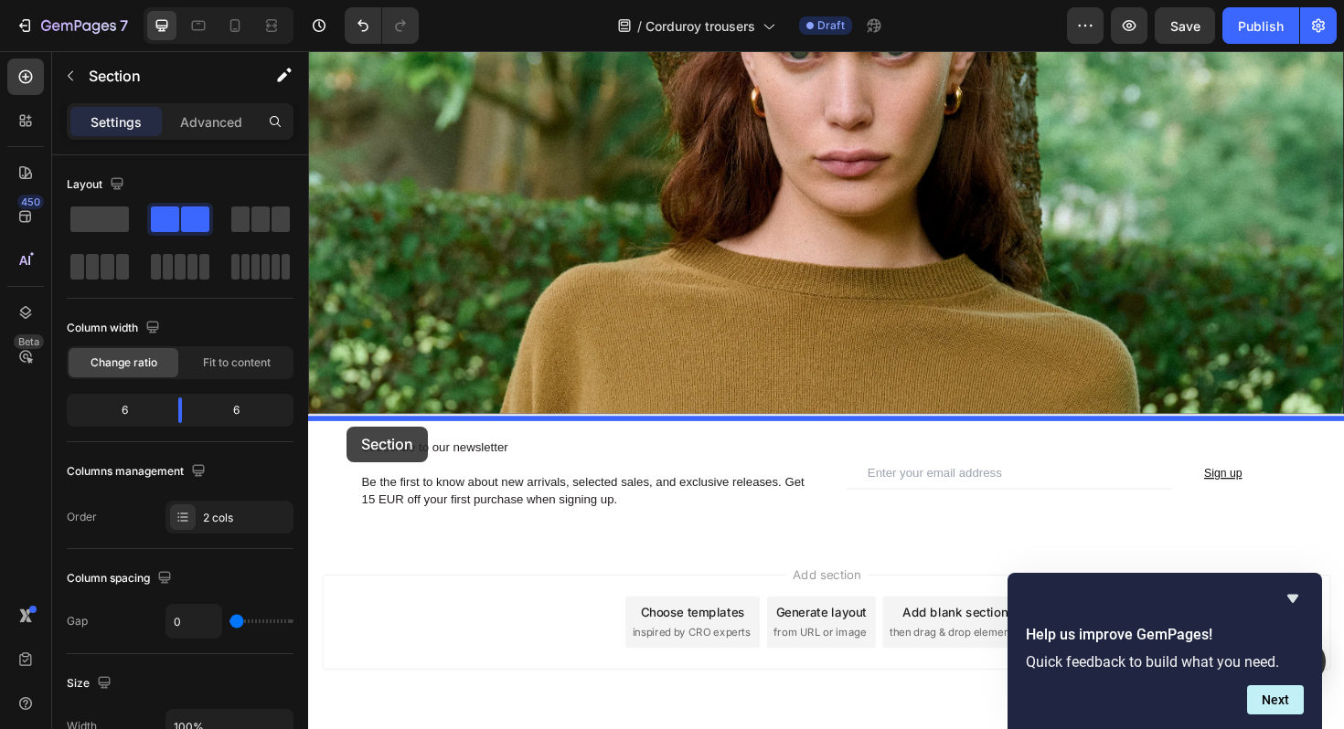
drag, startPoint x: 338, startPoint y: 386, endPoint x: 349, endPoint y: 449, distance: 64.0
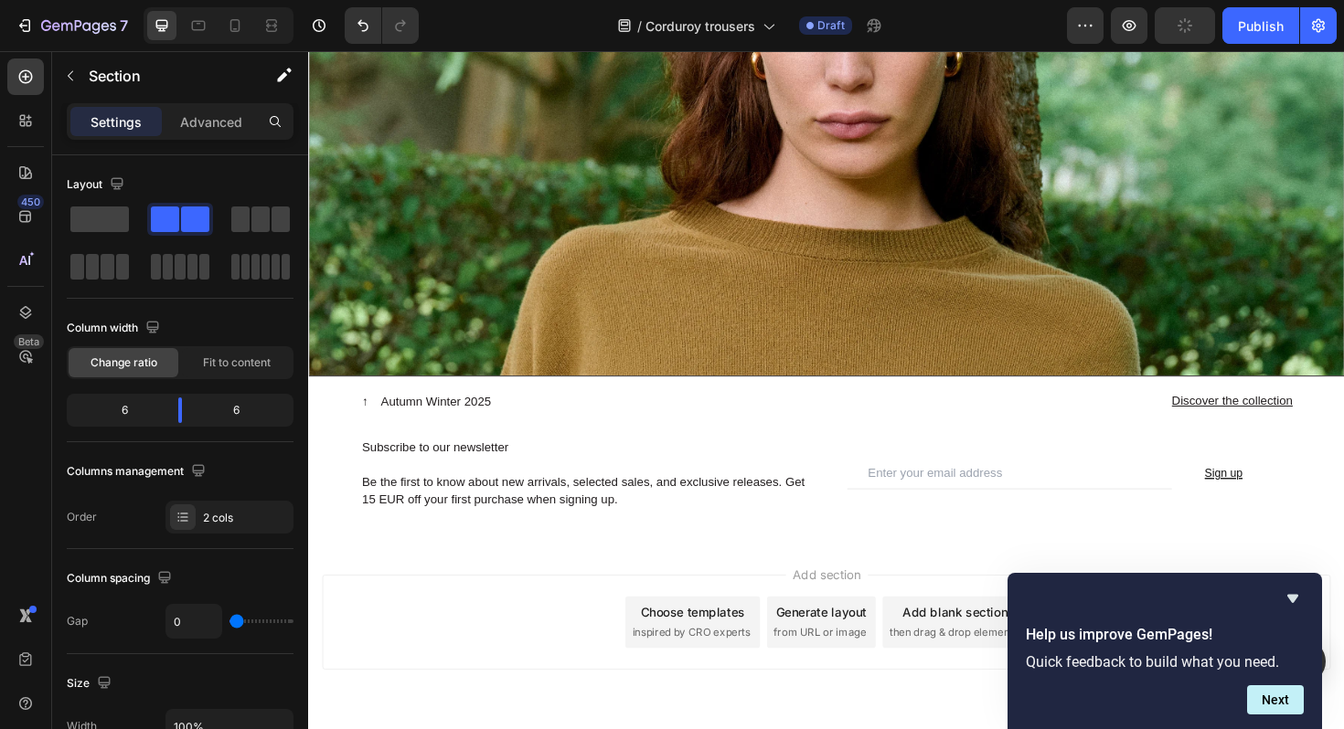
scroll to position [5005, 0]
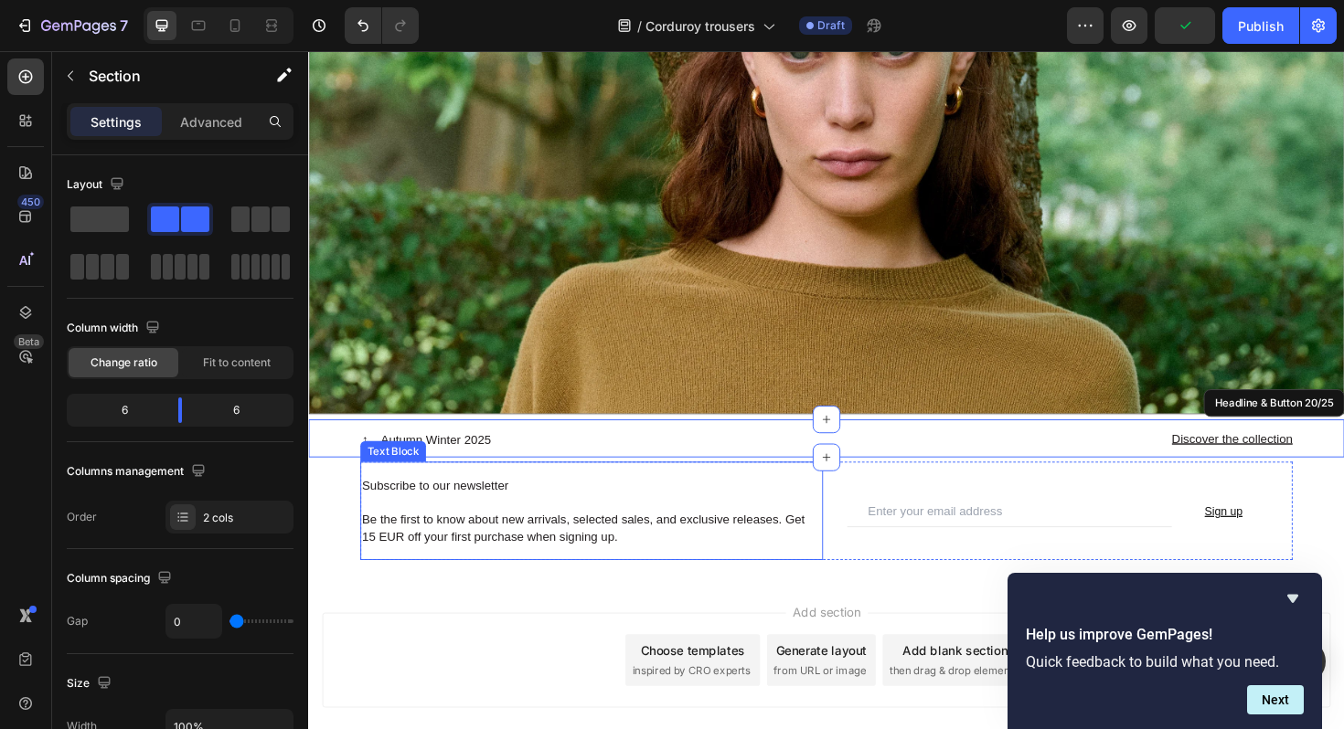
click at [718, 528] on p "Subscribe to our newsletter Be the first to know about new arrivals, selected s…" at bounding box center [608, 538] width 486 height 73
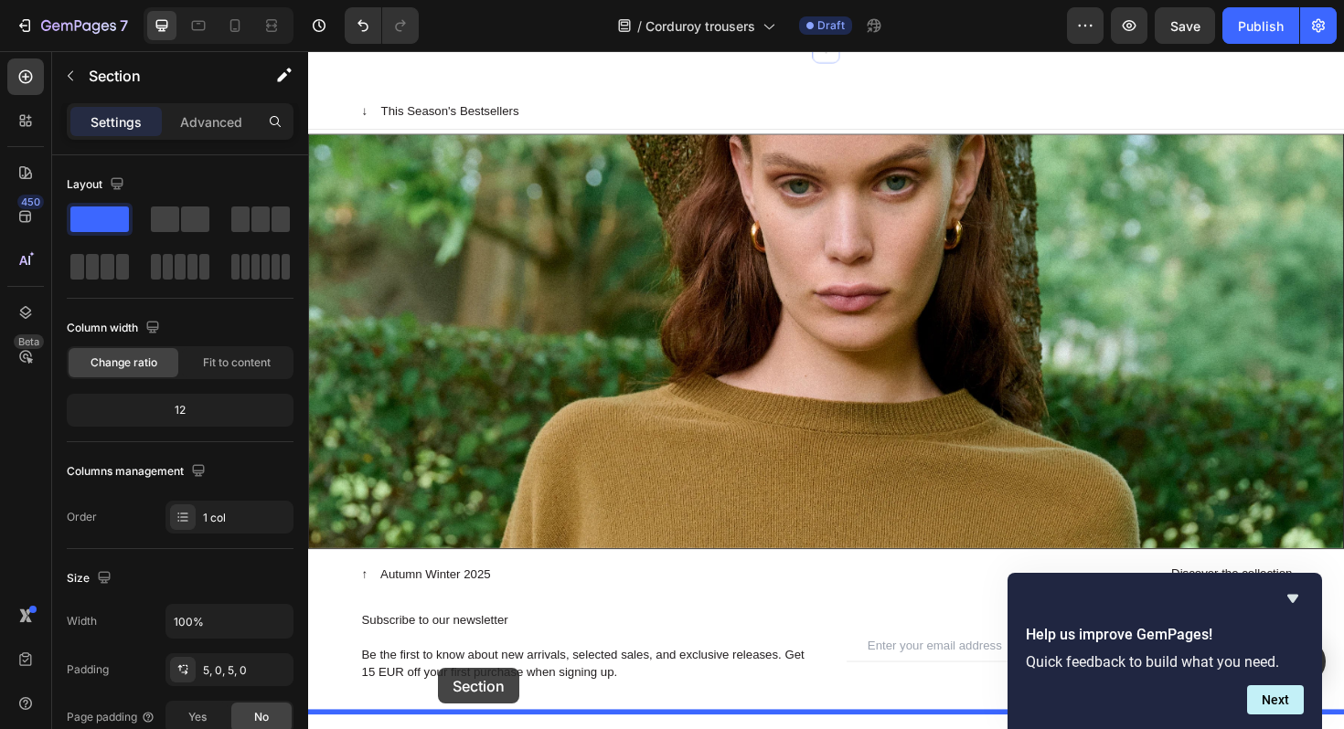
scroll to position [5013, 0]
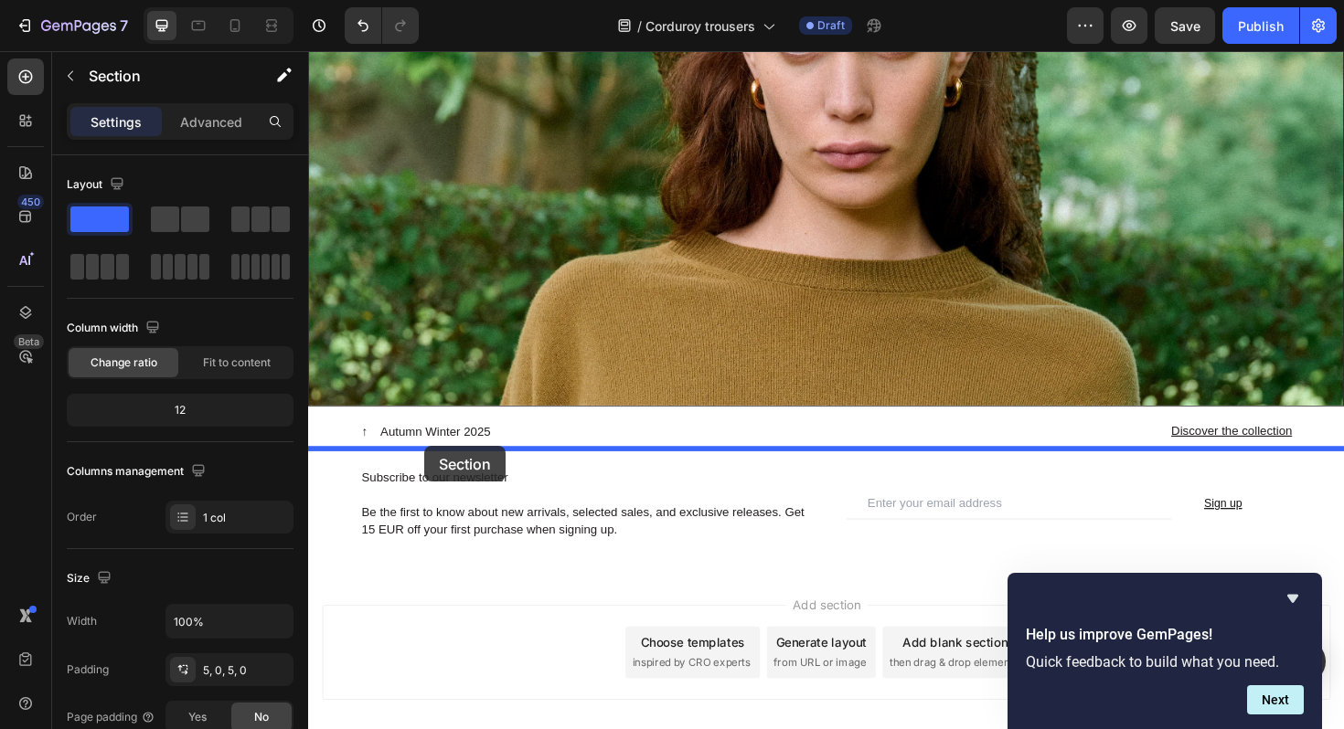
drag, startPoint x: 437, startPoint y: 398, endPoint x: 431, endPoint y: 470, distance: 72.4
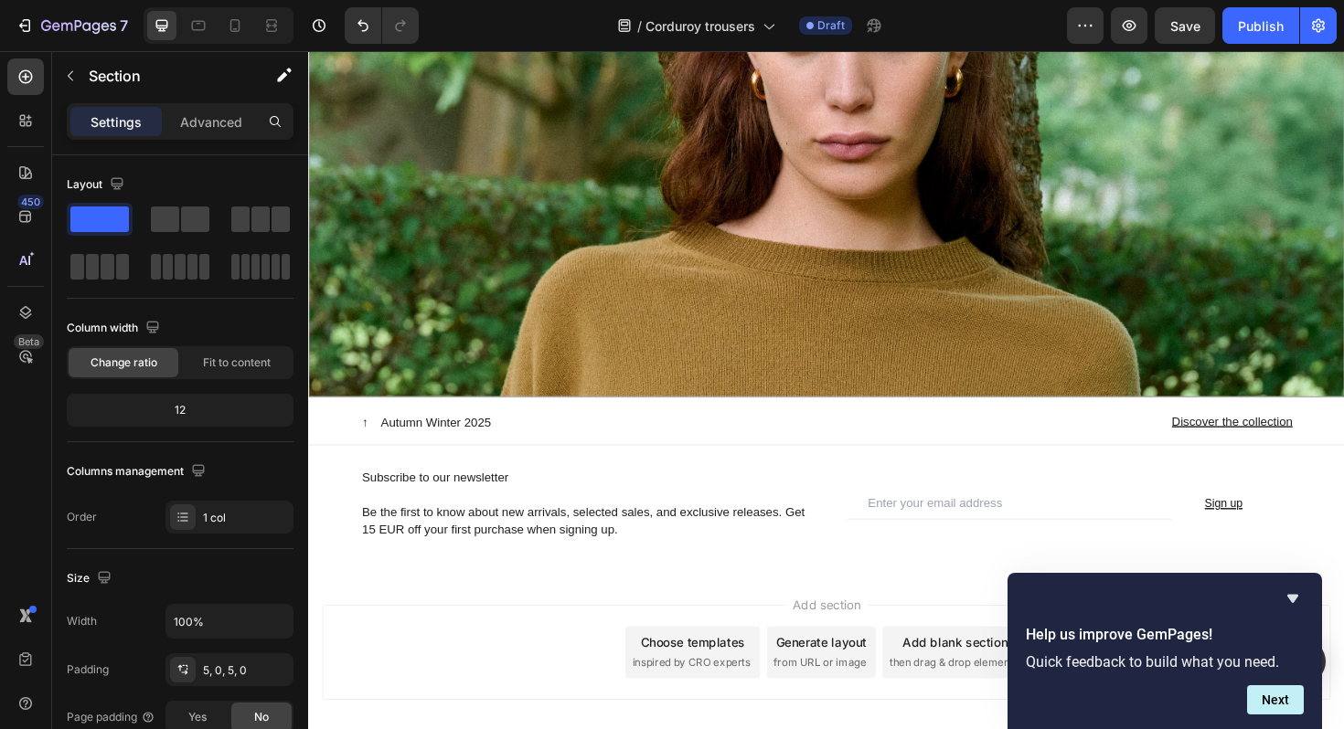
scroll to position [5003, 0]
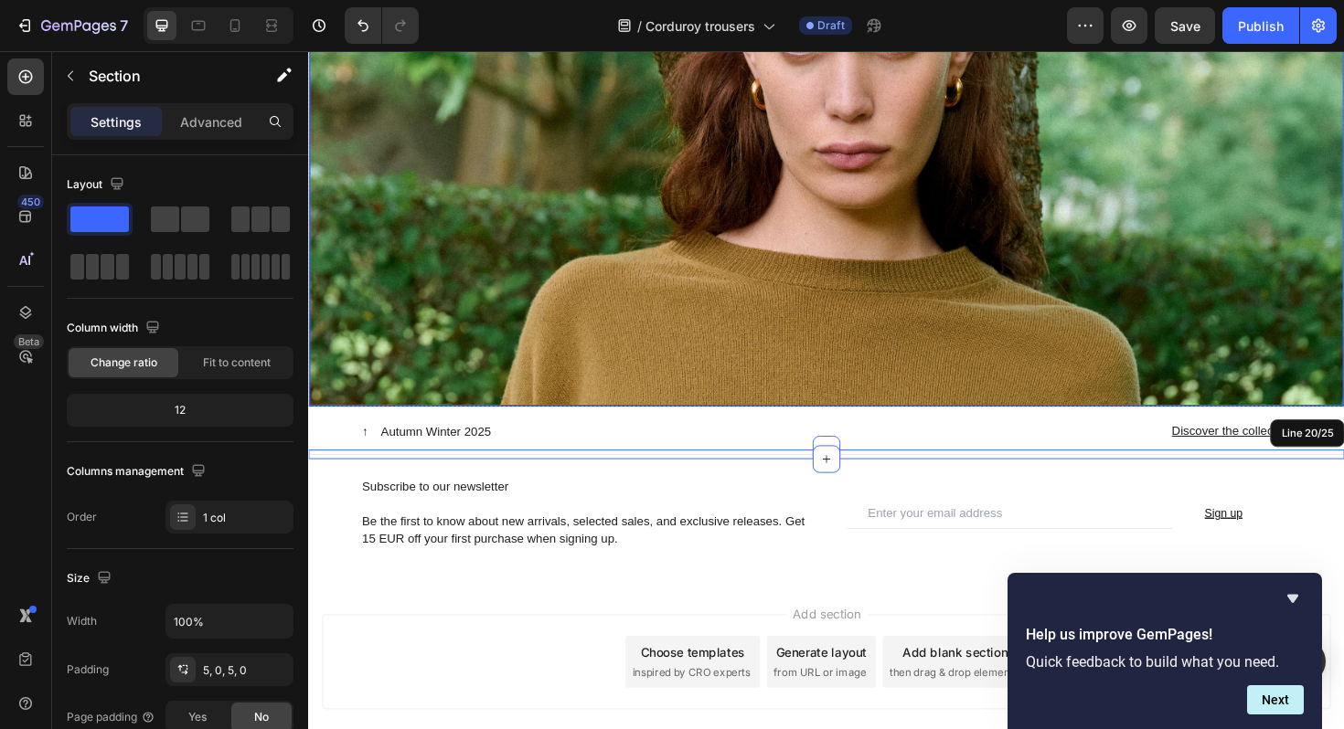
click at [583, 419] on img at bounding box center [856, 208] width 1095 height 438
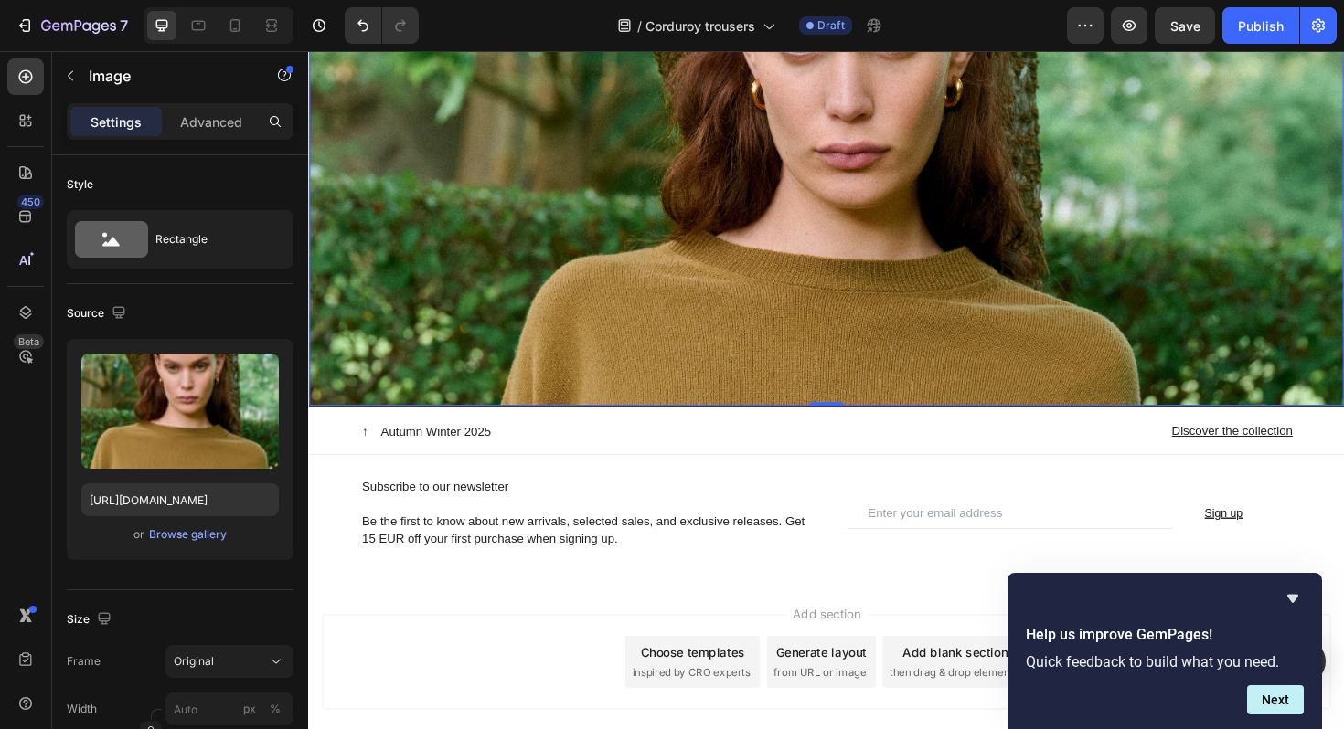
click at [580, 362] on img at bounding box center [856, 208] width 1095 height 438
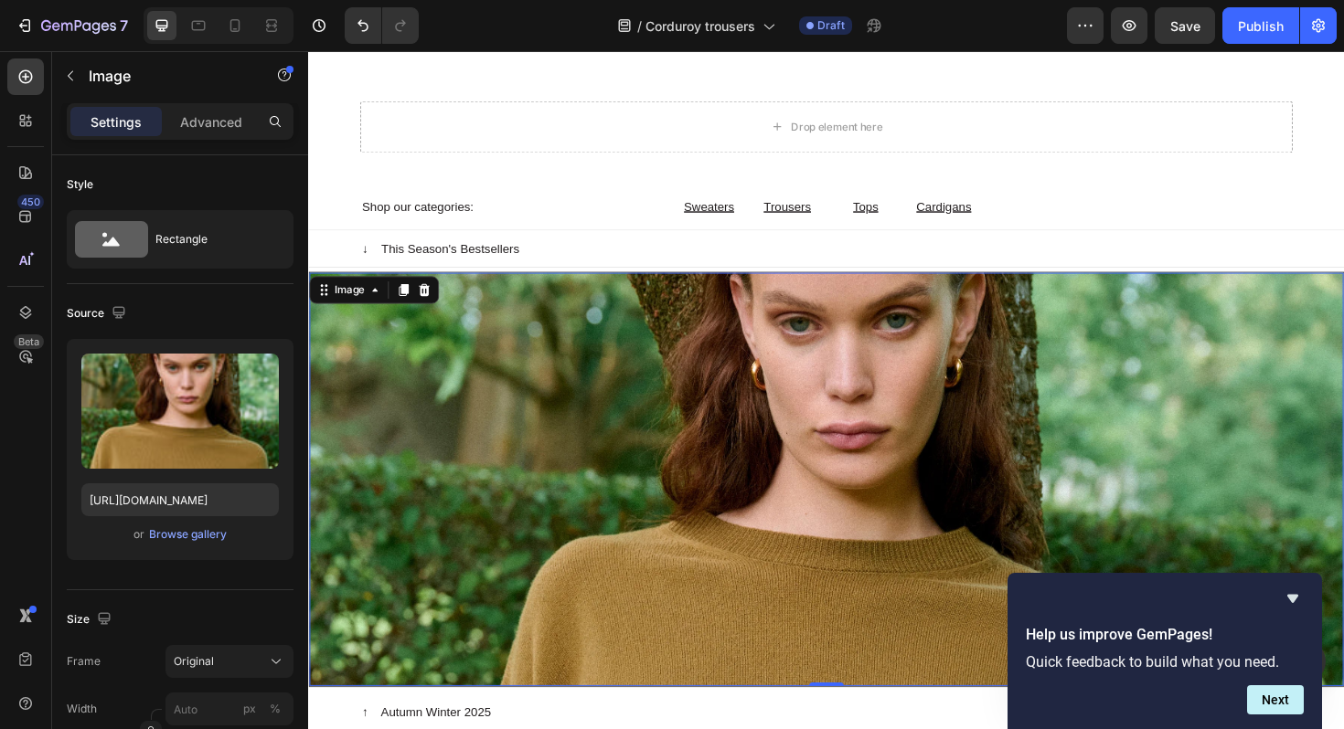
scroll to position [4566, 0]
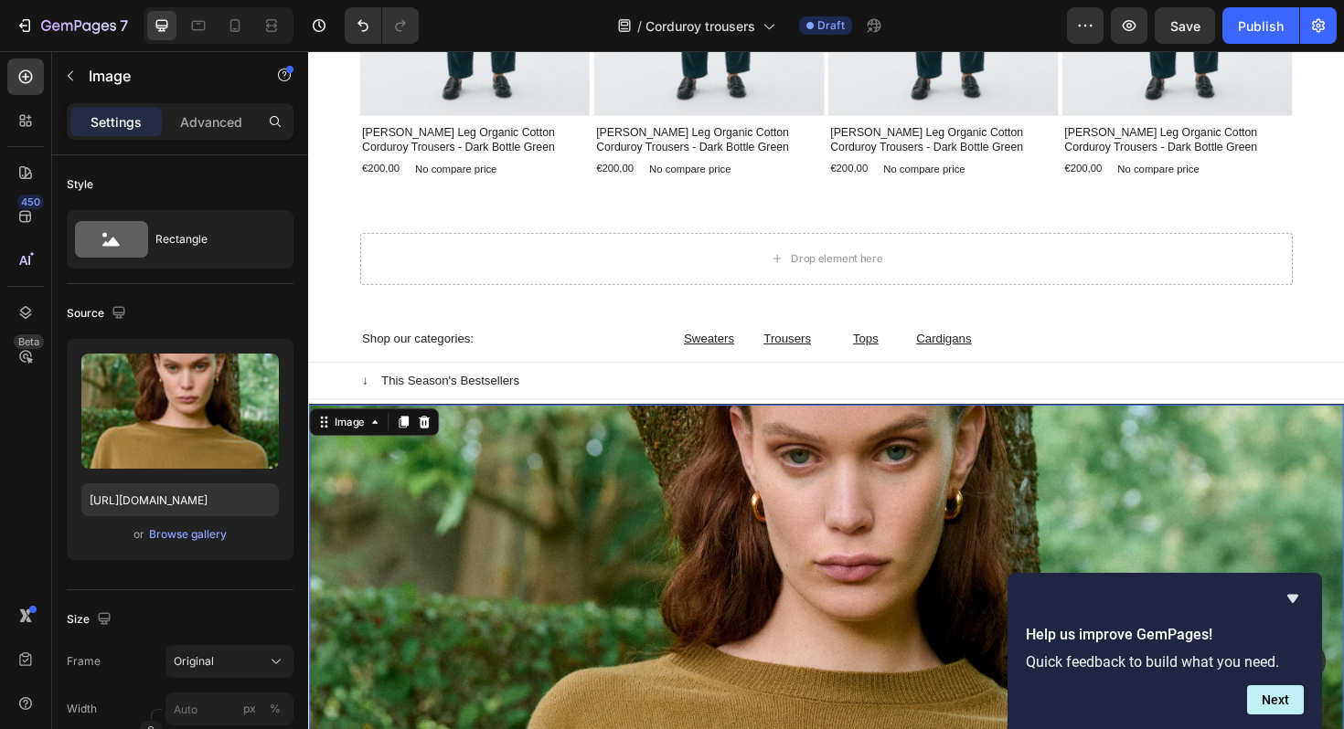
click at [566, 537] on img at bounding box center [856, 645] width 1095 height 438
click at [172, 540] on div "Browse gallery" at bounding box center [188, 535] width 78 height 16
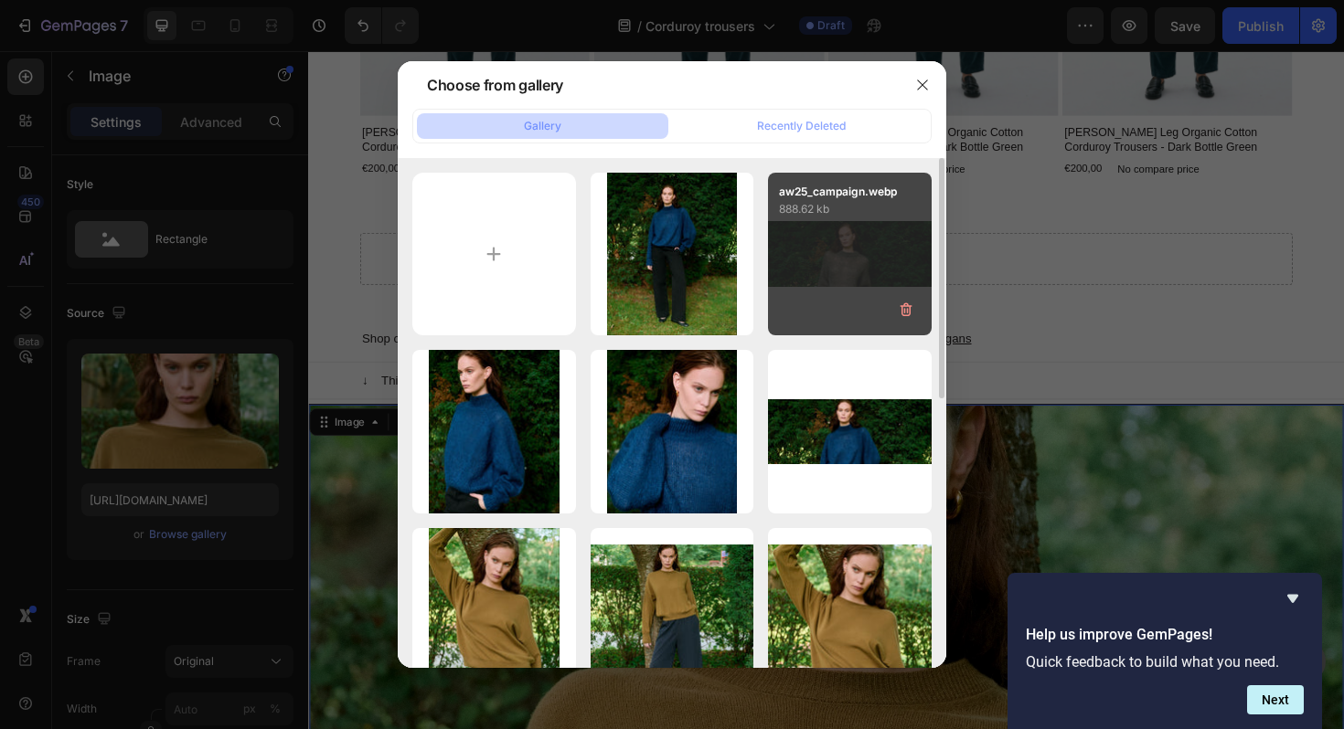
click at [843, 265] on div "aw25_campaign.webp 888.62 kb" at bounding box center [850, 255] width 164 height 164
type input "https://cdn.shopify.com/s/files/1/0928/8672/9036/files/gempages_556766043117192…"
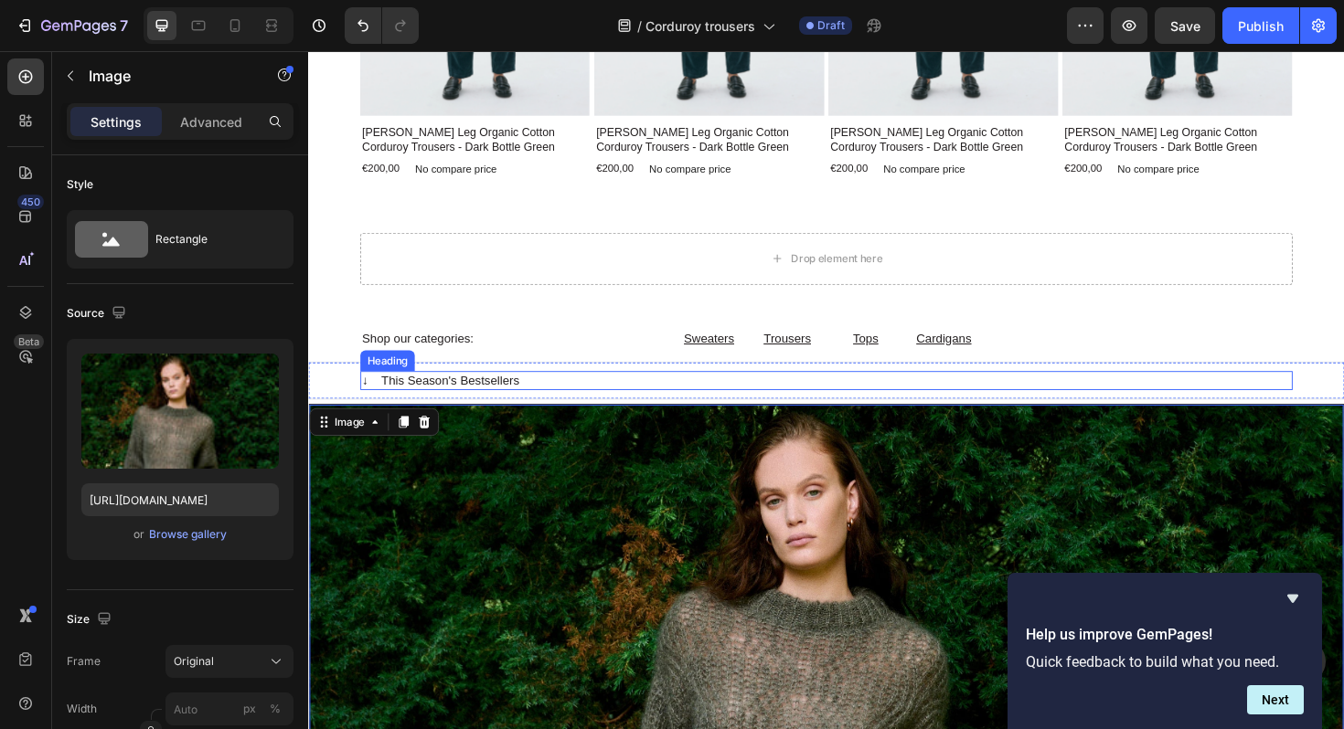
click at [691, 399] on h2 "↓ This Season's Bestsellers" at bounding box center [856, 400] width 987 height 20
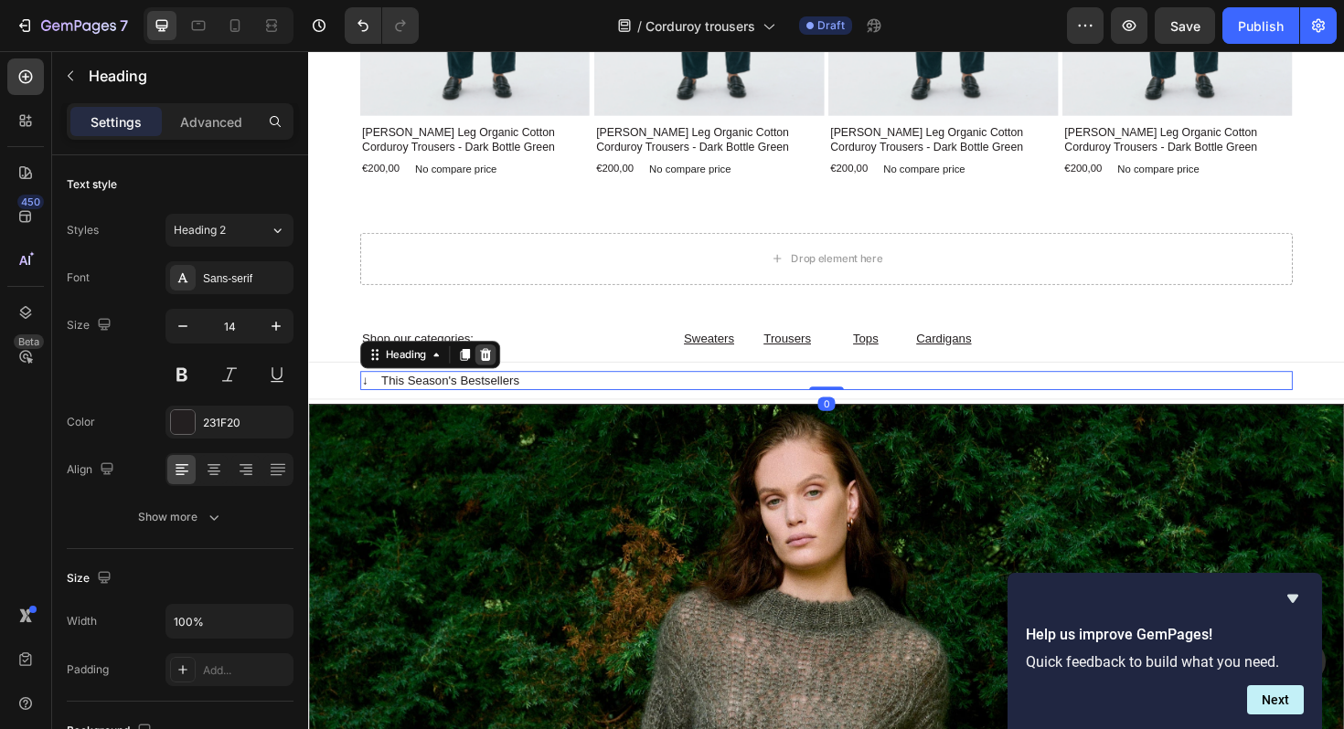
click at [500, 373] on icon at bounding box center [496, 372] width 12 height 13
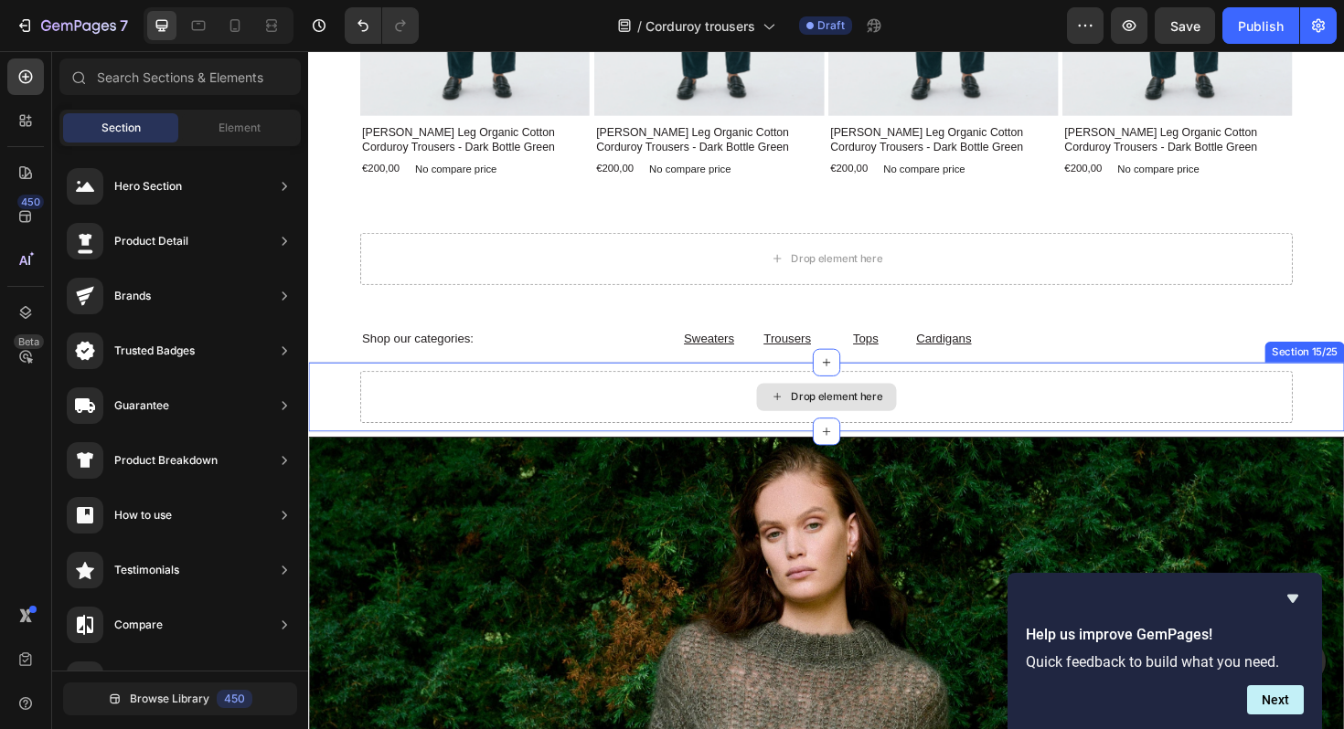
click at [503, 409] on div "Drop element here" at bounding box center [856, 417] width 987 height 55
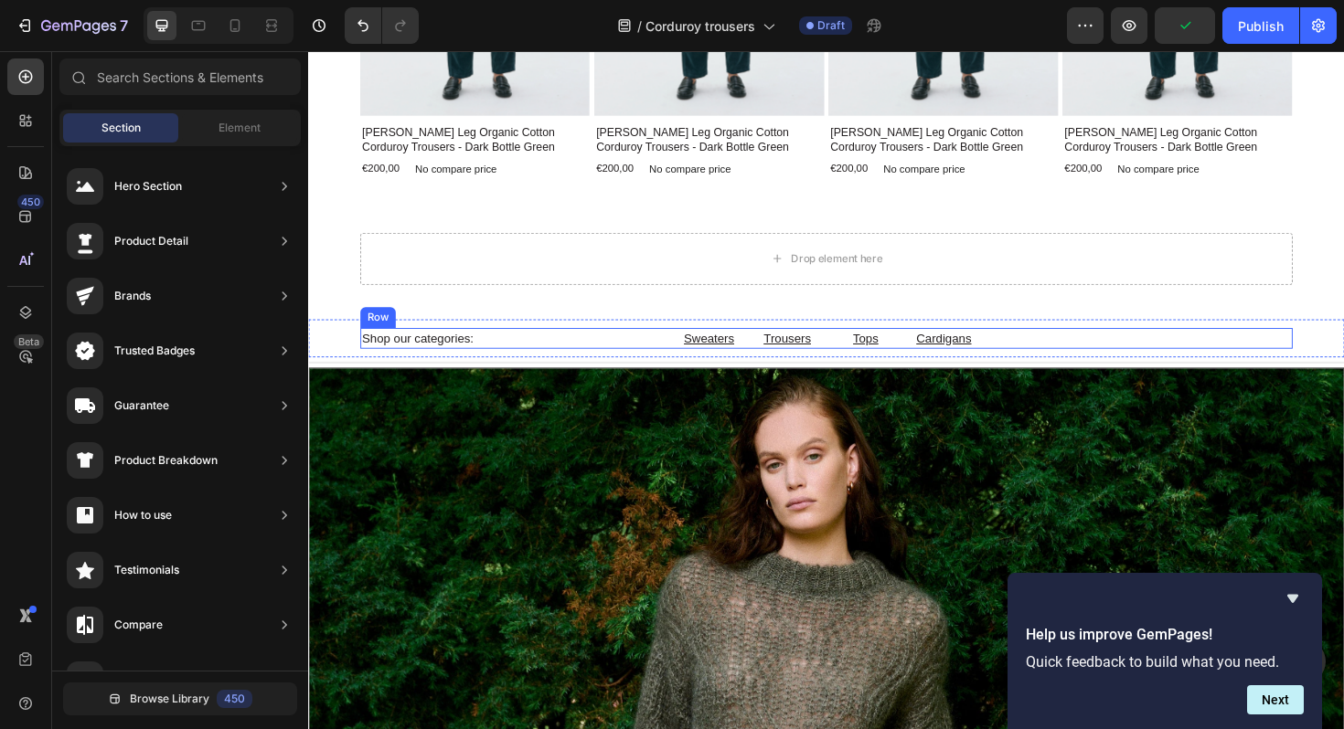
click at [1110, 350] on div "Heading" at bounding box center [1188, 356] width 324 height 22
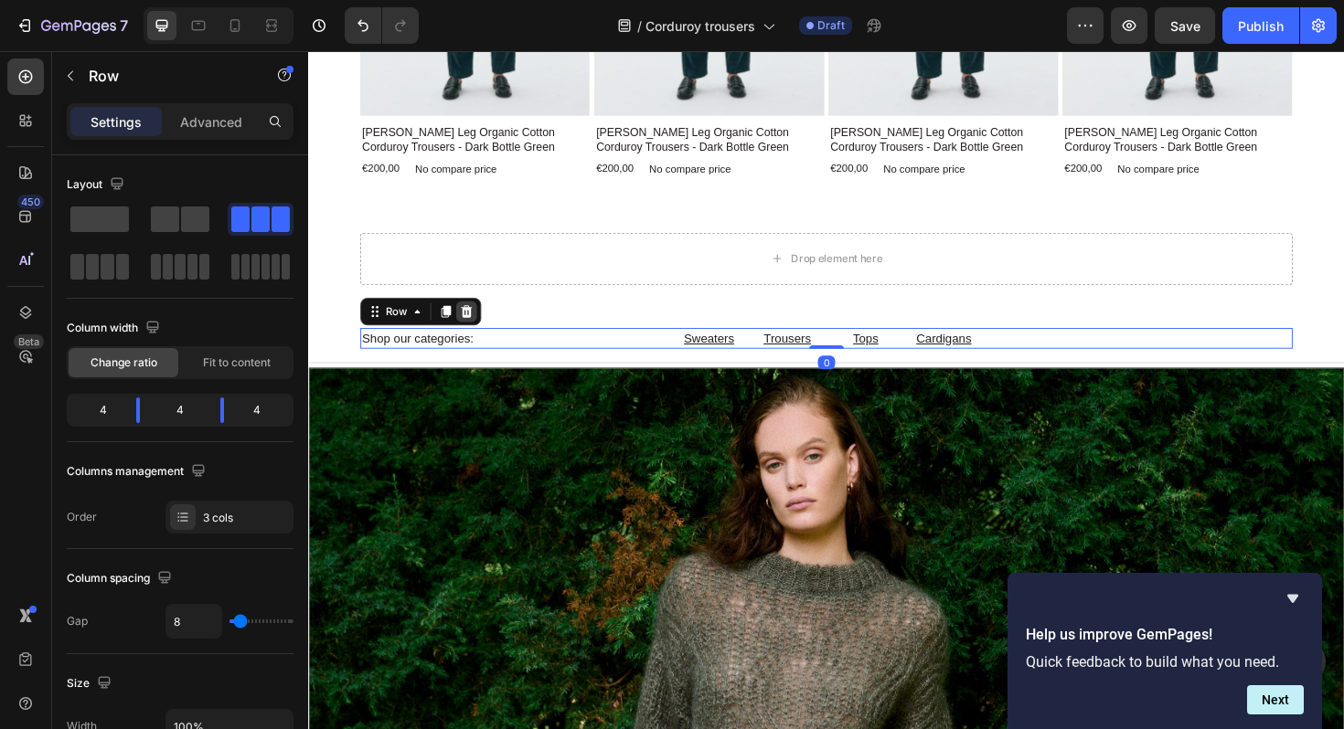
click at [476, 327] on icon at bounding box center [475, 327] width 15 height 15
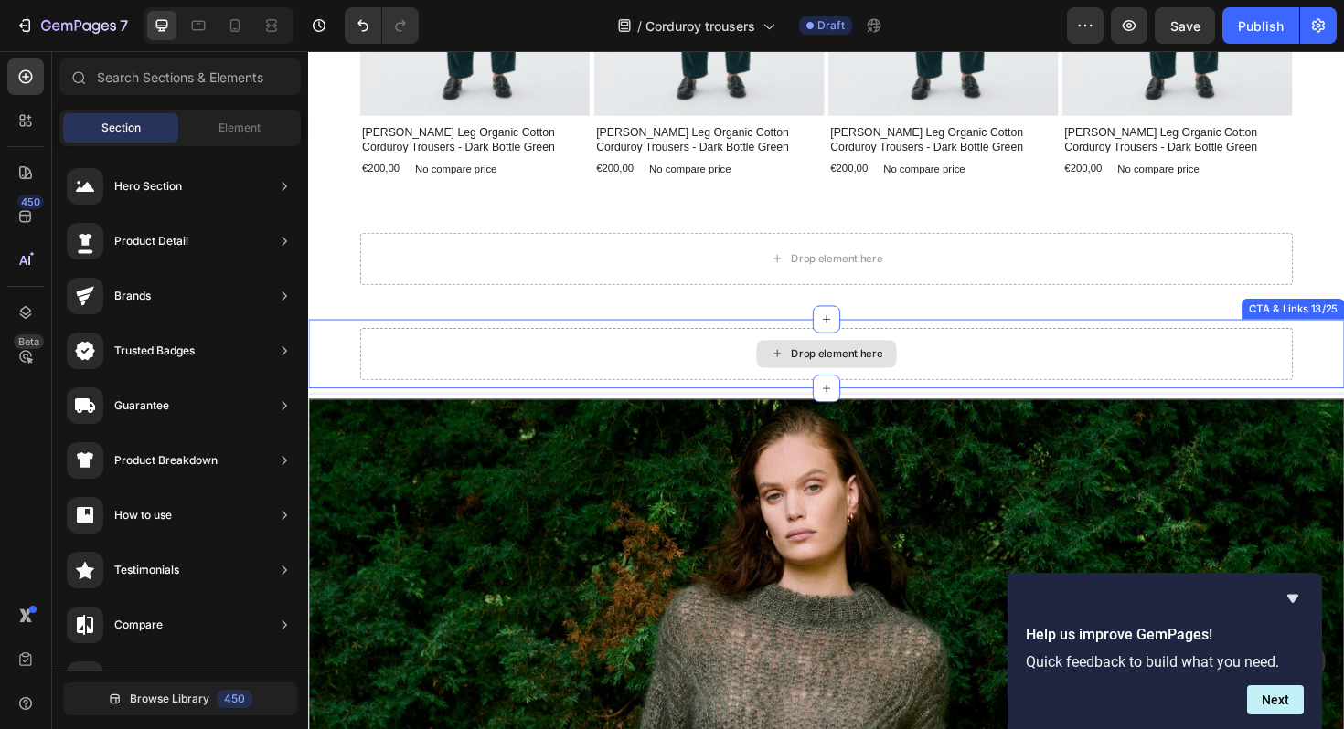
click at [526, 370] on div "Drop element here" at bounding box center [856, 372] width 987 height 55
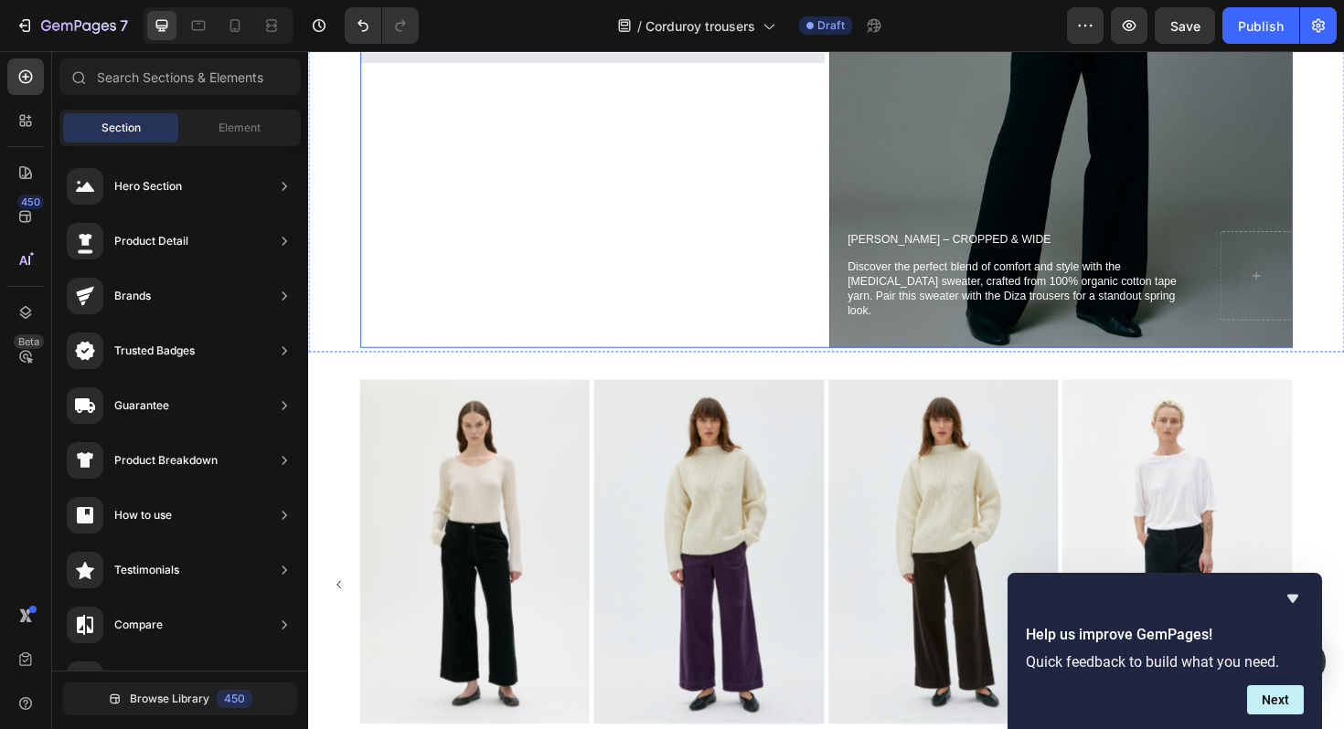
scroll to position [2000, 0]
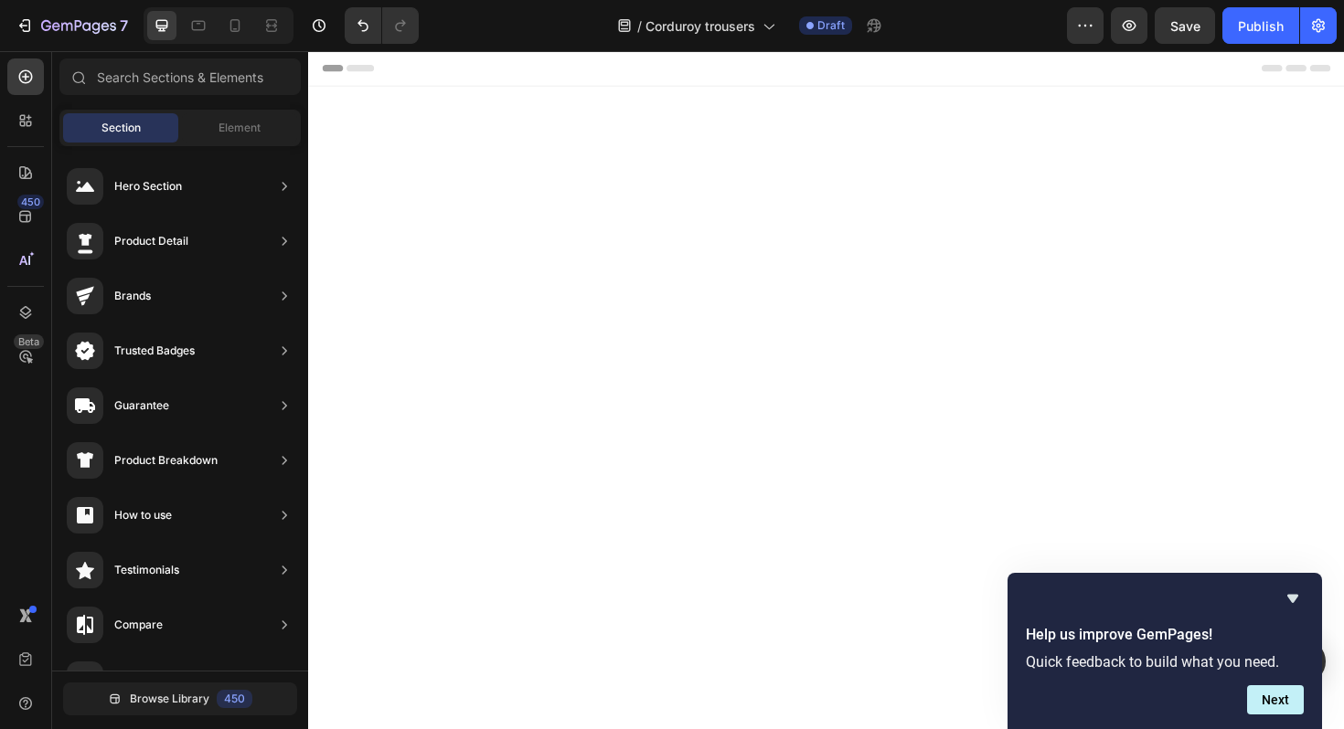
scroll to position [1556, 0]
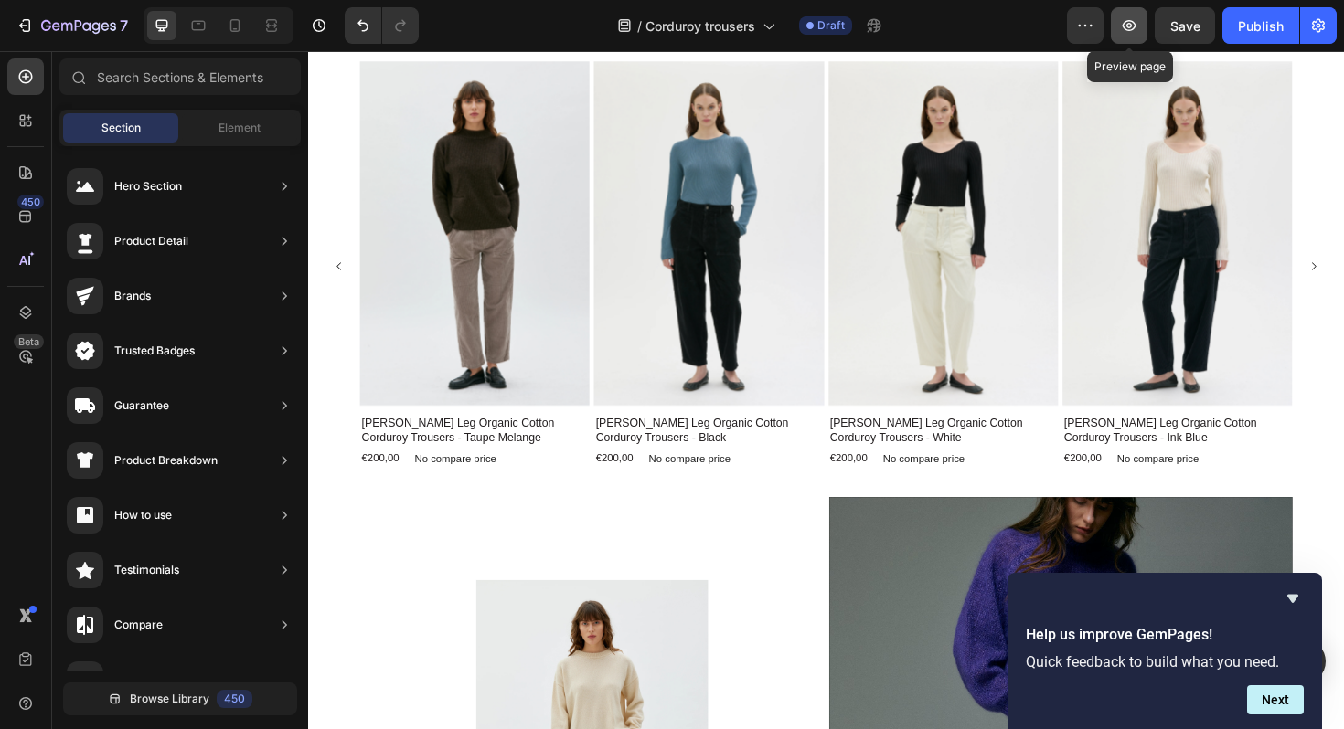
click at [1128, 26] on icon "button" at bounding box center [1128, 25] width 5 height 5
